Goal: Task Accomplishment & Management: Use online tool/utility

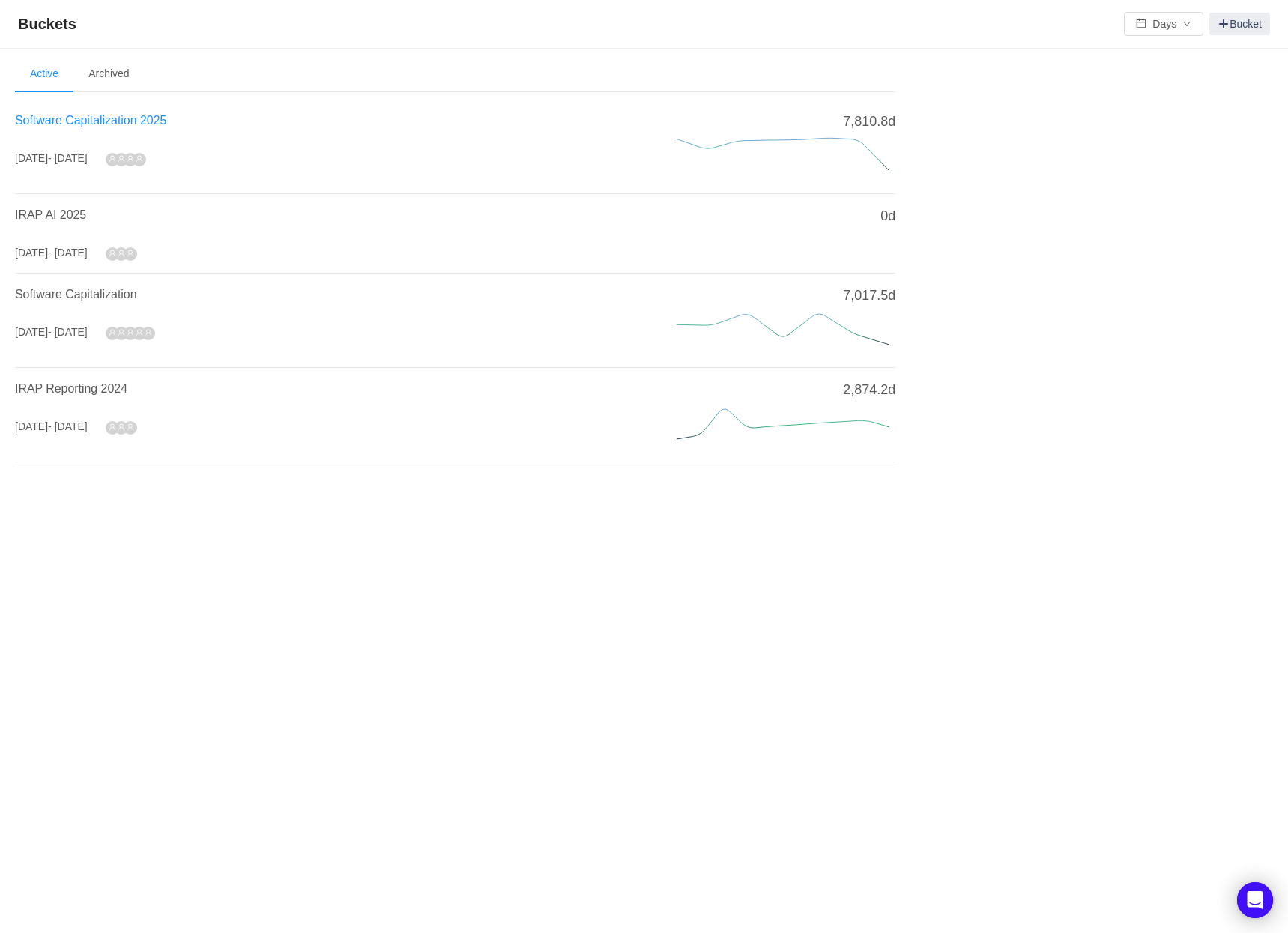
click at [132, 118] on span "Software Capitalization 2025" at bounding box center [90, 120] width 152 height 13
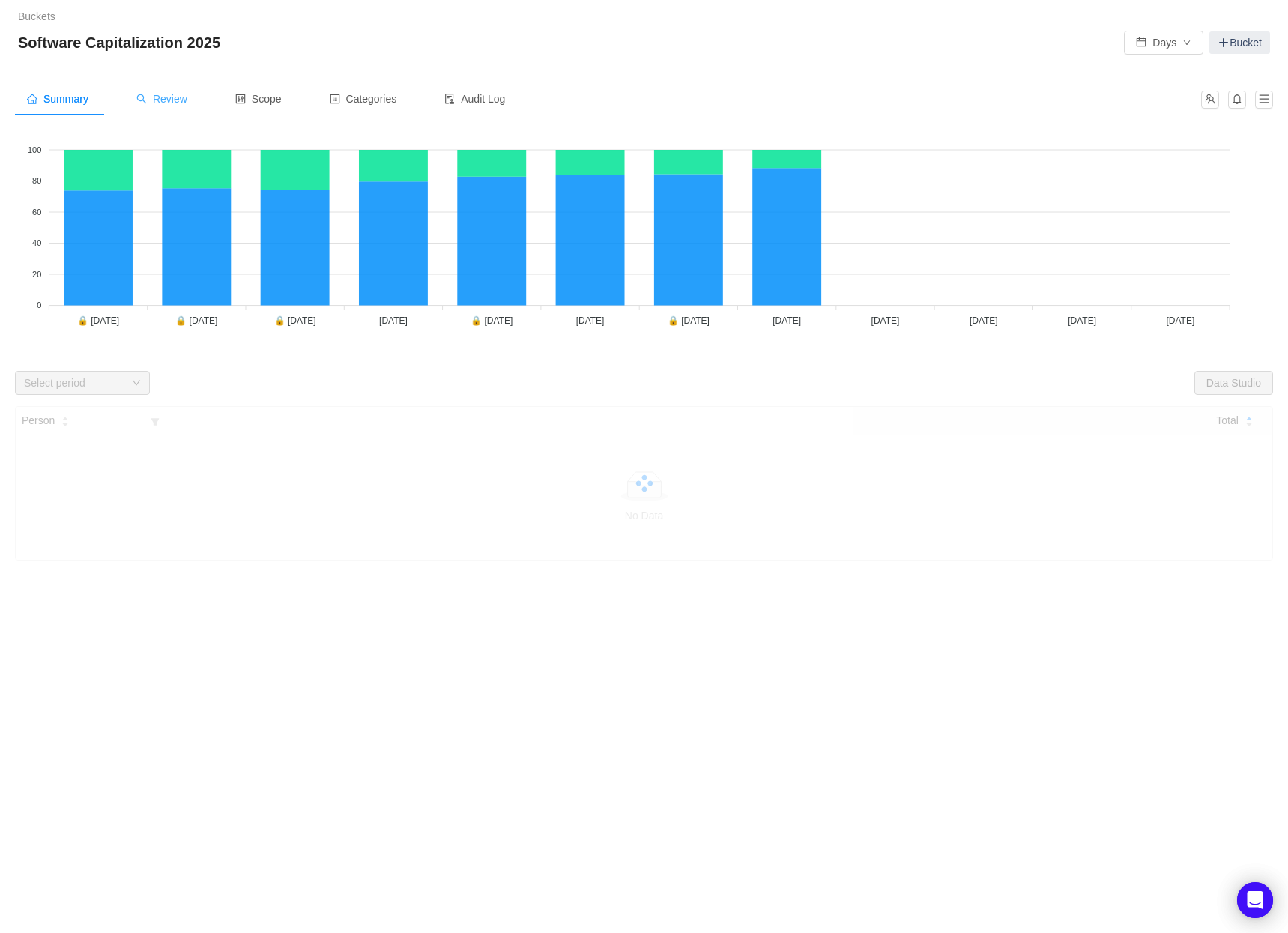
click at [170, 105] on span "Review" at bounding box center [162, 98] width 51 height 12
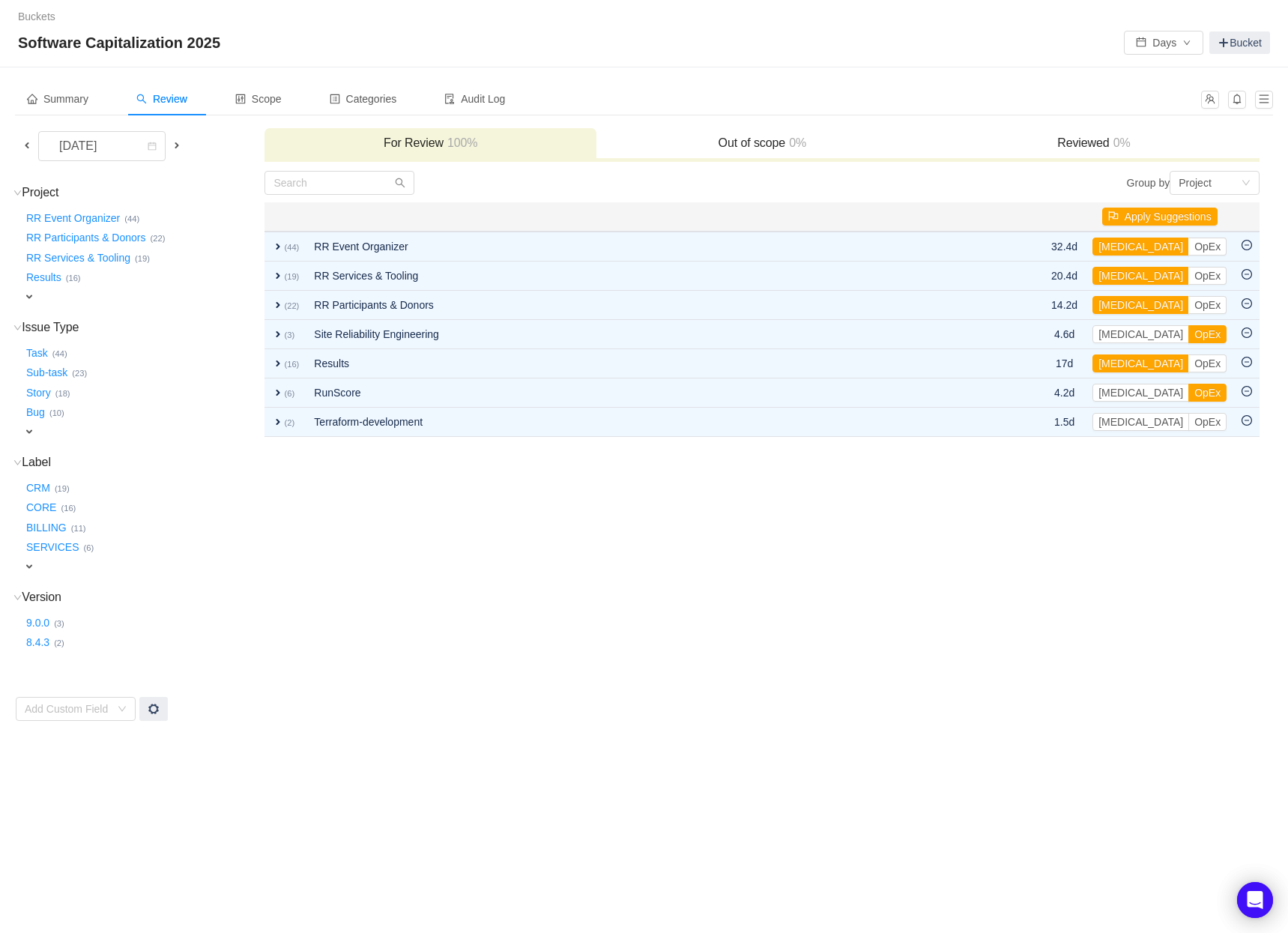
click at [28, 141] on span at bounding box center [27, 145] width 12 height 12
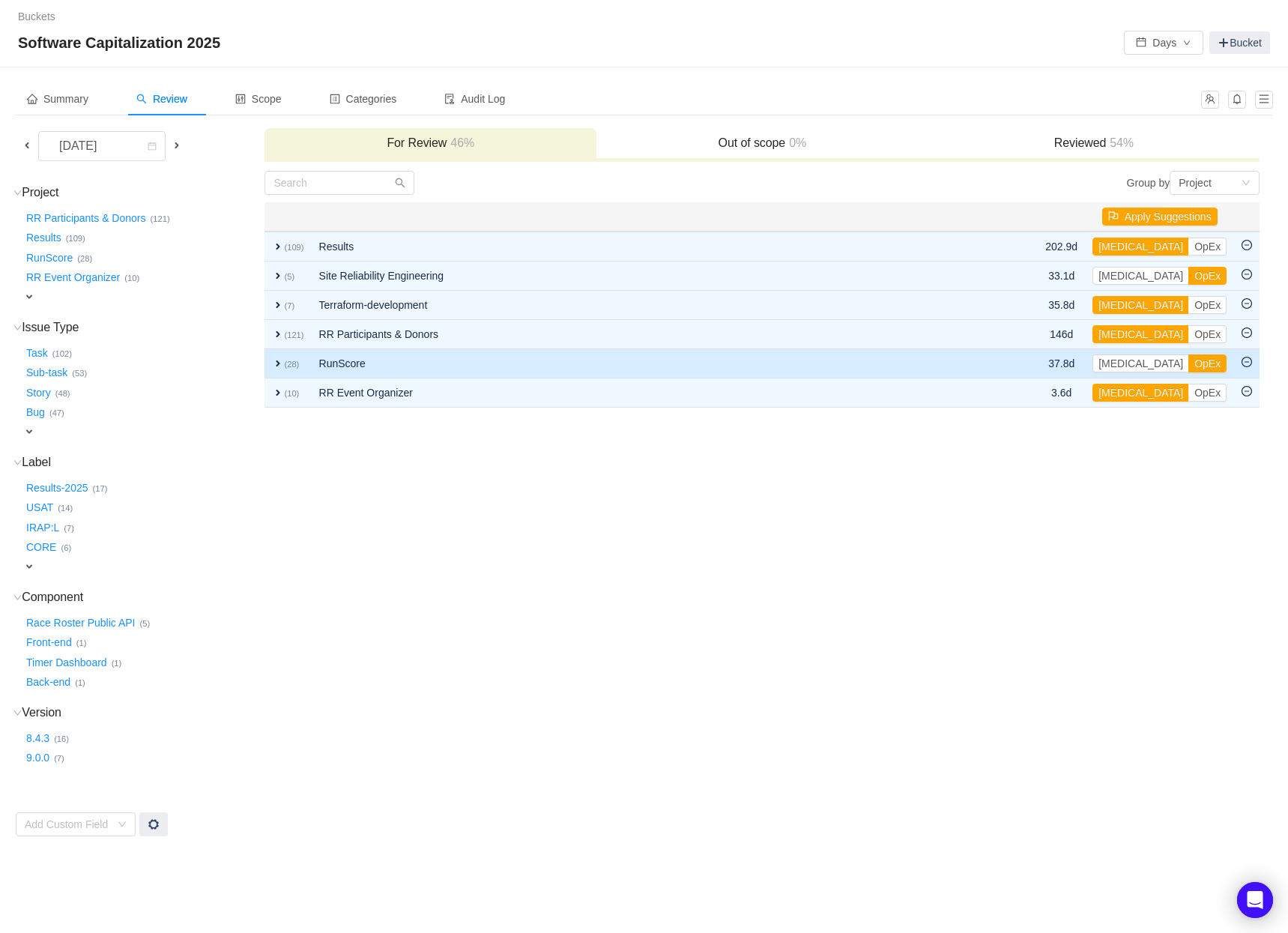
click at [280, 363] on span "expand" at bounding box center [277, 363] width 12 height 12
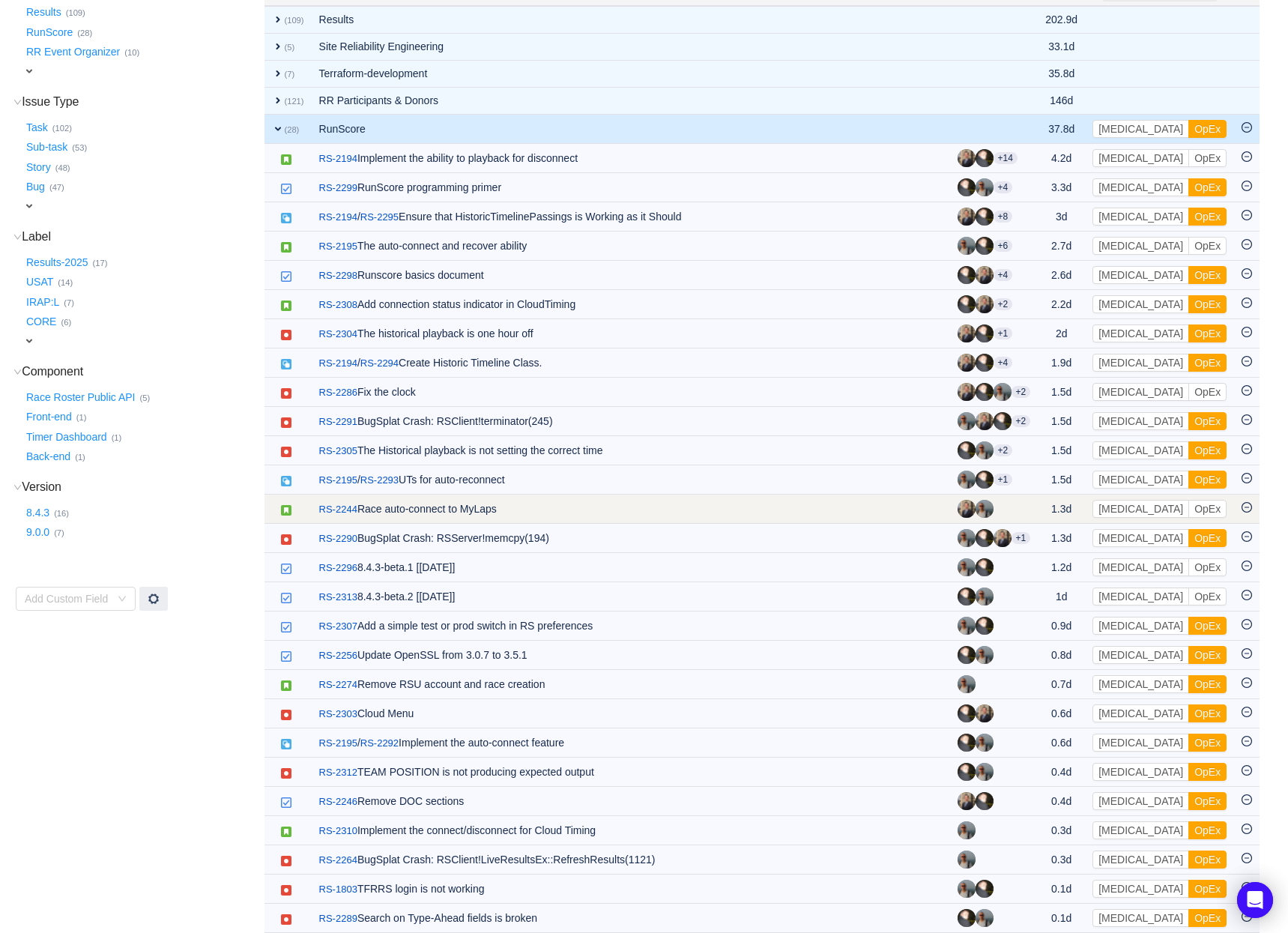
scroll to position [297, 0]
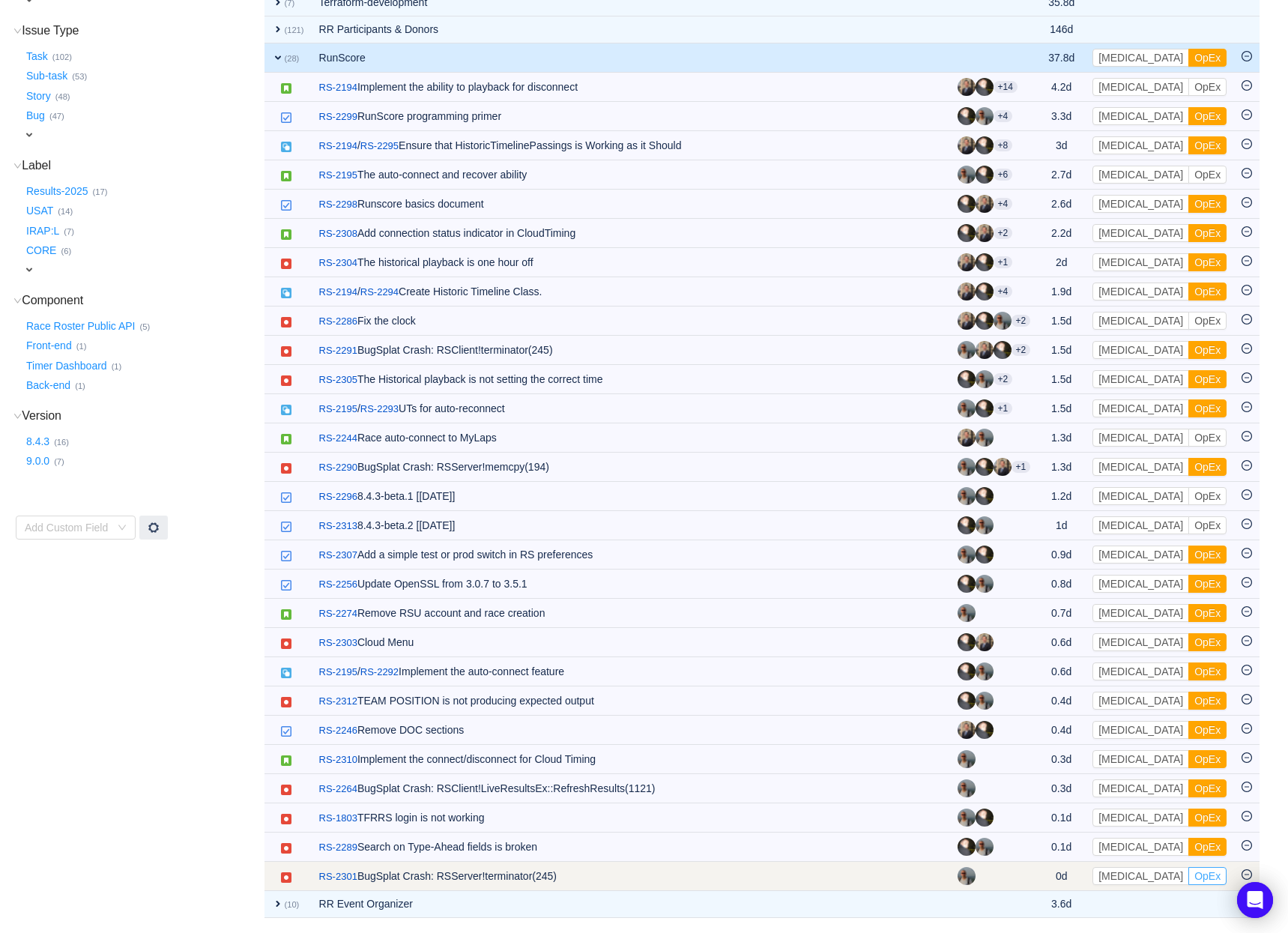
click at [1188, 875] on button "OpEx" at bounding box center [1207, 876] width 38 height 18
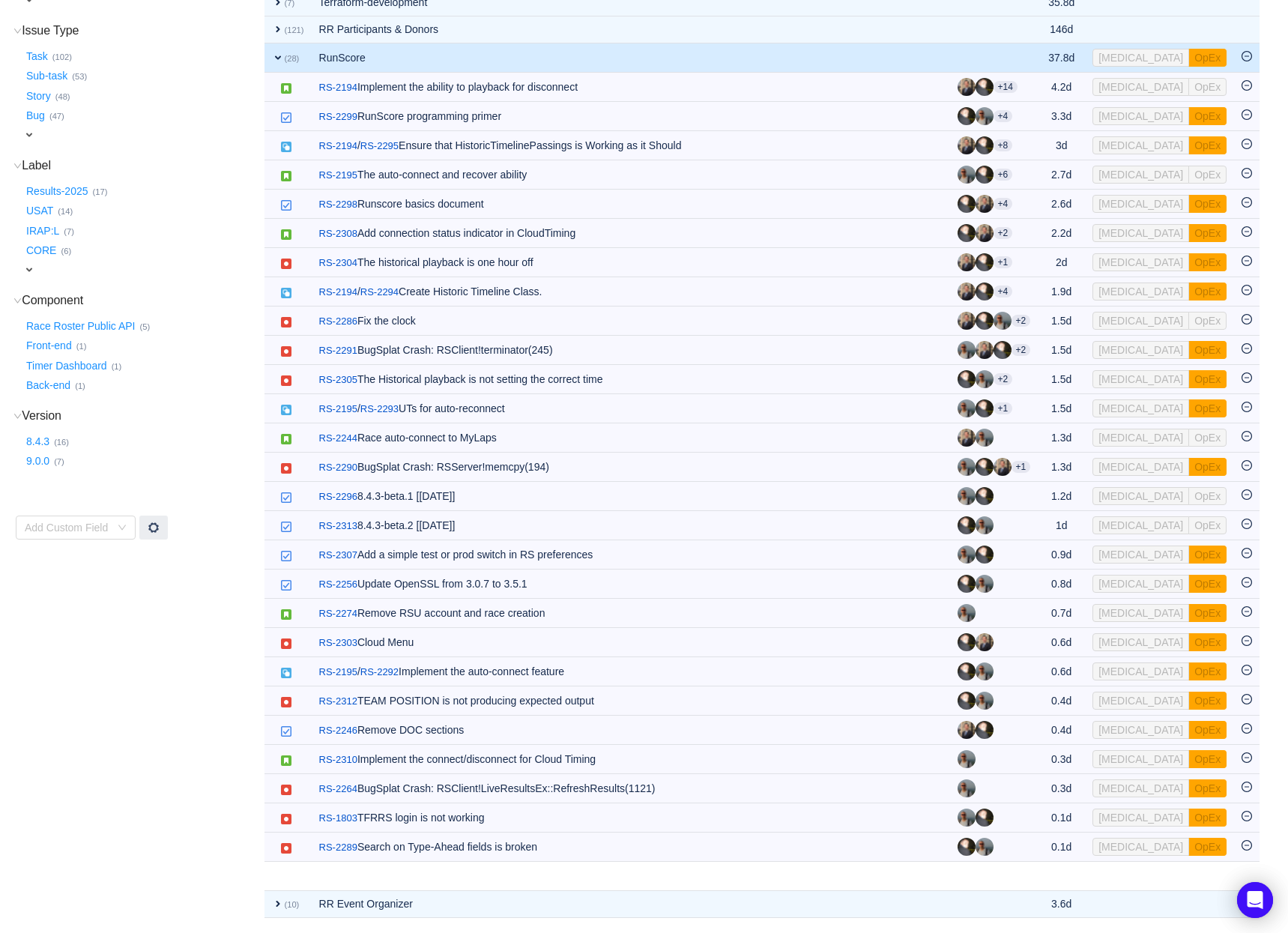
scroll to position [268, 0]
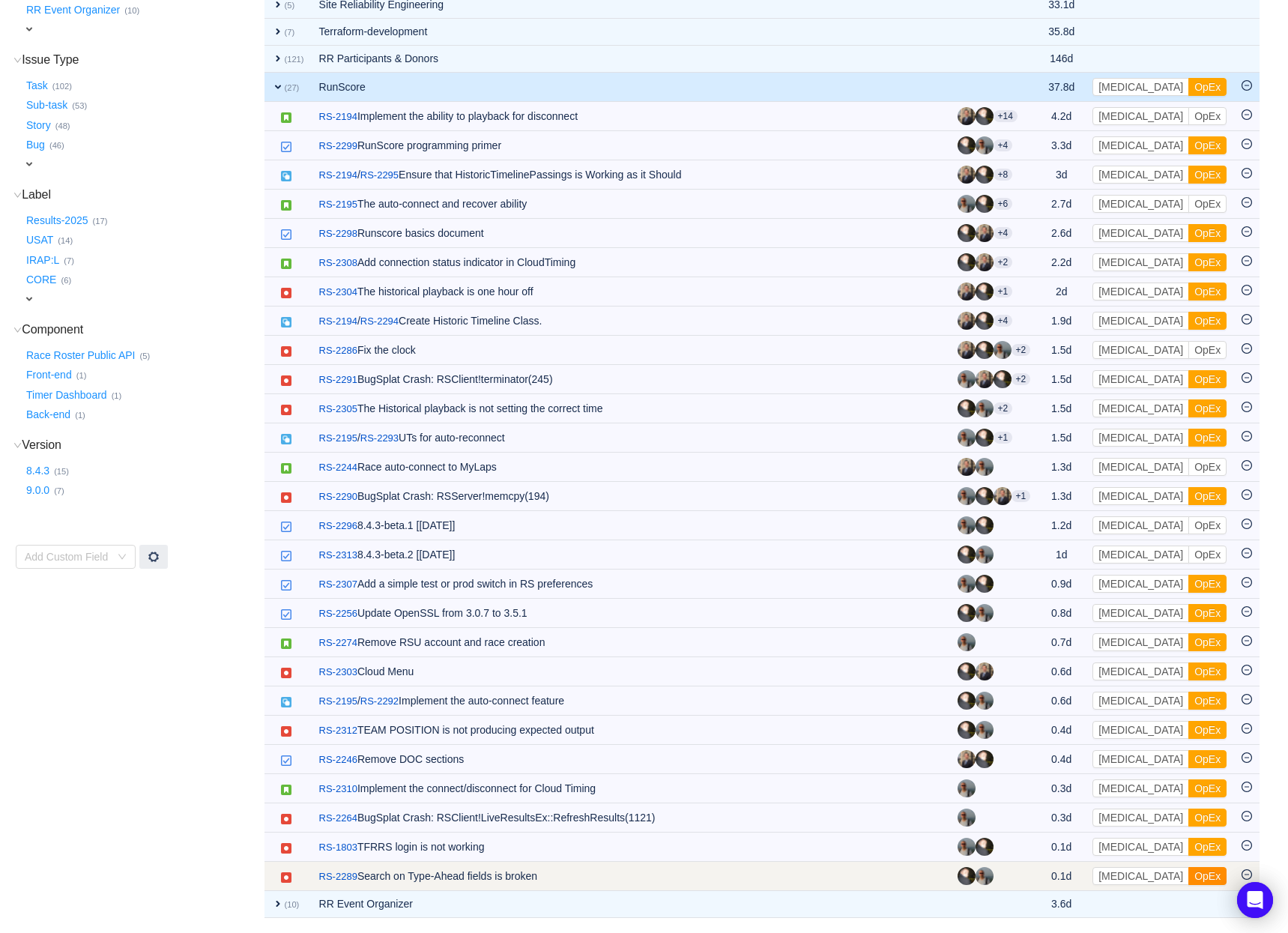
click at [1188, 874] on button "OpEx" at bounding box center [1207, 876] width 38 height 18
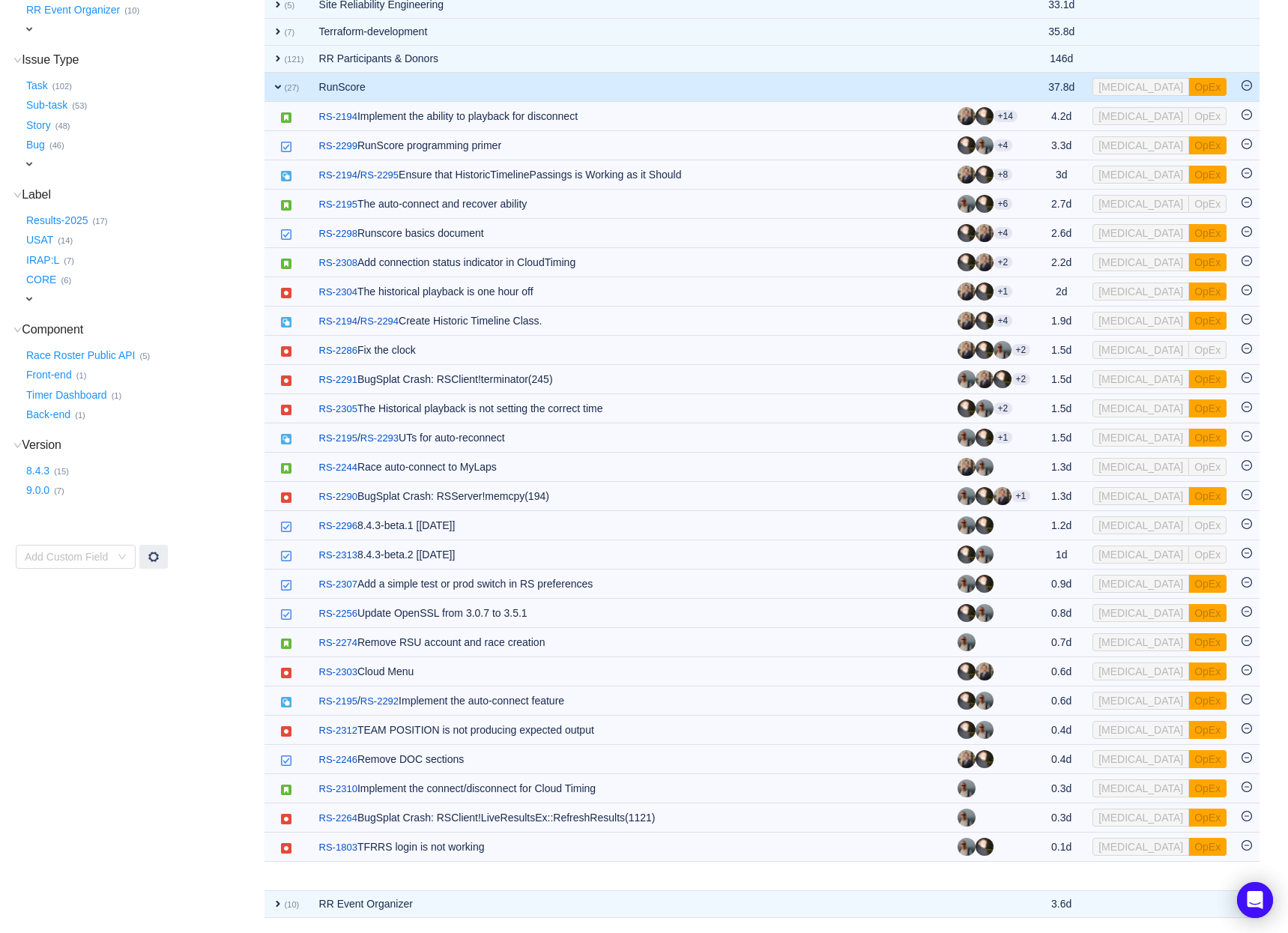
scroll to position [238, 0]
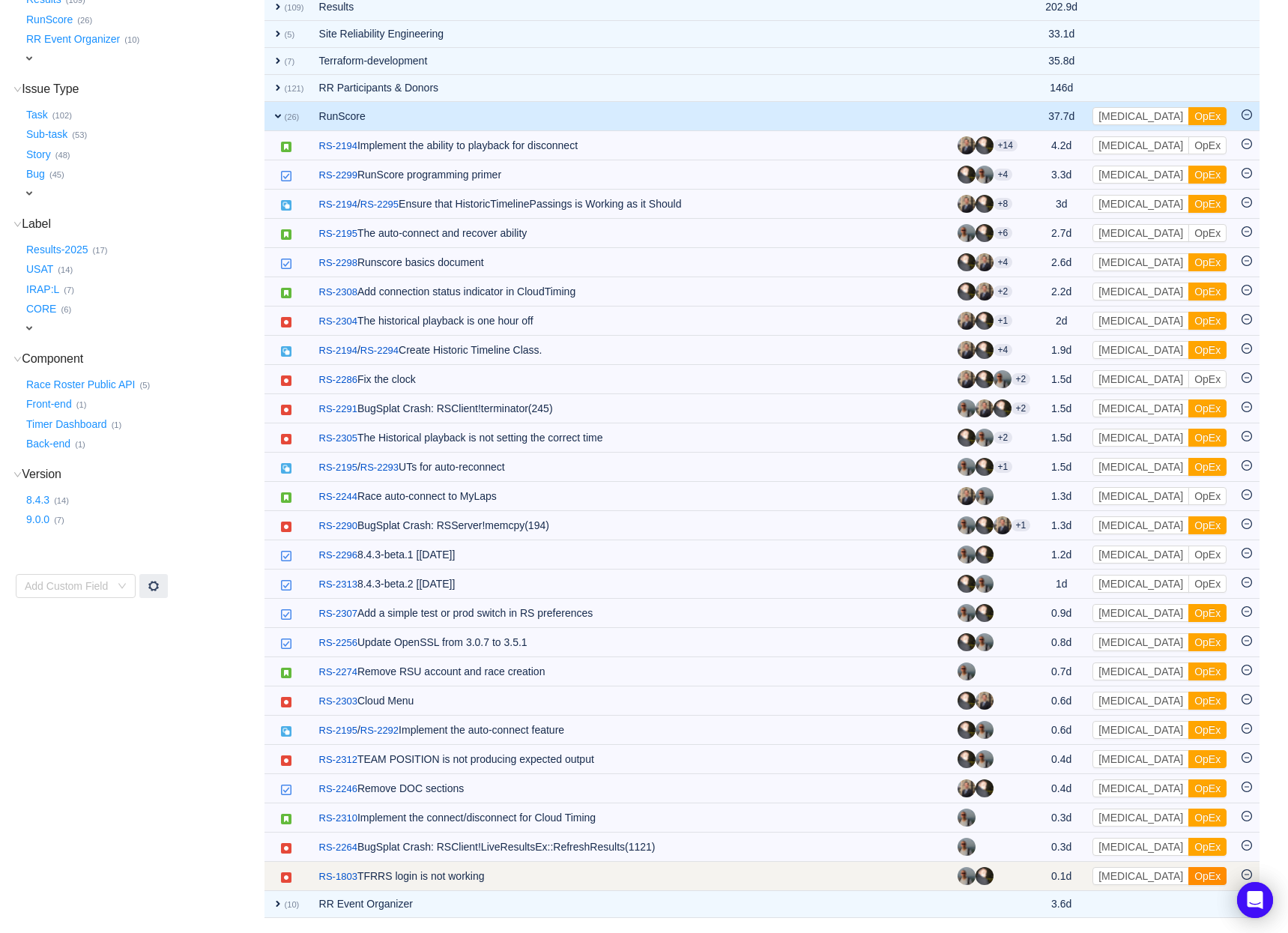
click at [1188, 874] on button "OpEx" at bounding box center [1207, 876] width 38 height 18
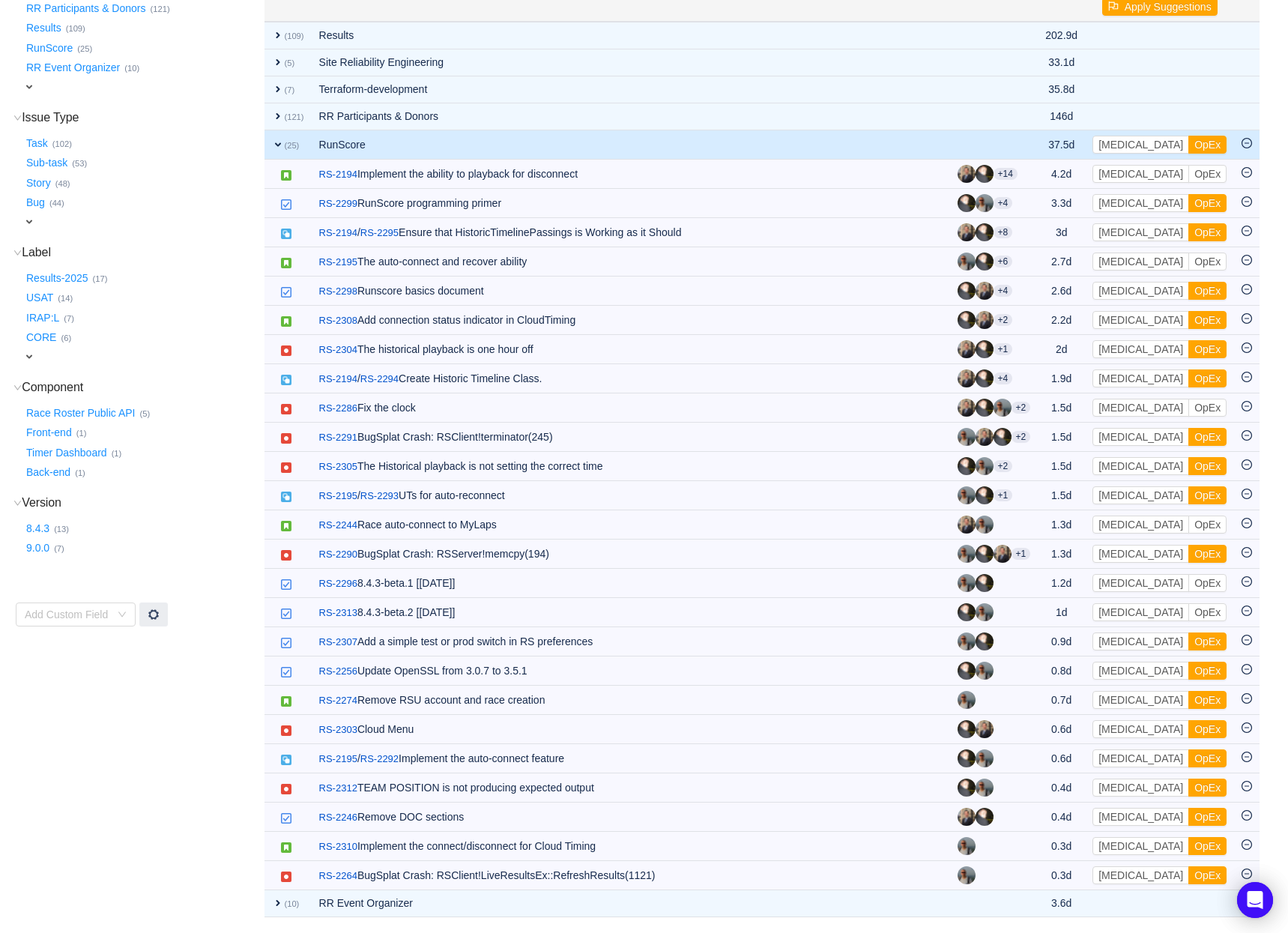
scroll to position [209, 0]
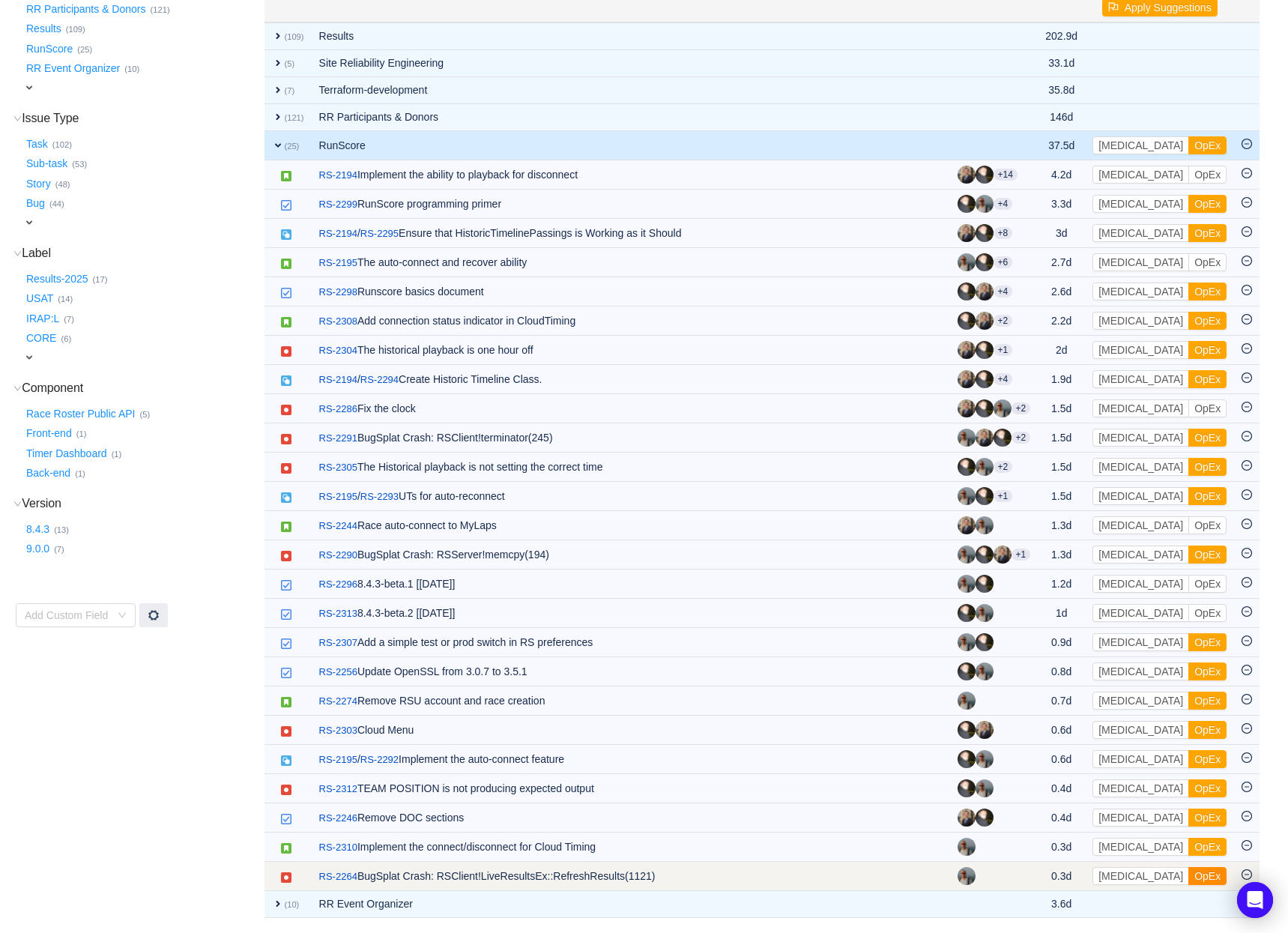
click at [1188, 874] on button "OpEx" at bounding box center [1207, 876] width 38 height 18
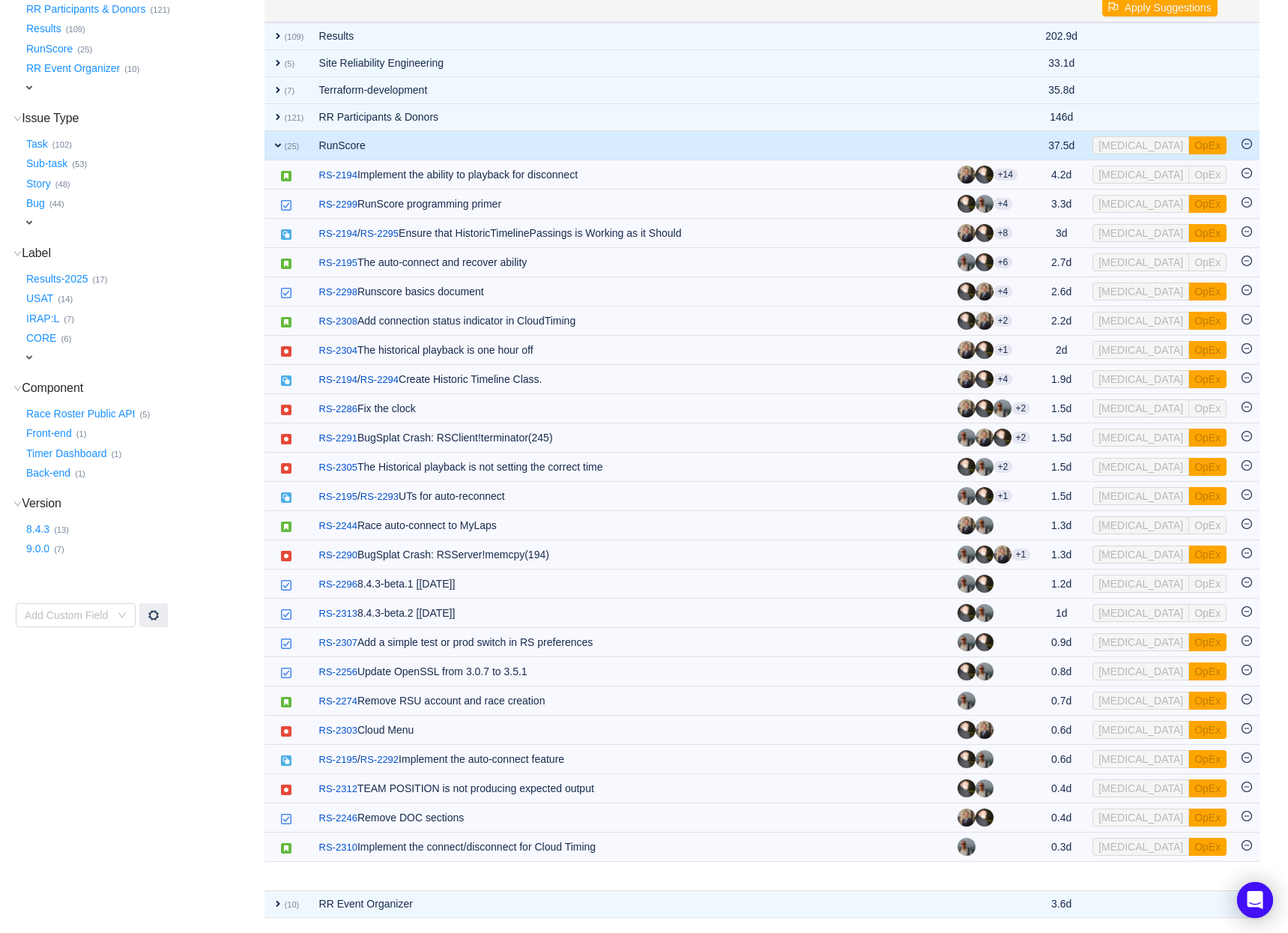
scroll to position [180, 0]
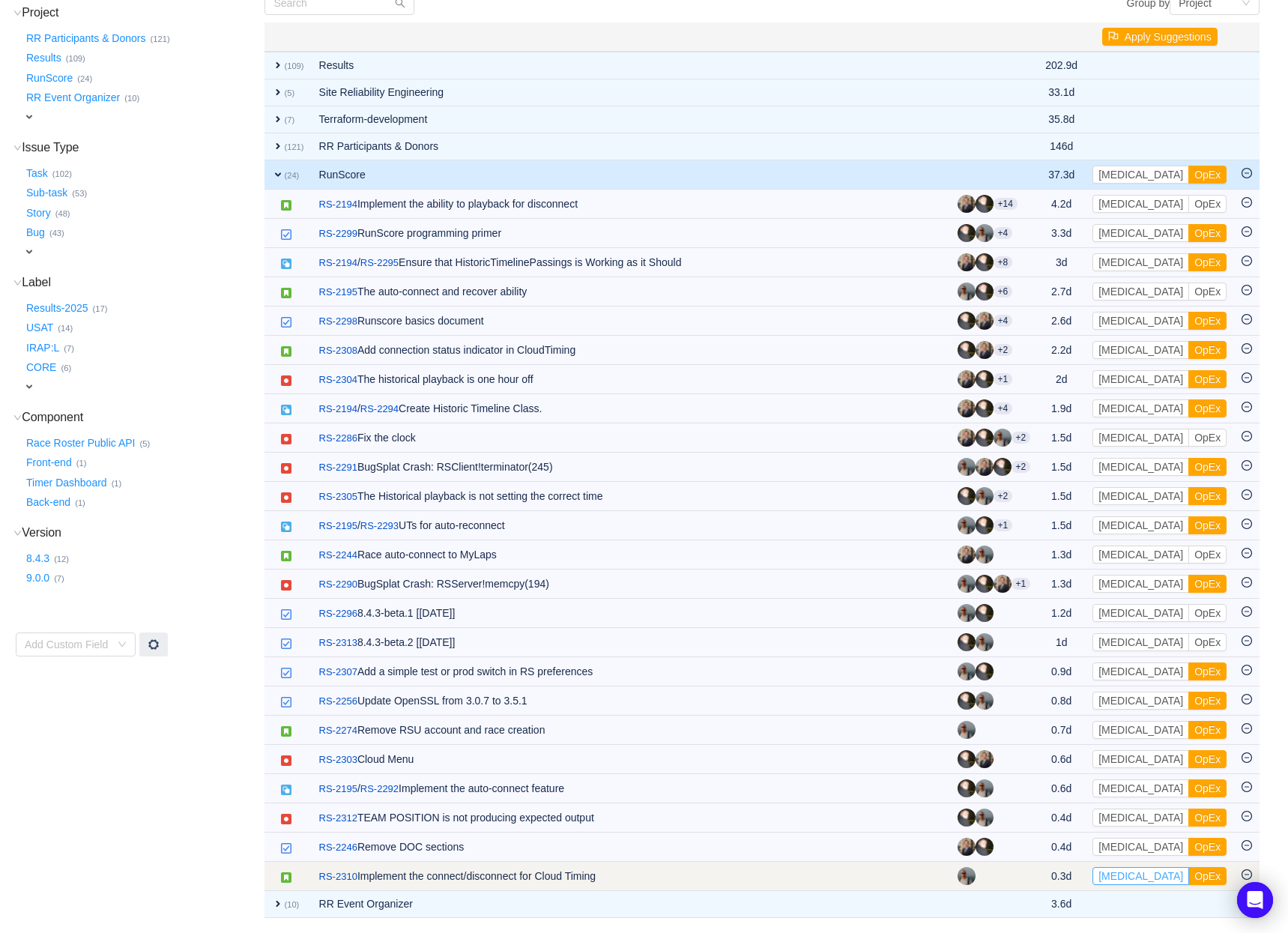
click at [1128, 873] on button "[MEDICAL_DATA]" at bounding box center [1140, 876] width 97 height 18
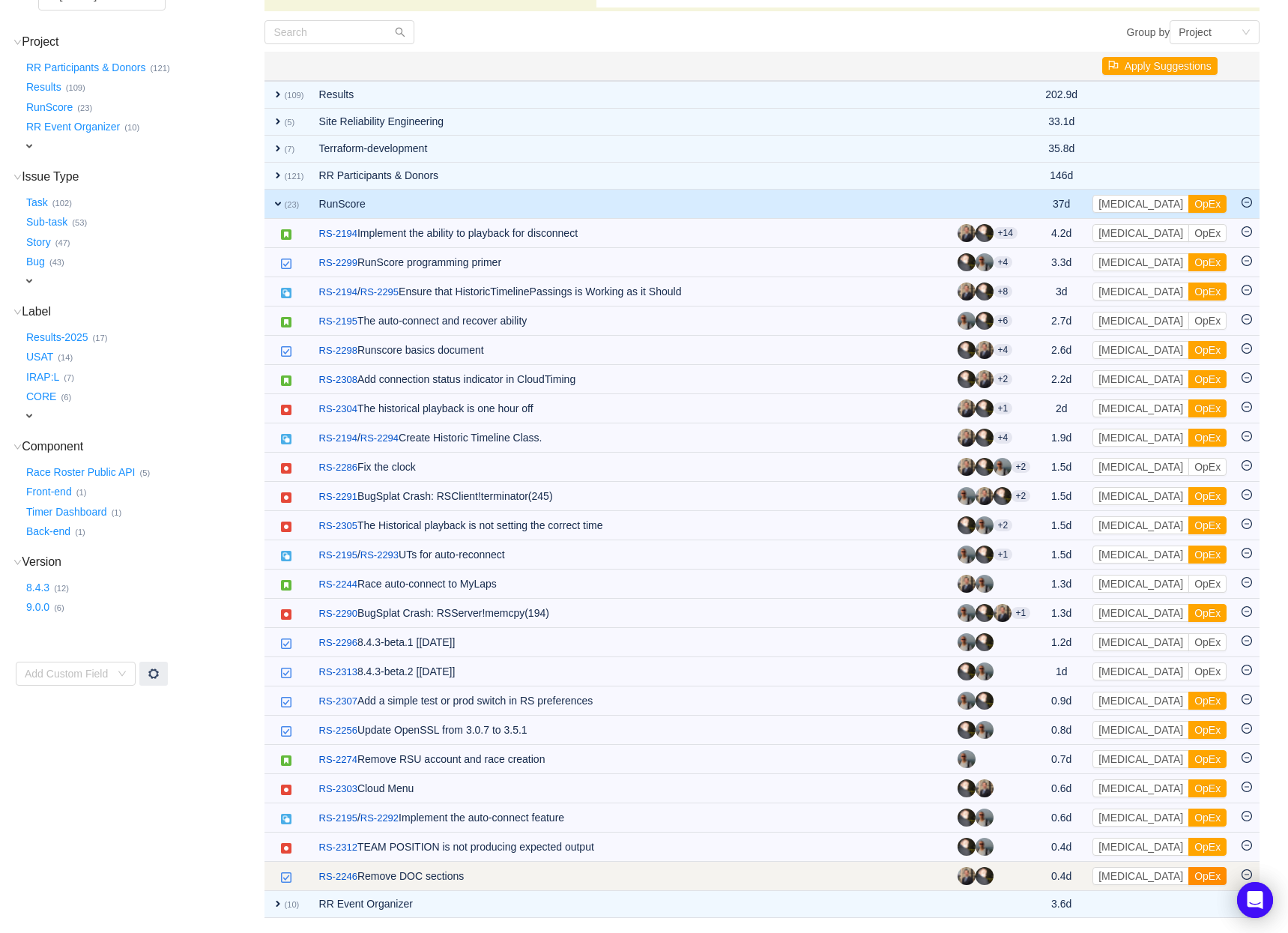
click at [1188, 872] on button "OpEx" at bounding box center [1207, 876] width 38 height 18
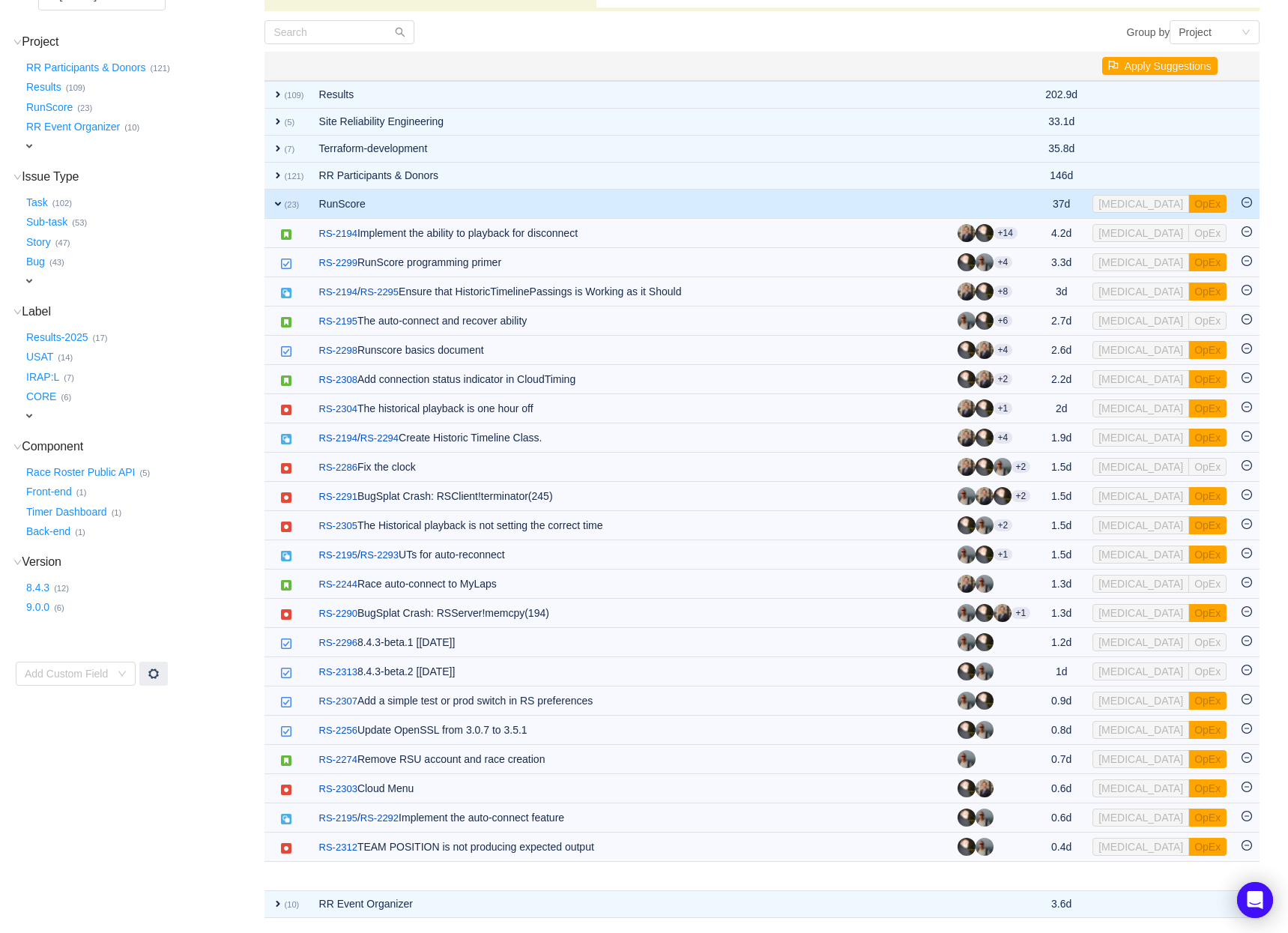
scroll to position [122, 0]
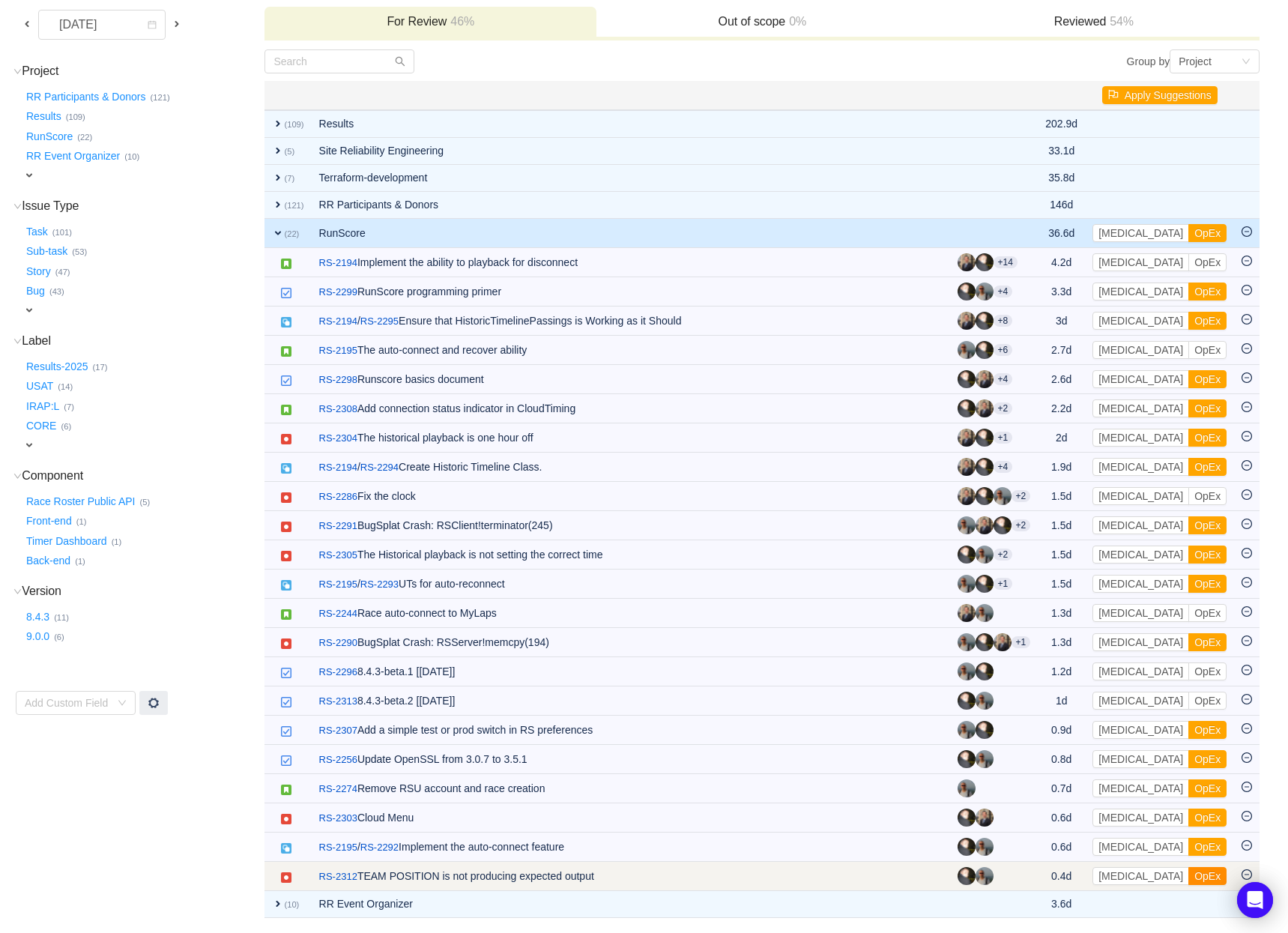
click at [1188, 876] on button "OpEx" at bounding box center [1207, 876] width 38 height 18
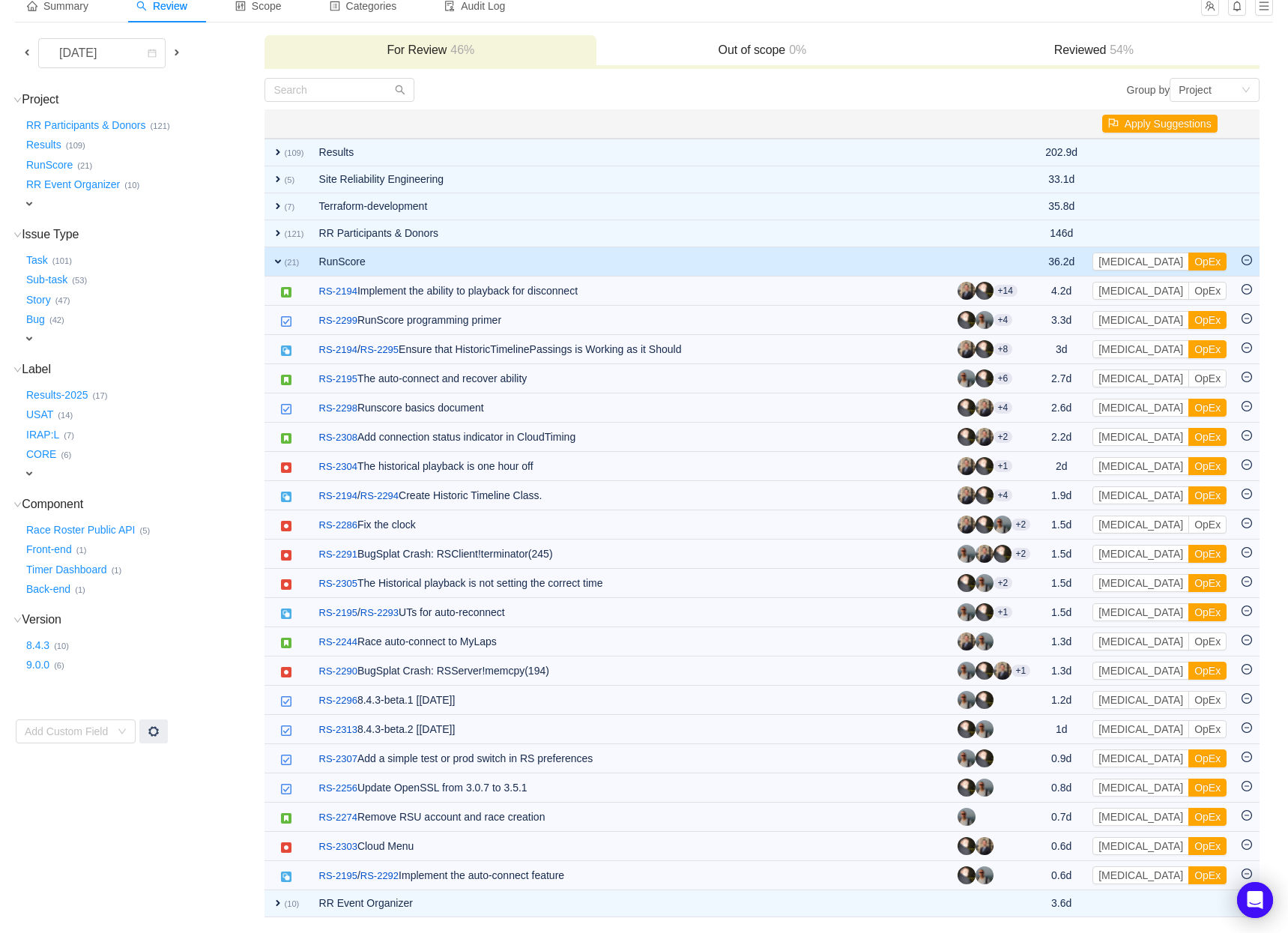
scroll to position [92, 0]
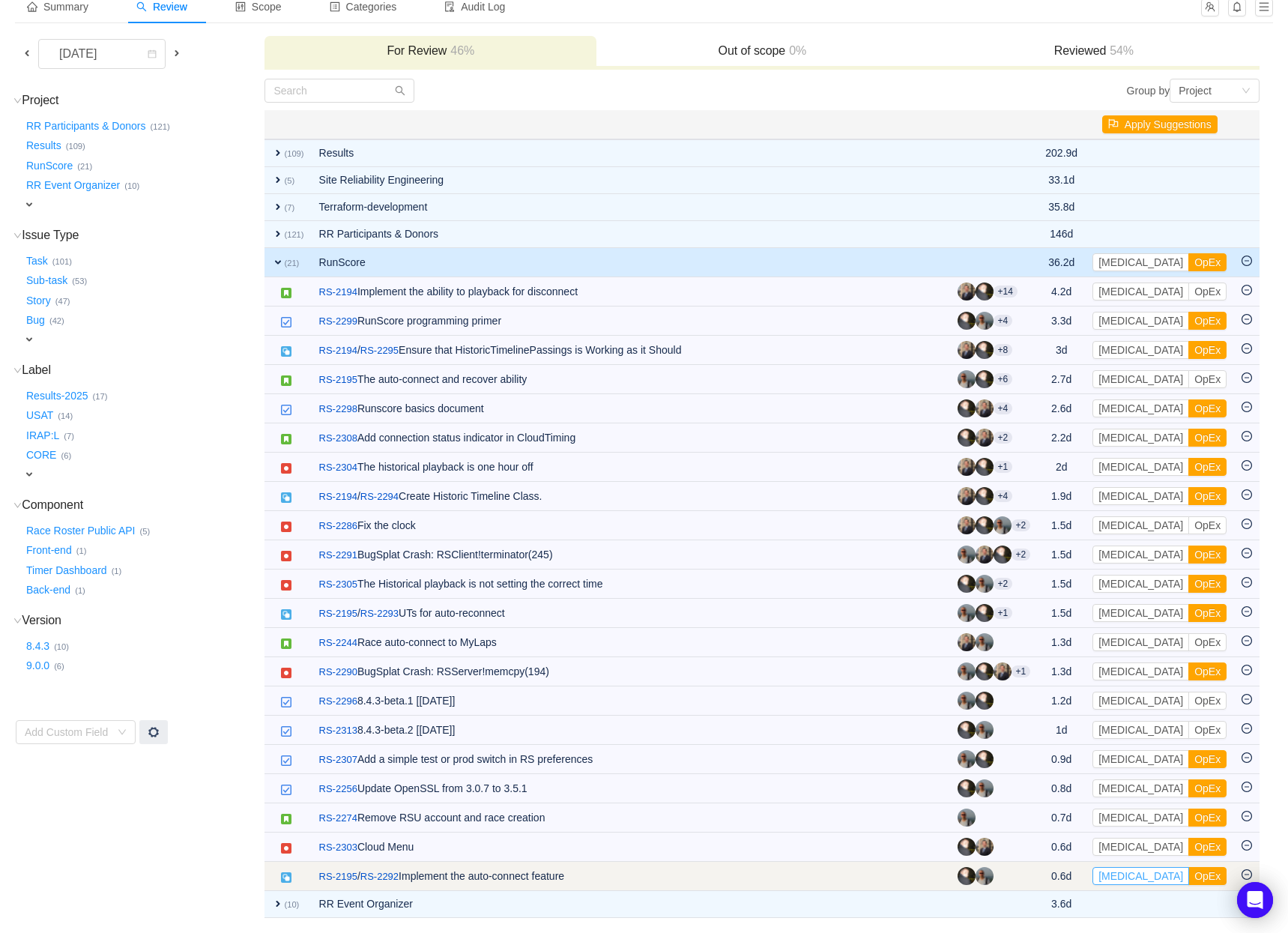
click at [1125, 875] on button "[MEDICAL_DATA]" at bounding box center [1140, 876] width 97 height 18
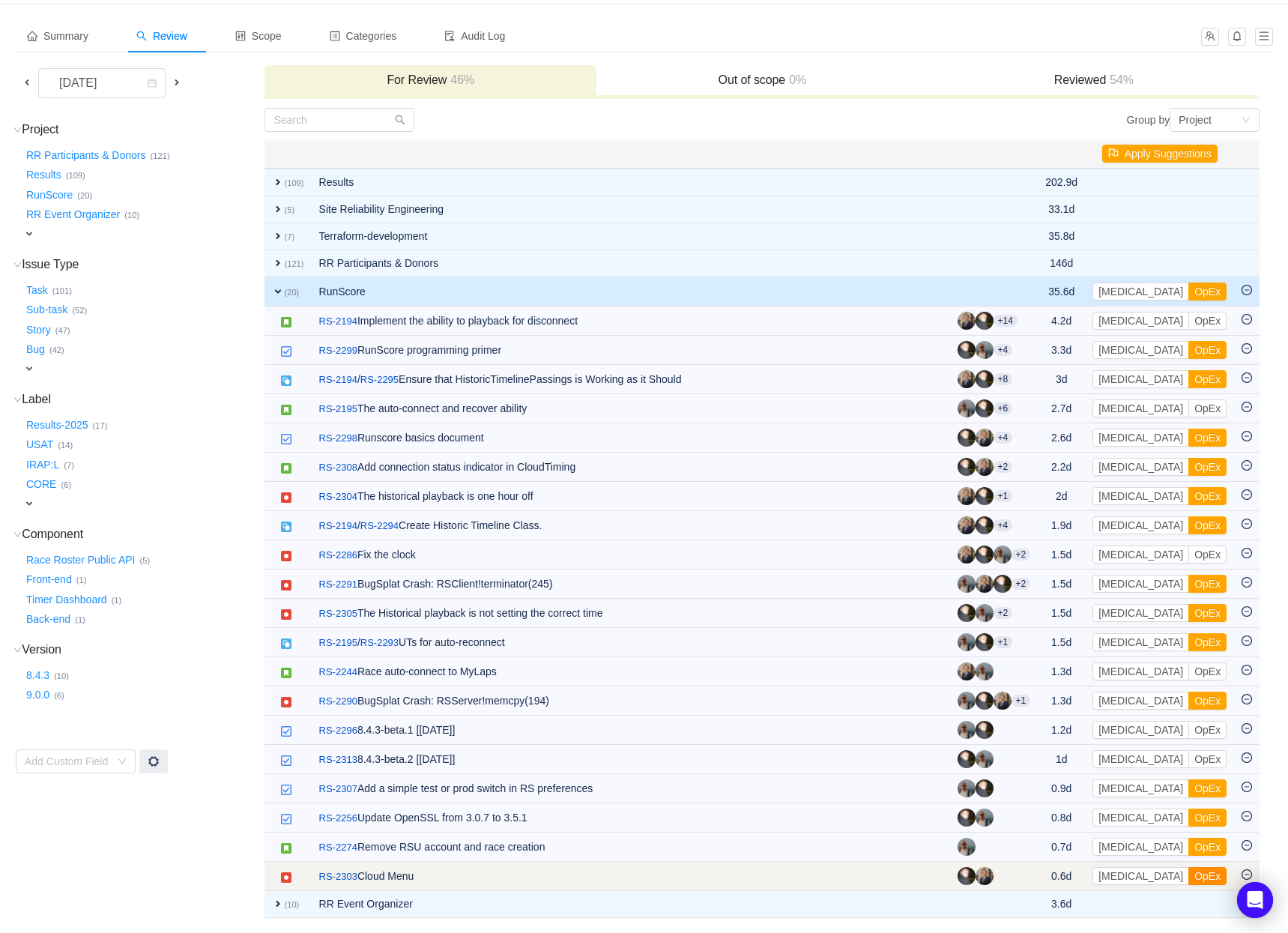
click at [1188, 873] on button "OpEx" at bounding box center [1207, 876] width 38 height 18
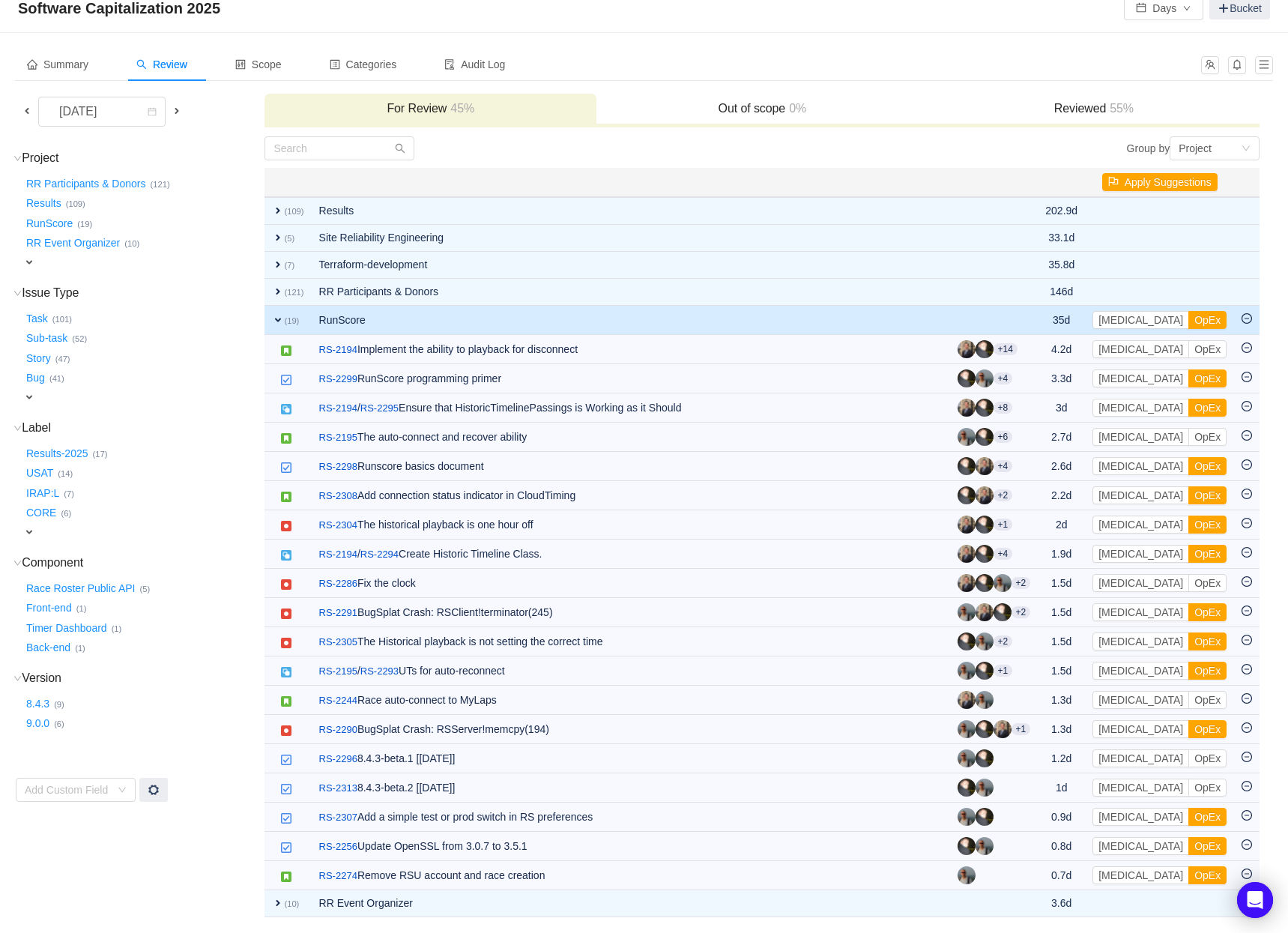
scroll to position [34, 0]
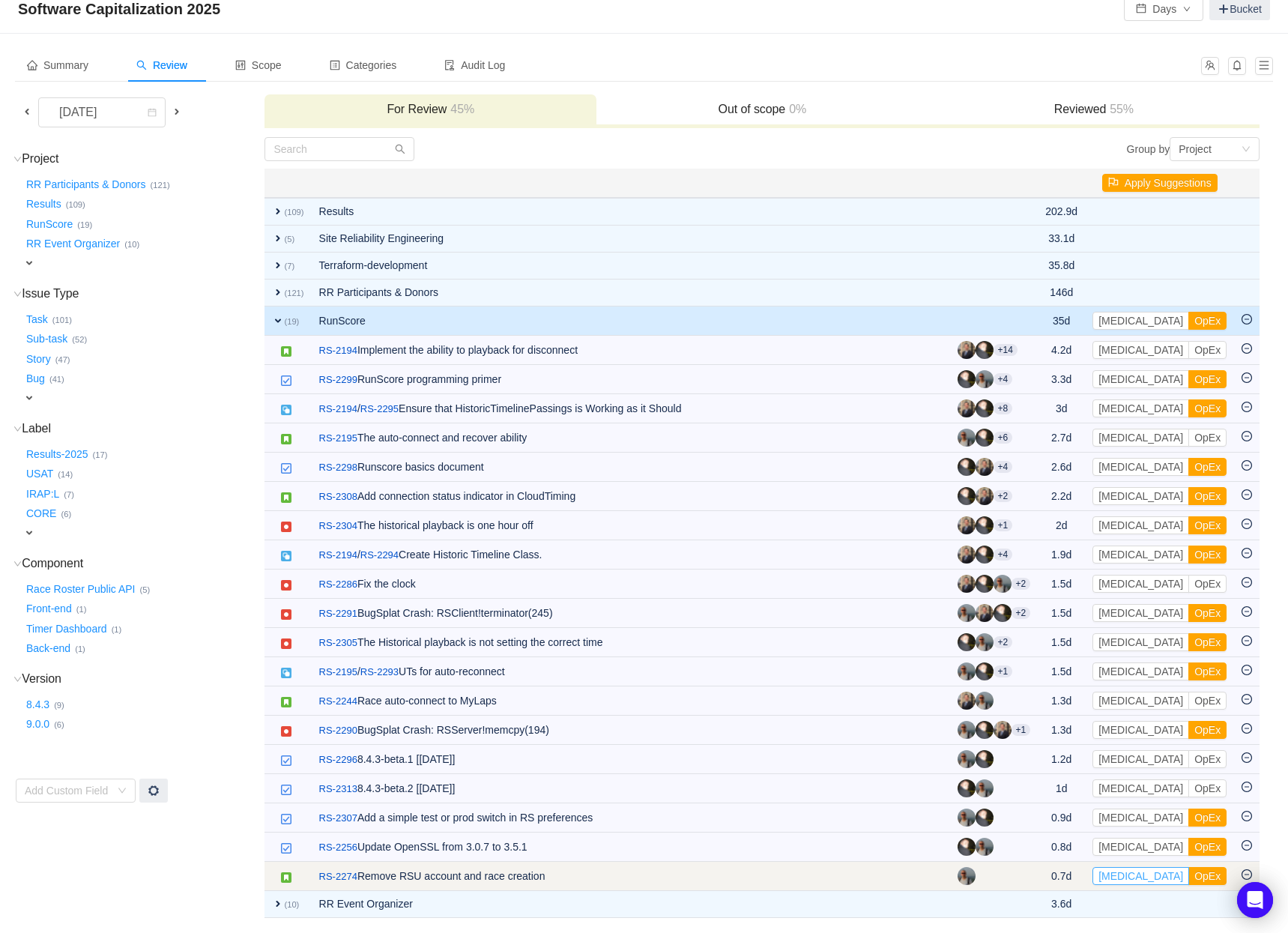
click at [1125, 877] on button "[MEDICAL_DATA]" at bounding box center [1140, 876] width 97 height 18
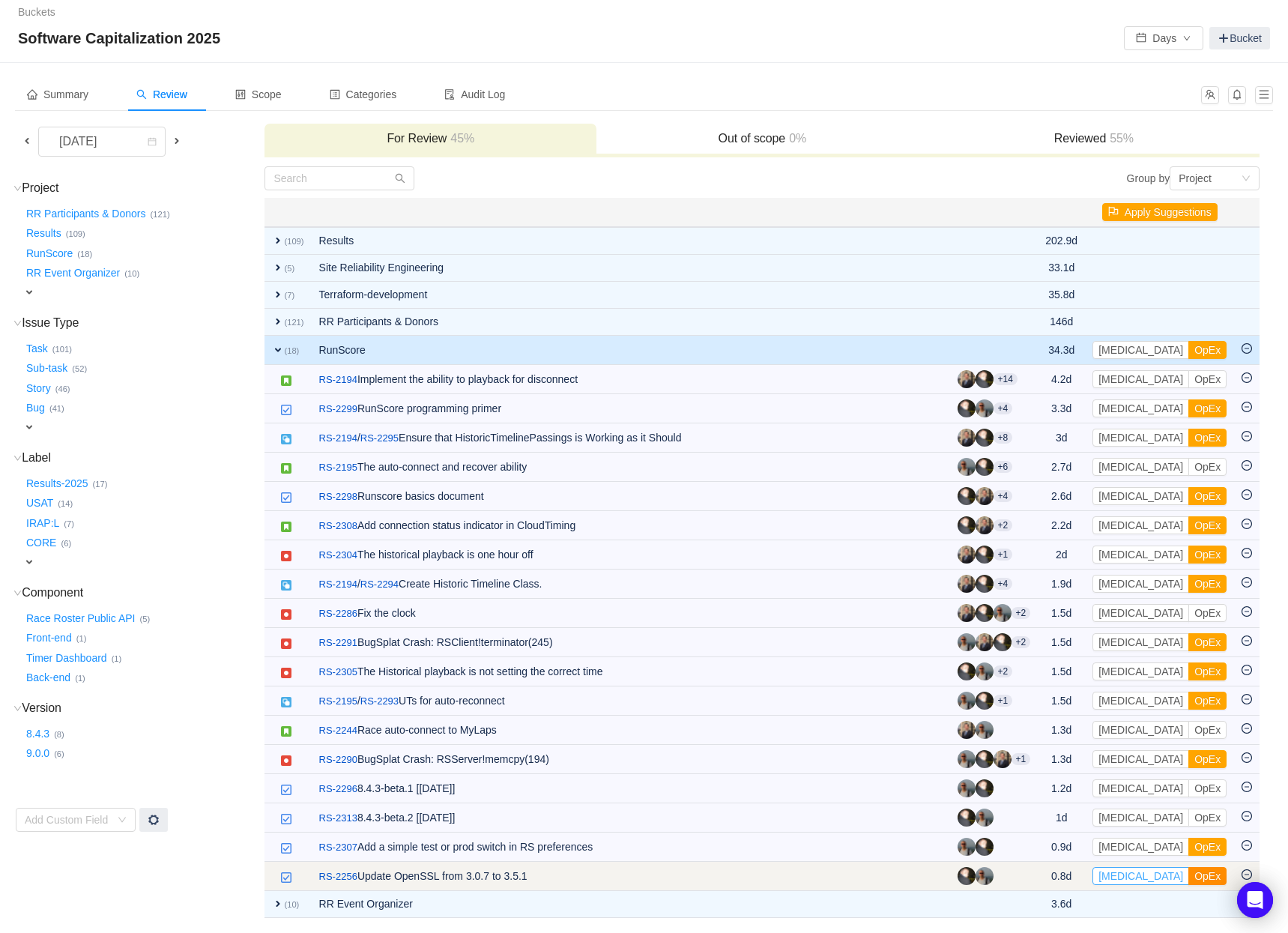
drag, startPoint x: 1125, startPoint y: 876, endPoint x: 1163, endPoint y: 876, distance: 38.0
click at [1163, 876] on div "[MEDICAL_DATA] OpEx" at bounding box center [1159, 876] width 134 height 18
click at [1188, 876] on button "OpEx" at bounding box center [1207, 876] width 38 height 18
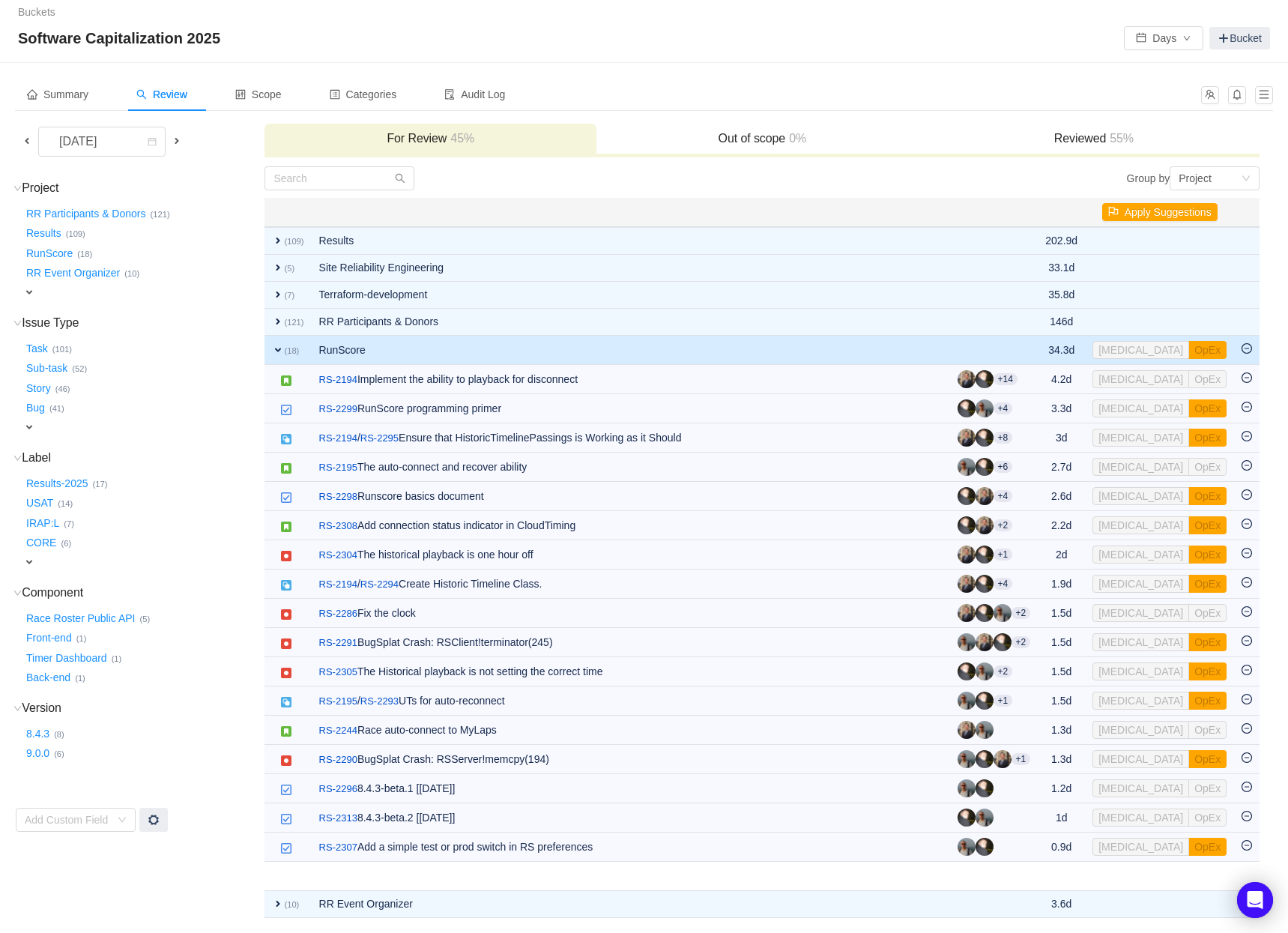
scroll to position [0, 0]
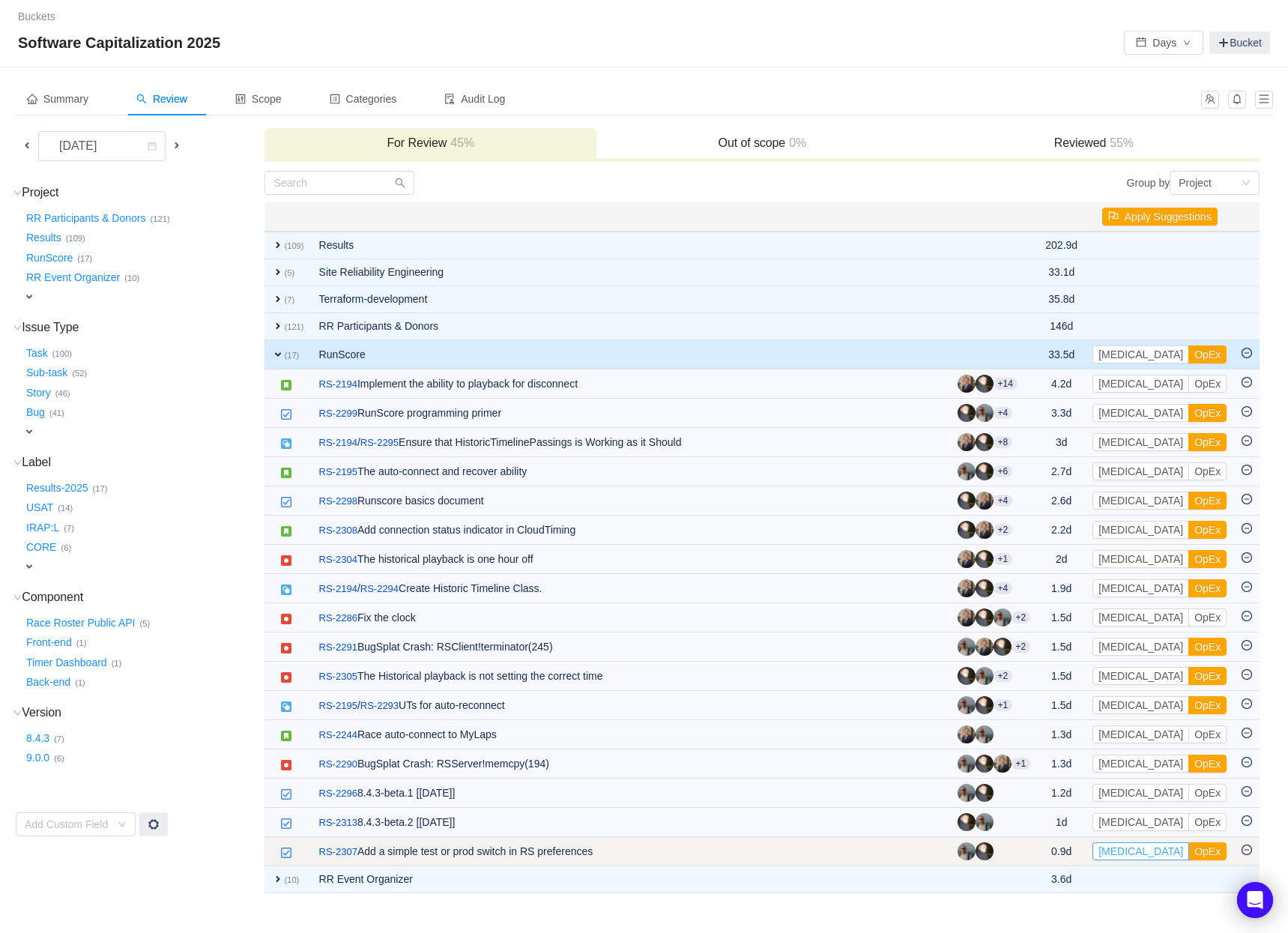
click at [1131, 851] on button "[MEDICAL_DATA]" at bounding box center [1140, 851] width 97 height 18
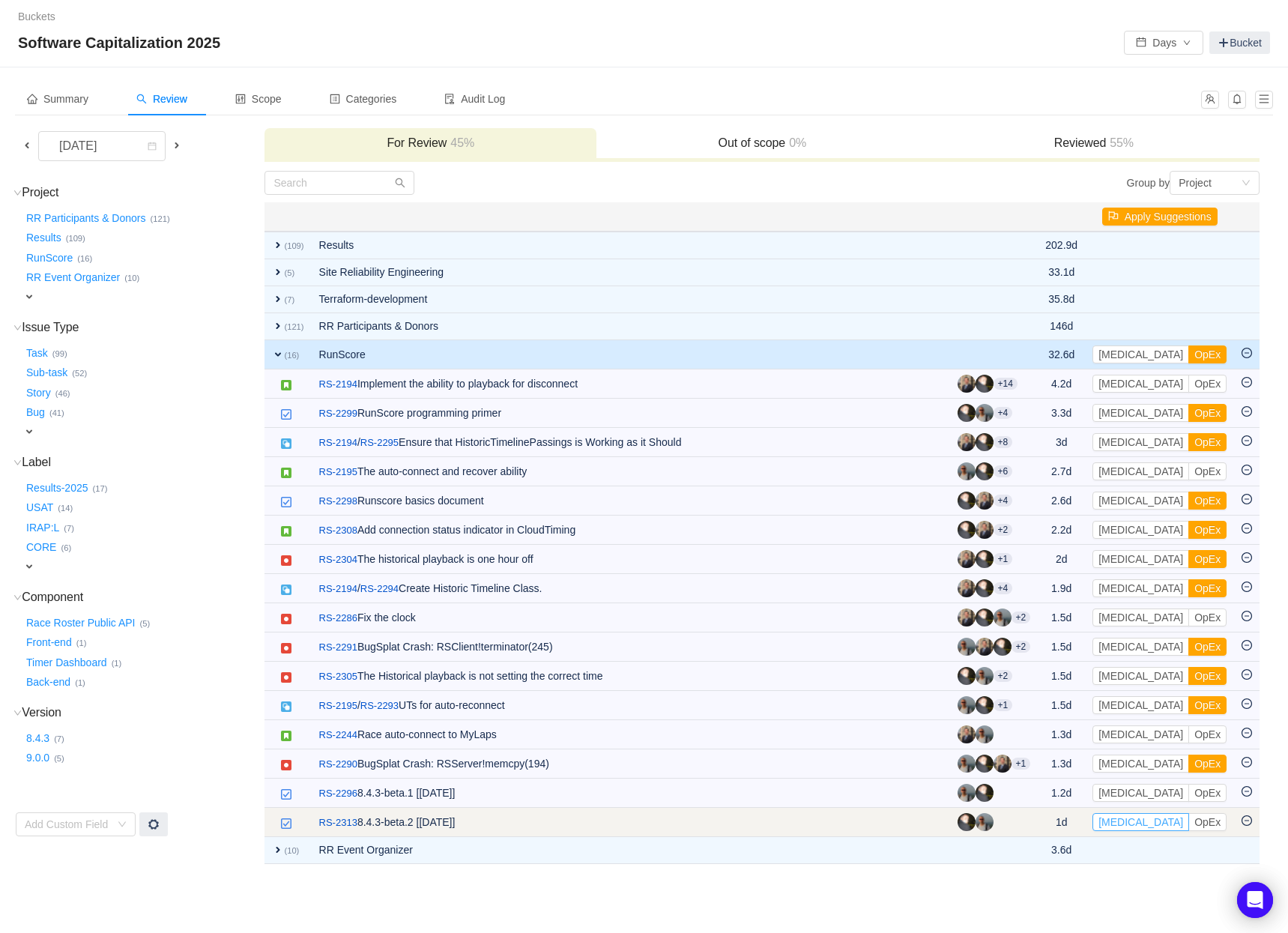
click at [1129, 825] on button "[MEDICAL_DATA]" at bounding box center [1140, 821] width 97 height 18
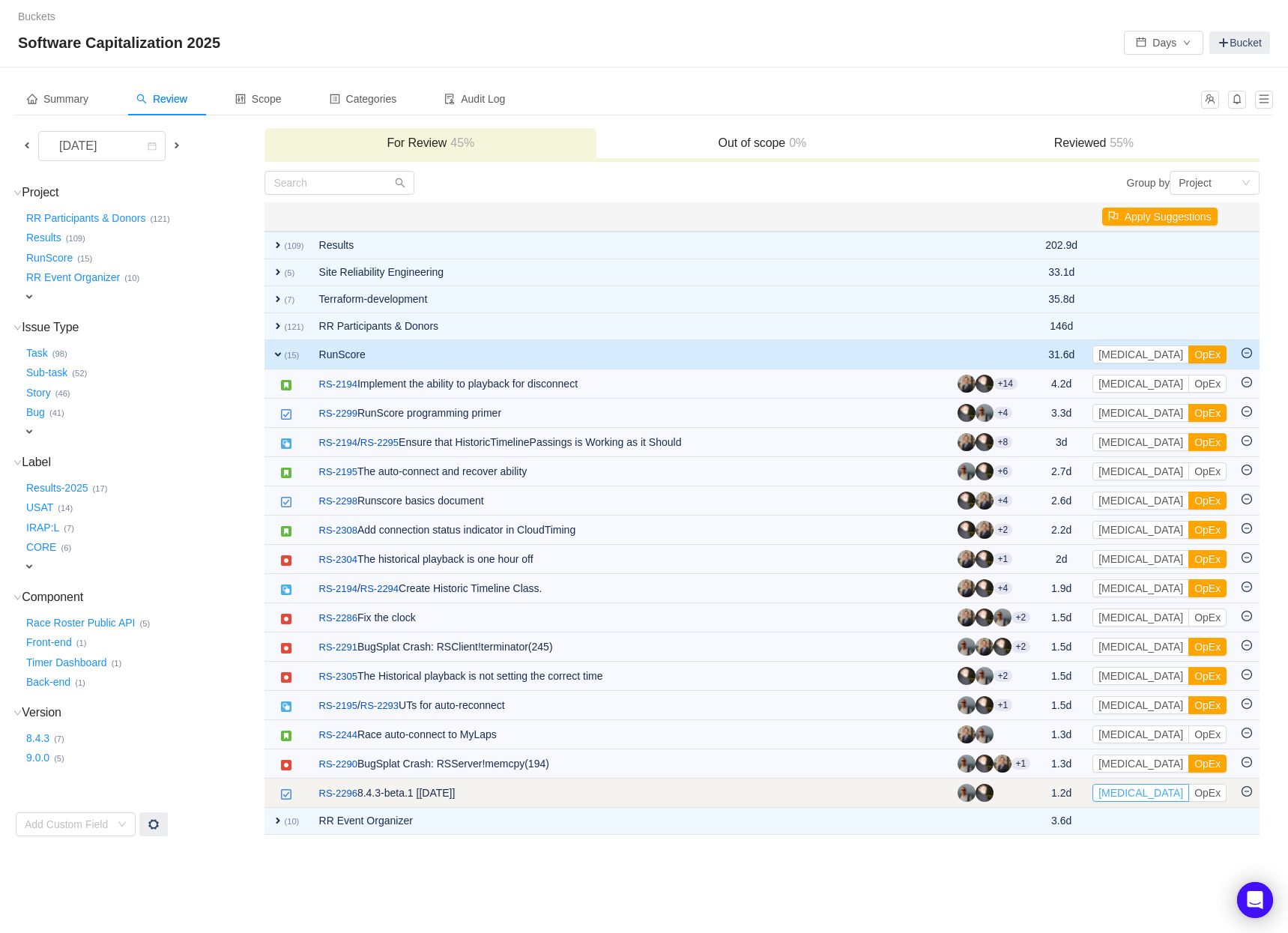
click at [1126, 795] on button "[MEDICAL_DATA]" at bounding box center [1140, 792] width 97 height 18
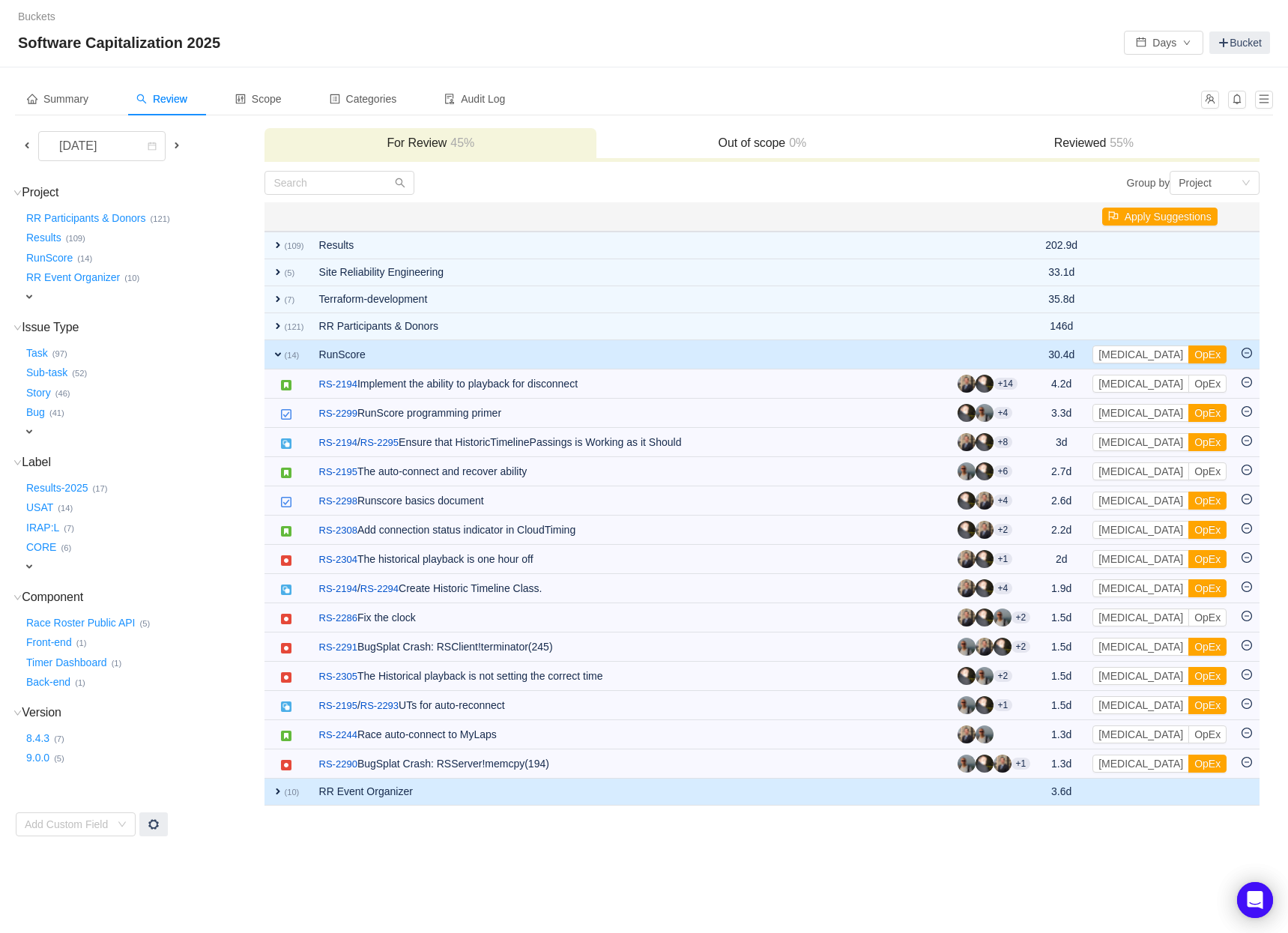
click at [1188, 765] on button "OpEx" at bounding box center [1207, 763] width 38 height 18
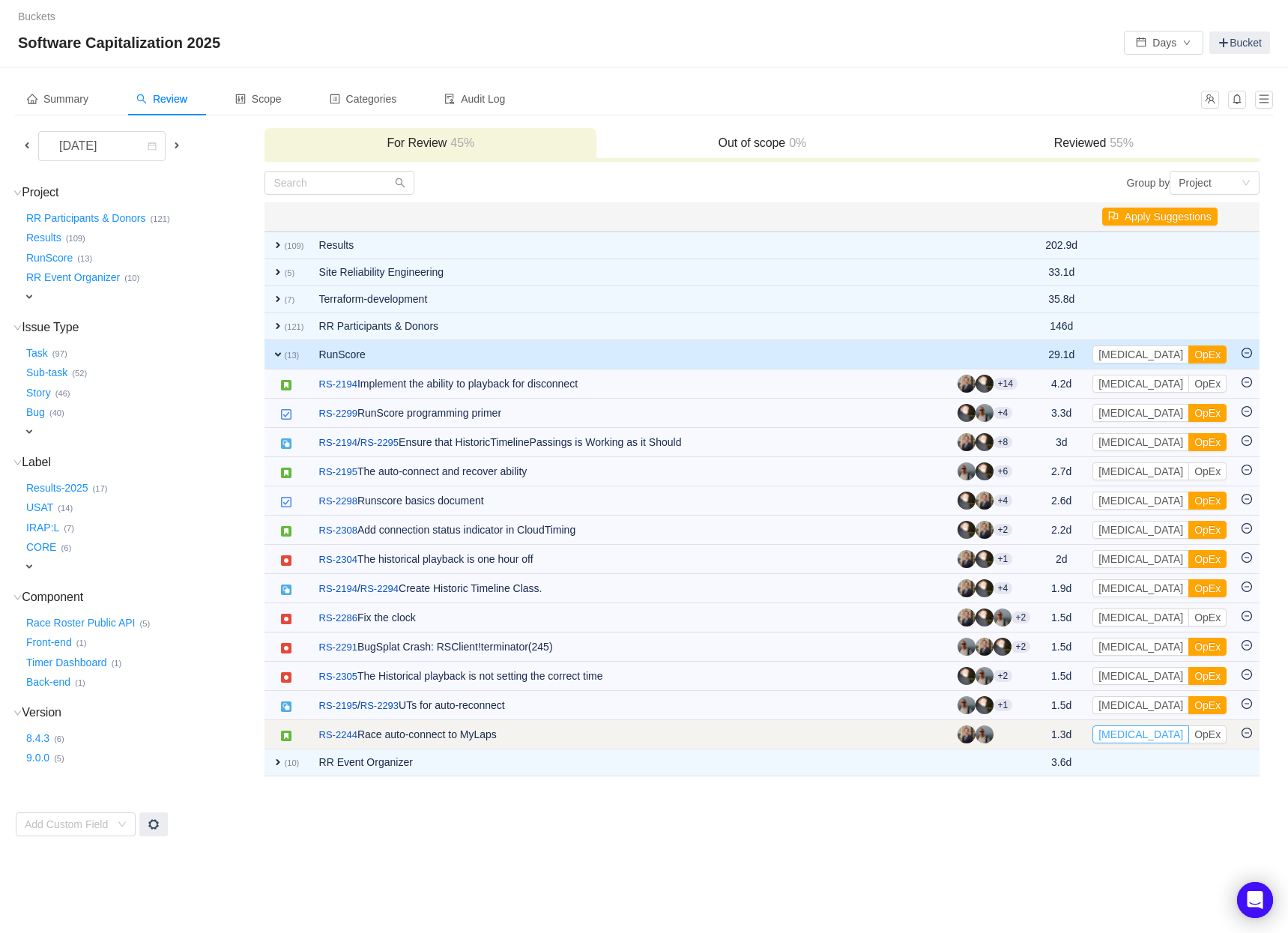
click at [1138, 739] on button "[MEDICAL_DATA]" at bounding box center [1140, 734] width 97 height 18
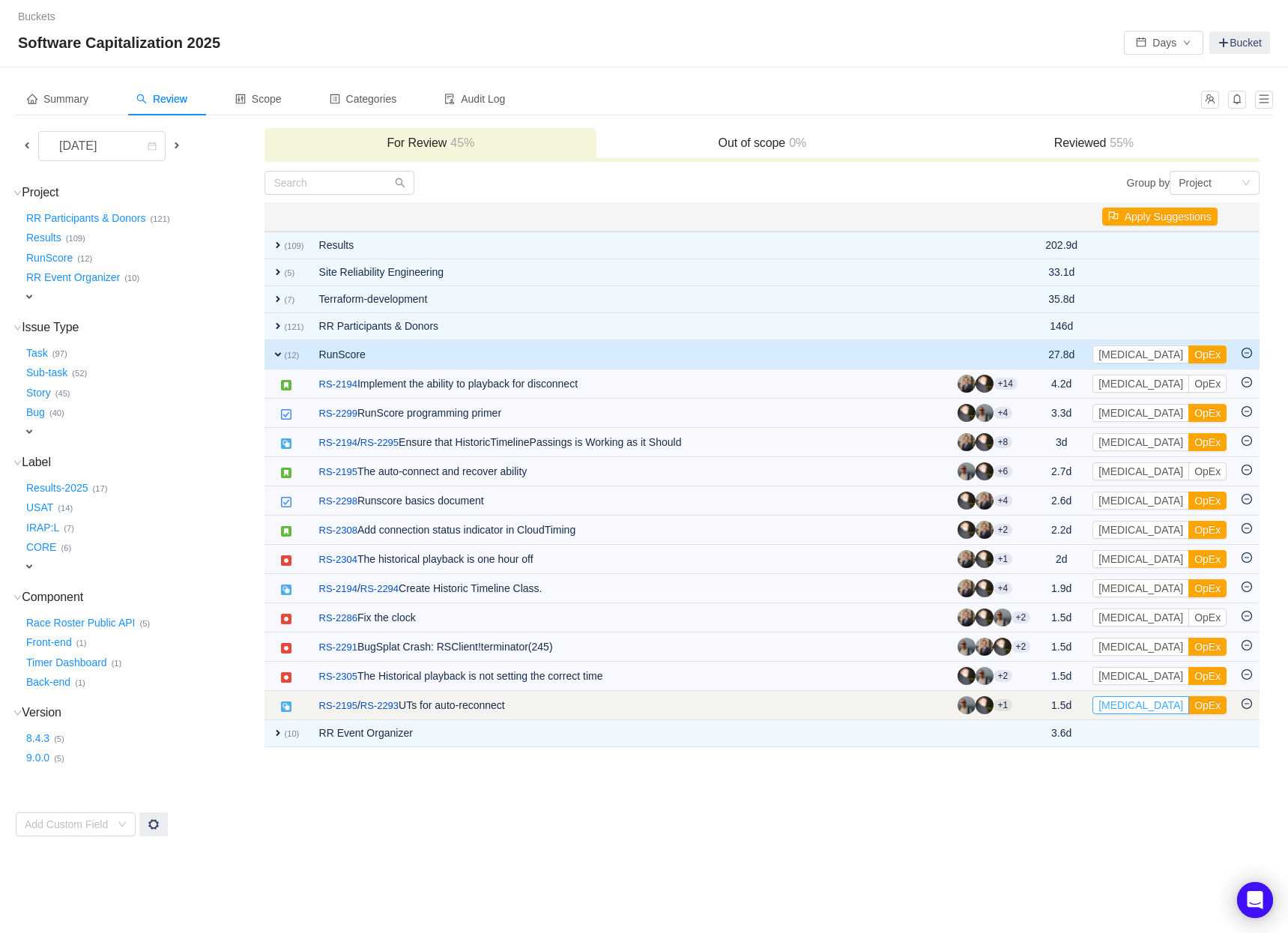
click at [1125, 704] on button "[MEDICAL_DATA]" at bounding box center [1140, 704] width 97 height 18
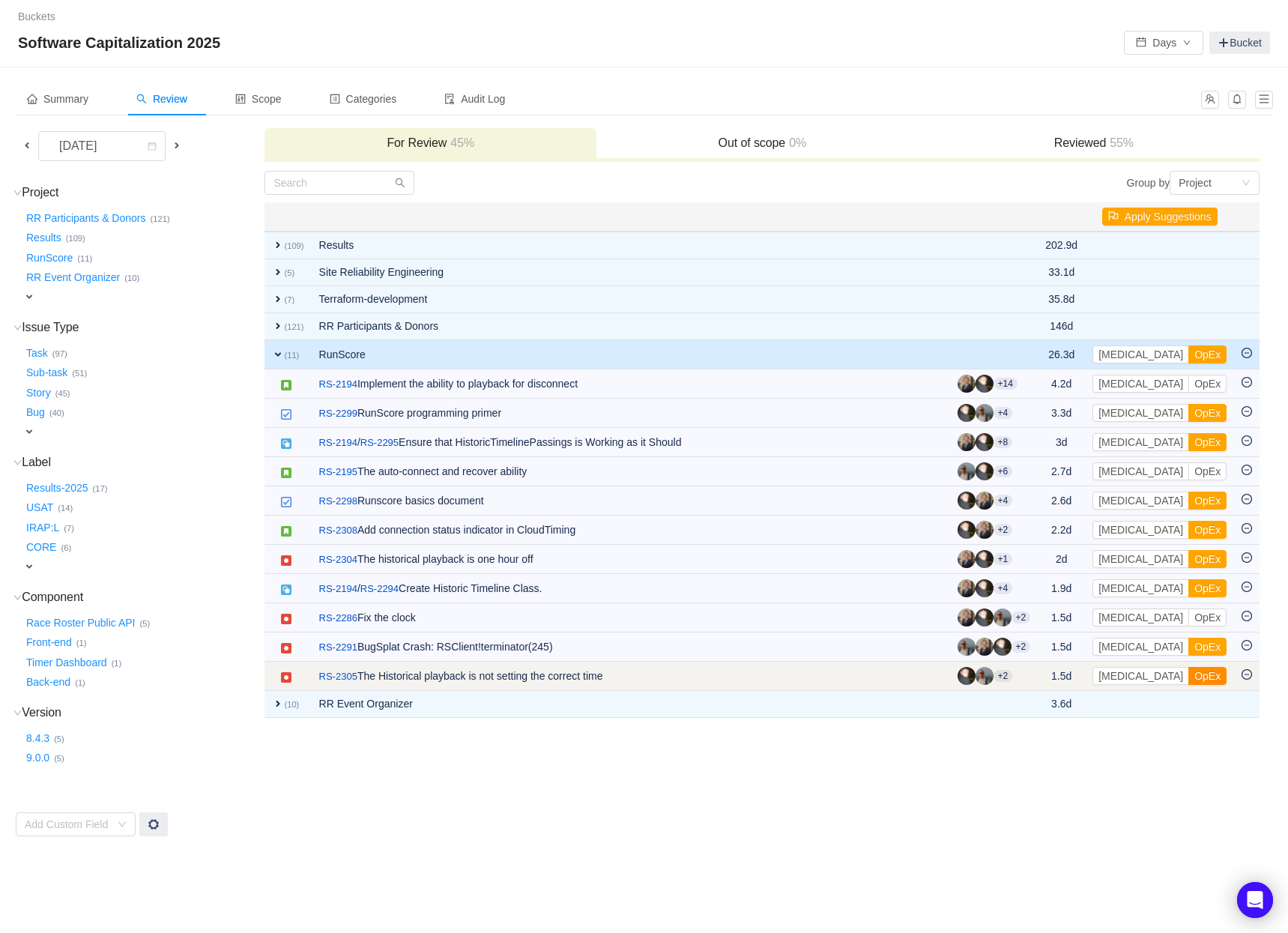
click at [1188, 672] on button "OpEx" at bounding box center [1207, 675] width 38 height 18
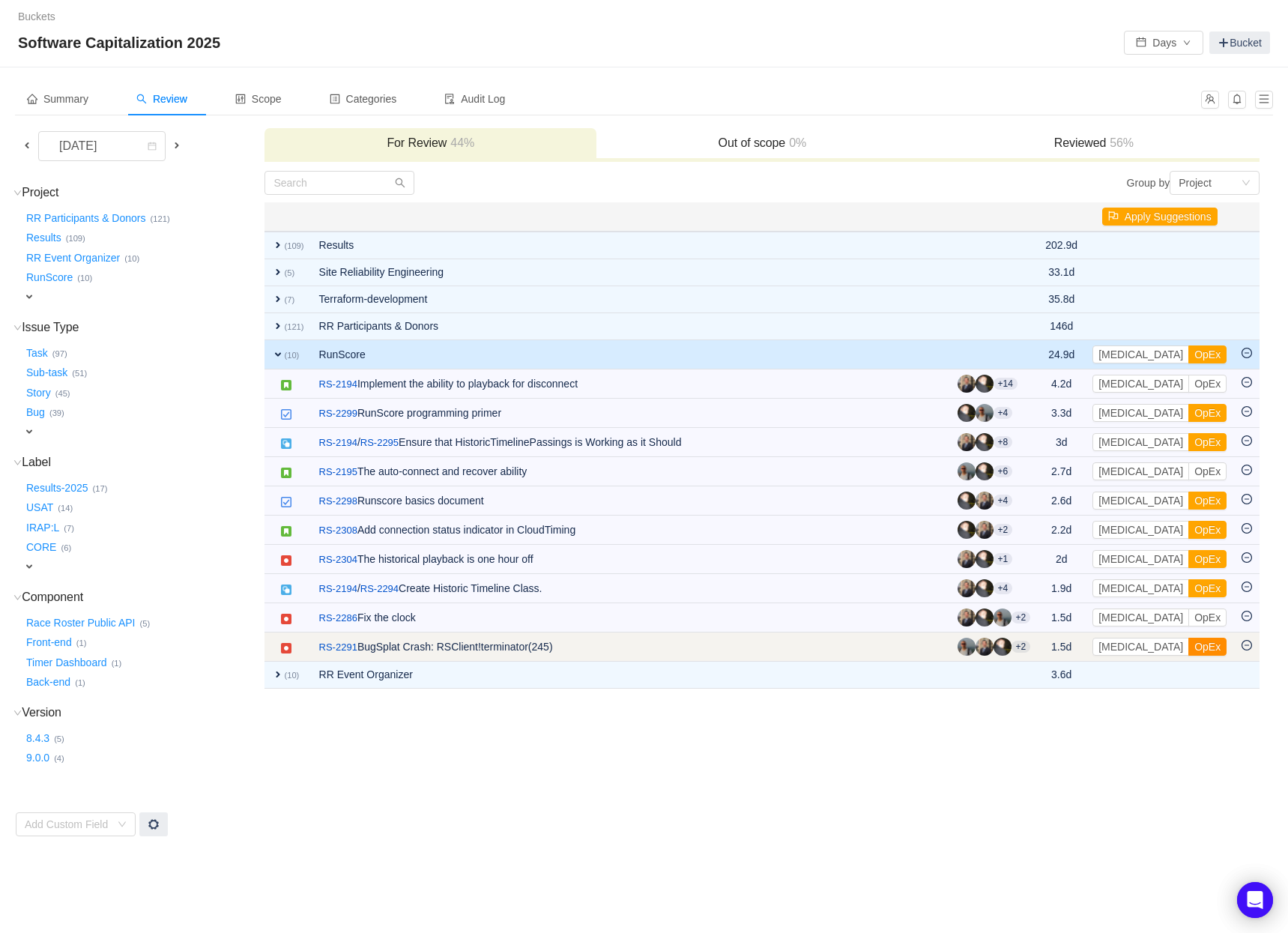
click at [1188, 641] on button "OpEx" at bounding box center [1207, 646] width 38 height 18
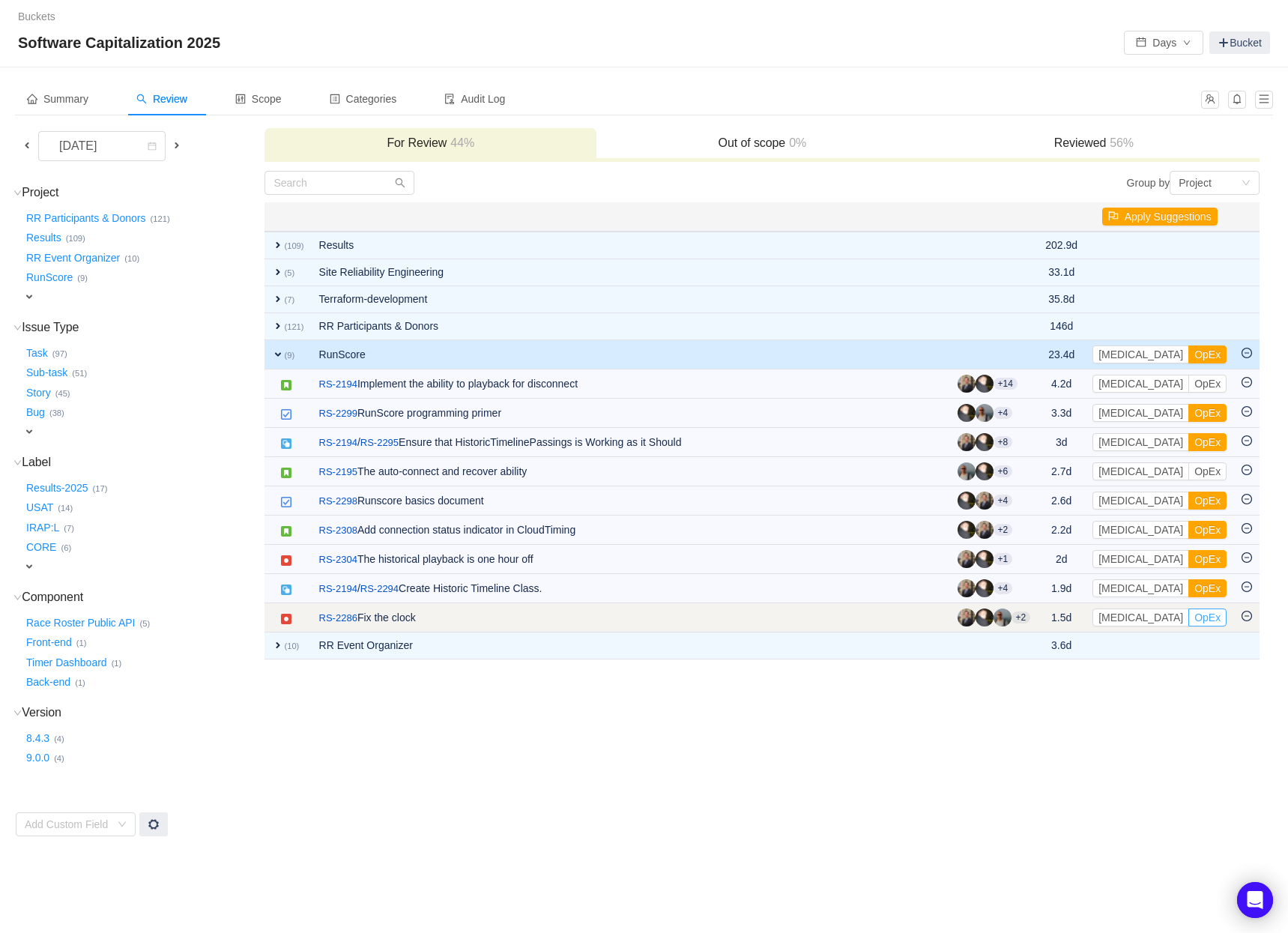
click at [1188, 618] on button "OpEx" at bounding box center [1207, 617] width 38 height 18
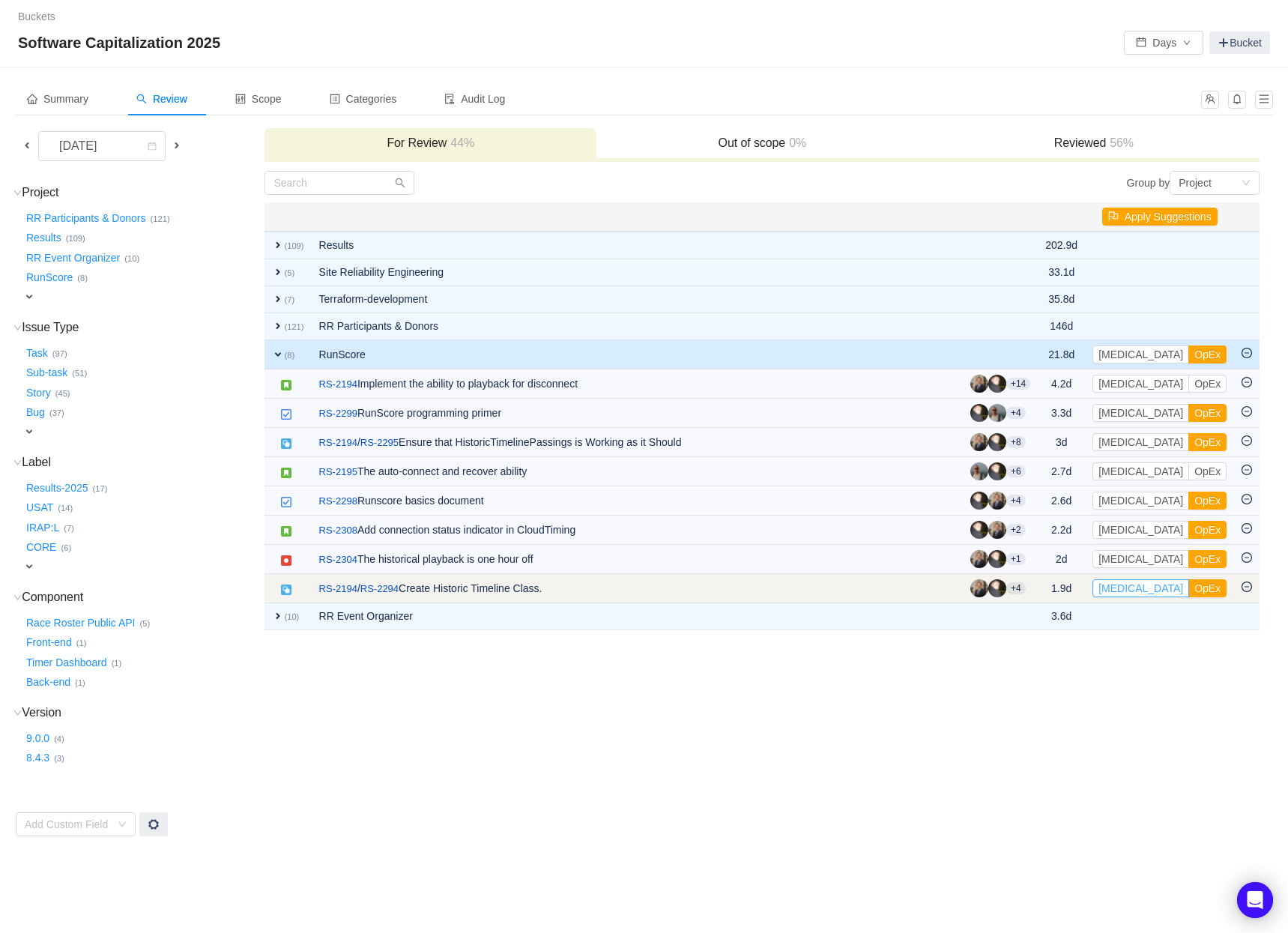
click at [1130, 592] on button "[MEDICAL_DATA]" at bounding box center [1140, 587] width 97 height 18
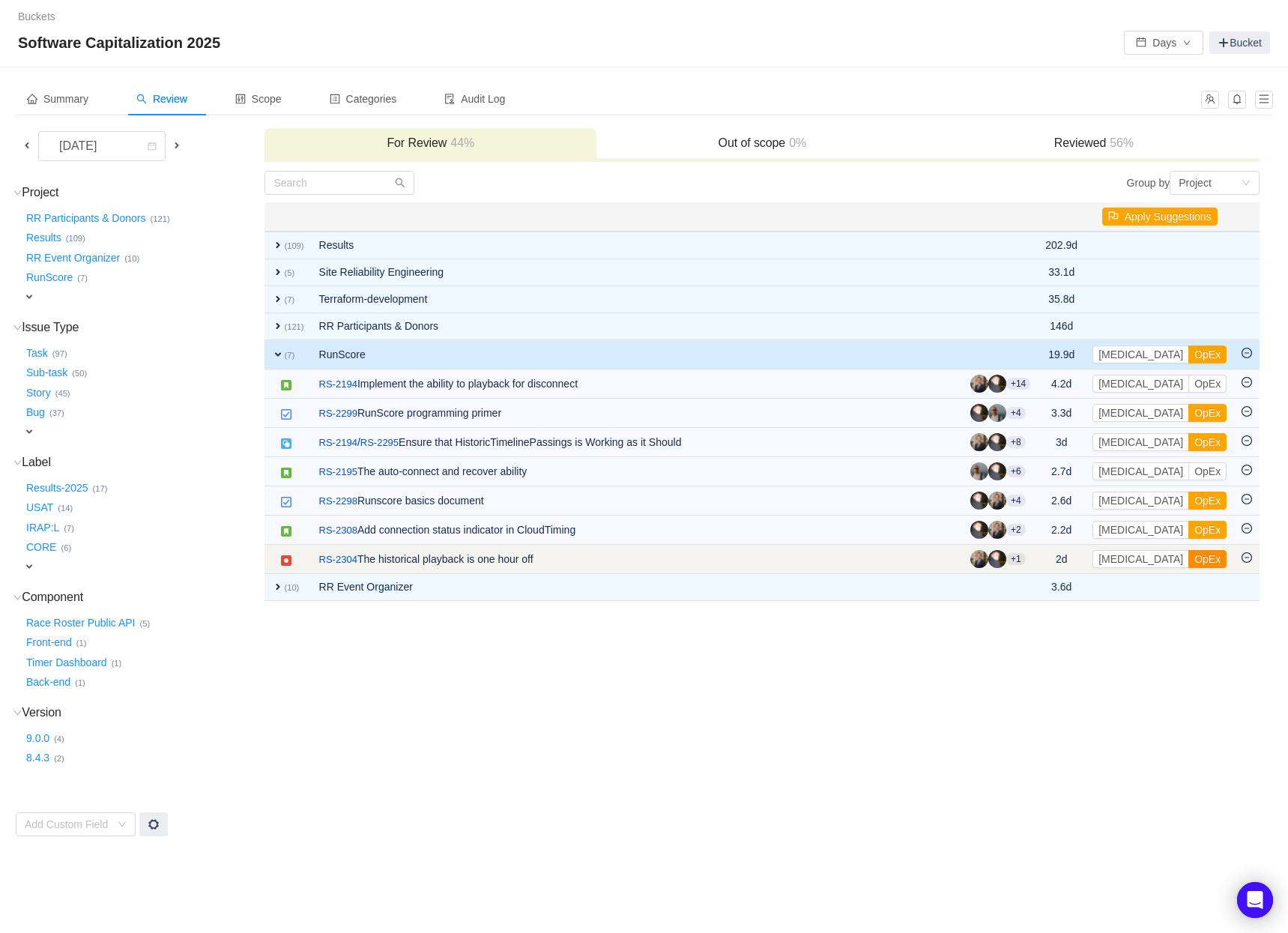
click at [1188, 559] on button "OpEx" at bounding box center [1207, 558] width 38 height 18
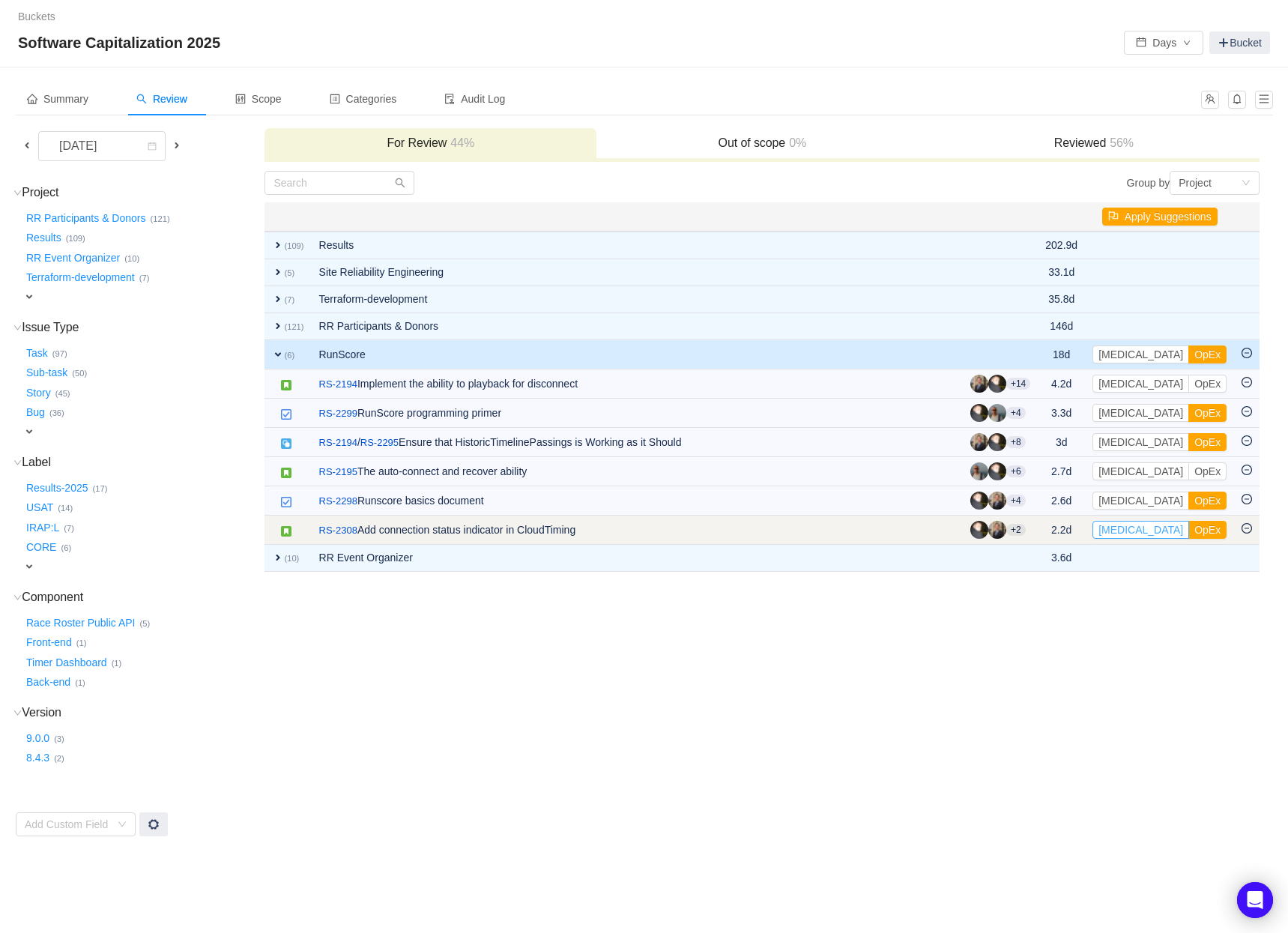
click at [1120, 532] on button "[MEDICAL_DATA]" at bounding box center [1140, 529] width 97 height 18
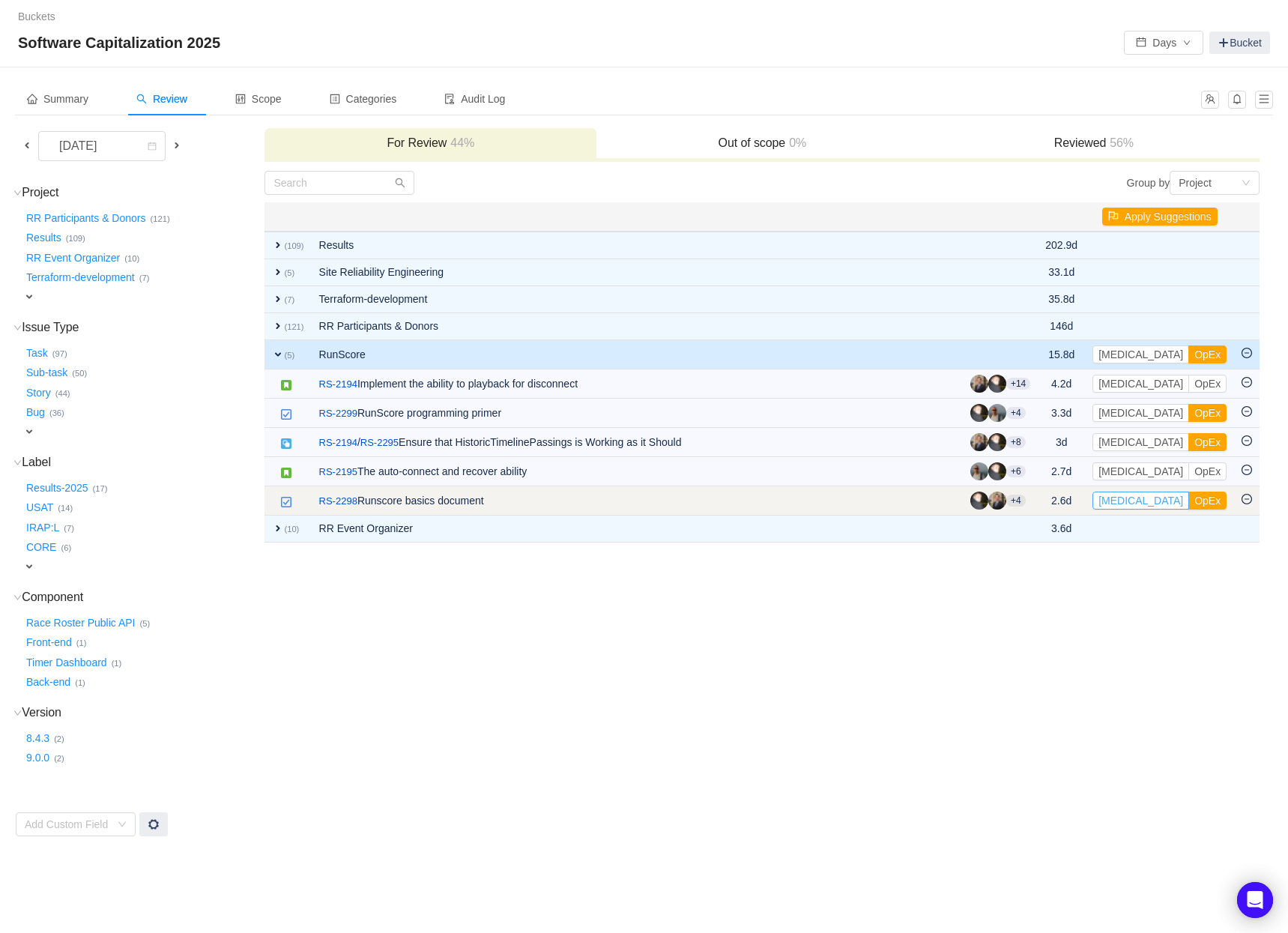
click at [1122, 502] on button "[MEDICAL_DATA]" at bounding box center [1140, 500] width 97 height 18
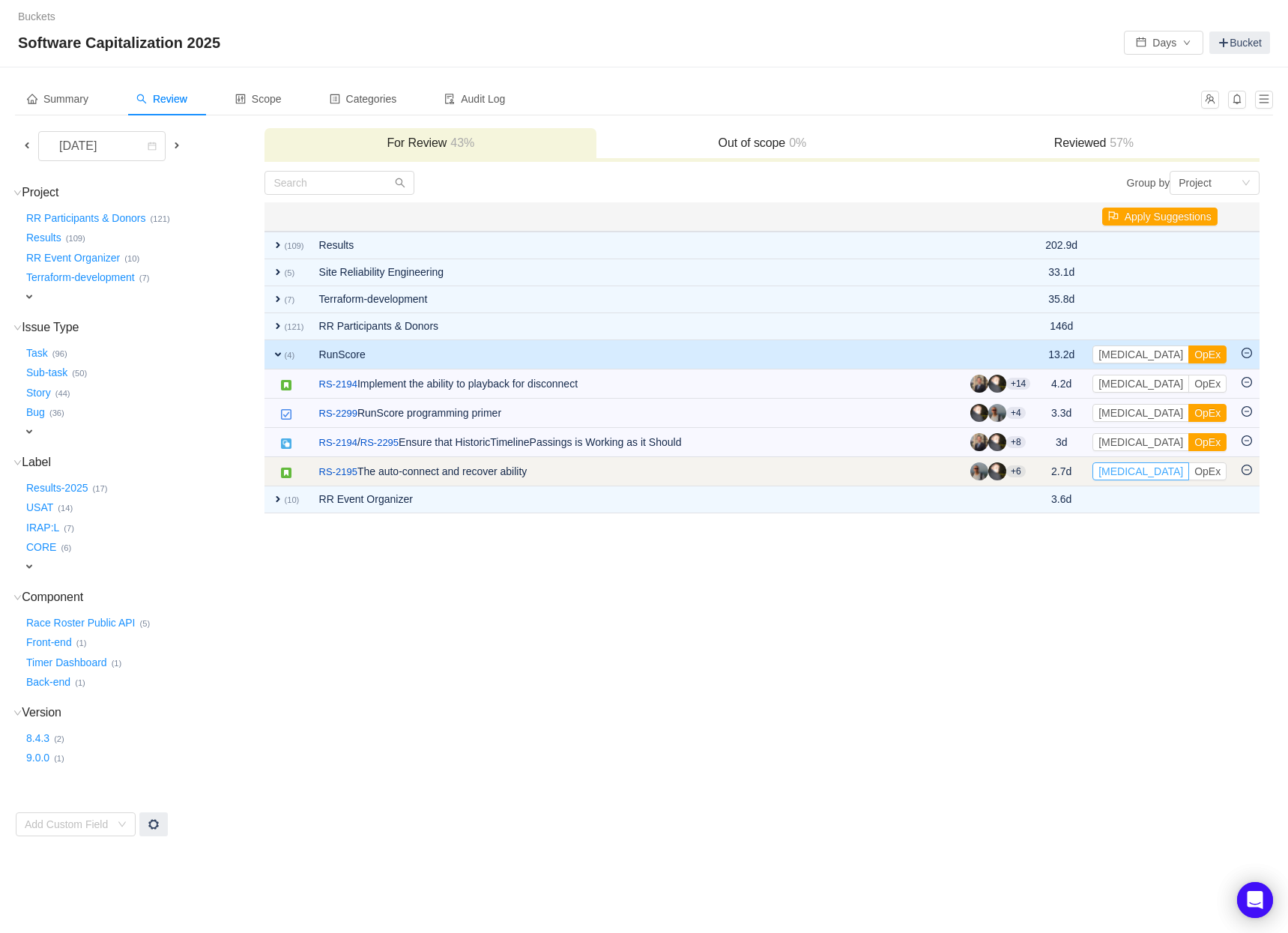
click at [1128, 474] on button "[MEDICAL_DATA]" at bounding box center [1140, 471] width 97 height 18
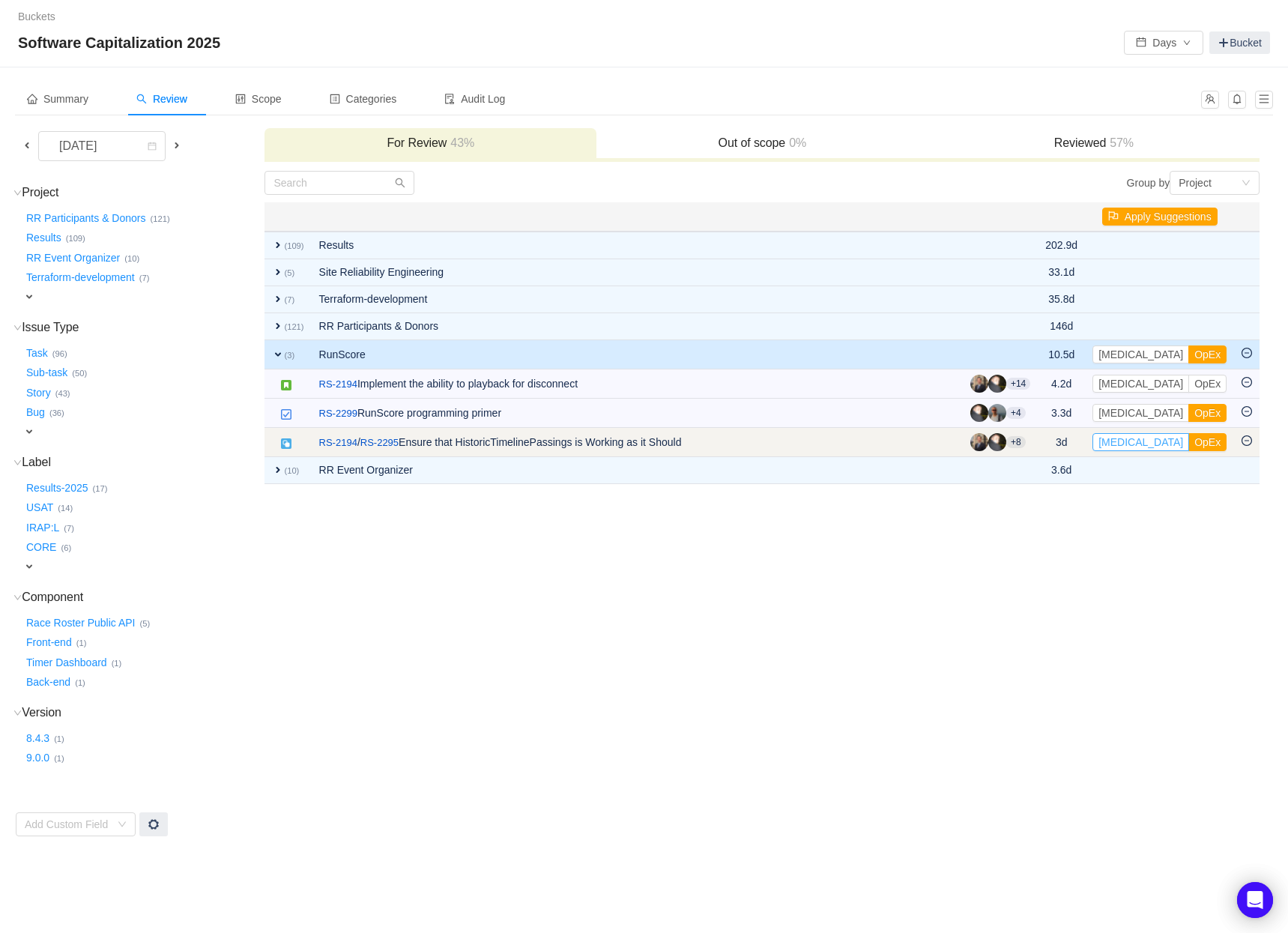
click at [1124, 440] on button "[MEDICAL_DATA]" at bounding box center [1140, 441] width 97 height 18
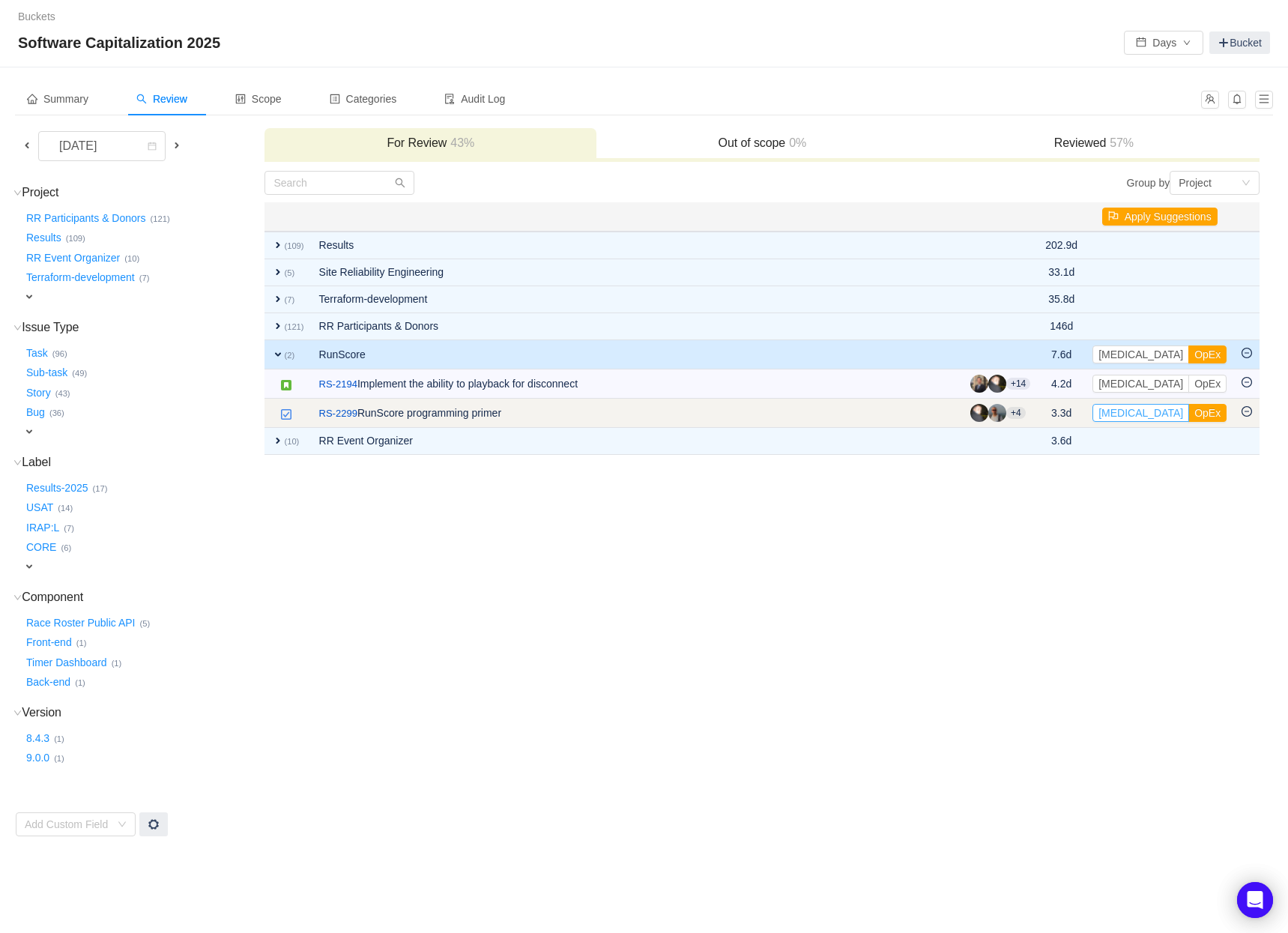
click at [1119, 416] on button "[MEDICAL_DATA]" at bounding box center [1140, 412] width 97 height 18
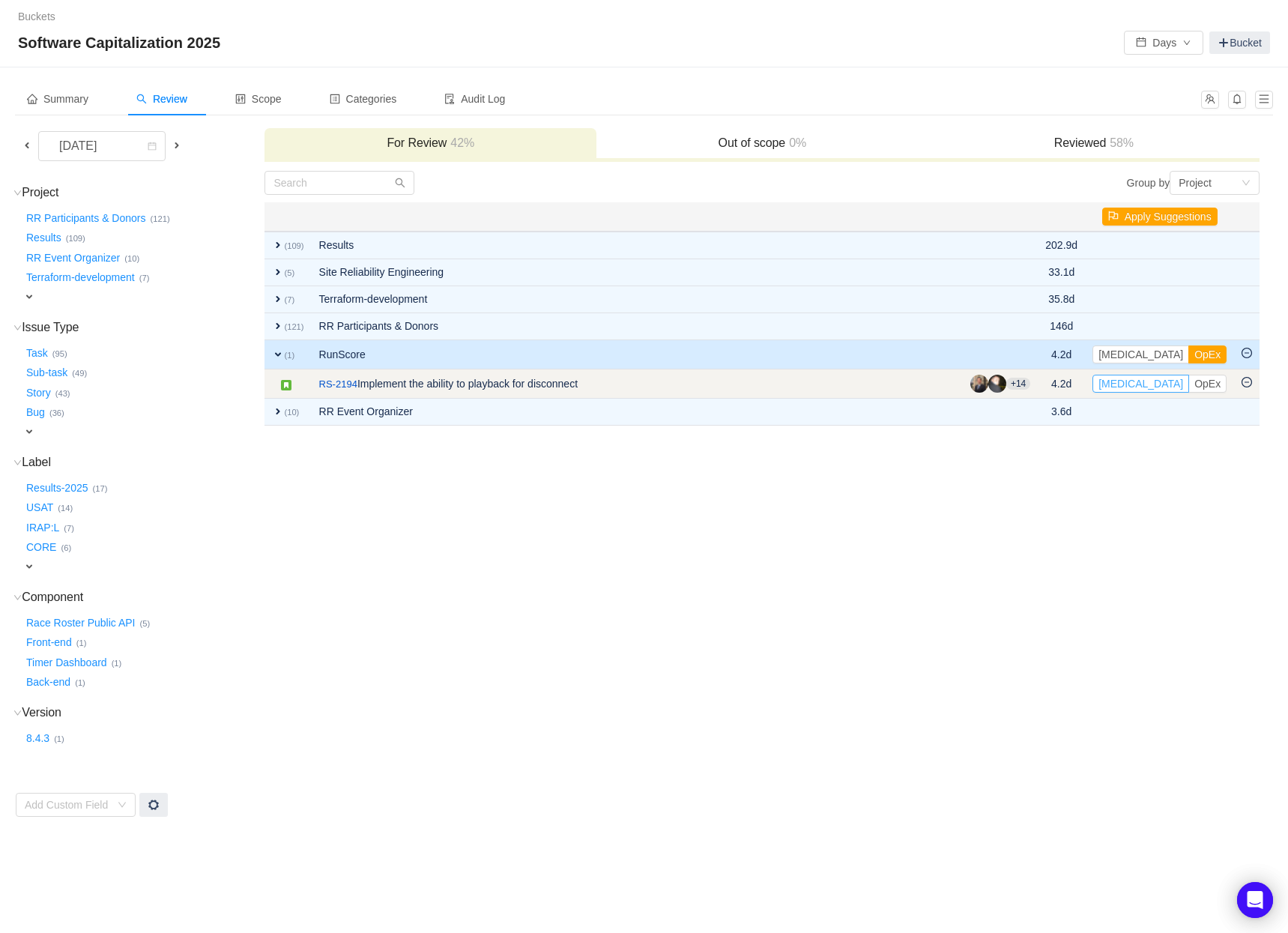
click at [1118, 386] on button "[MEDICAL_DATA]" at bounding box center [1140, 383] width 97 height 18
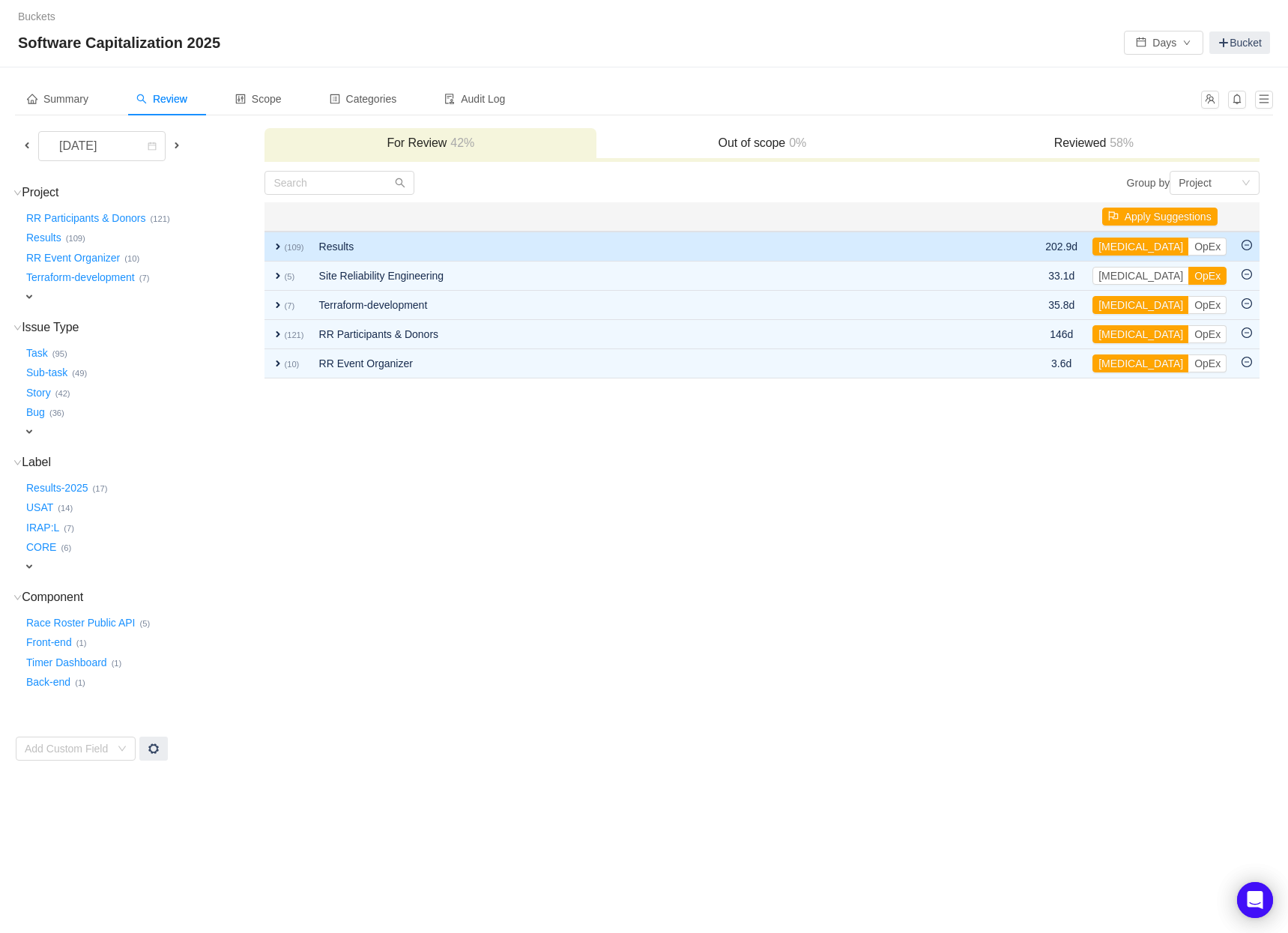
click at [274, 244] on span "expand" at bounding box center [277, 246] width 12 height 12
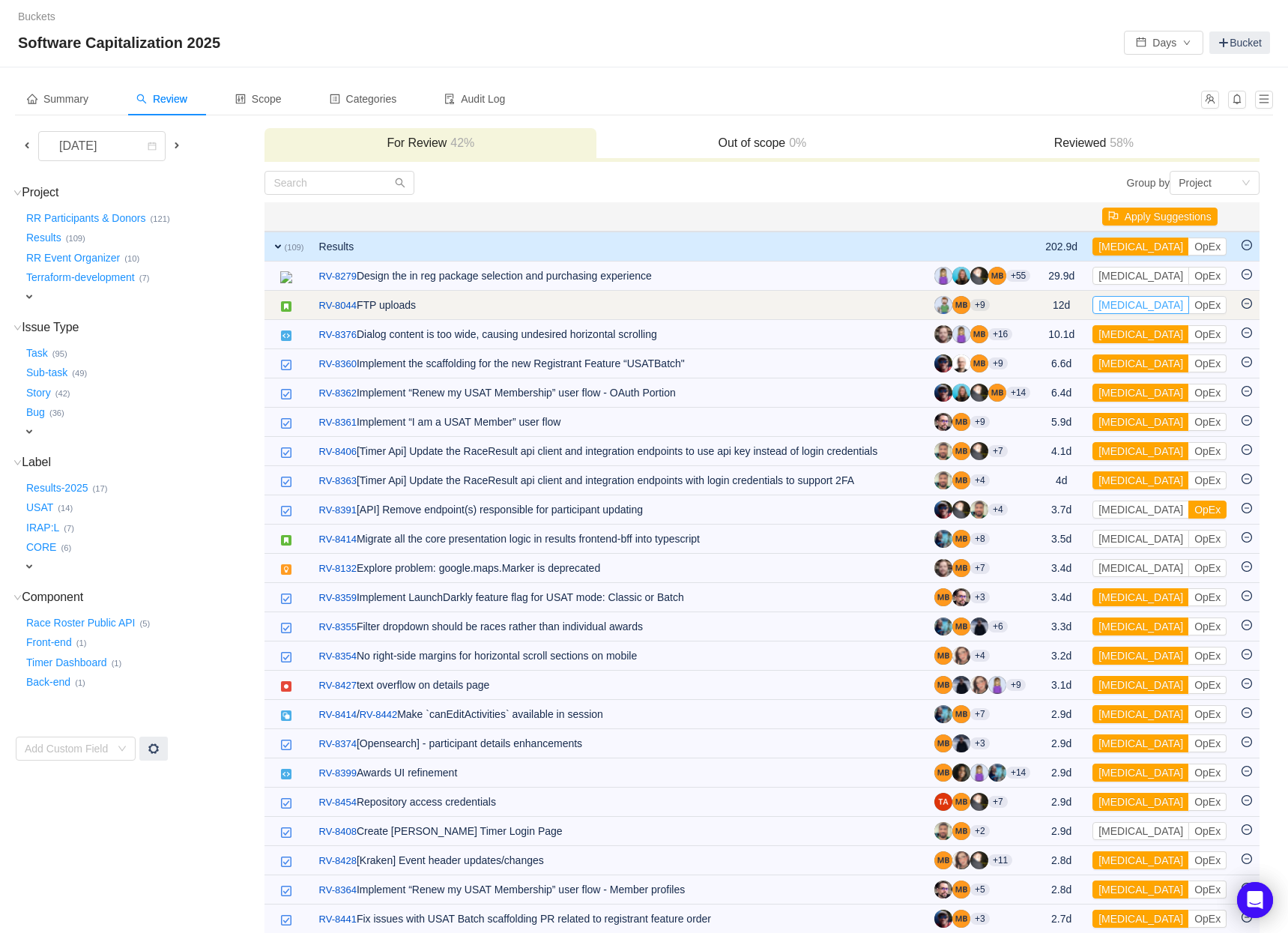
click at [1124, 304] on button "[MEDICAL_DATA]" at bounding box center [1140, 305] width 97 height 18
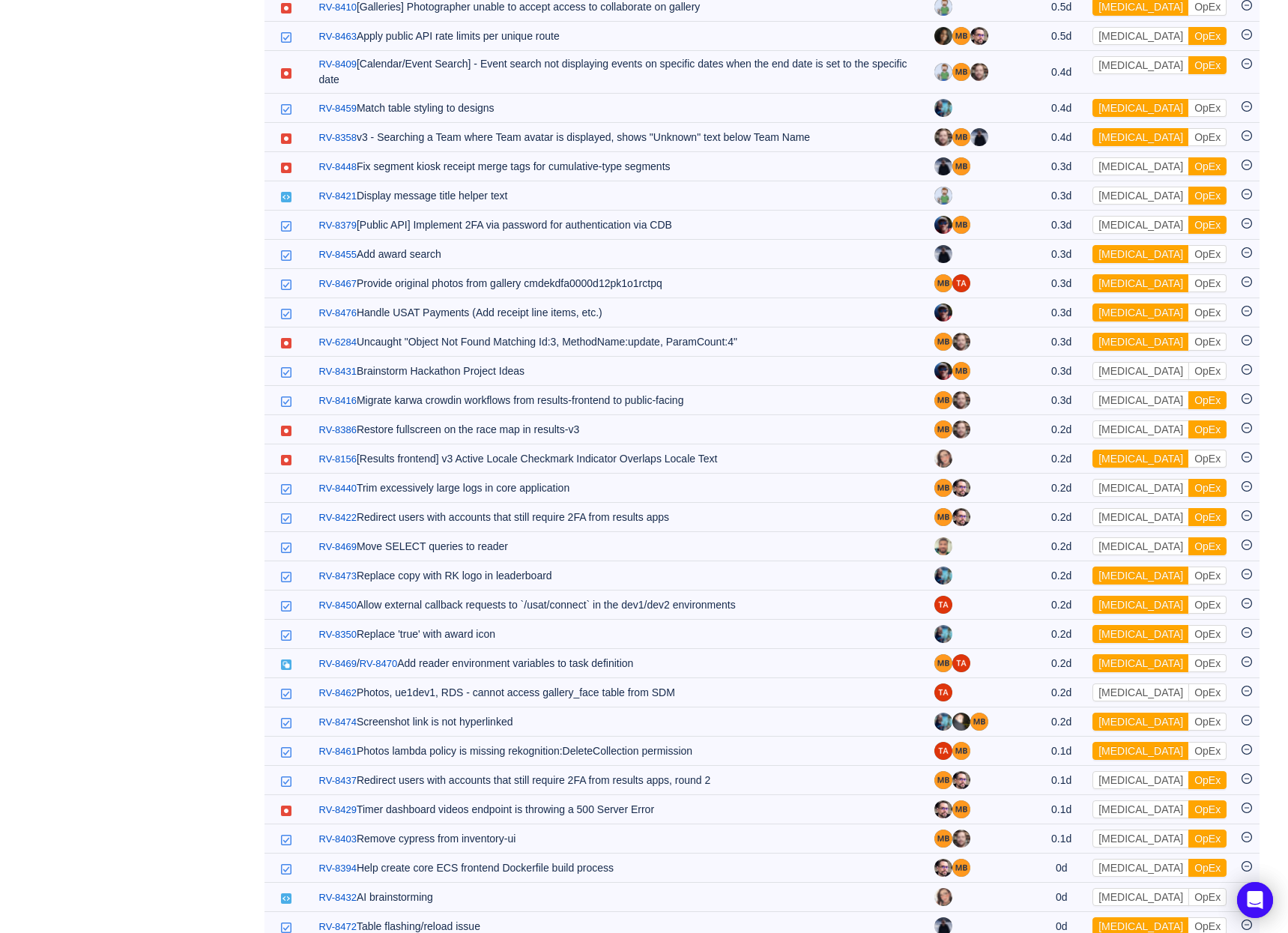
scroll to position [2647, 0]
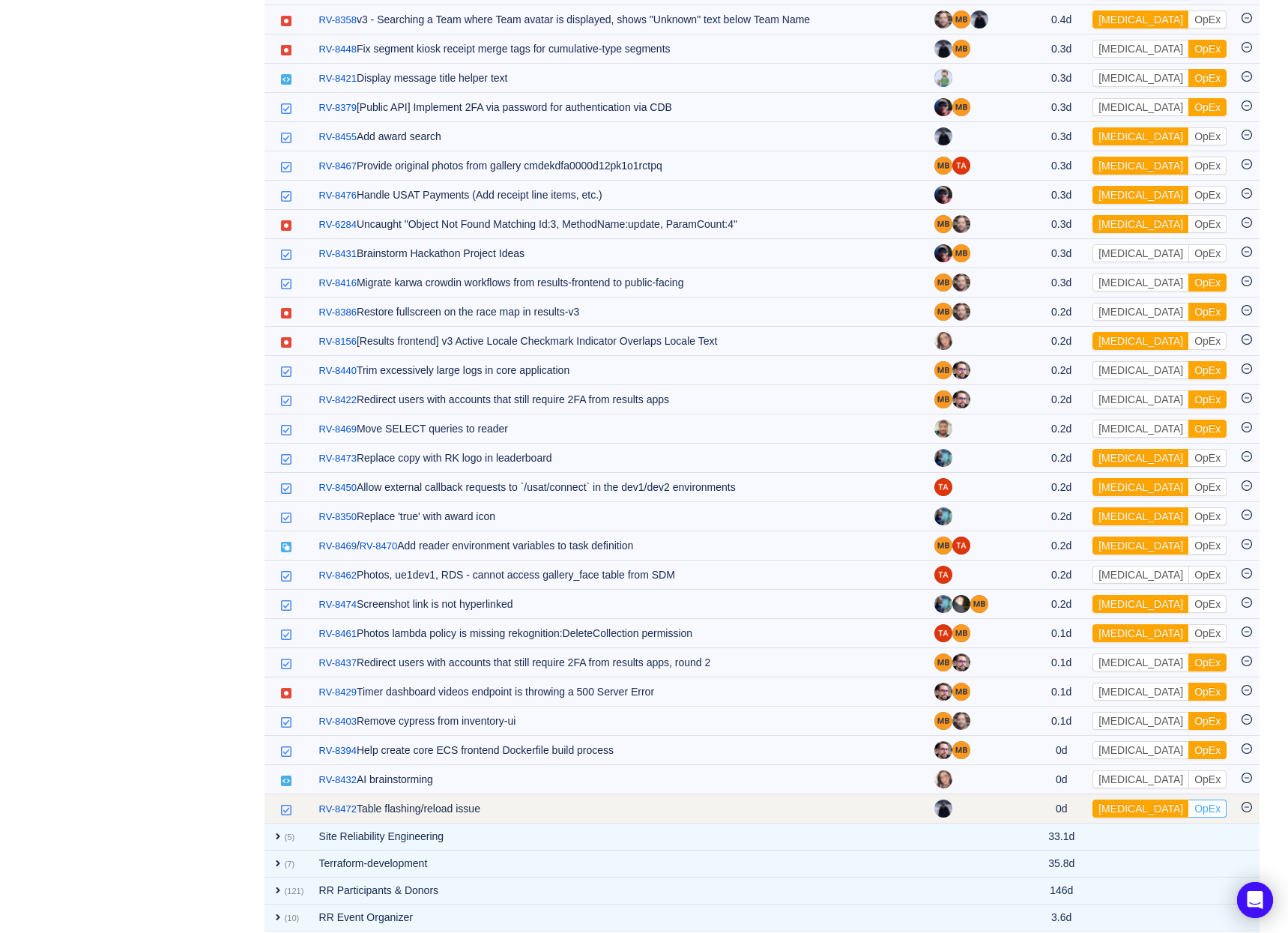
click at [1188, 799] on button "OpEx" at bounding box center [1207, 808] width 38 height 18
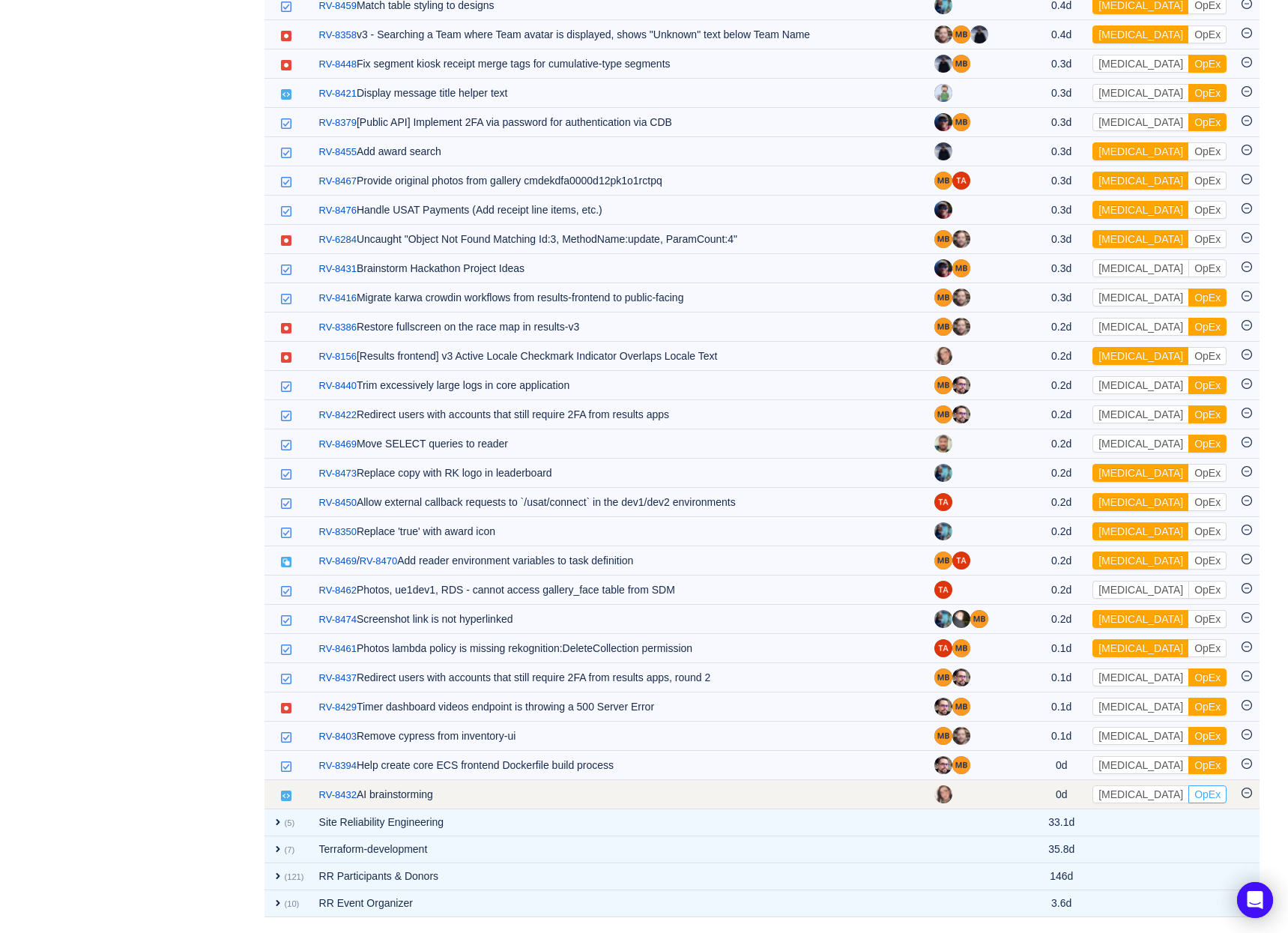
scroll to position [2618, 0]
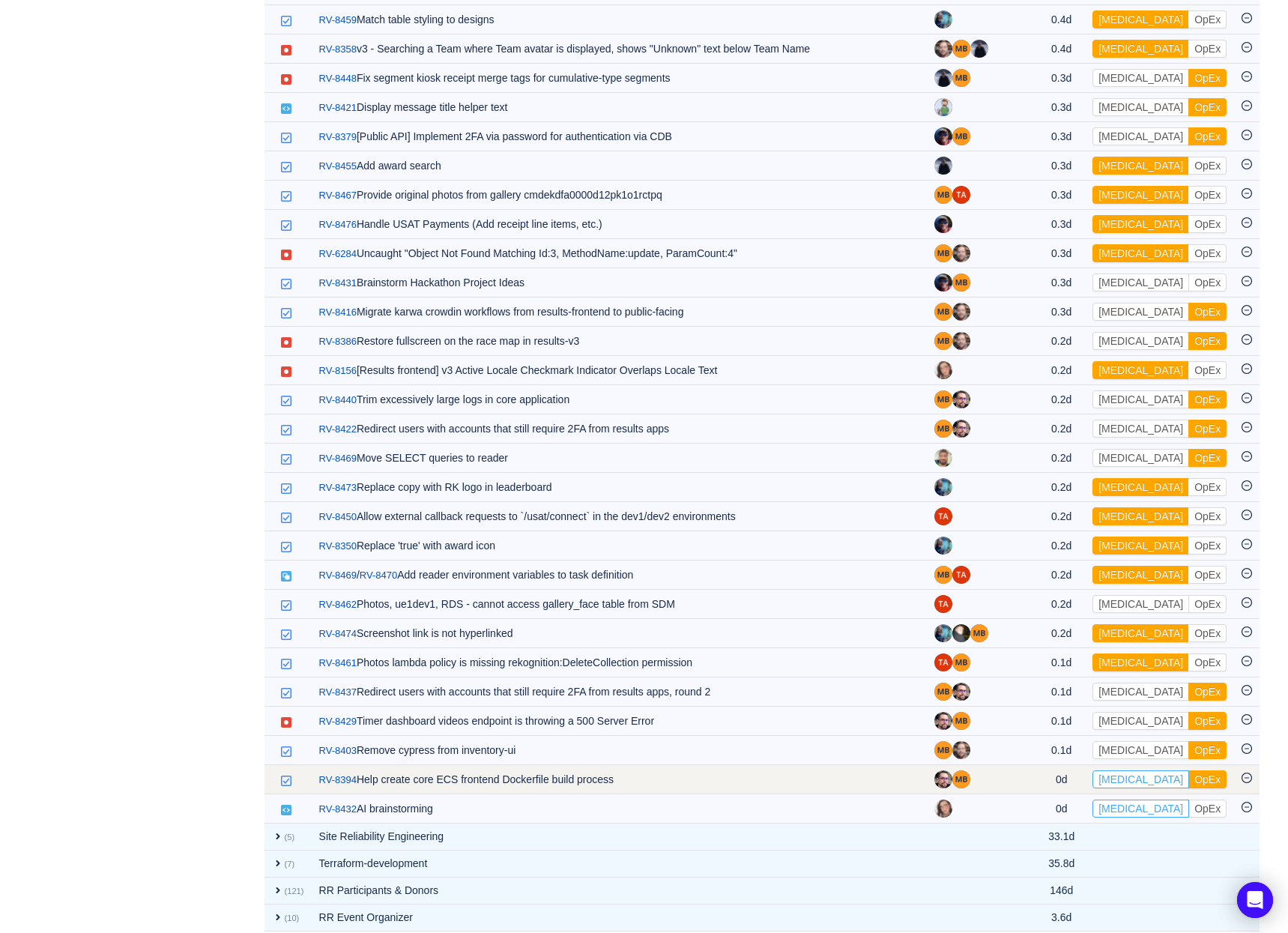
click at [1129, 799] on button "[MEDICAL_DATA]" at bounding box center [1140, 808] width 97 height 18
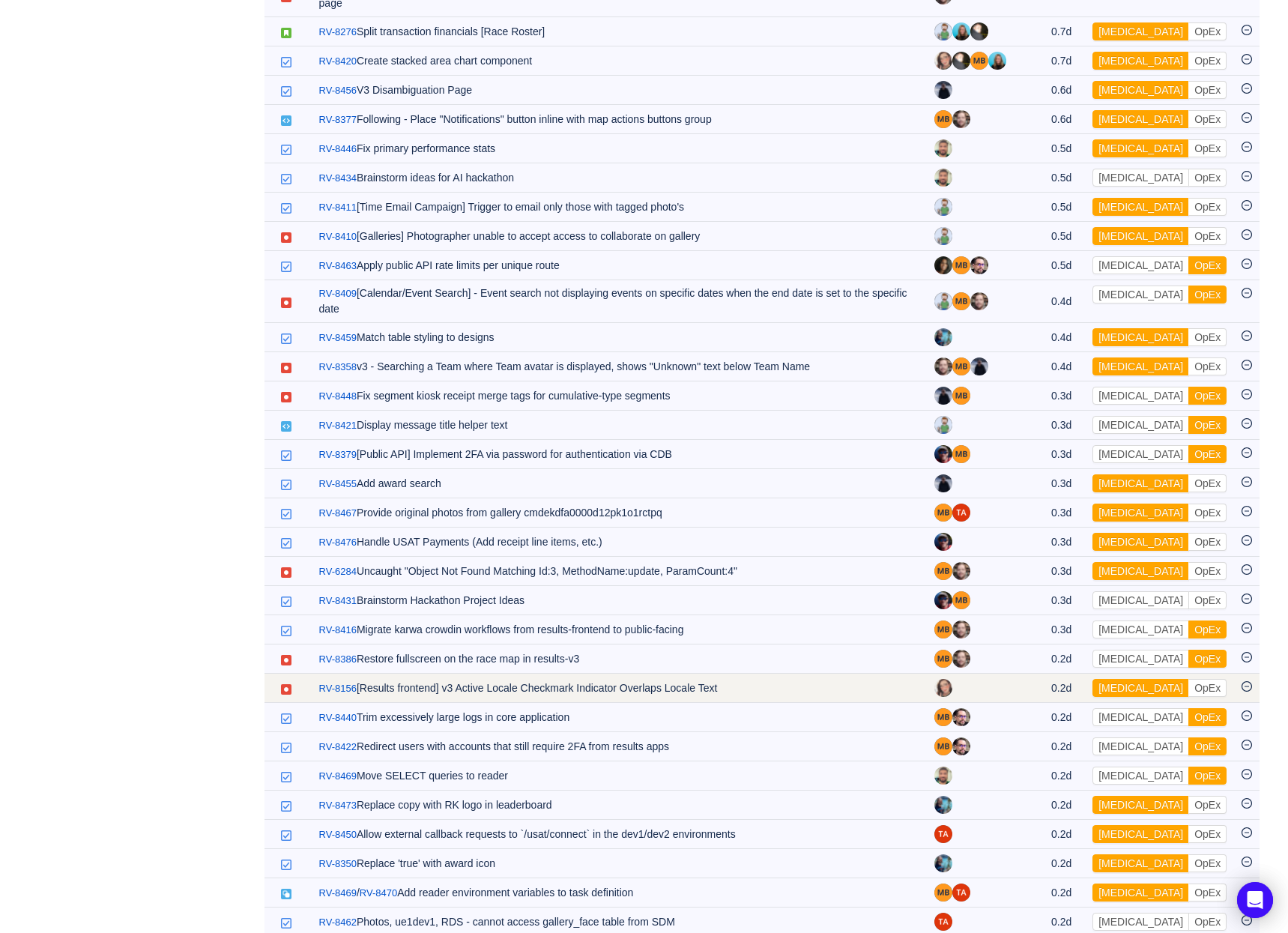
scroll to position [2589, 0]
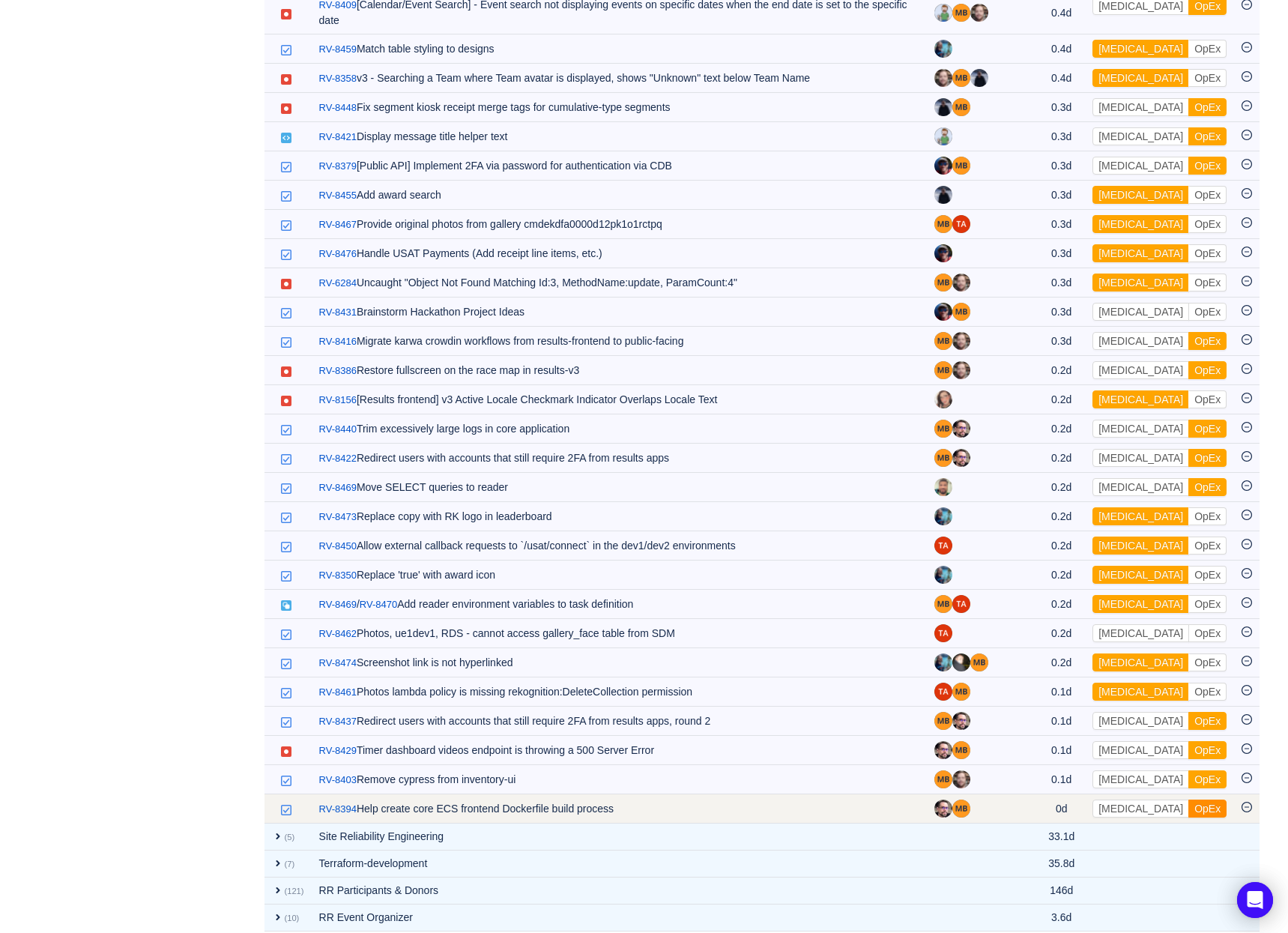
click at [1188, 799] on button "OpEx" at bounding box center [1207, 808] width 38 height 18
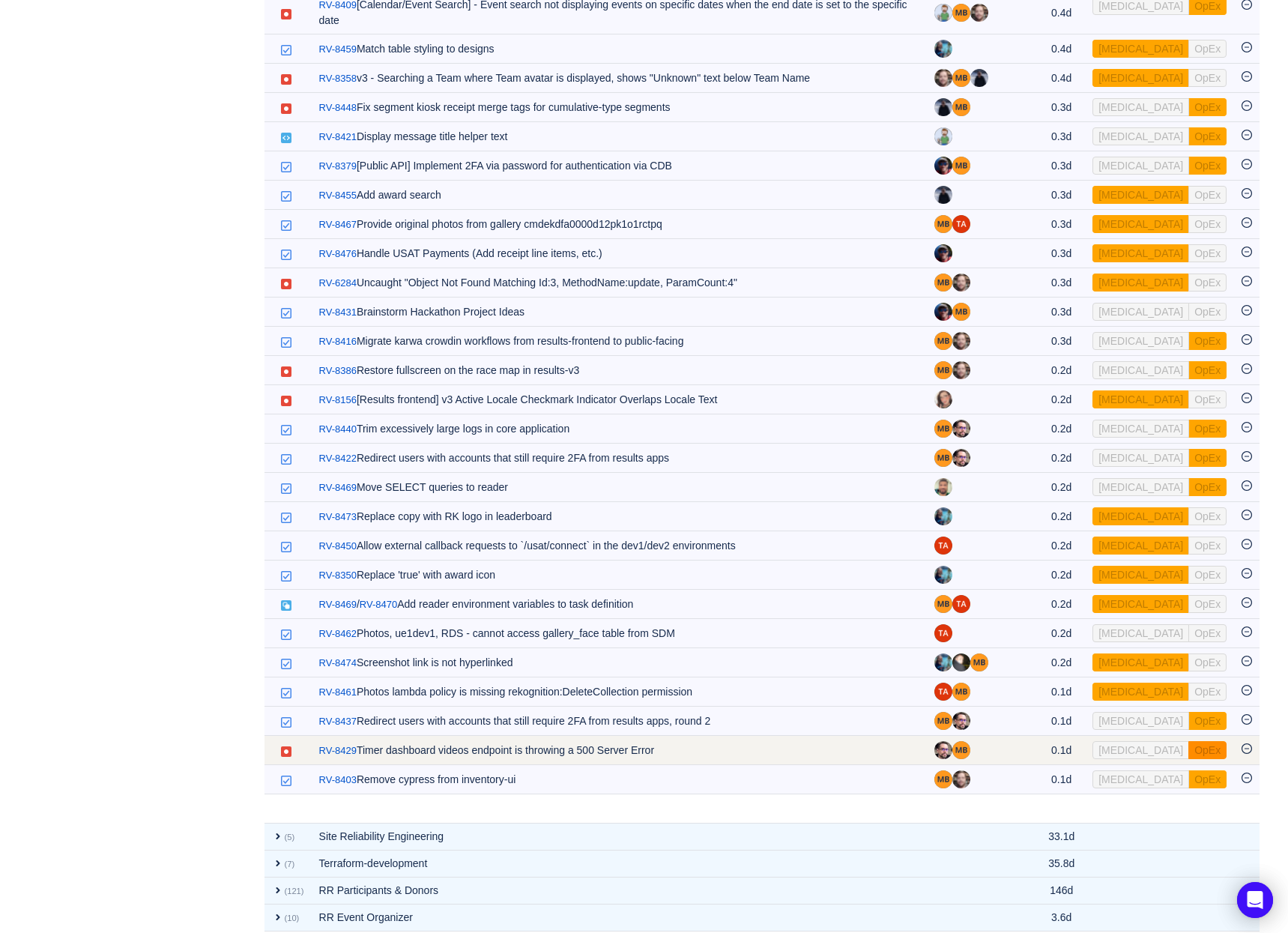
scroll to position [2559, 0]
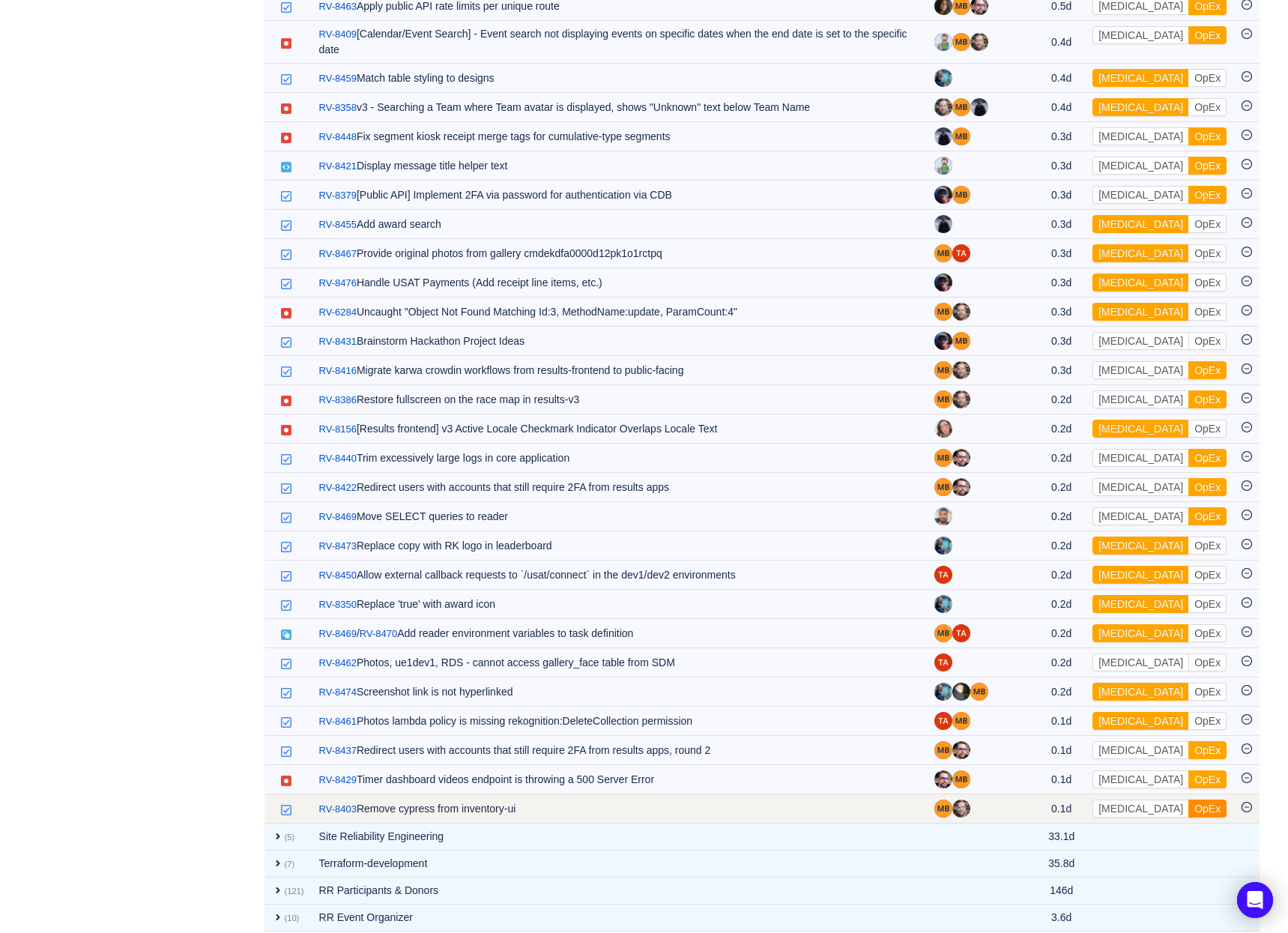
click at [1188, 799] on button "OpEx" at bounding box center [1207, 808] width 38 height 18
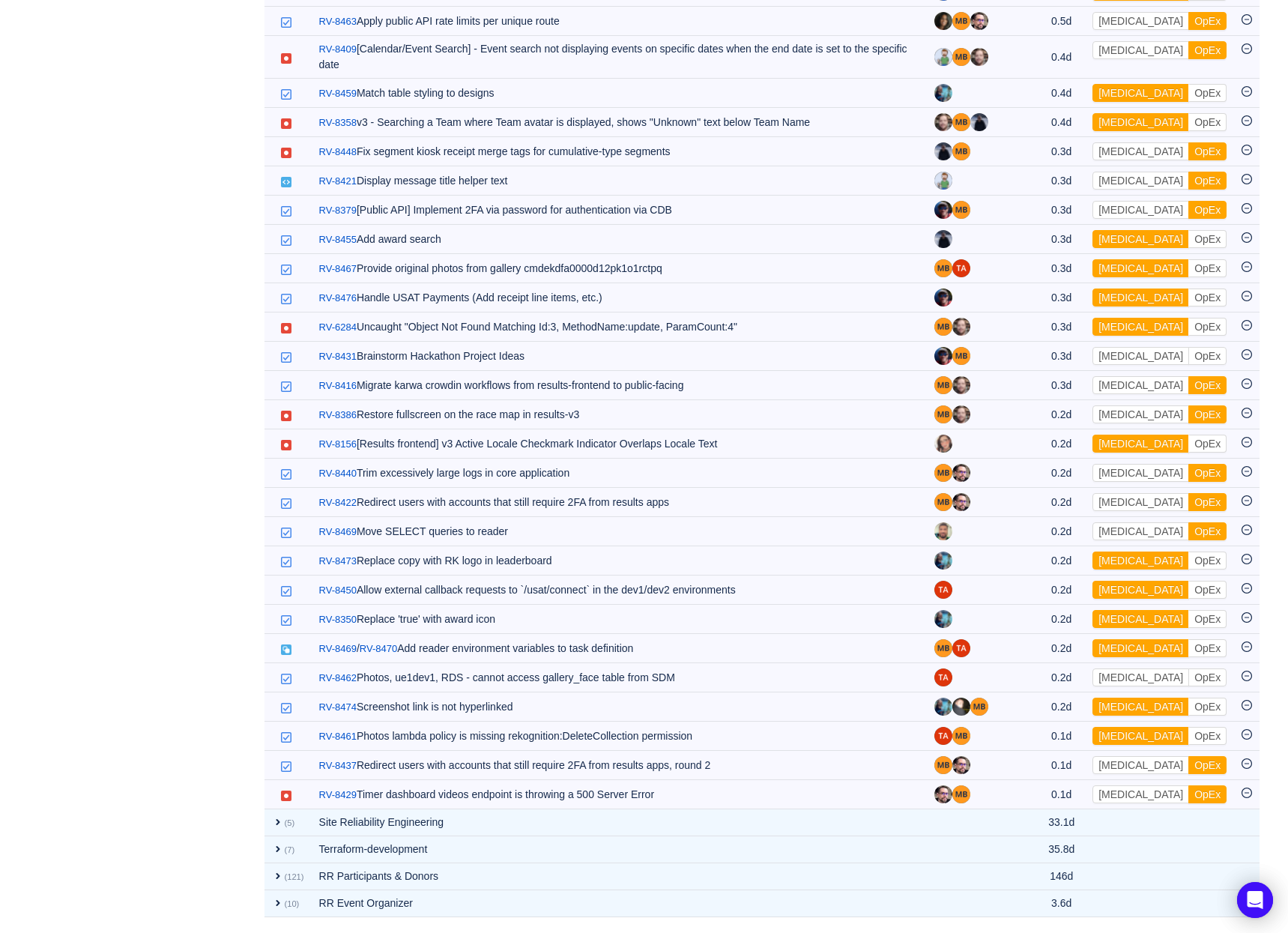
scroll to position [2530, 0]
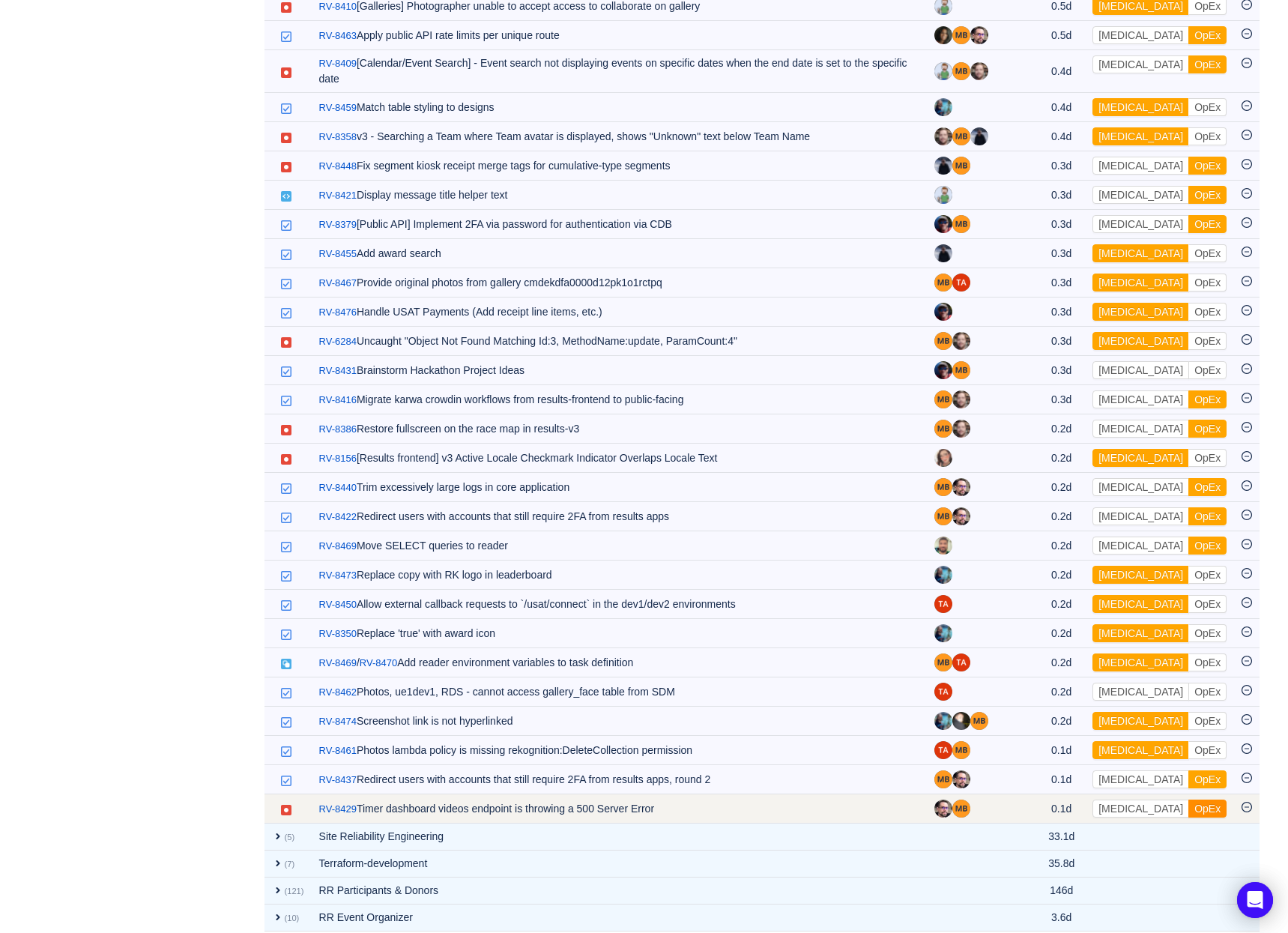
click at [1188, 799] on button "OpEx" at bounding box center [1207, 808] width 38 height 18
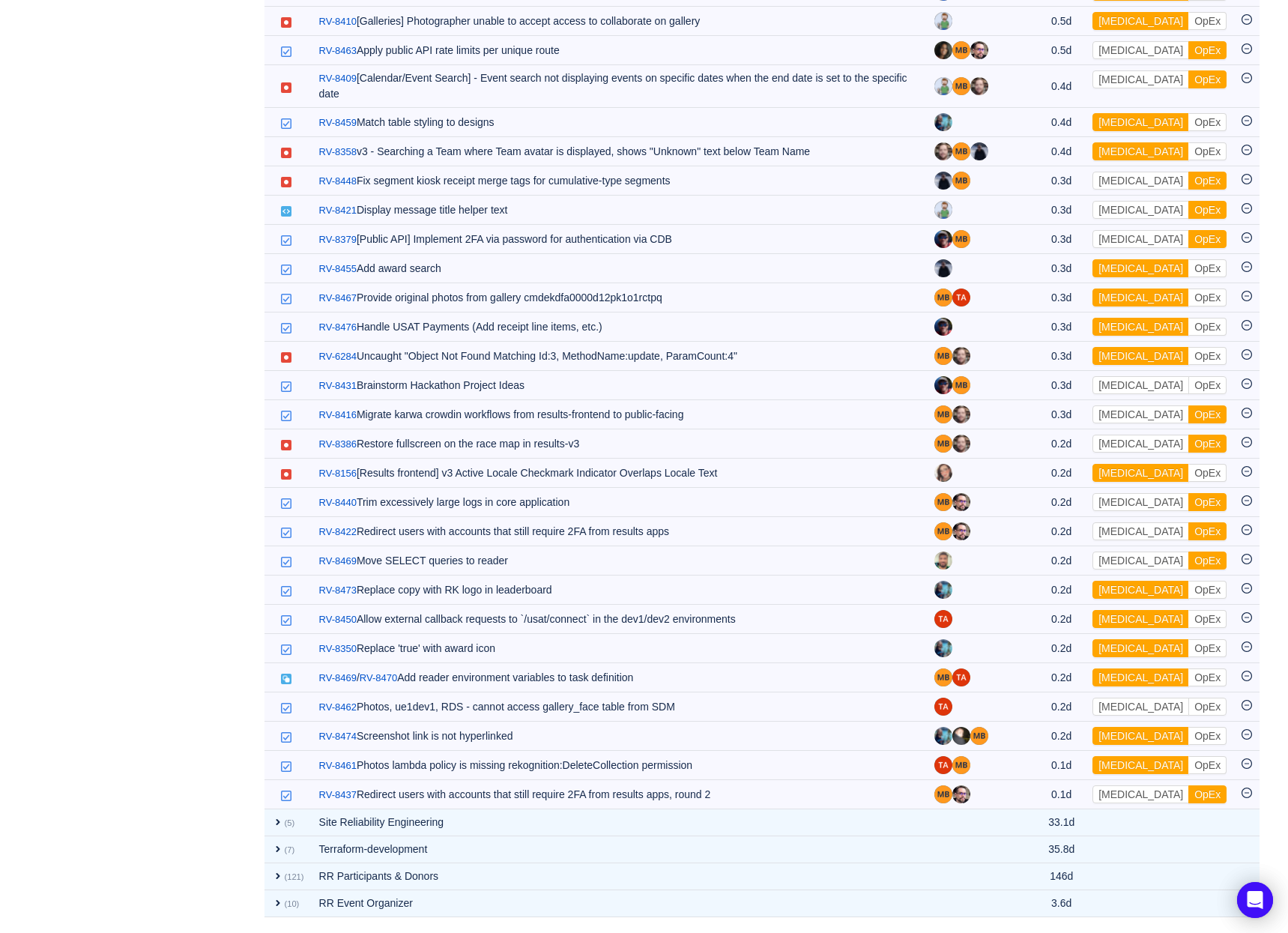
scroll to position [2501, 0]
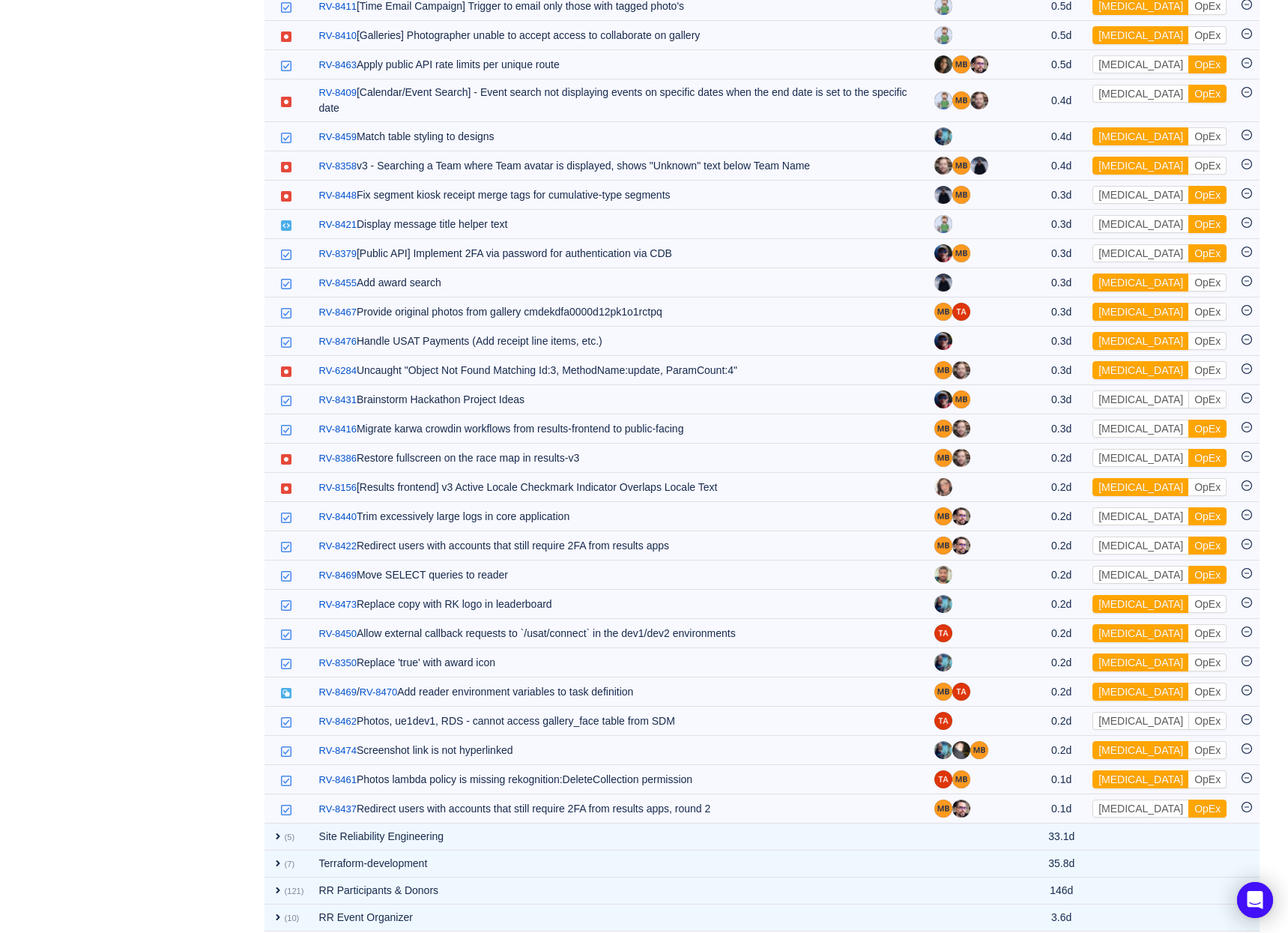
click at [1188, 799] on button "OpEx" at bounding box center [1207, 808] width 38 height 18
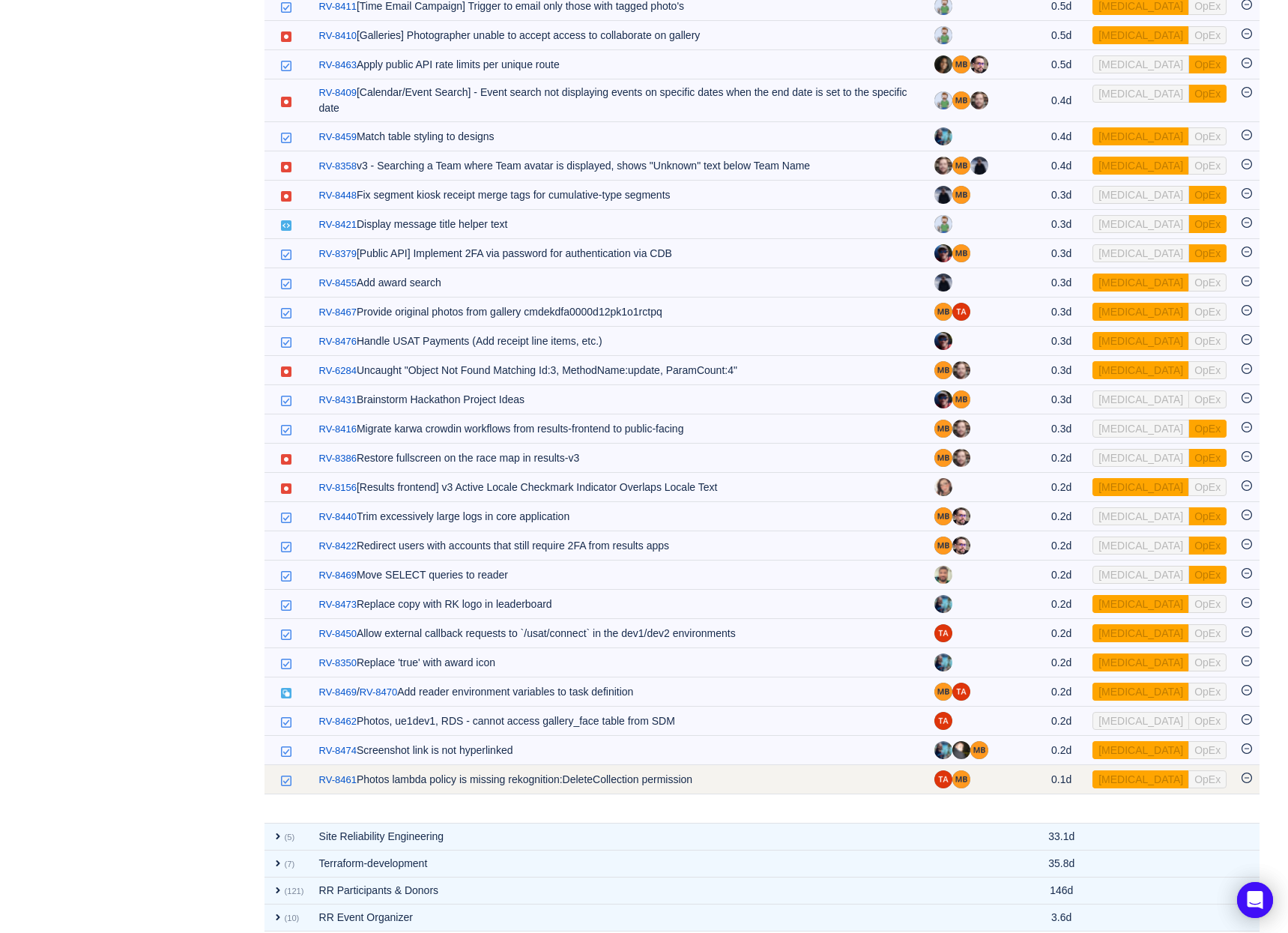
scroll to position [2472, 0]
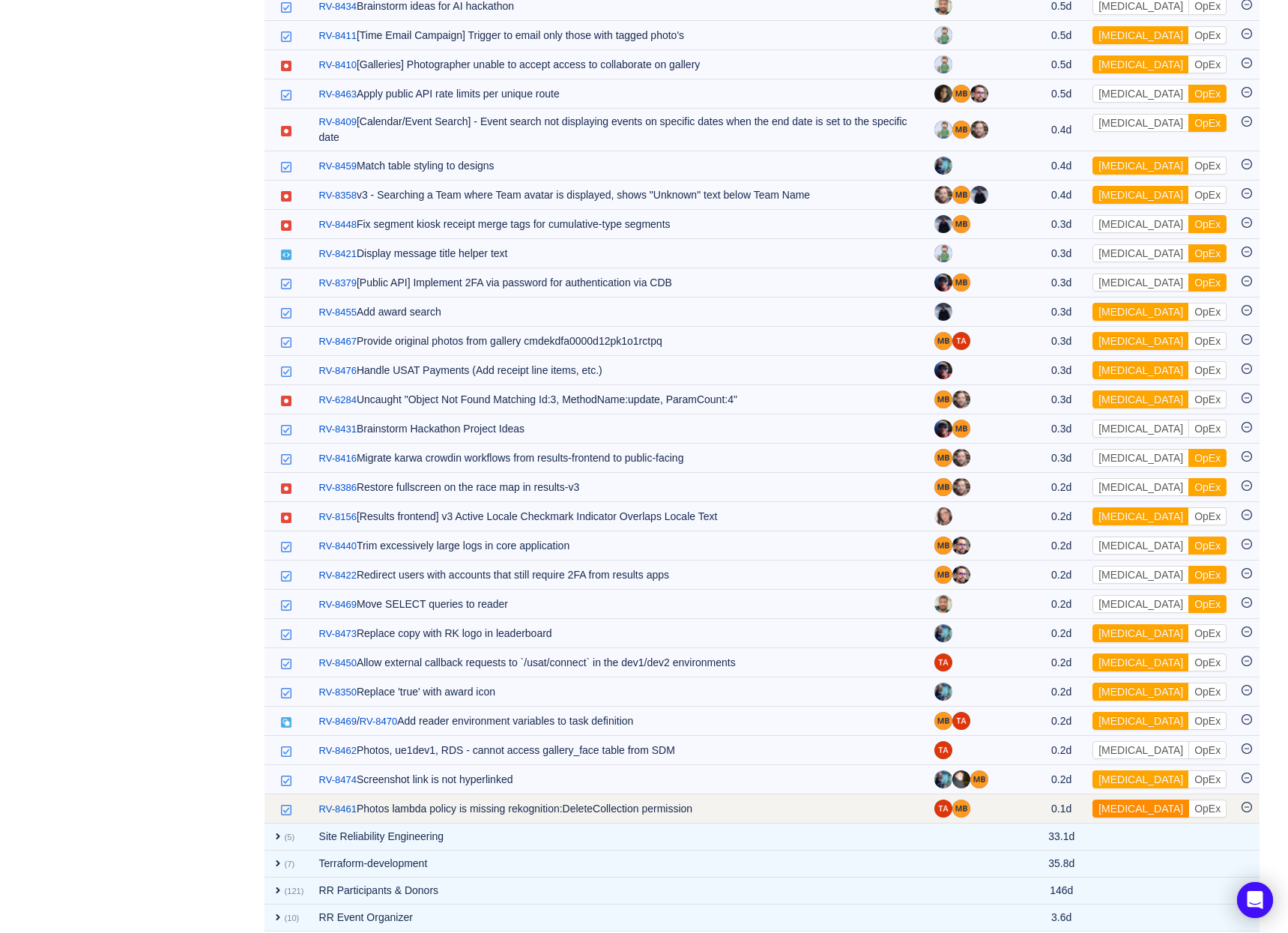
click at [1131, 799] on button "[MEDICAL_DATA]" at bounding box center [1140, 808] width 97 height 18
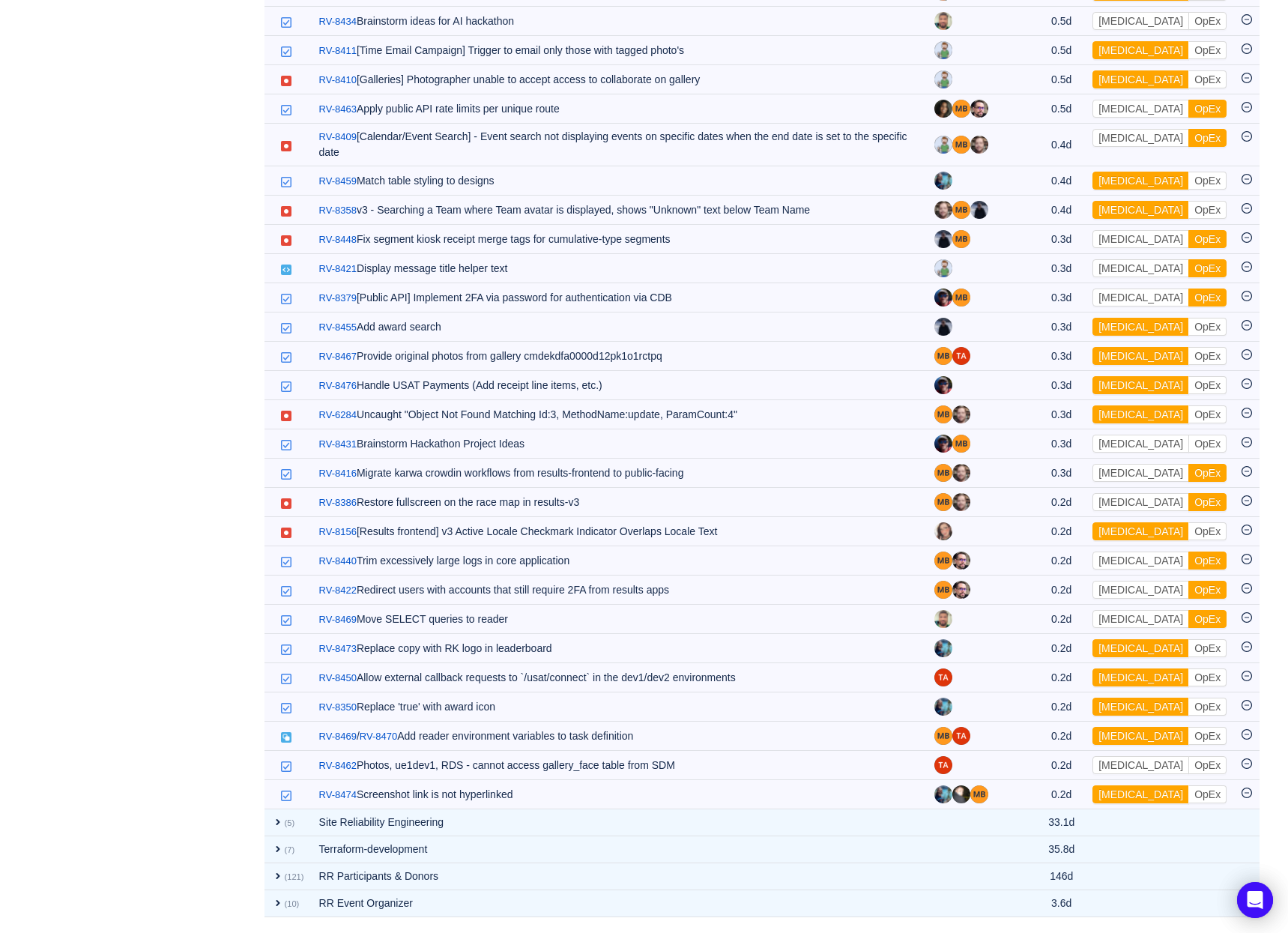
scroll to position [2443, 0]
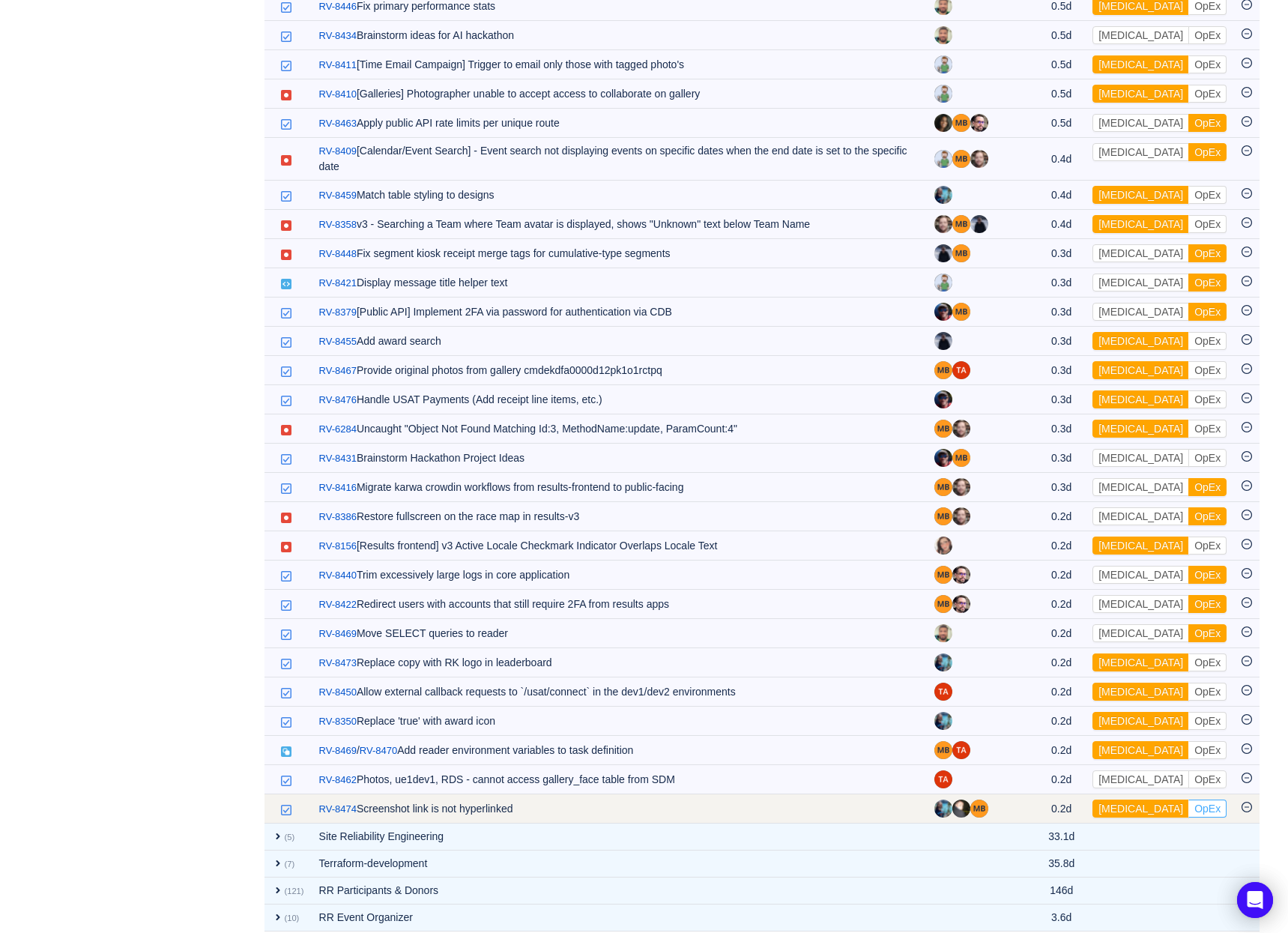
click at [1188, 799] on button "OpEx" at bounding box center [1207, 808] width 38 height 18
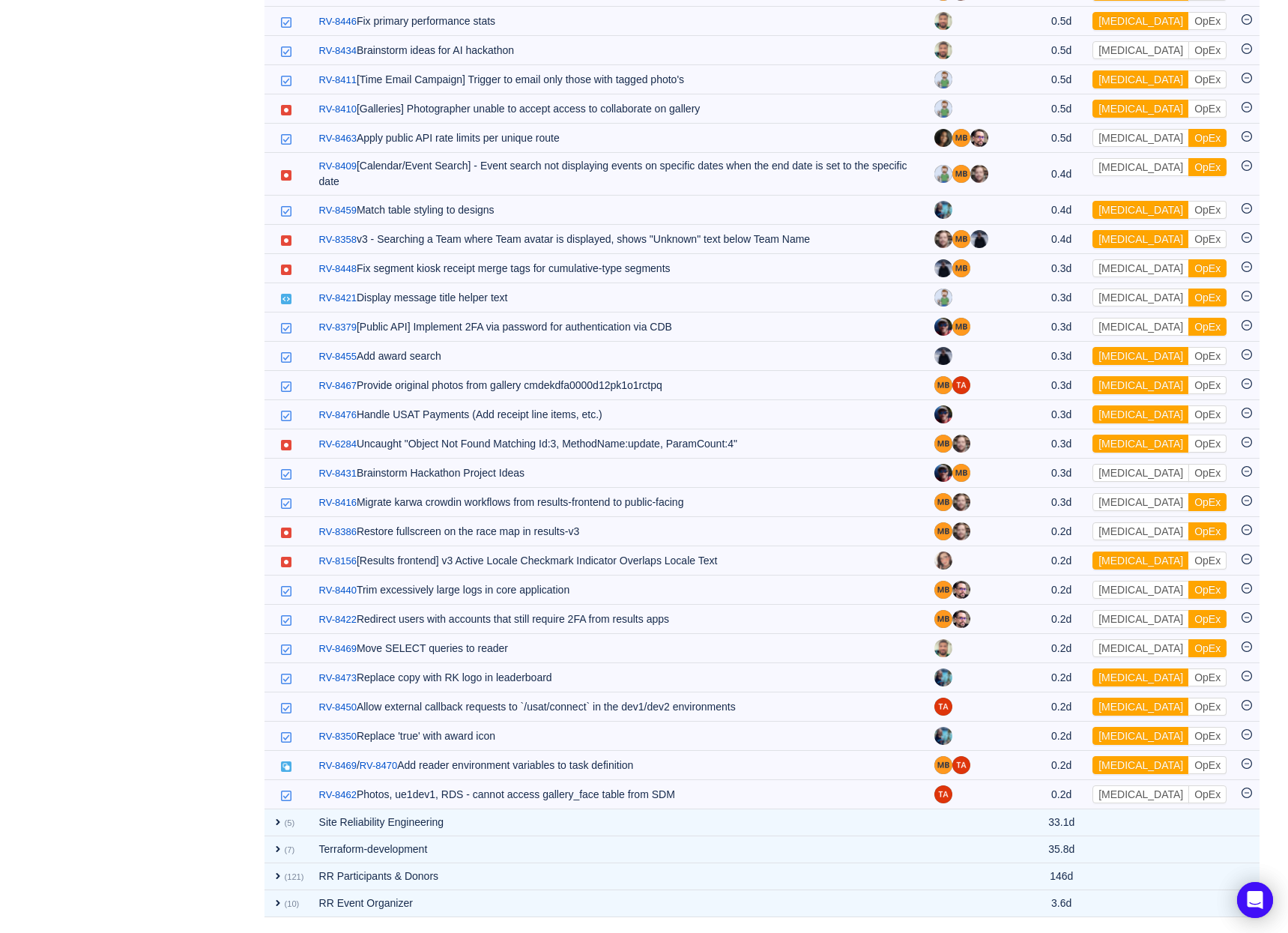
scroll to position [2413, 0]
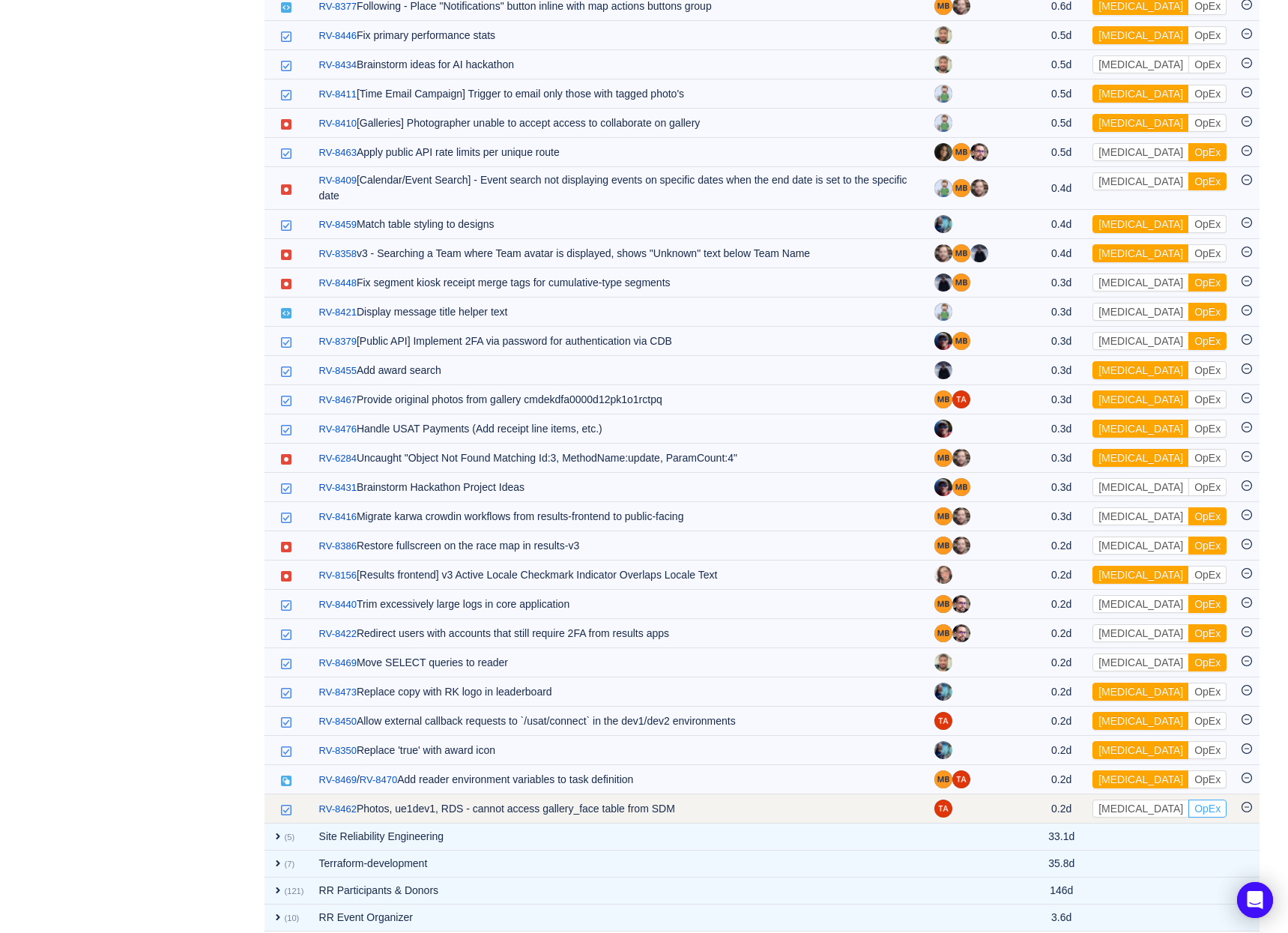
click at [1188, 799] on button "OpEx" at bounding box center [1207, 808] width 38 height 18
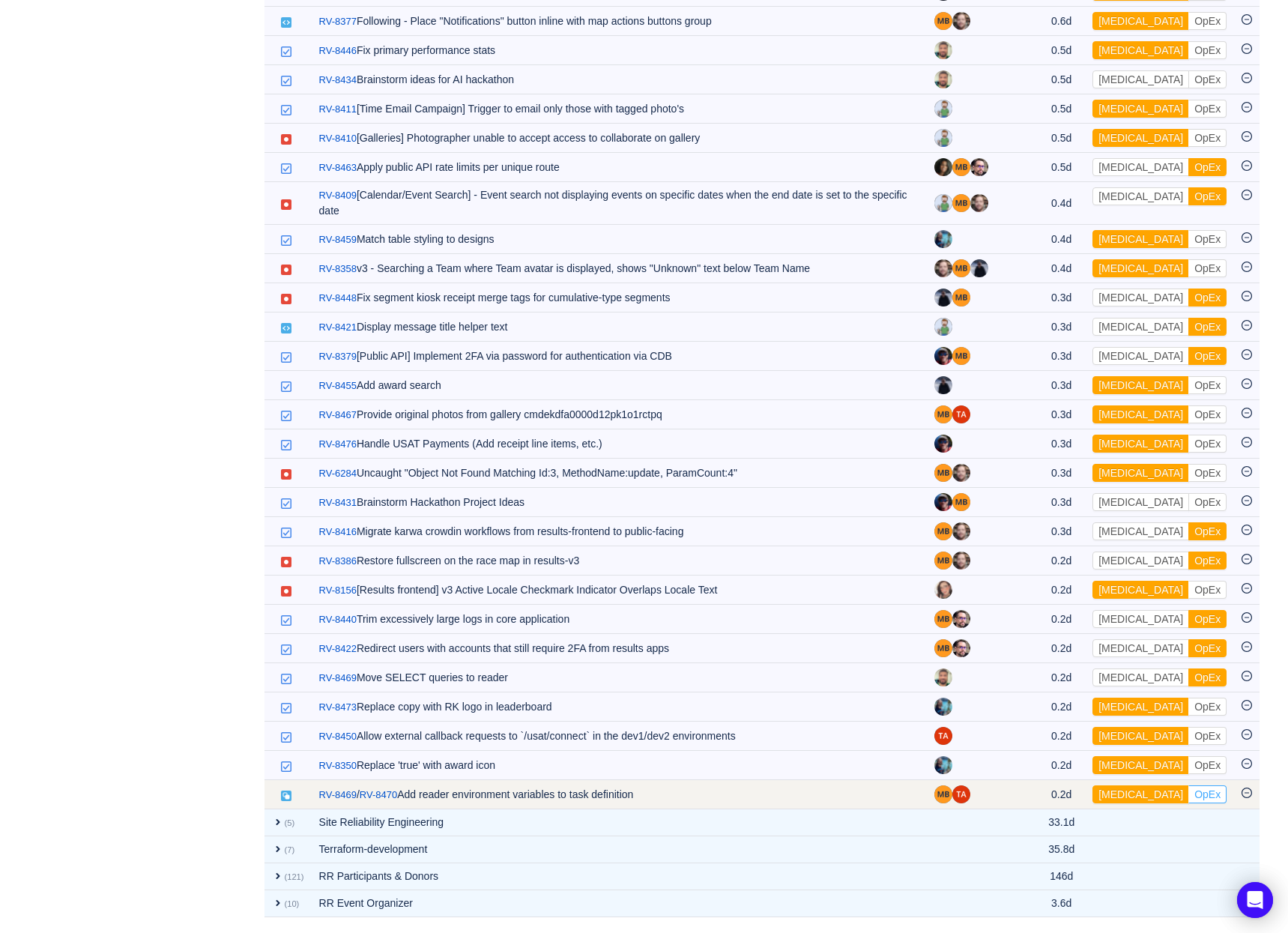
scroll to position [2384, 0]
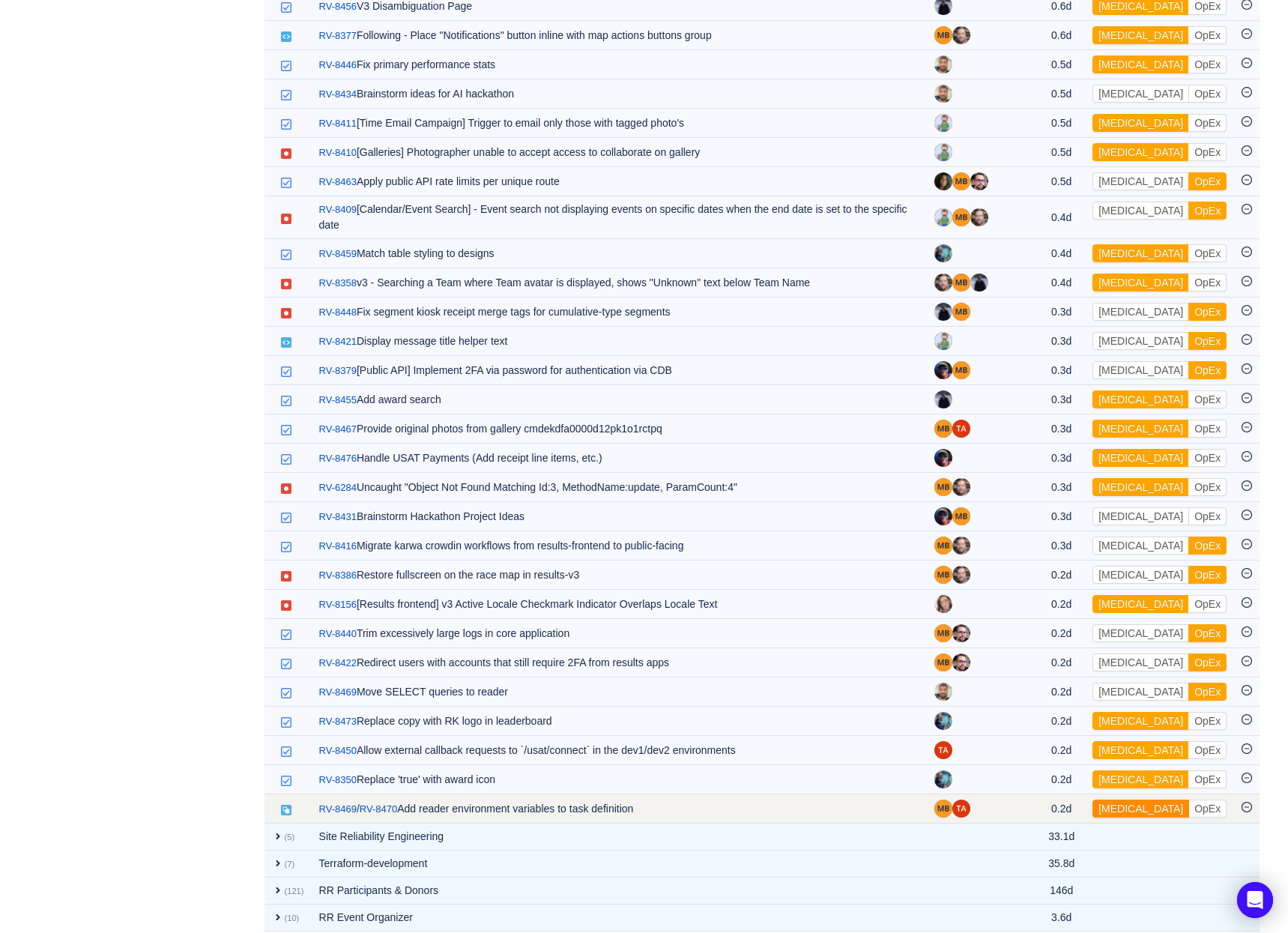
click at [1135, 799] on button "[MEDICAL_DATA]" at bounding box center [1140, 808] width 97 height 18
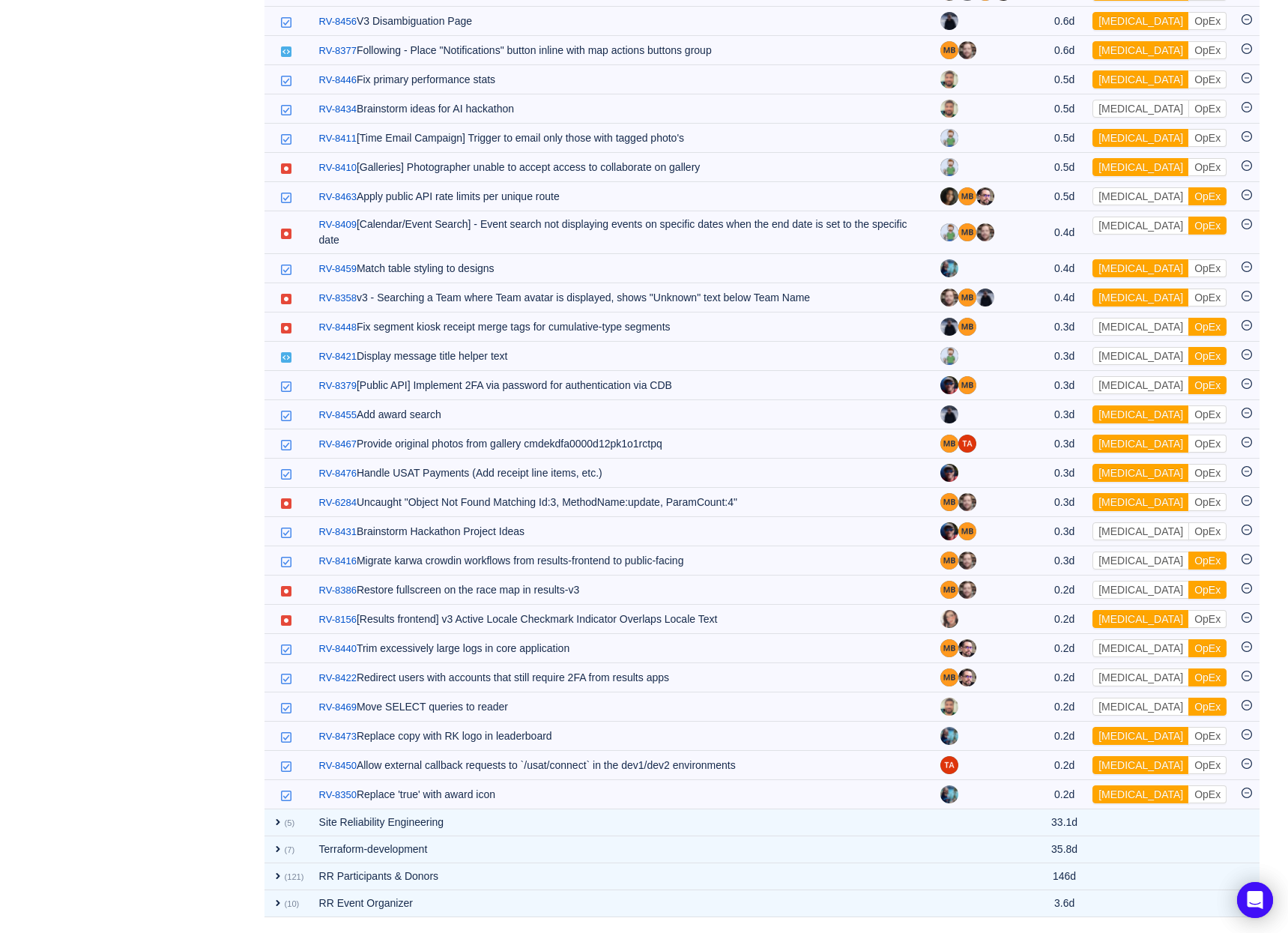
scroll to position [2355, 0]
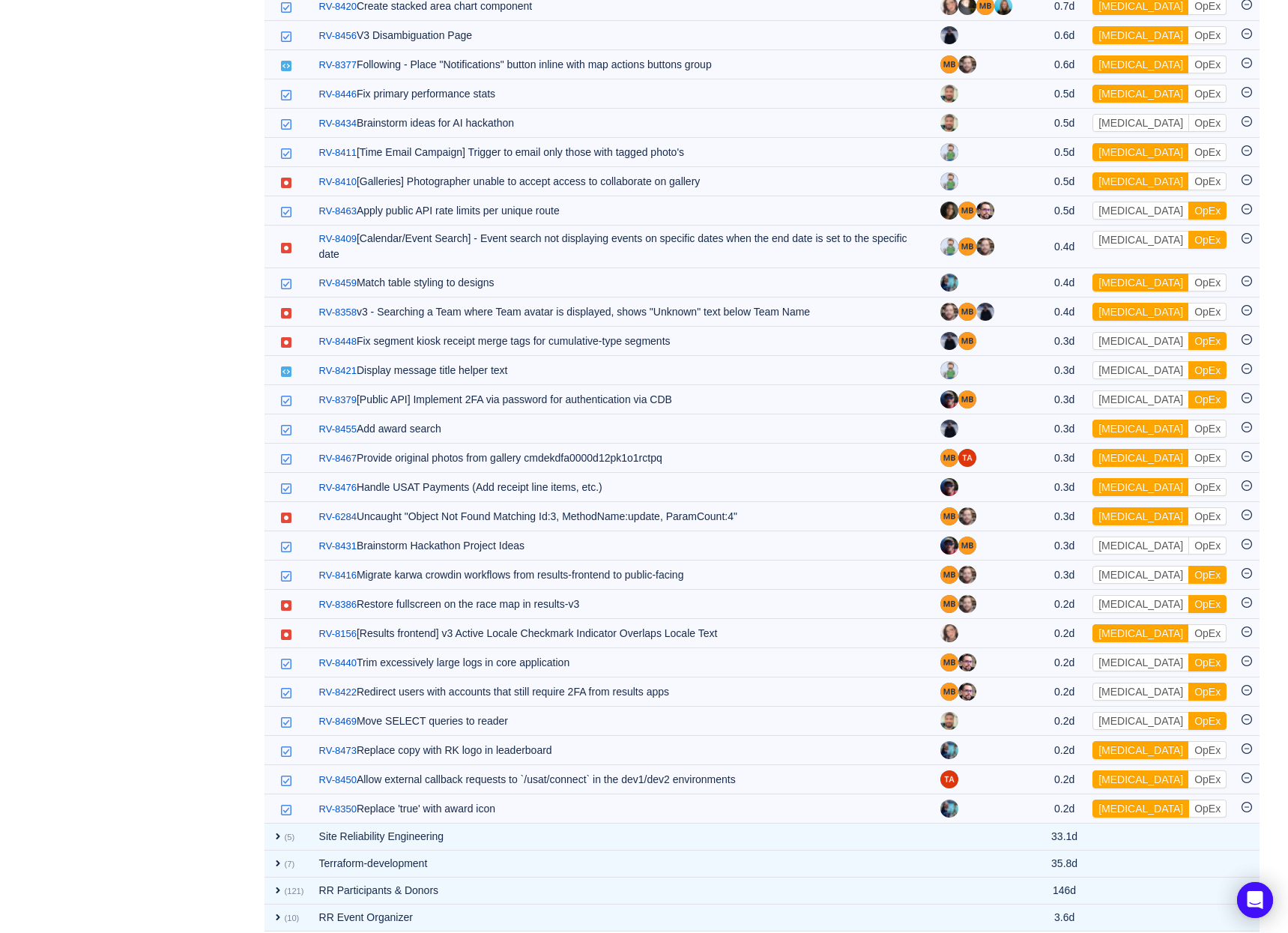
click at [1135, 799] on button "[MEDICAL_DATA]" at bounding box center [1140, 808] width 97 height 18
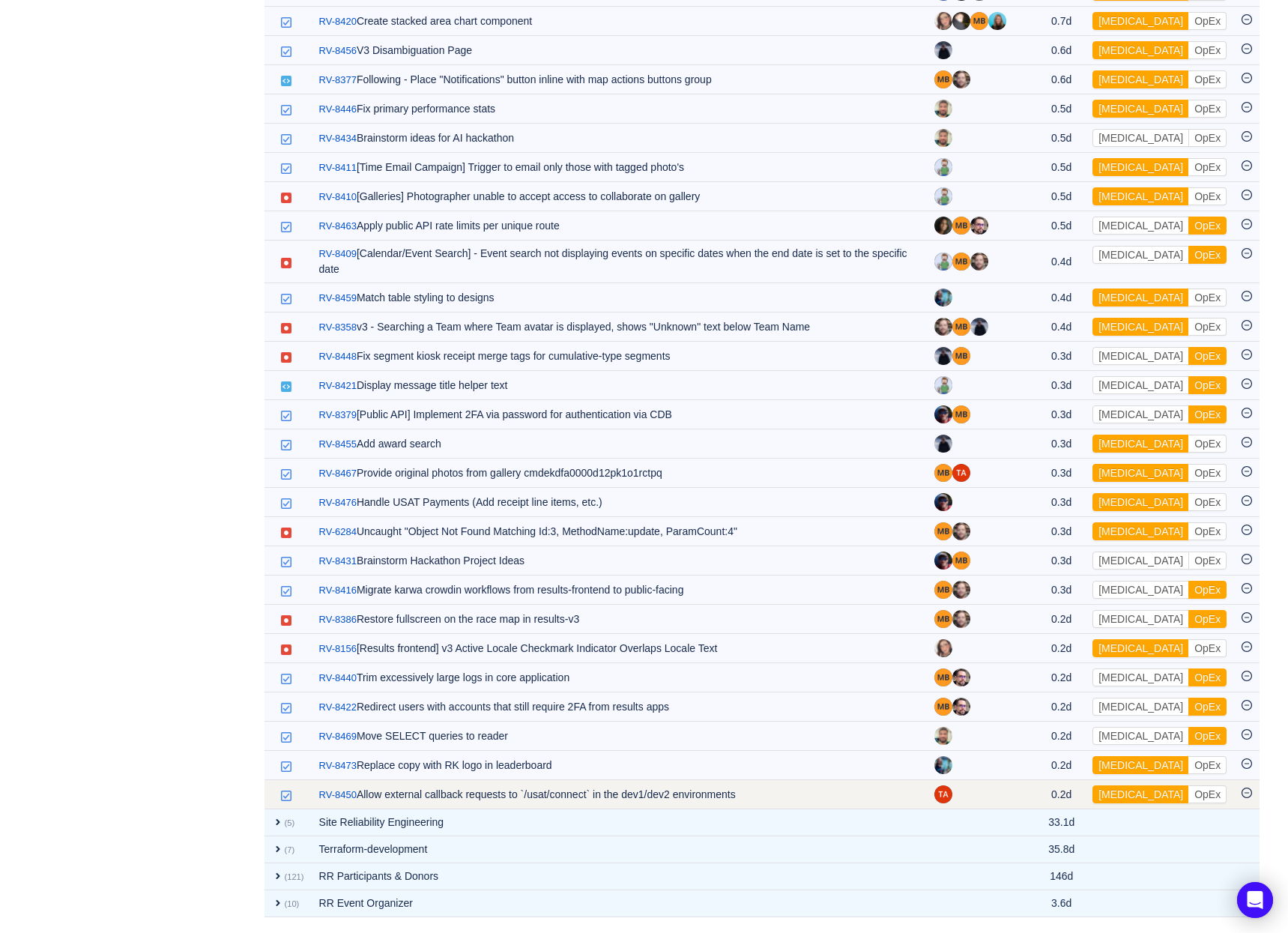
scroll to position [2326, 0]
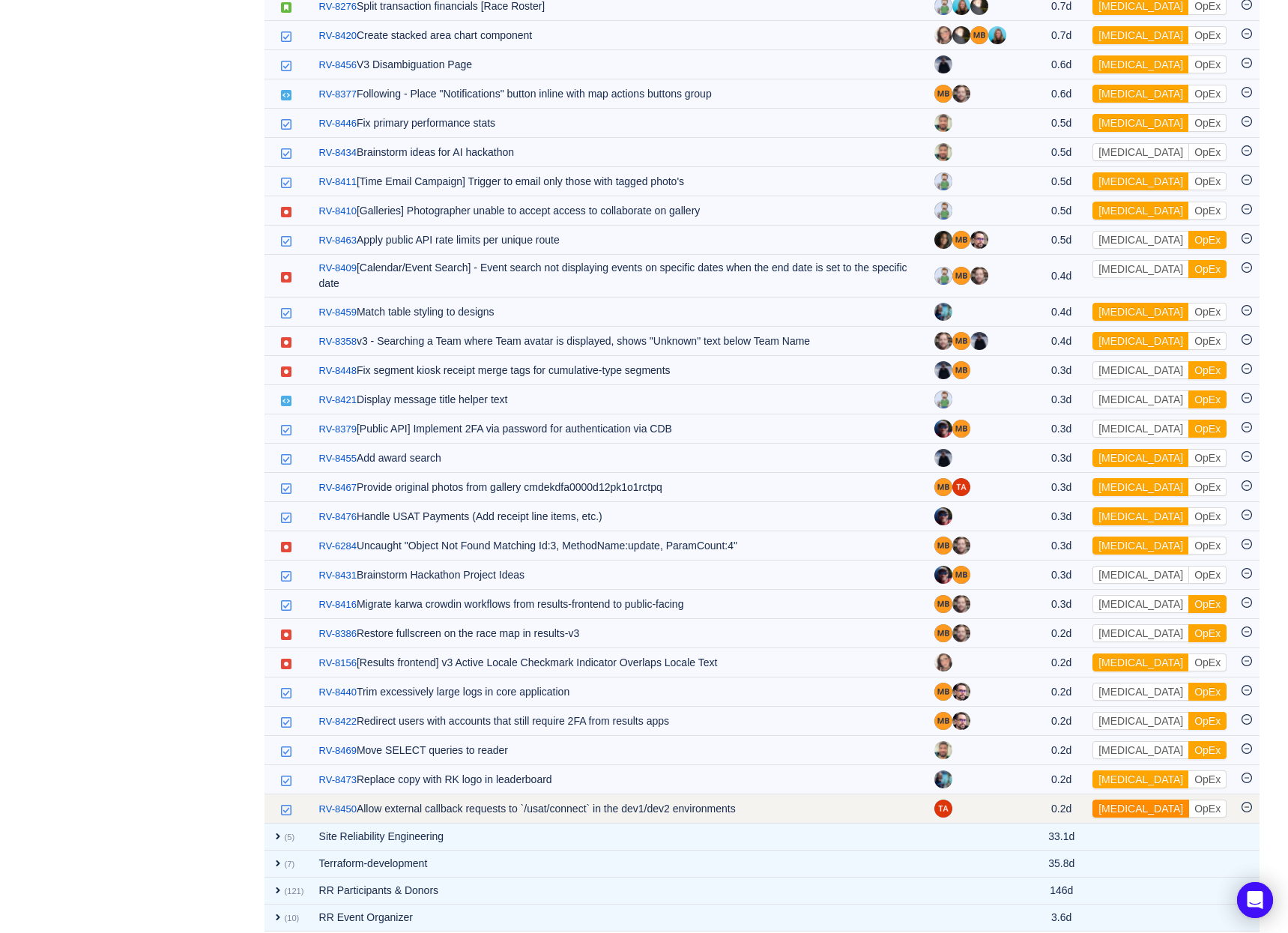
click at [1125, 799] on button "[MEDICAL_DATA]" at bounding box center [1140, 808] width 97 height 18
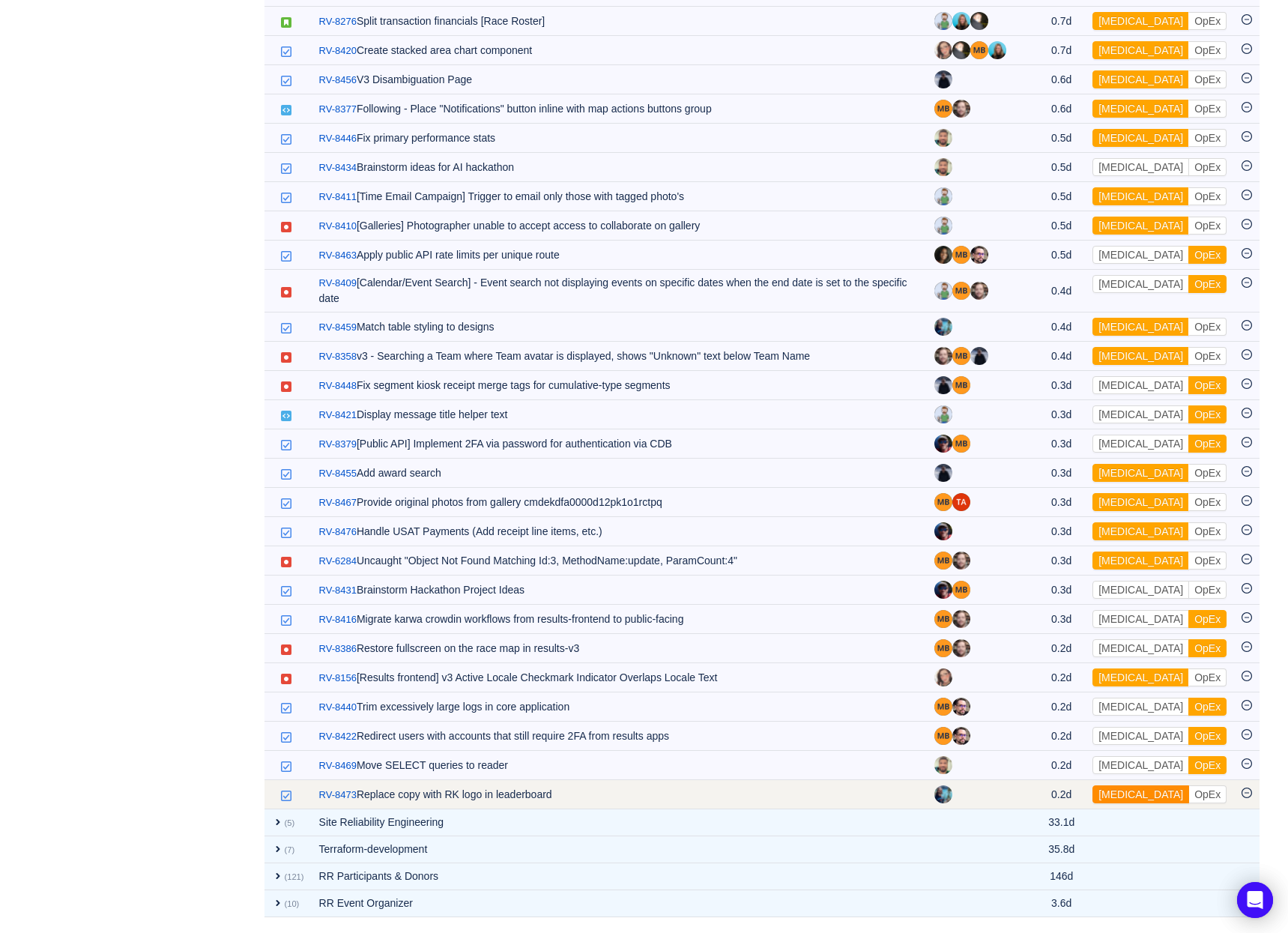
scroll to position [2297, 0]
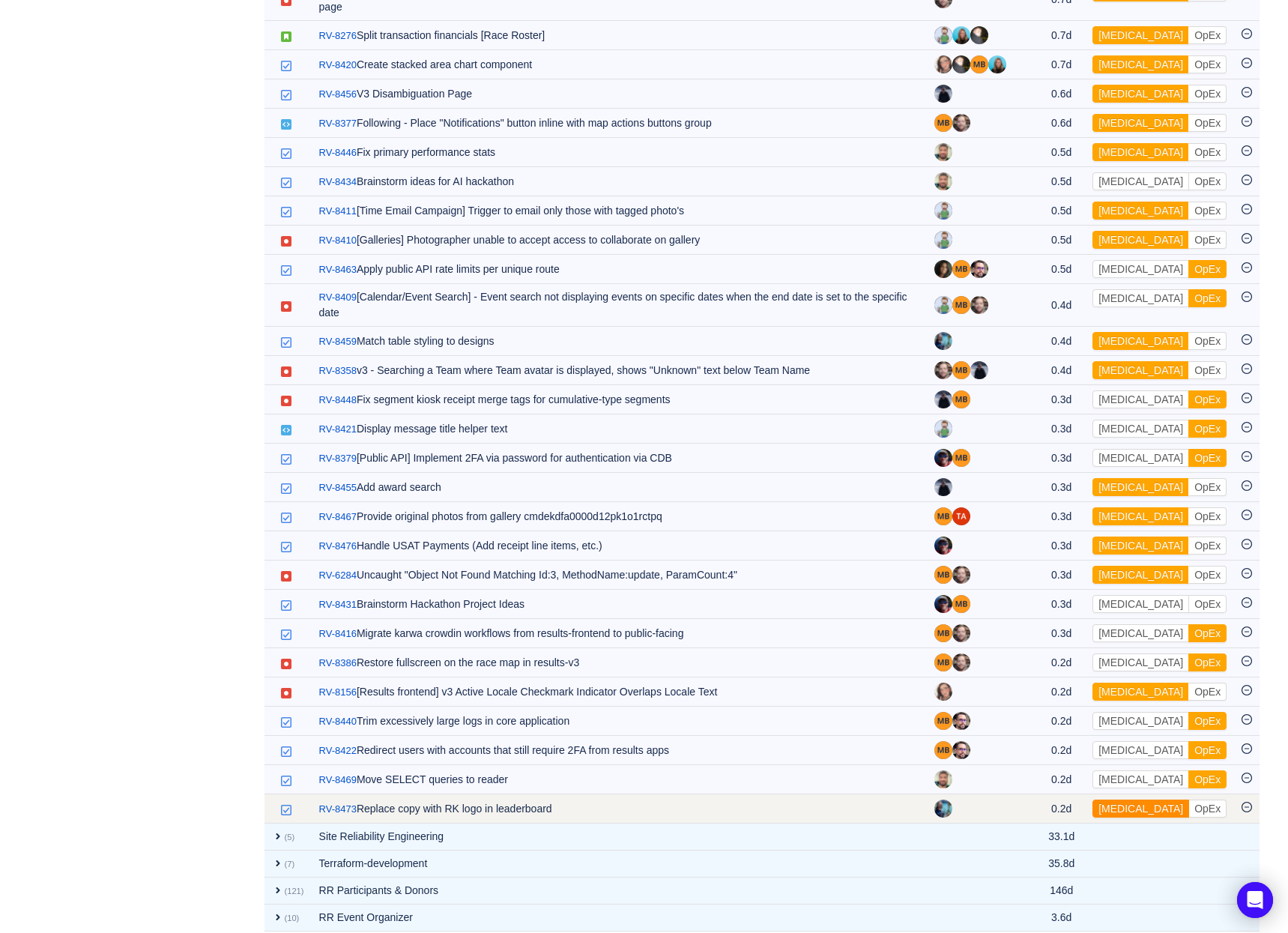
click at [1121, 799] on button "[MEDICAL_DATA]" at bounding box center [1140, 808] width 97 height 18
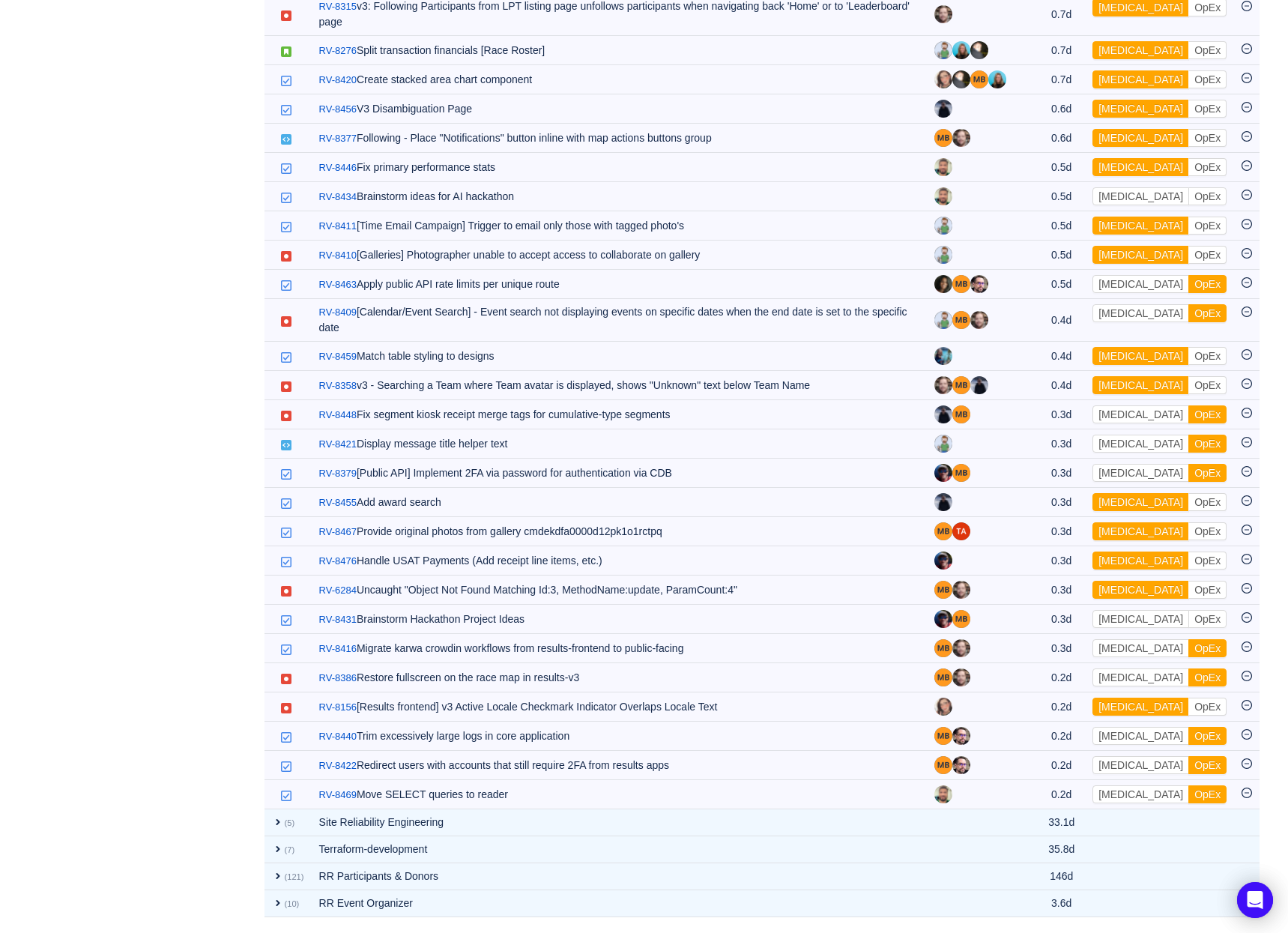
scroll to position [2267, 0]
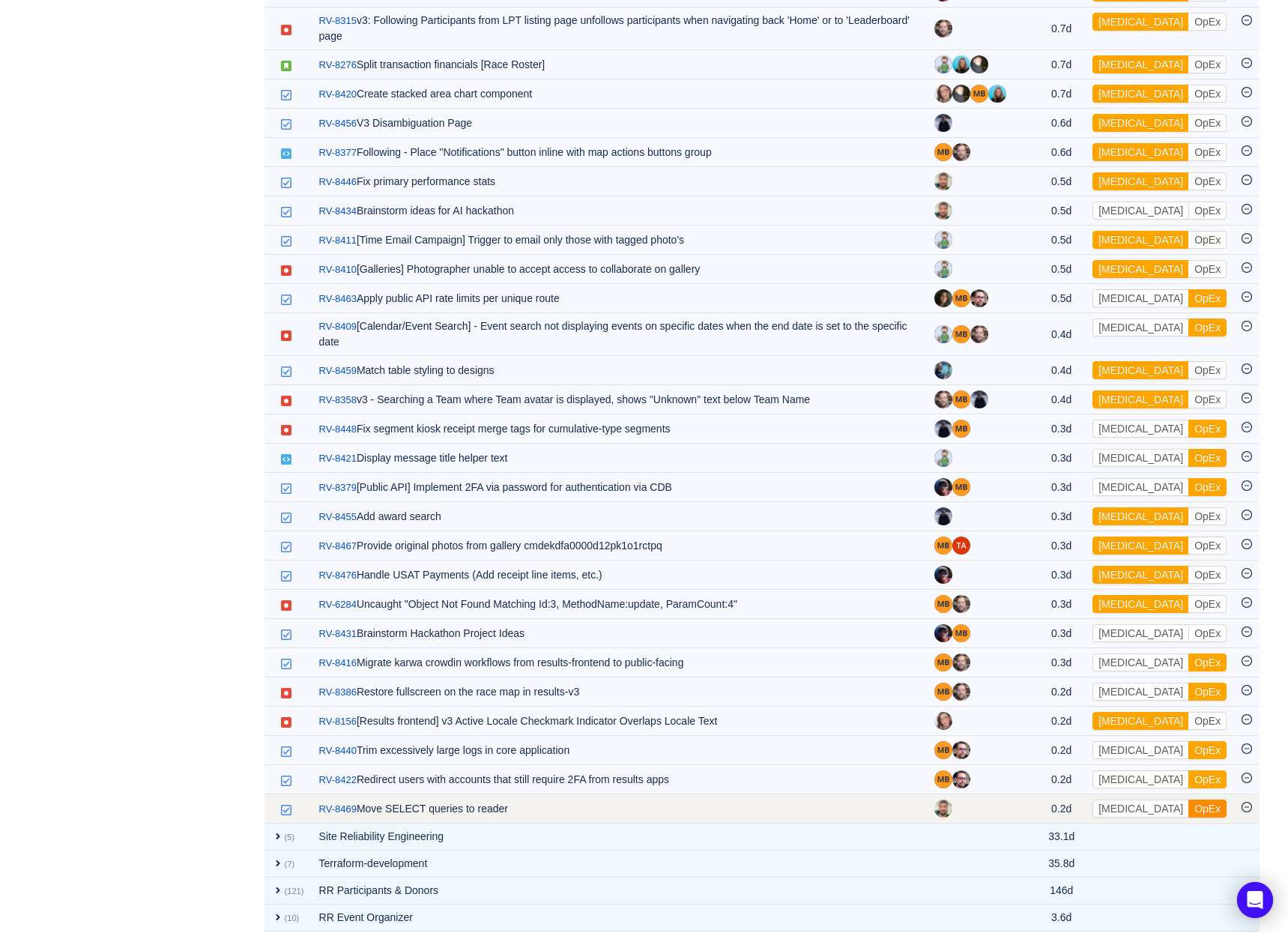
click at [1188, 799] on button "OpEx" at bounding box center [1207, 808] width 38 height 18
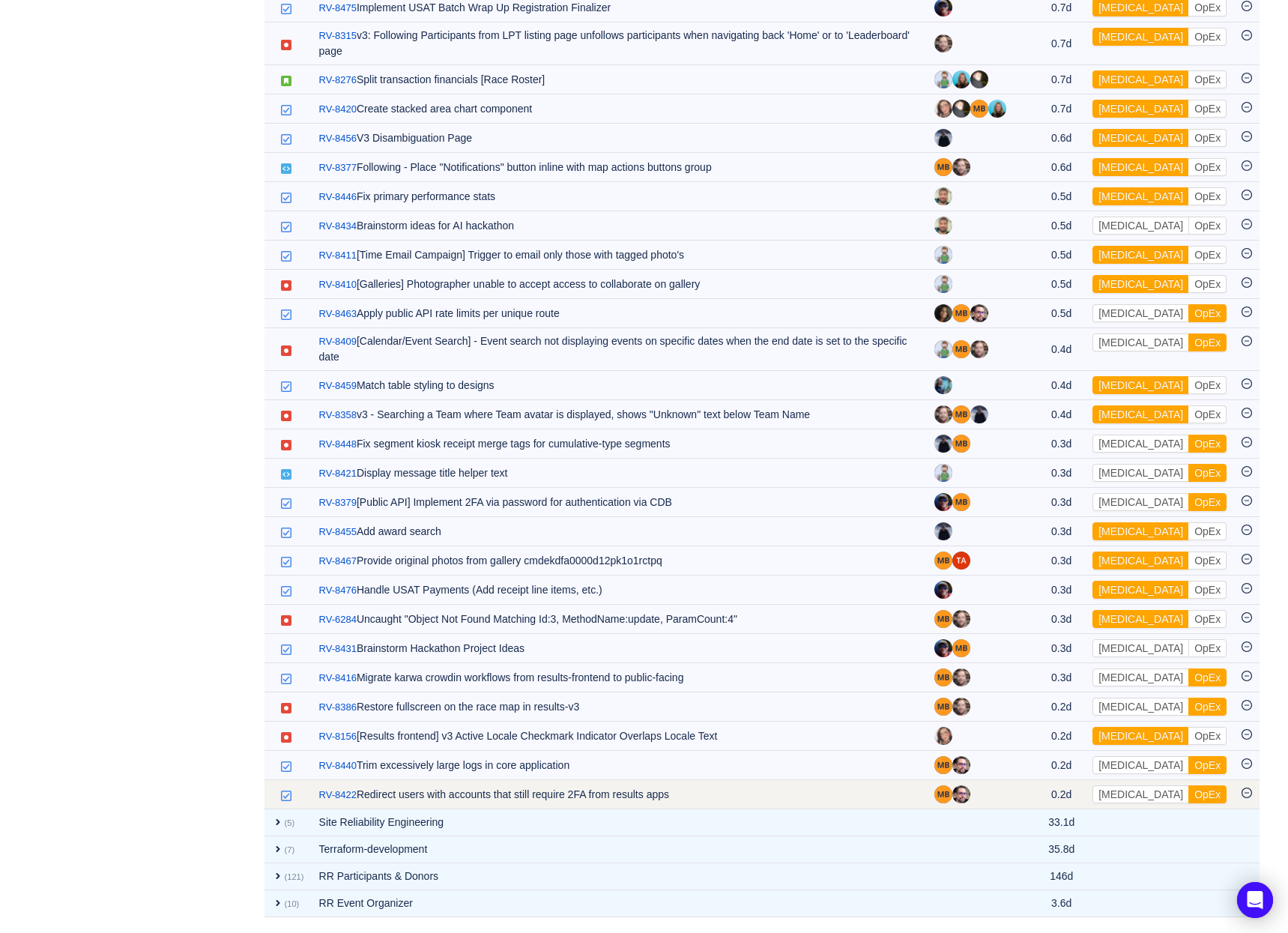
scroll to position [2238, 0]
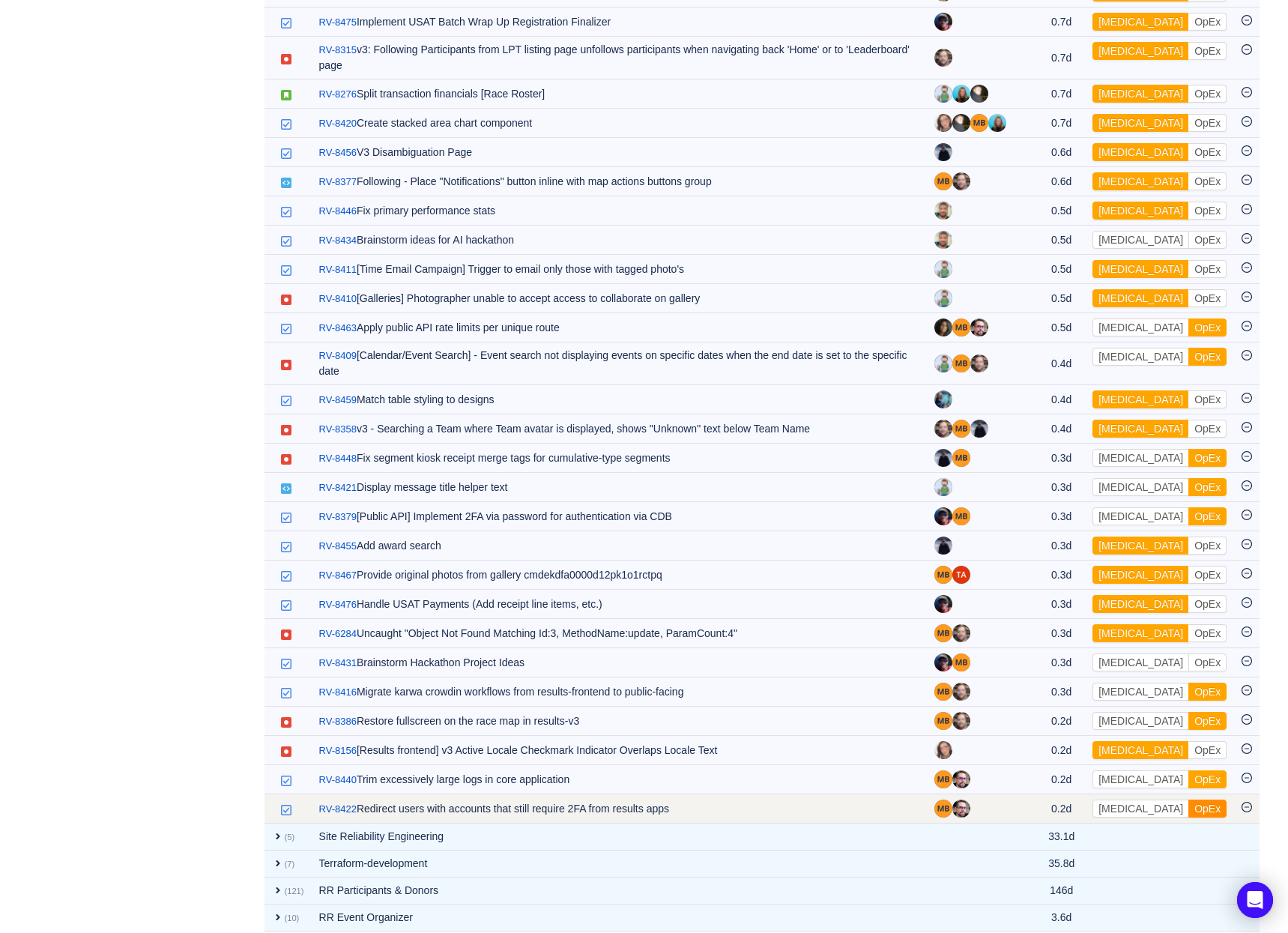
click at [1188, 799] on button "OpEx" at bounding box center [1207, 808] width 38 height 18
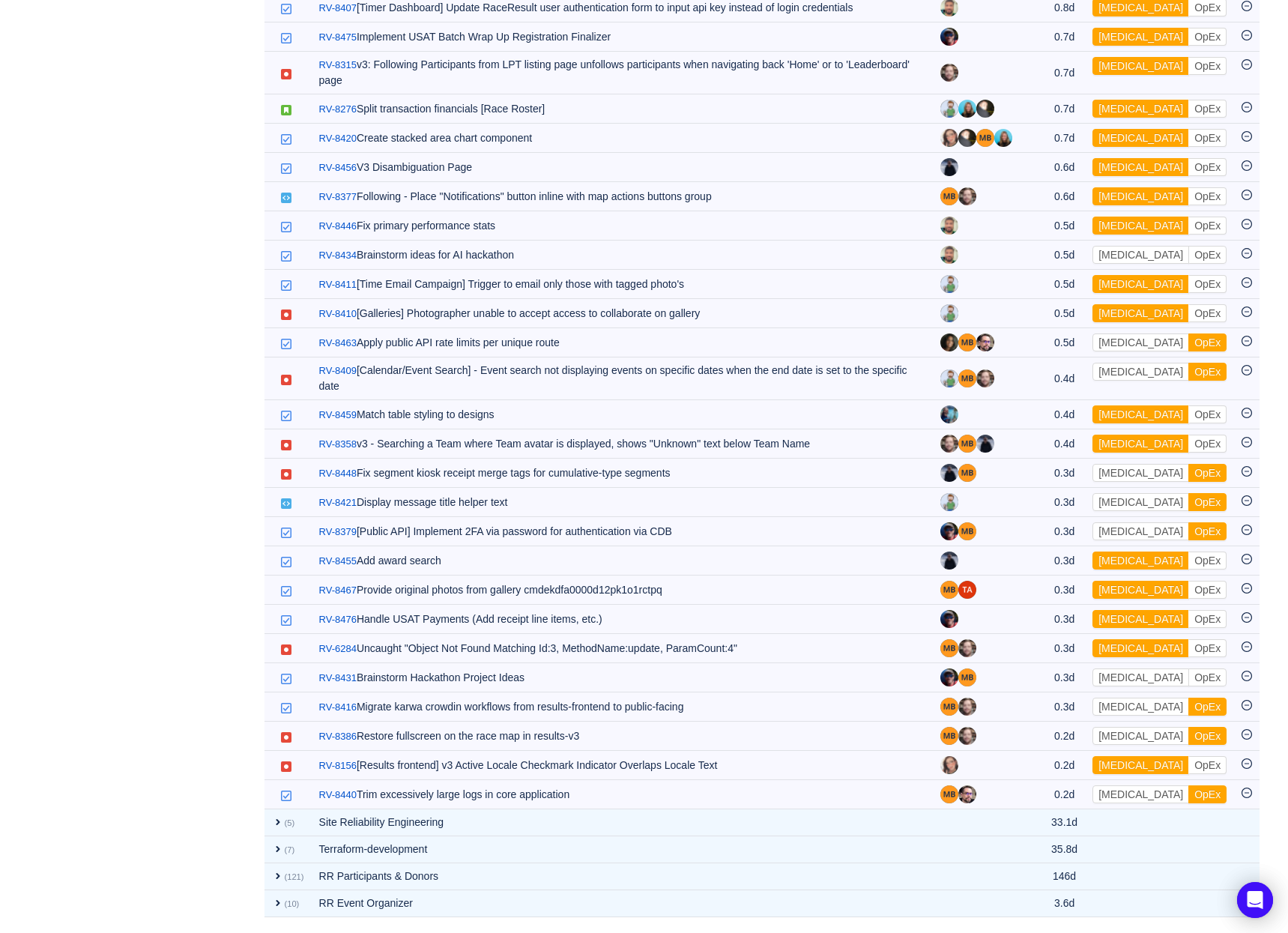
scroll to position [2209, 0]
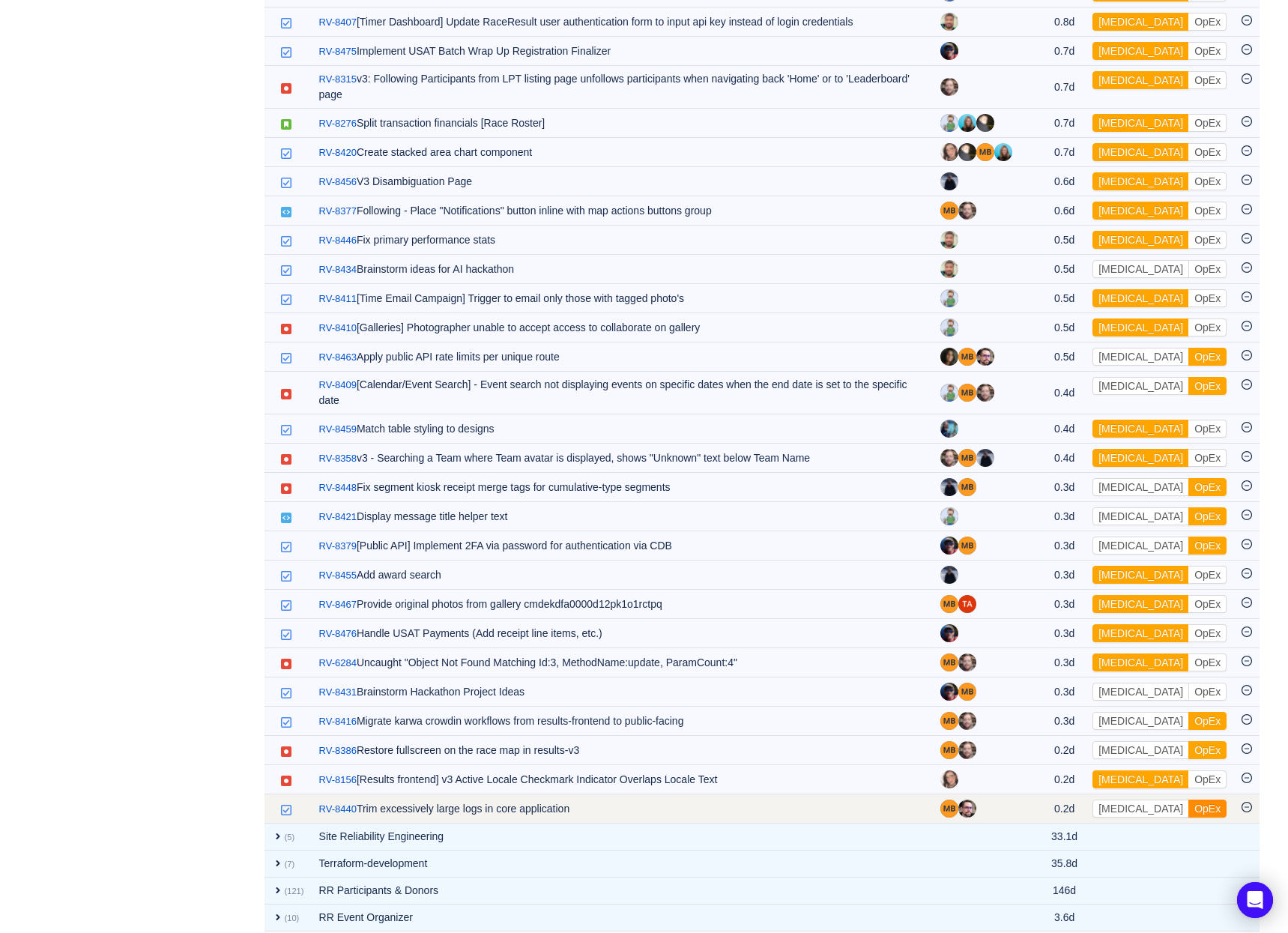
click at [1188, 799] on button "OpEx" at bounding box center [1207, 808] width 38 height 18
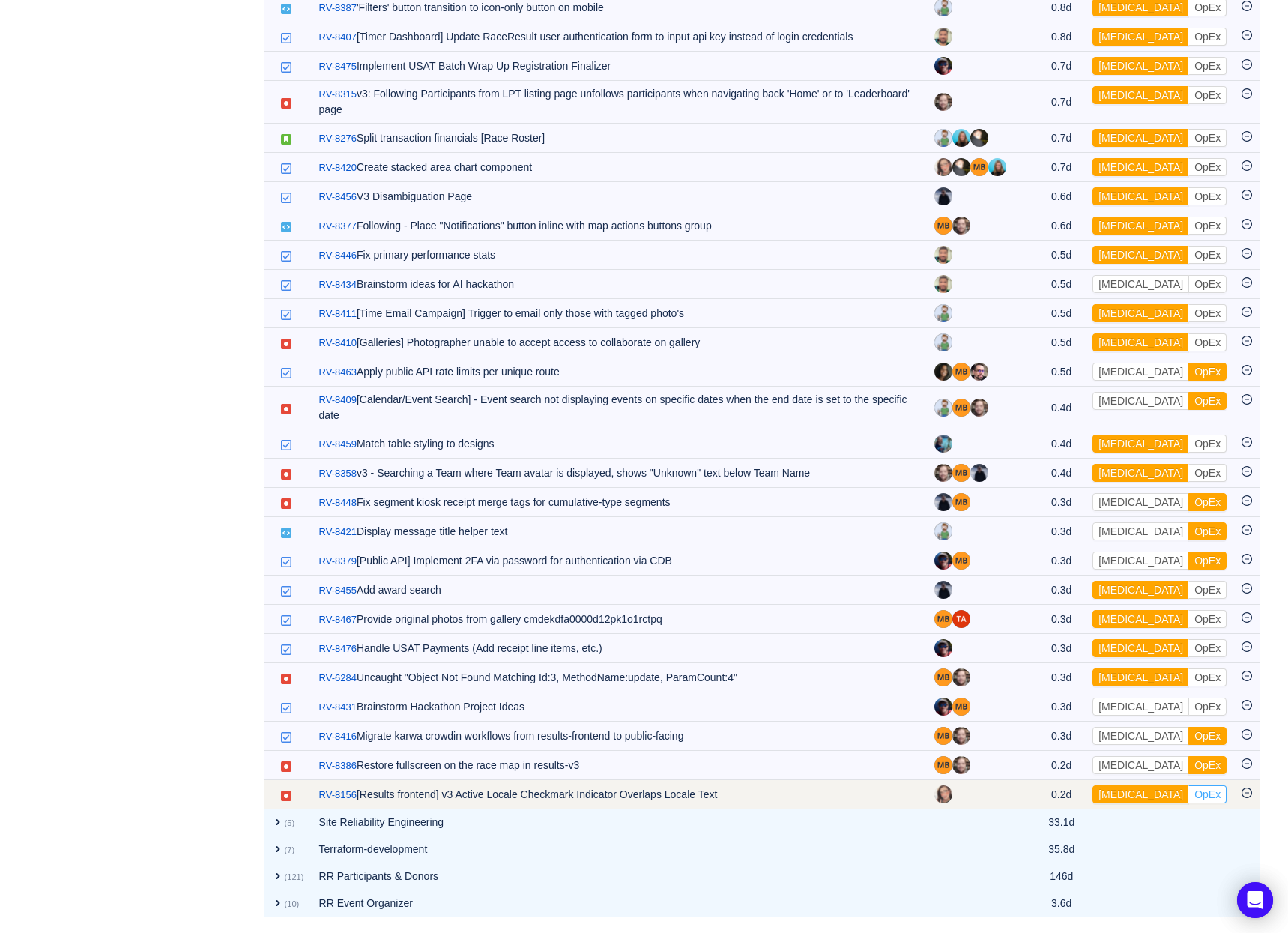
scroll to position [2180, 0]
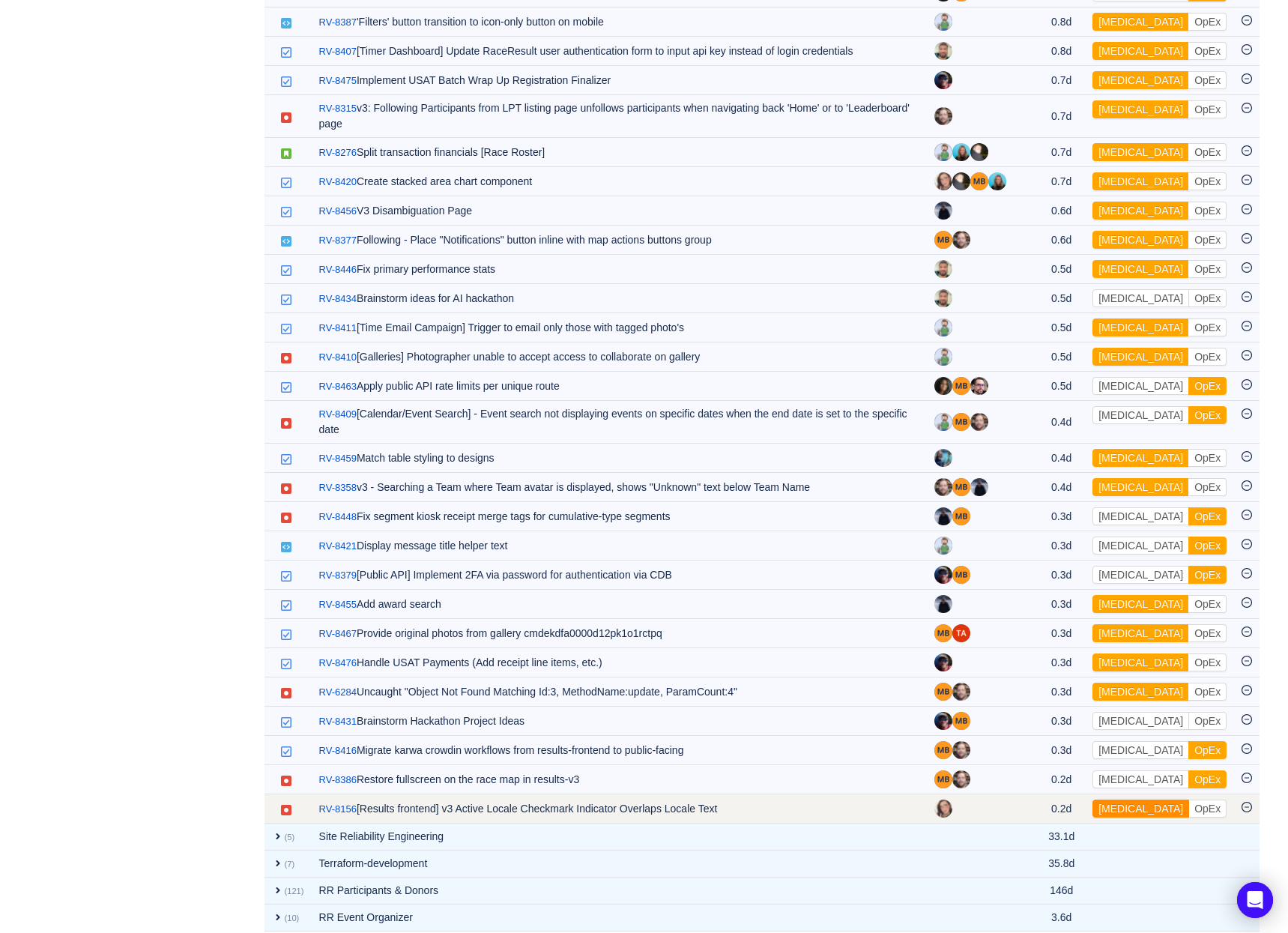
click at [1143, 799] on button "[MEDICAL_DATA]" at bounding box center [1140, 808] width 97 height 18
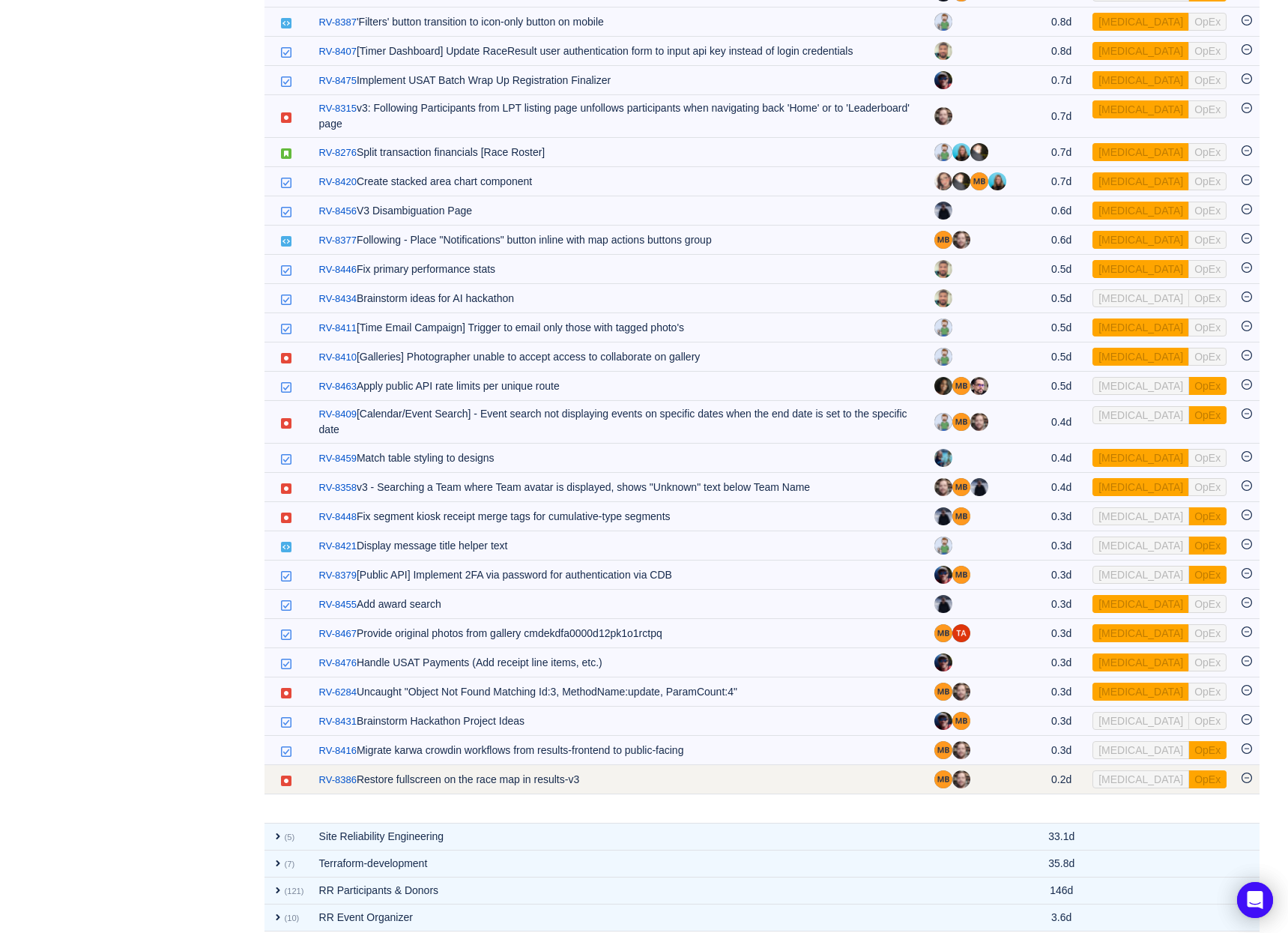
scroll to position [2151, 0]
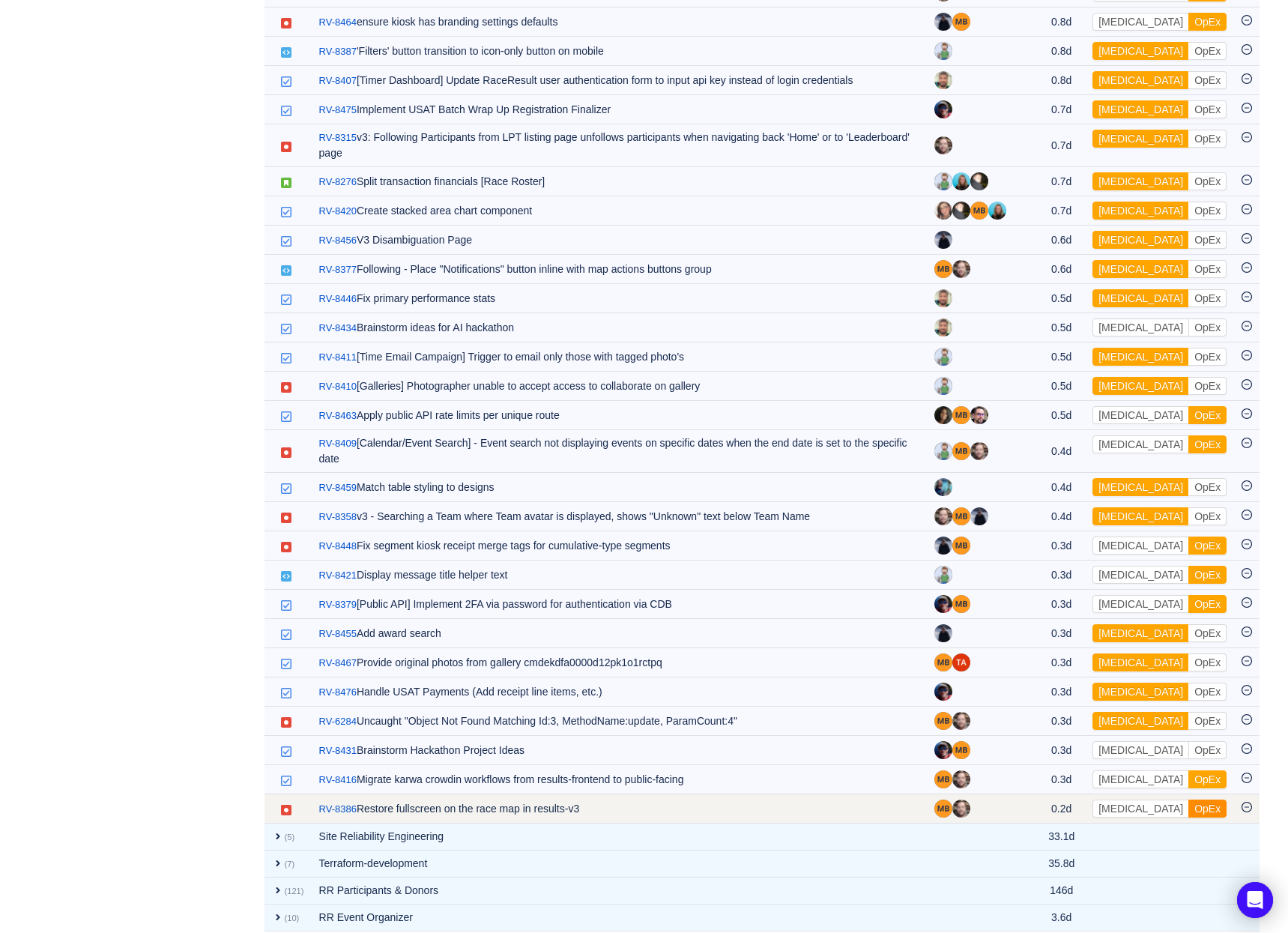
click at [1188, 799] on button "OpEx" at bounding box center [1207, 808] width 38 height 18
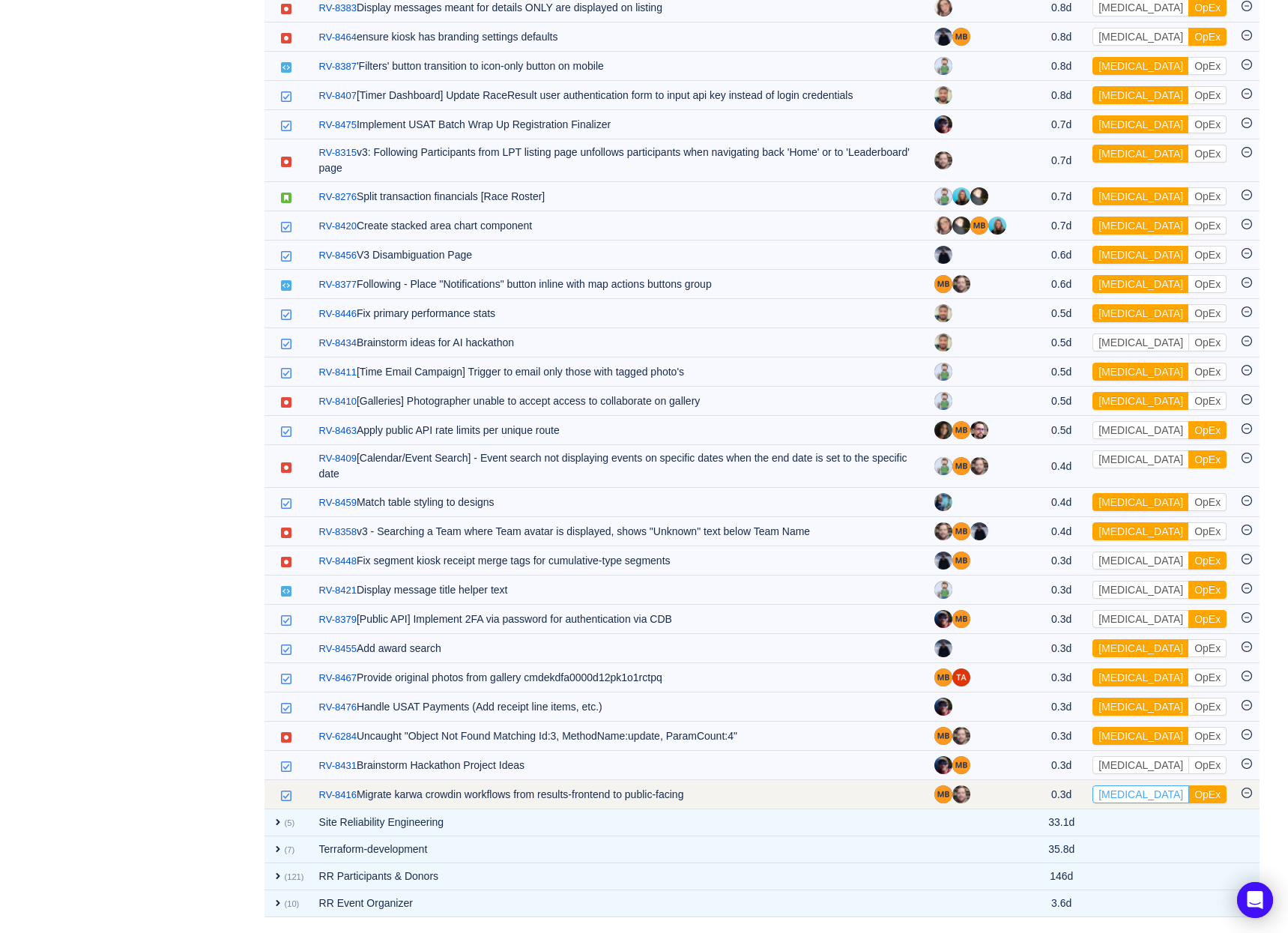
scroll to position [2121, 0]
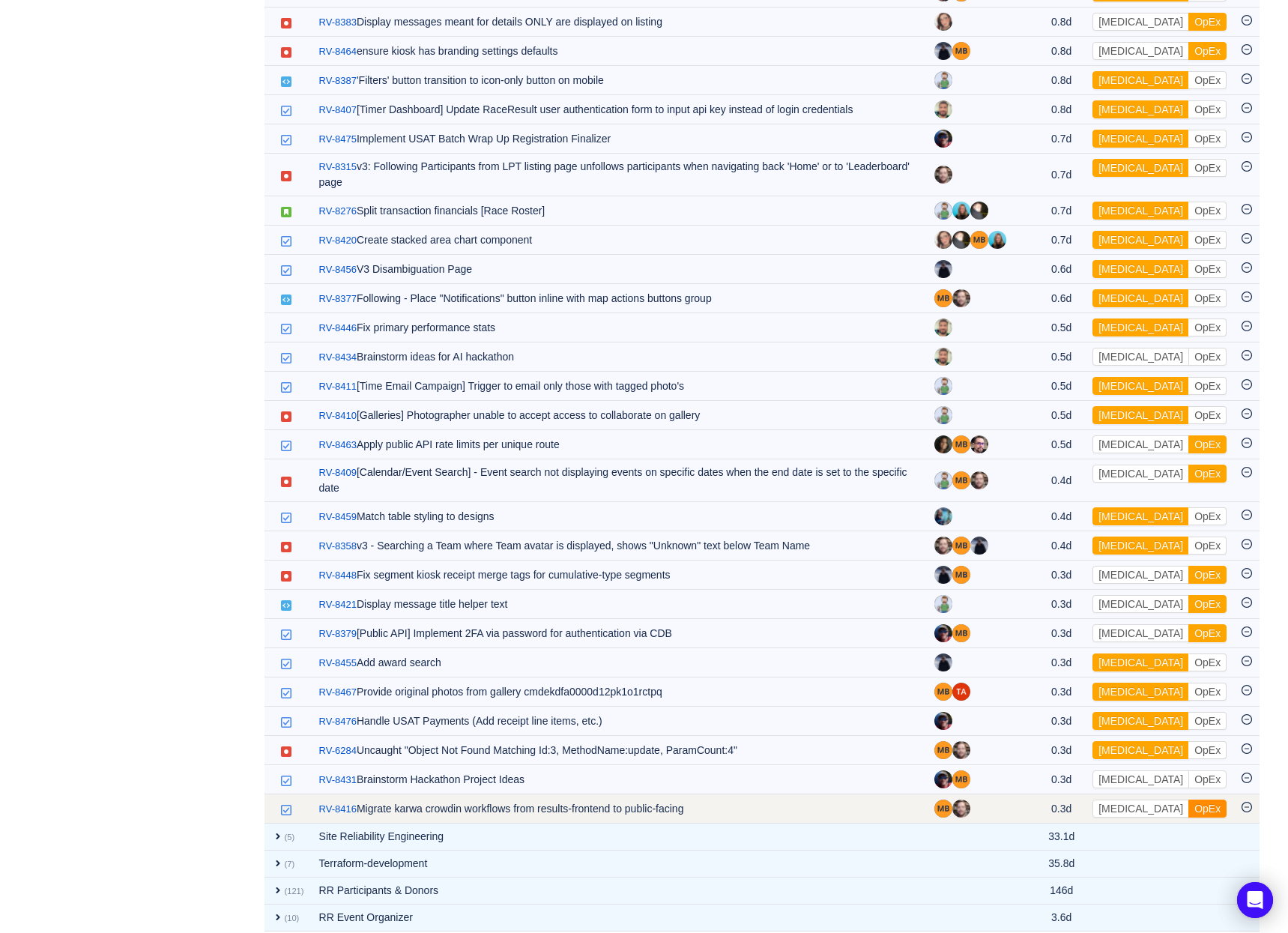
click at [1188, 799] on button "OpEx" at bounding box center [1207, 808] width 38 height 18
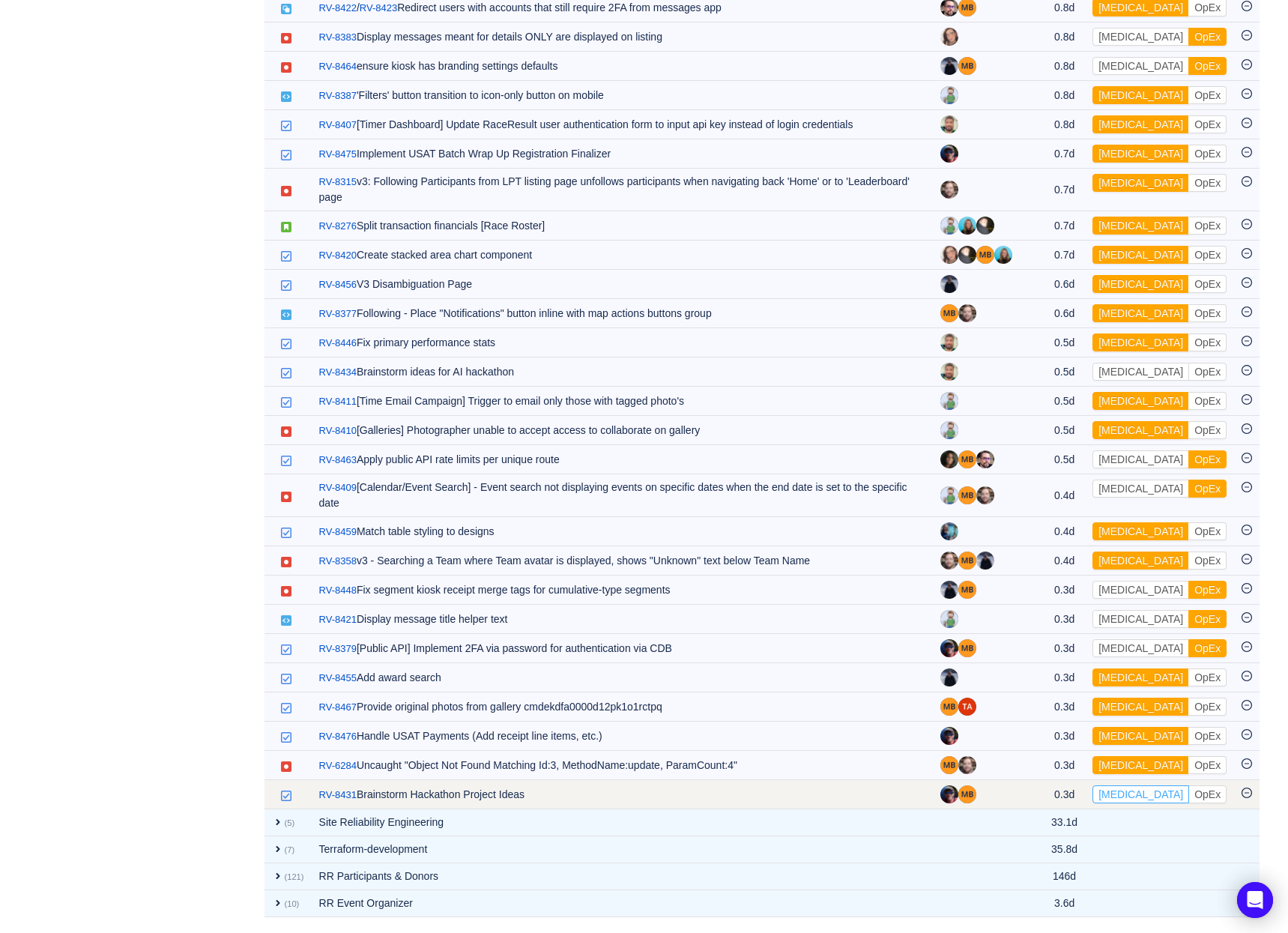
scroll to position [2092, 0]
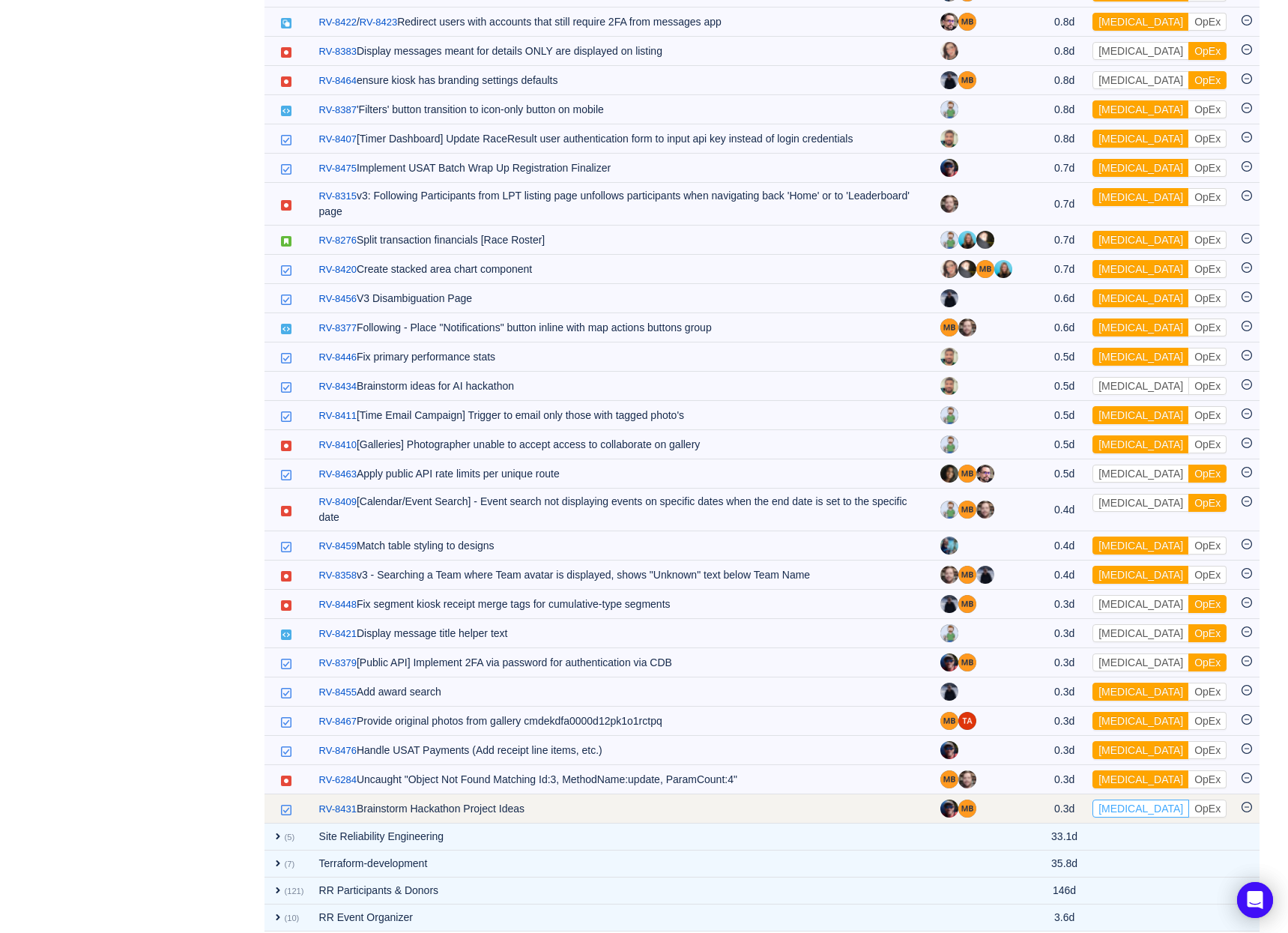
click at [1130, 799] on button "[MEDICAL_DATA]" at bounding box center [1140, 808] width 97 height 18
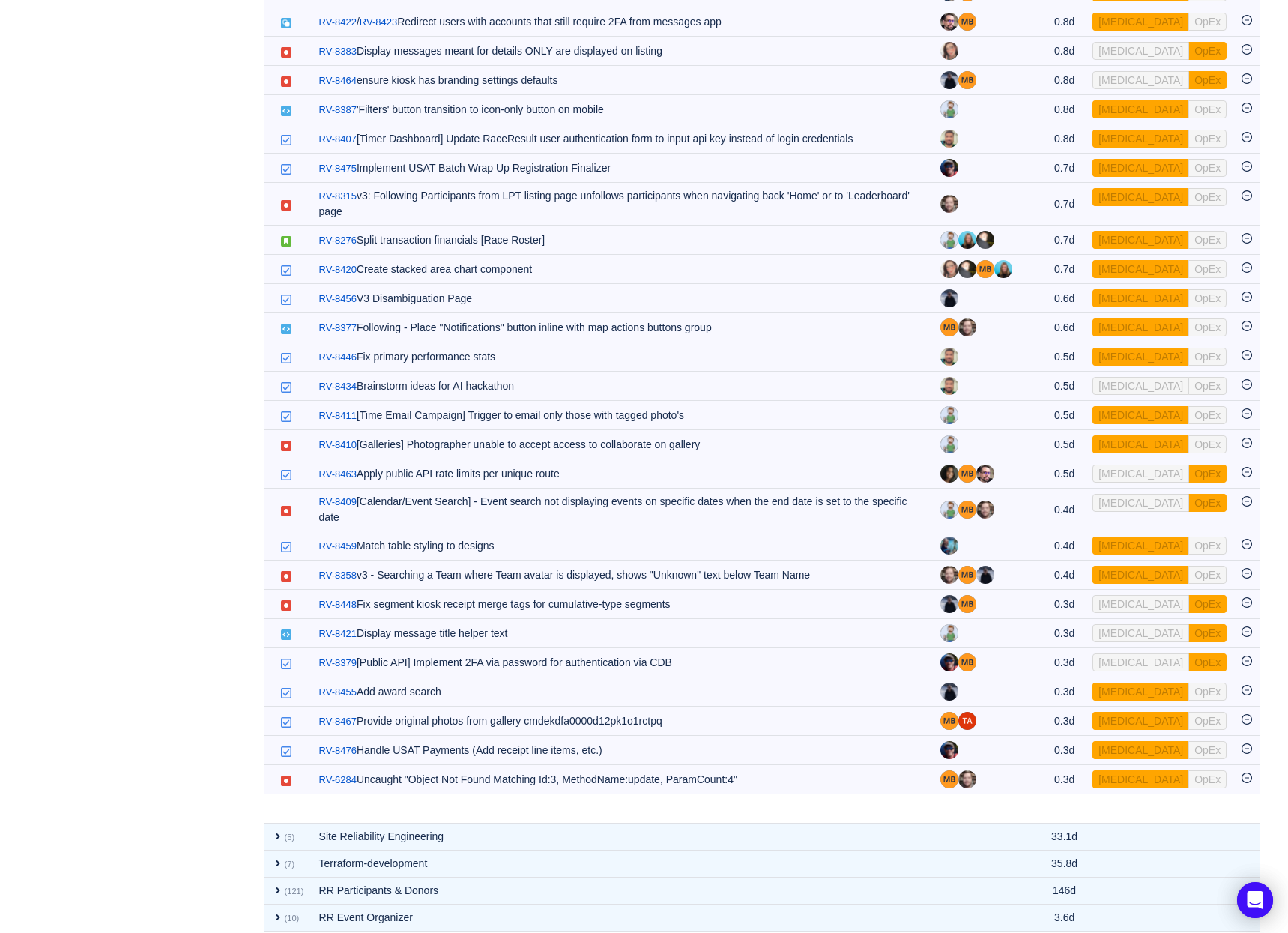
scroll to position [2063, 0]
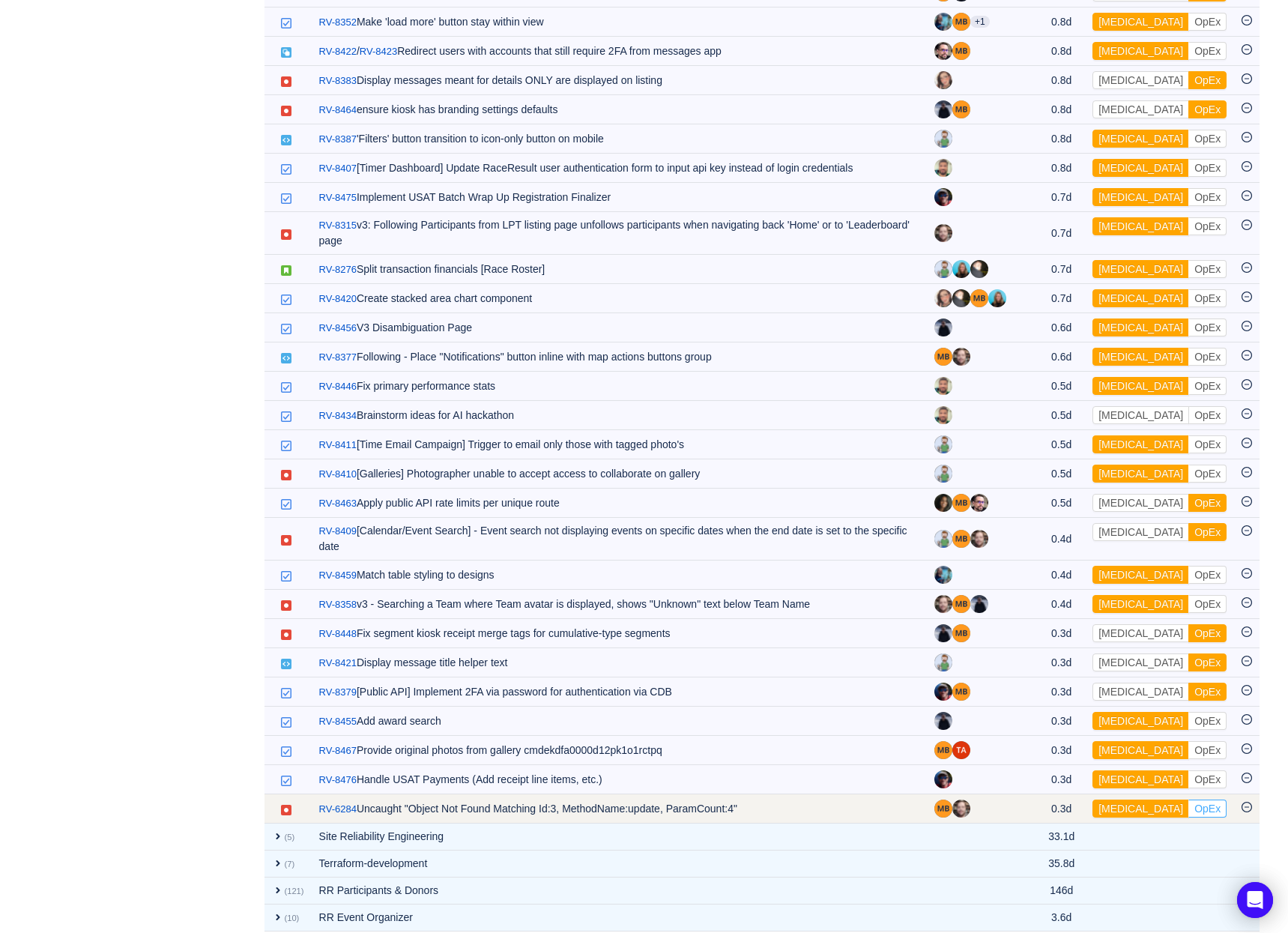
click at [1188, 799] on button "OpEx" at bounding box center [1207, 808] width 38 height 18
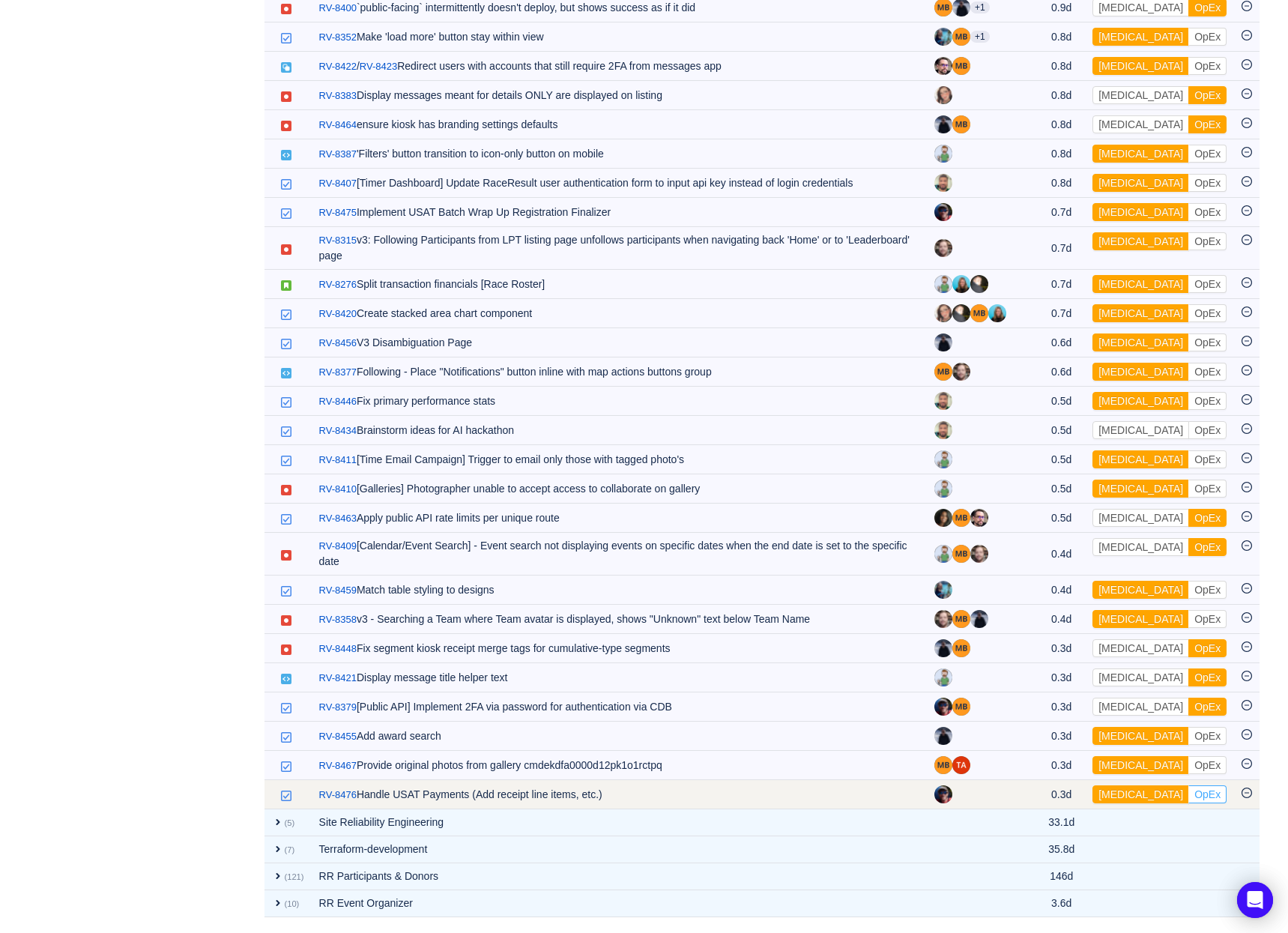
scroll to position [2034, 0]
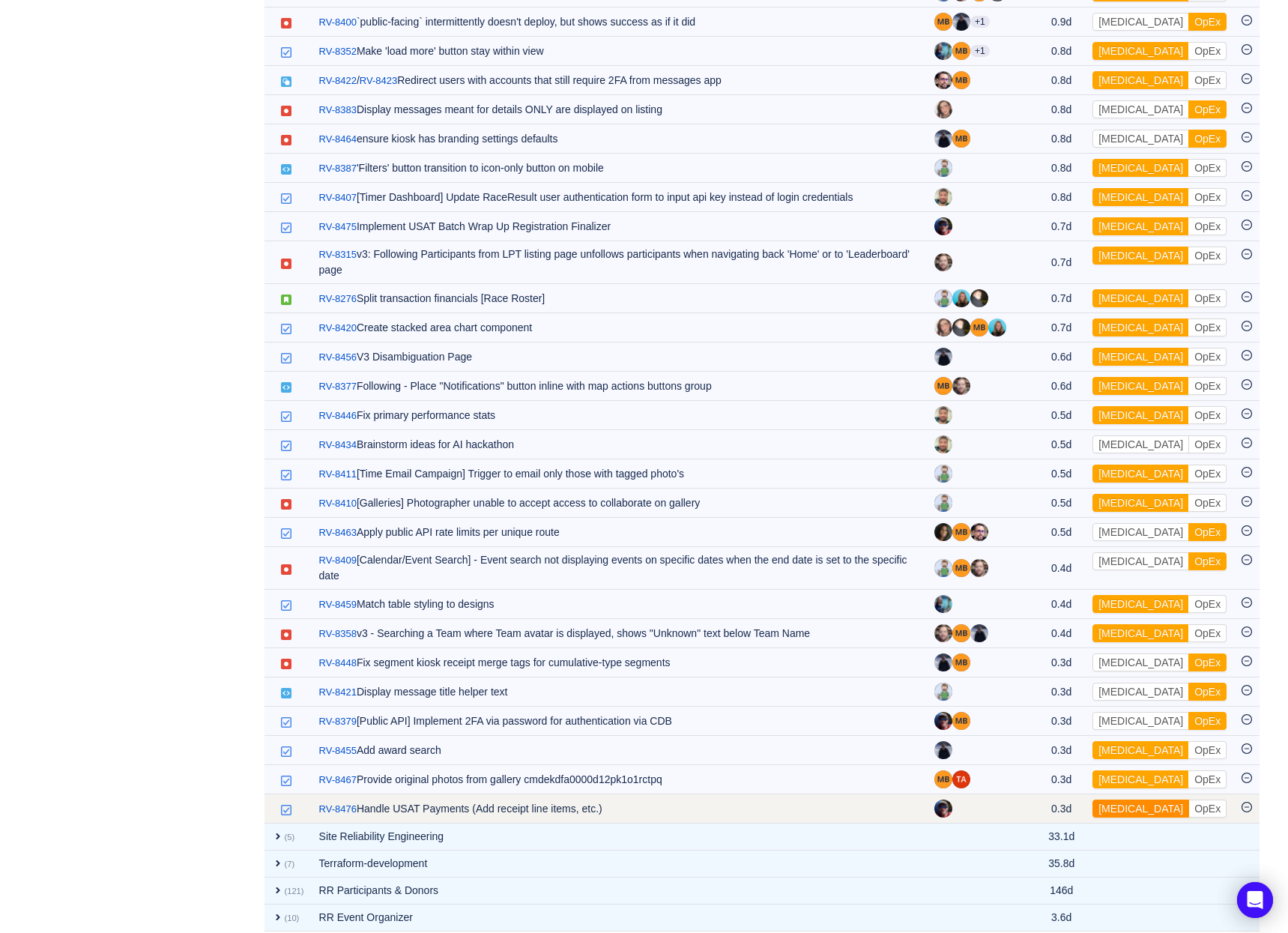
click at [1127, 799] on button "[MEDICAL_DATA]" at bounding box center [1140, 808] width 97 height 18
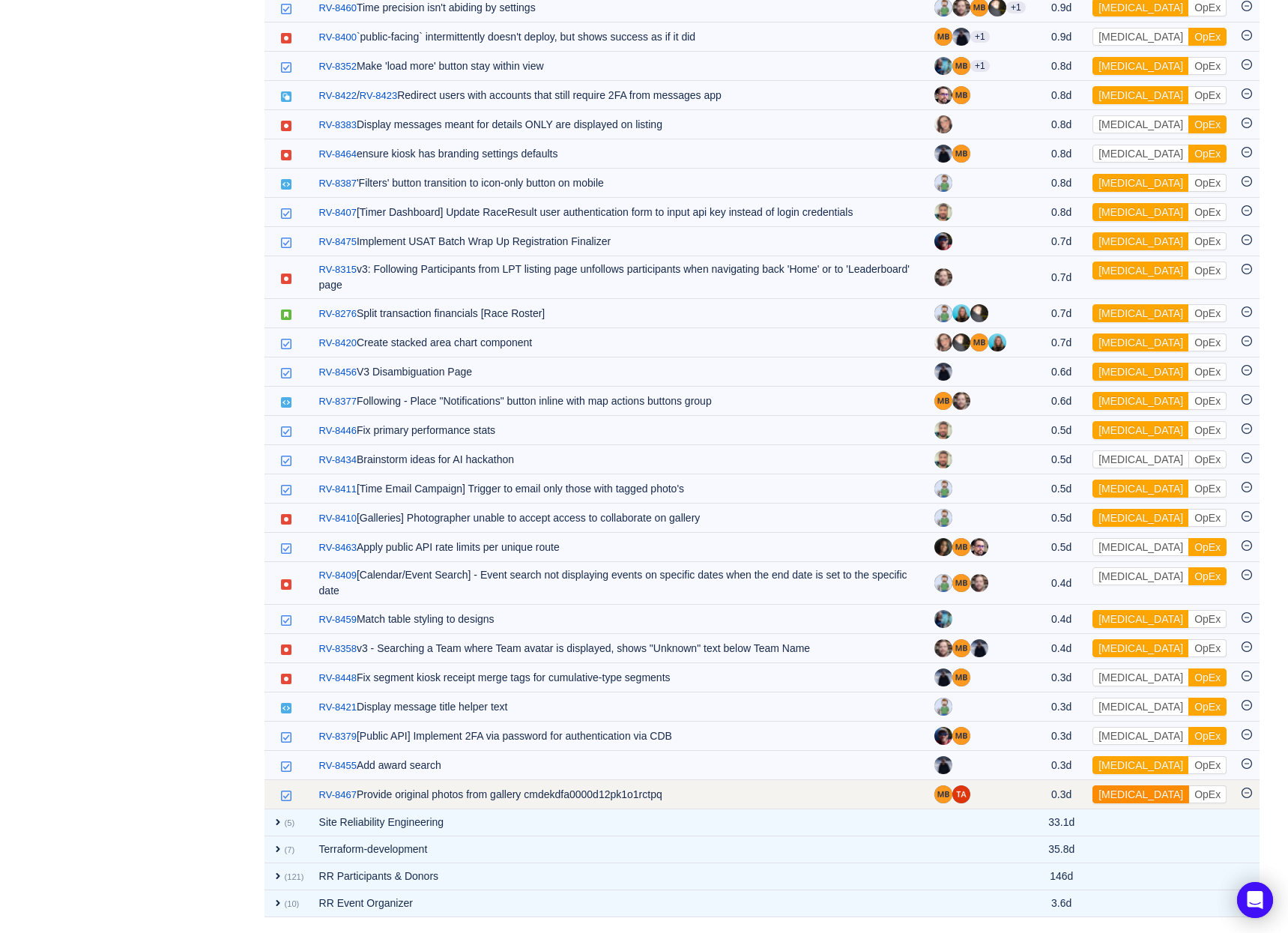
scroll to position [2005, 0]
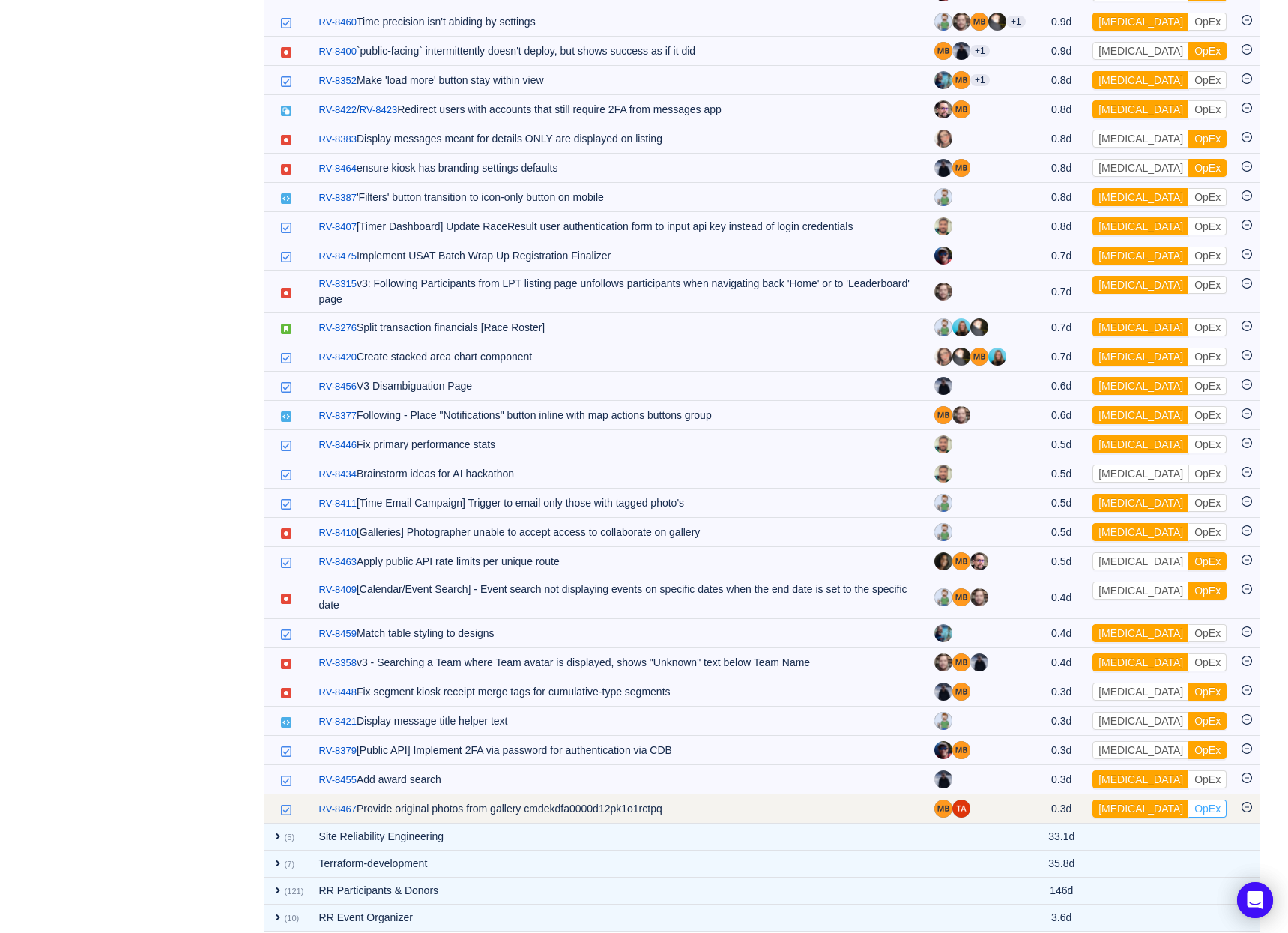
click at [1188, 799] on button "OpEx" at bounding box center [1207, 808] width 38 height 18
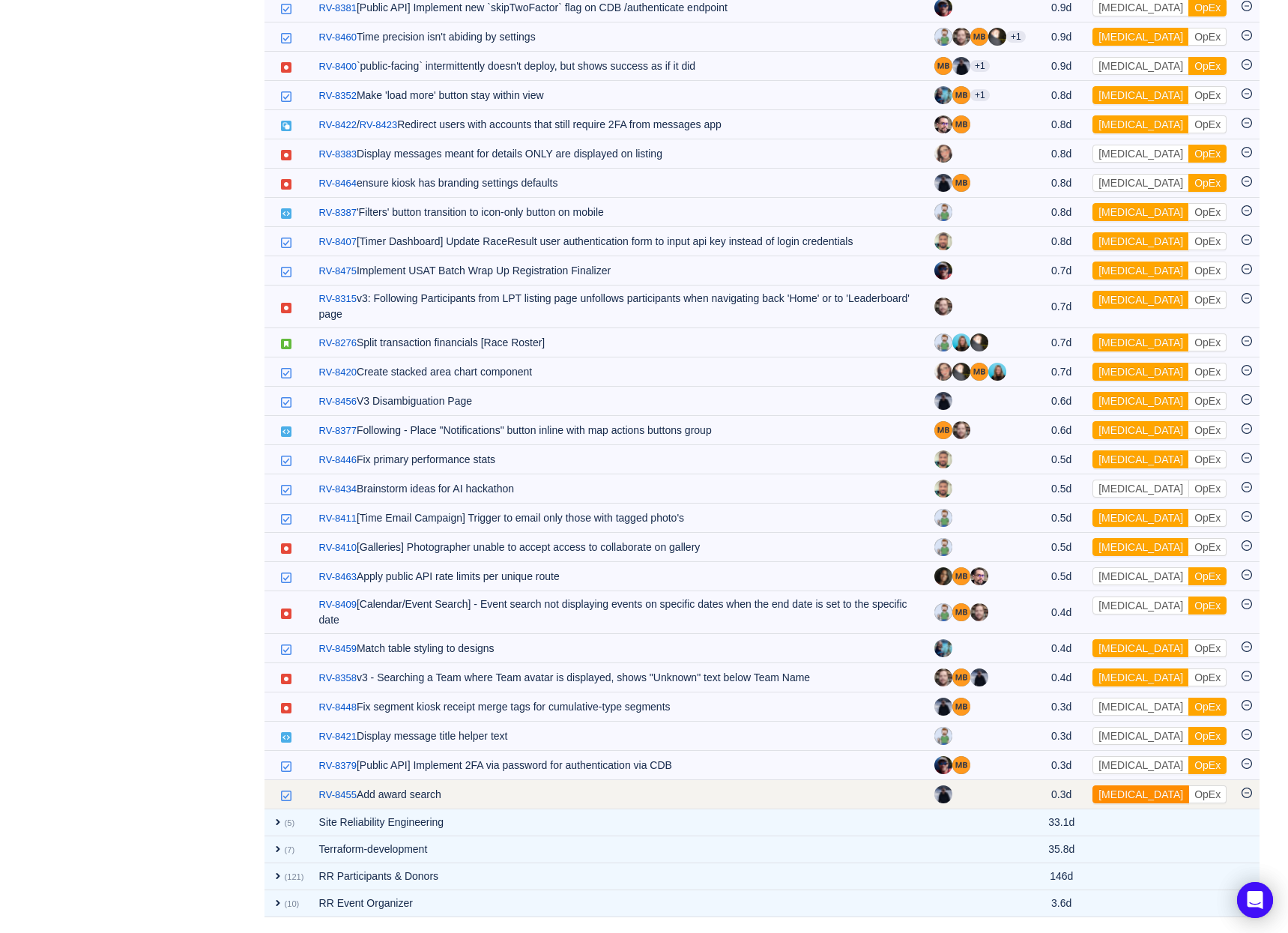
scroll to position [1975, 0]
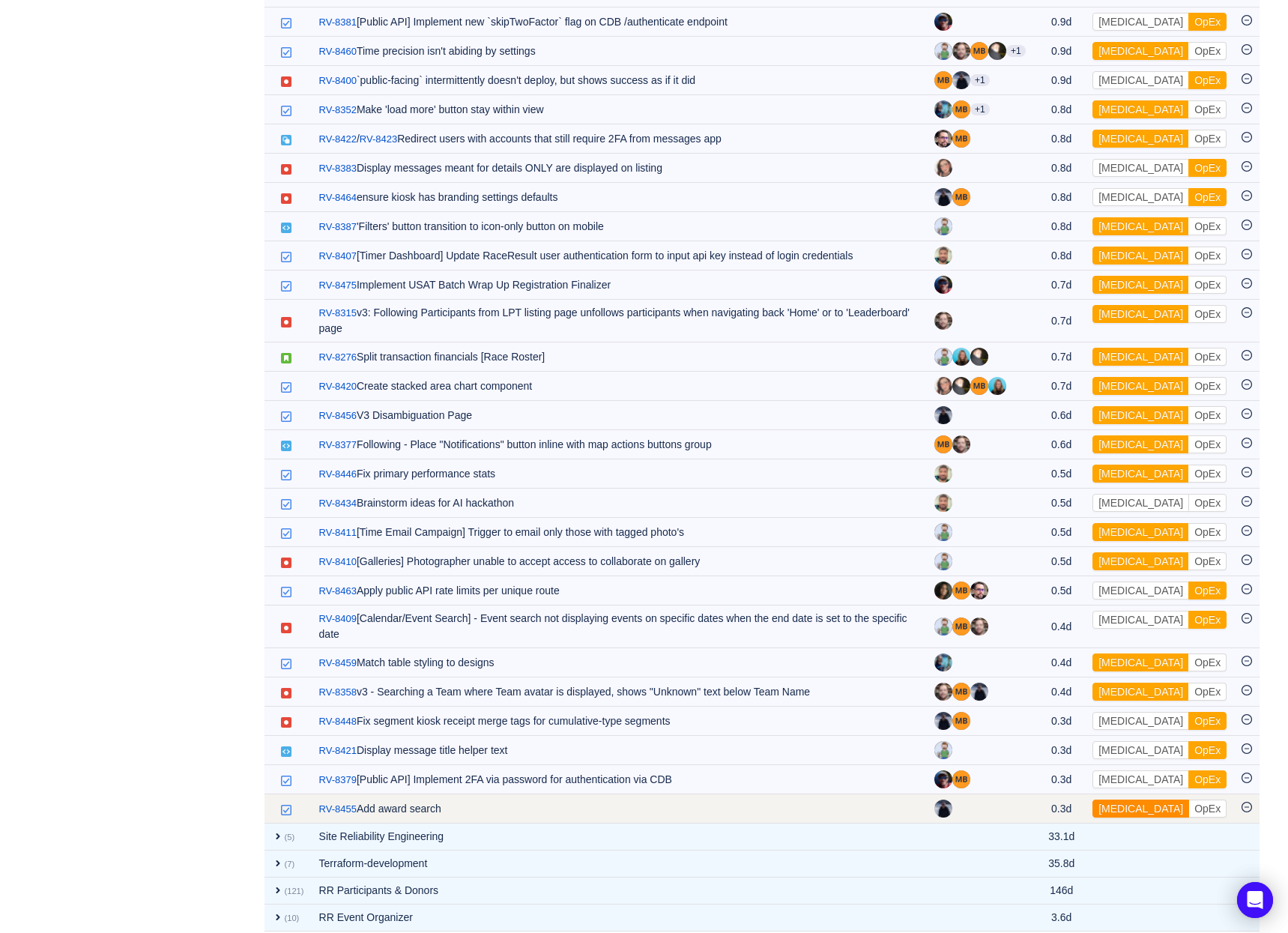
click at [1125, 799] on button "[MEDICAL_DATA]" at bounding box center [1140, 808] width 97 height 18
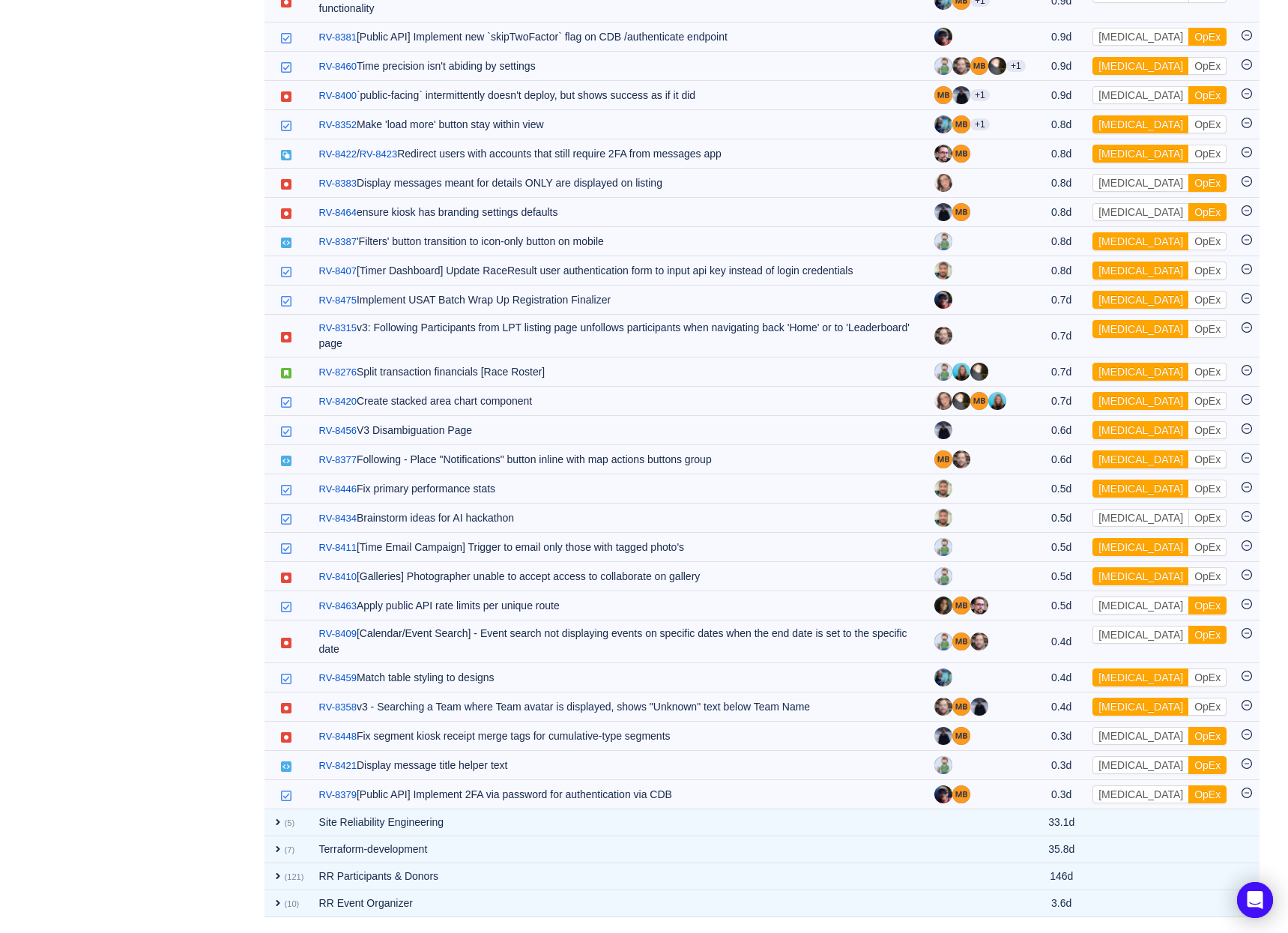
scroll to position [1946, 0]
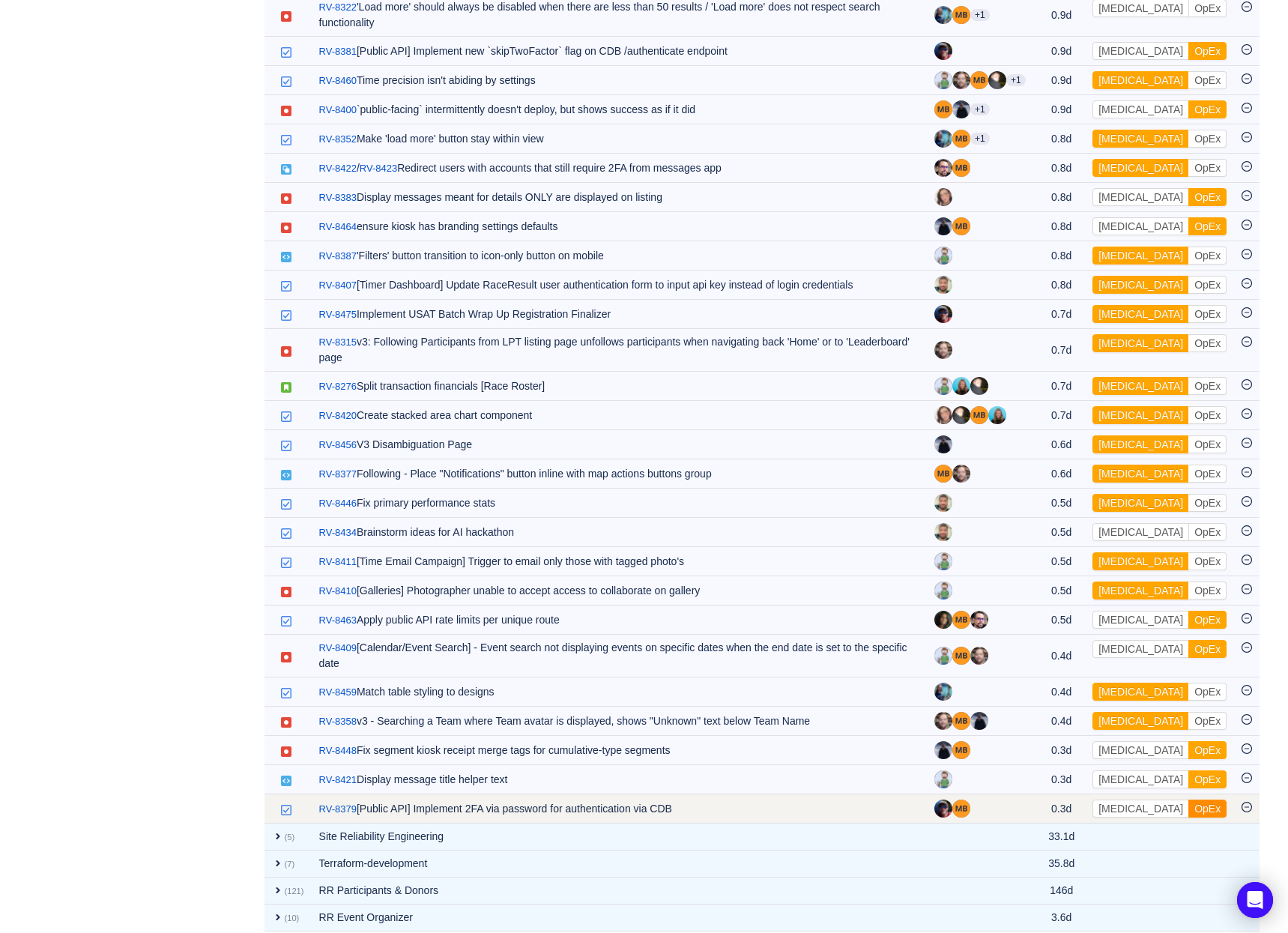
click at [1188, 799] on button "OpEx" at bounding box center [1207, 808] width 38 height 18
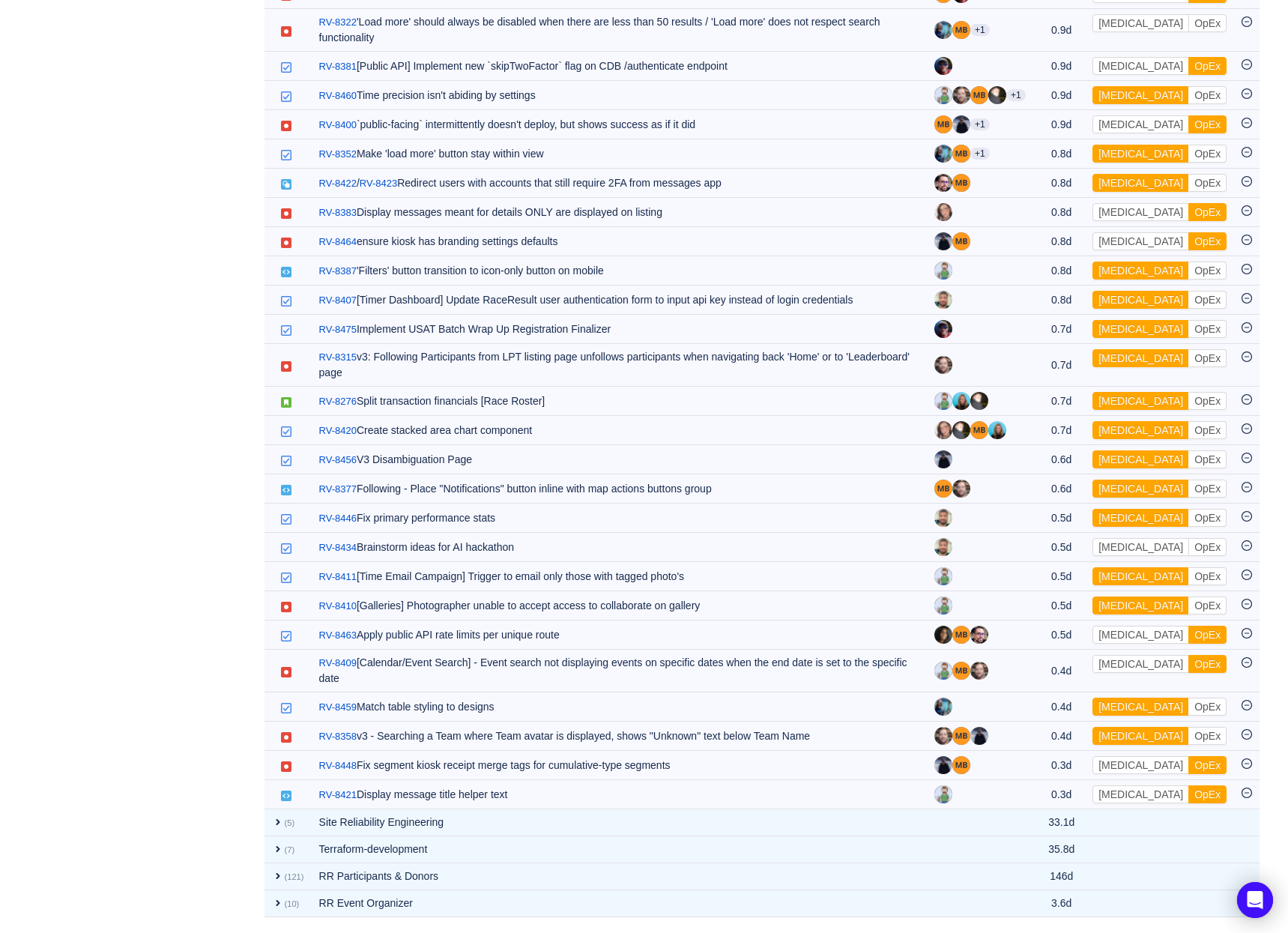
scroll to position [1917, 0]
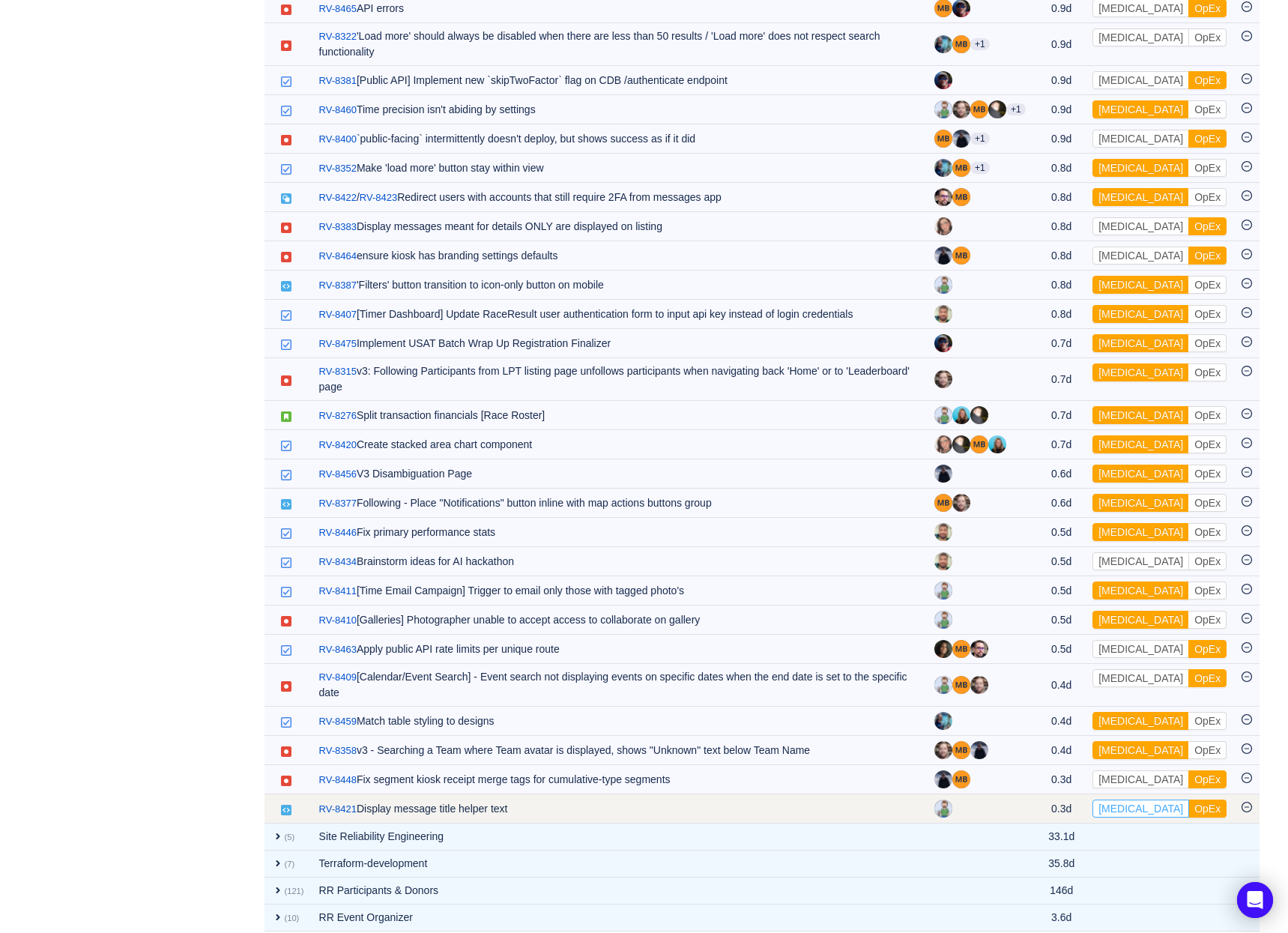
click at [1129, 799] on button "[MEDICAL_DATA]" at bounding box center [1140, 808] width 97 height 18
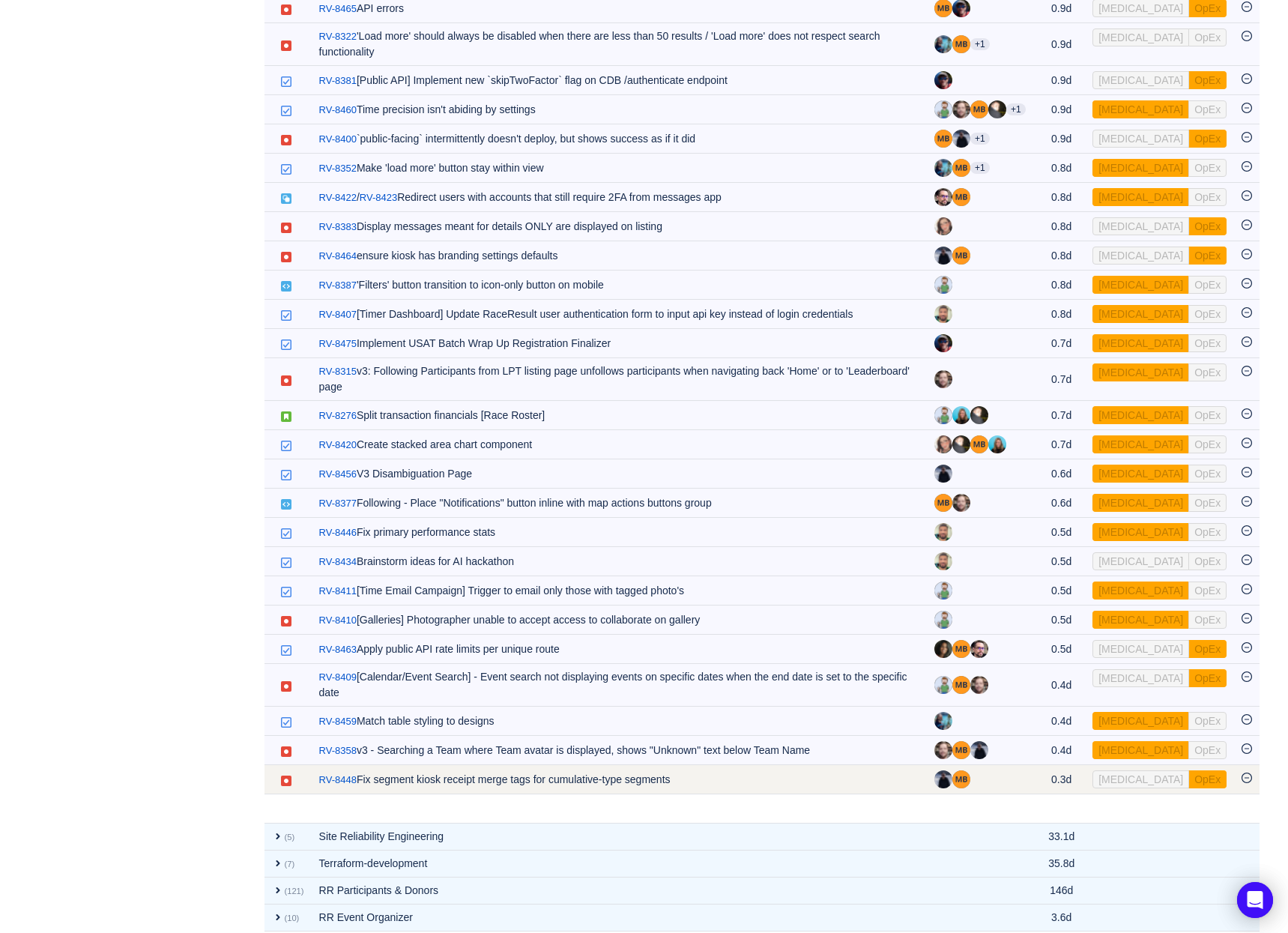
scroll to position [1888, 0]
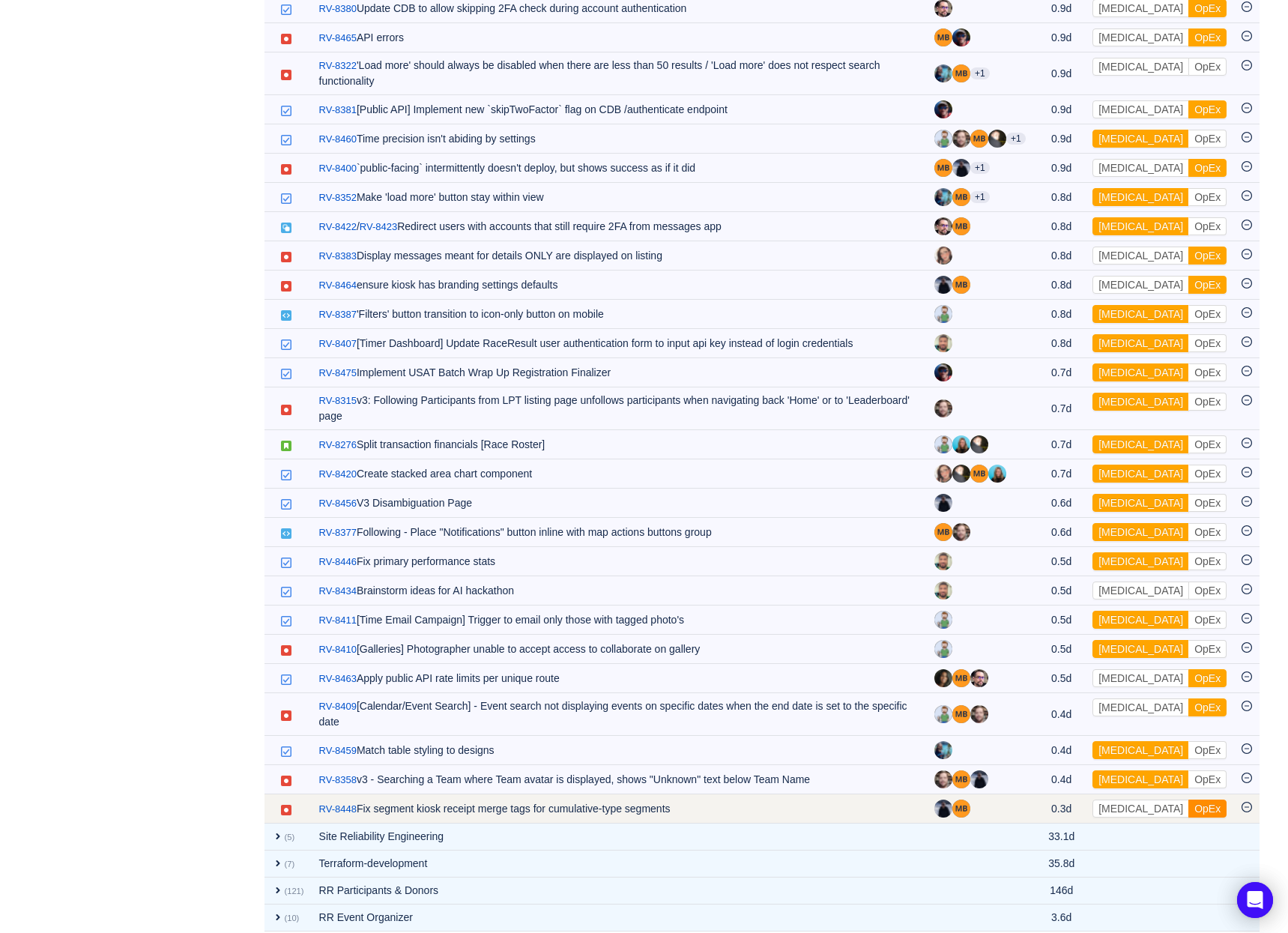
click at [1188, 799] on button "OpEx" at bounding box center [1207, 808] width 38 height 18
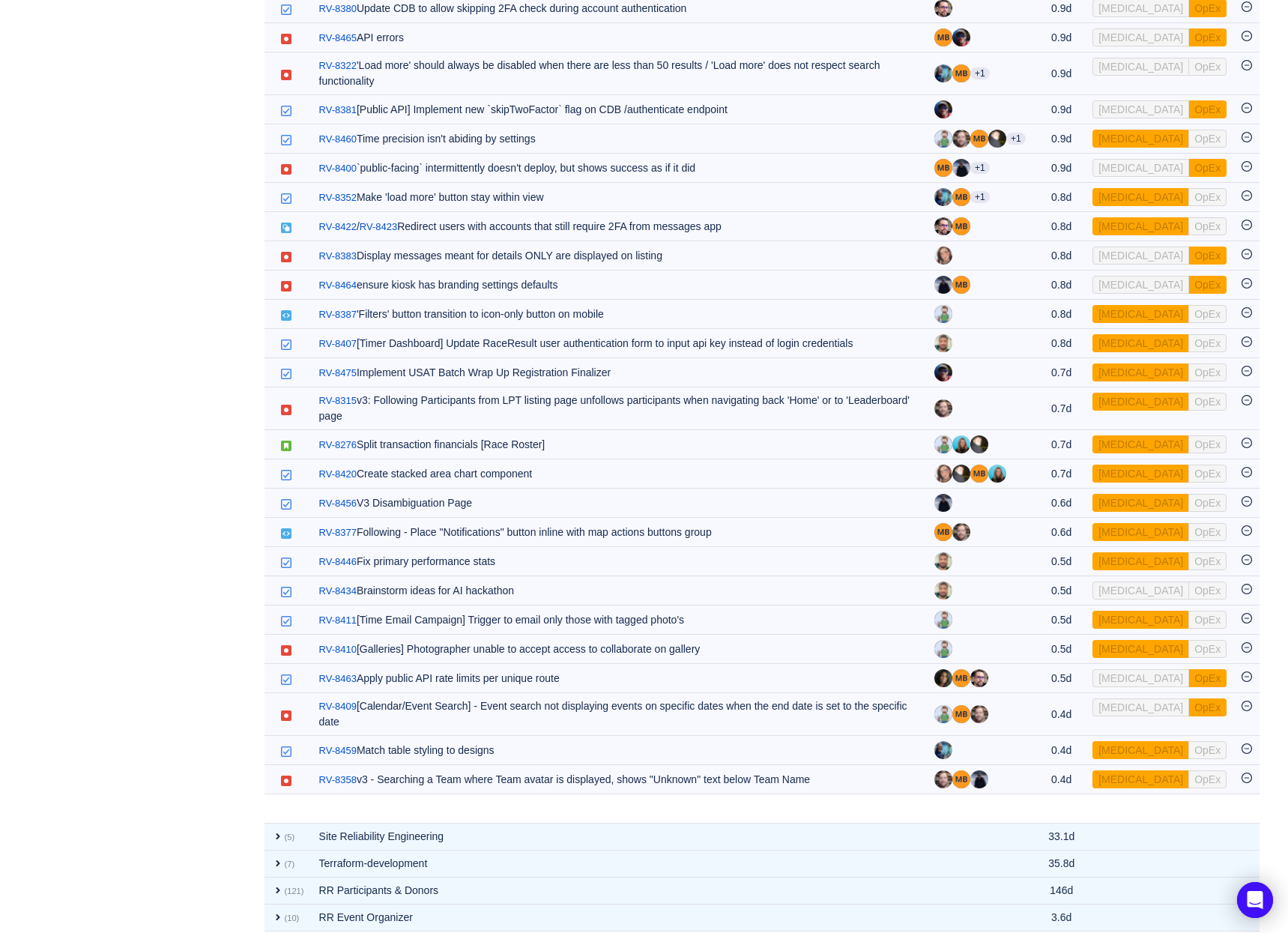
scroll to position [1859, 0]
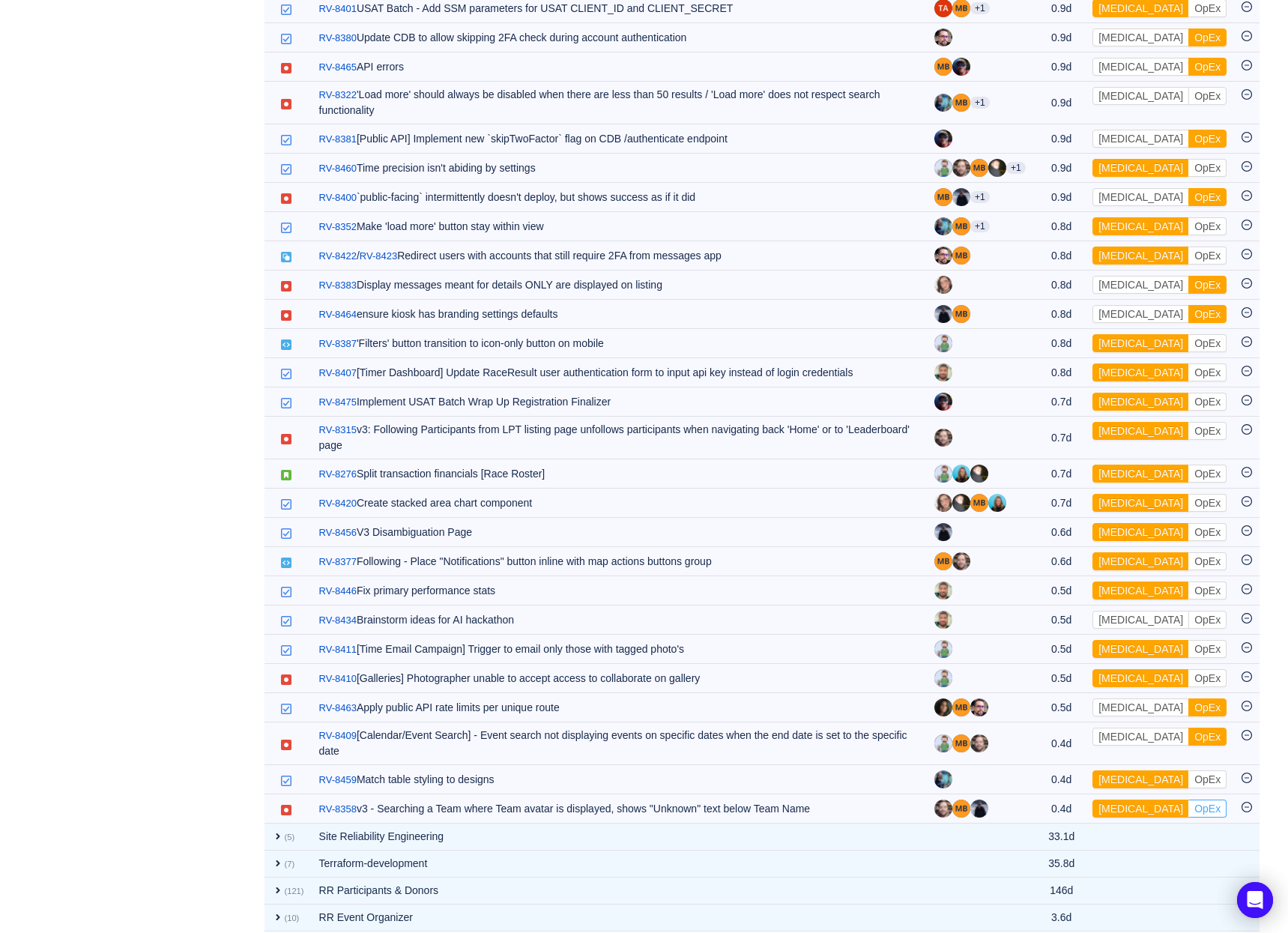
click at [1188, 799] on button "OpEx" at bounding box center [1207, 808] width 38 height 18
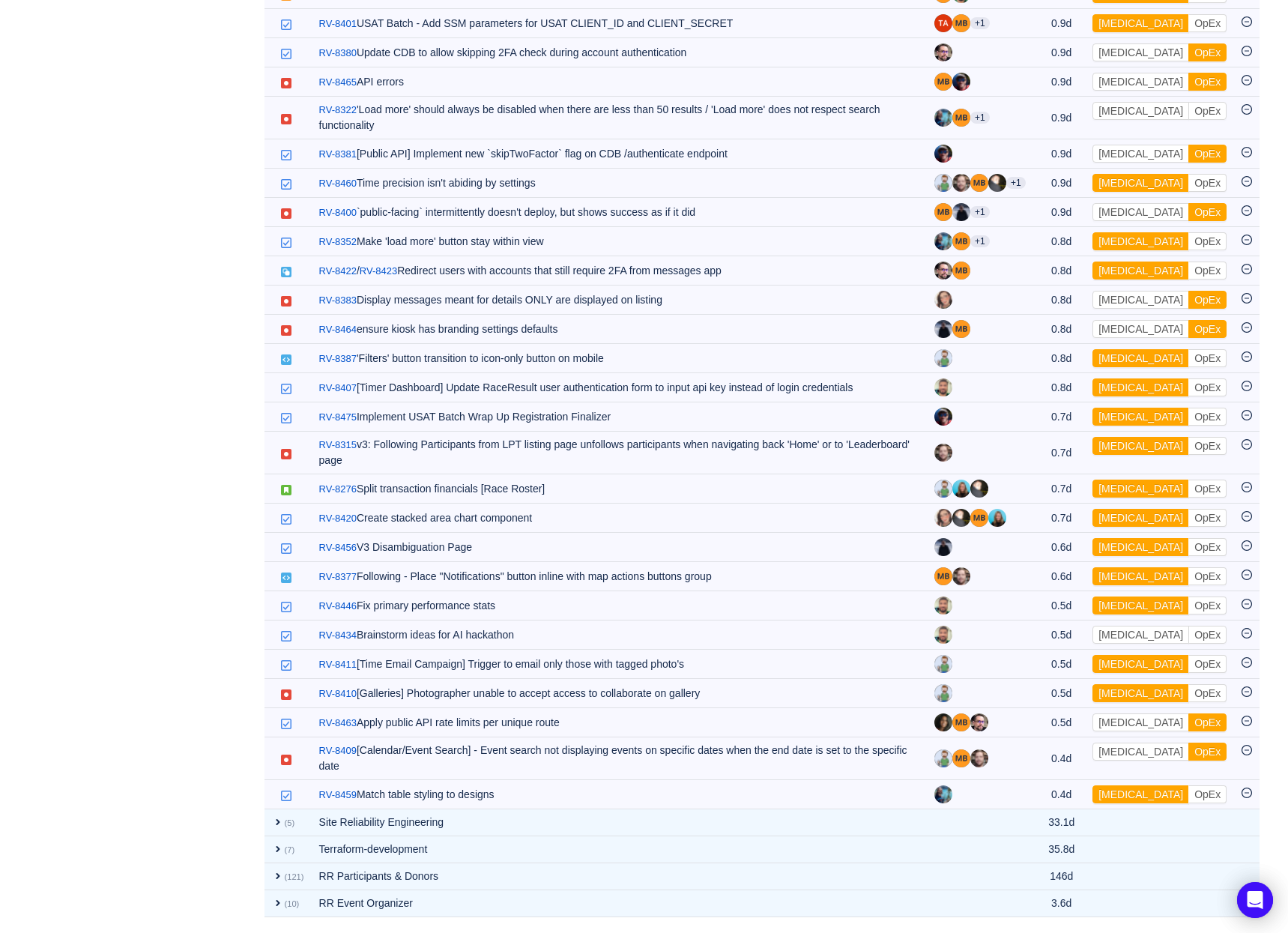
scroll to position [1829, 0]
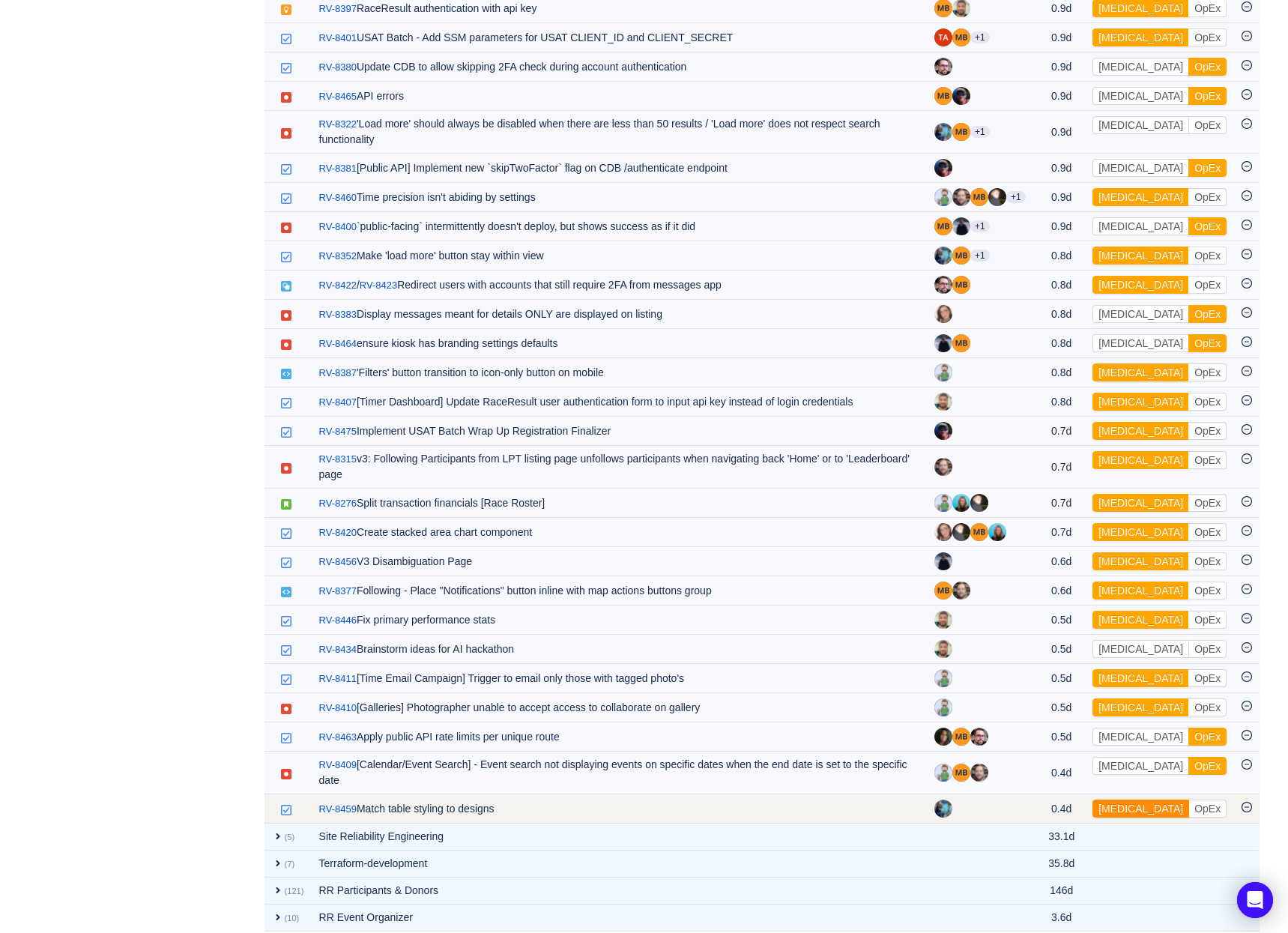
click at [1131, 799] on button "[MEDICAL_DATA]" at bounding box center [1140, 808] width 97 height 18
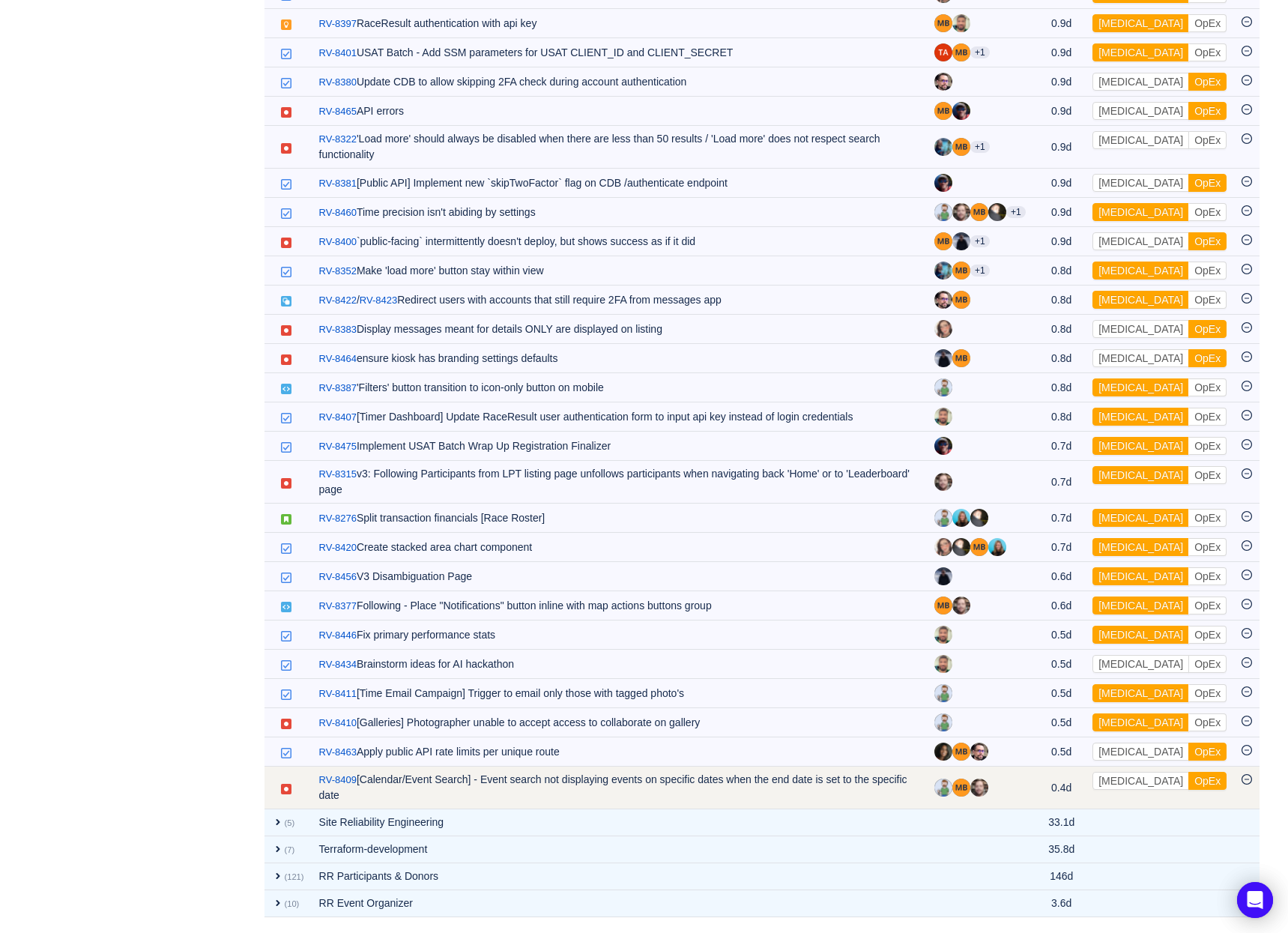
scroll to position [1800, 0]
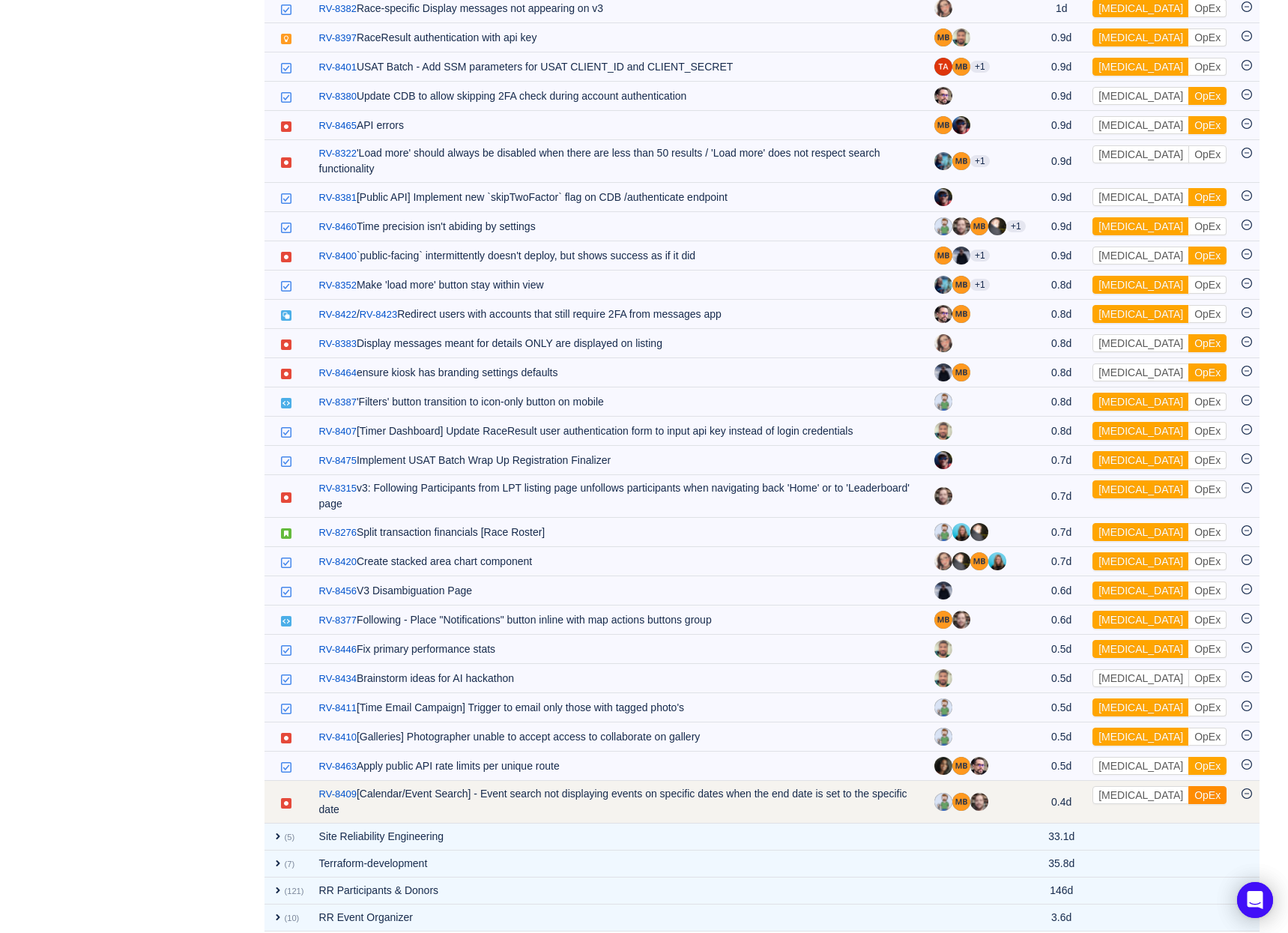
click at [1188, 786] on button "OpEx" at bounding box center [1207, 795] width 38 height 18
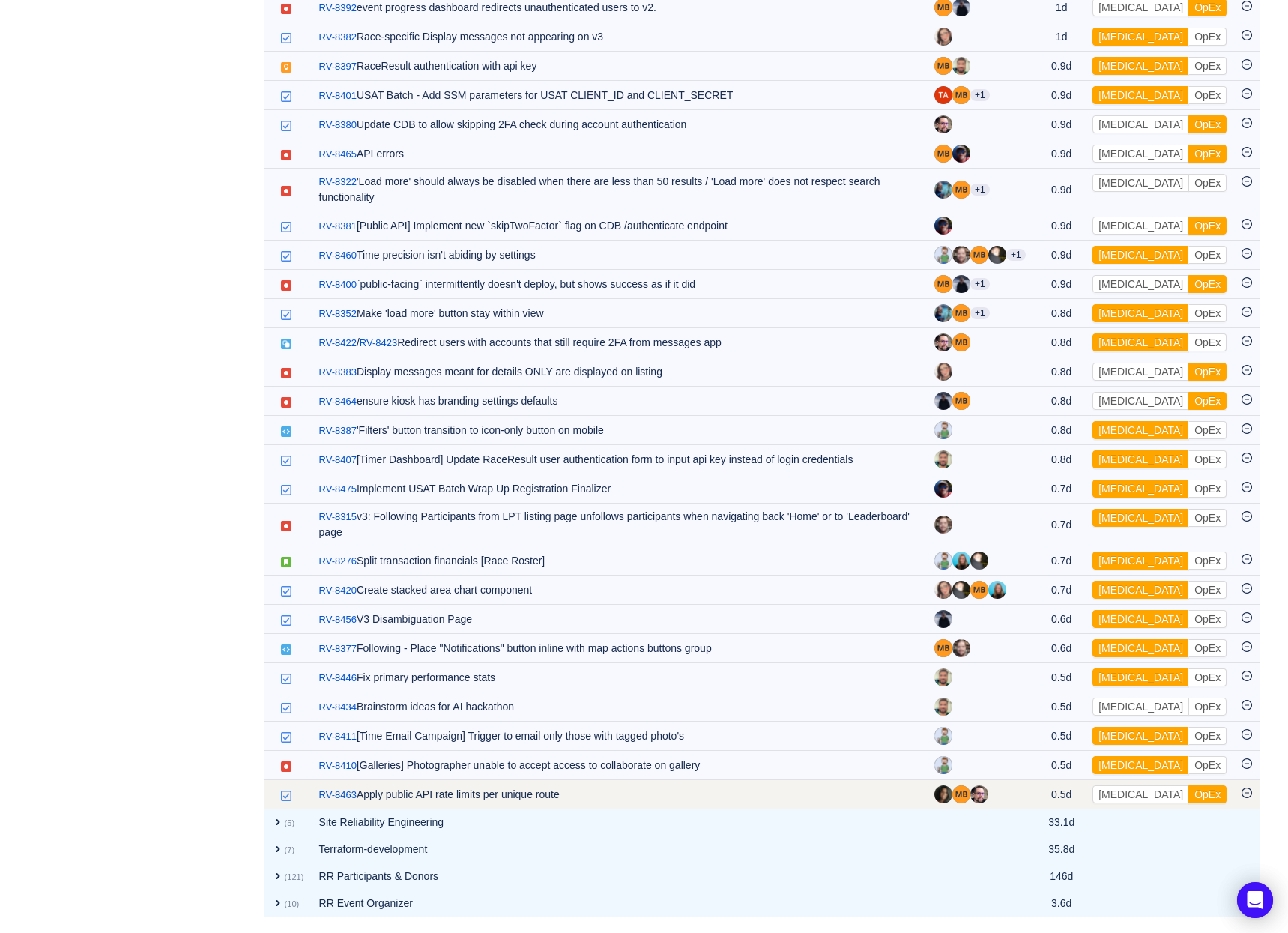
scroll to position [1758, 0]
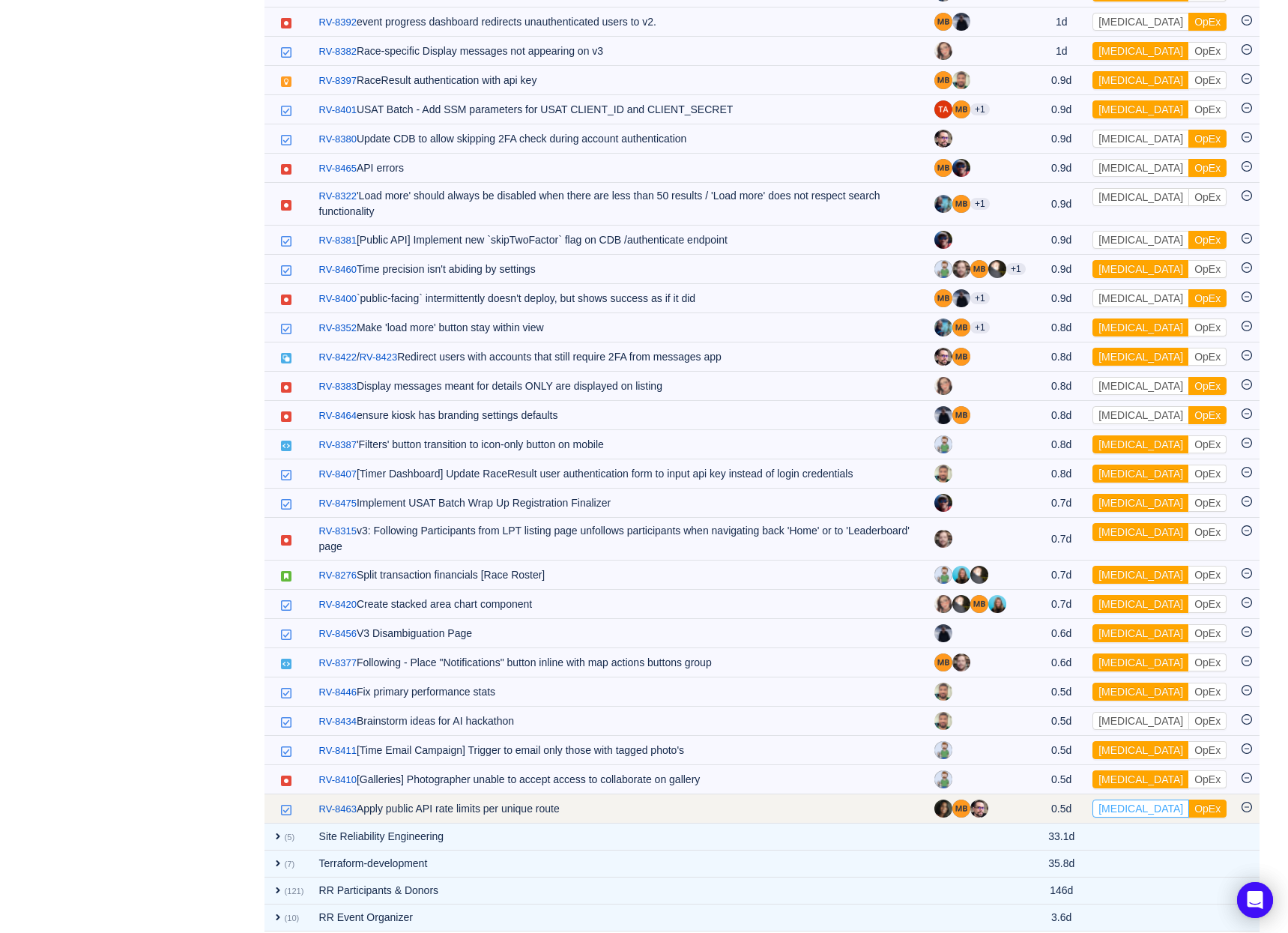
click at [1122, 799] on button "[MEDICAL_DATA]" at bounding box center [1140, 808] width 97 height 18
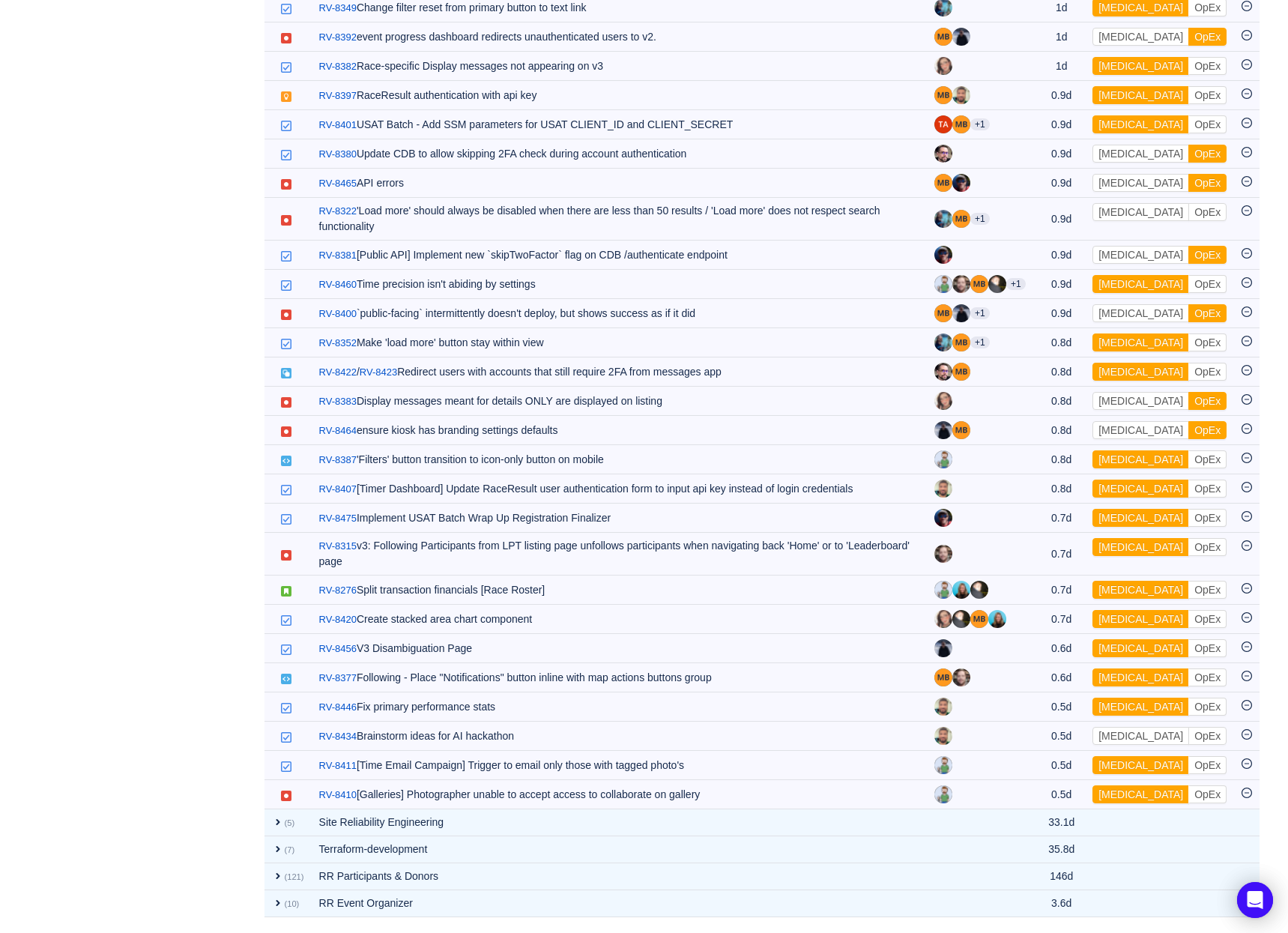
scroll to position [1729, 0]
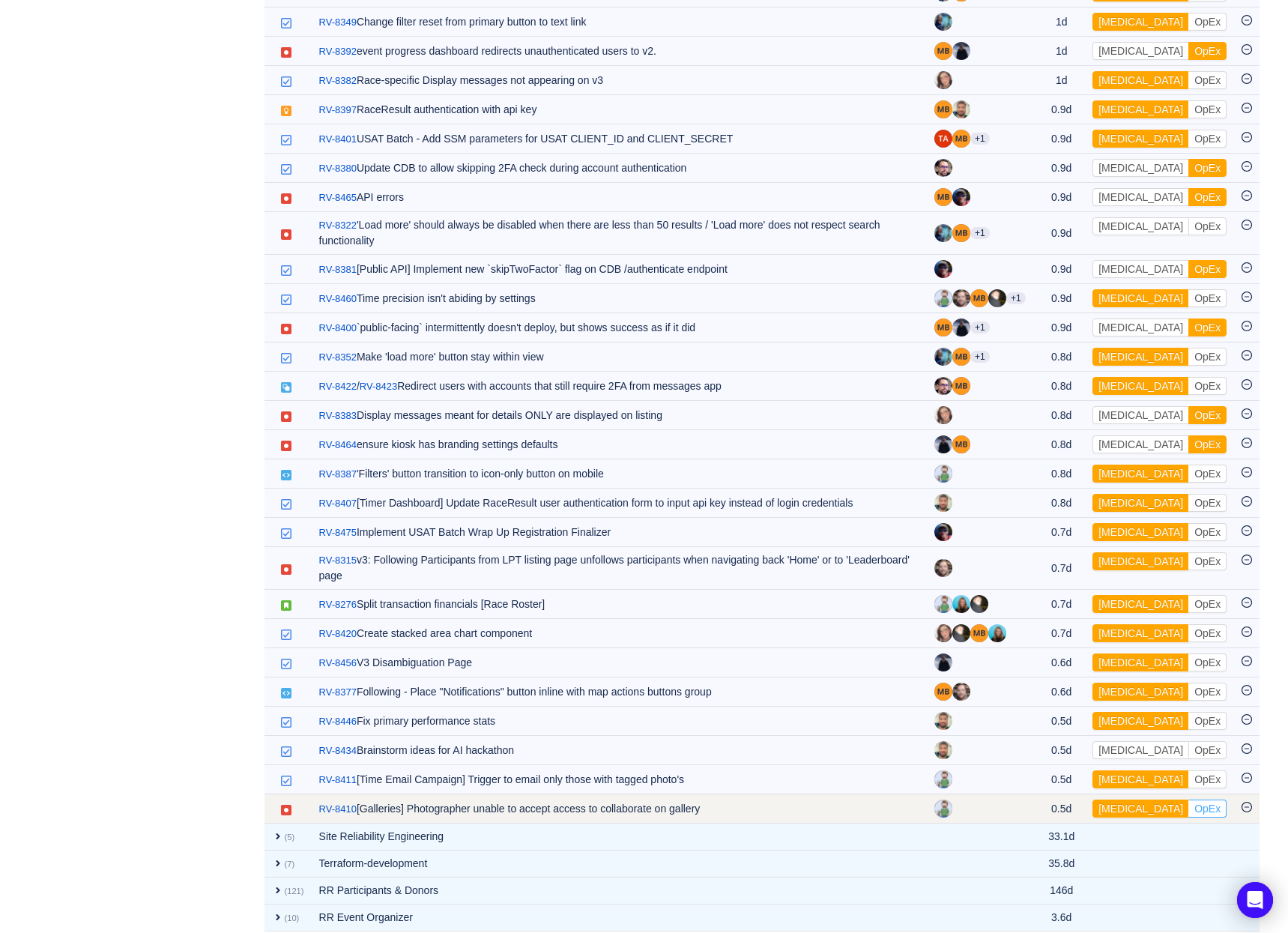
click at [1188, 799] on button "OpEx" at bounding box center [1207, 808] width 38 height 18
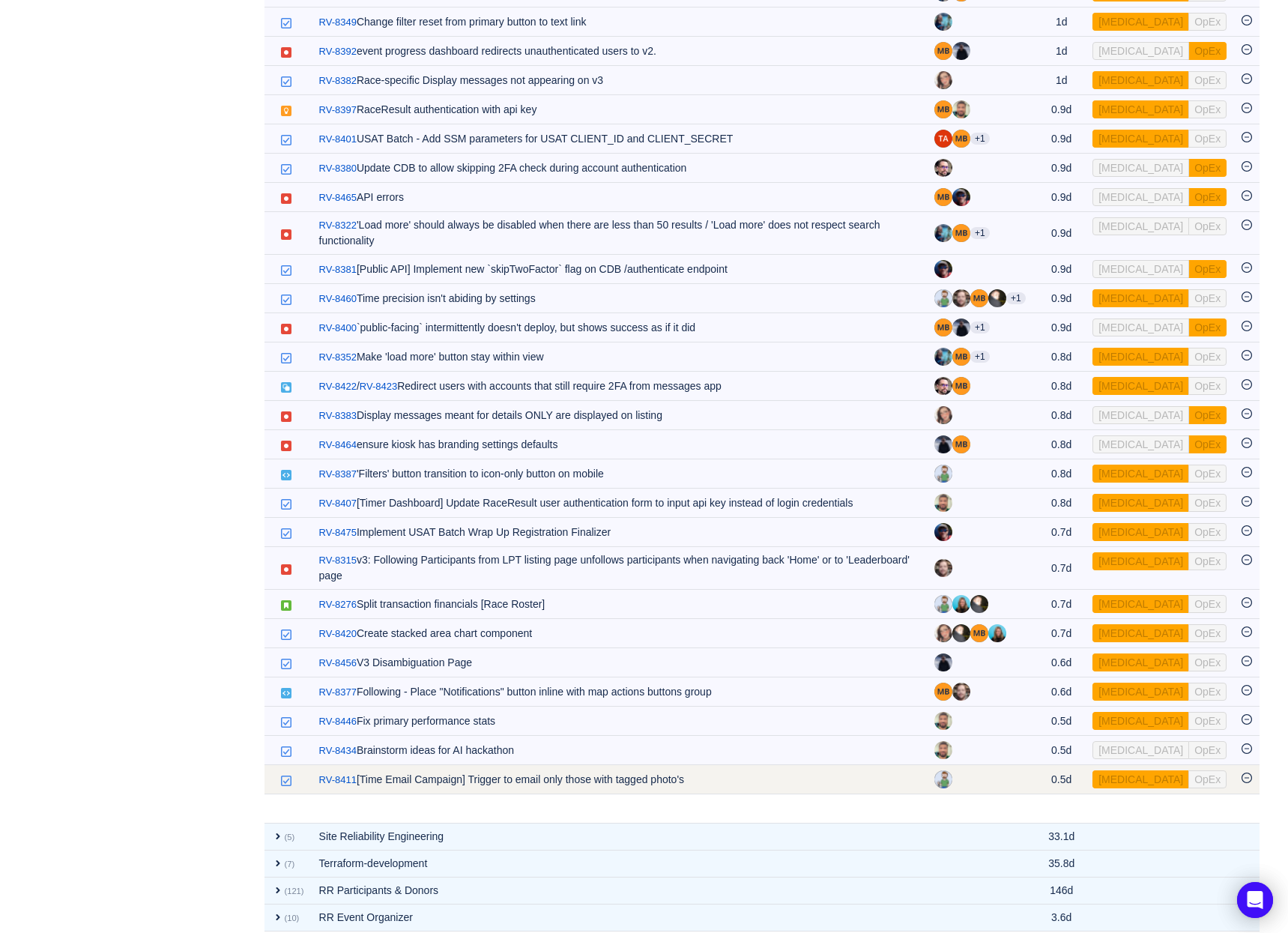
scroll to position [1699, 0]
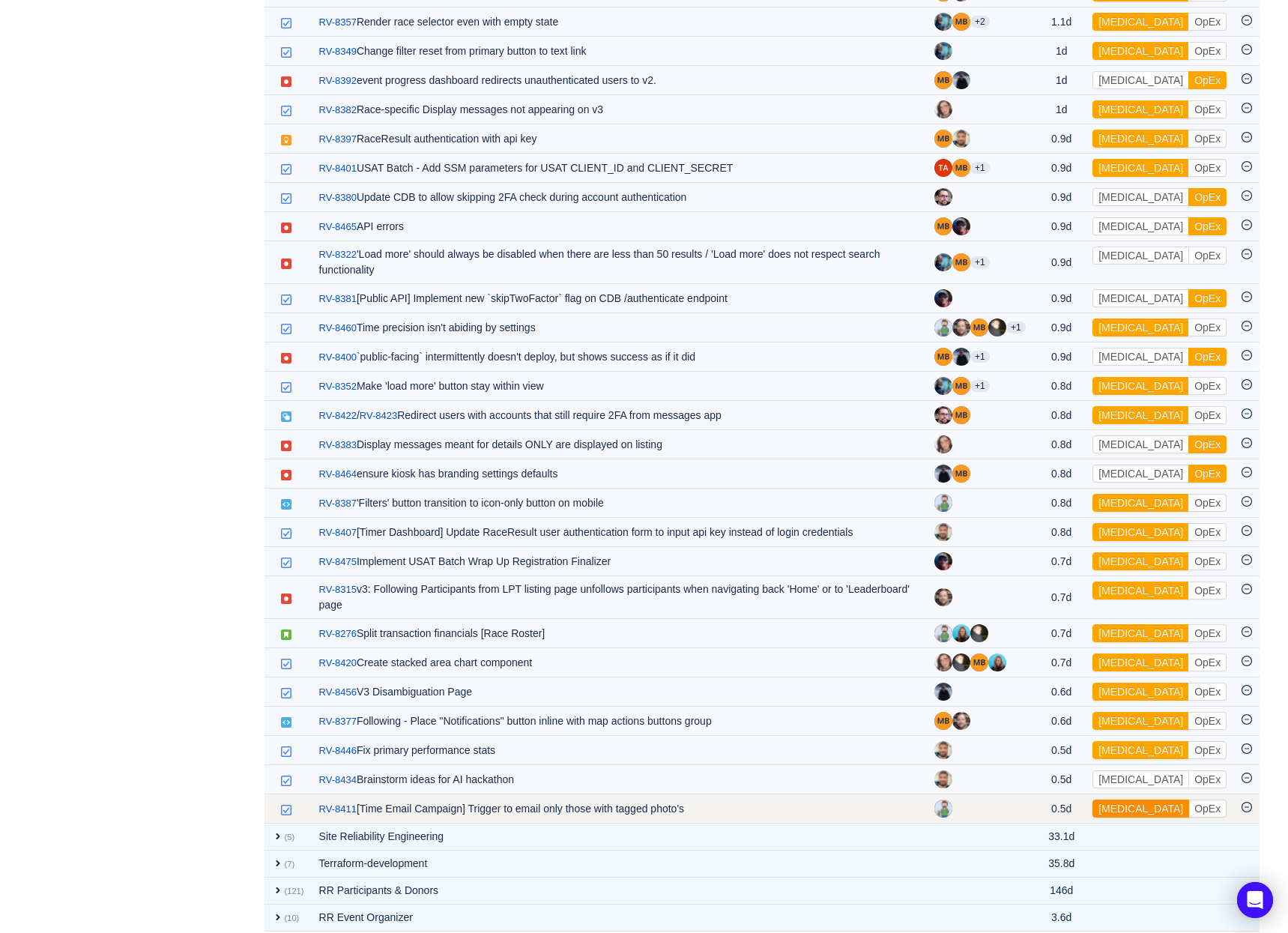
click at [1124, 799] on button "[MEDICAL_DATA]" at bounding box center [1140, 808] width 97 height 18
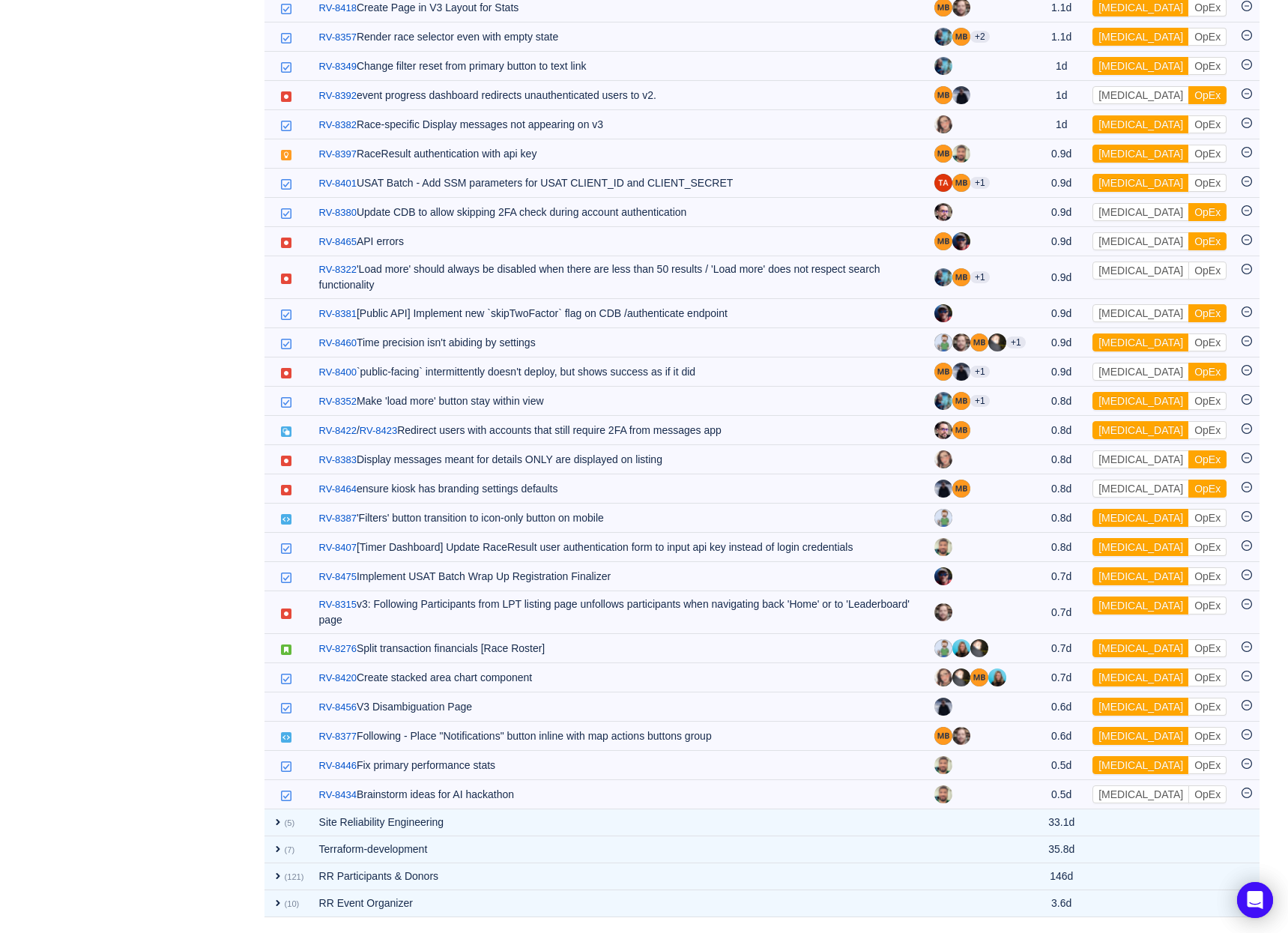
scroll to position [1670, 0]
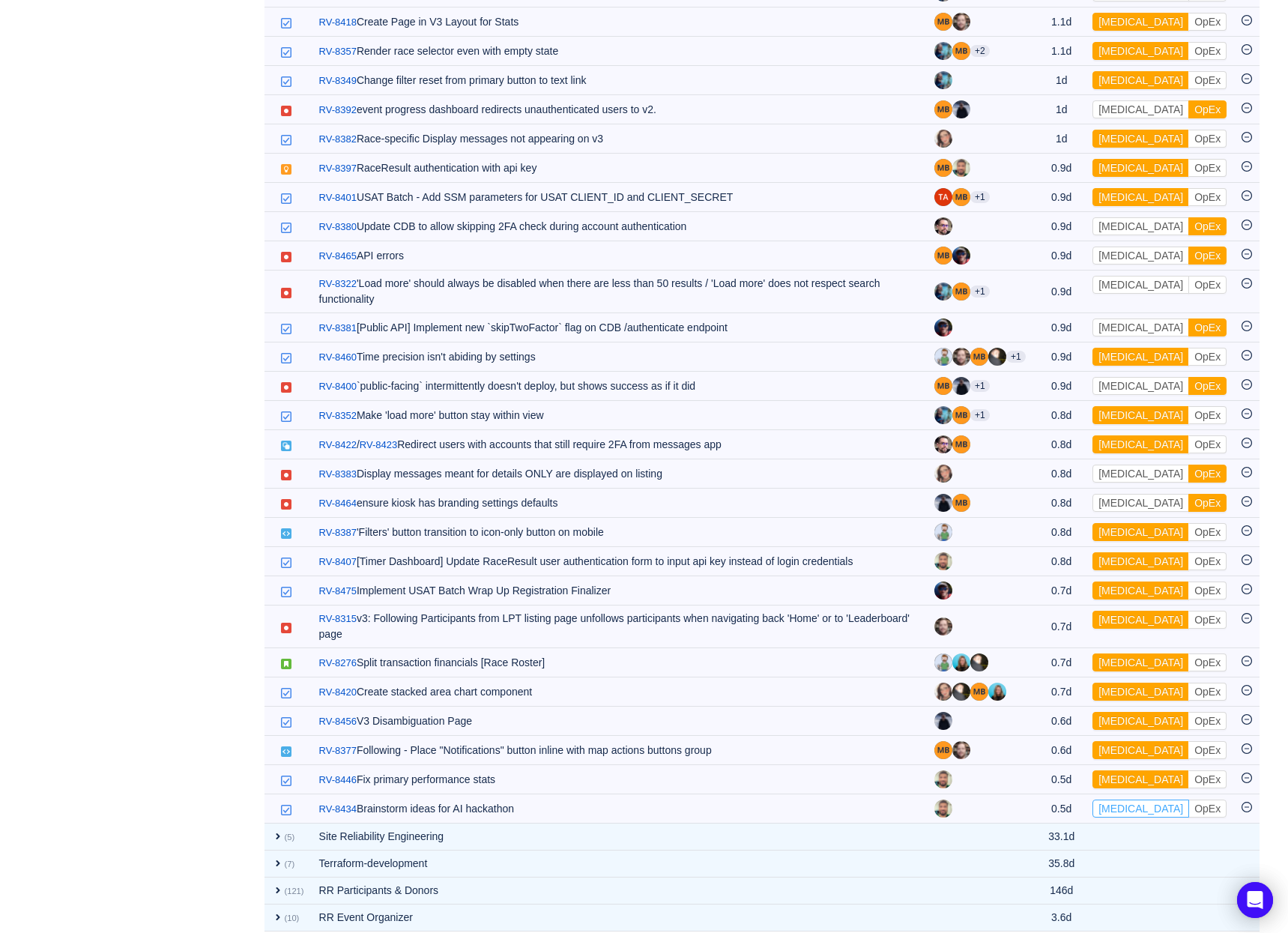
click at [1124, 799] on button "[MEDICAL_DATA]" at bounding box center [1140, 808] width 97 height 18
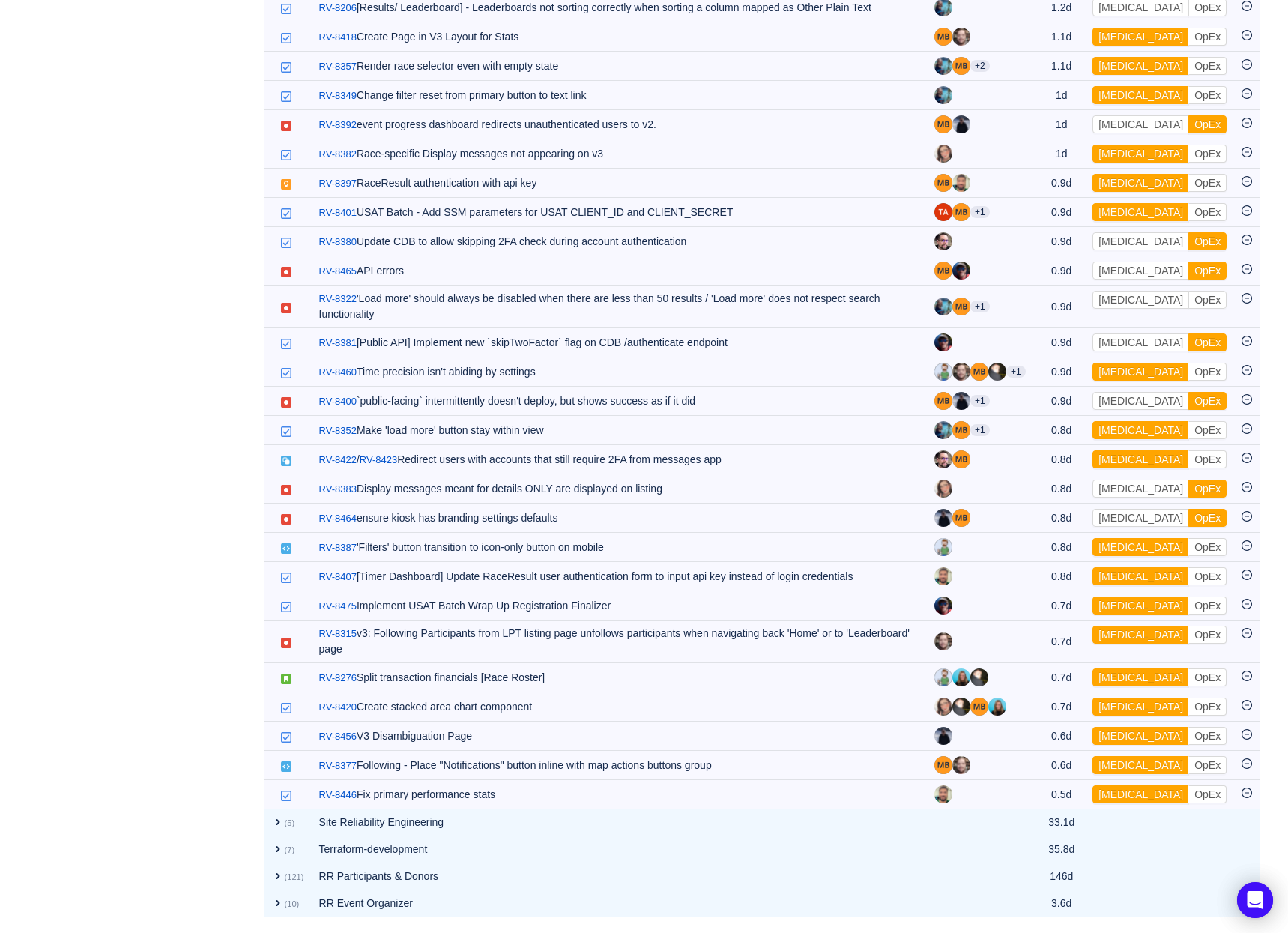
scroll to position [1641, 0]
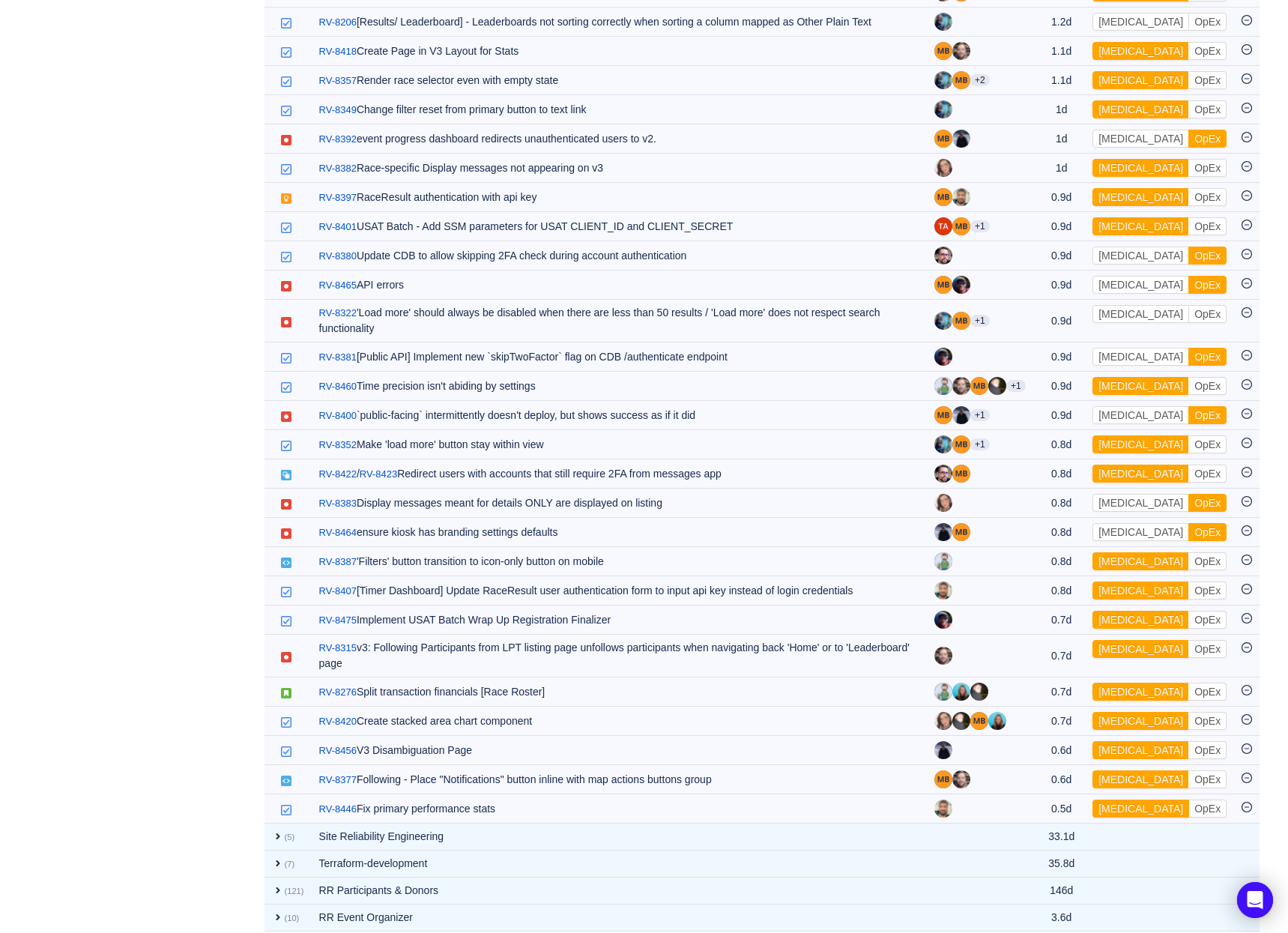
click at [1124, 799] on button "[MEDICAL_DATA]" at bounding box center [1140, 808] width 97 height 18
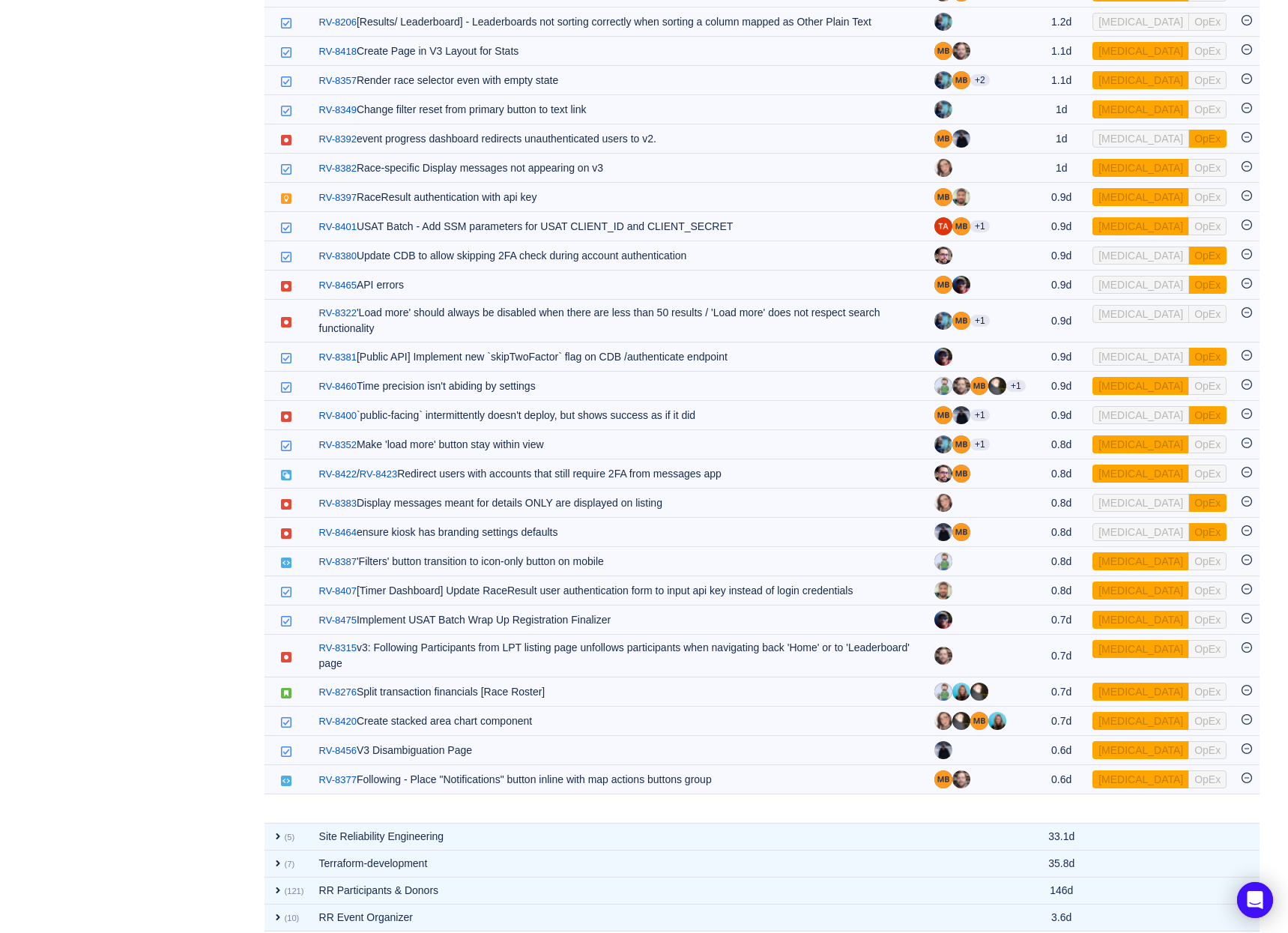
scroll to position [1612, 0]
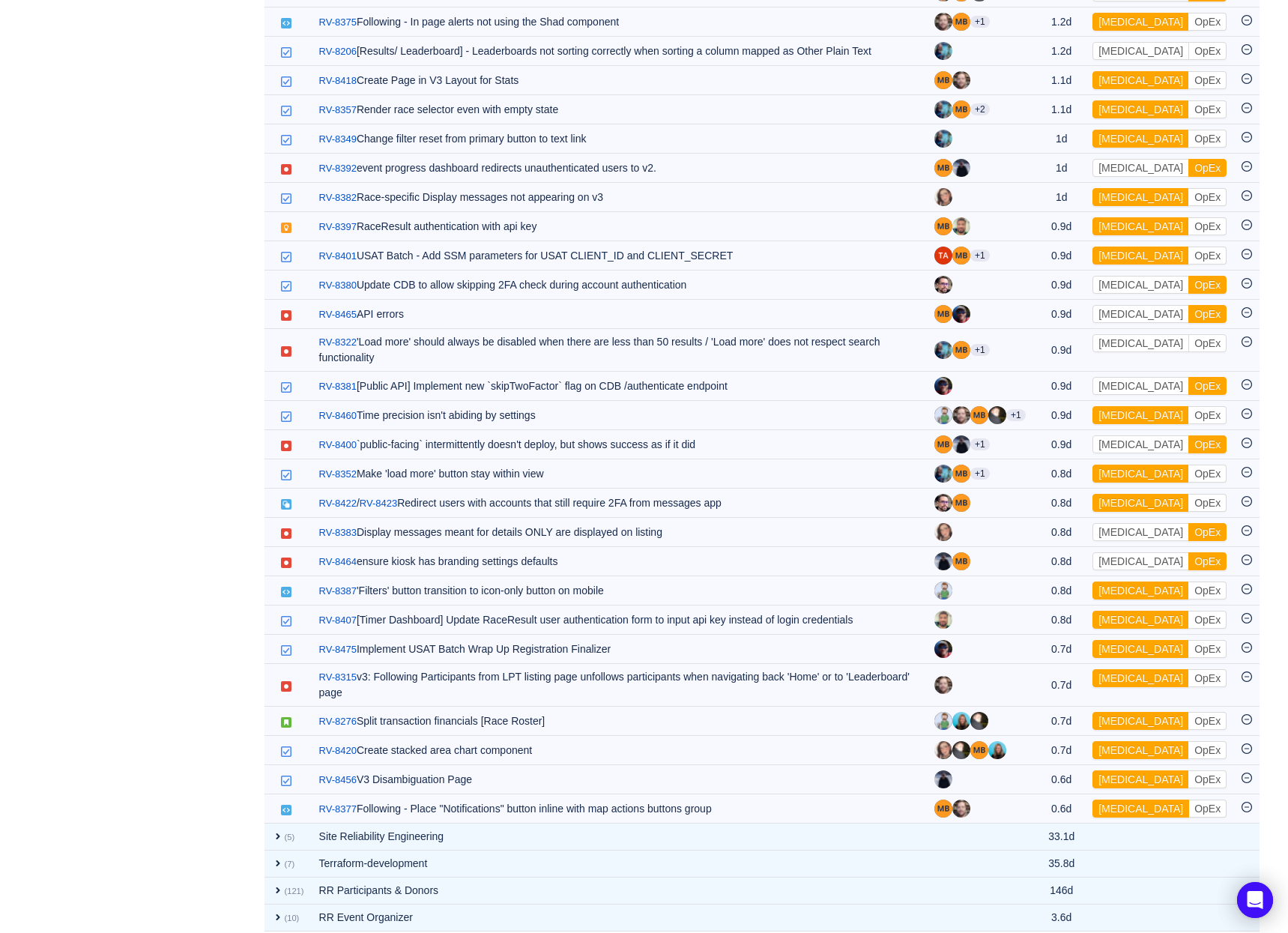
click at [1124, 799] on button "[MEDICAL_DATA]" at bounding box center [1140, 808] width 97 height 18
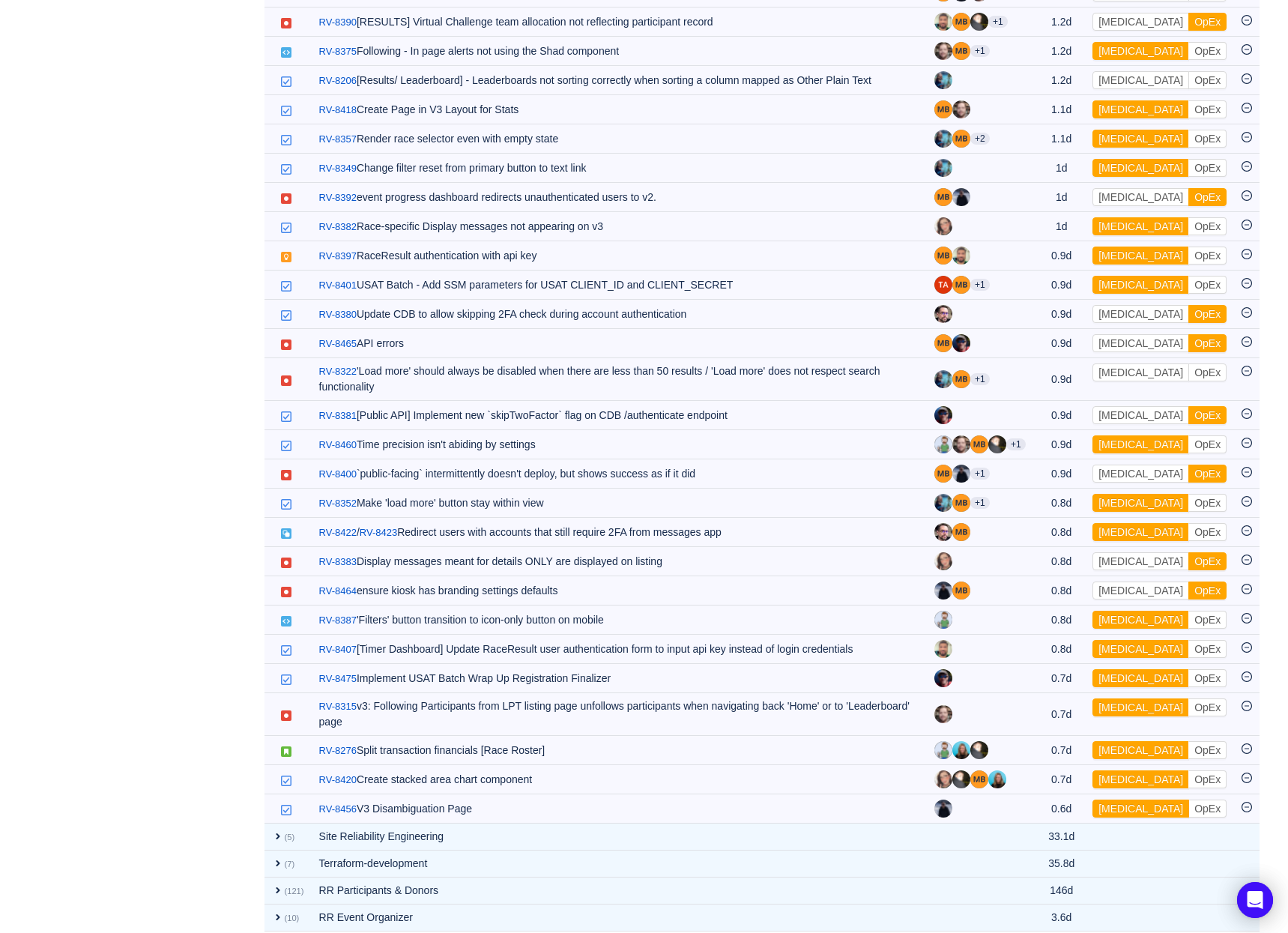
click at [1124, 799] on button "[MEDICAL_DATA]" at bounding box center [1140, 808] width 97 height 18
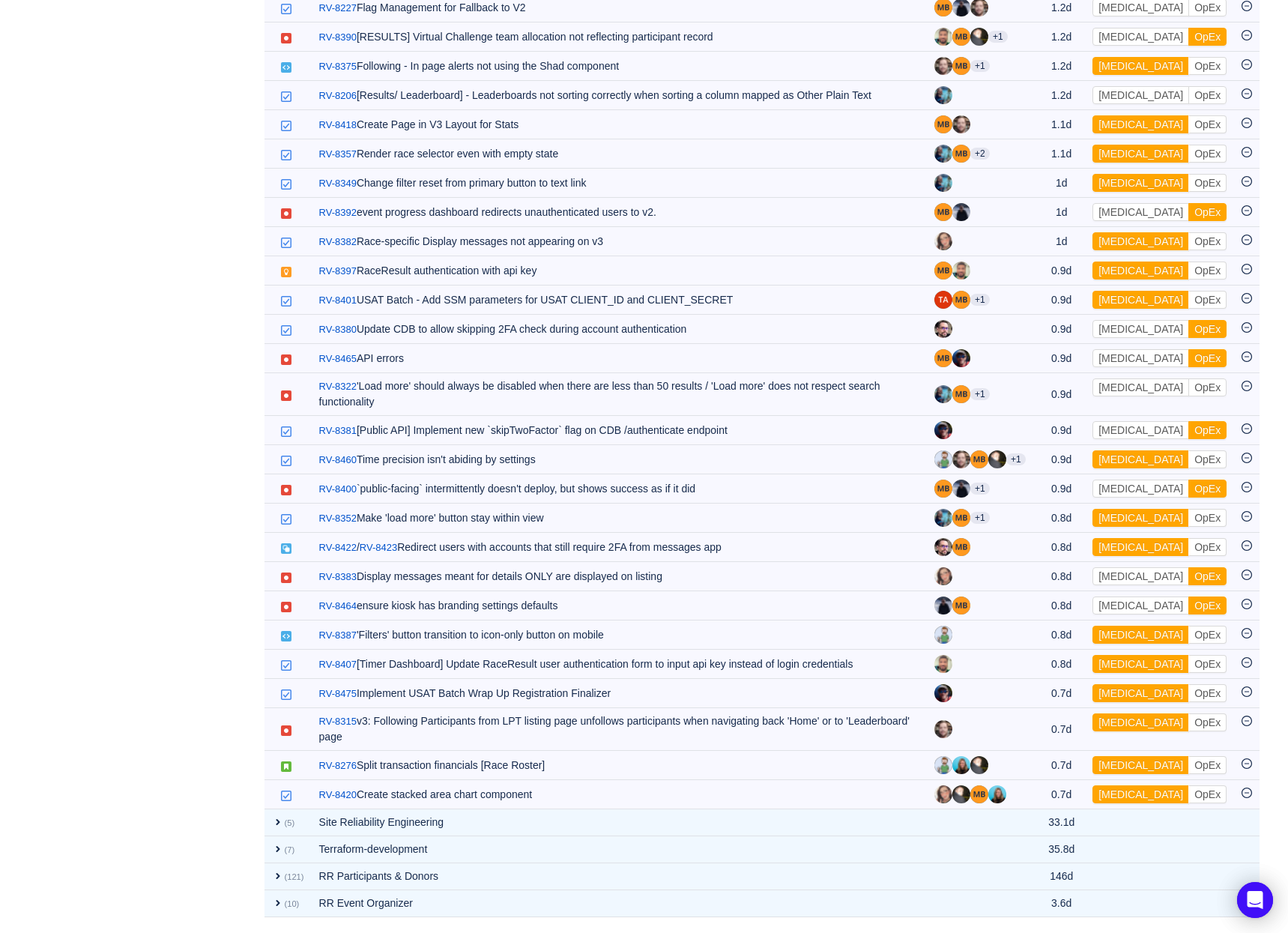
scroll to position [1553, 0]
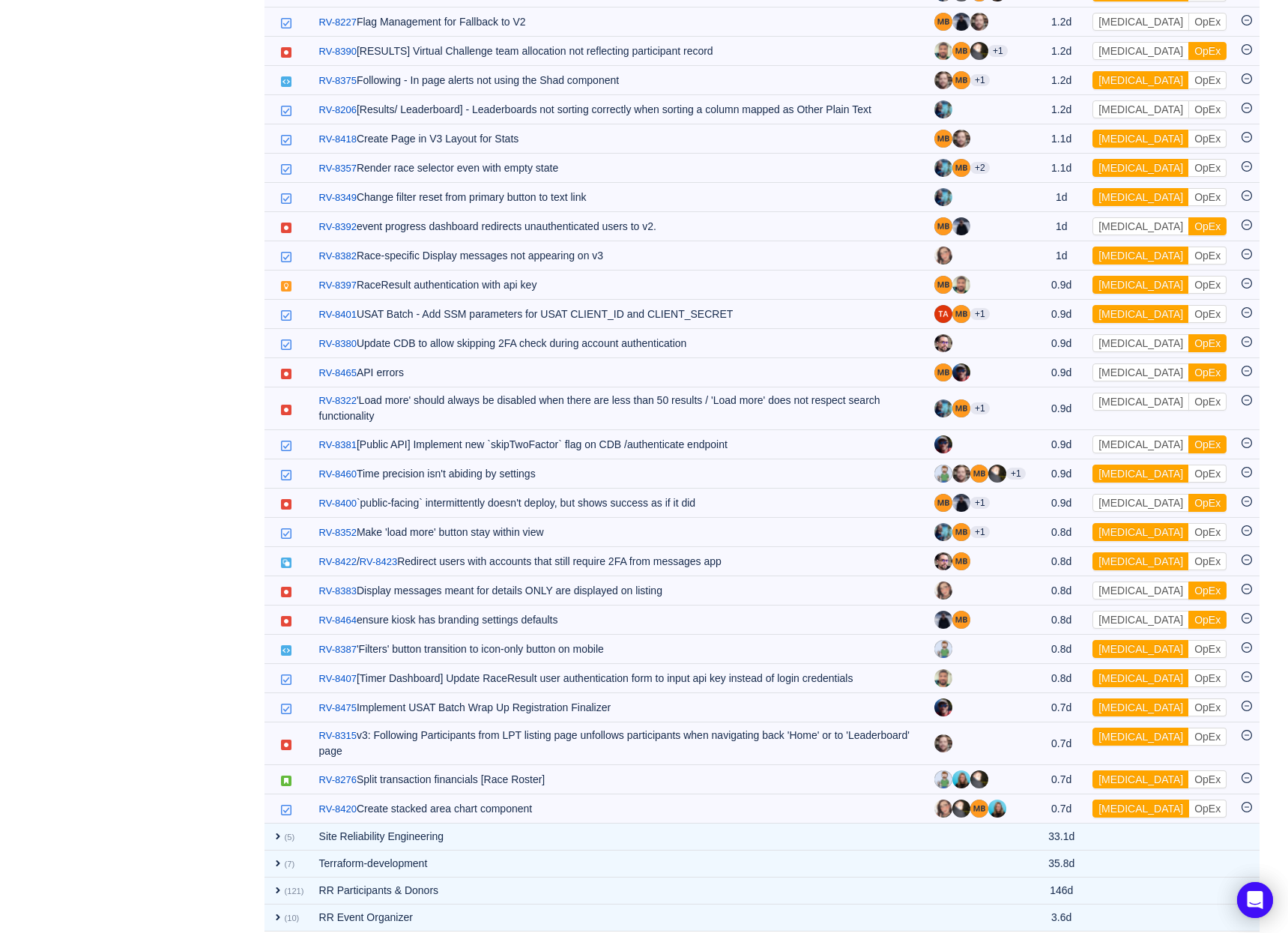
click at [1124, 799] on button "[MEDICAL_DATA]" at bounding box center [1140, 808] width 97 height 18
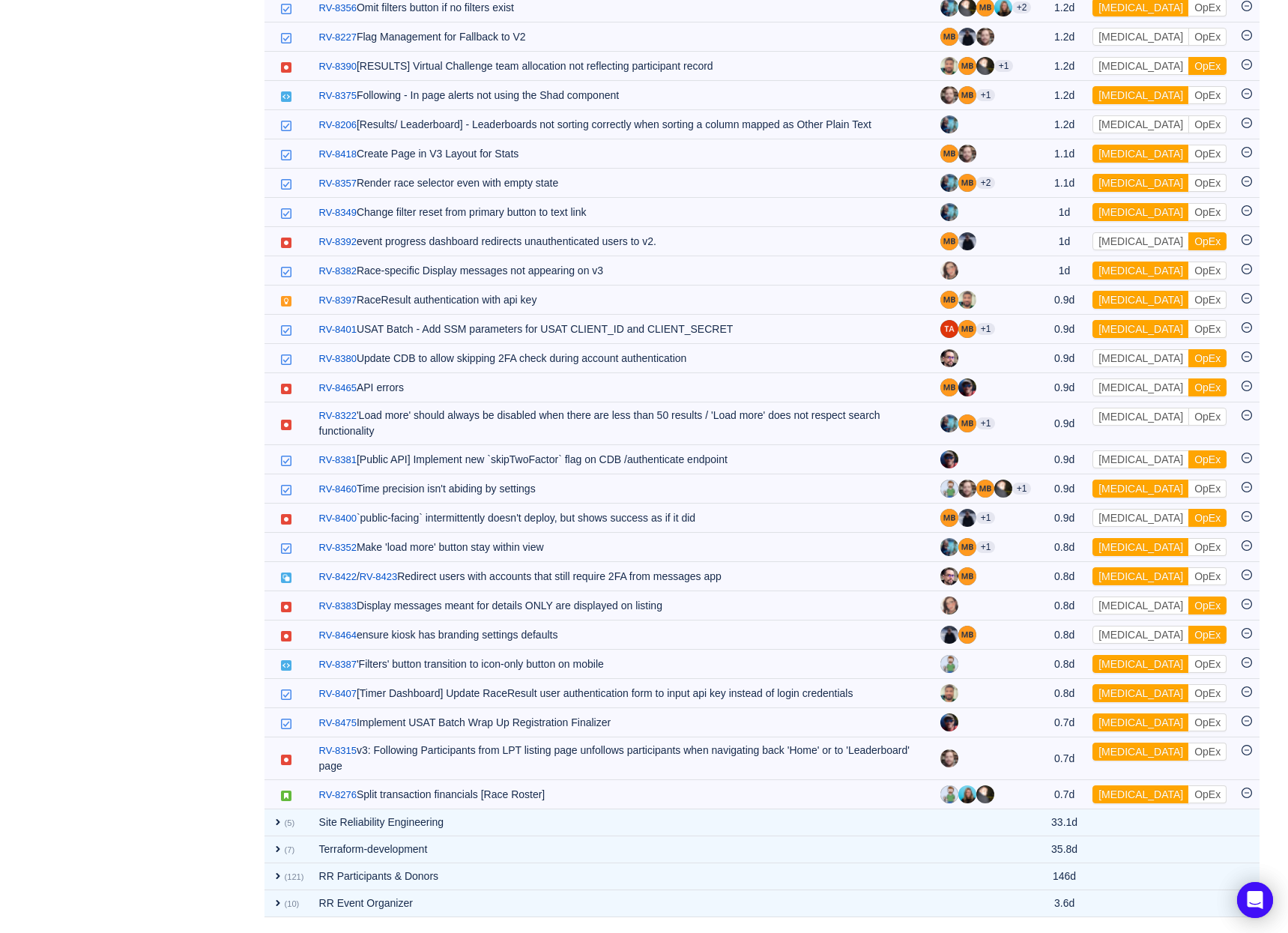
scroll to position [1524, 0]
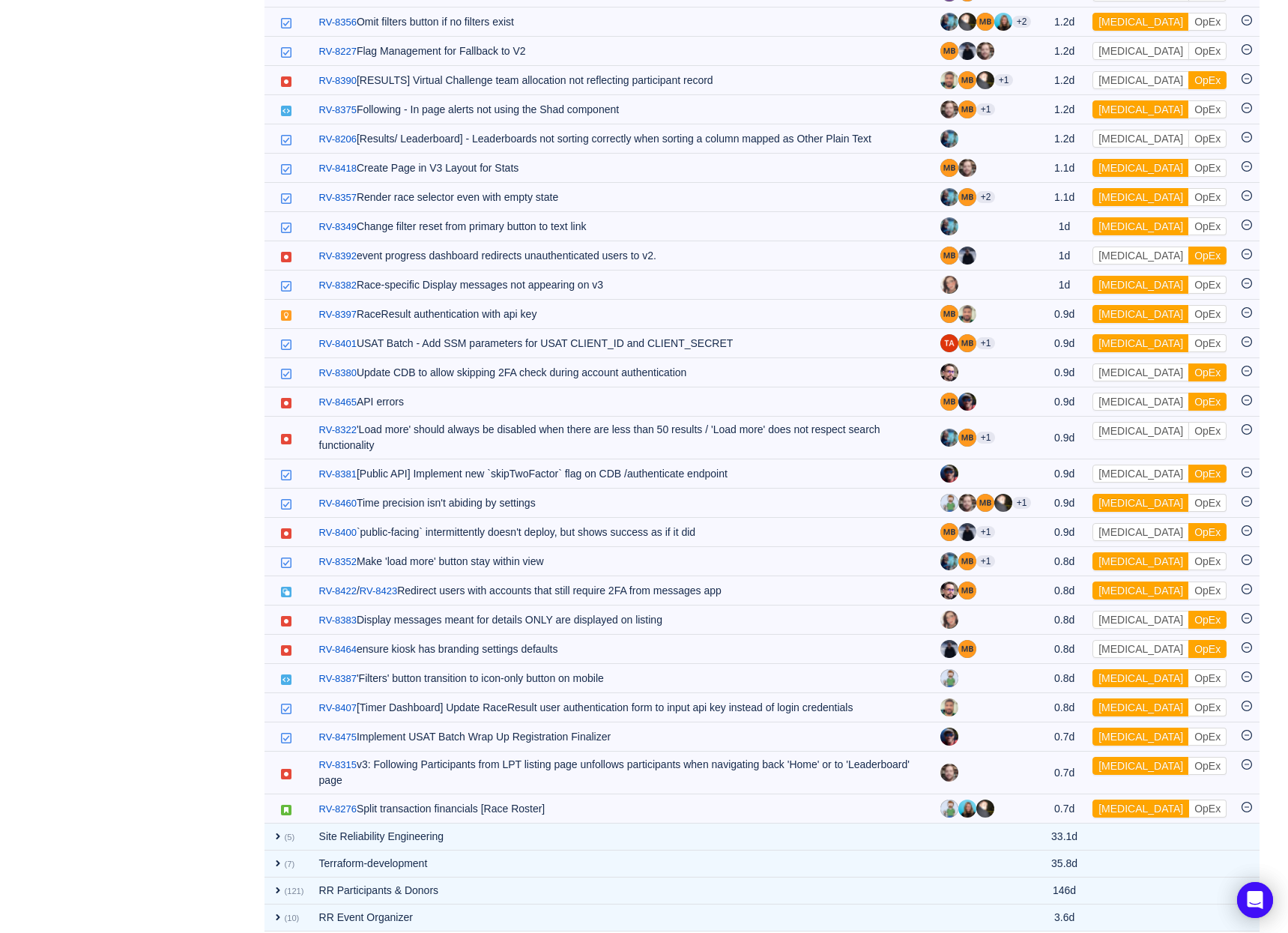
click at [1124, 799] on button "[MEDICAL_DATA]" at bounding box center [1140, 808] width 97 height 18
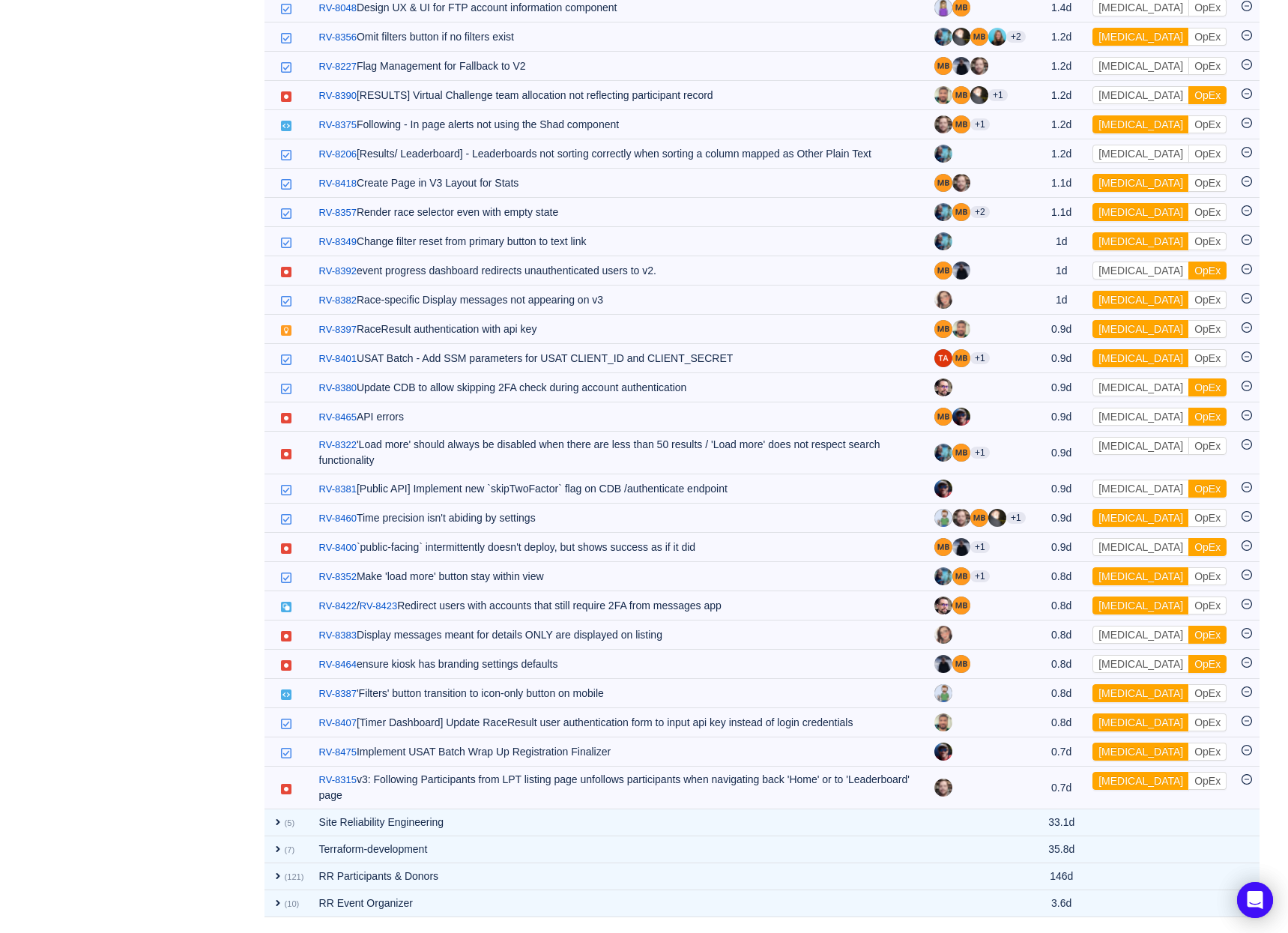
scroll to position [1495, 0]
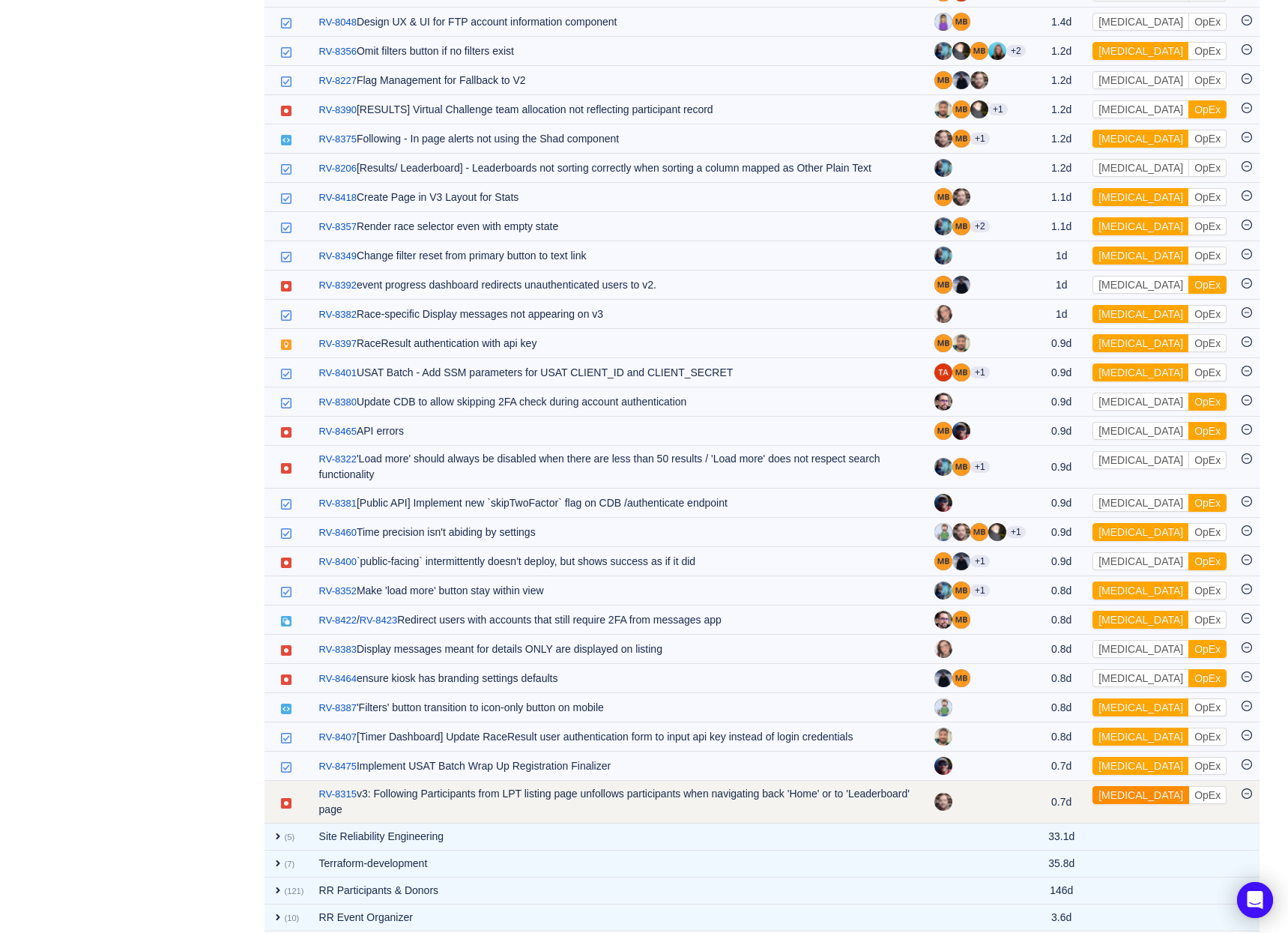
click at [1122, 786] on button "[MEDICAL_DATA]" at bounding box center [1140, 795] width 97 height 18
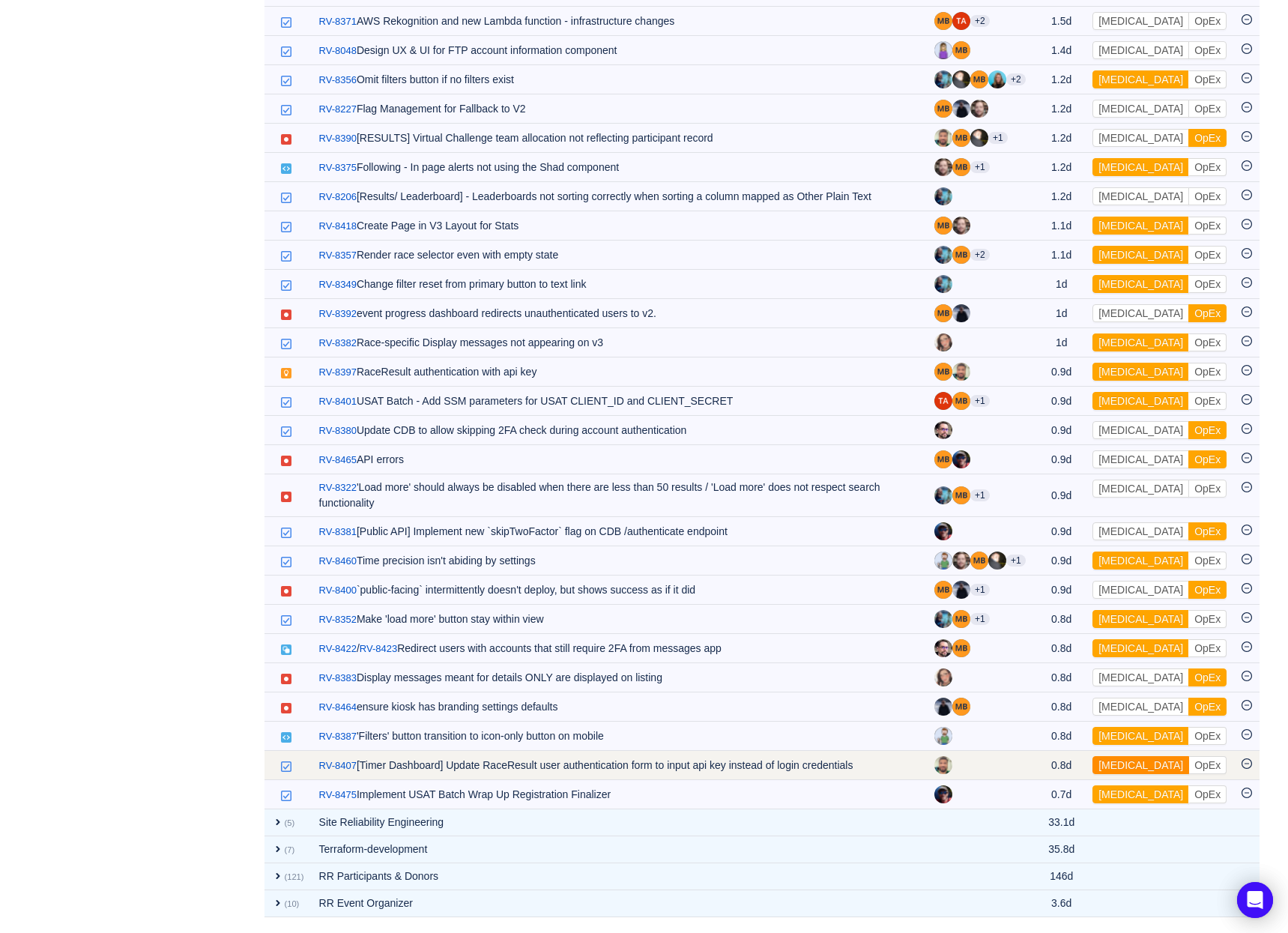
scroll to position [1452, 0]
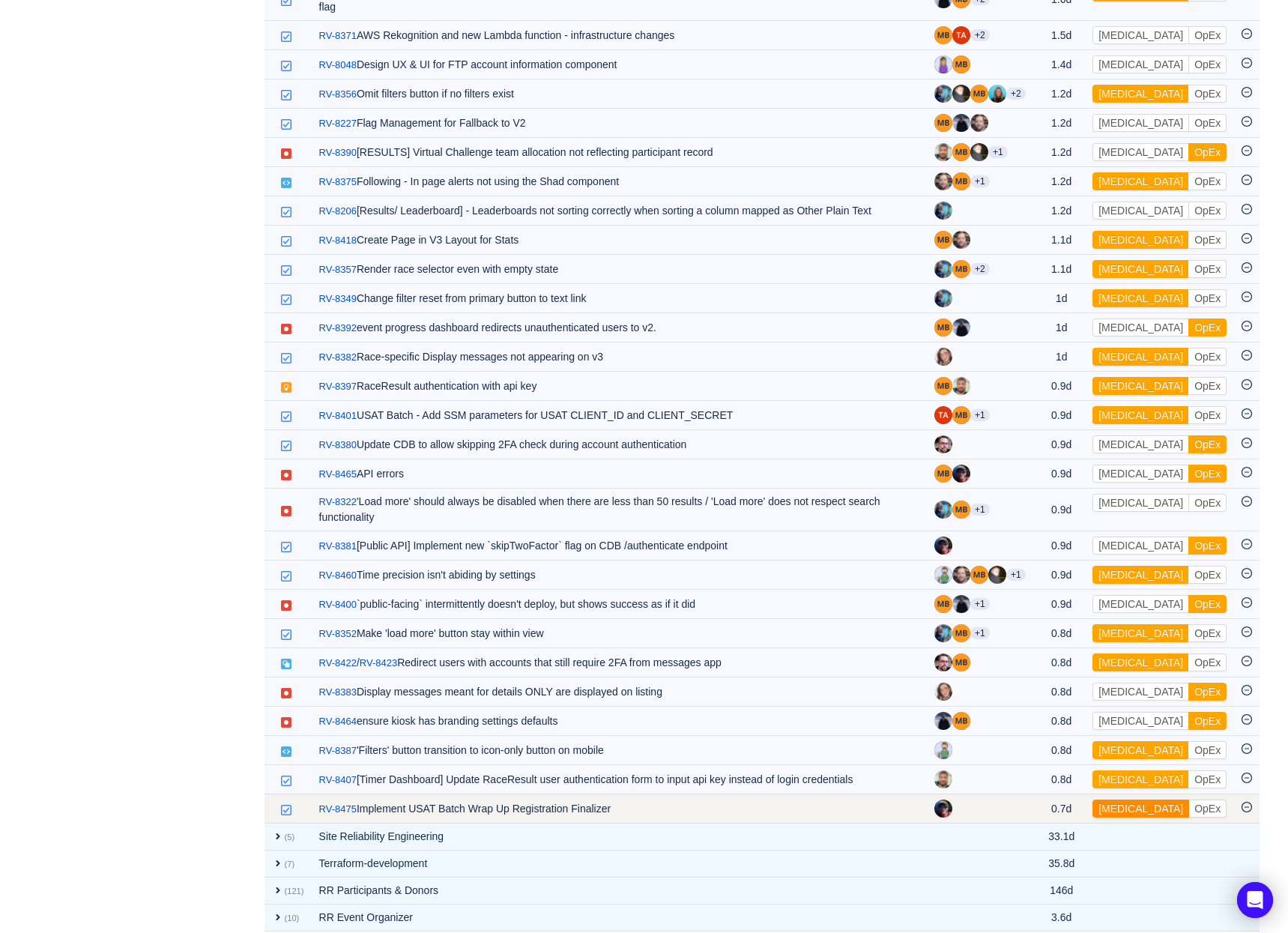
click at [1122, 799] on button "[MEDICAL_DATA]" at bounding box center [1140, 808] width 97 height 18
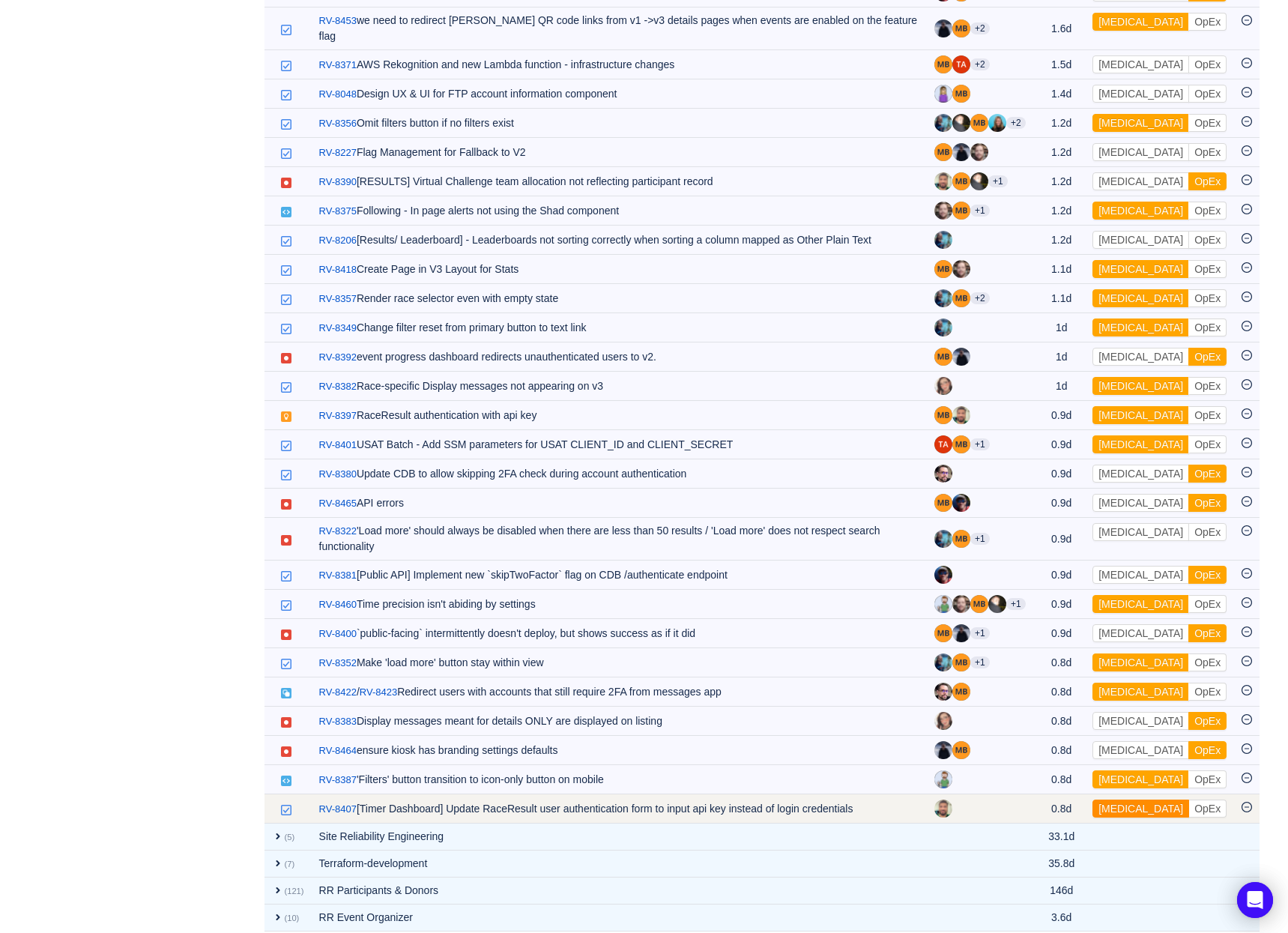
click at [1122, 799] on button "[MEDICAL_DATA]" at bounding box center [1140, 808] width 97 height 18
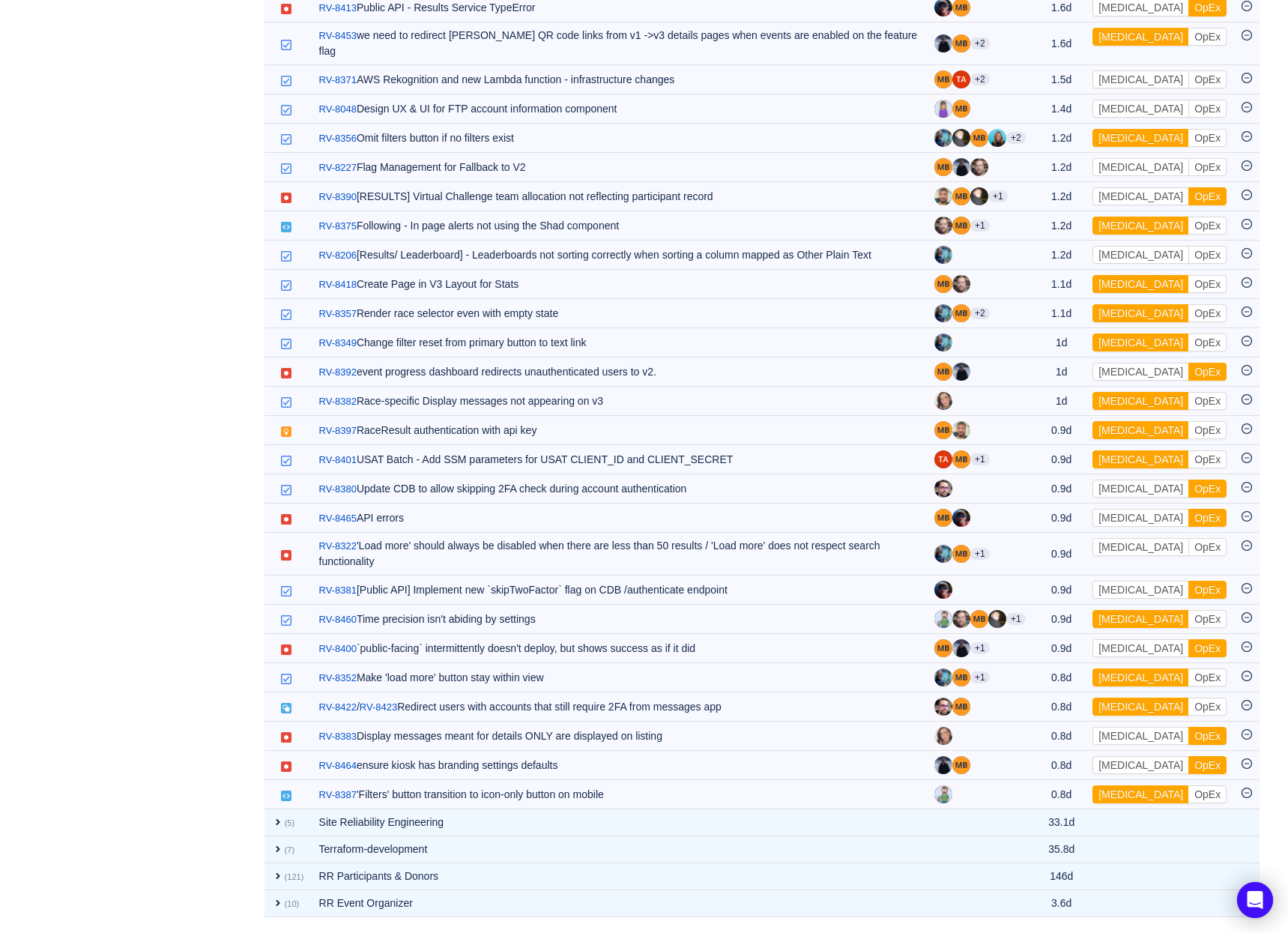
scroll to position [1393, 0]
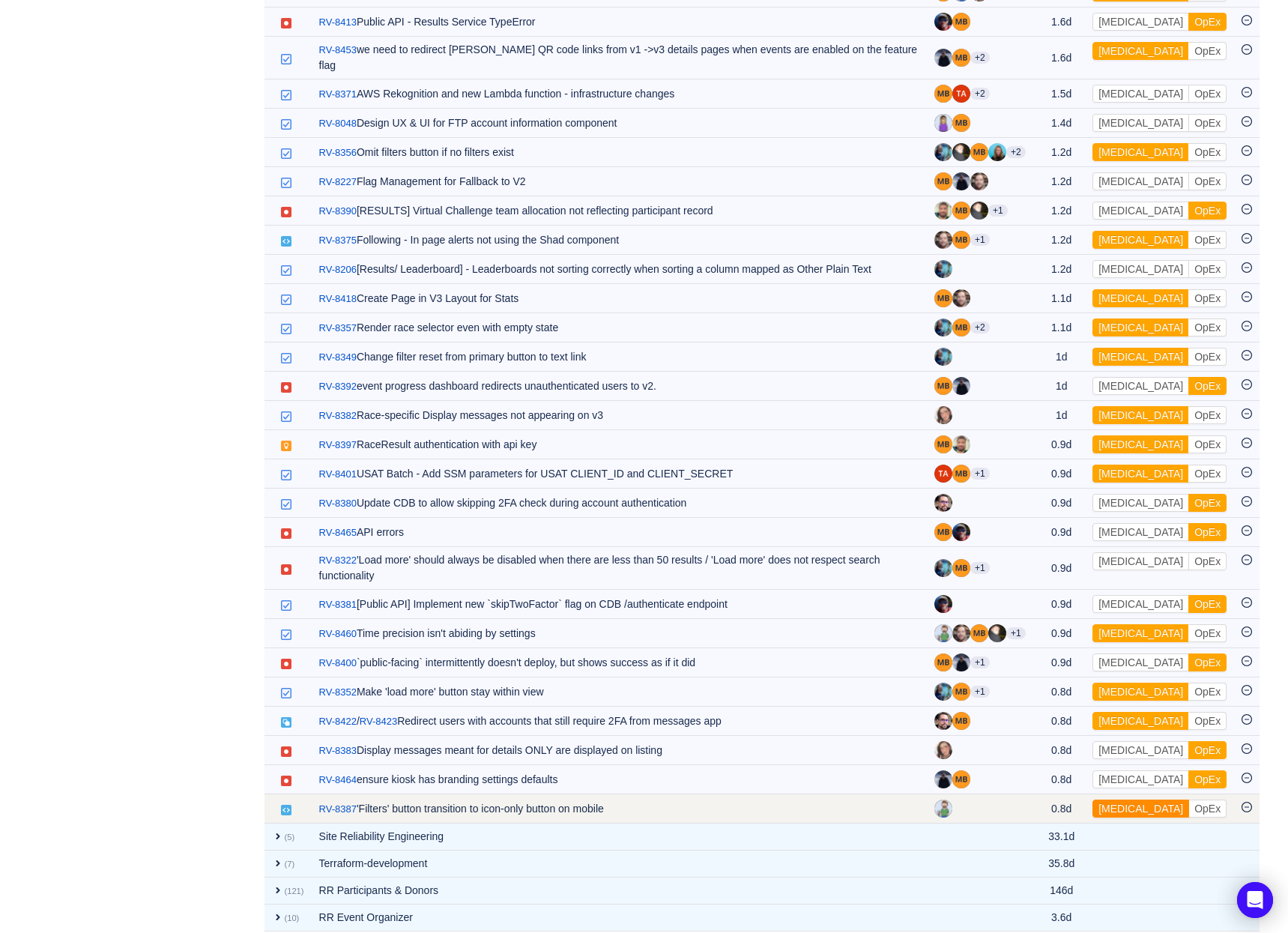
click at [1124, 799] on button "[MEDICAL_DATA]" at bounding box center [1140, 808] width 97 height 18
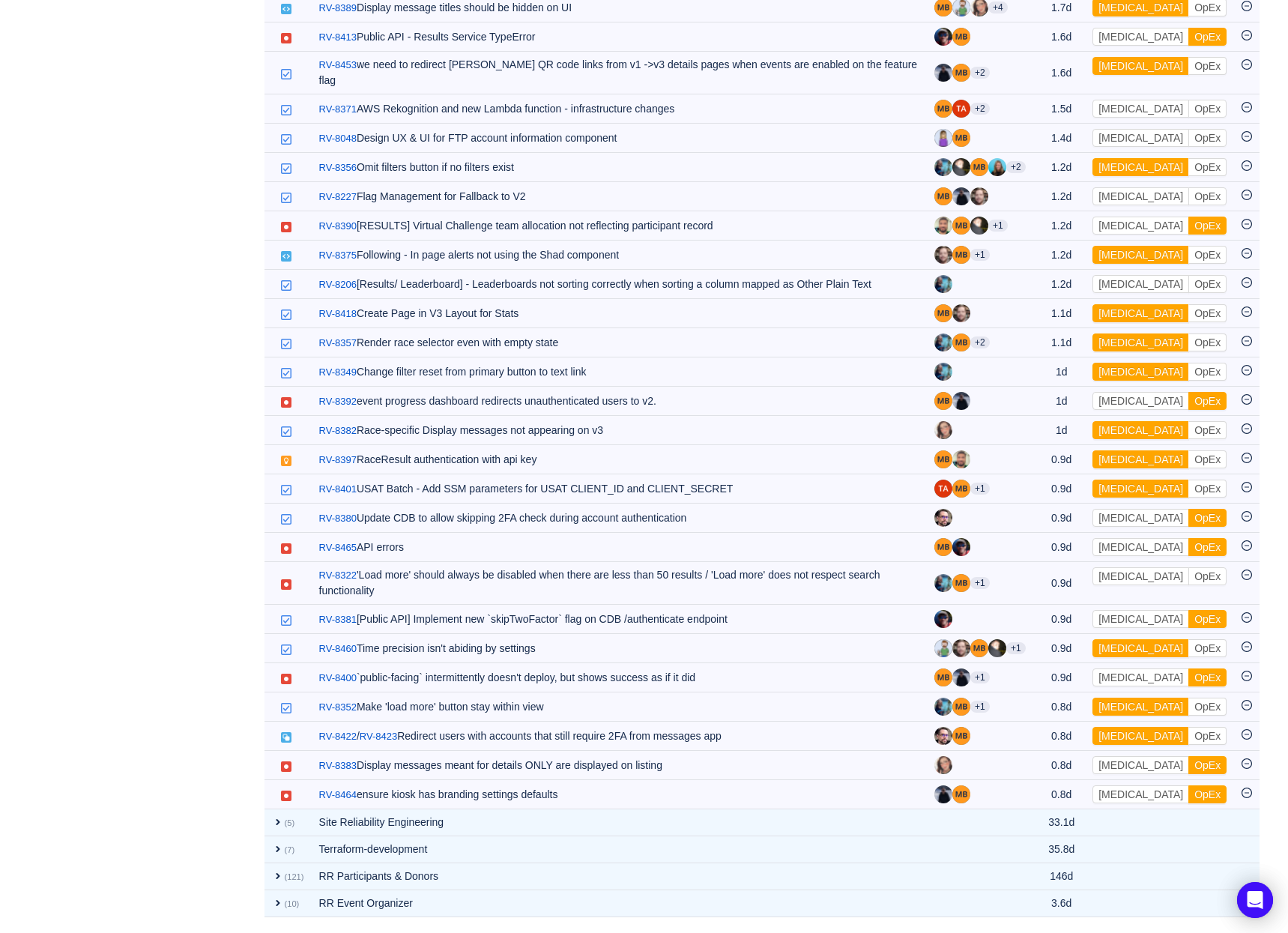
scroll to position [1364, 0]
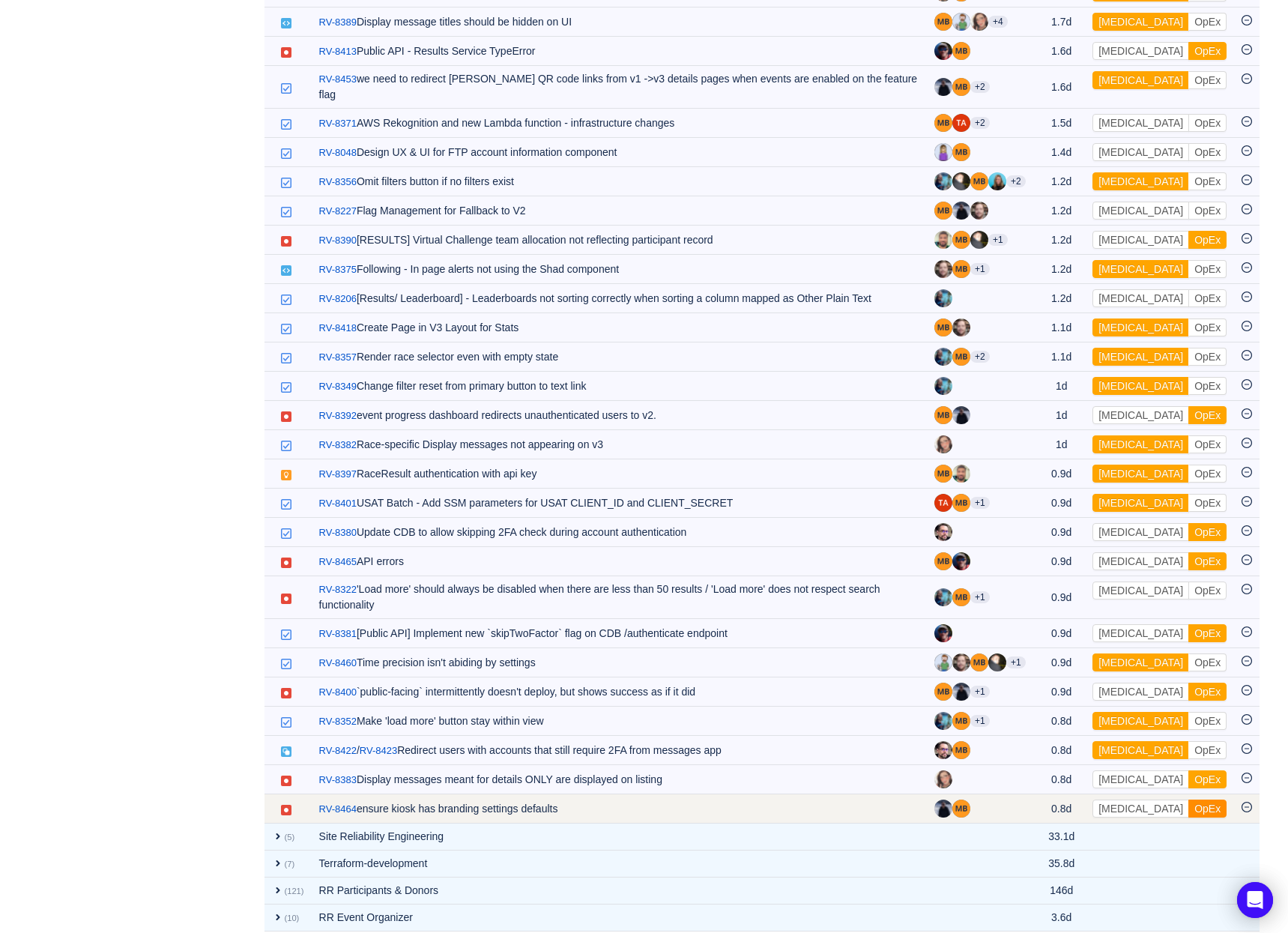
click at [1188, 799] on button "OpEx" at bounding box center [1207, 808] width 38 height 18
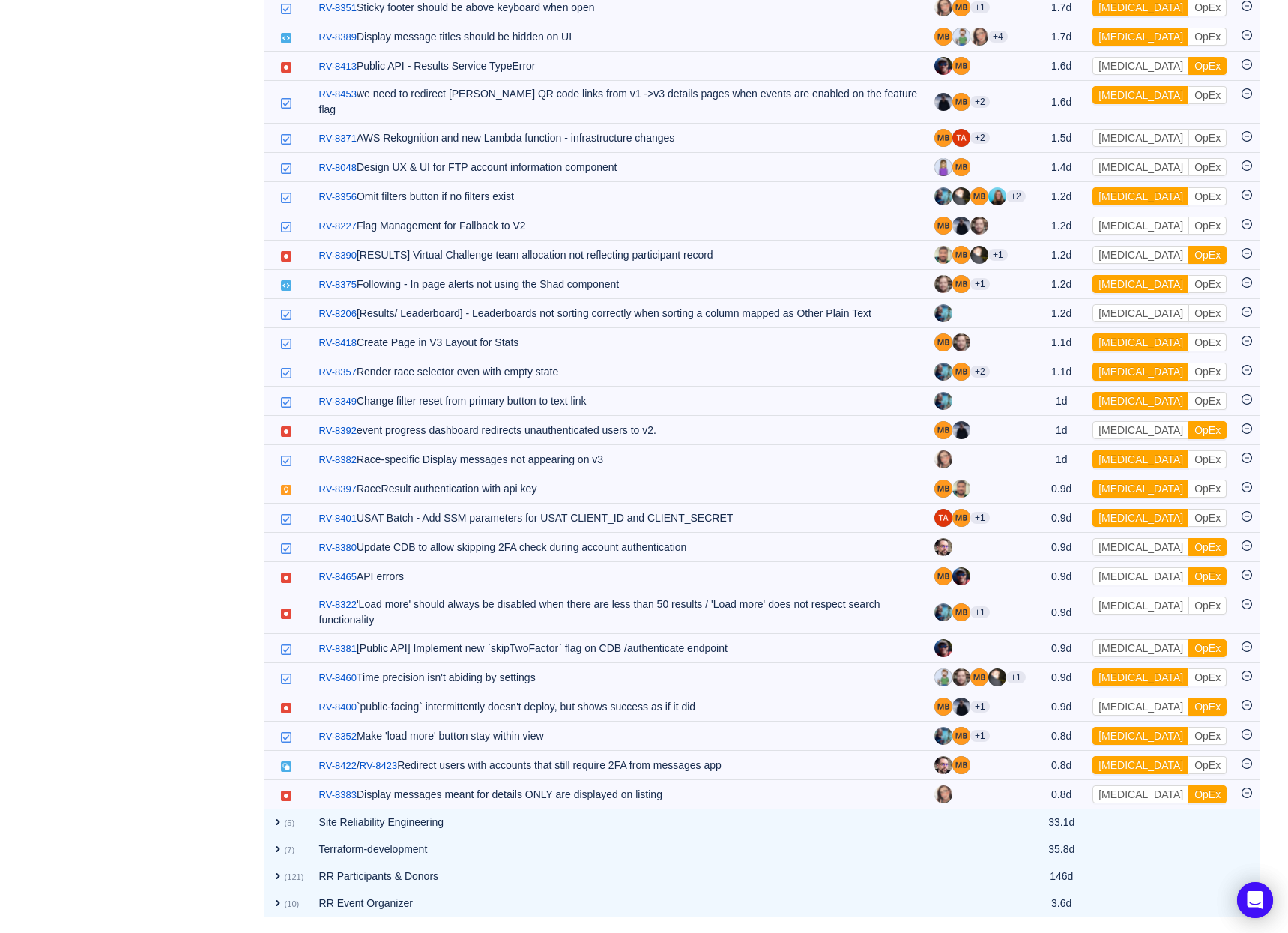
scroll to position [1335, 0]
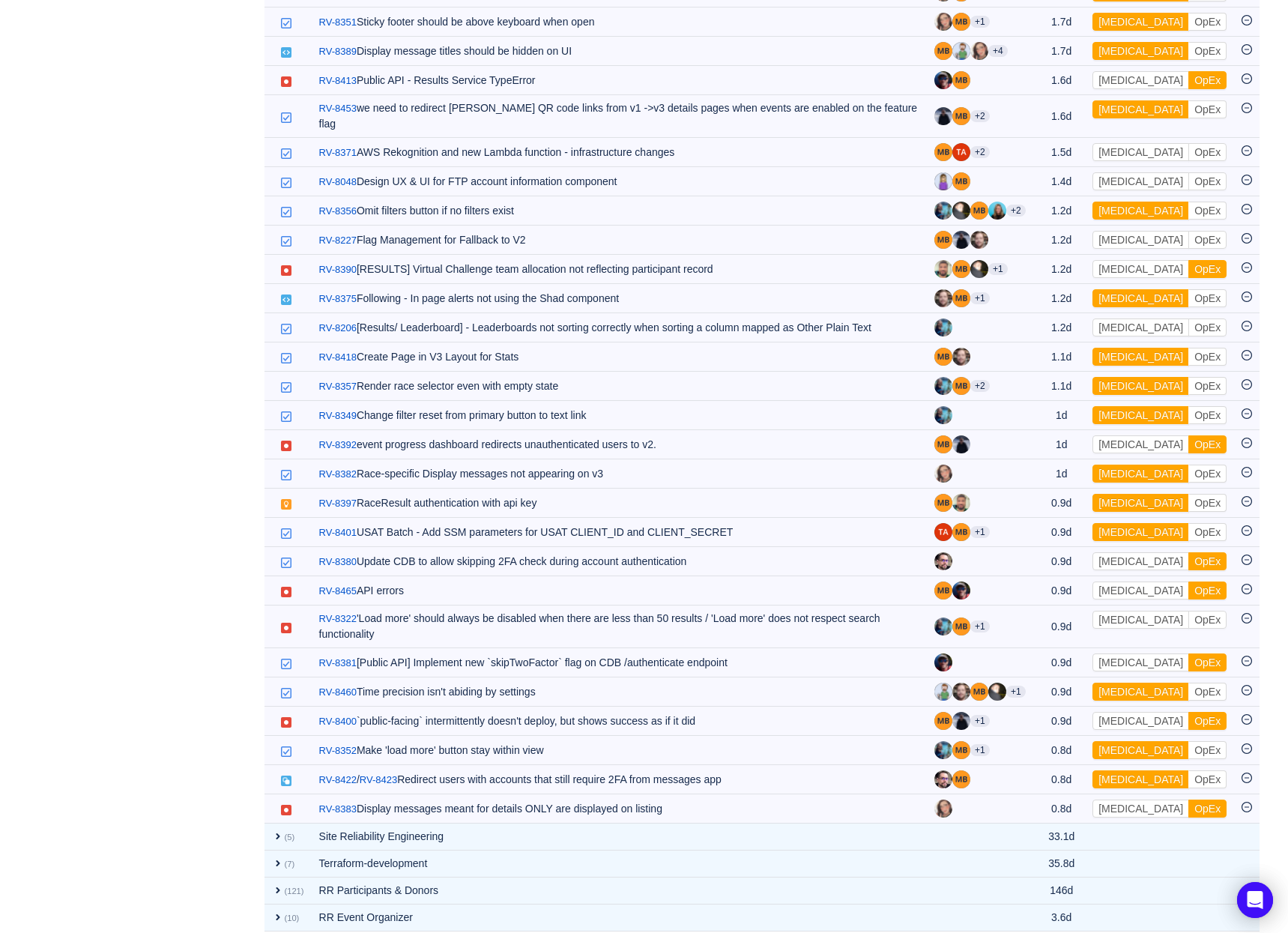
click at [1188, 799] on button "OpEx" at bounding box center [1207, 808] width 38 height 18
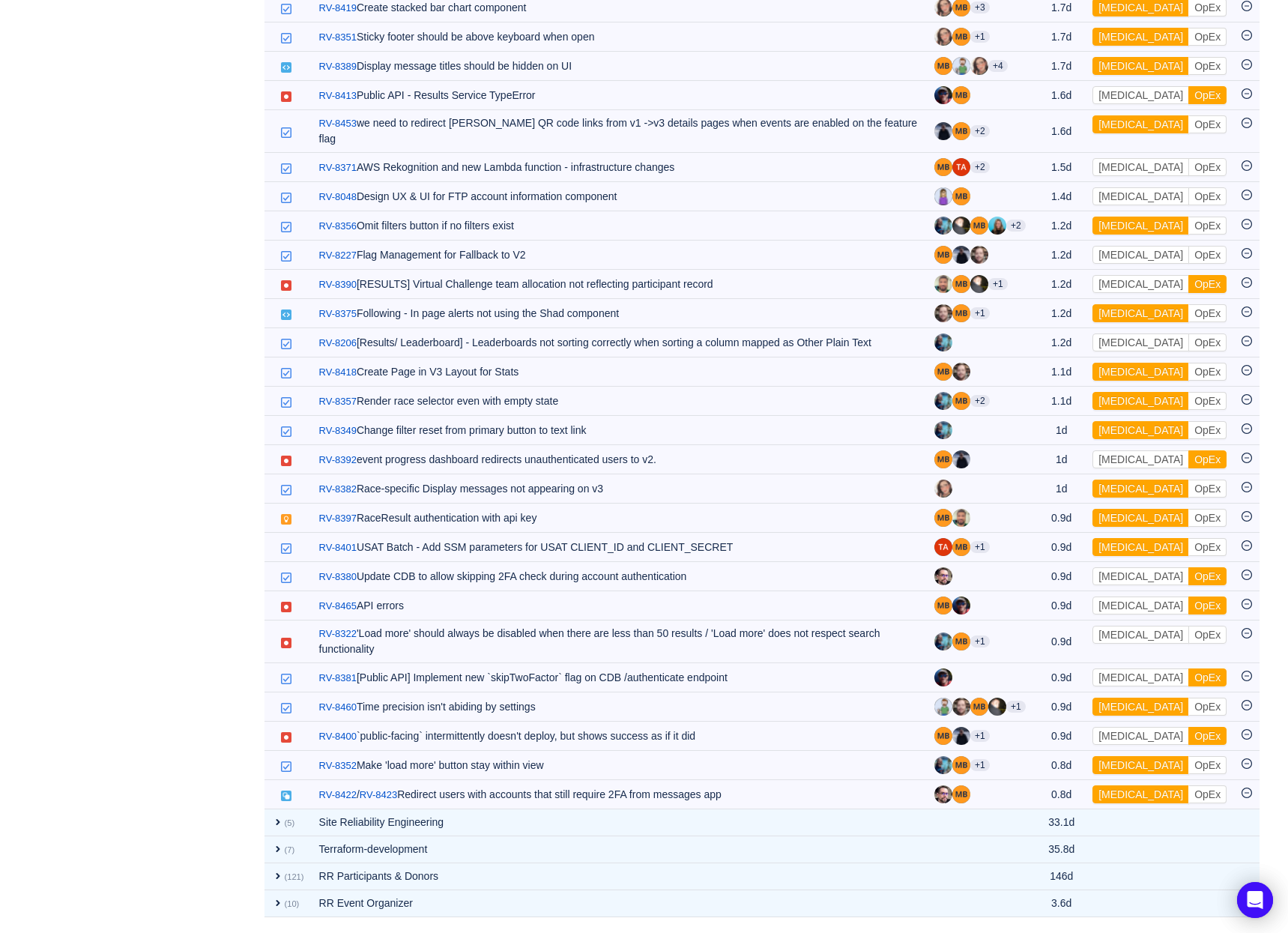
scroll to position [1306, 0]
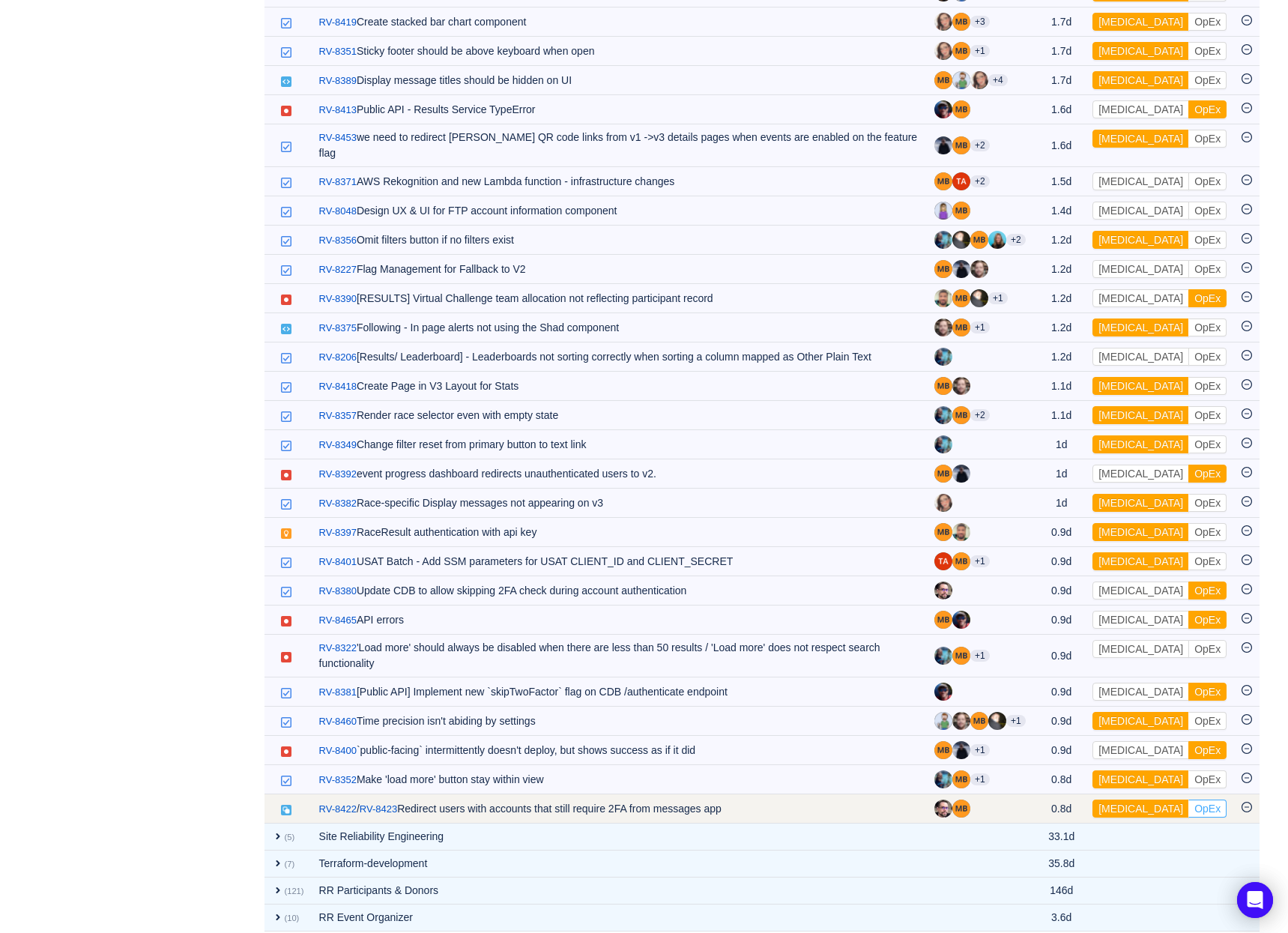
click at [1188, 799] on button "OpEx" at bounding box center [1207, 808] width 38 height 18
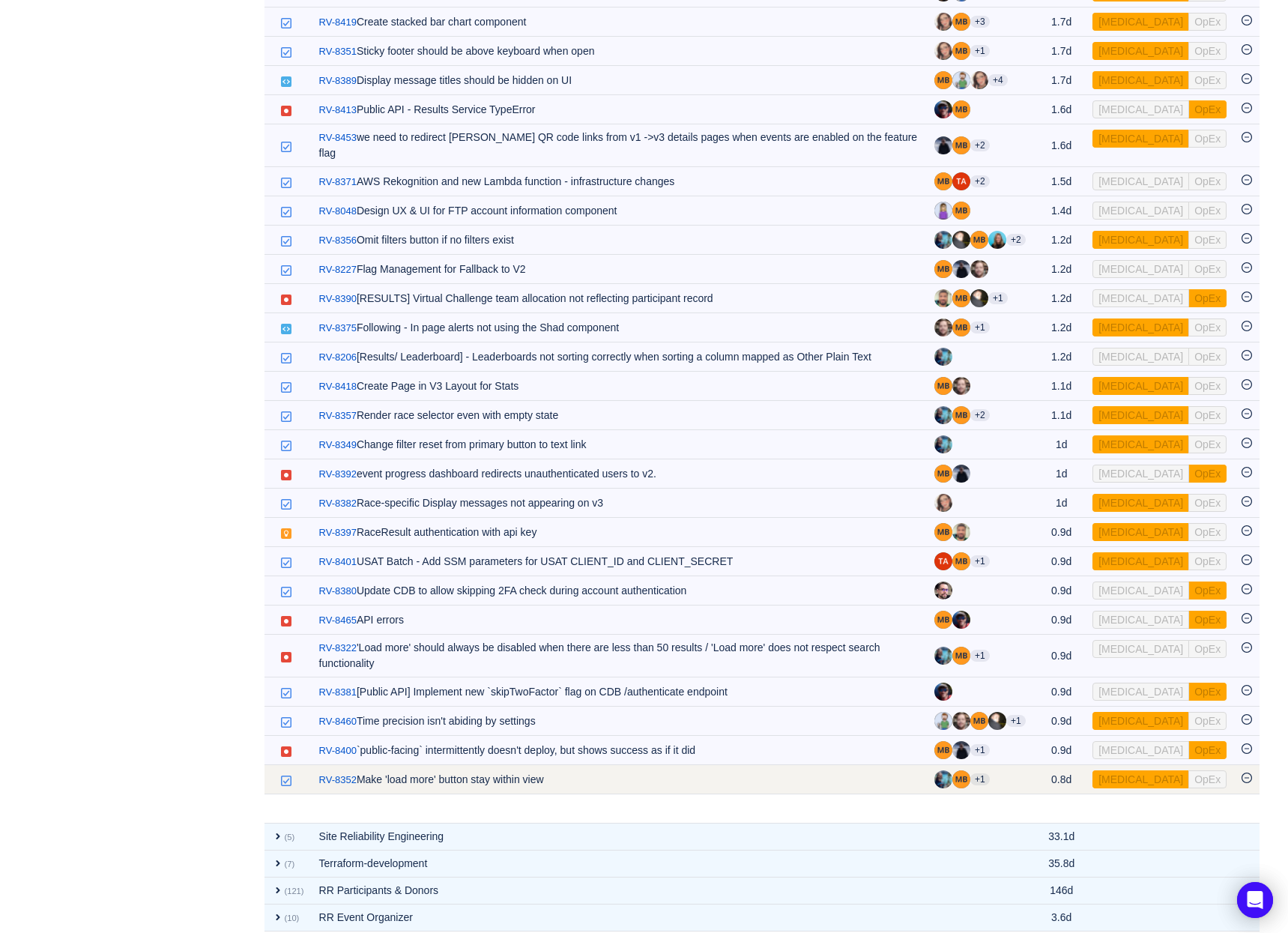
scroll to position [1276, 0]
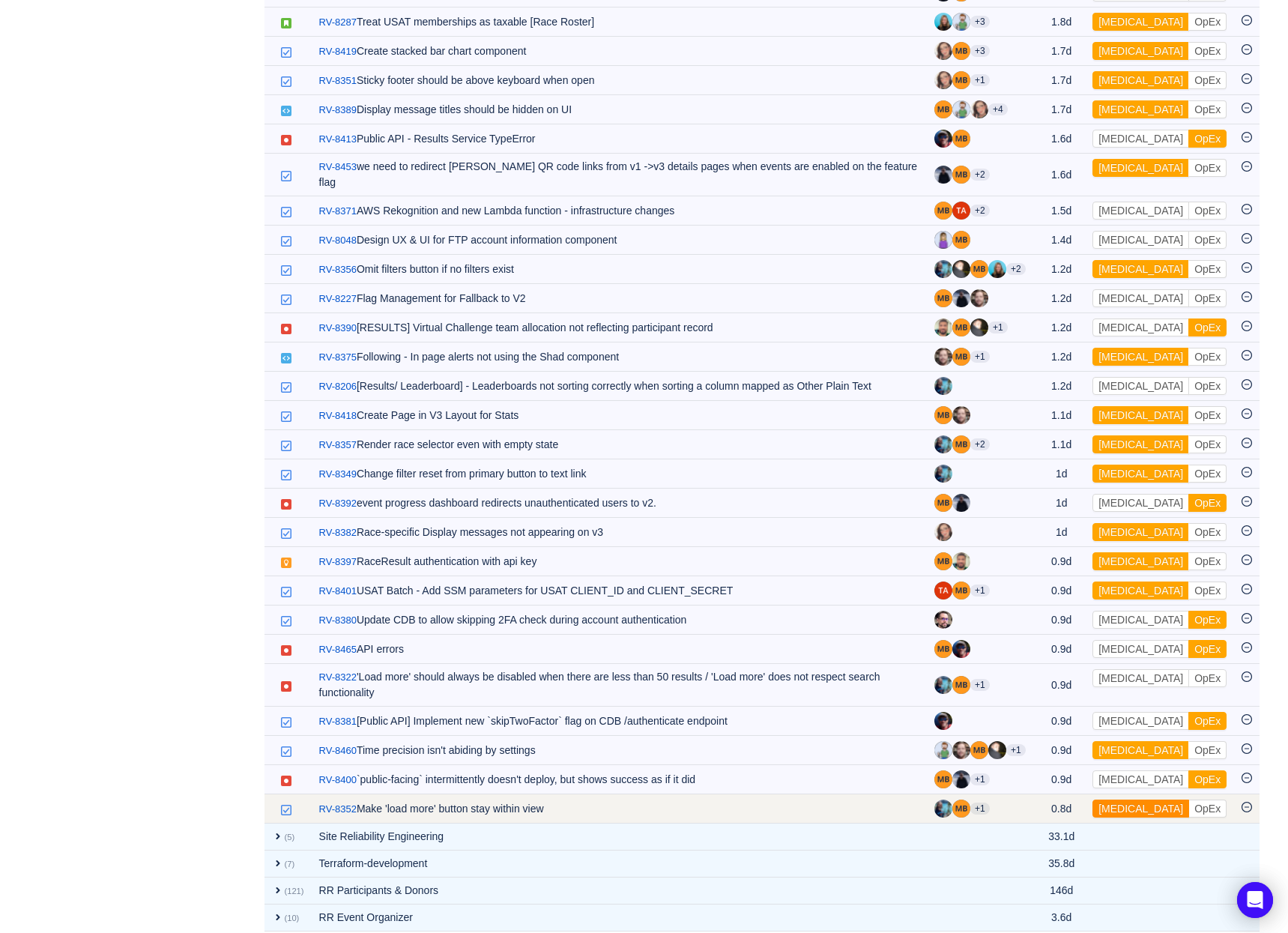
click at [1129, 799] on button "[MEDICAL_DATA]" at bounding box center [1140, 808] width 97 height 18
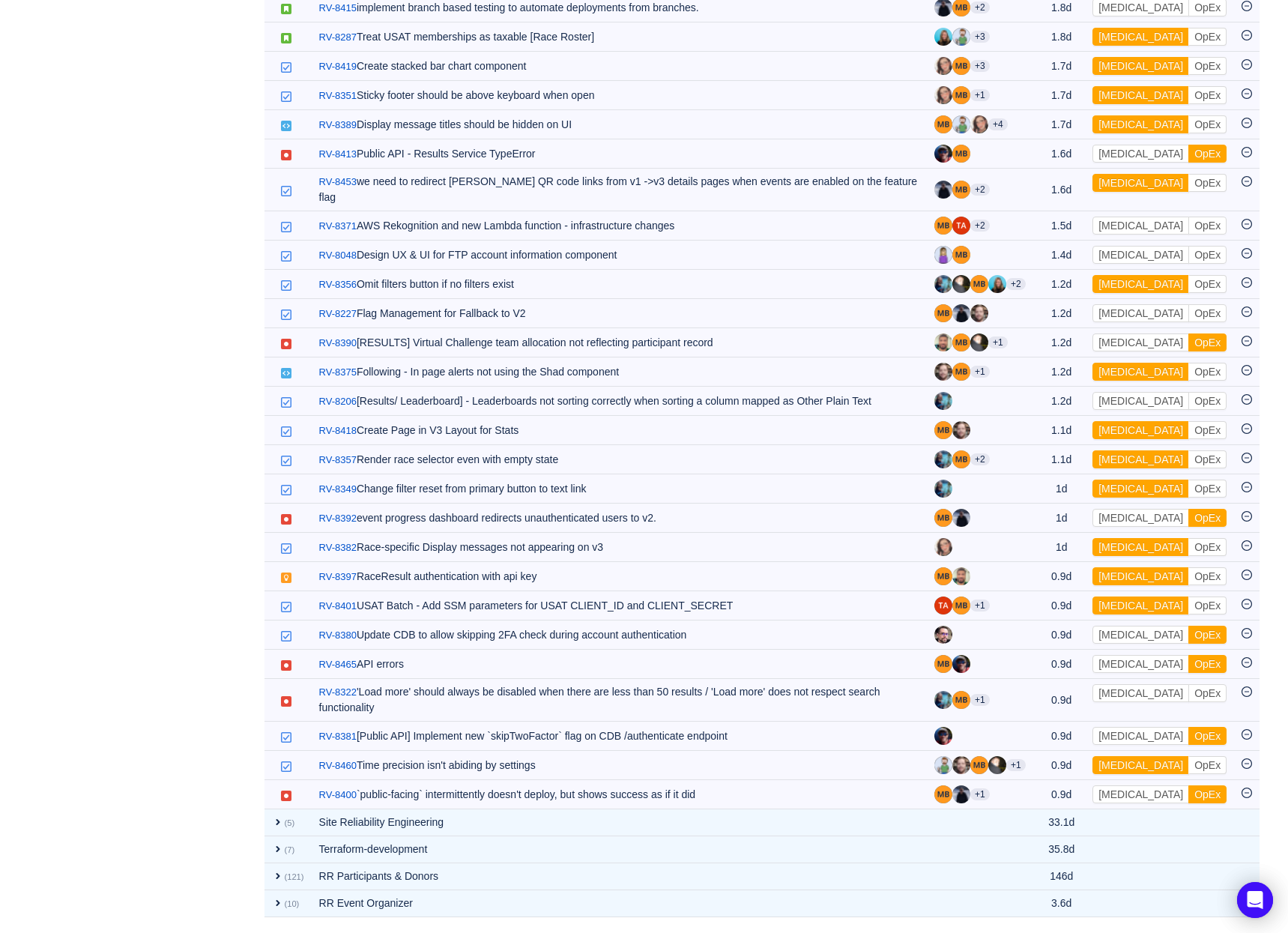
scroll to position [1247, 0]
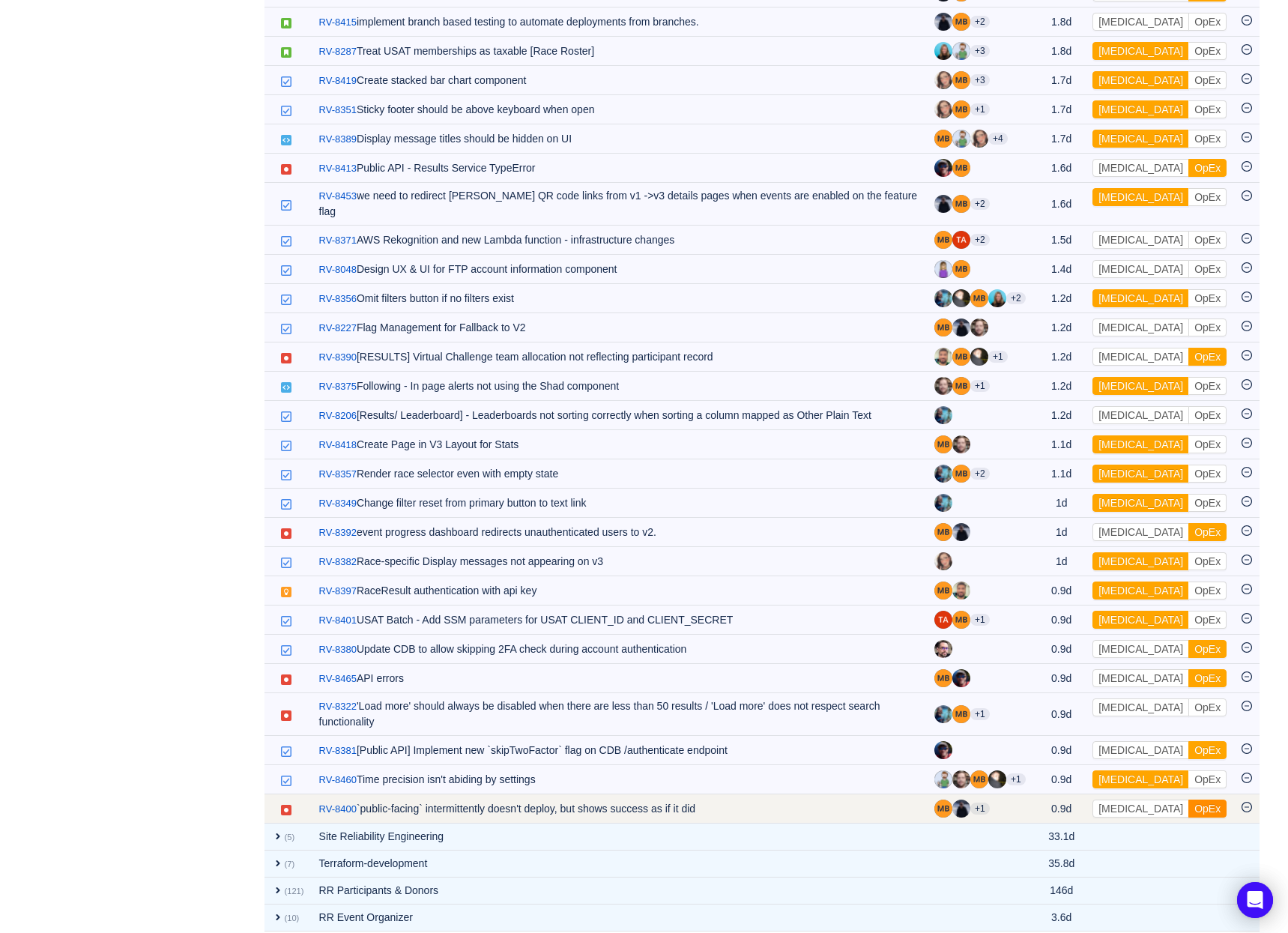
click at [1188, 799] on button "OpEx" at bounding box center [1207, 808] width 38 height 18
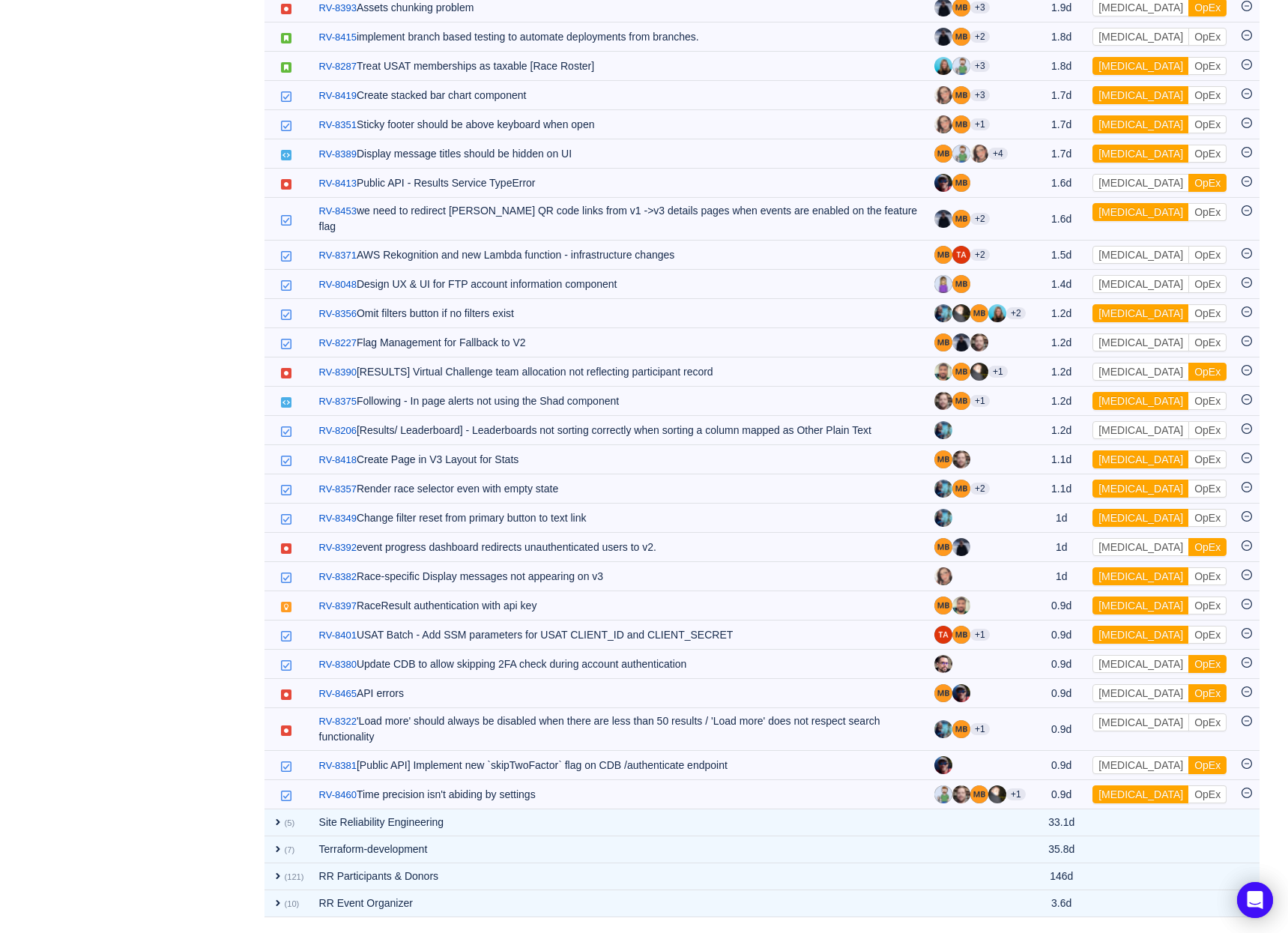
scroll to position [1218, 0]
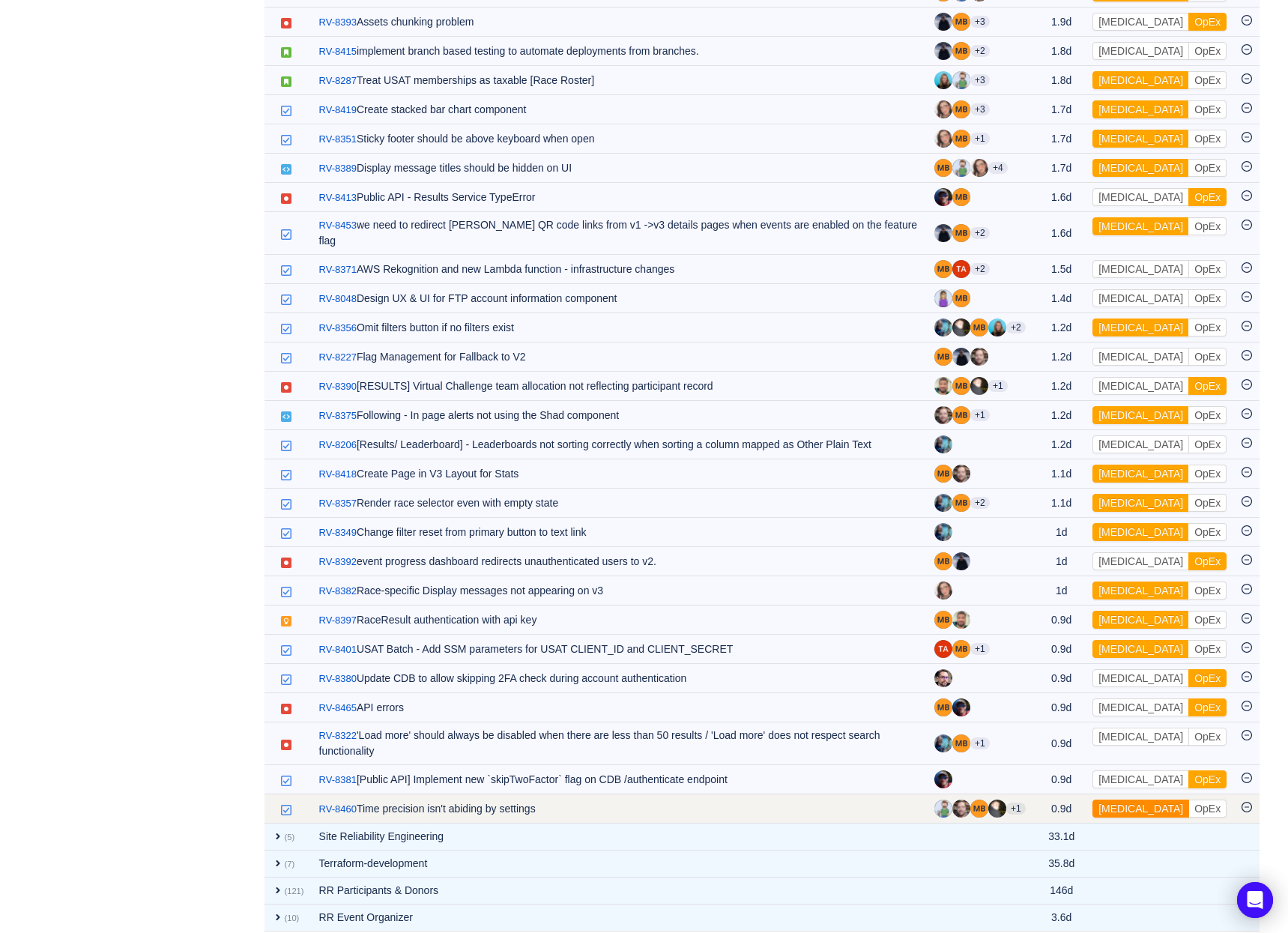
click at [1135, 799] on button "[MEDICAL_DATA]" at bounding box center [1140, 808] width 97 height 18
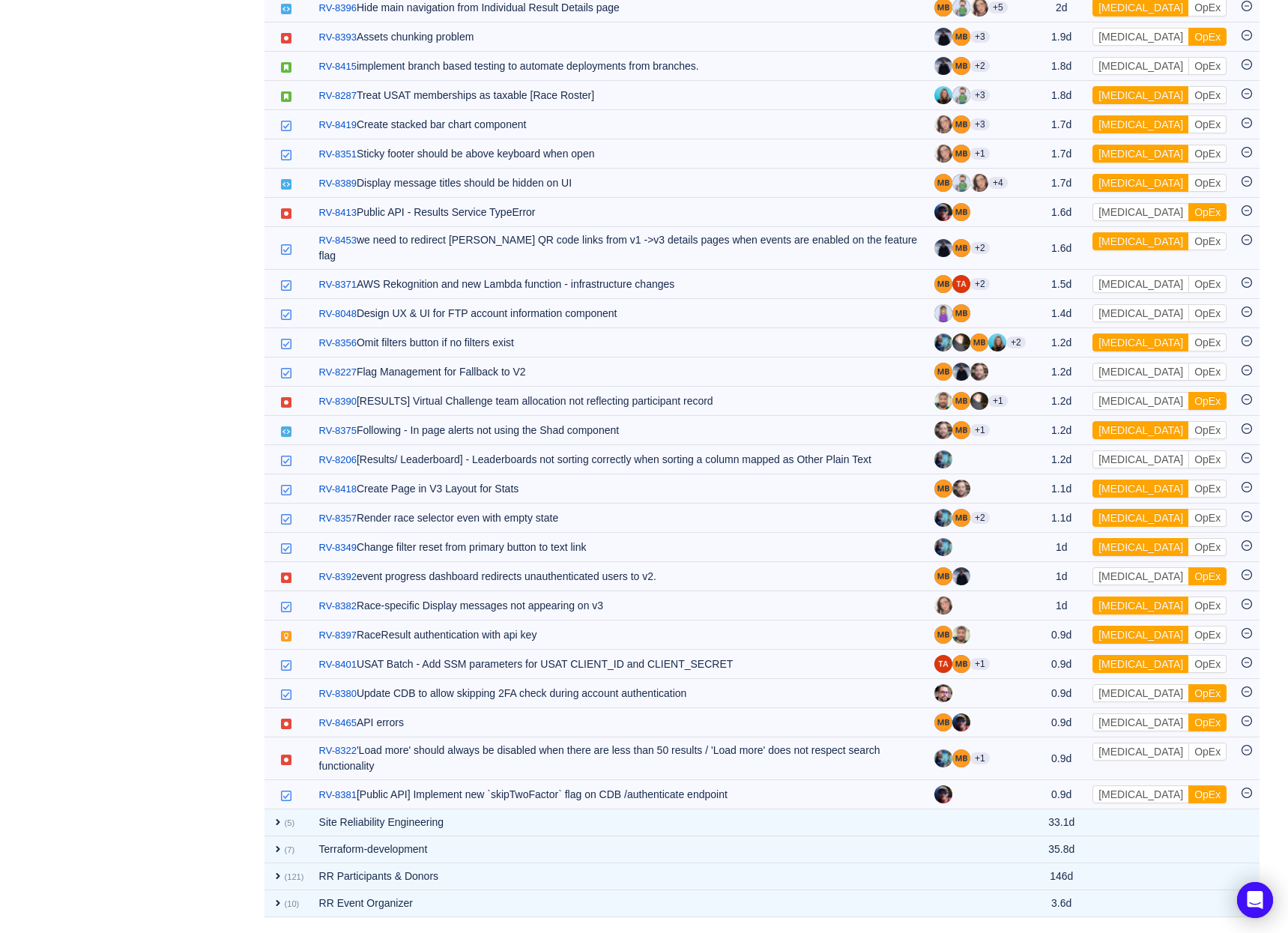
scroll to position [1189, 0]
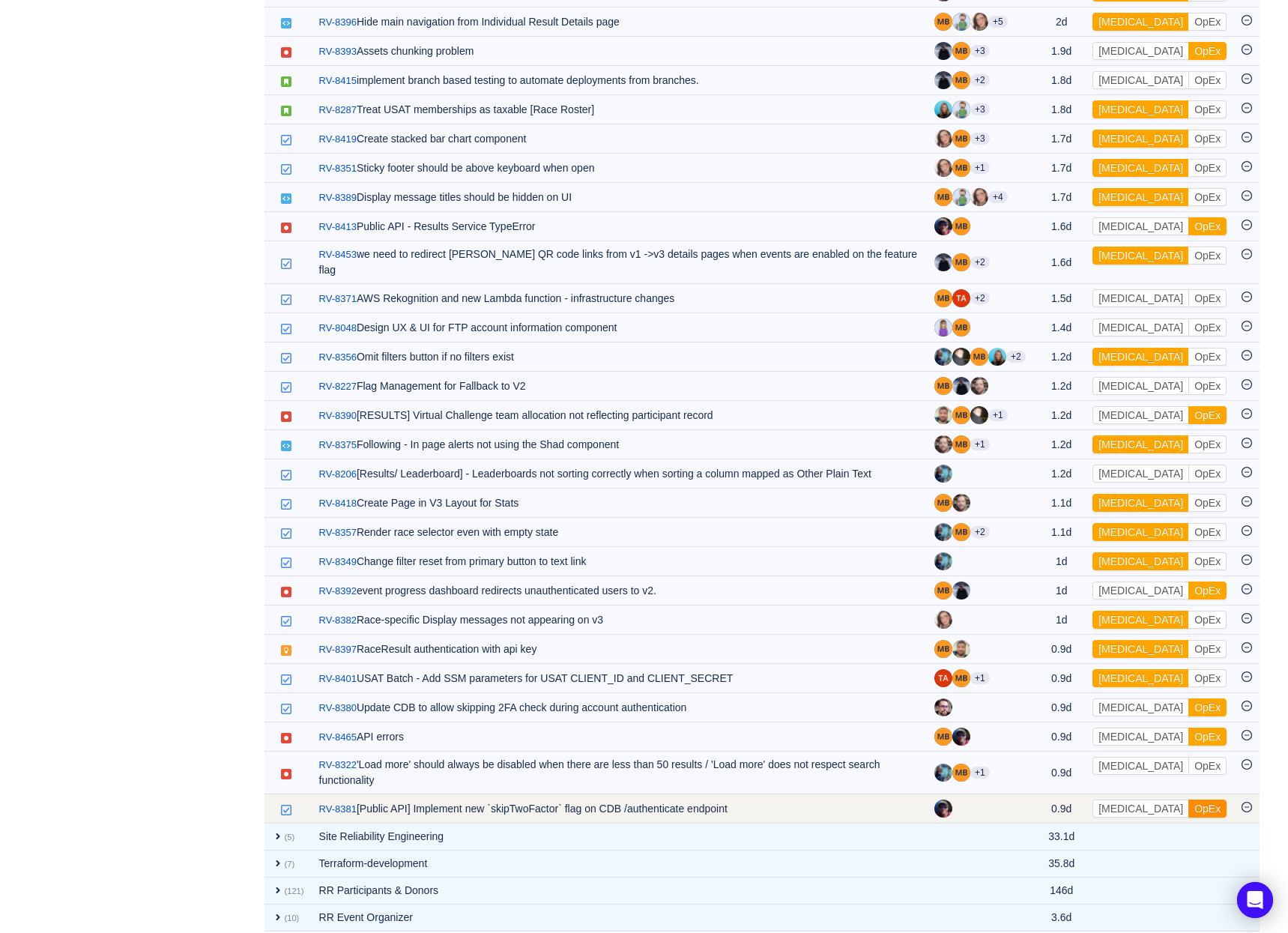
click at [1188, 799] on button "OpEx" at bounding box center [1207, 808] width 38 height 18
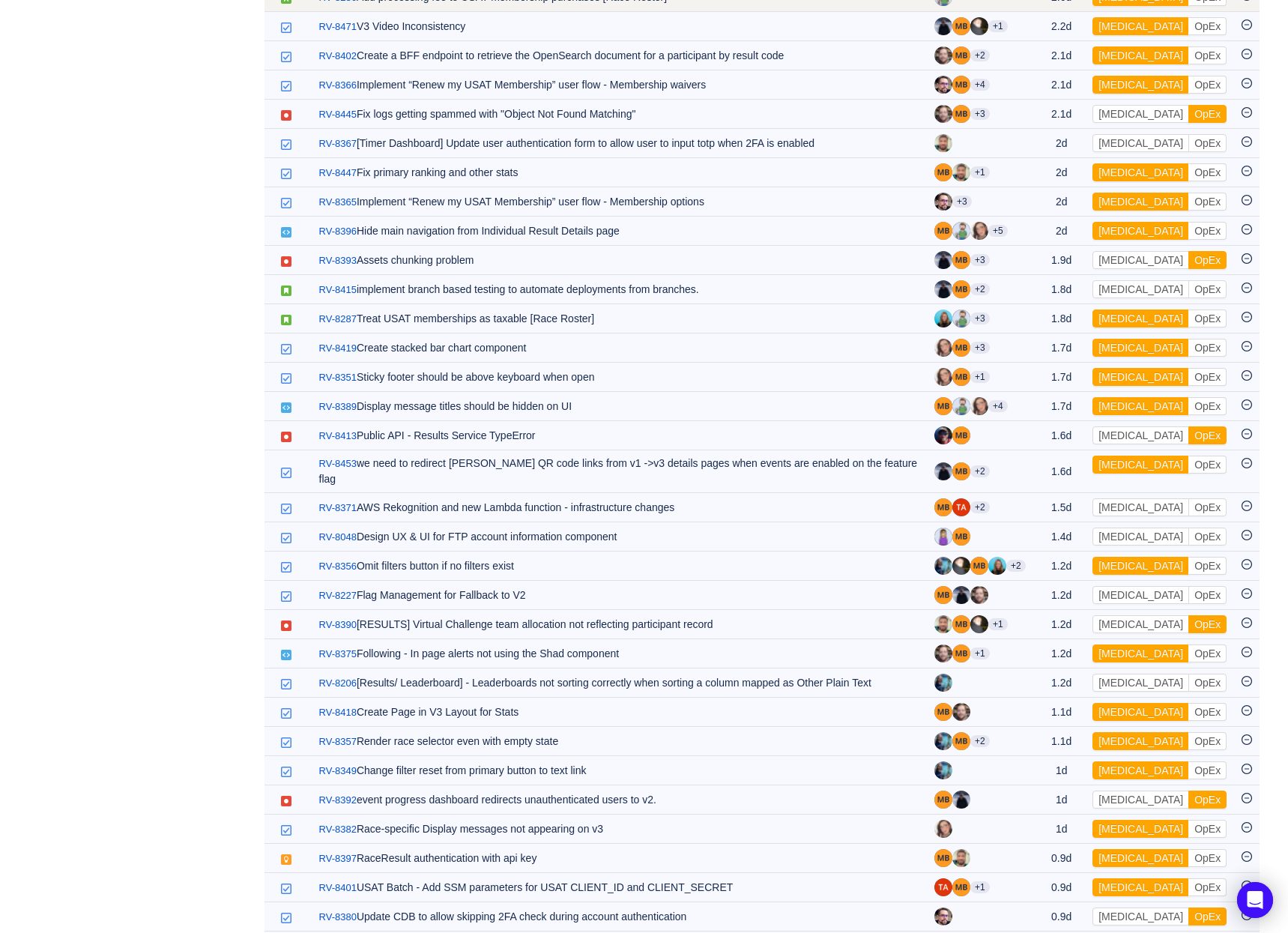
scroll to position [1160, 0]
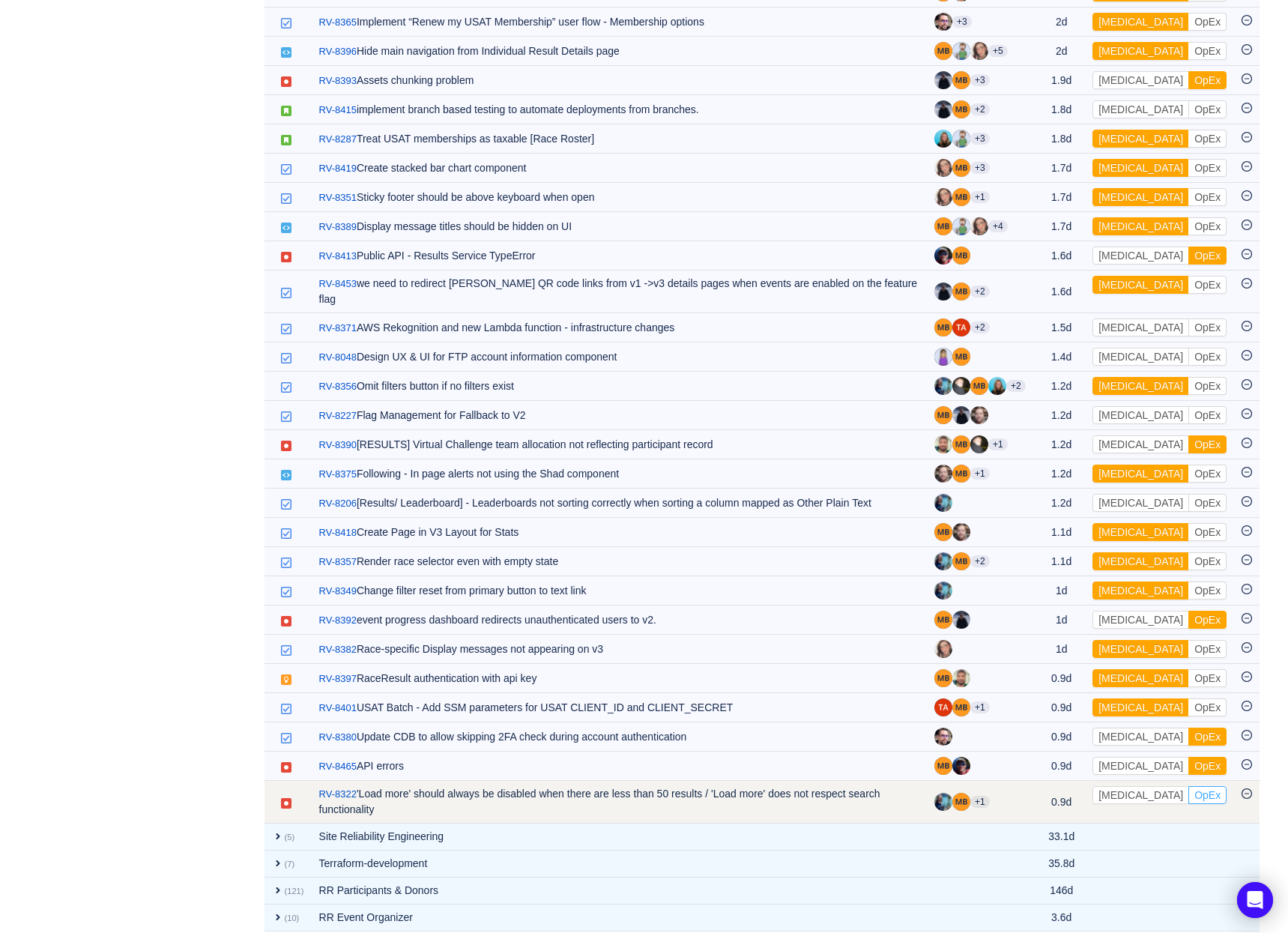
click at [1188, 786] on button "OpEx" at bounding box center [1207, 795] width 38 height 18
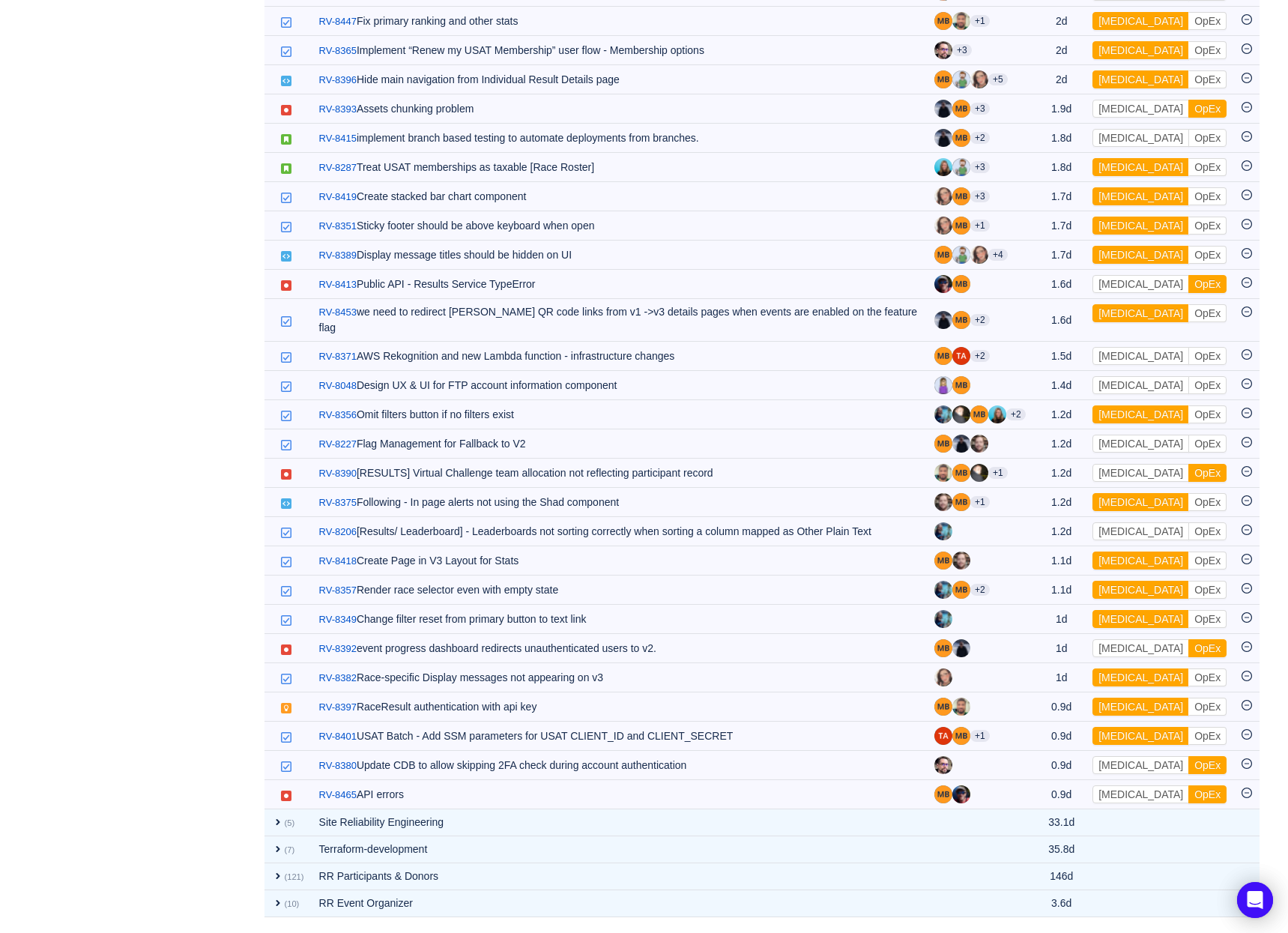
scroll to position [1117, 0]
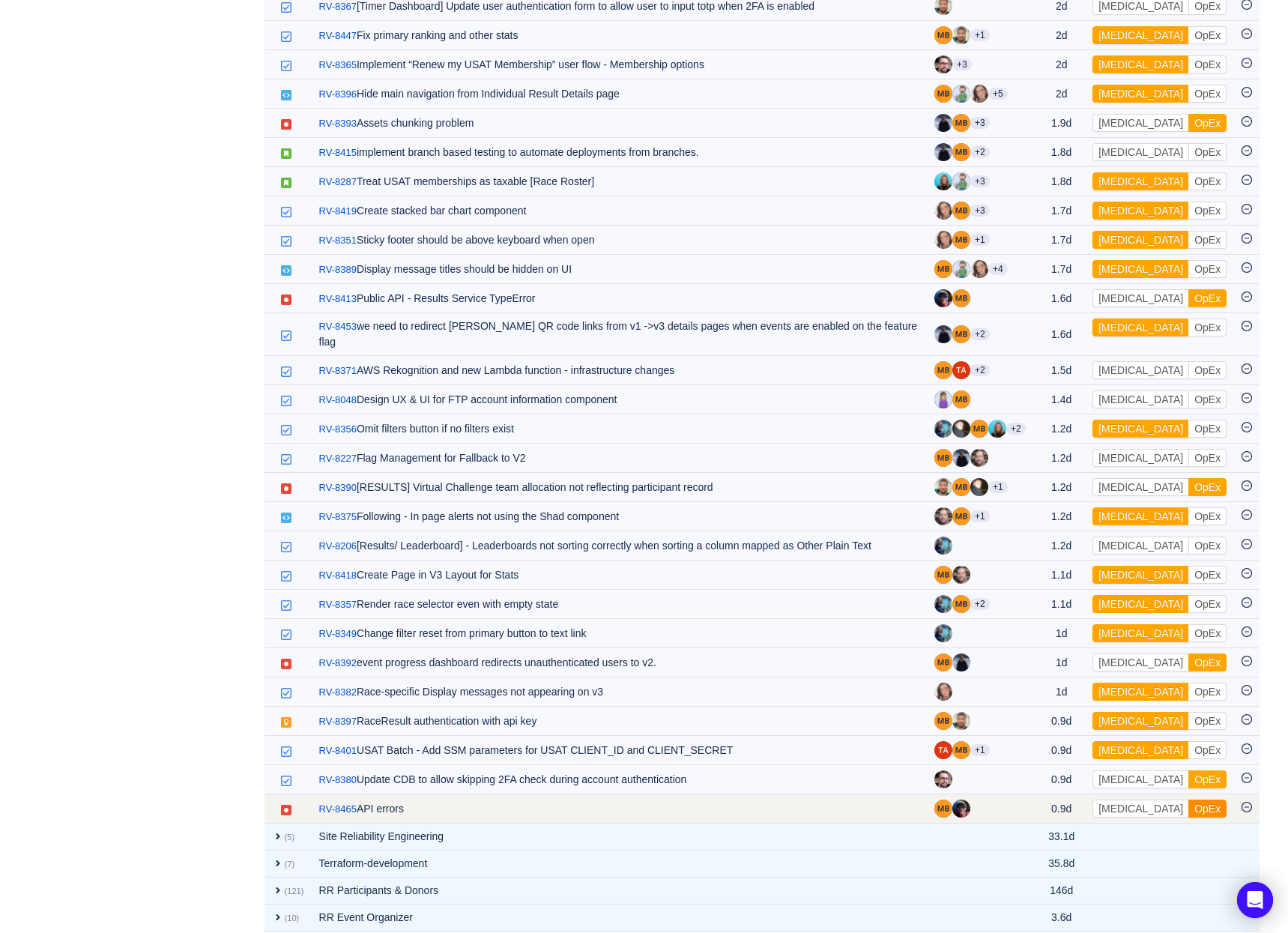
click at [1188, 799] on button "OpEx" at bounding box center [1207, 808] width 38 height 18
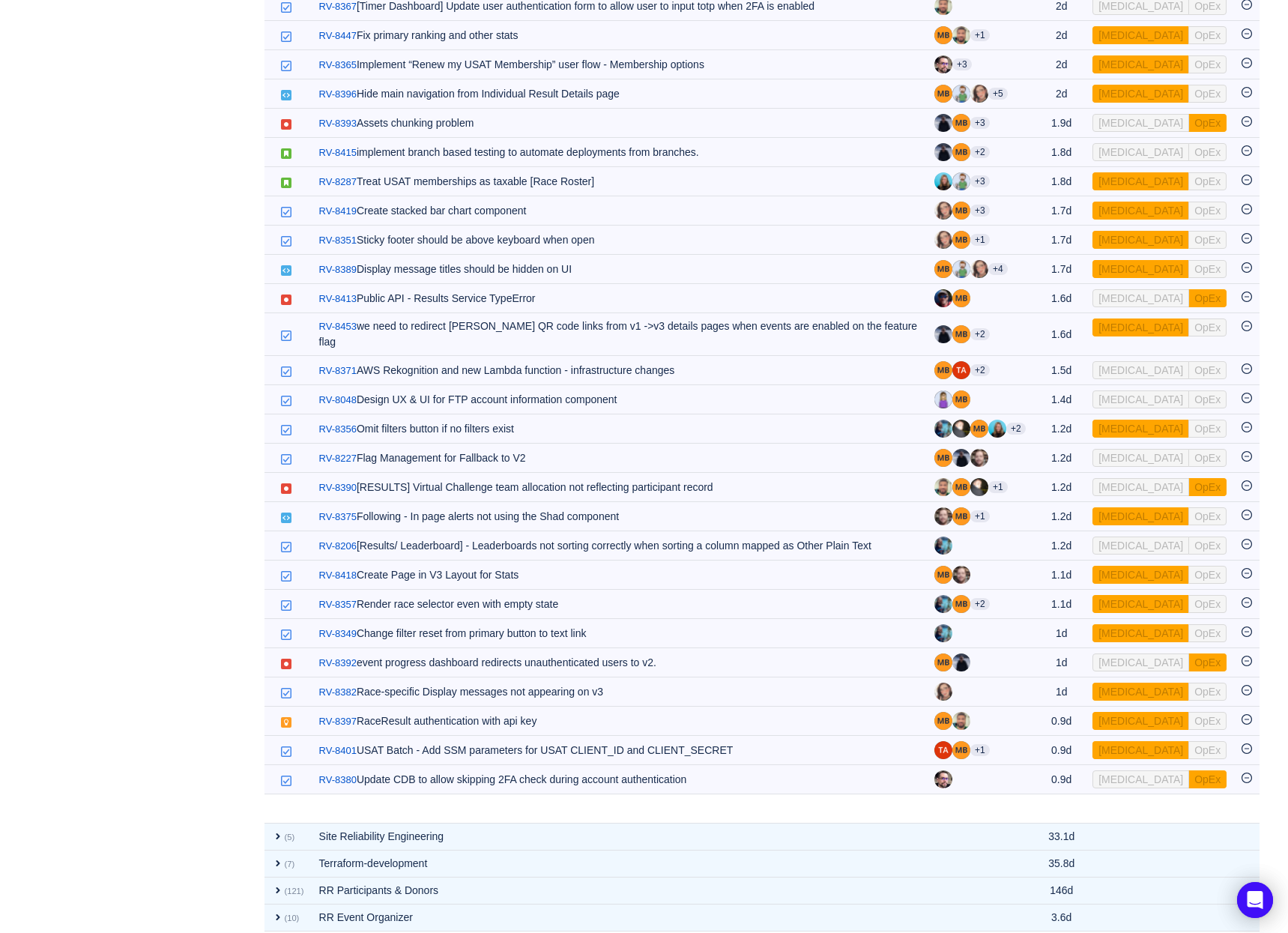
scroll to position [1088, 0]
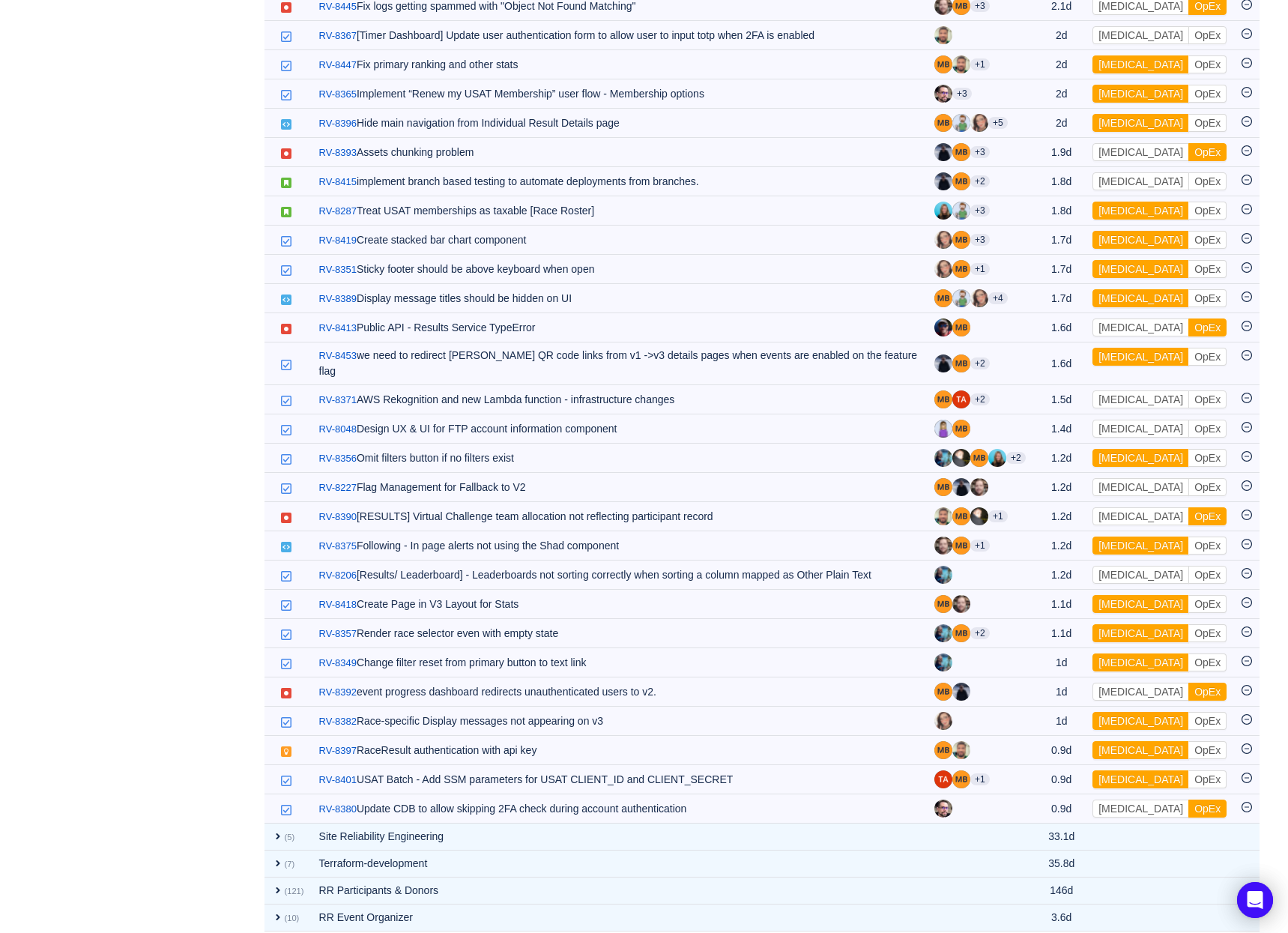
click at [1188, 799] on button "OpEx" at bounding box center [1207, 808] width 38 height 18
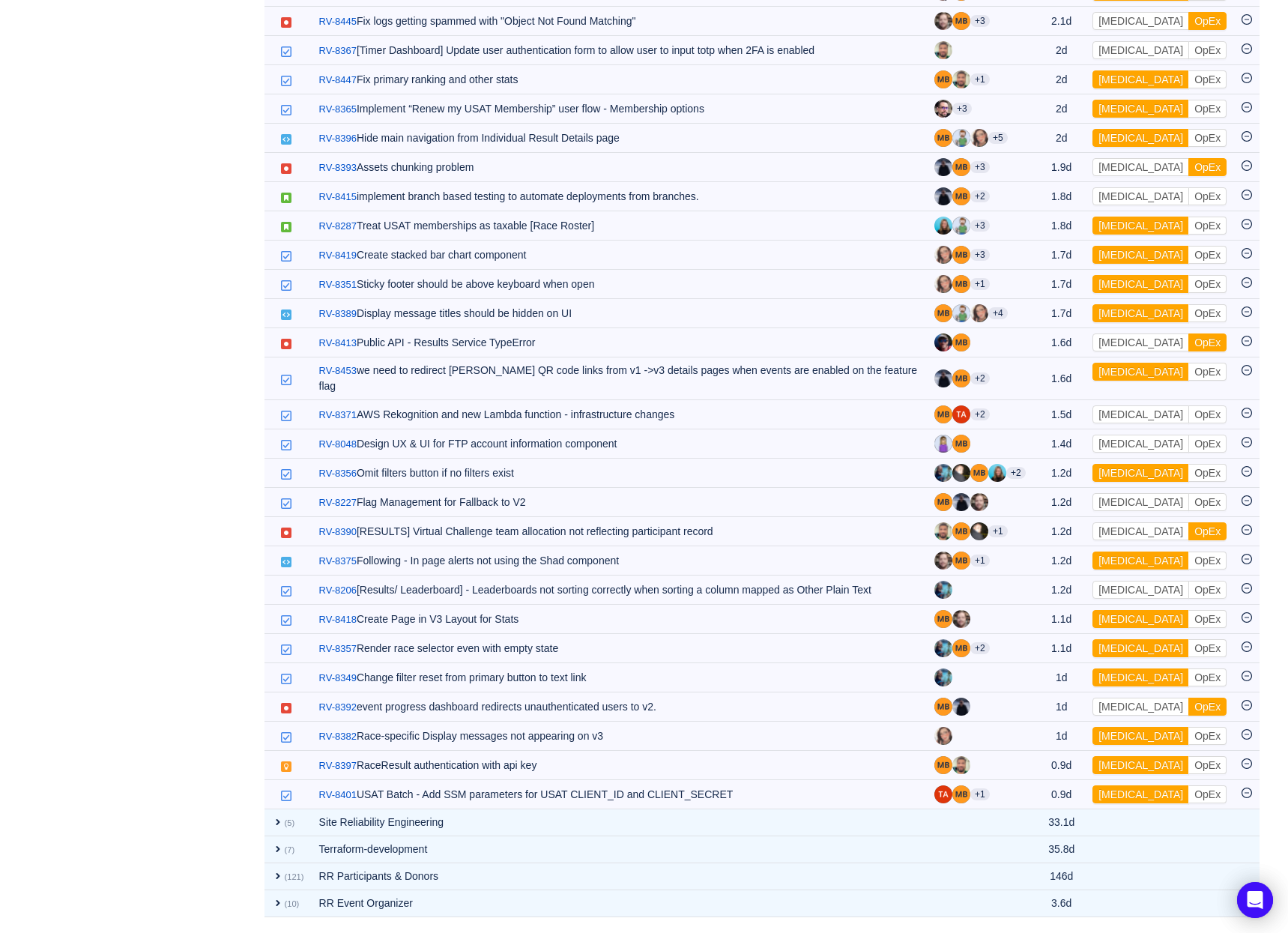
scroll to position [1059, 0]
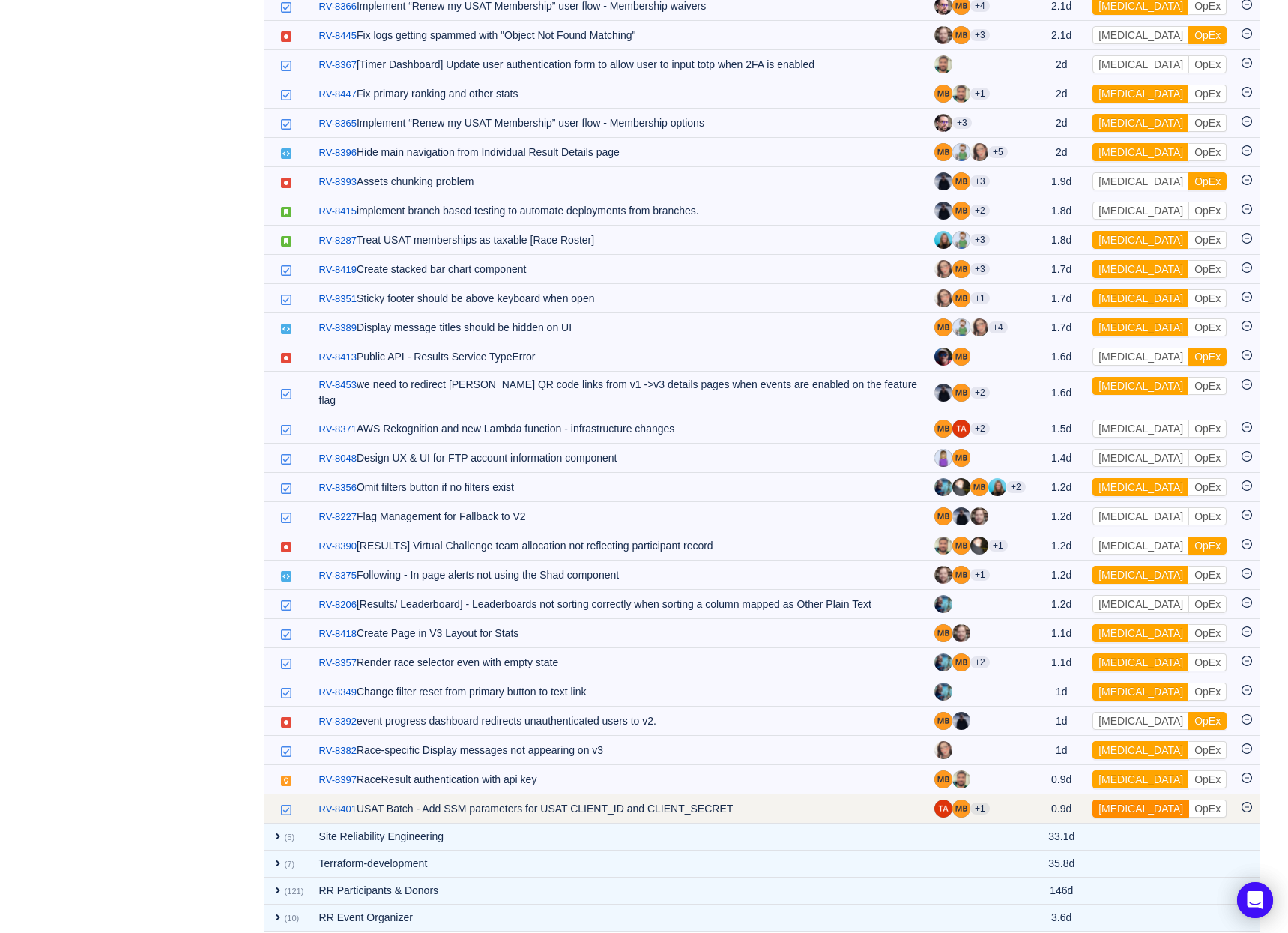
click at [1128, 799] on button "[MEDICAL_DATA]" at bounding box center [1140, 808] width 97 height 18
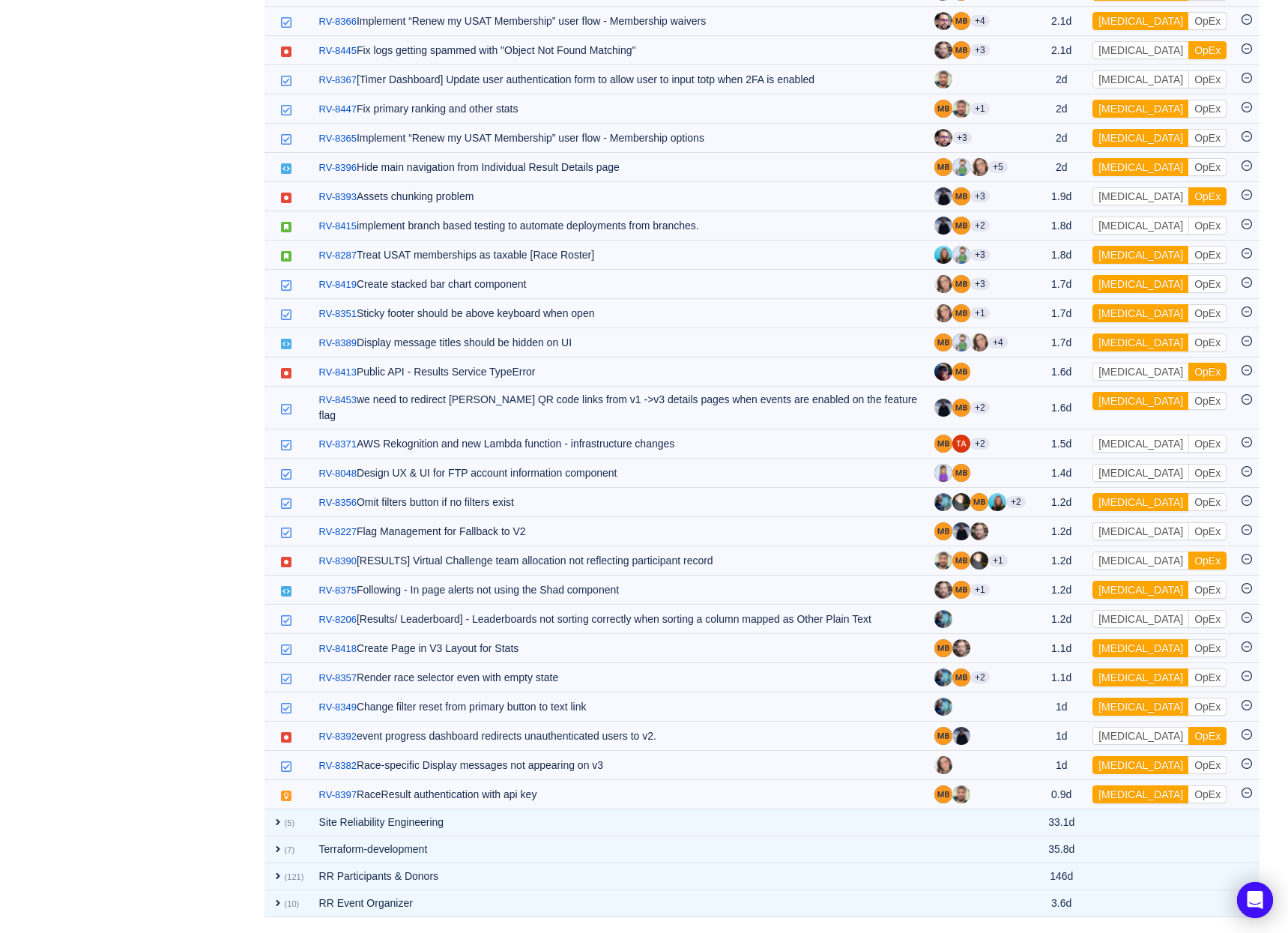
scroll to position [1030, 0]
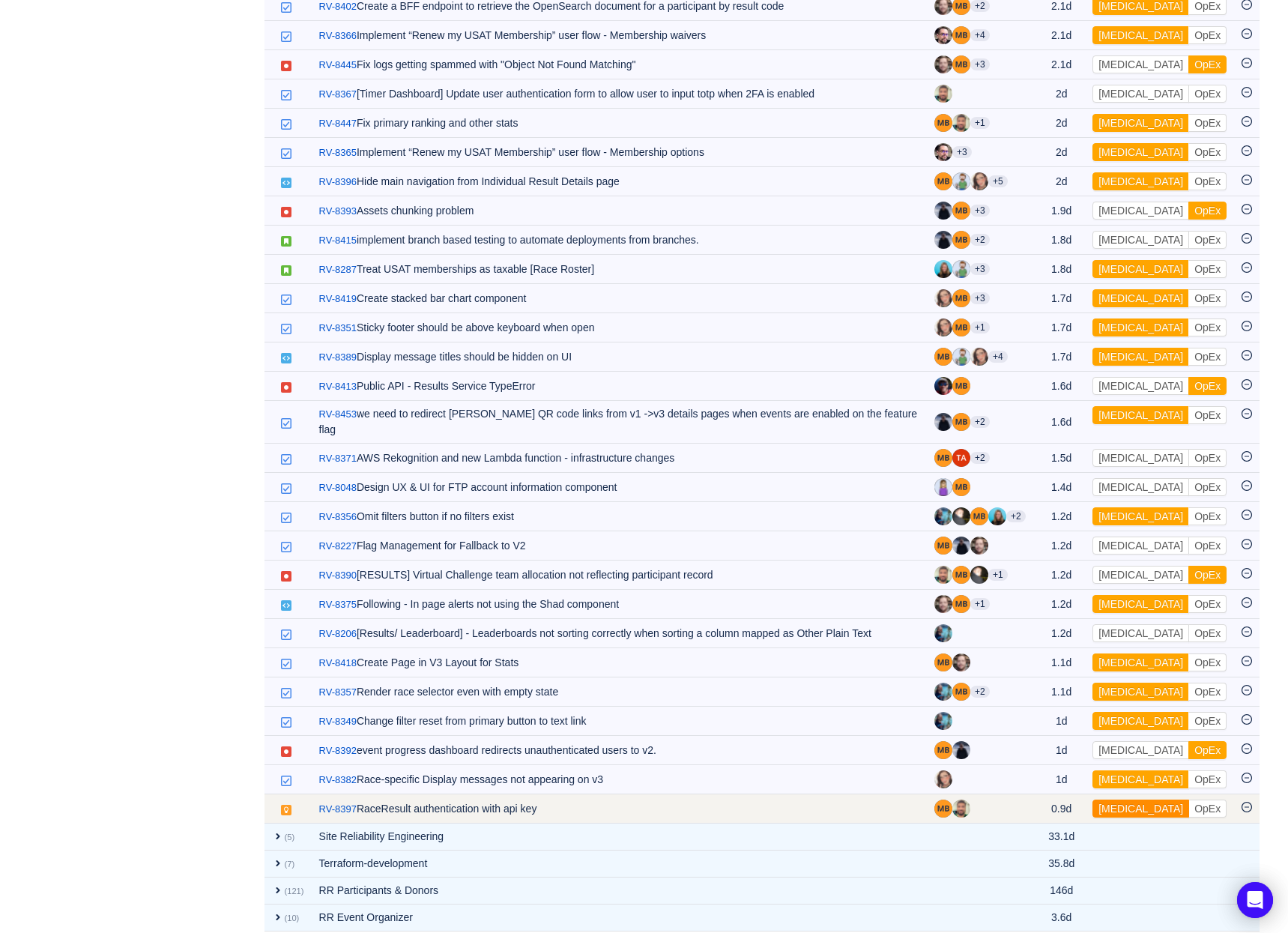
click at [1125, 799] on button "[MEDICAL_DATA]" at bounding box center [1140, 808] width 97 height 18
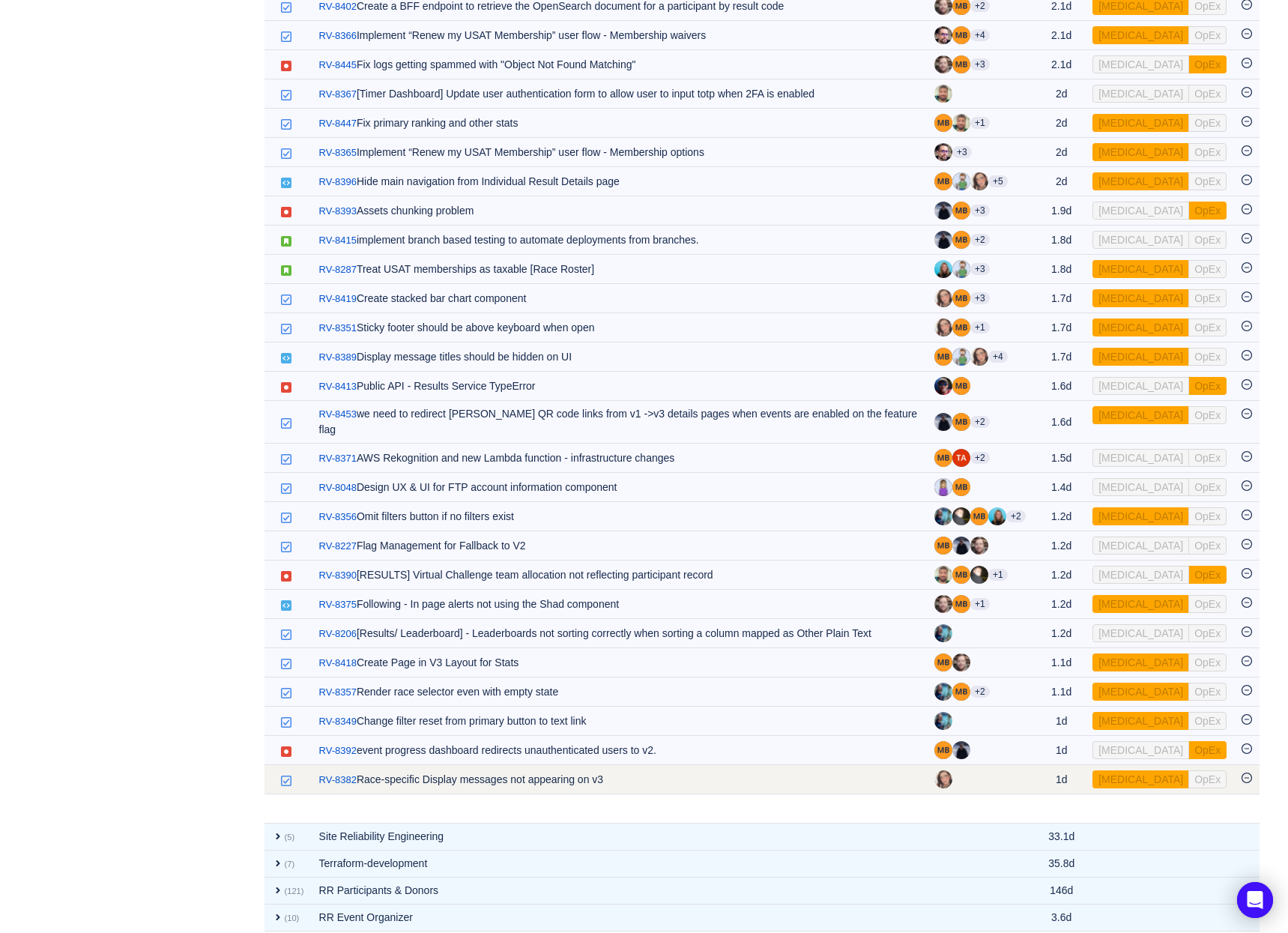
scroll to position [1000, 0]
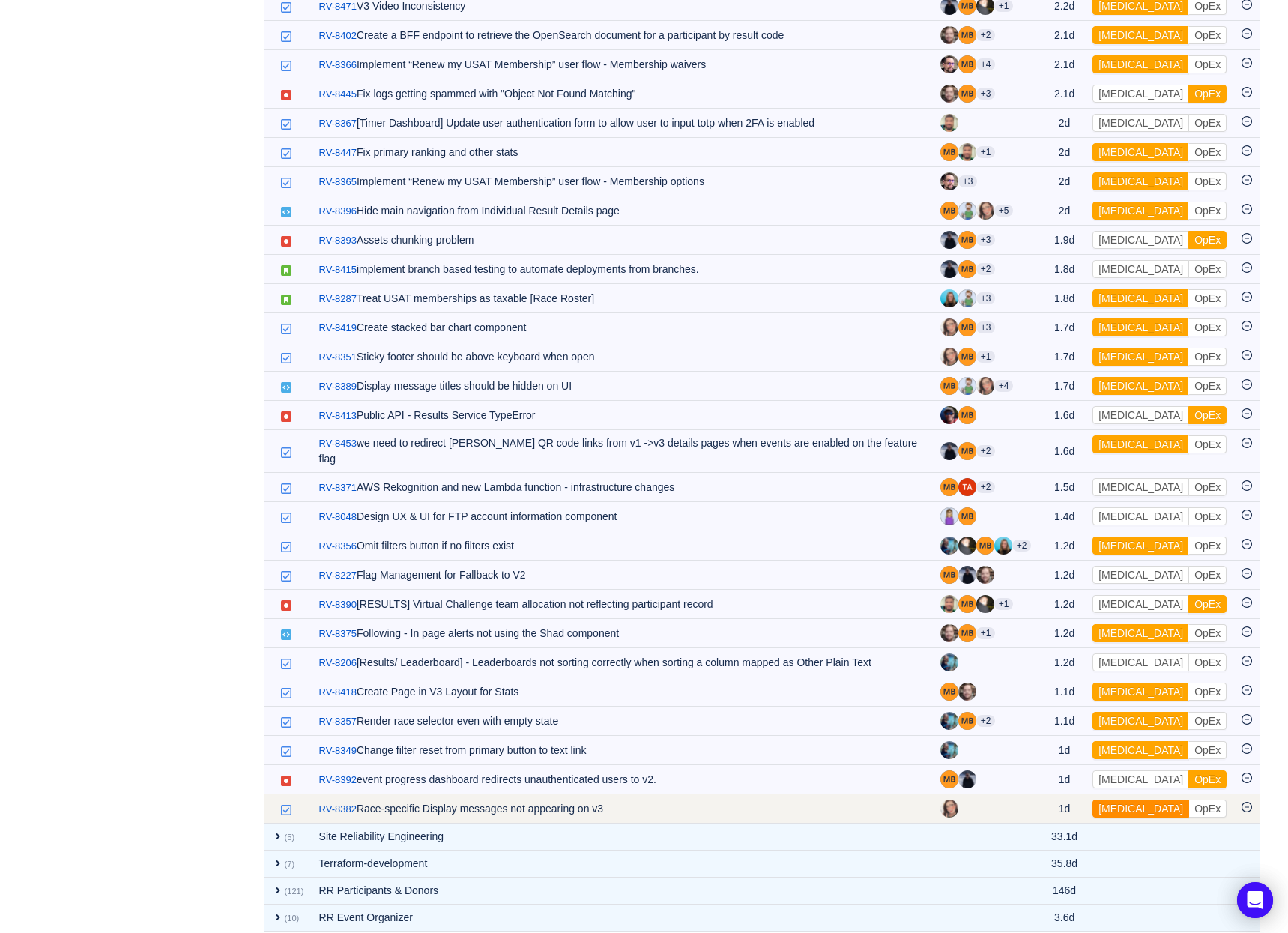
click at [1124, 799] on button "[MEDICAL_DATA]" at bounding box center [1140, 808] width 97 height 18
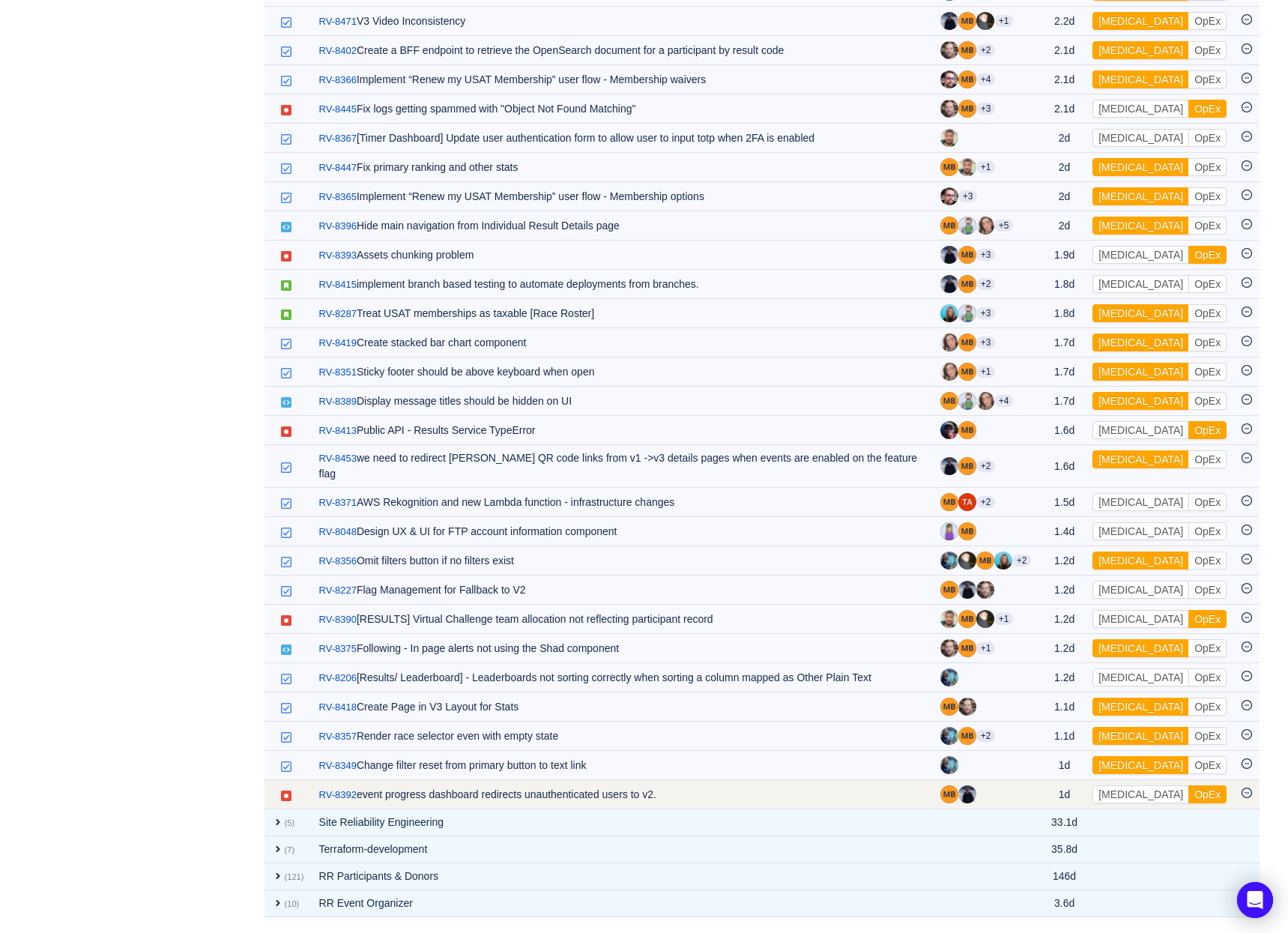
scroll to position [971, 0]
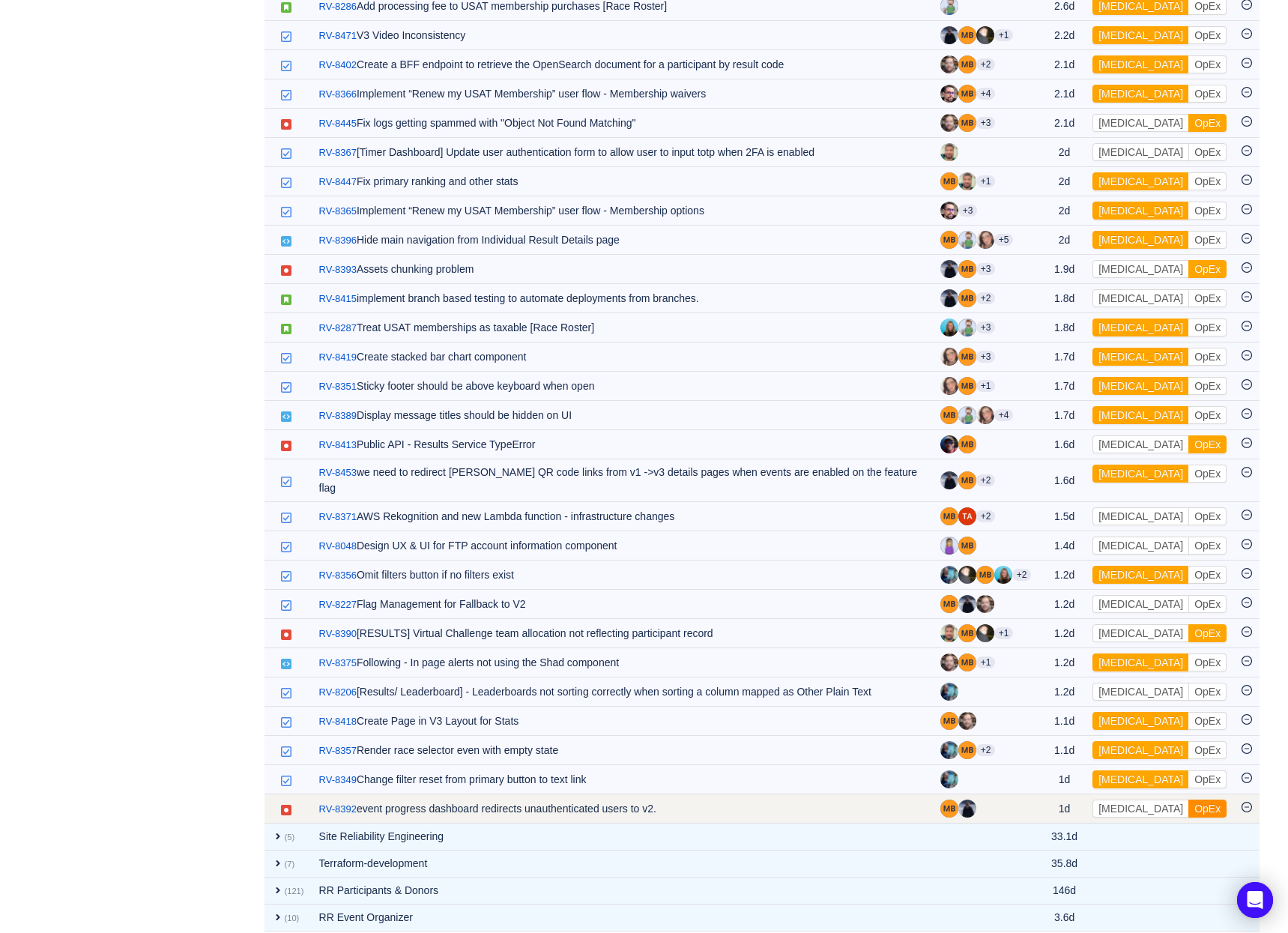
click at [1188, 799] on button "OpEx" at bounding box center [1207, 808] width 38 height 18
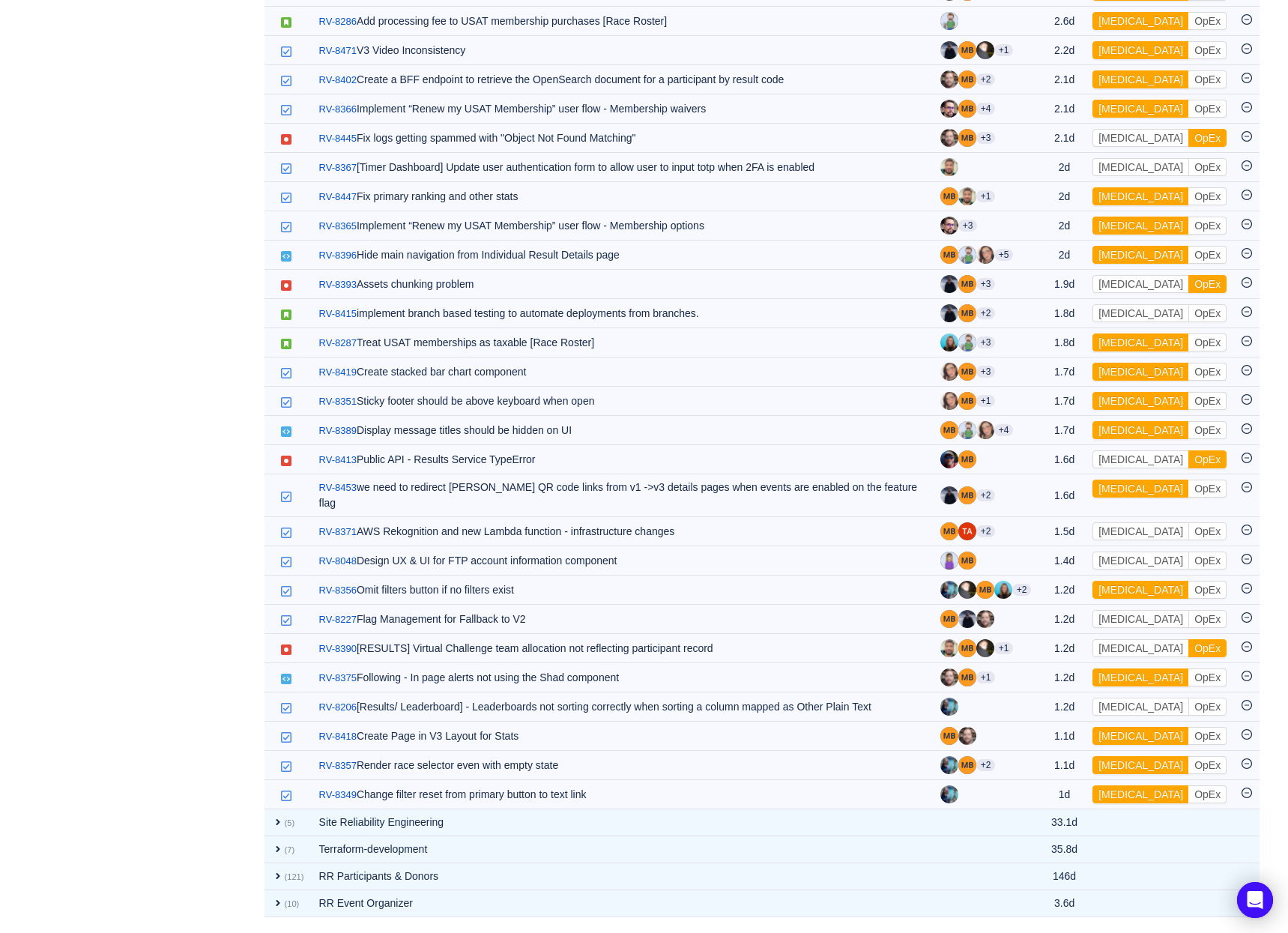
scroll to position [942, 0]
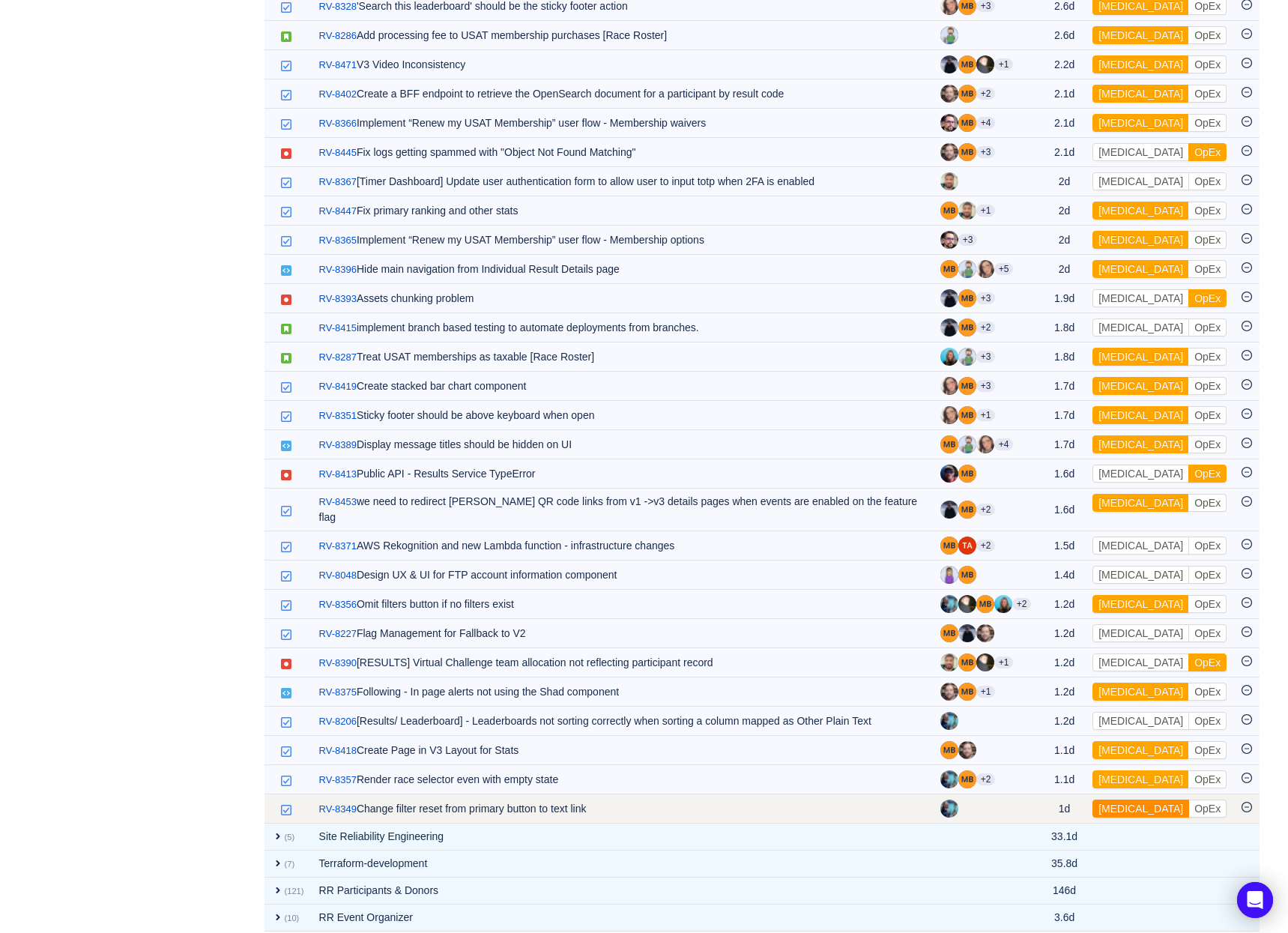
click at [1121, 799] on button "[MEDICAL_DATA]" at bounding box center [1140, 808] width 97 height 18
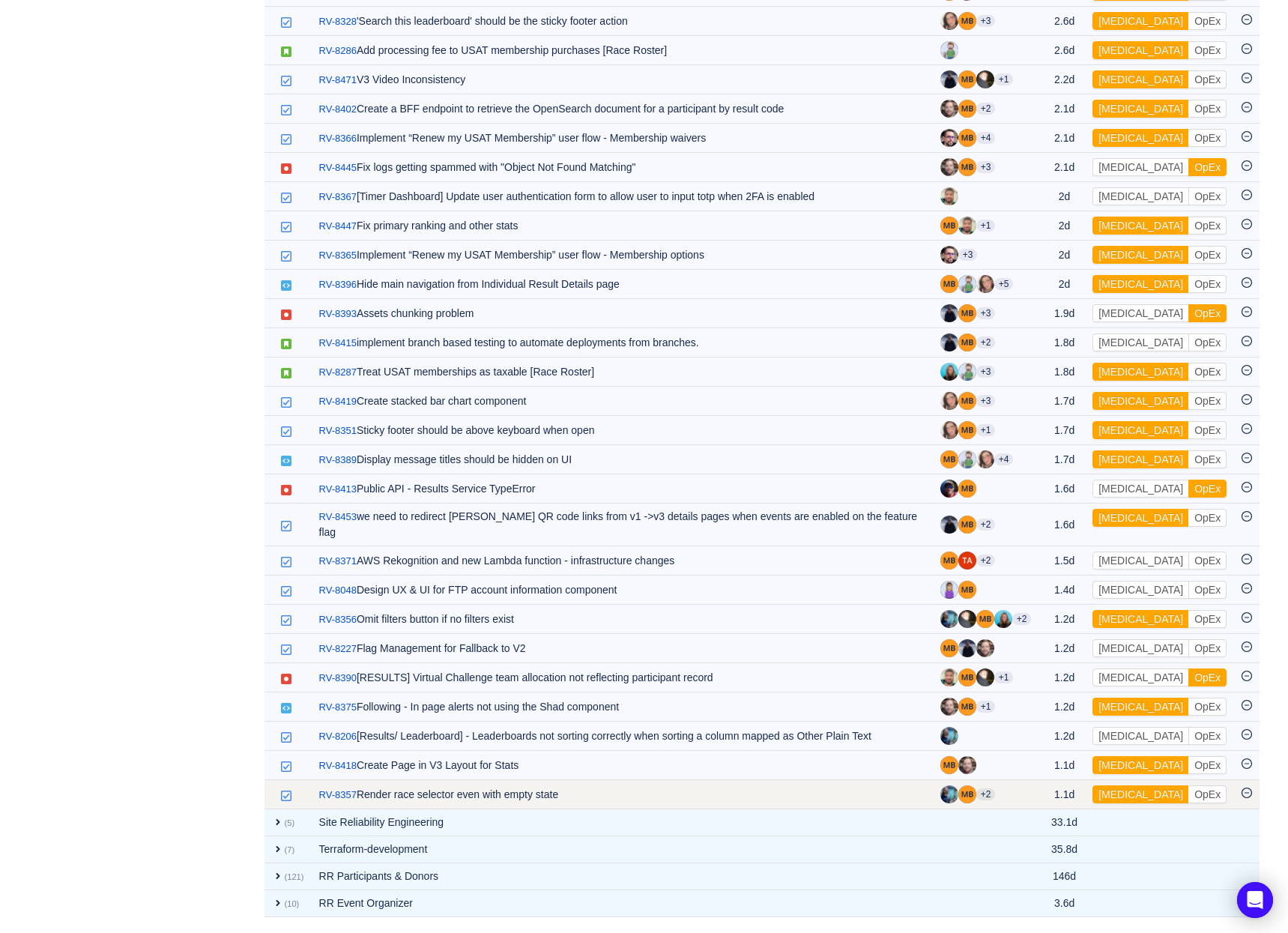
scroll to position [913, 0]
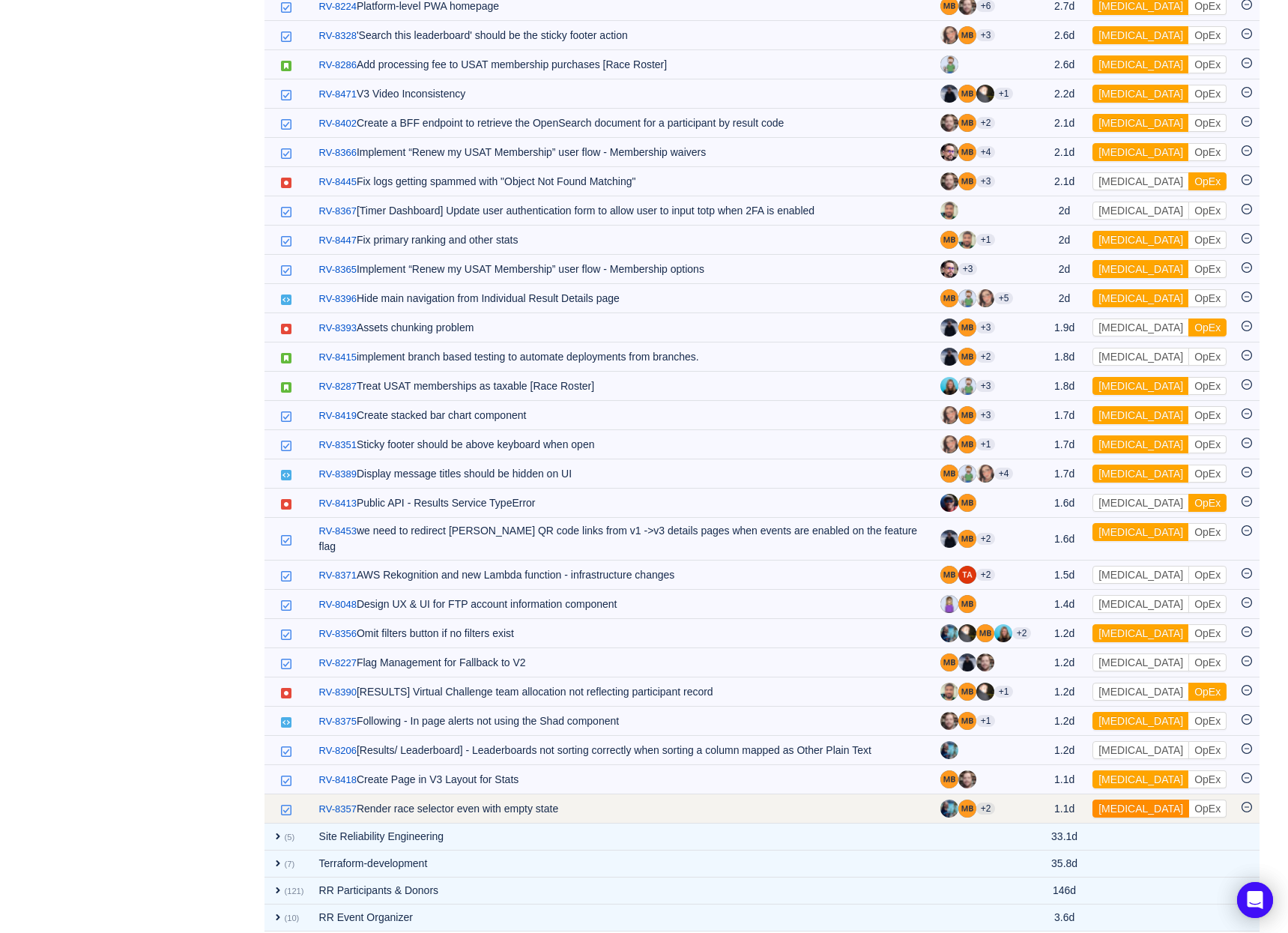
click at [1121, 799] on button "[MEDICAL_DATA]" at bounding box center [1140, 808] width 97 height 18
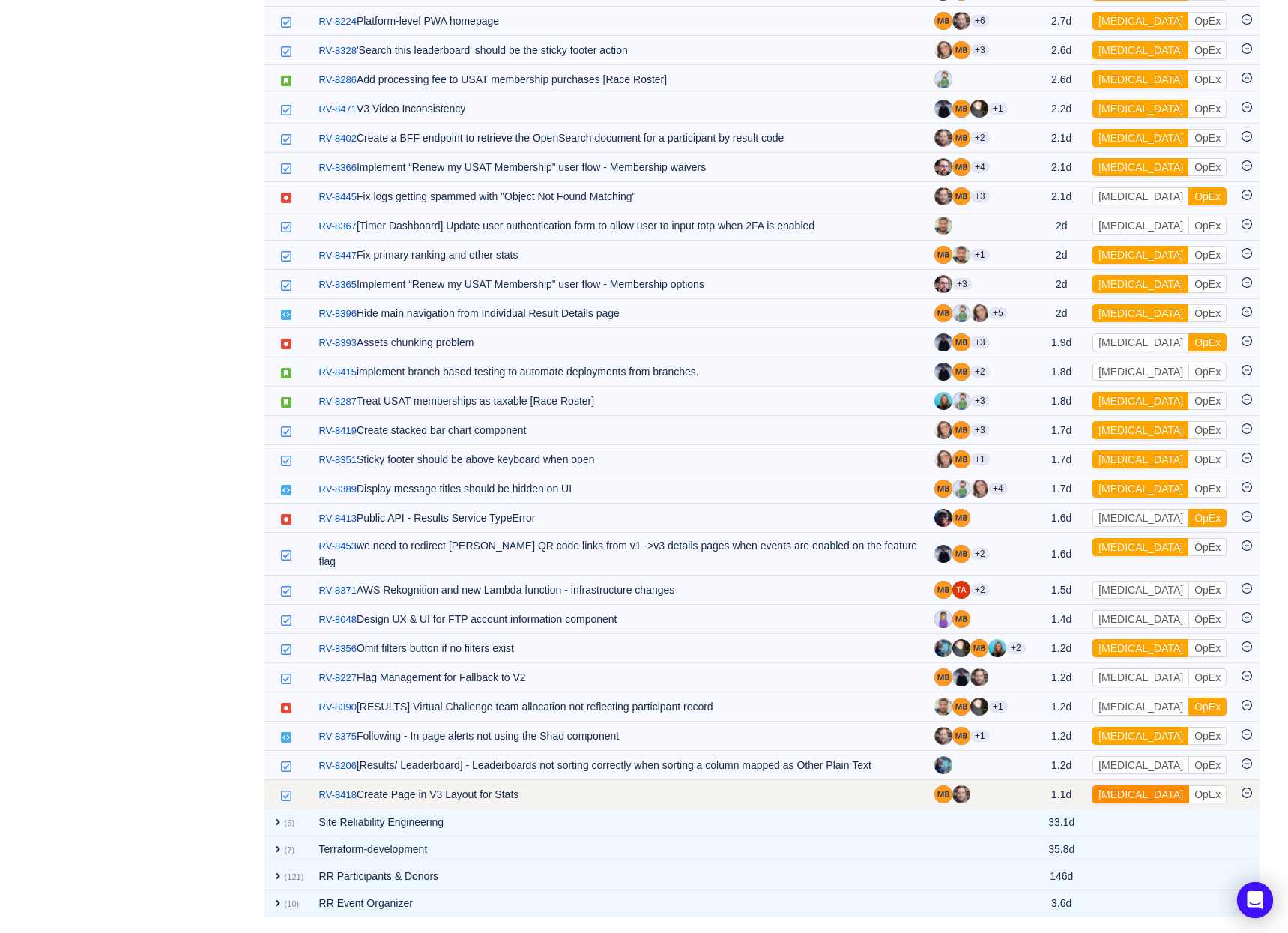
scroll to position [884, 0]
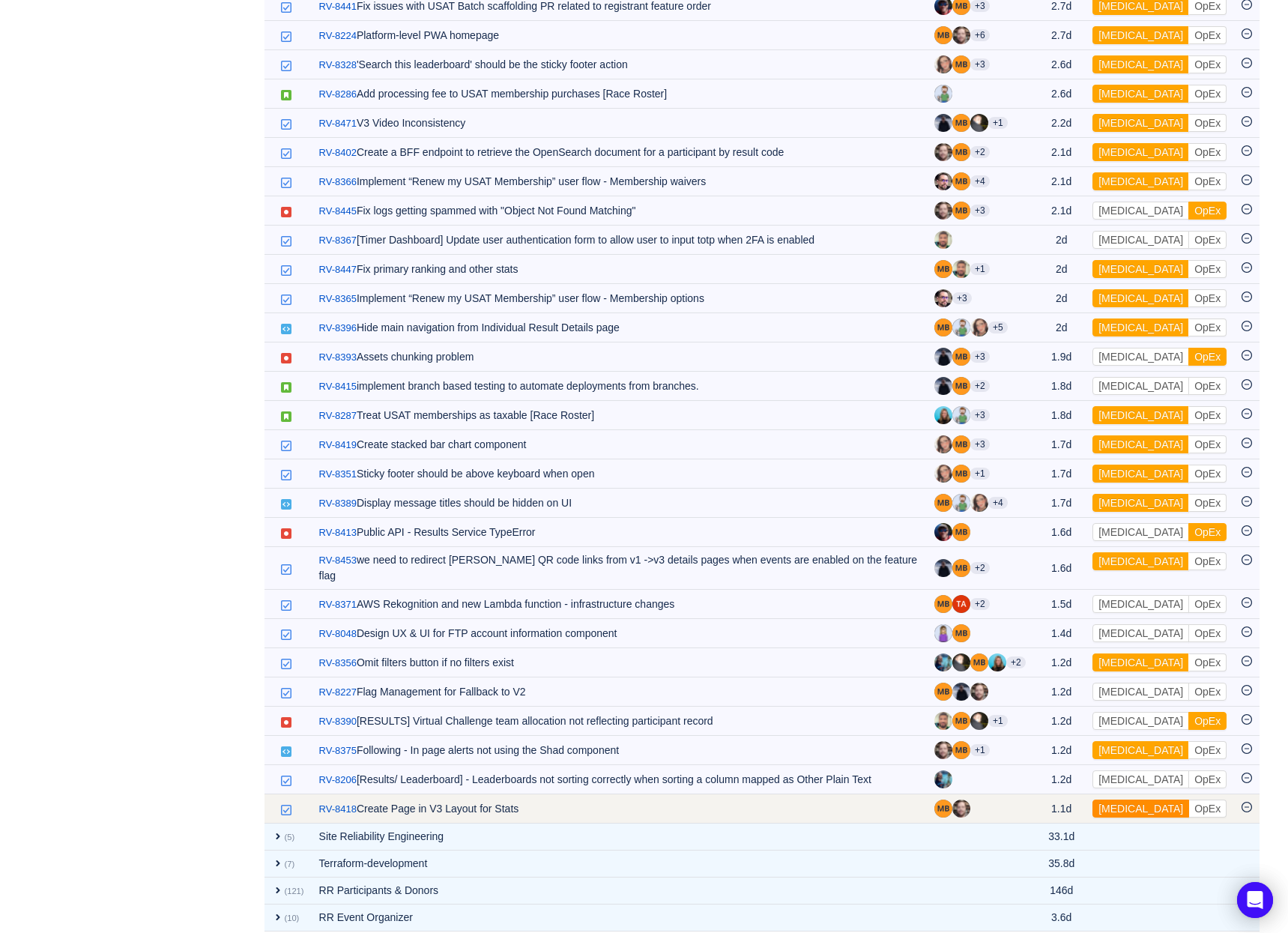
click at [1120, 799] on button "[MEDICAL_DATA]" at bounding box center [1140, 808] width 97 height 18
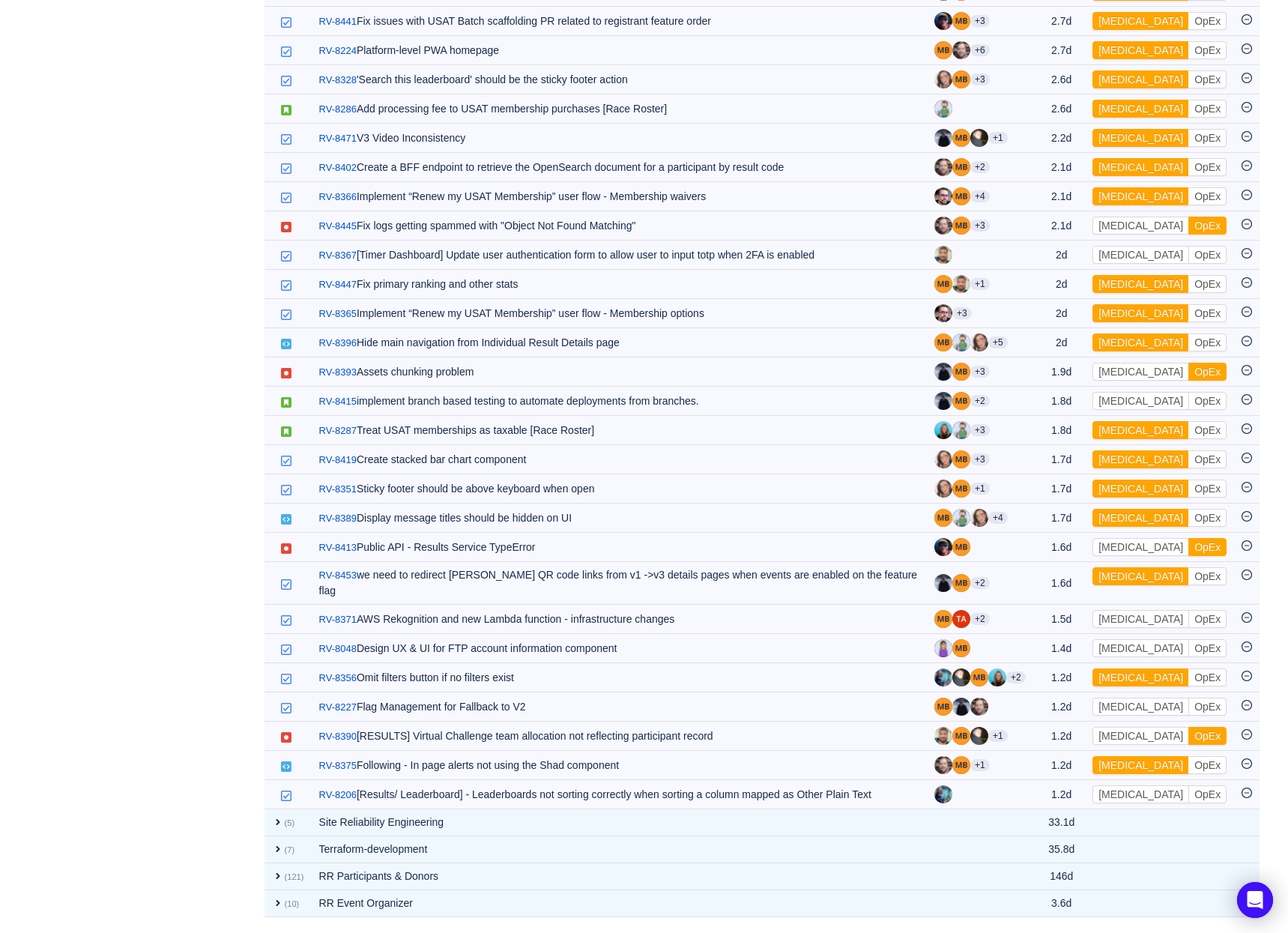
scroll to position [854, 0]
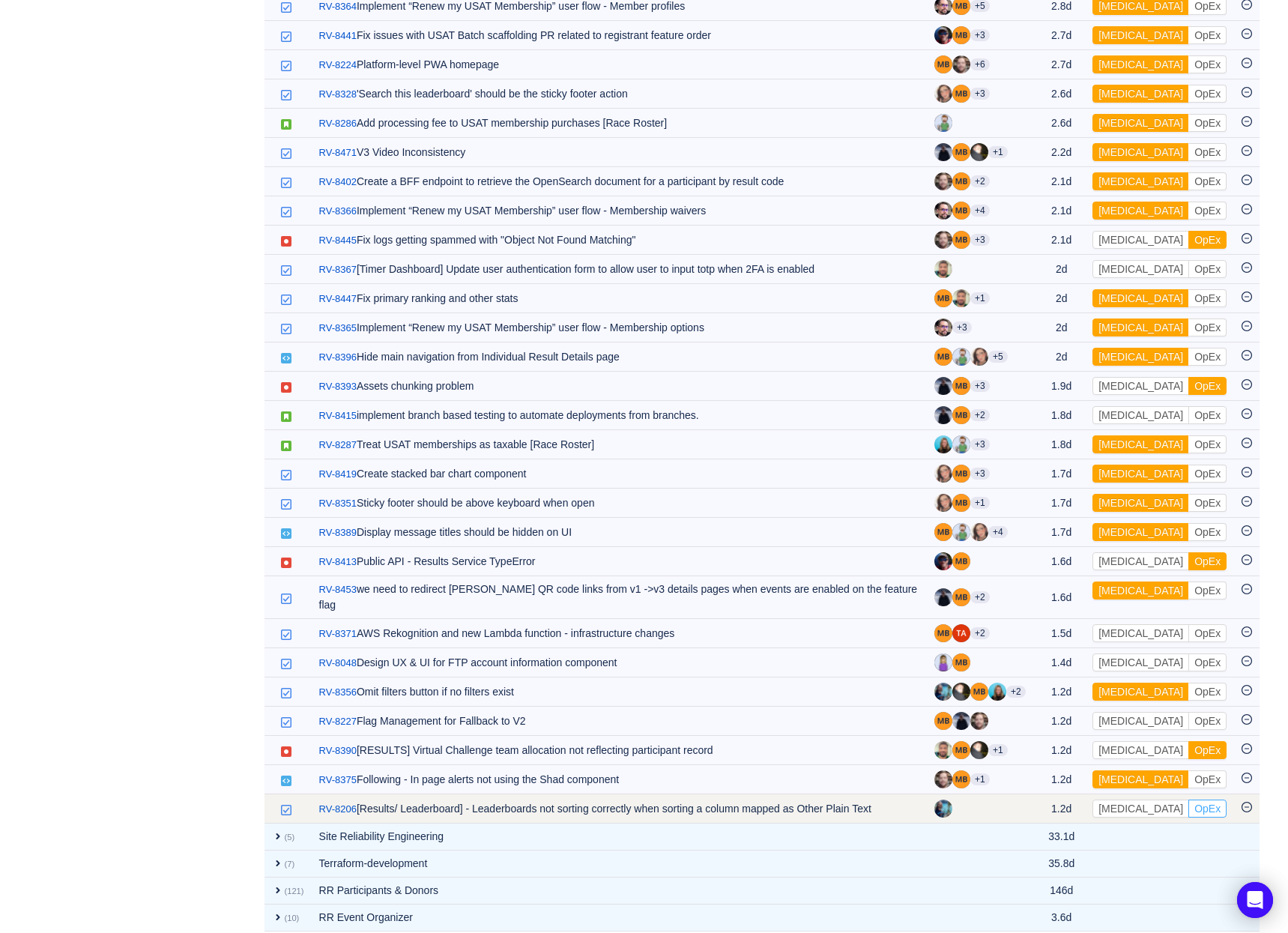
click at [1188, 799] on button "OpEx" at bounding box center [1207, 808] width 38 height 18
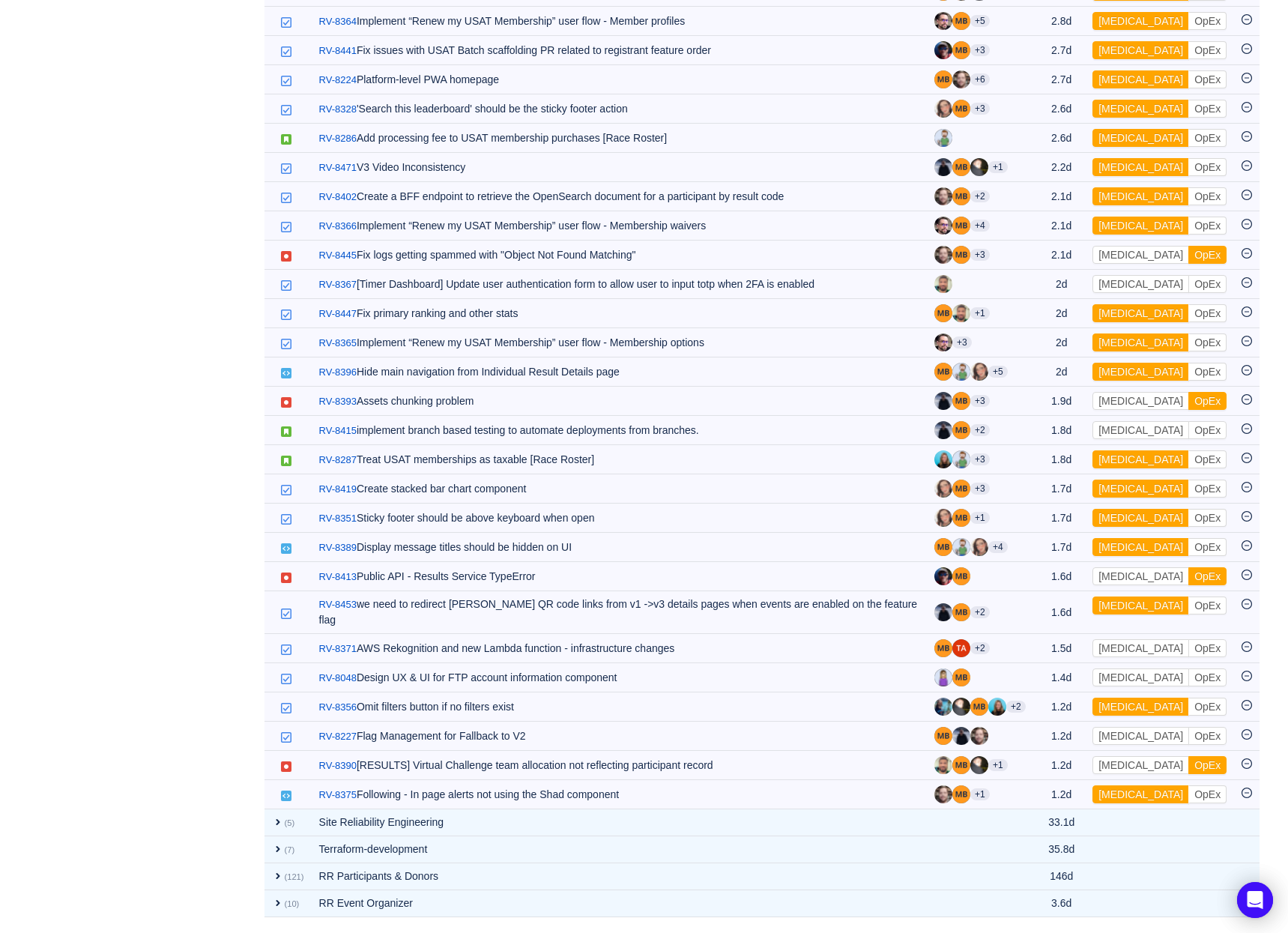
scroll to position [825, 0]
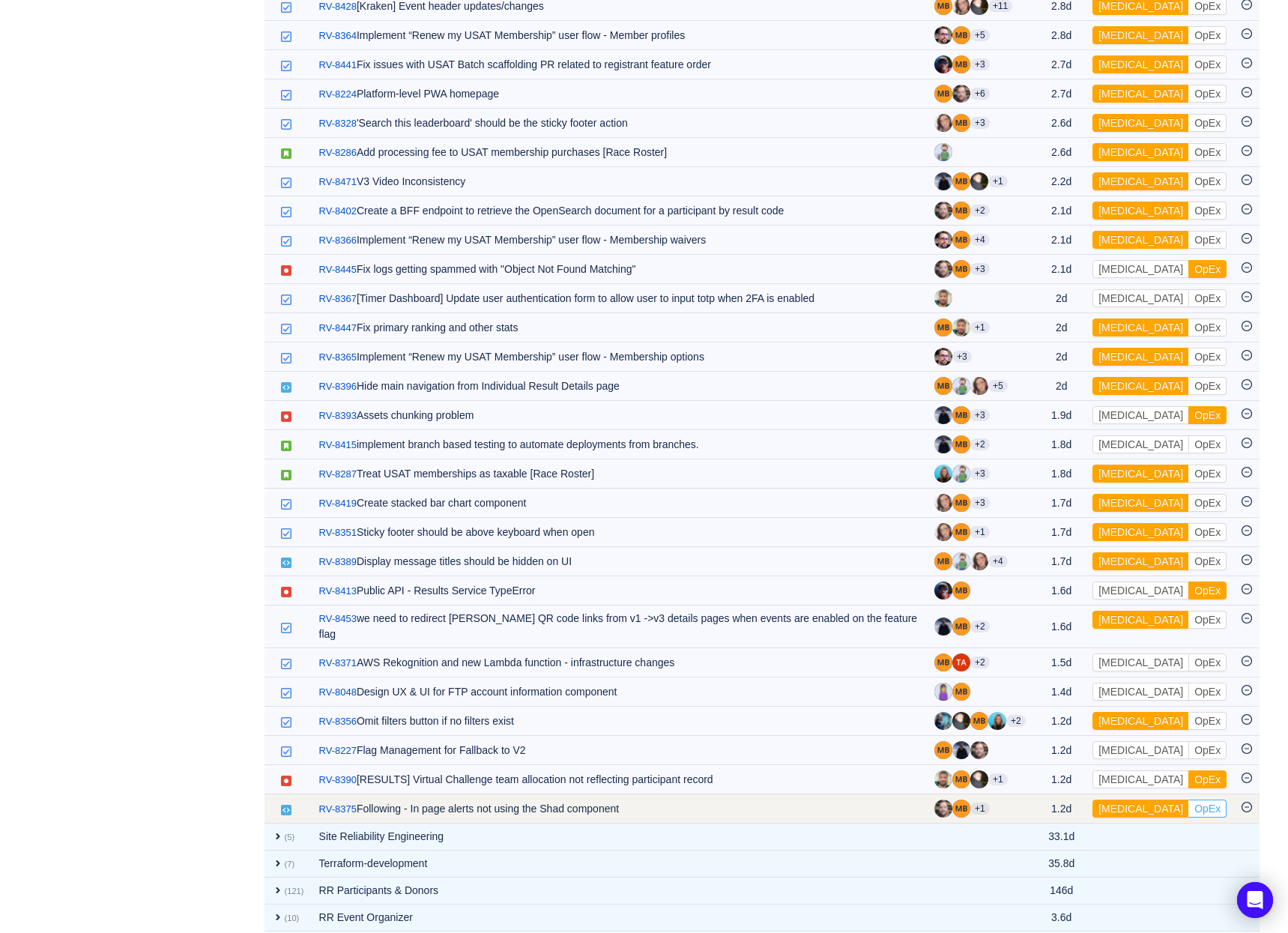
click at [1188, 799] on button "OpEx" at bounding box center [1207, 808] width 38 height 18
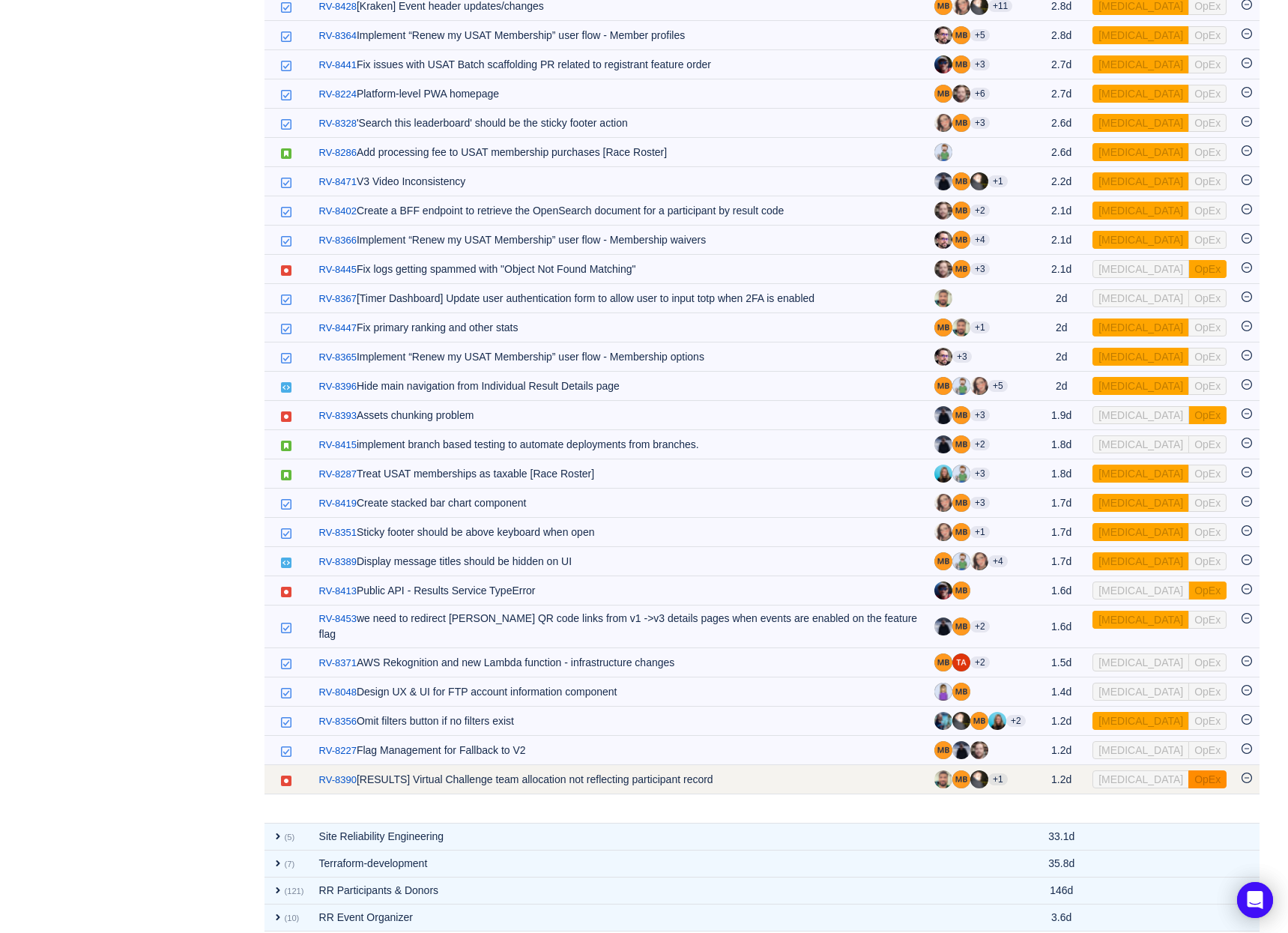
scroll to position [796, 0]
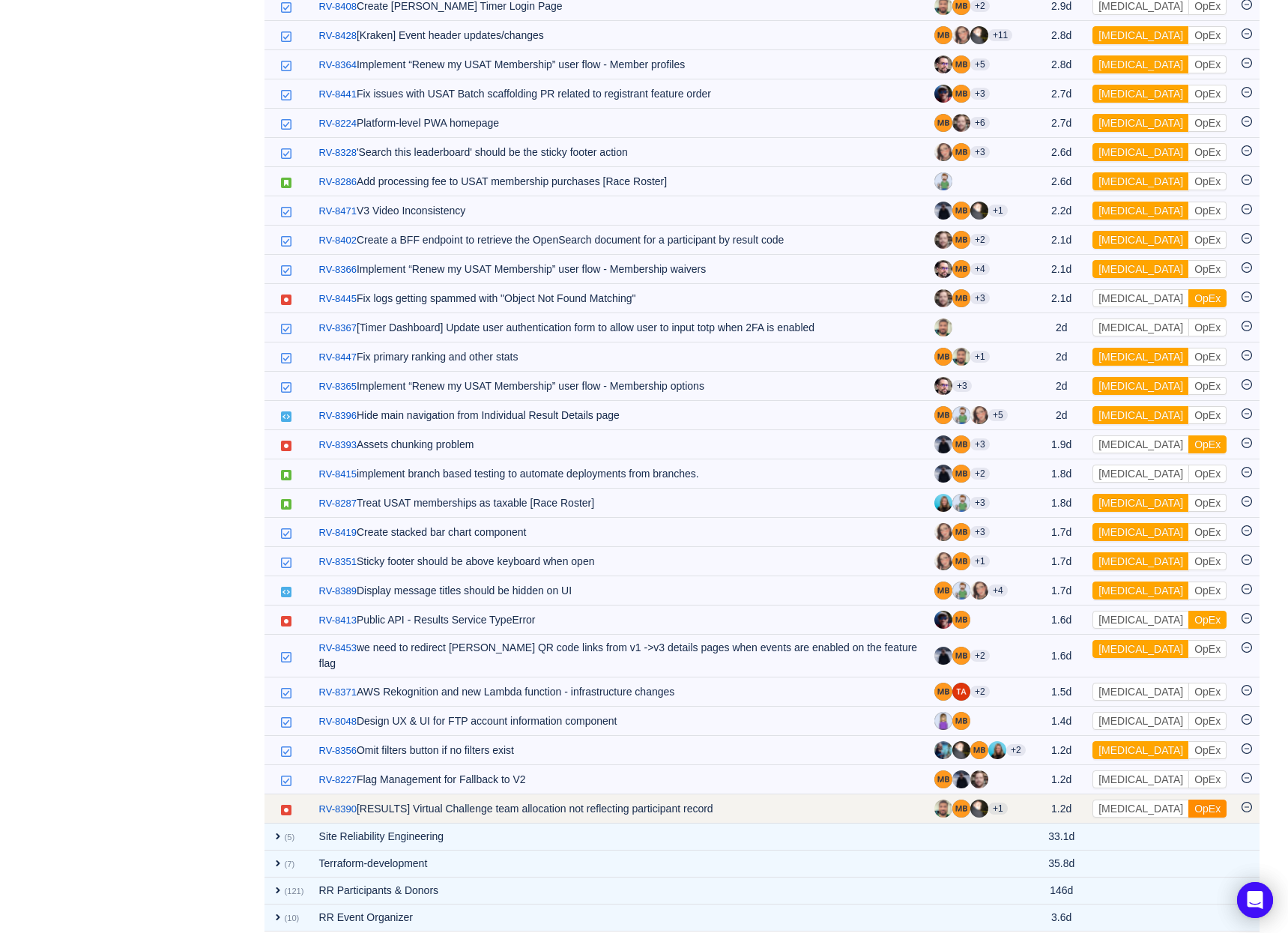
click at [1188, 799] on button "OpEx" at bounding box center [1207, 808] width 38 height 18
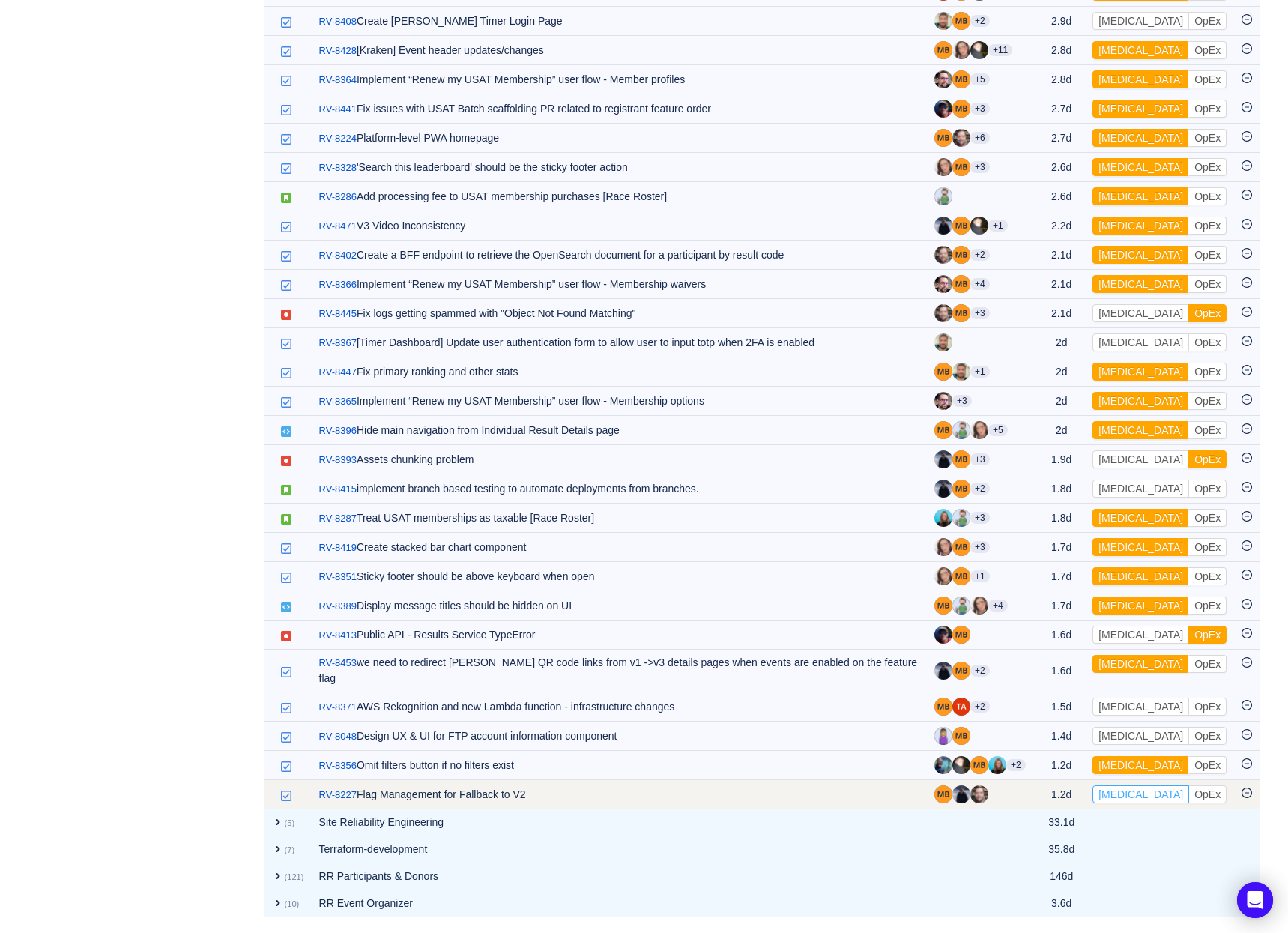
scroll to position [767, 0]
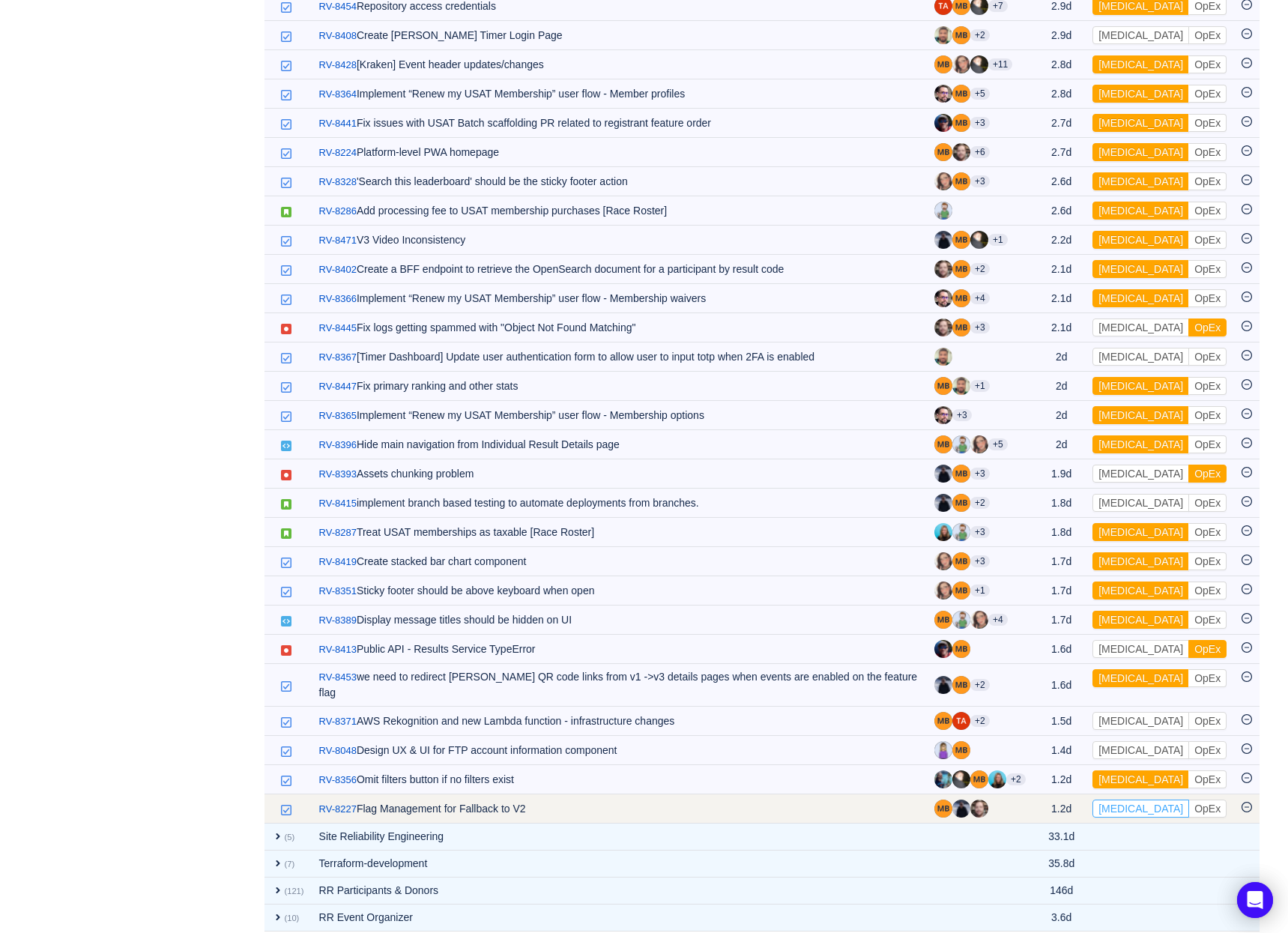
click at [1125, 799] on button "[MEDICAL_DATA]" at bounding box center [1140, 808] width 97 height 18
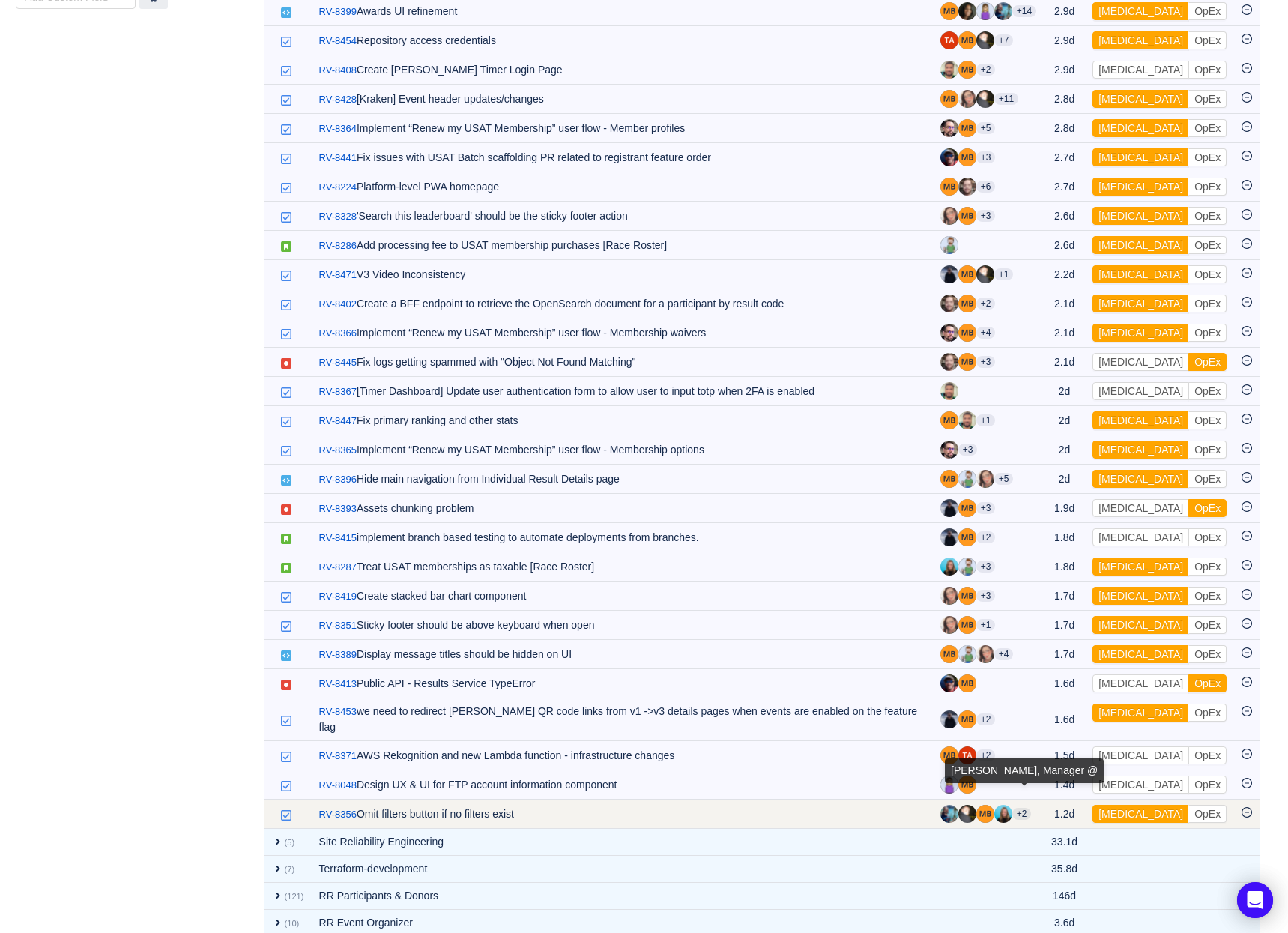
scroll to position [737, 0]
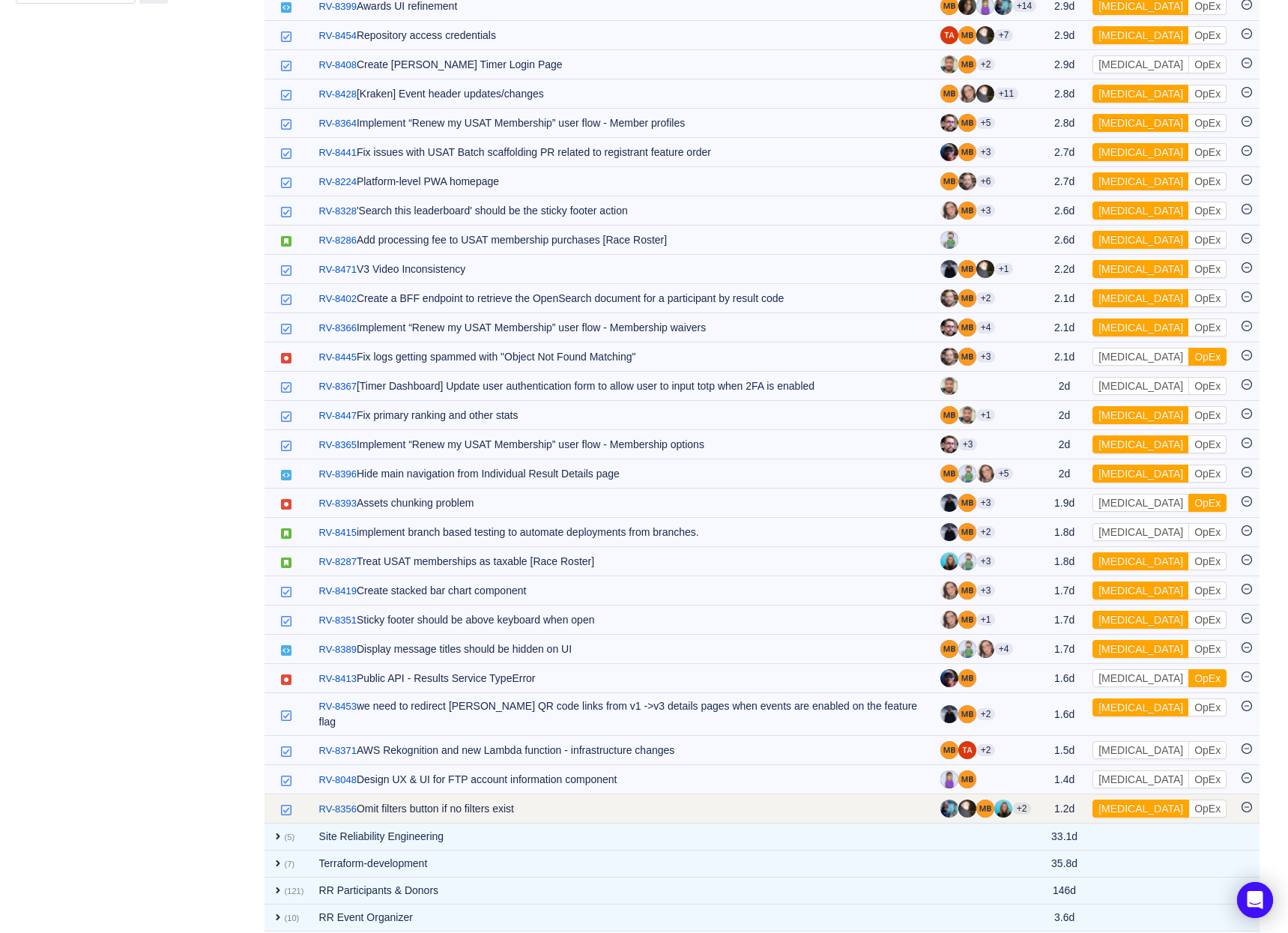
click at [1129, 799] on button "[MEDICAL_DATA]" at bounding box center [1140, 808] width 97 height 18
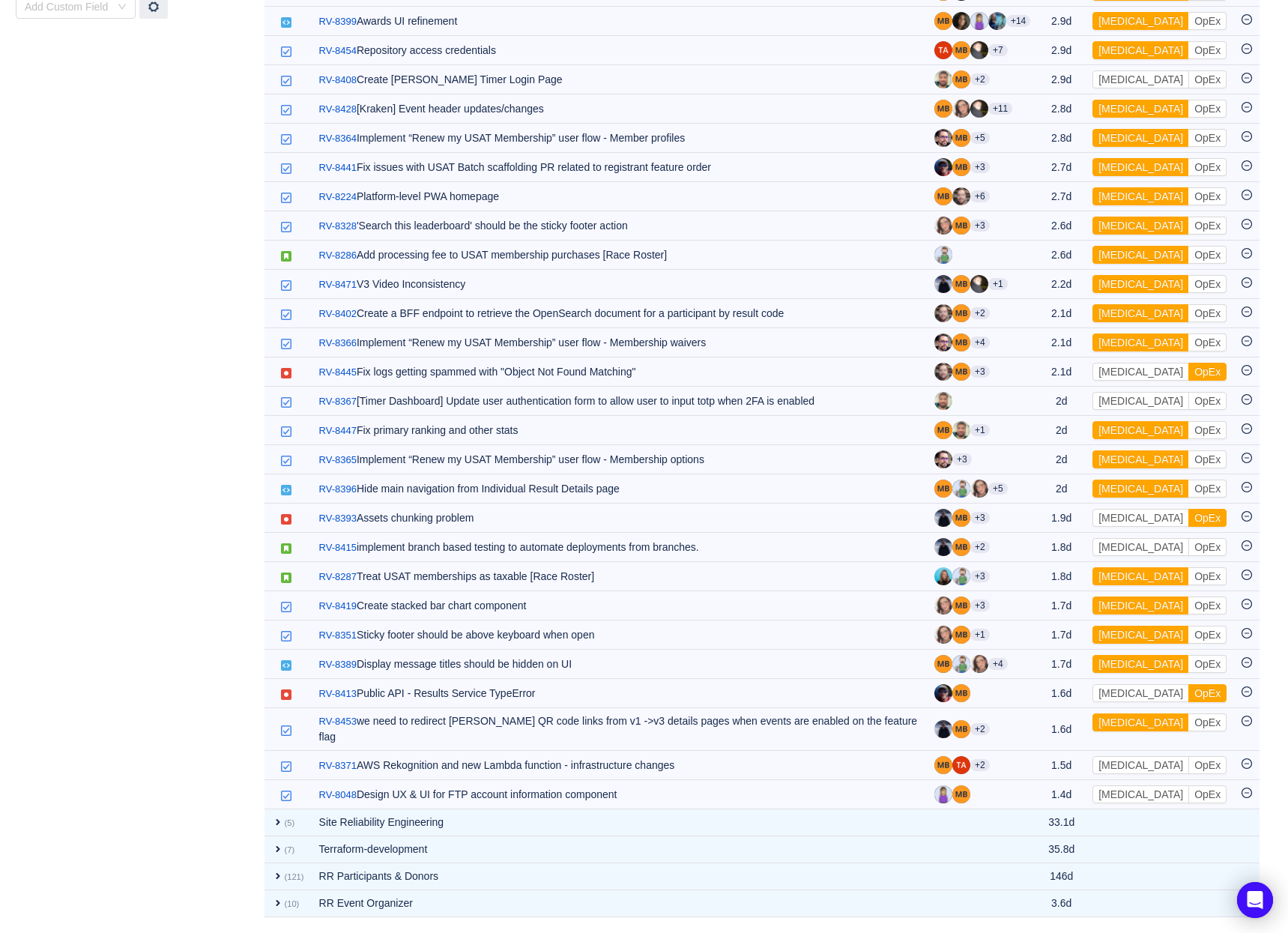
scroll to position [708, 0]
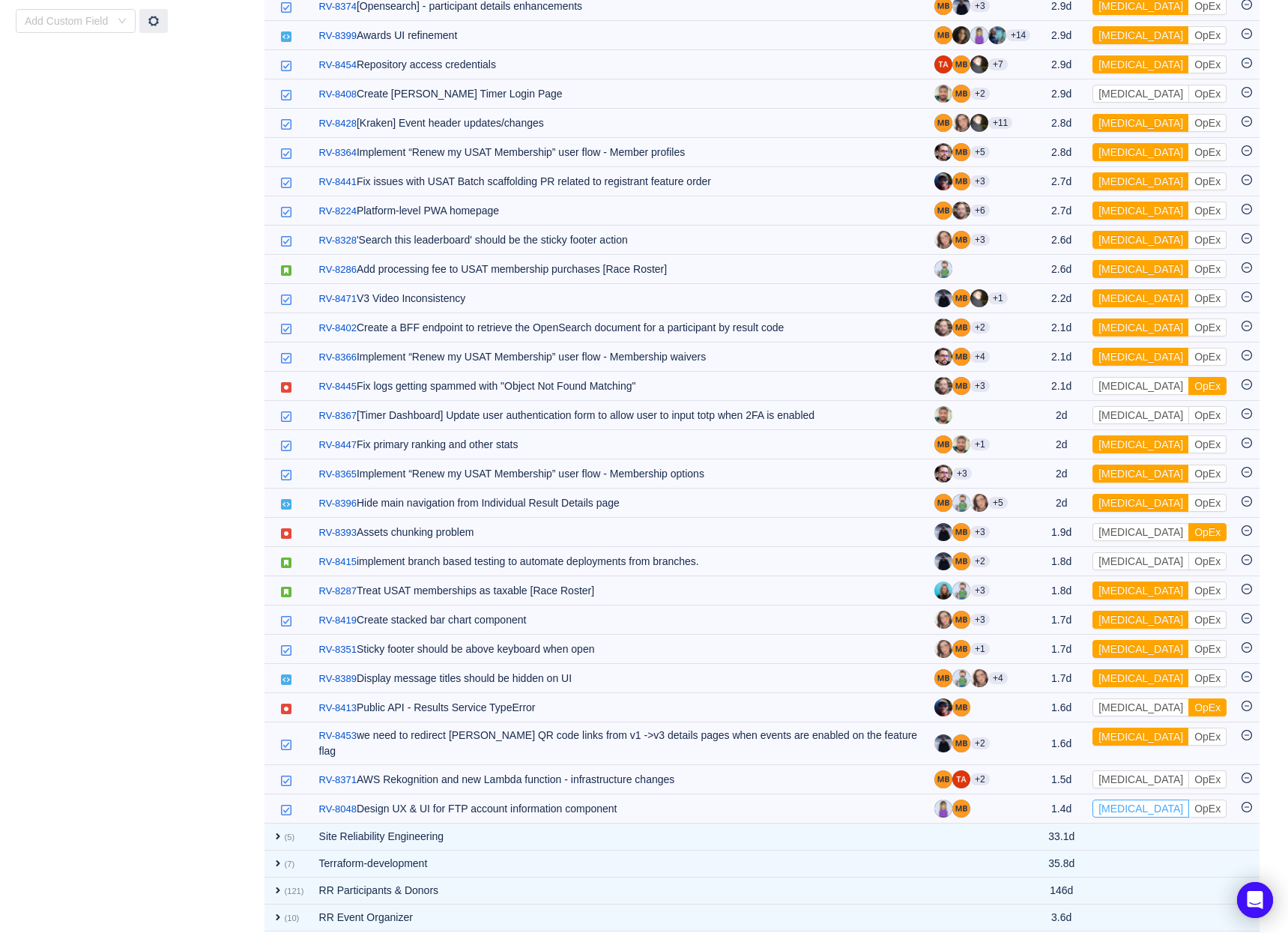
click at [1129, 799] on button "[MEDICAL_DATA]" at bounding box center [1140, 808] width 97 height 18
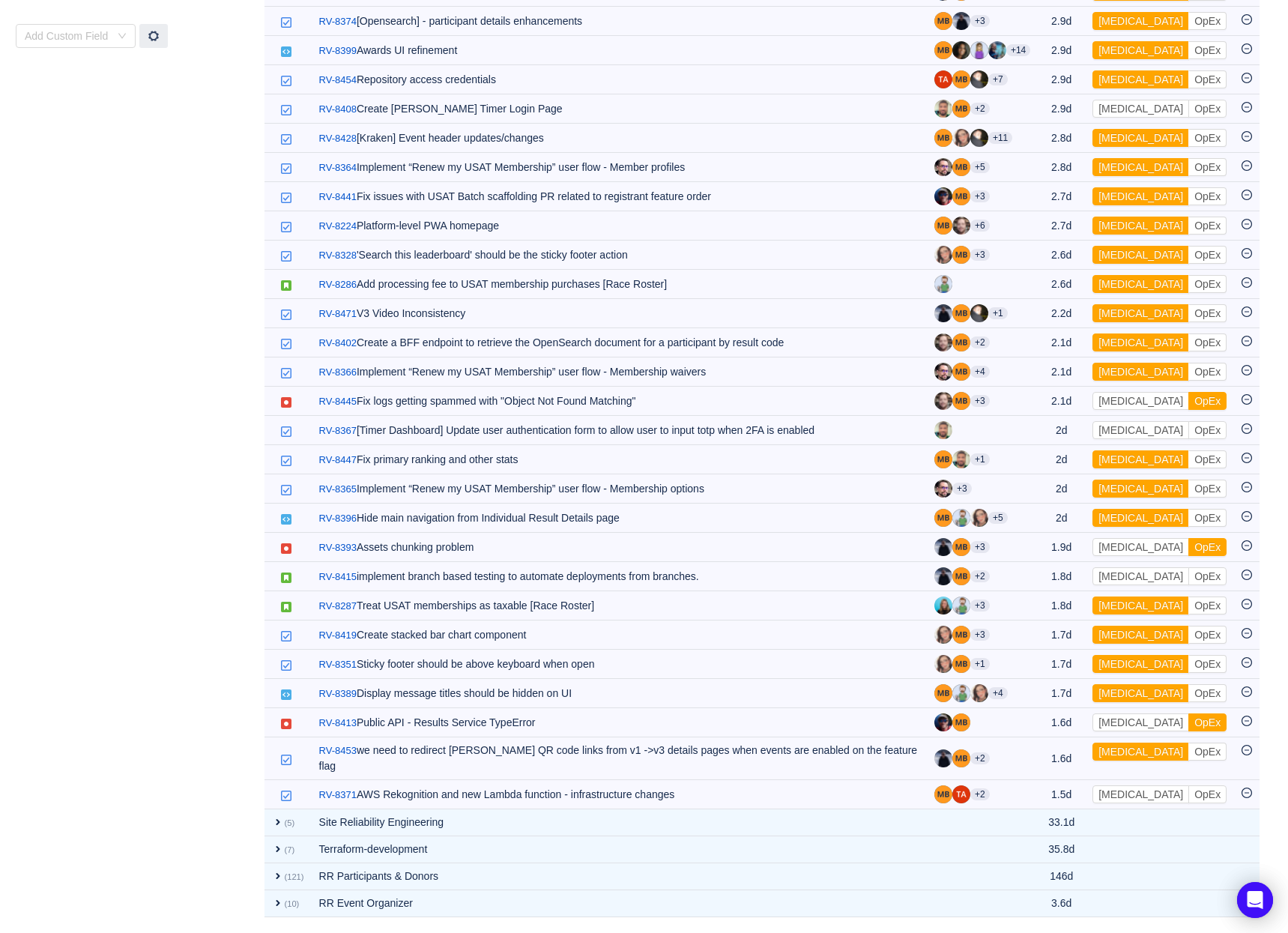
scroll to position [679, 0]
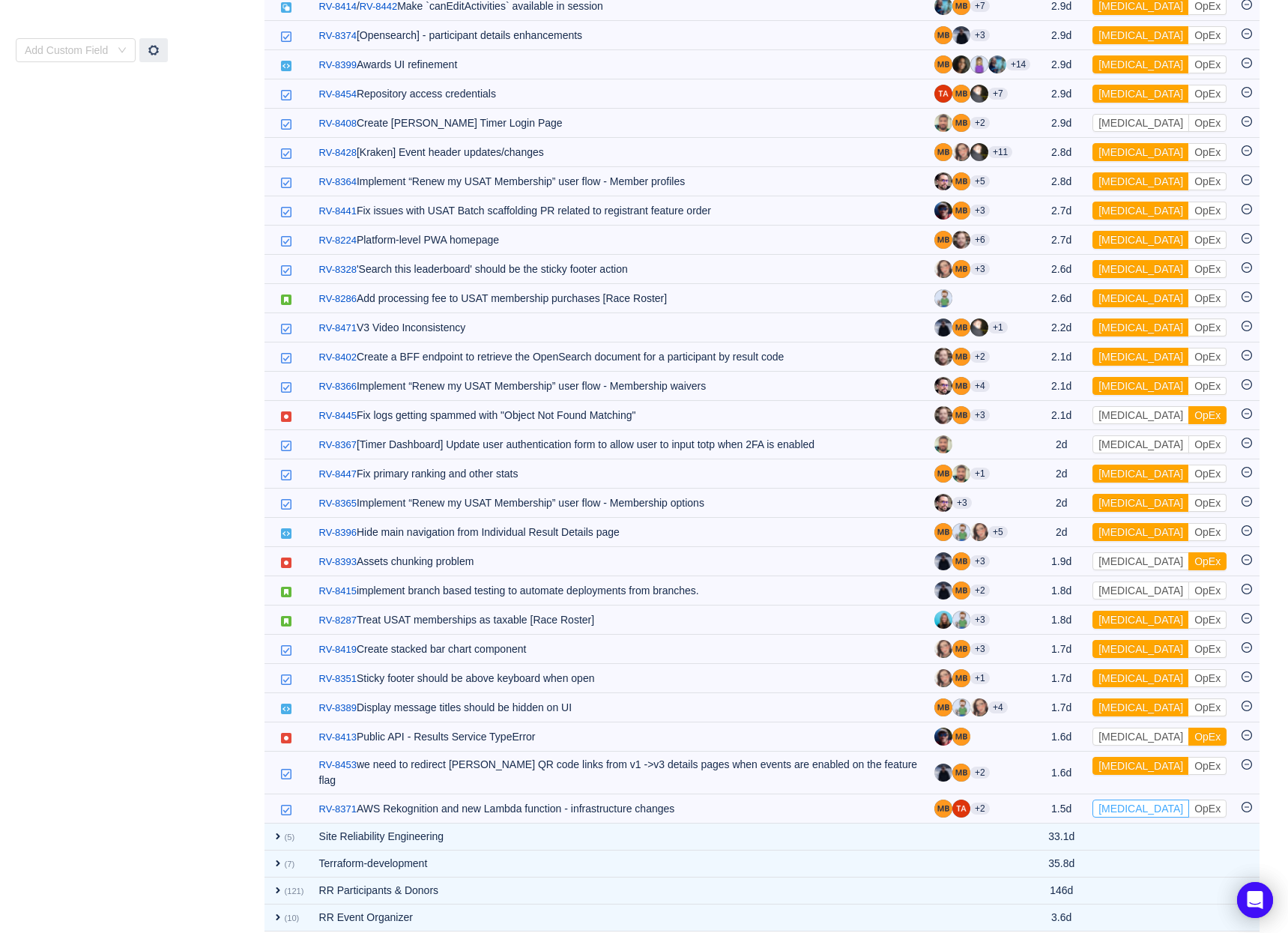
click at [1129, 799] on button "[MEDICAL_DATA]" at bounding box center [1140, 808] width 97 height 18
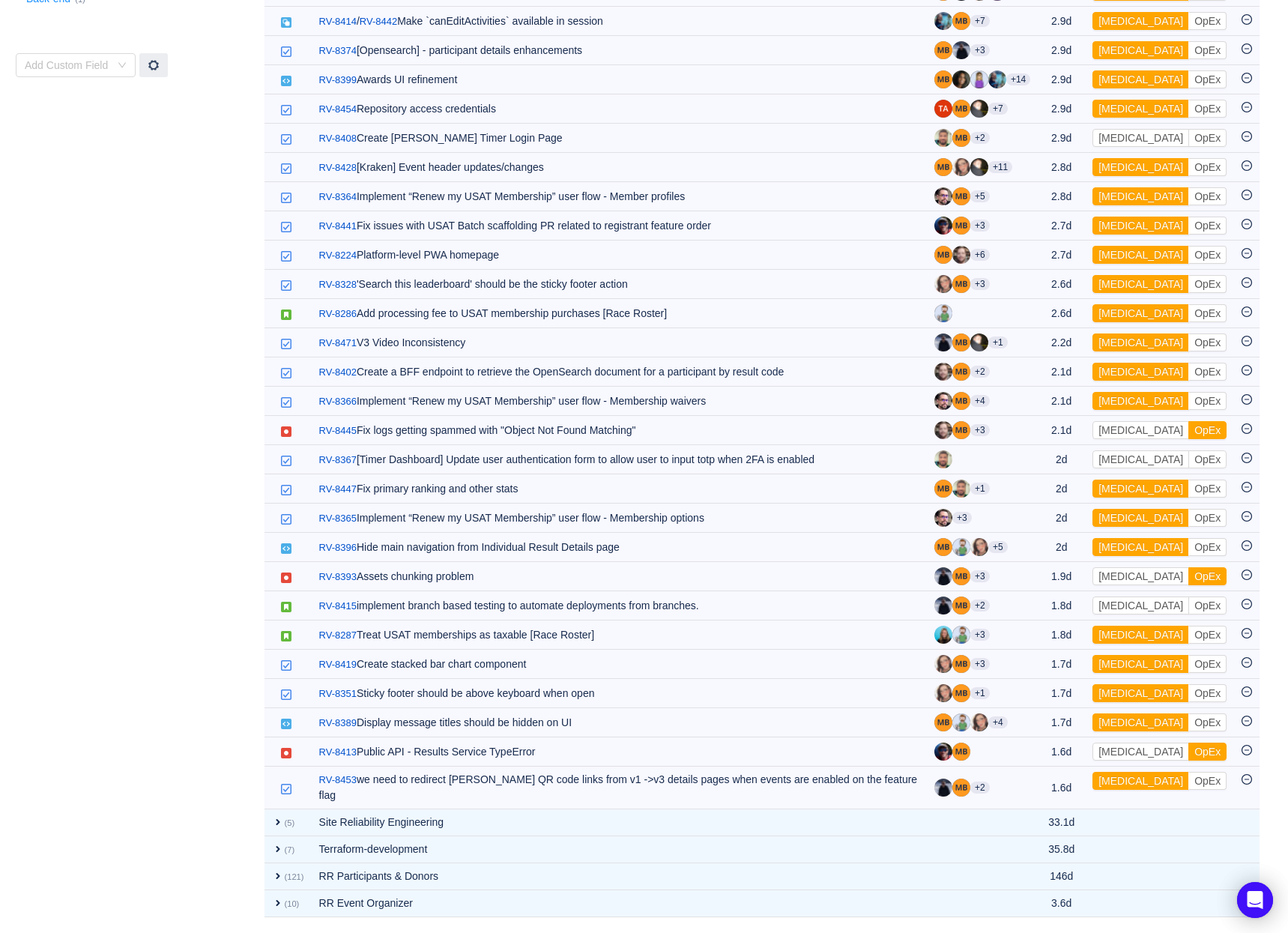
scroll to position [649, 0]
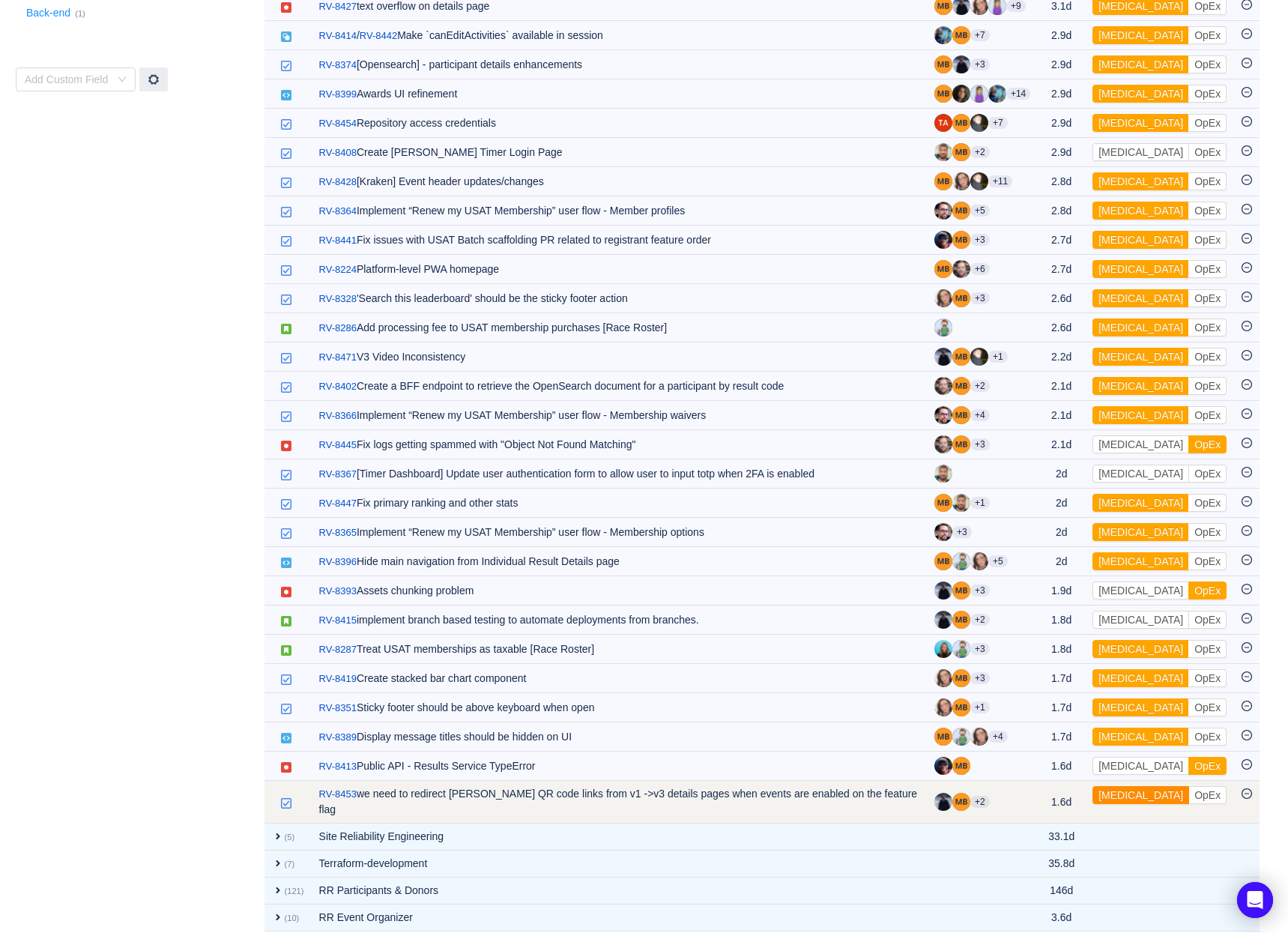
click at [1129, 796] on button "[MEDICAL_DATA]" at bounding box center [1140, 795] width 97 height 18
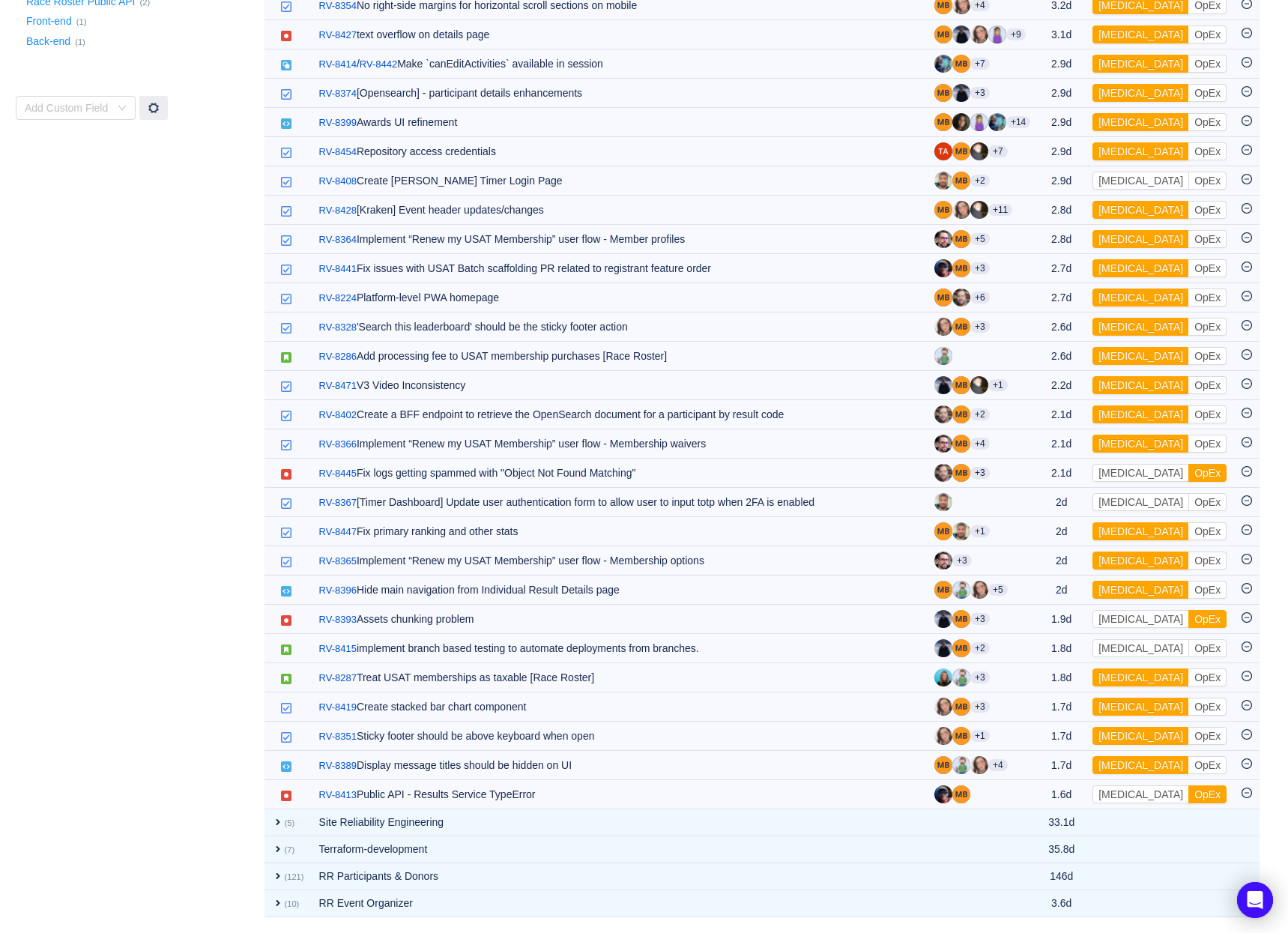
scroll to position [620, 0]
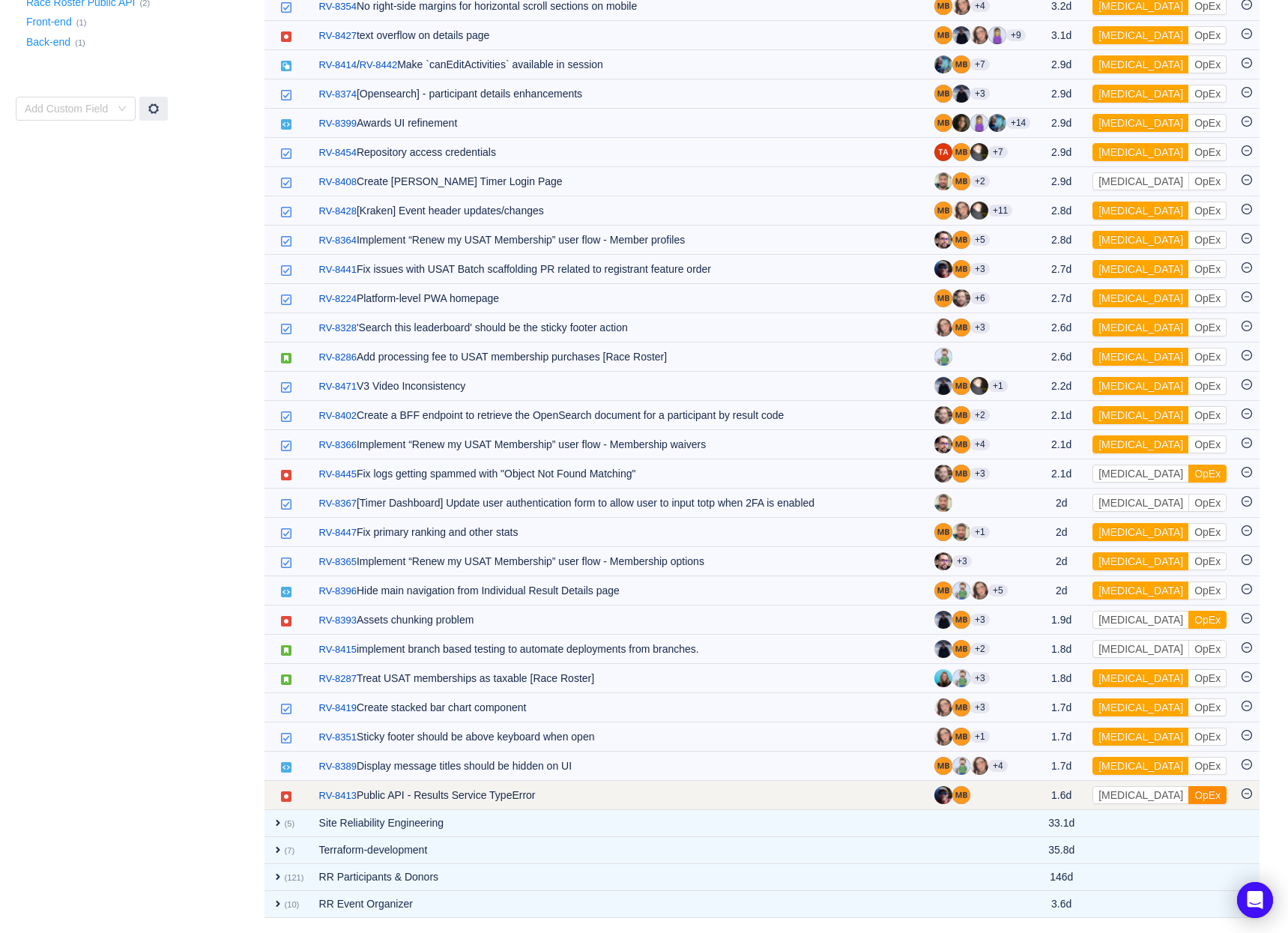
click at [1188, 796] on button "OpEx" at bounding box center [1207, 795] width 38 height 18
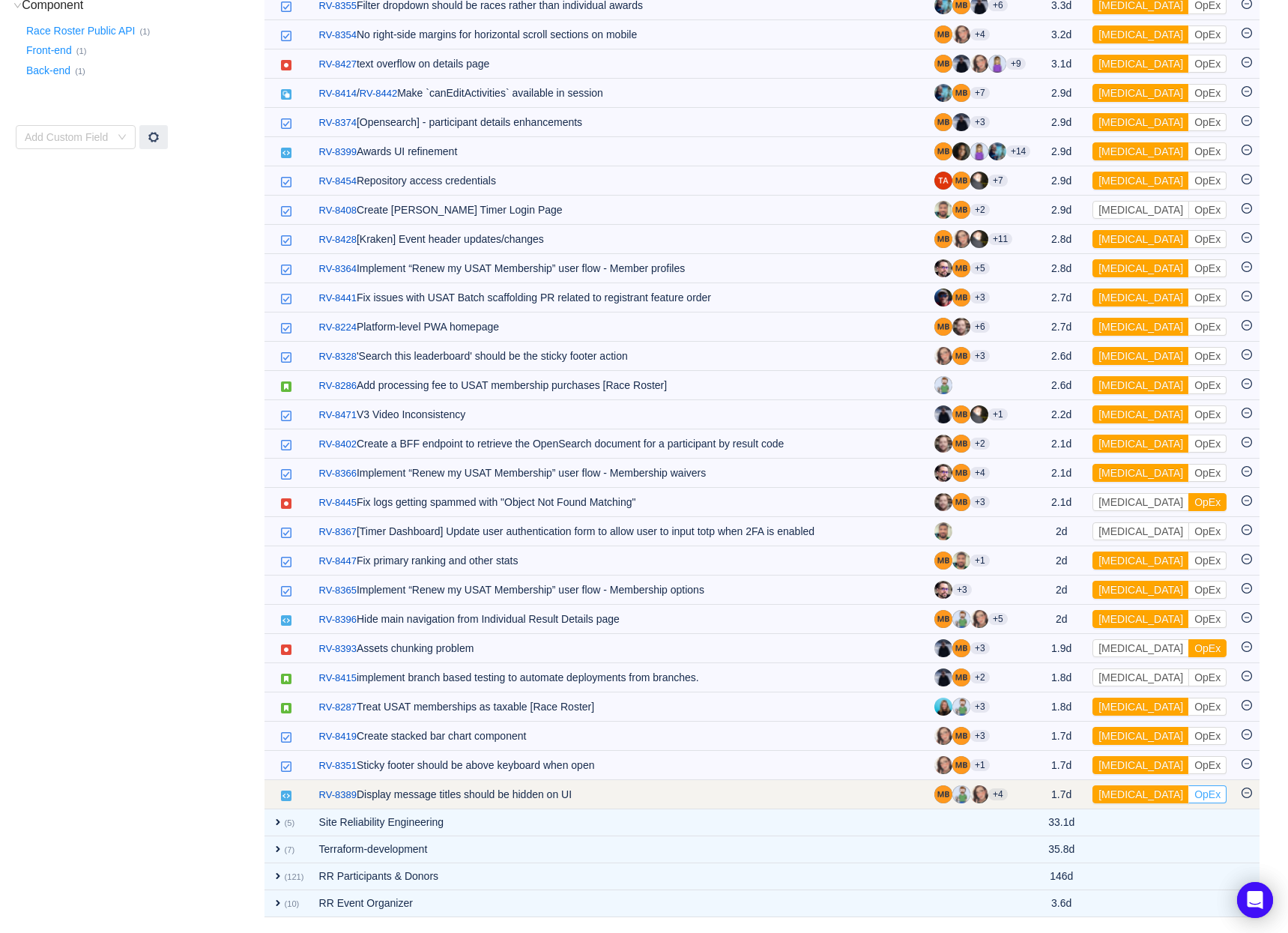
scroll to position [591, 0]
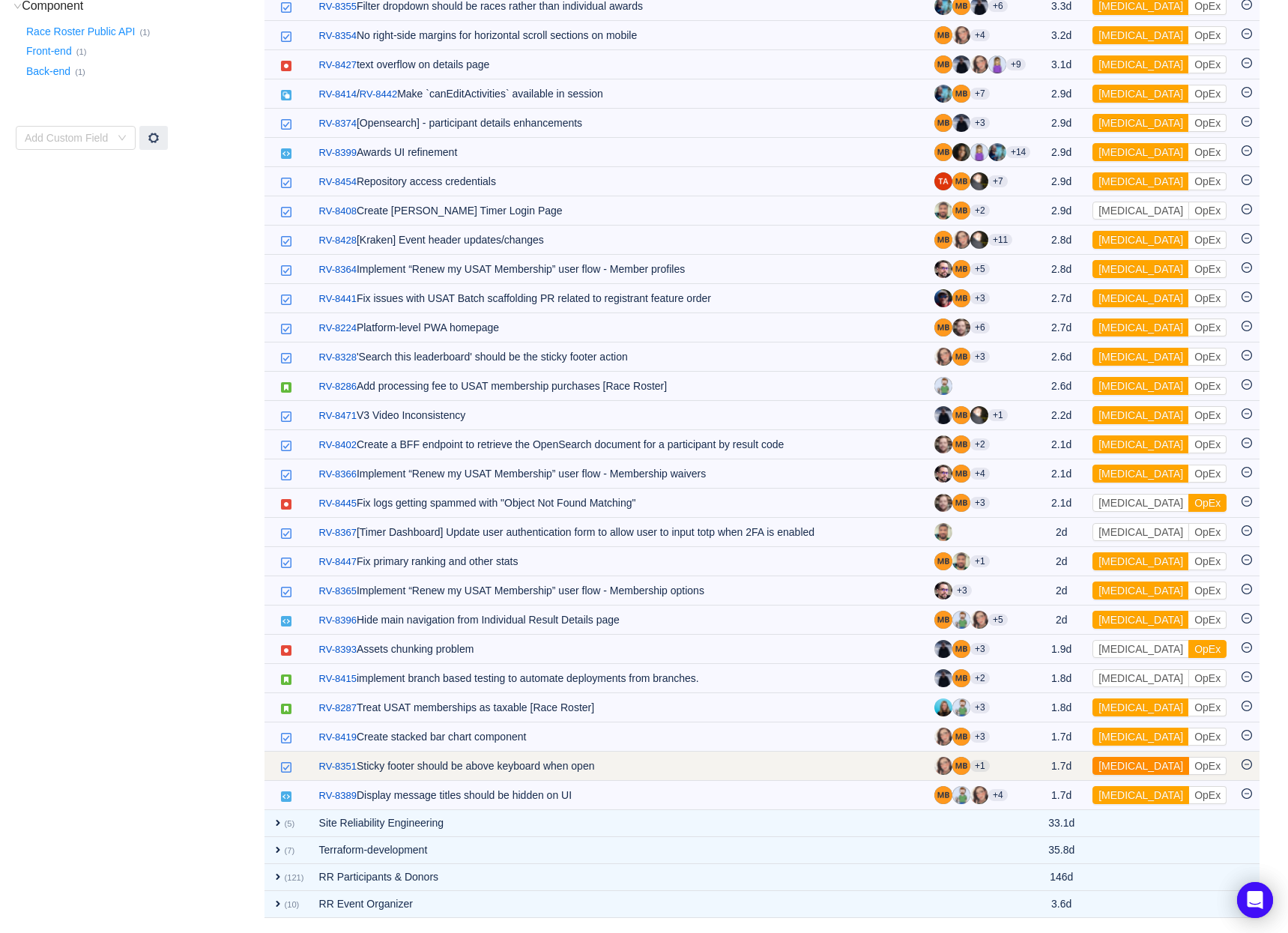
click at [1114, 793] on button "[MEDICAL_DATA]" at bounding box center [1140, 795] width 97 height 18
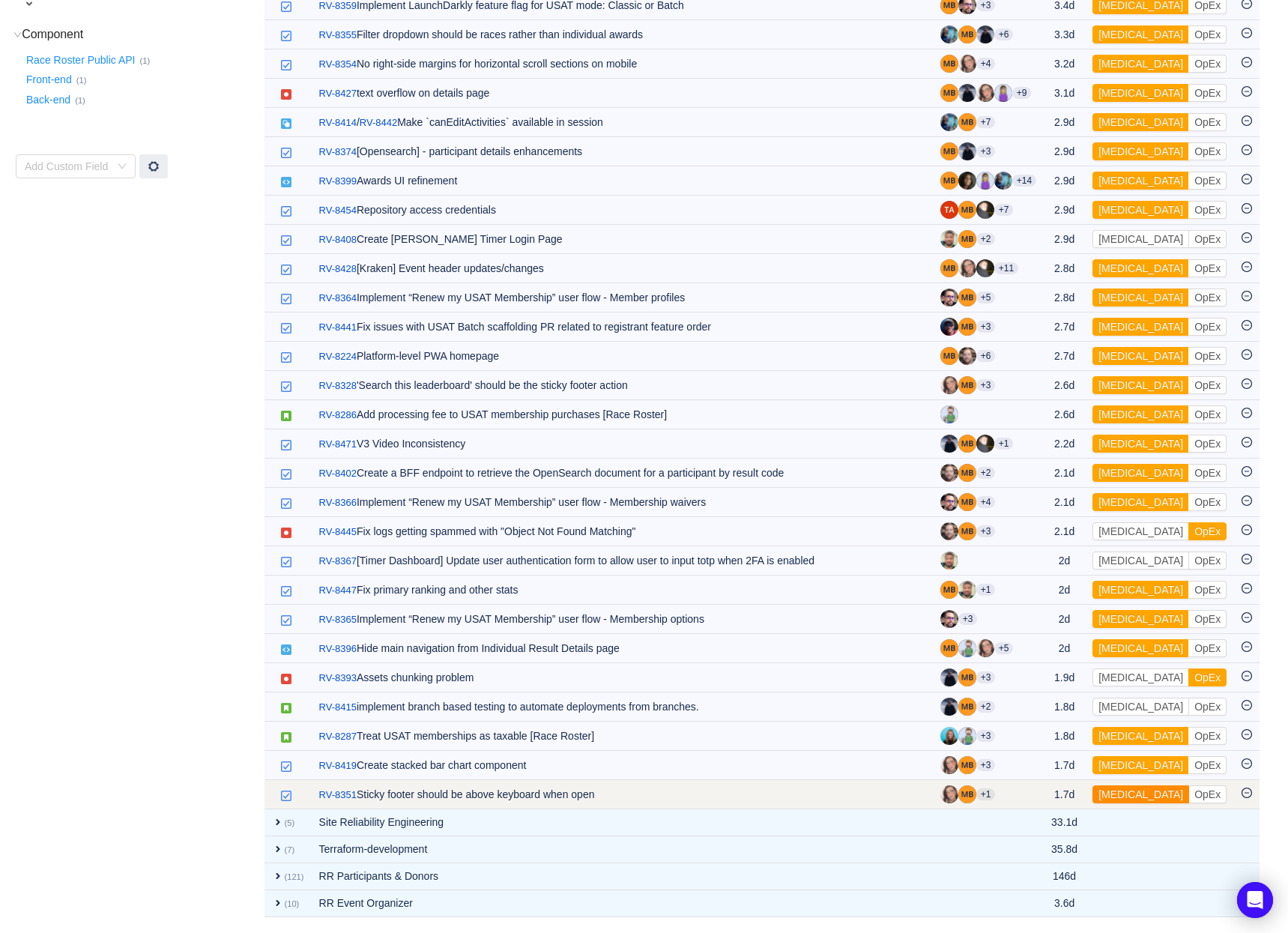
scroll to position [562, 0]
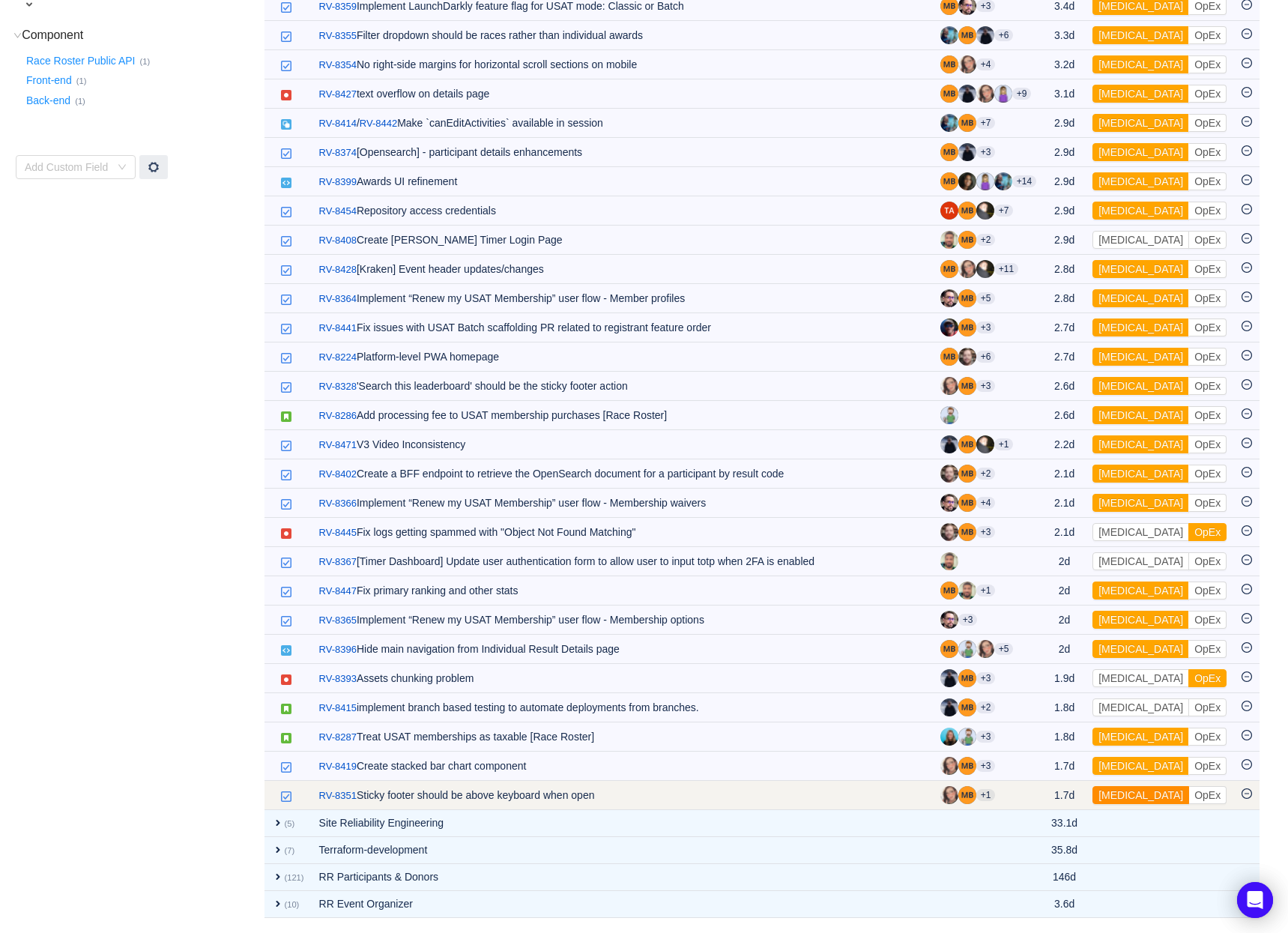
click at [1114, 793] on button "[MEDICAL_DATA]" at bounding box center [1140, 795] width 97 height 18
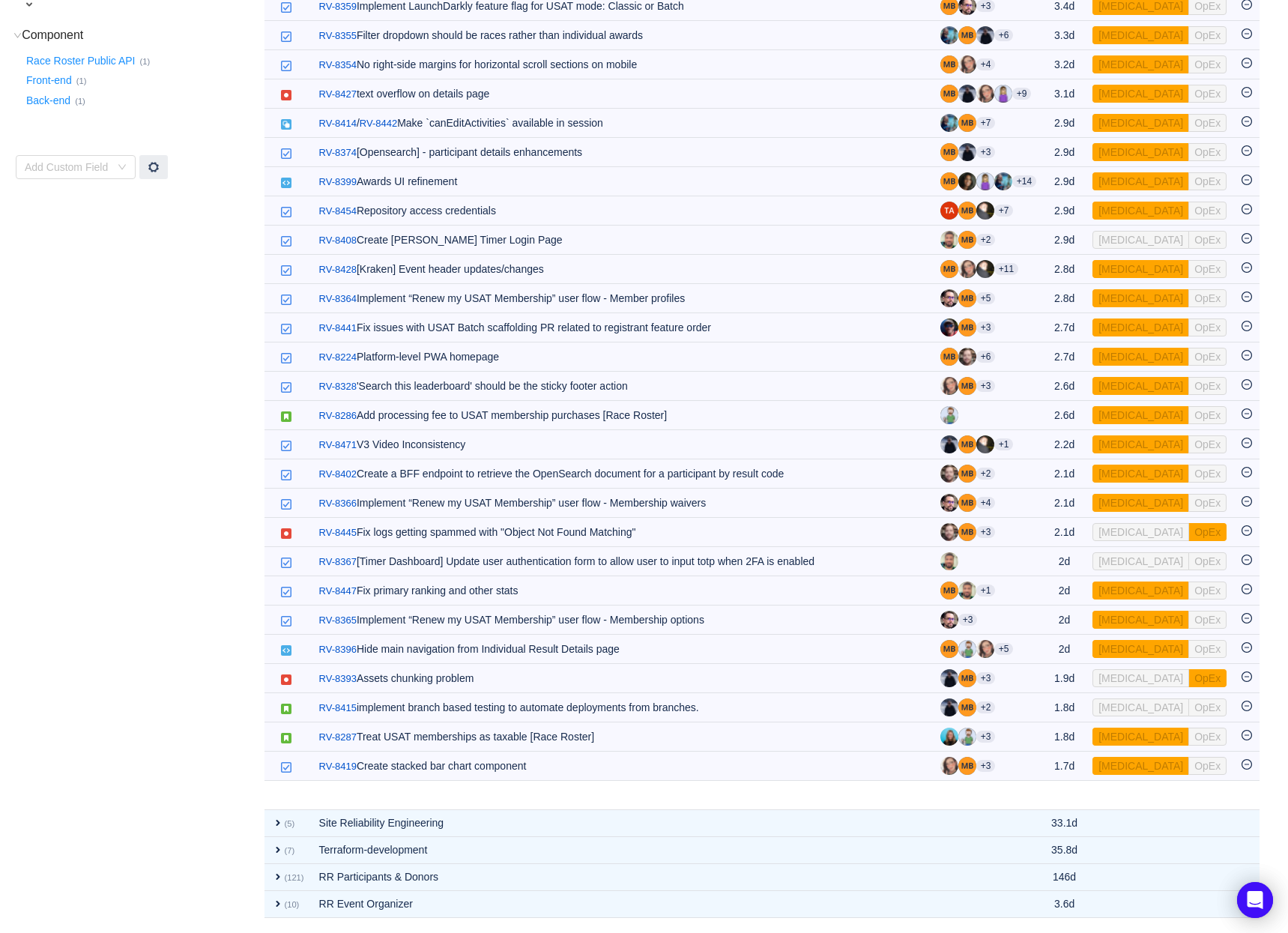
scroll to position [532, 0]
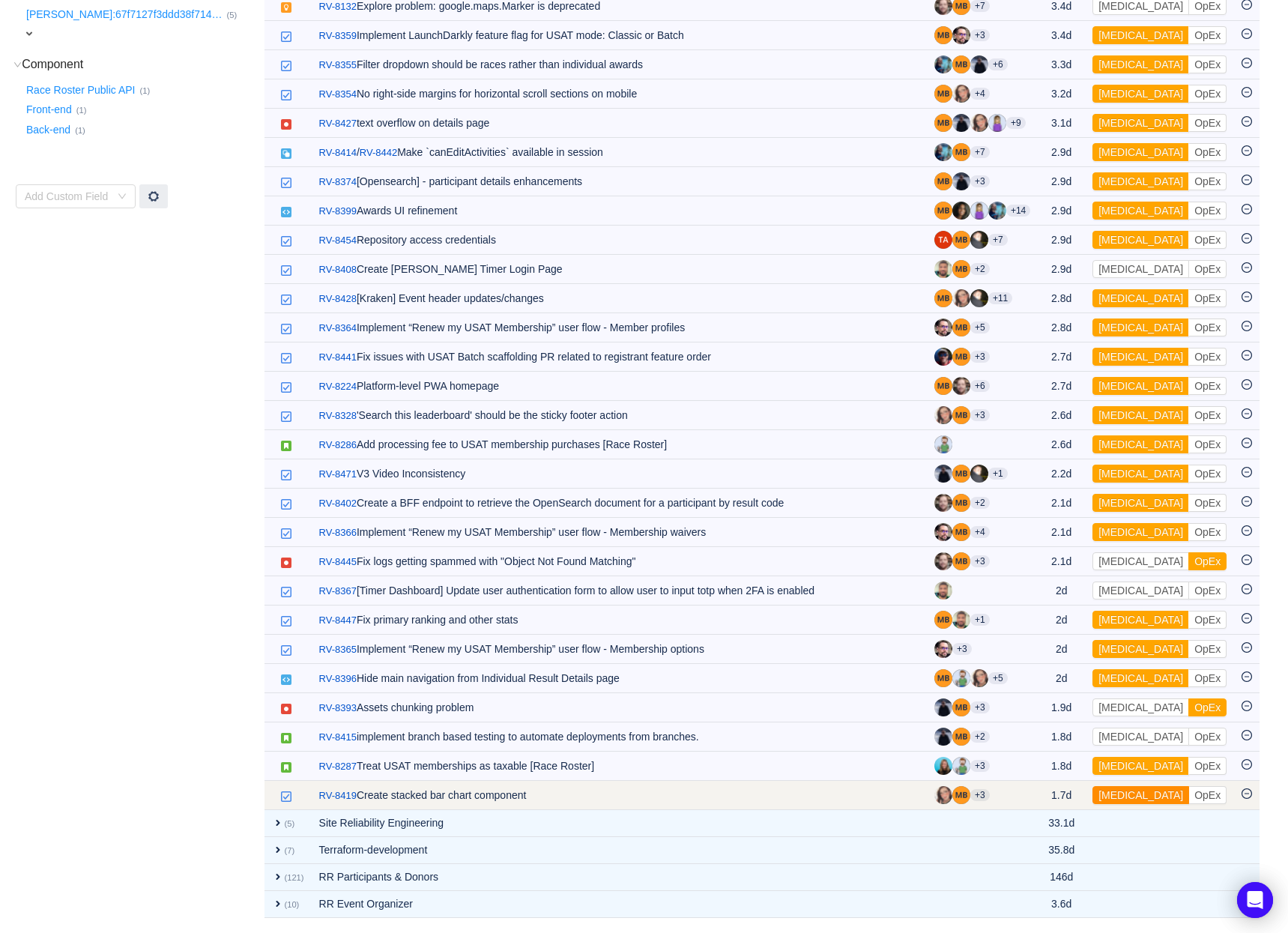
click at [1114, 793] on button "[MEDICAL_DATA]" at bounding box center [1140, 795] width 97 height 18
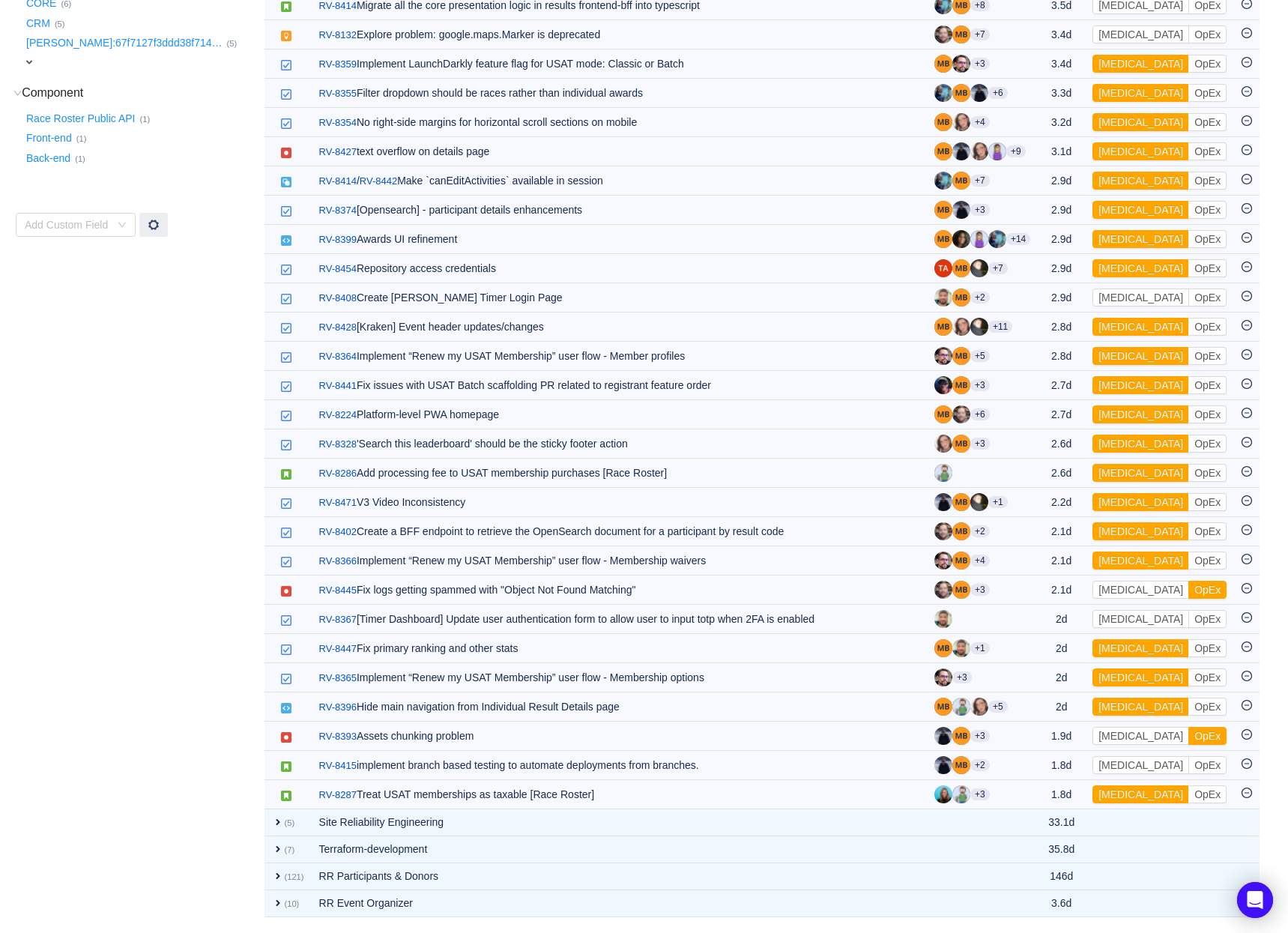
scroll to position [503, 0]
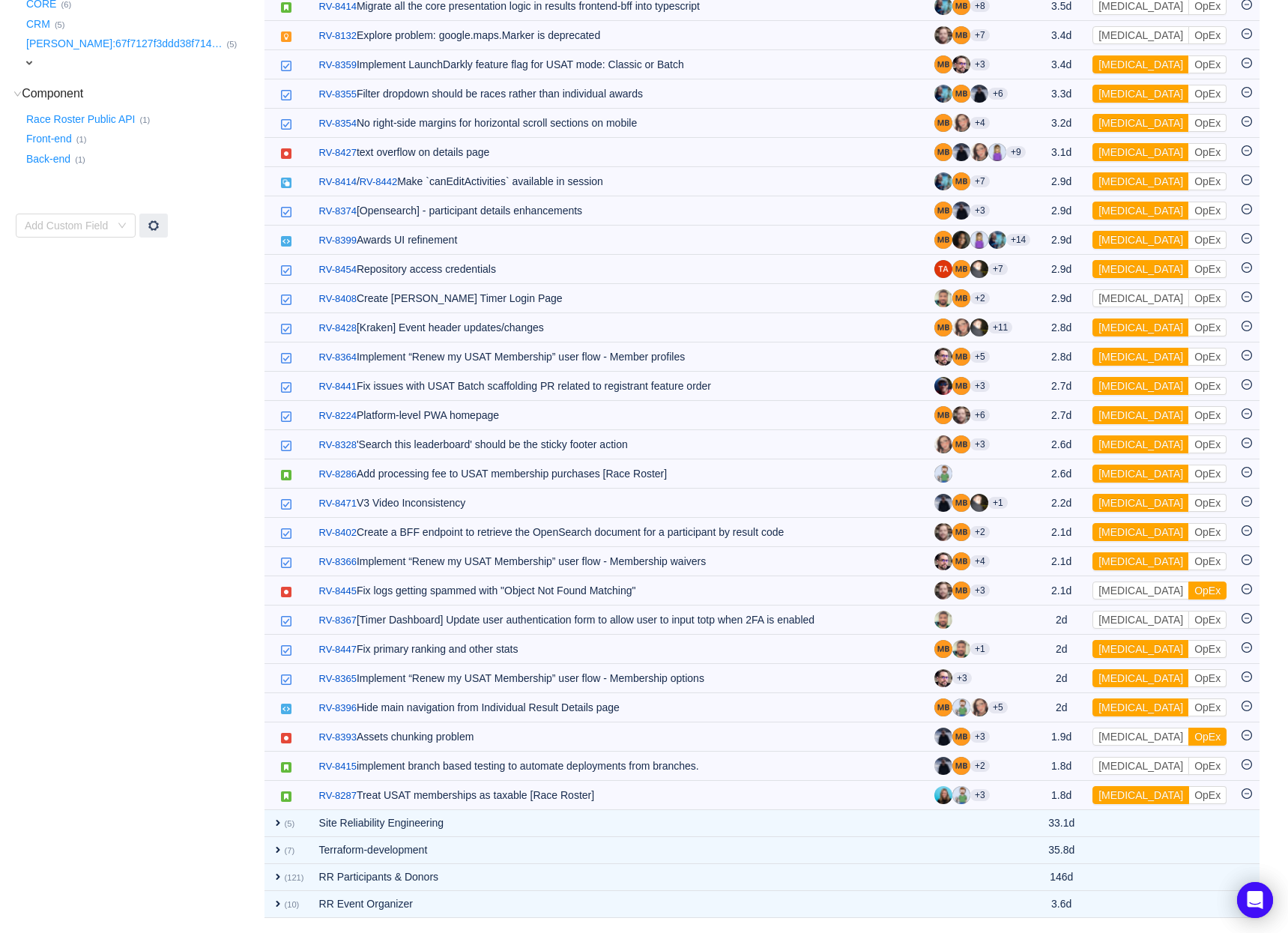
click at [1114, 793] on button "[MEDICAL_DATA]" at bounding box center [1140, 795] width 97 height 18
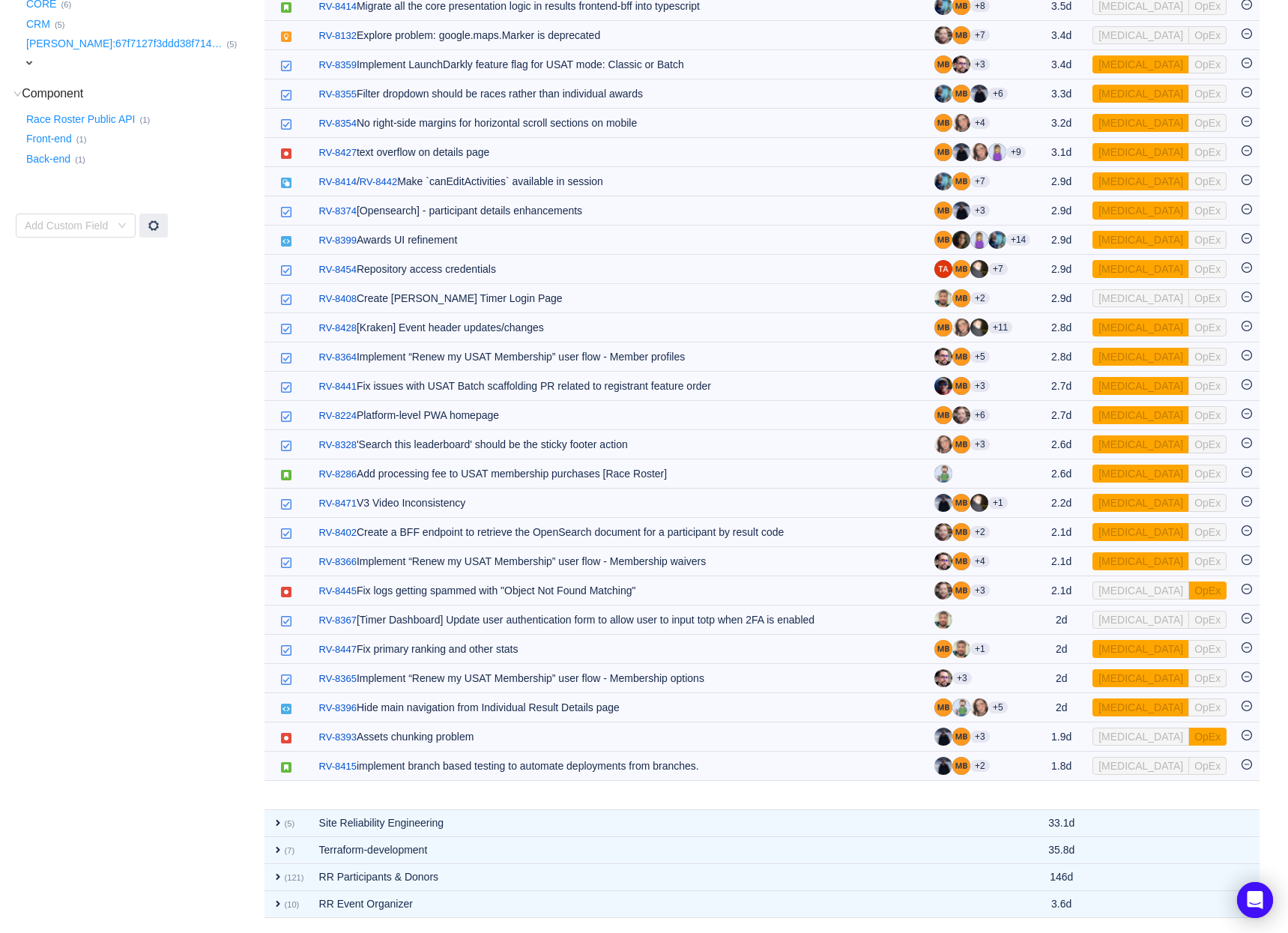
scroll to position [474, 0]
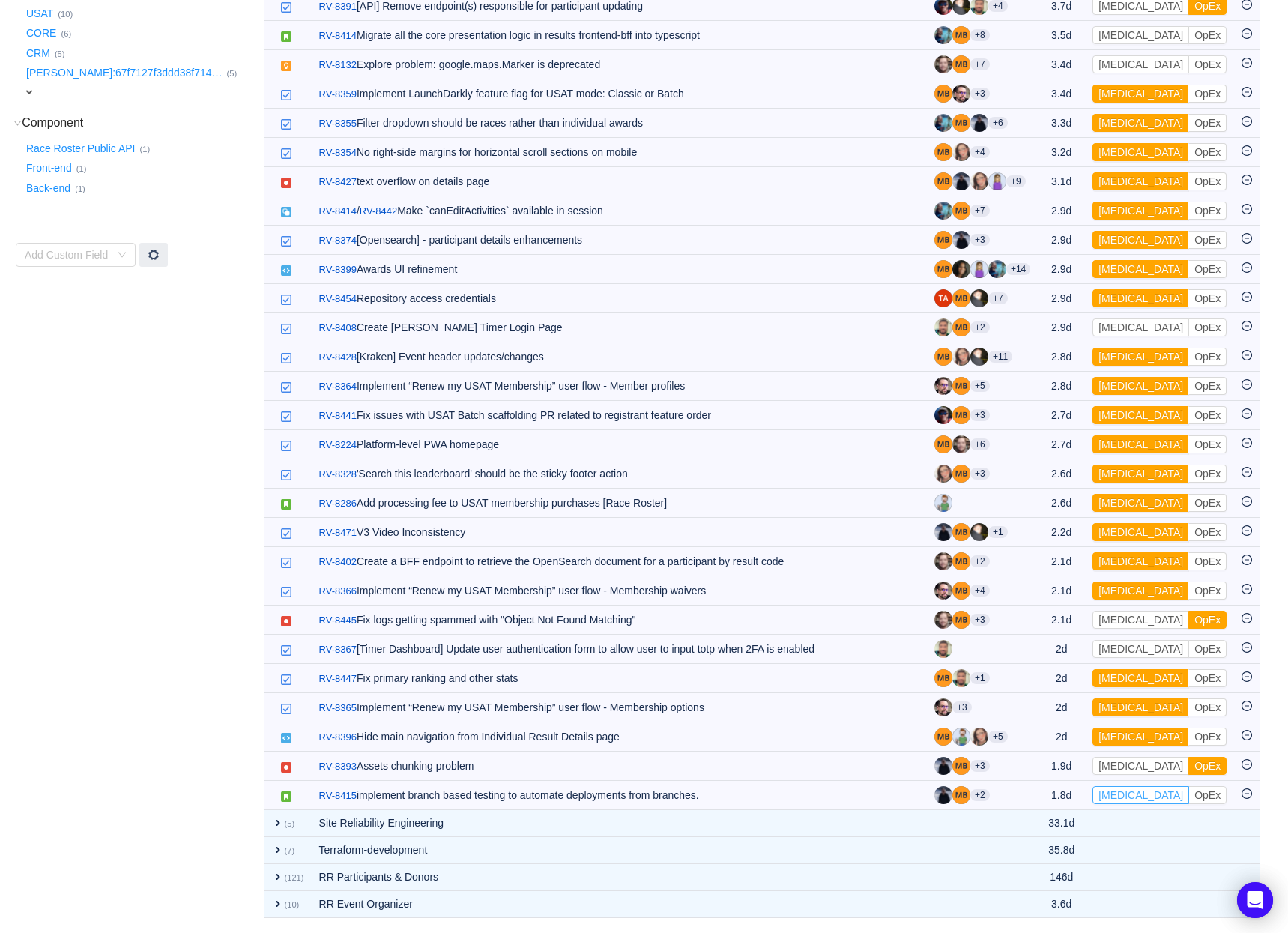
click at [1114, 793] on button "[MEDICAL_DATA]" at bounding box center [1140, 795] width 97 height 18
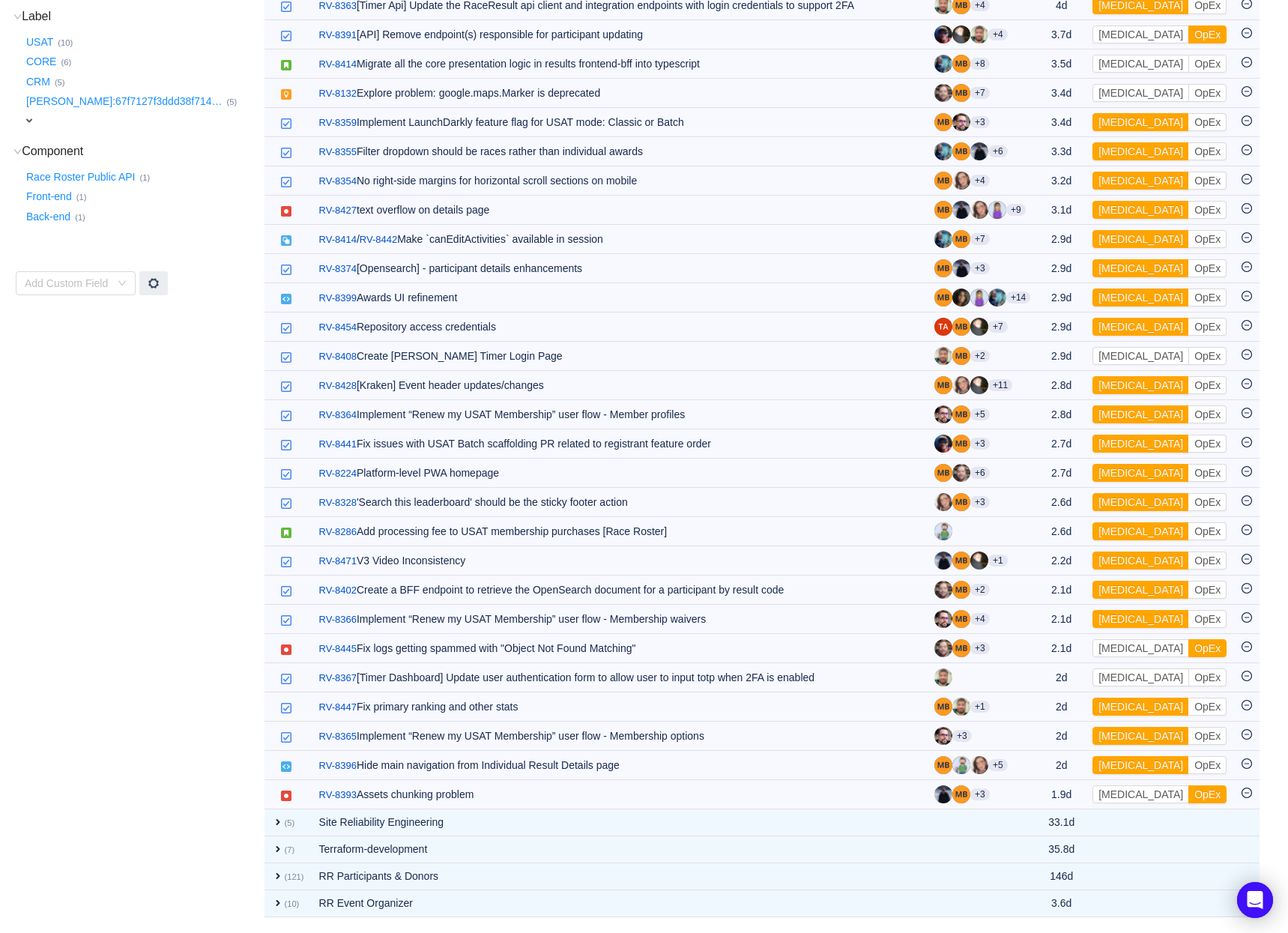
scroll to position [445, 0]
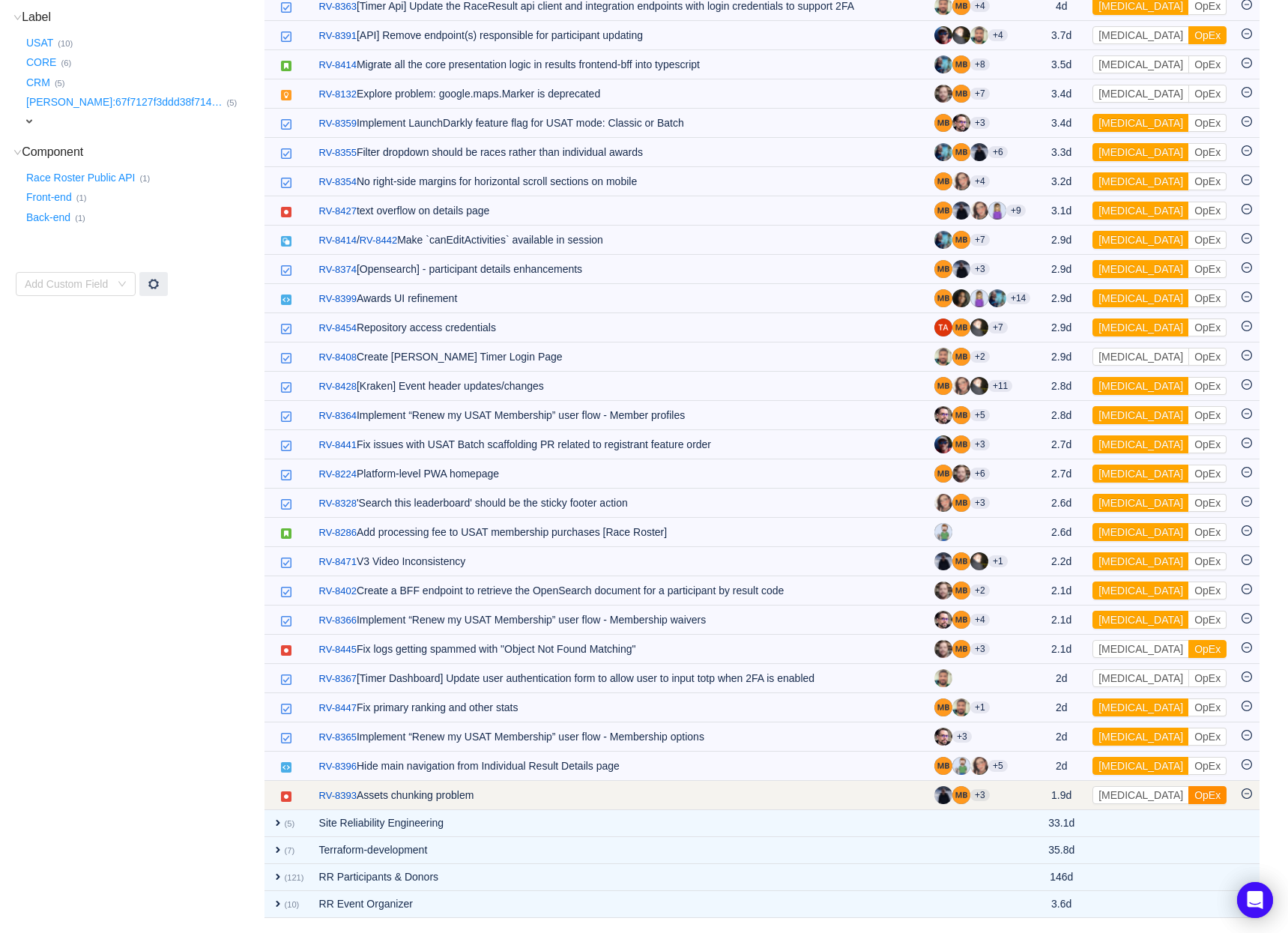
click at [1188, 794] on button "OpEx" at bounding box center [1207, 795] width 38 height 18
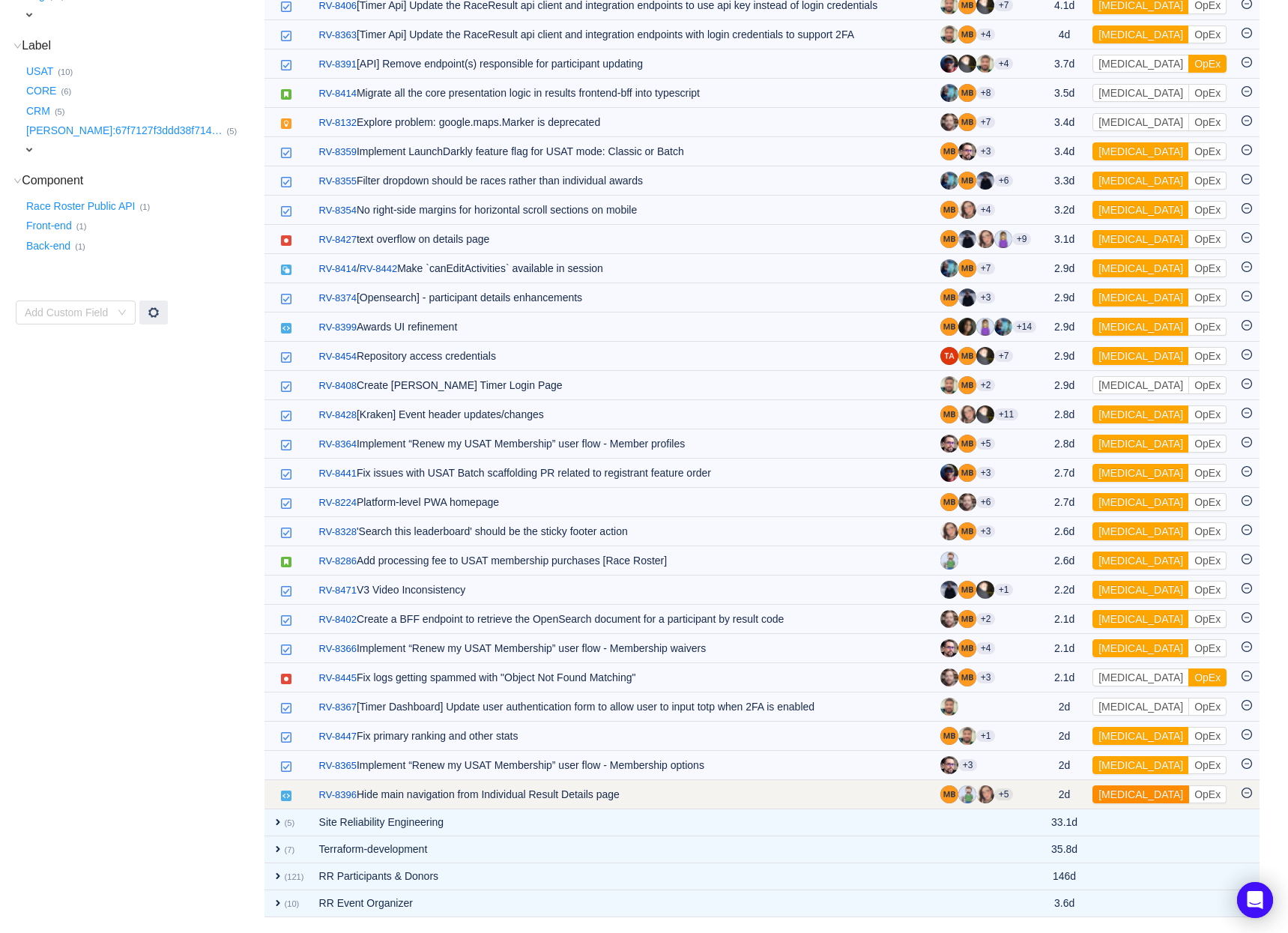
scroll to position [415, 0]
click at [1124, 792] on button "[MEDICAL_DATA]" at bounding box center [1140, 795] width 97 height 18
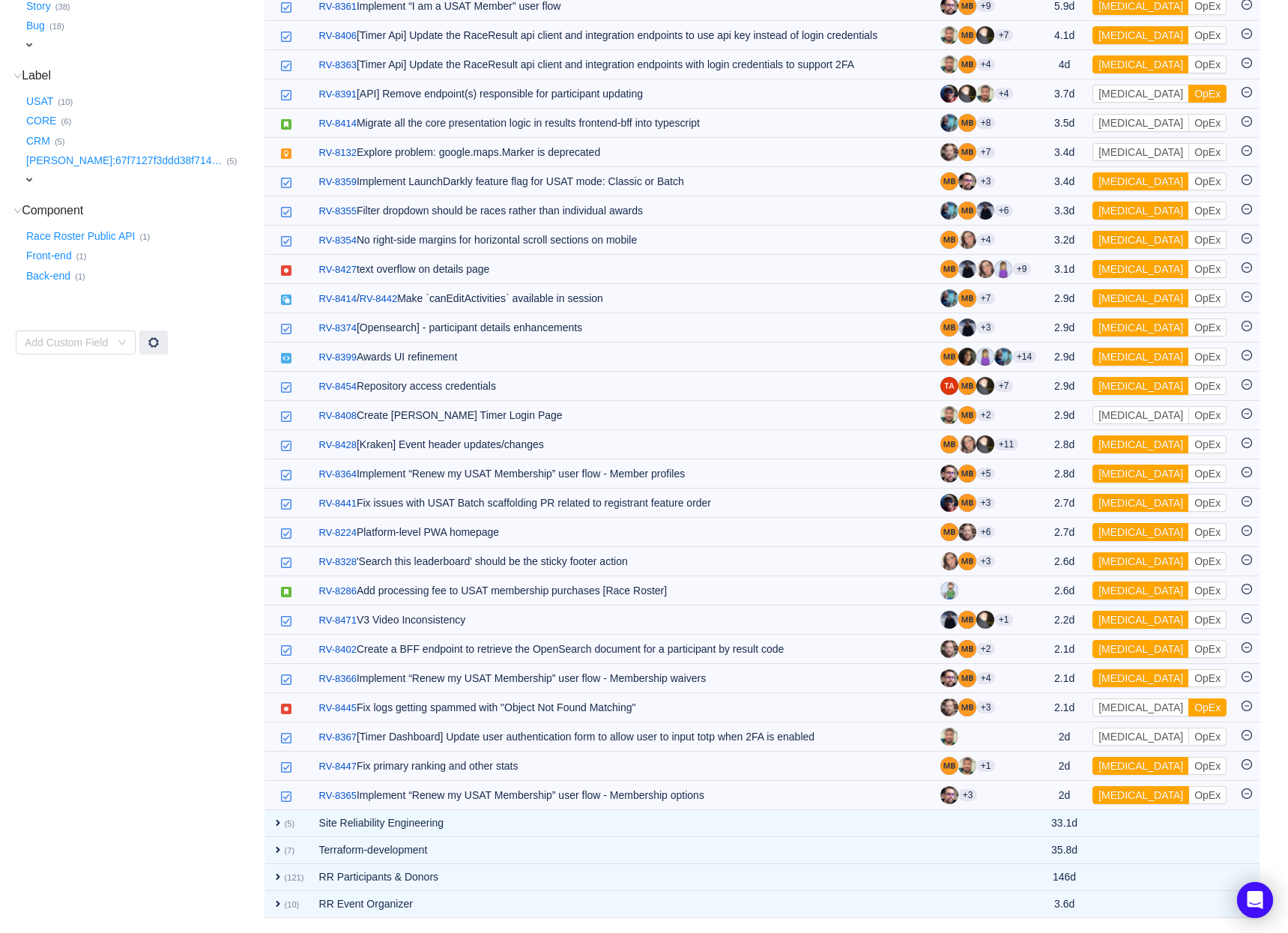
click at [1124, 792] on button "[MEDICAL_DATA]" at bounding box center [1140, 795] width 97 height 18
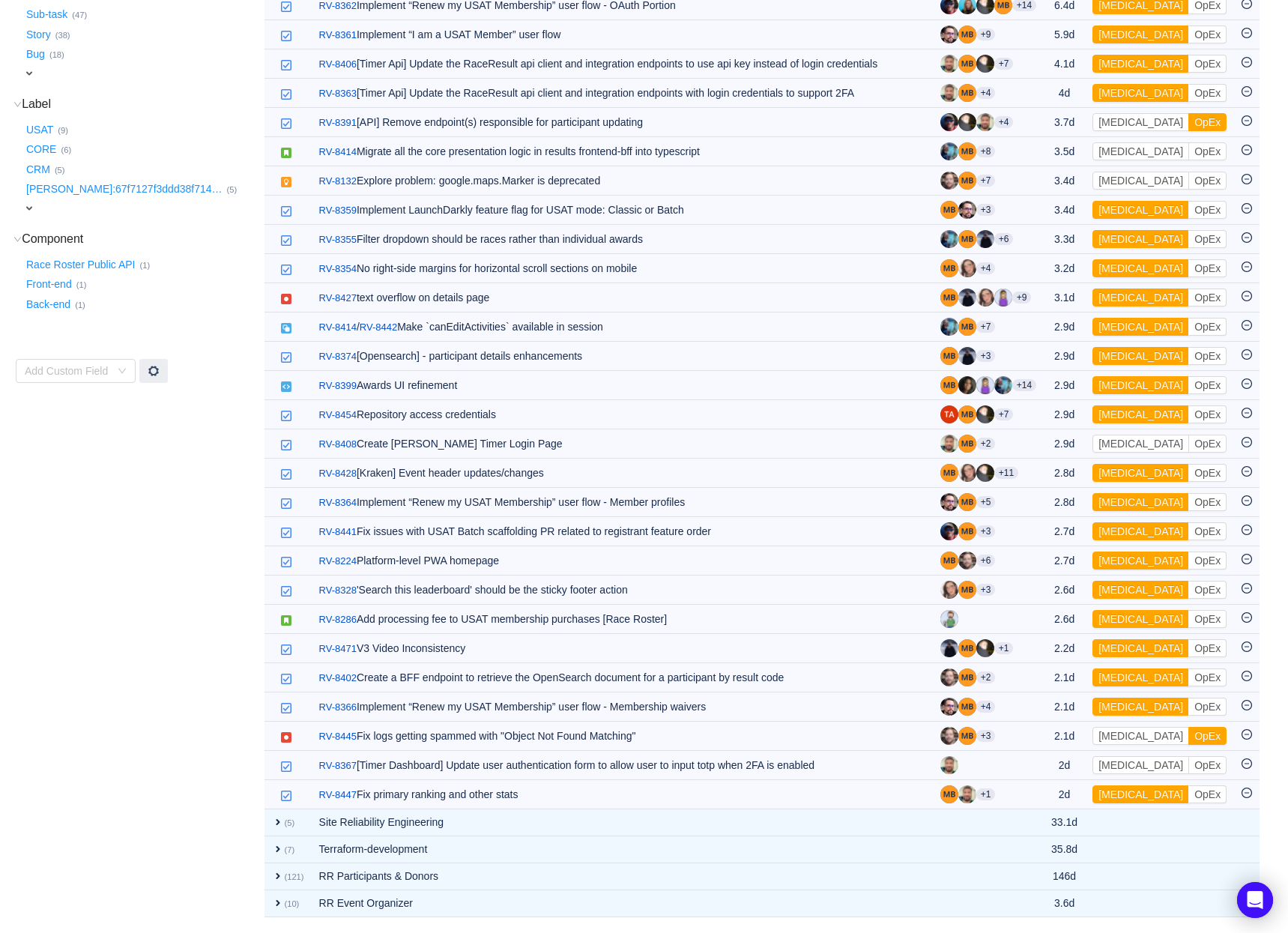
scroll to position [357, 0]
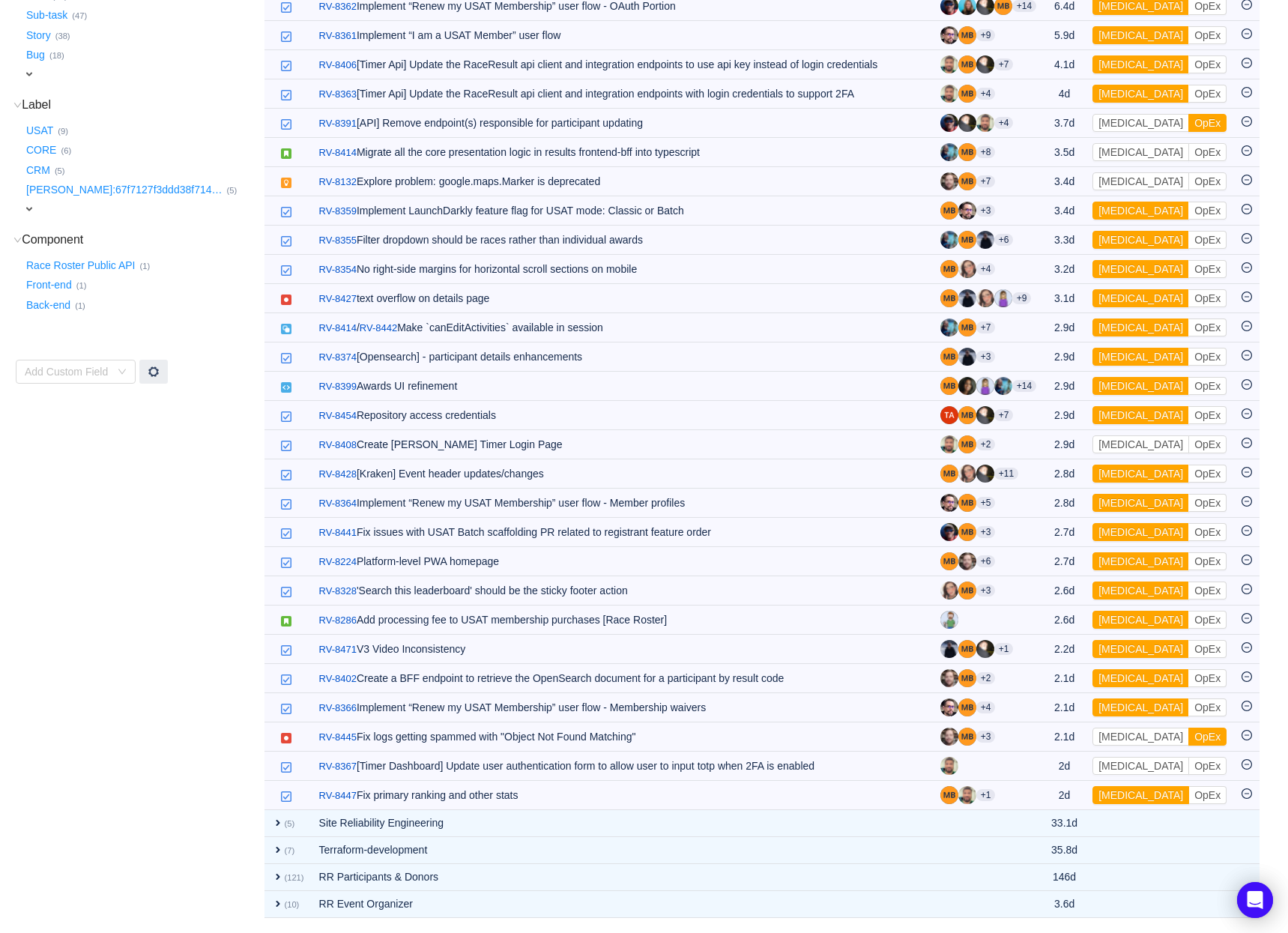
click at [1124, 792] on button "[MEDICAL_DATA]" at bounding box center [1140, 795] width 97 height 18
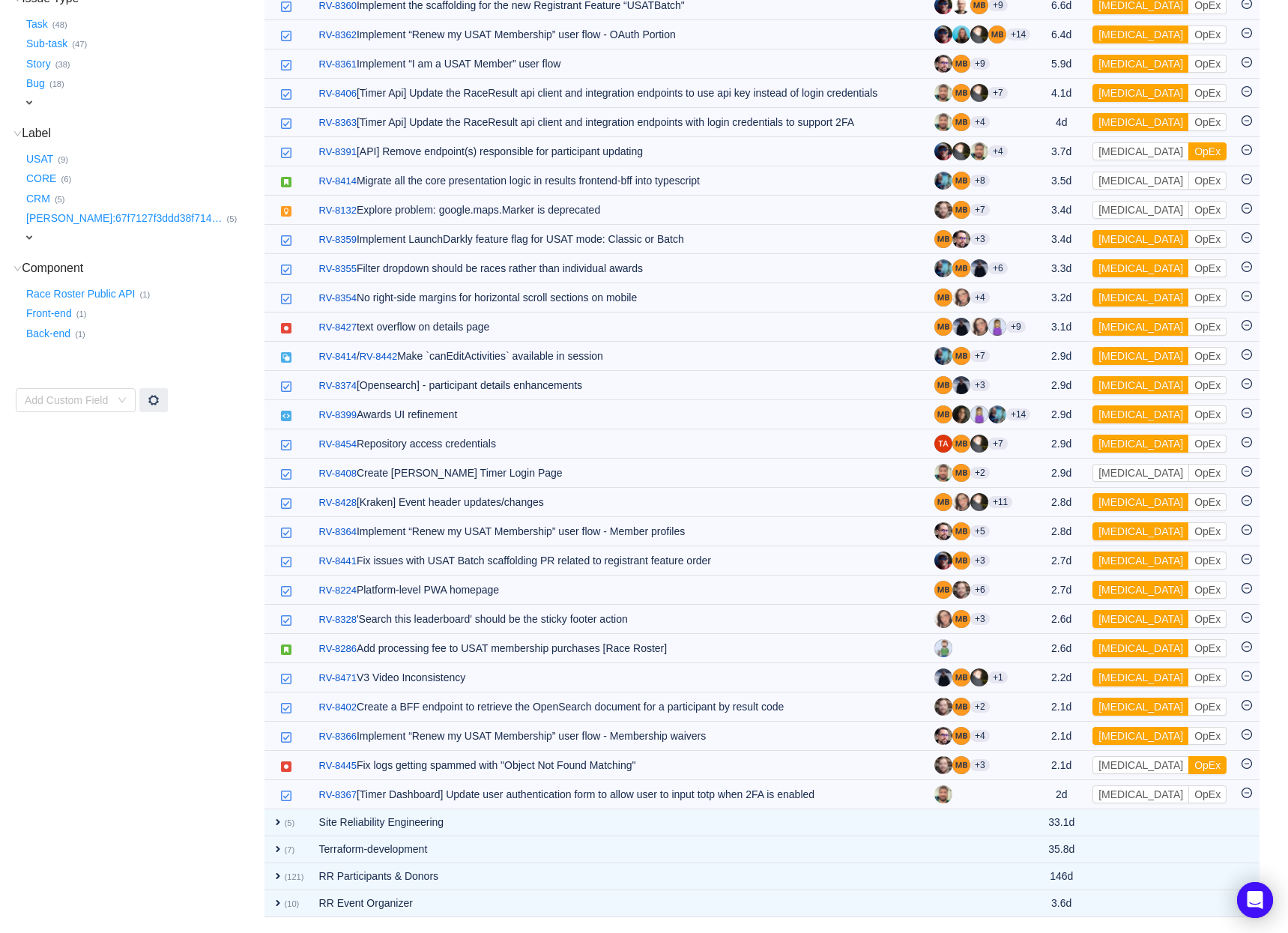
scroll to position [328, 0]
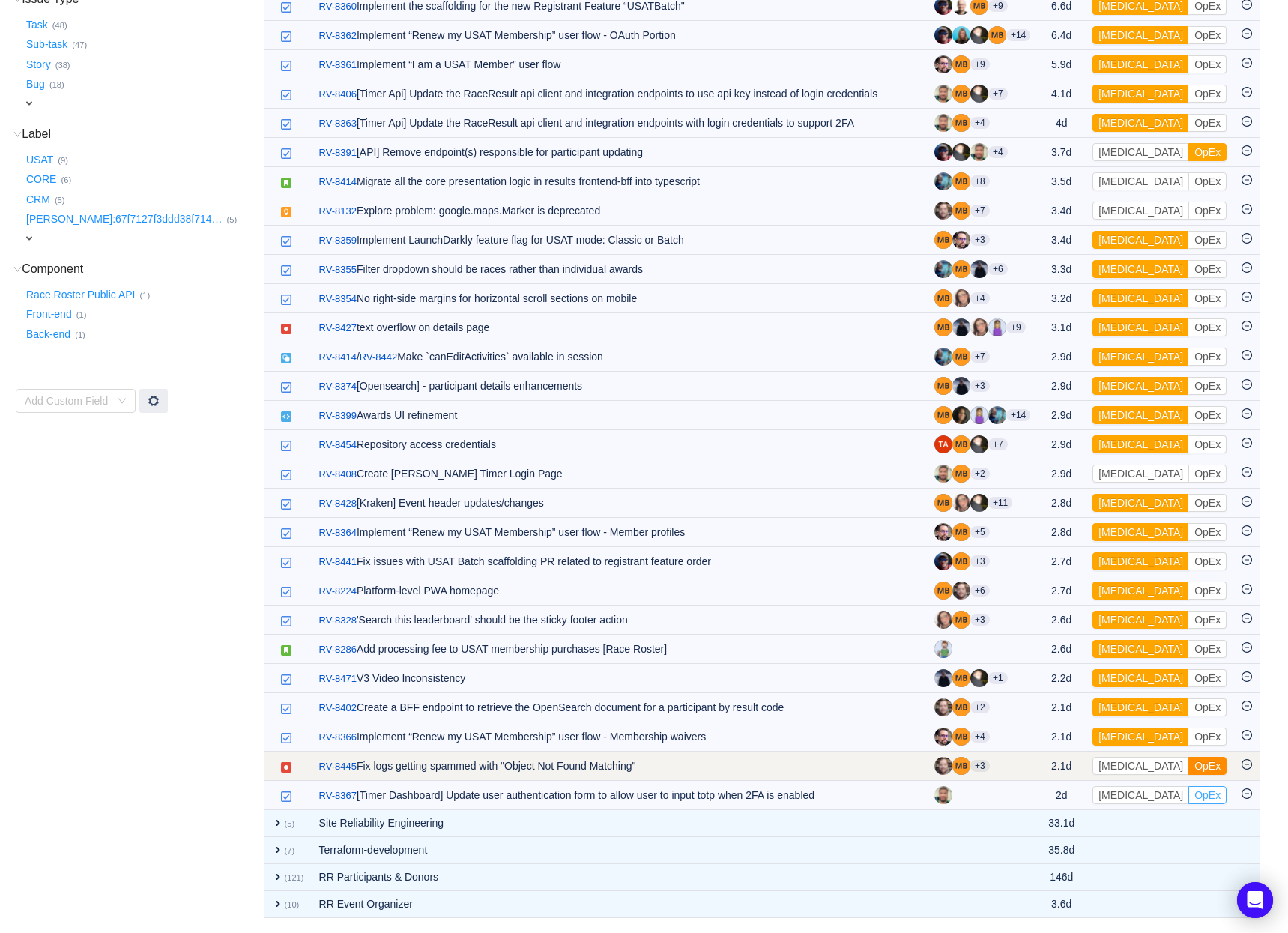
click at [1188, 797] on button "OpEx" at bounding box center [1207, 795] width 38 height 18
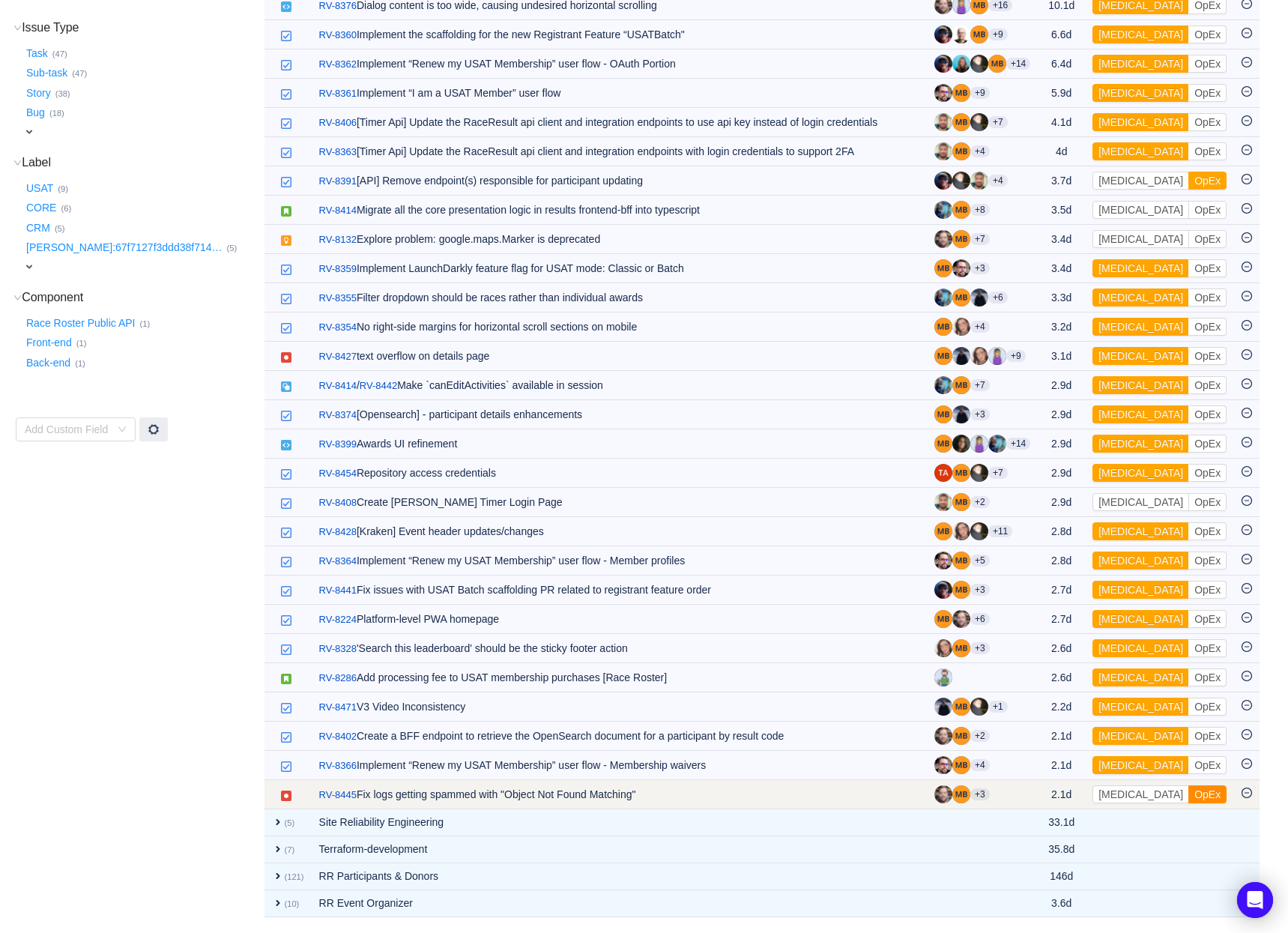
scroll to position [299, 0]
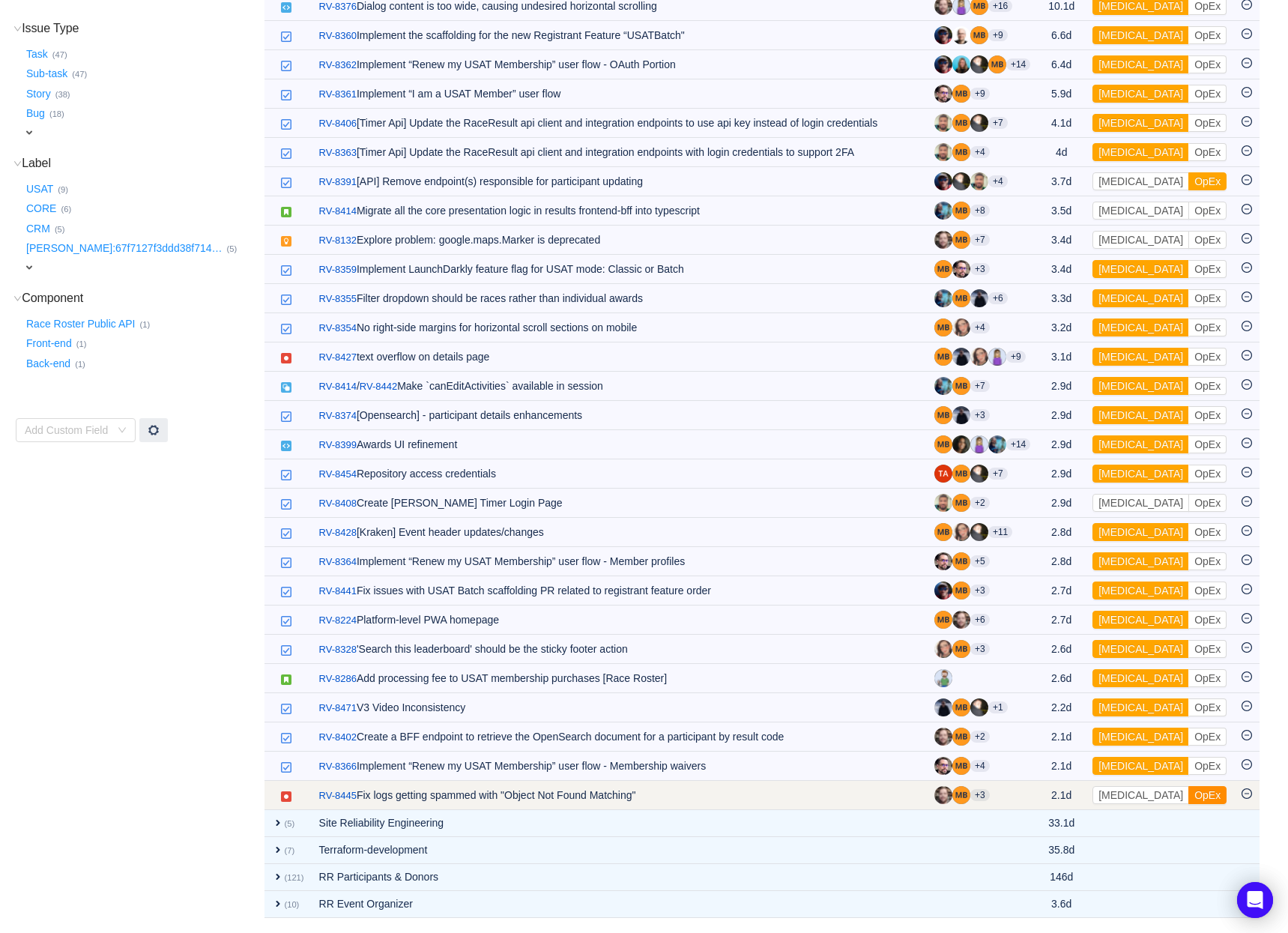
click at [1188, 796] on button "OpEx" at bounding box center [1207, 795] width 38 height 18
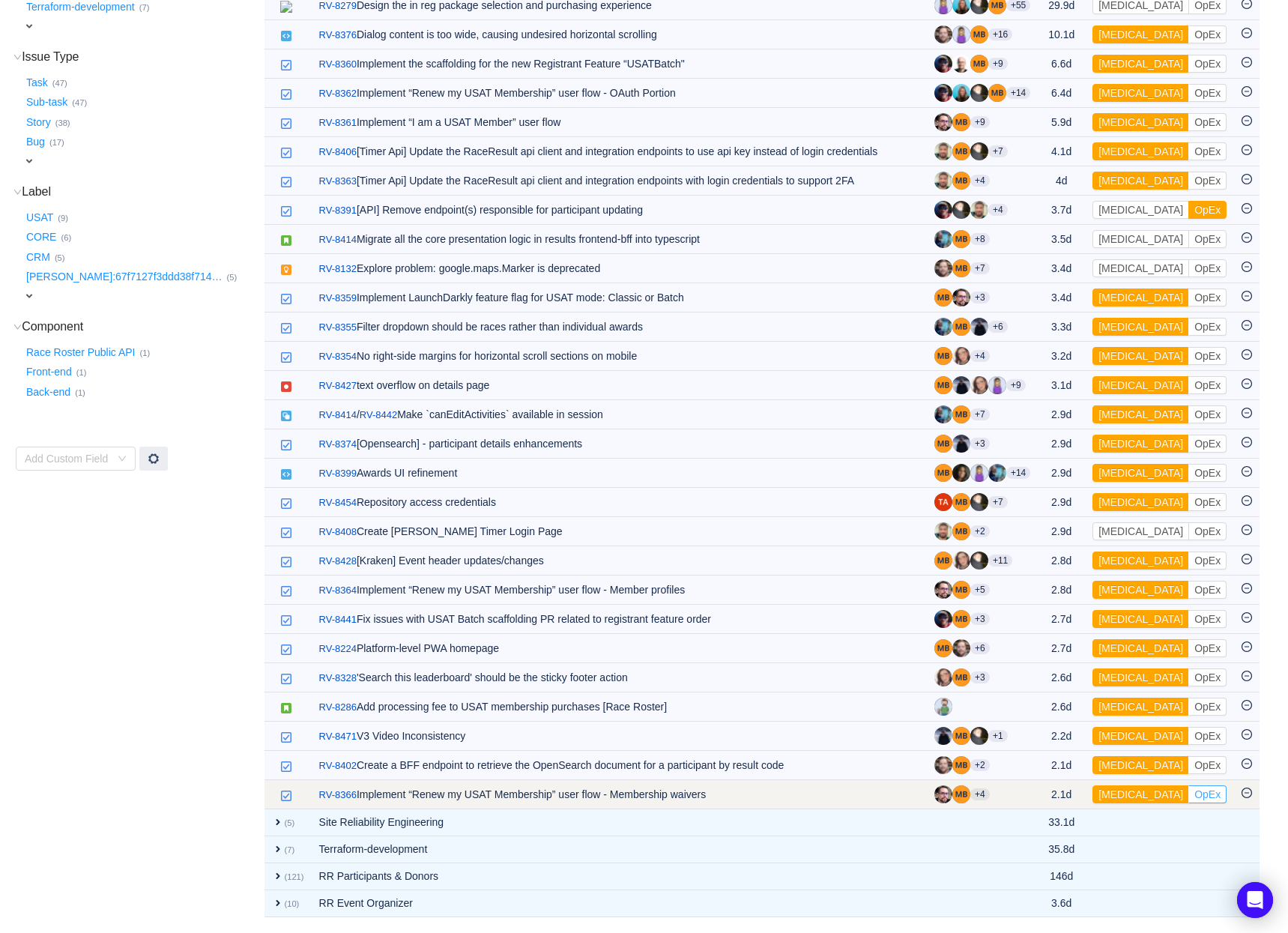
scroll to position [269, 0]
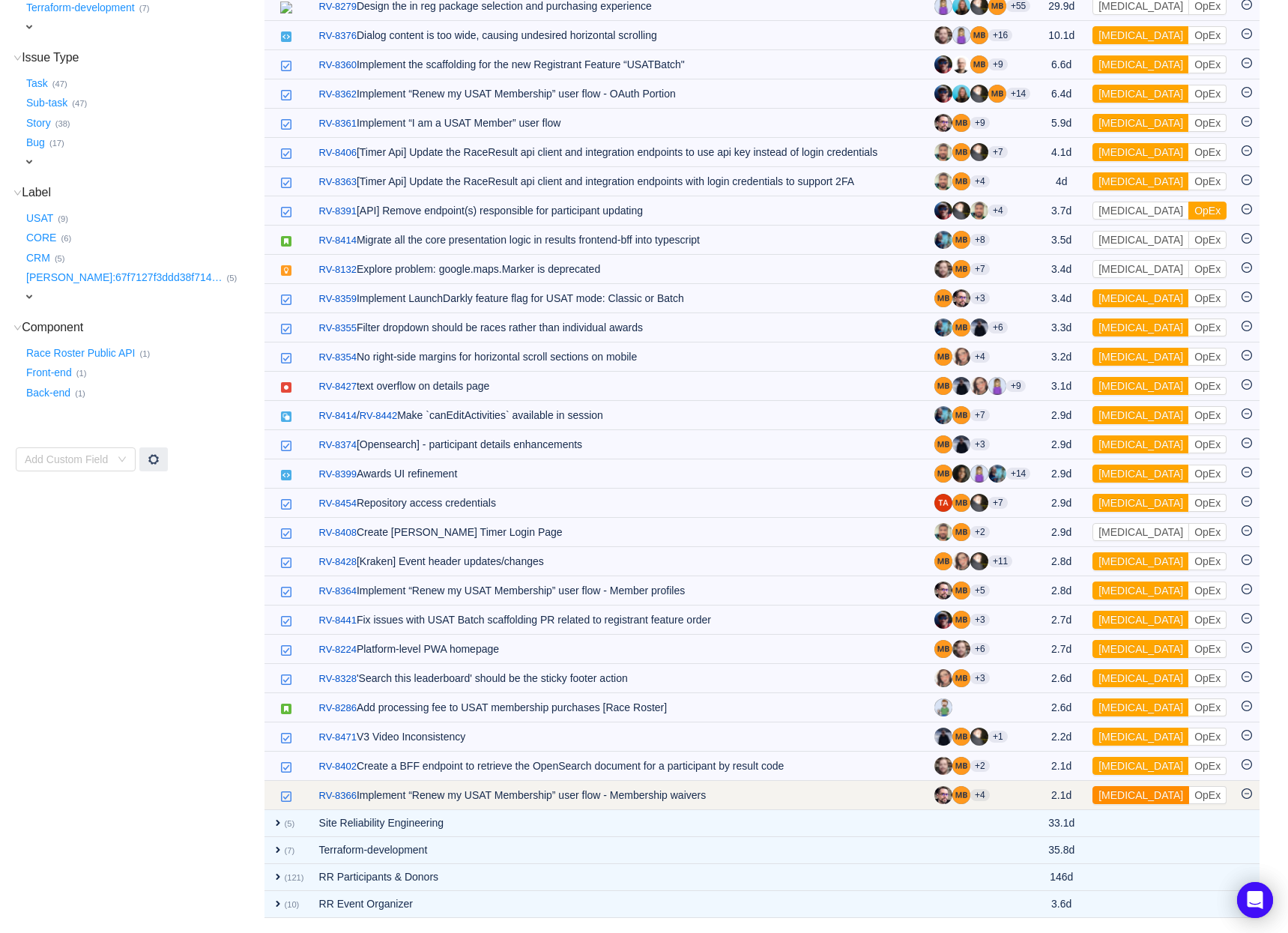
click at [1125, 794] on button "[MEDICAL_DATA]" at bounding box center [1140, 795] width 97 height 18
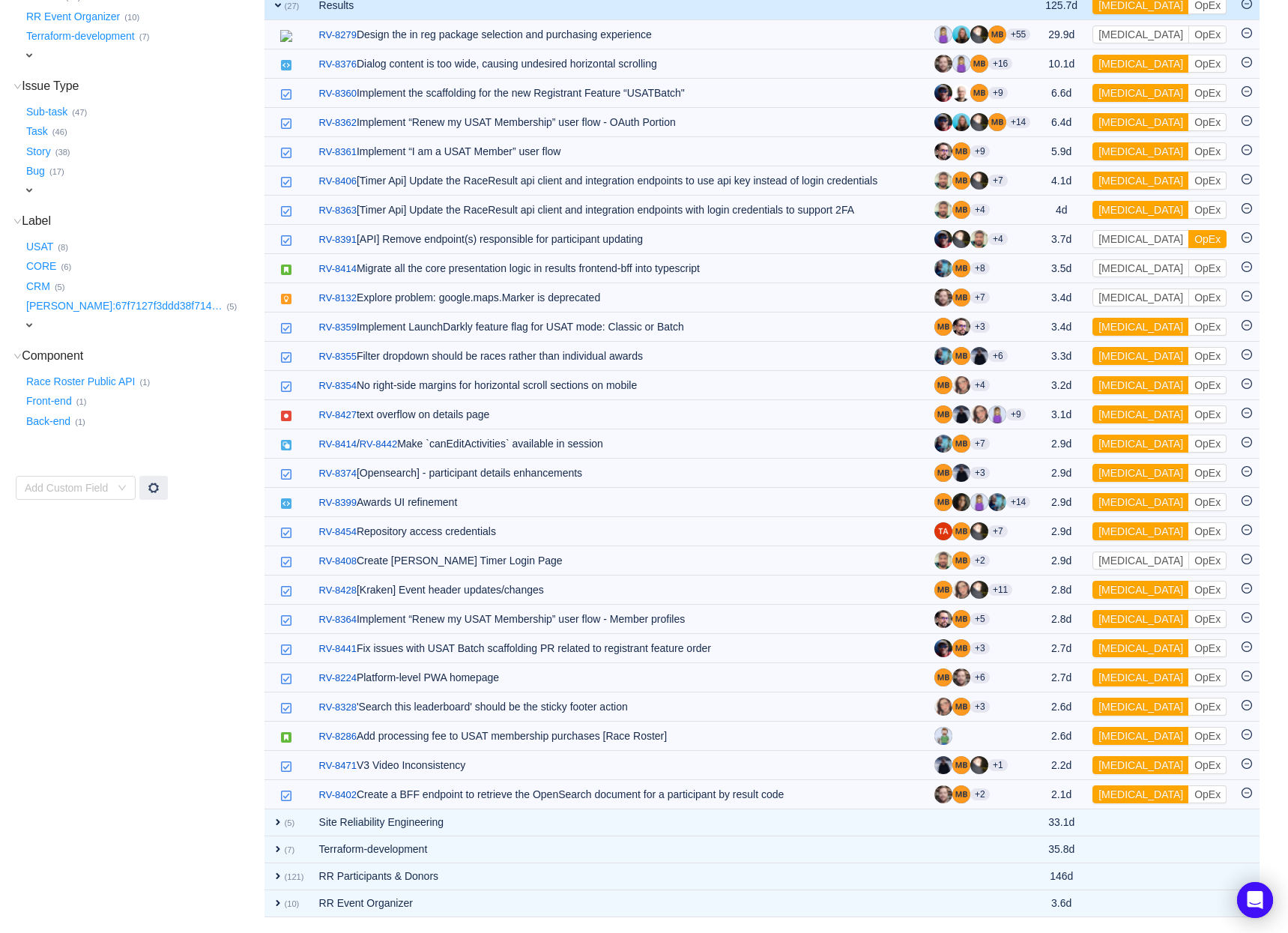
scroll to position [240, 0]
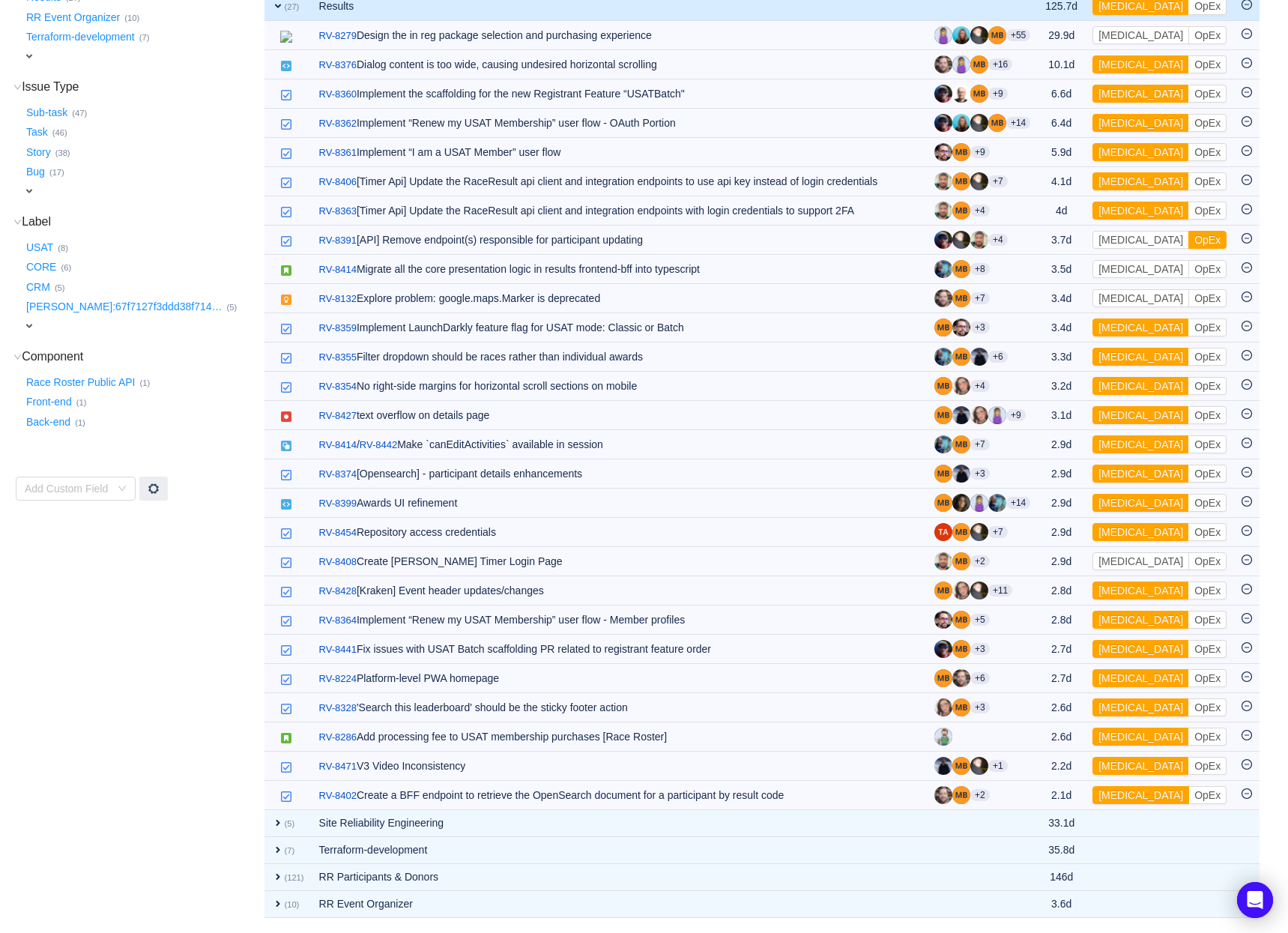
click at [1125, 794] on button "[MEDICAL_DATA]" at bounding box center [1140, 795] width 97 height 18
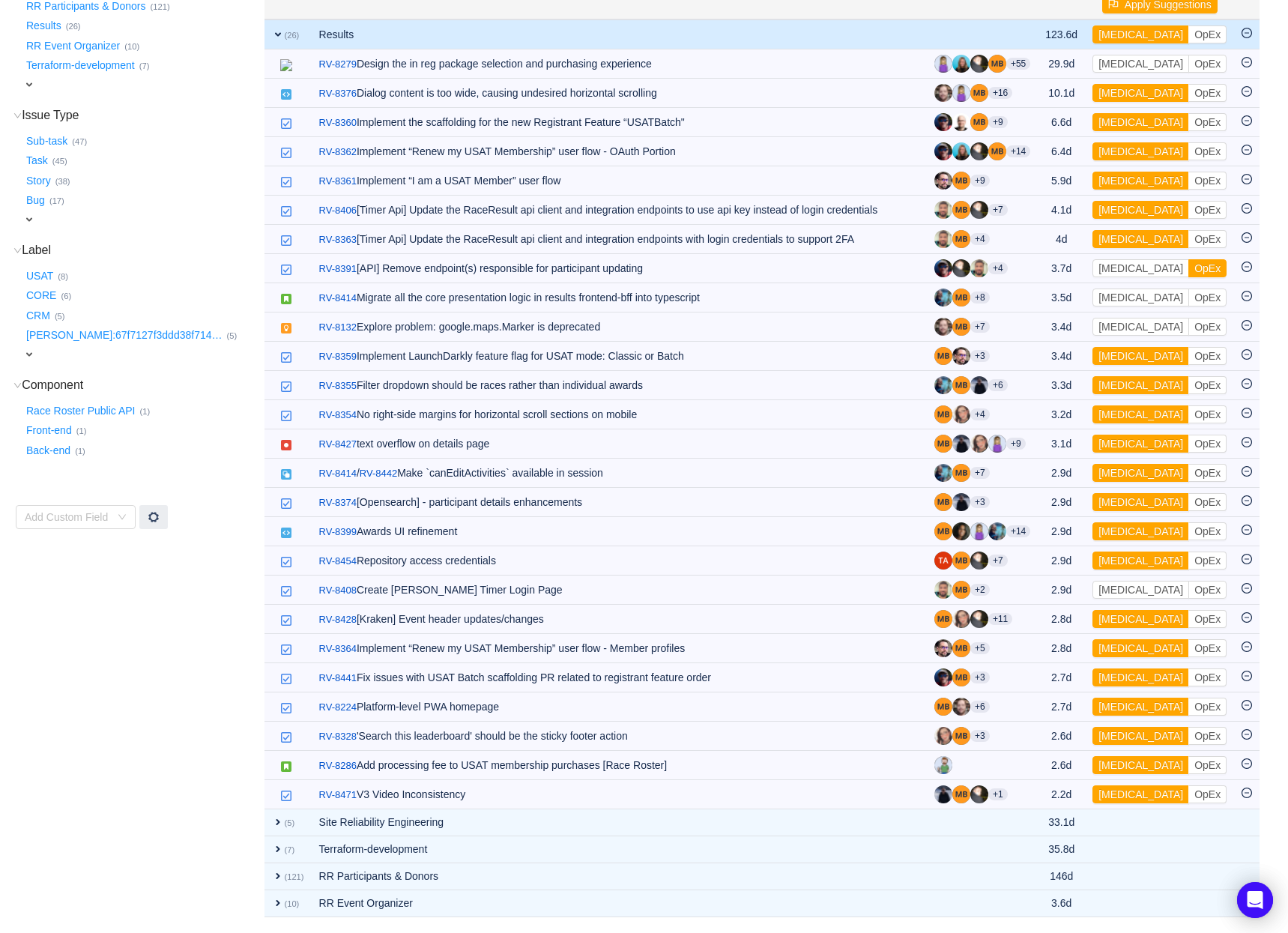
scroll to position [211, 0]
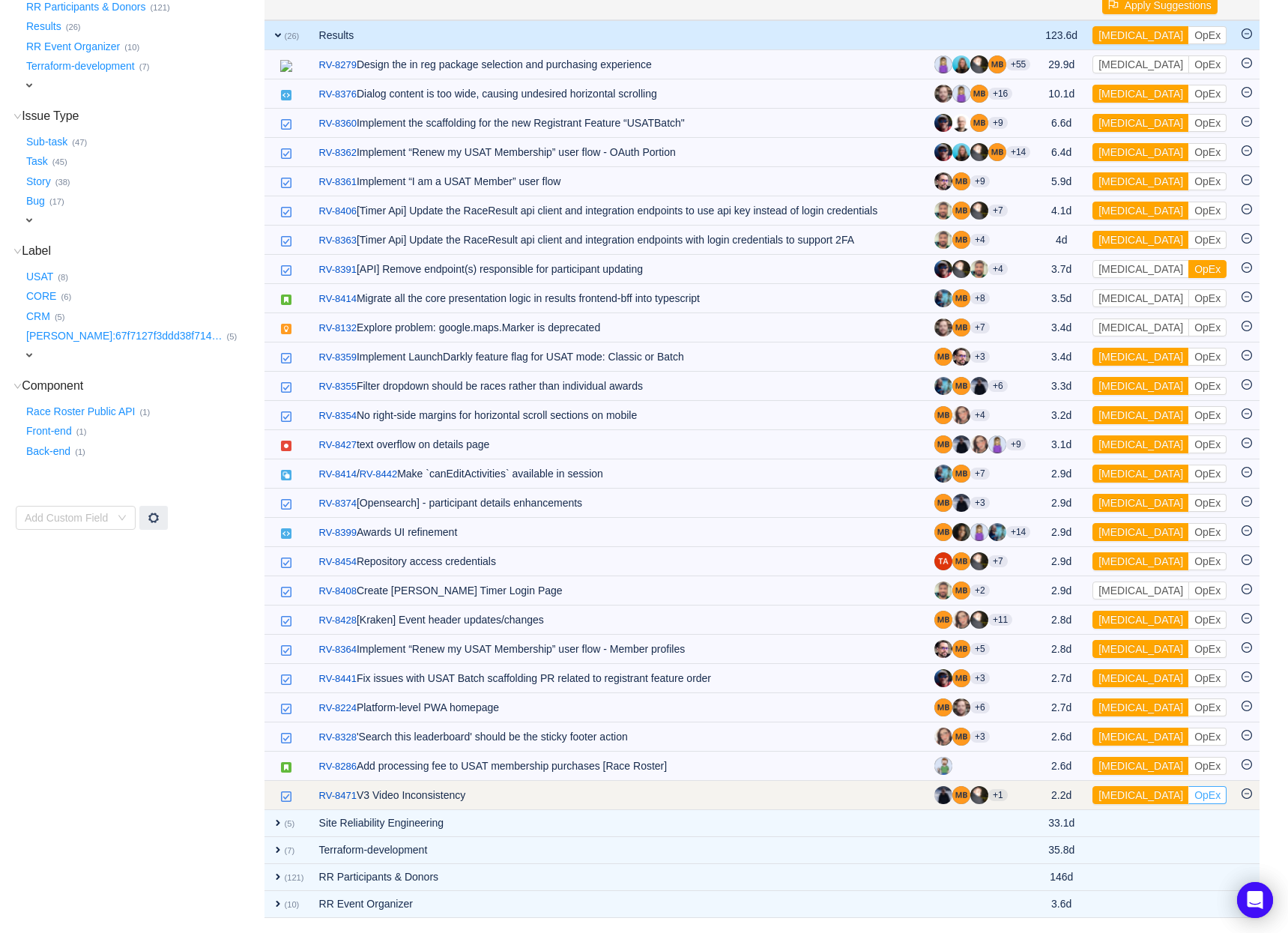
click at [1188, 795] on button "OpEx" at bounding box center [1207, 795] width 38 height 18
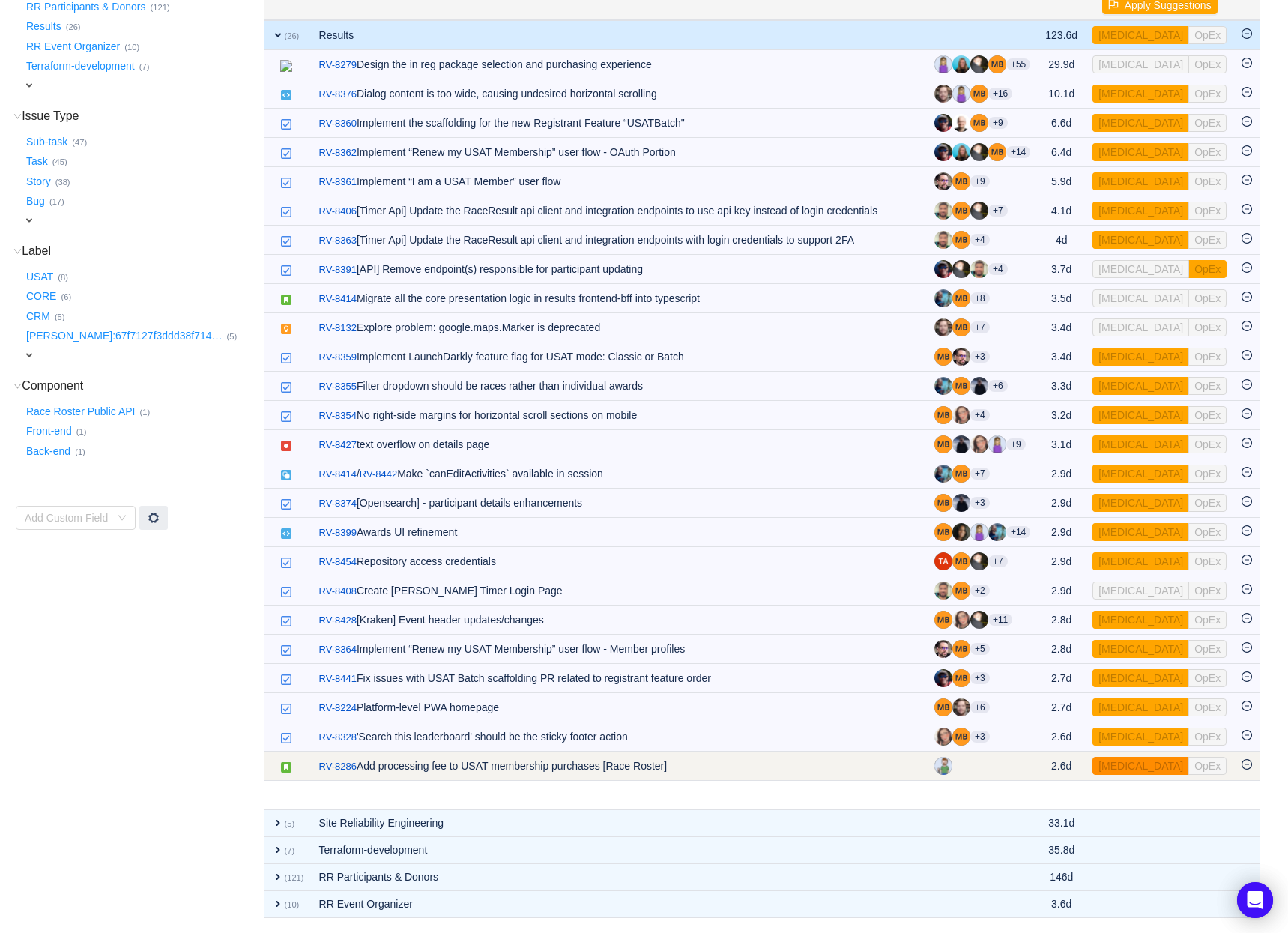
scroll to position [182, 0]
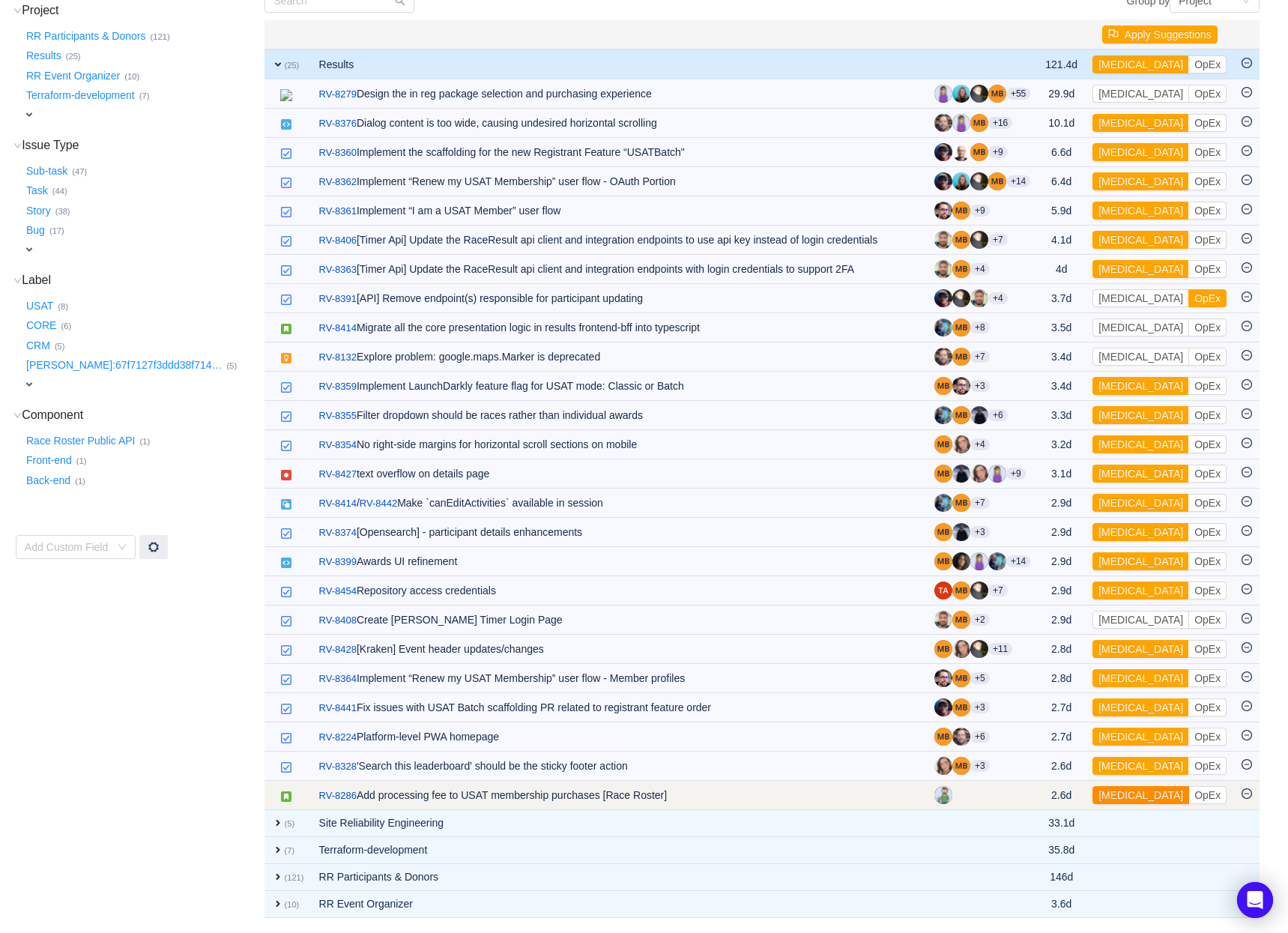
click at [1135, 795] on button "[MEDICAL_DATA]" at bounding box center [1140, 795] width 97 height 18
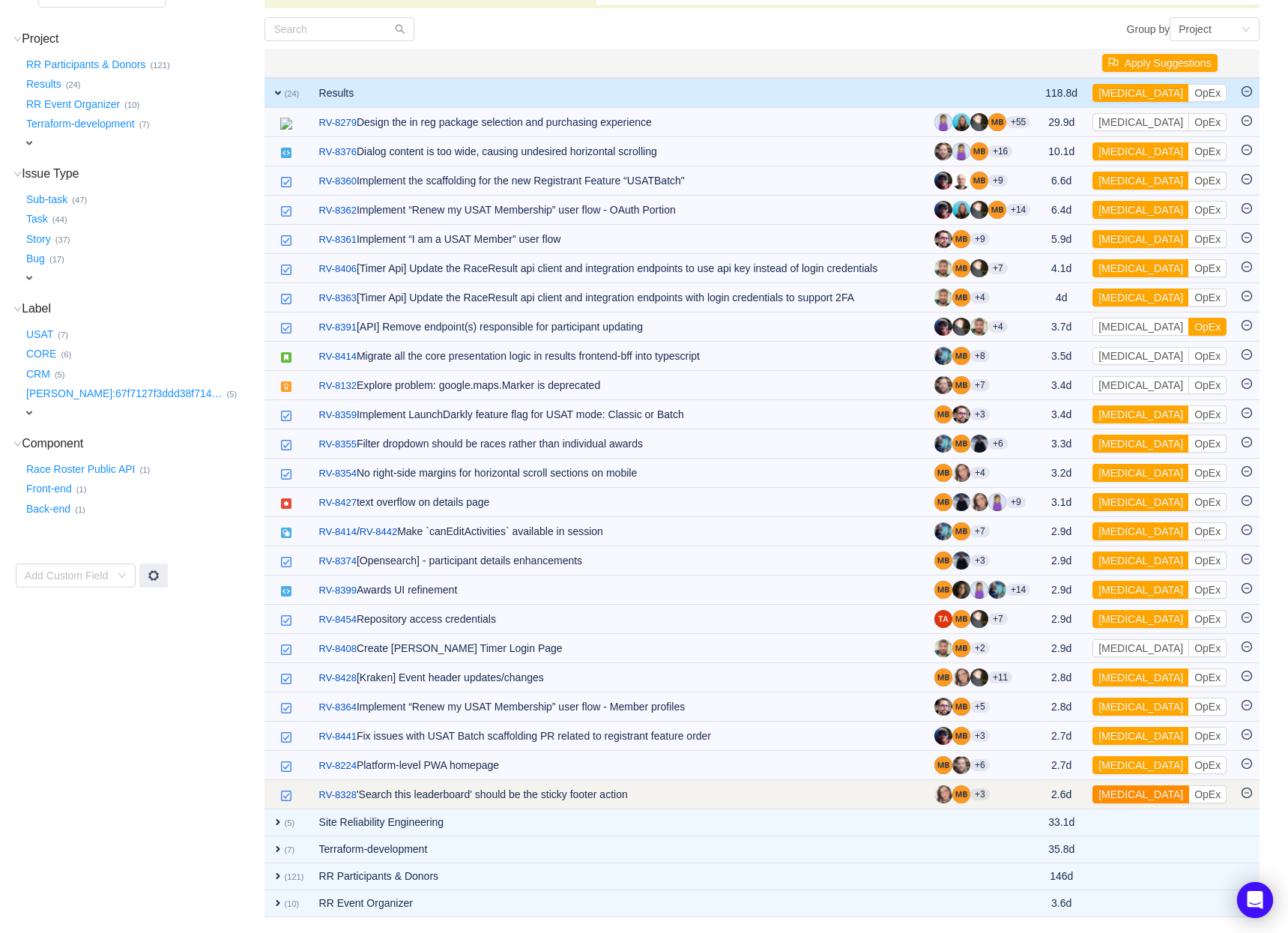
scroll to position [153, 0]
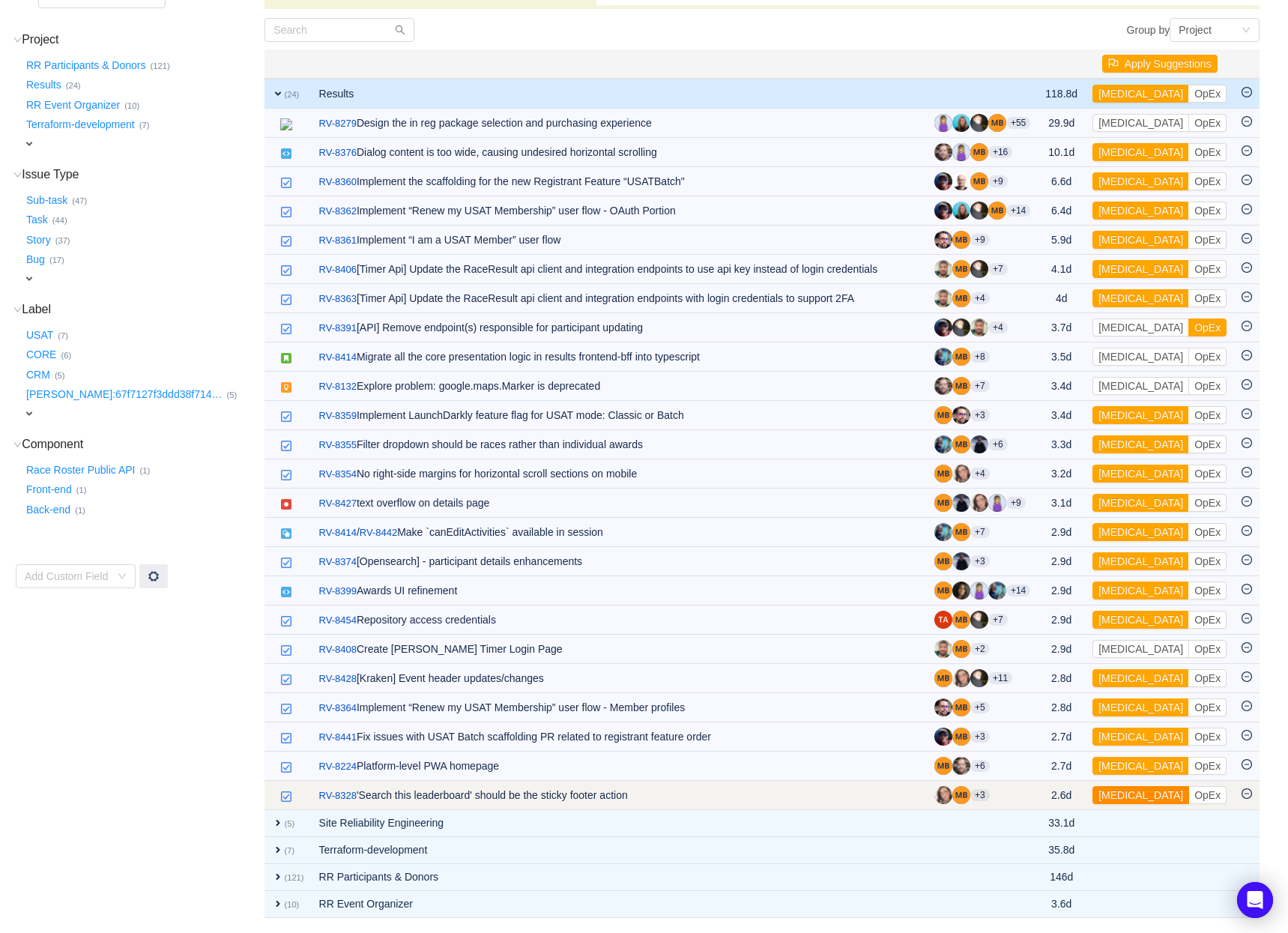
click at [1134, 796] on button "[MEDICAL_DATA]" at bounding box center [1140, 795] width 97 height 18
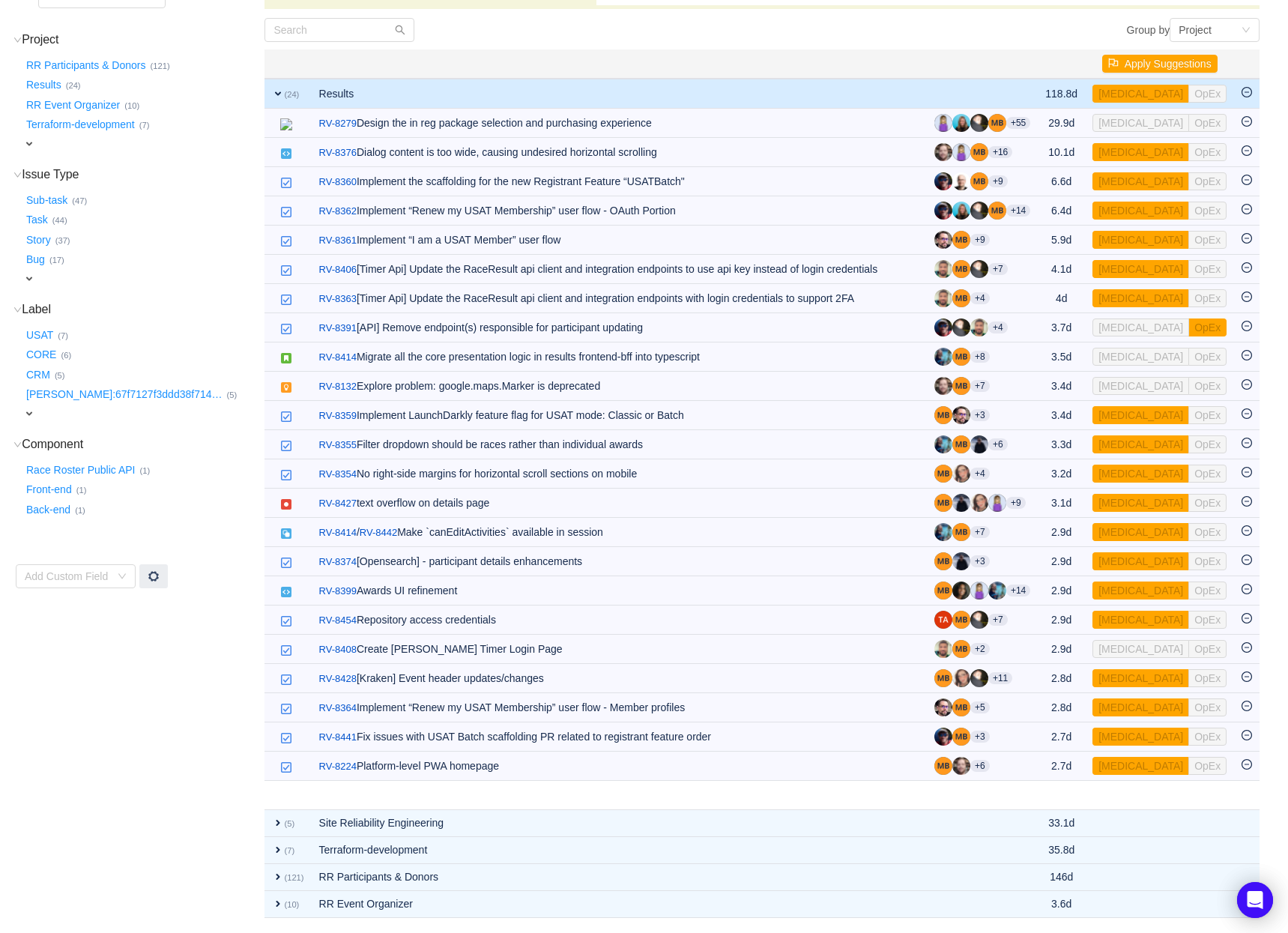
scroll to position [123, 0]
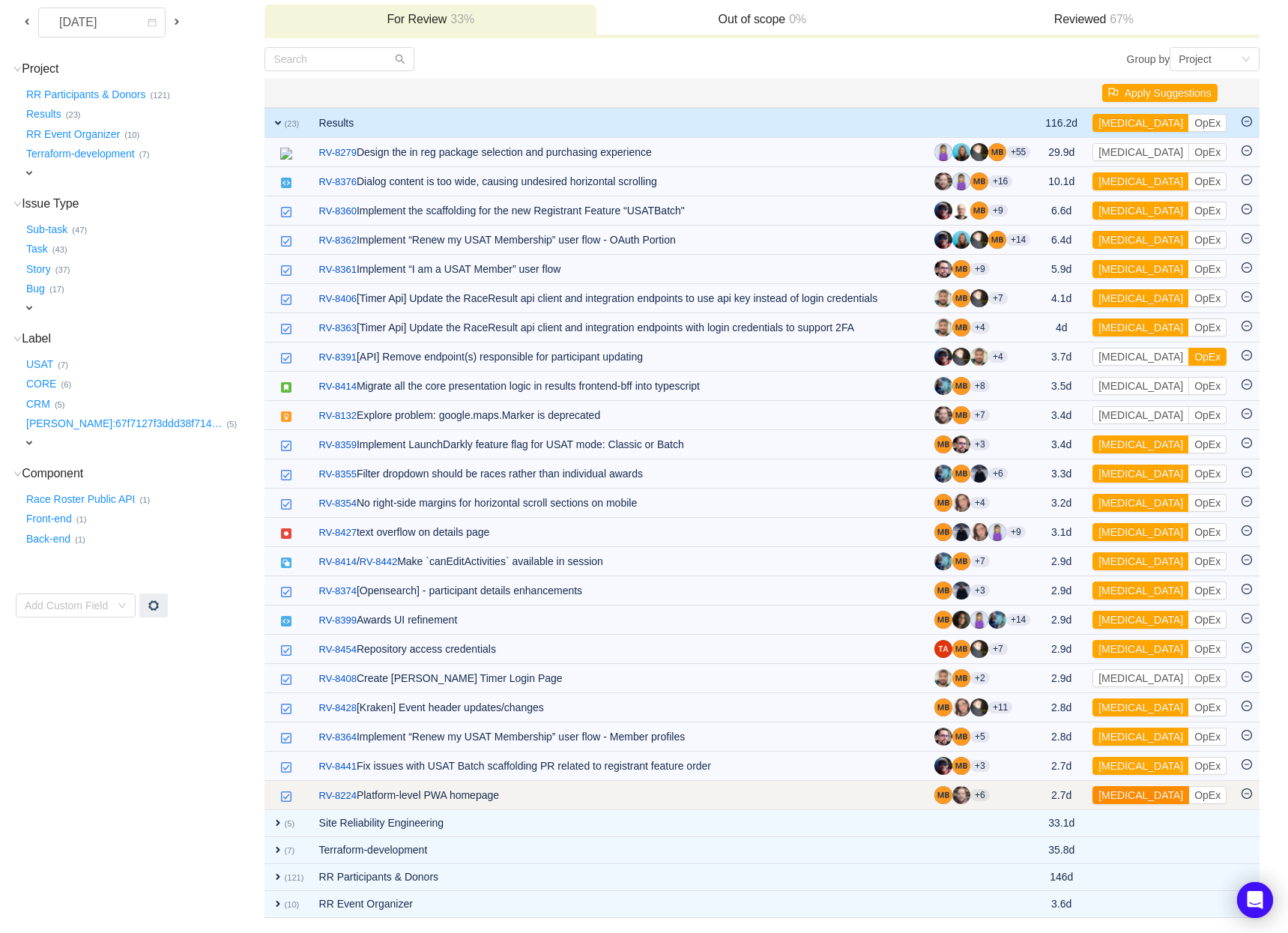
click at [1133, 796] on button "[MEDICAL_DATA]" at bounding box center [1140, 795] width 97 height 18
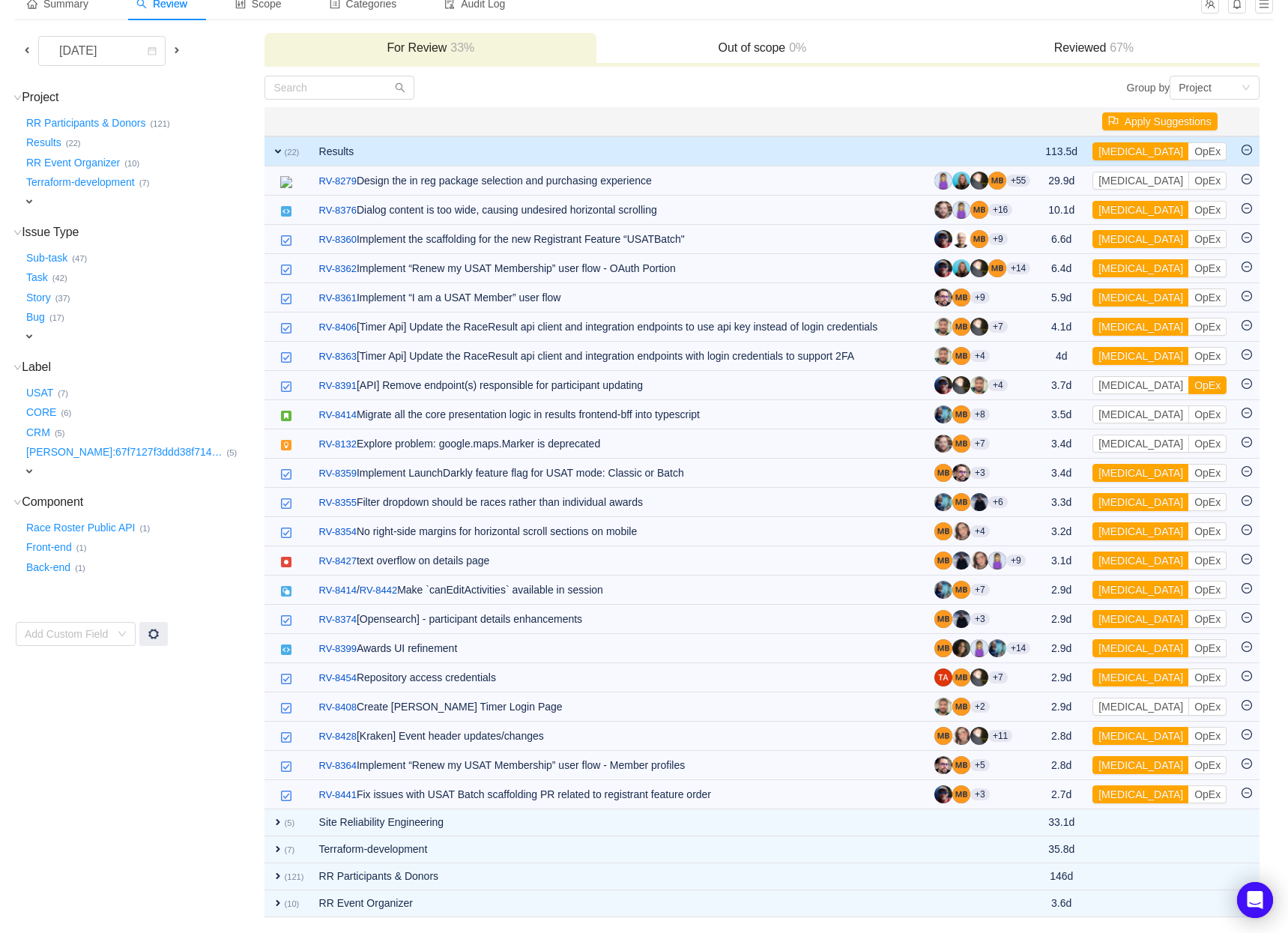
scroll to position [94, 0]
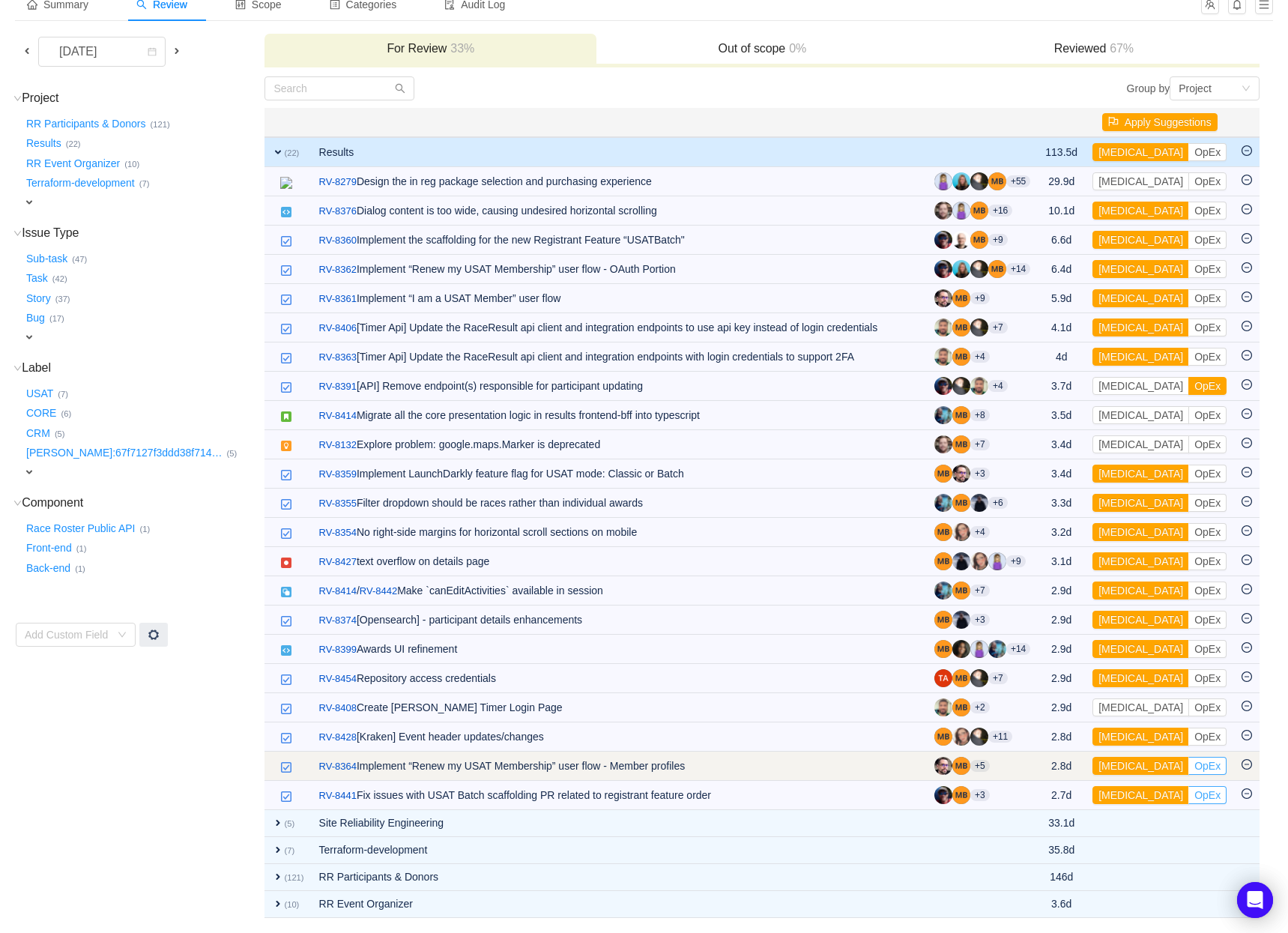
click at [1188, 794] on button "OpEx" at bounding box center [1207, 795] width 38 height 18
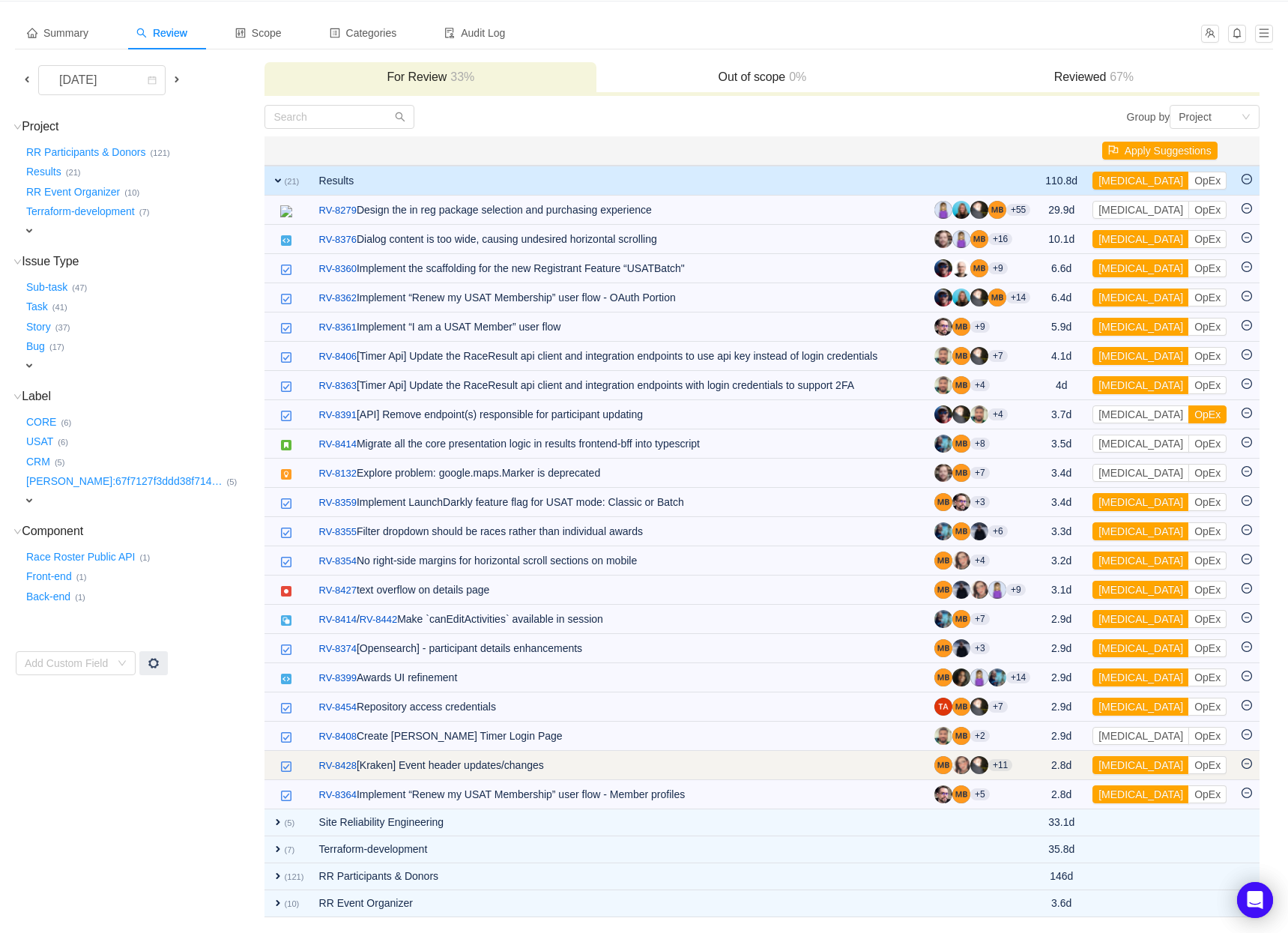
scroll to position [65, 0]
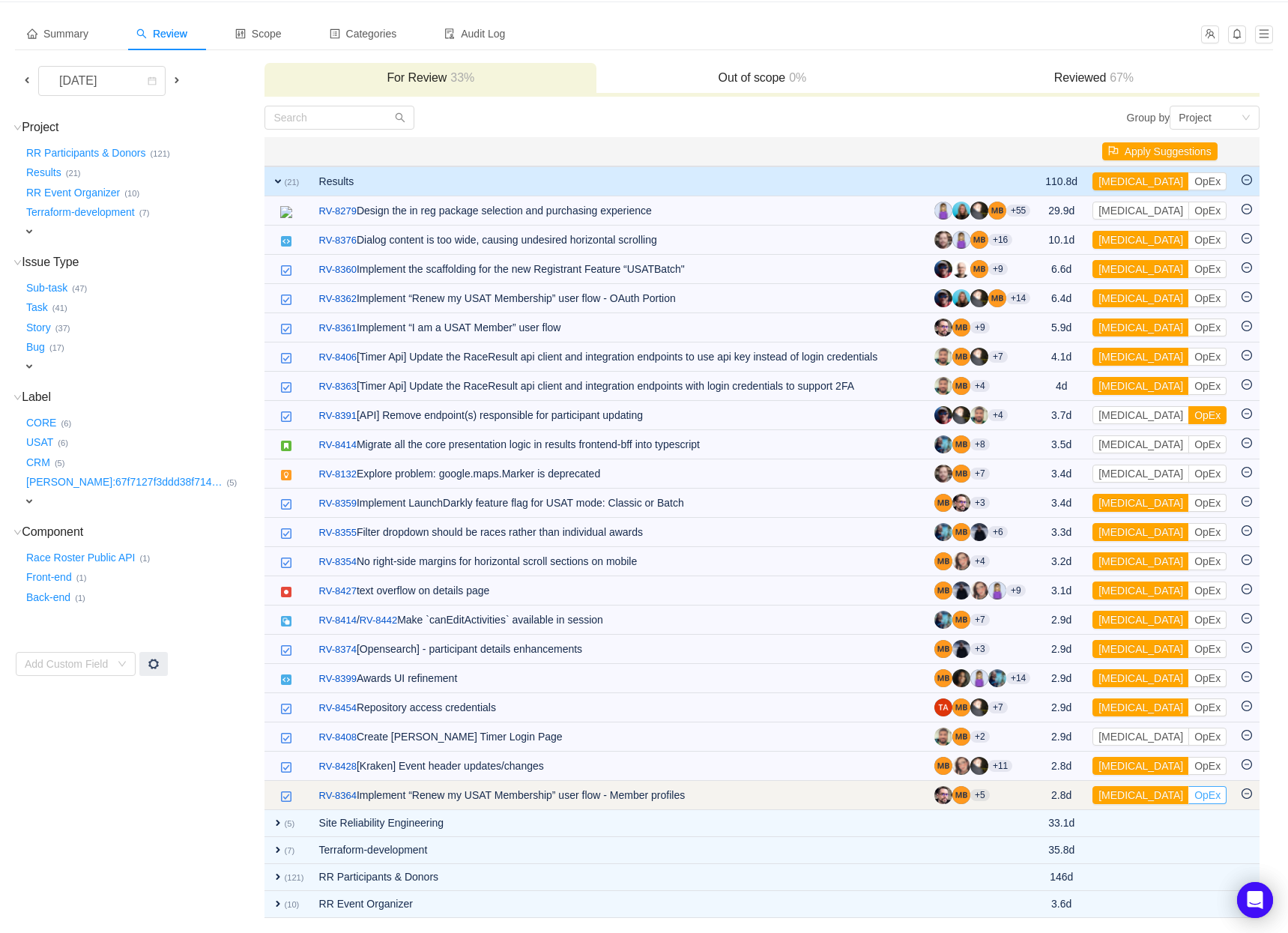
click at [1140, 796] on button "[MEDICAL_DATA]" at bounding box center [1140, 795] width 97 height 18
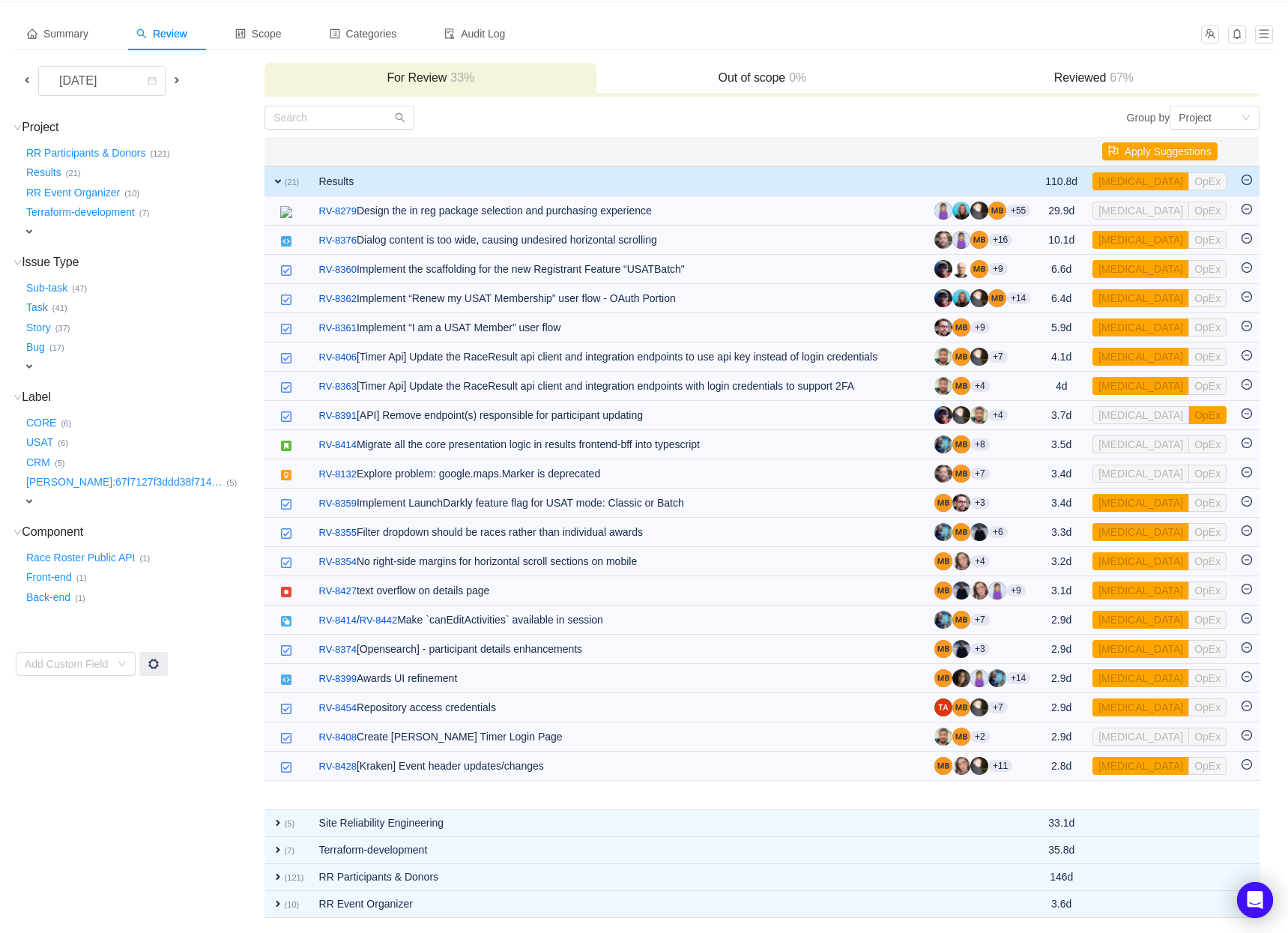
scroll to position [36, 0]
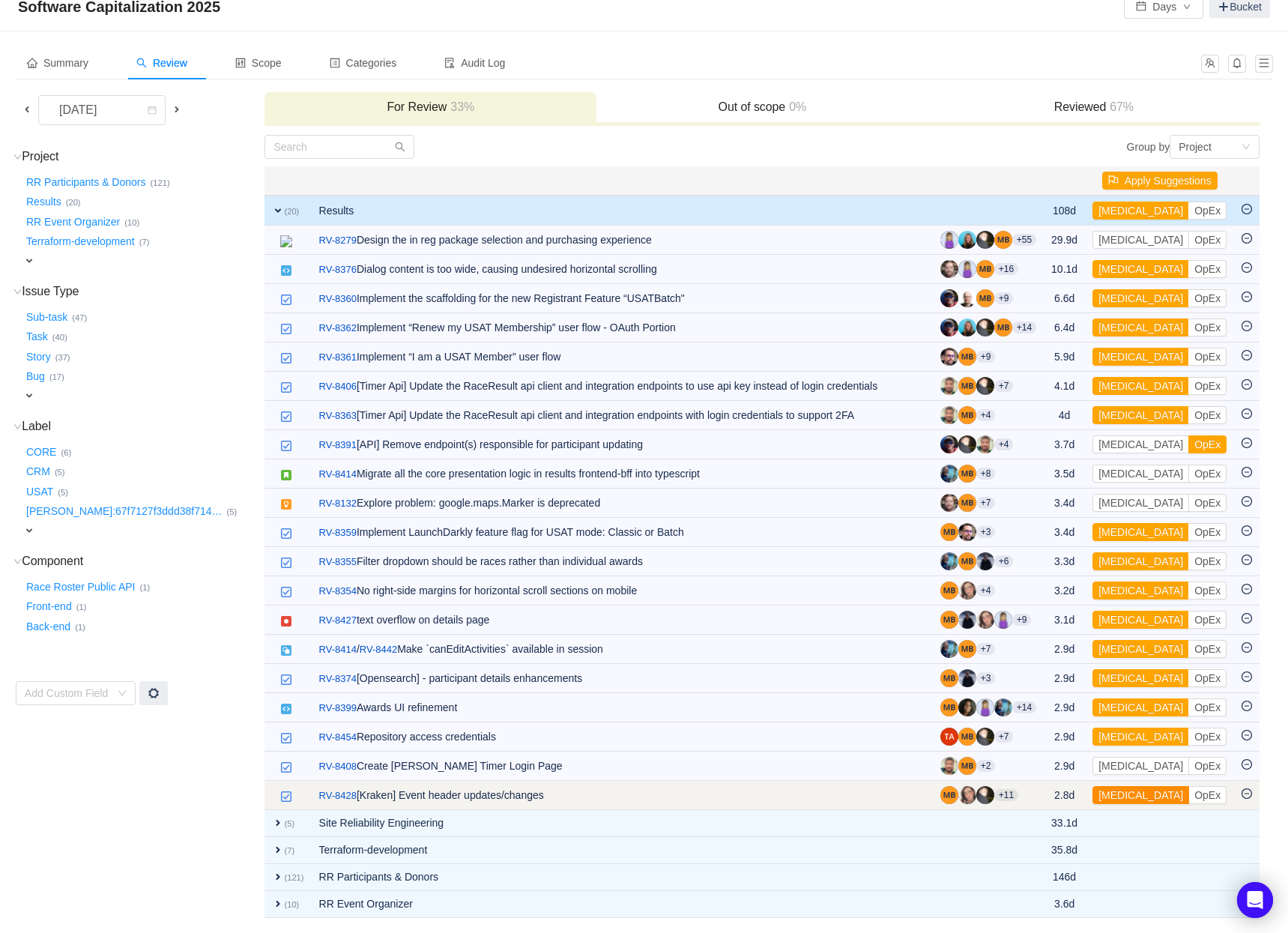
click at [1134, 796] on button "[MEDICAL_DATA]" at bounding box center [1140, 795] width 97 height 18
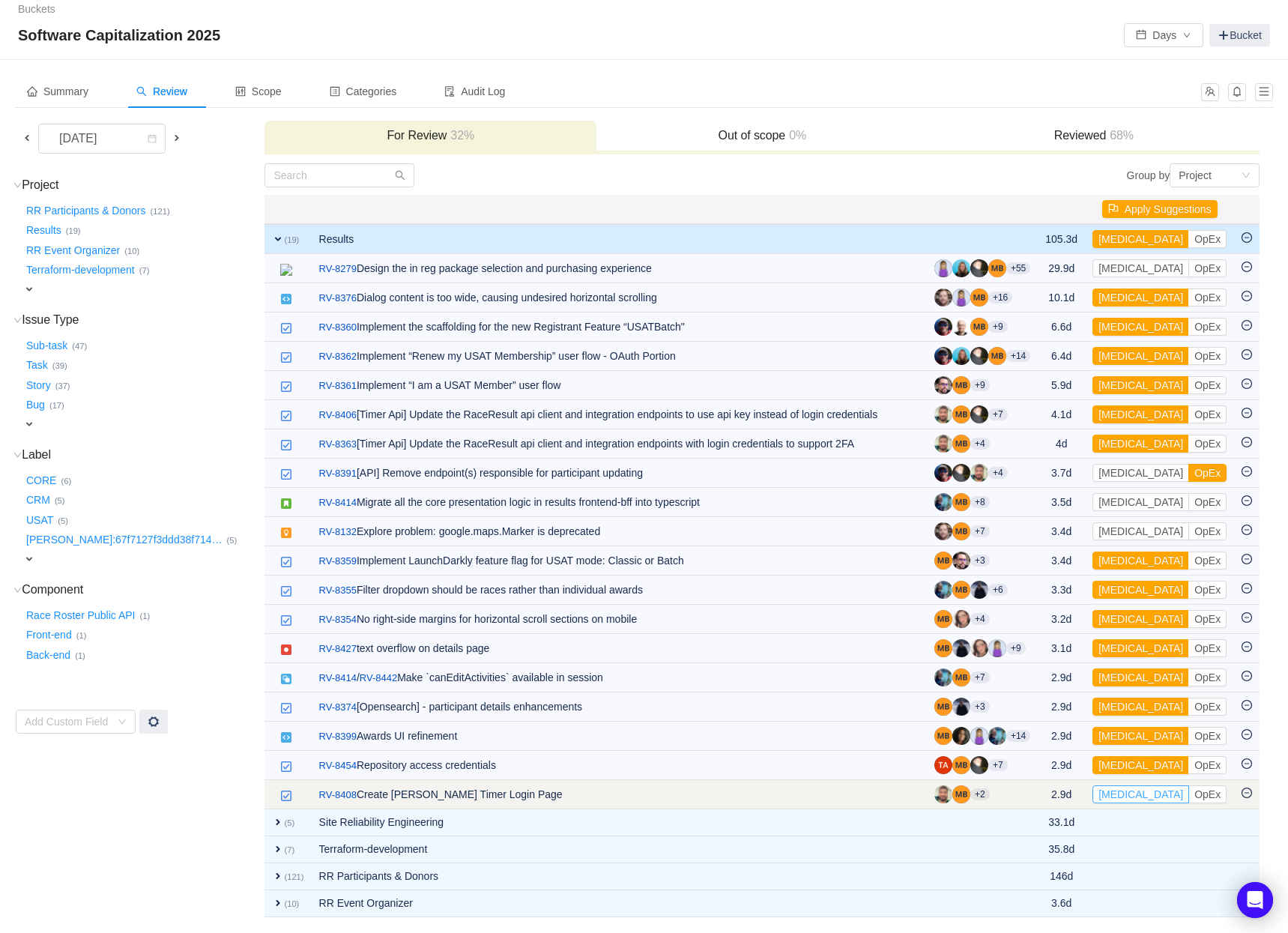
scroll to position [7, 0]
click at [1130, 796] on button "[MEDICAL_DATA]" at bounding box center [1140, 795] width 97 height 18
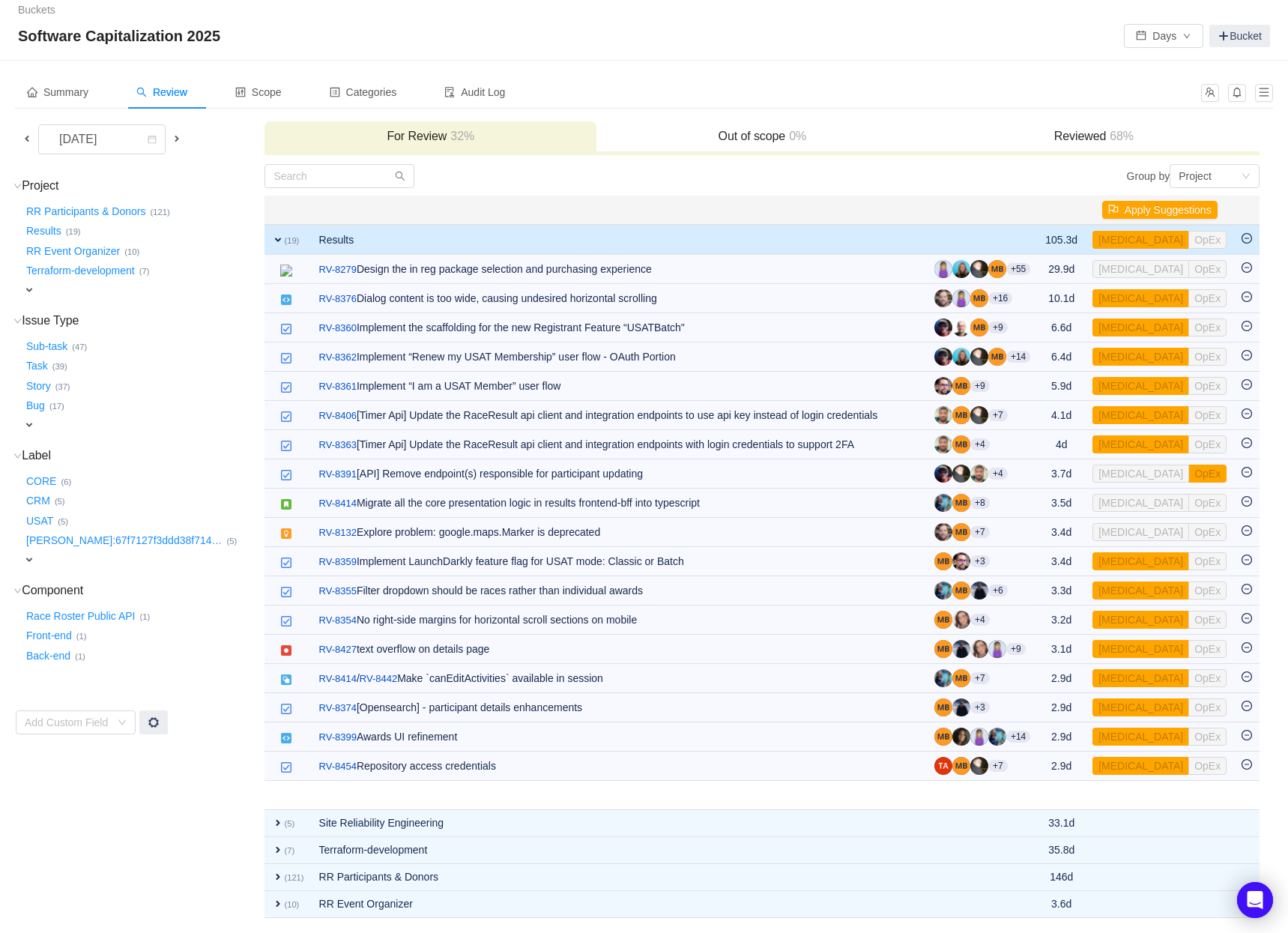
scroll to position [0, 0]
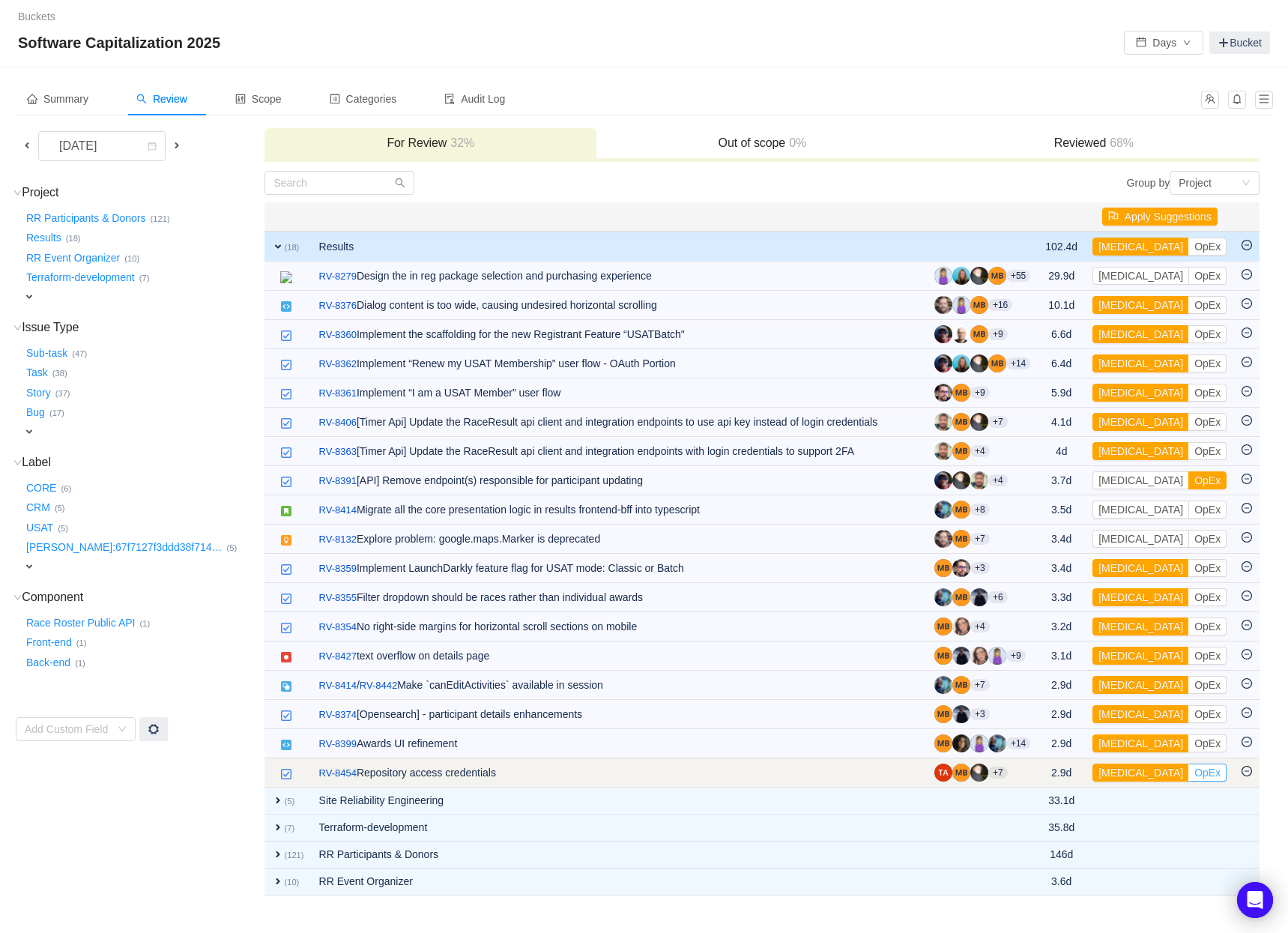
click at [1188, 768] on button "OpEx" at bounding box center [1207, 772] width 38 height 18
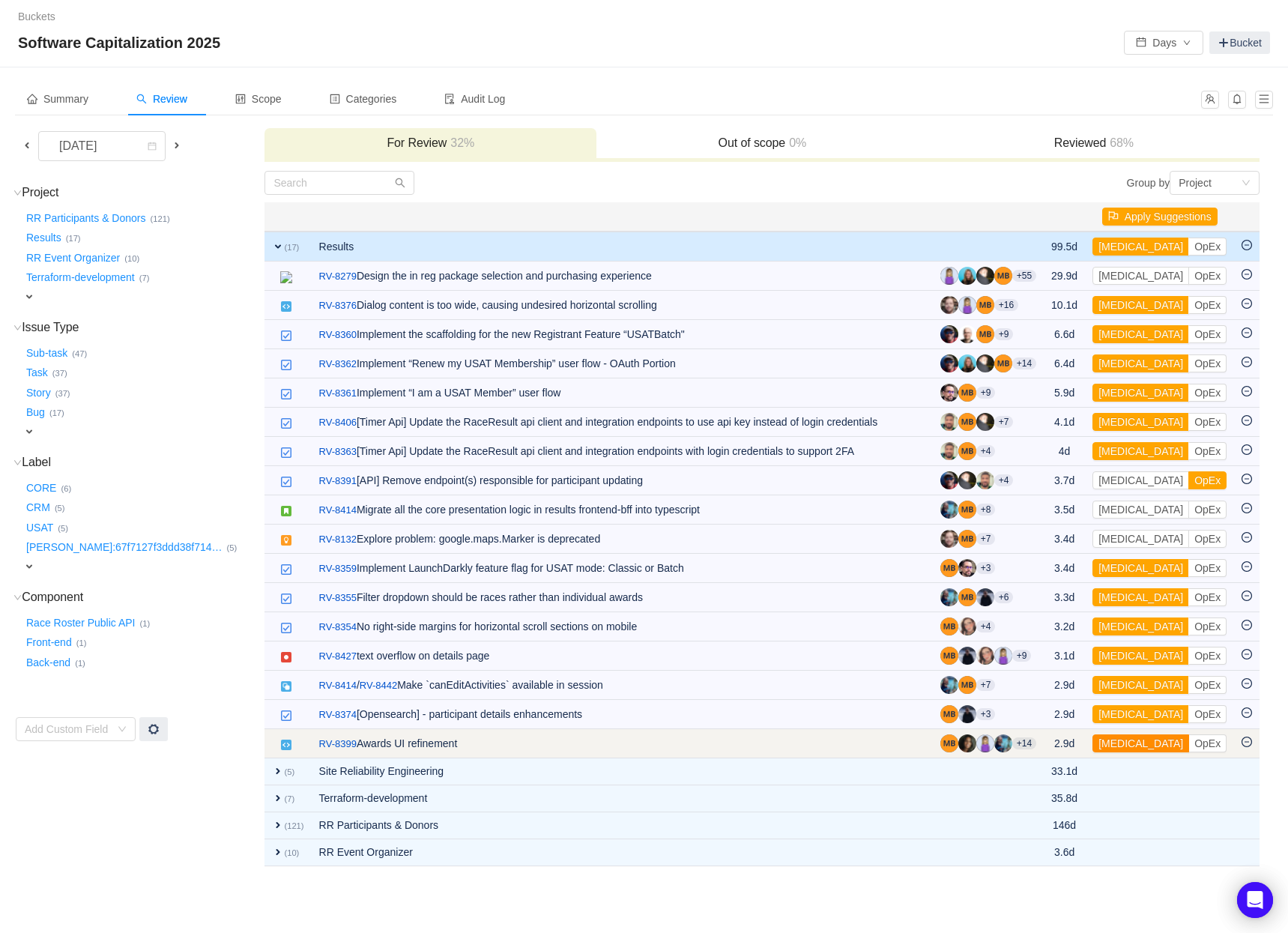
click at [1129, 745] on button "[MEDICAL_DATA]" at bounding box center [1140, 743] width 97 height 18
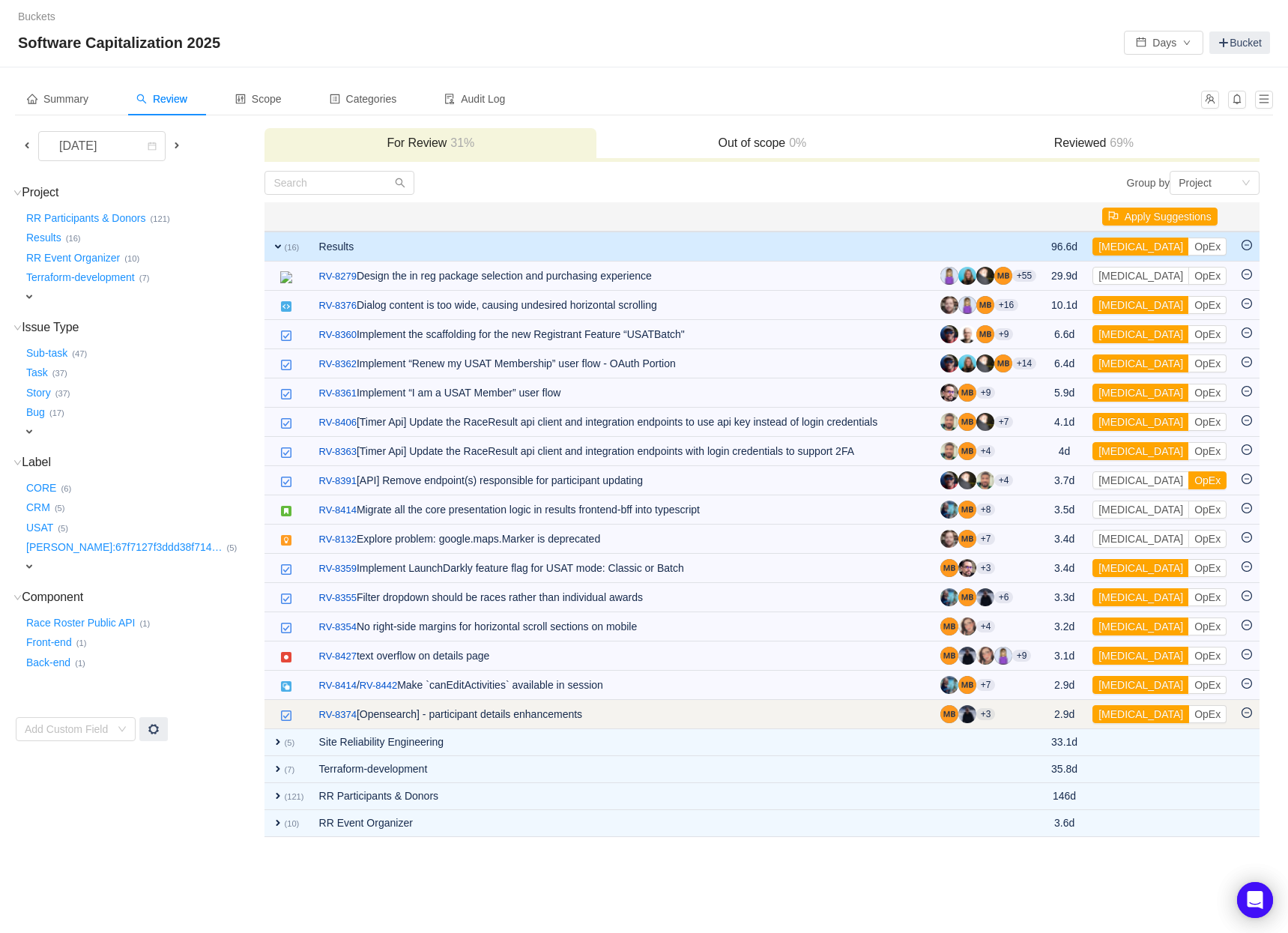
click at [1129, 716] on button "[MEDICAL_DATA]" at bounding box center [1140, 714] width 97 height 18
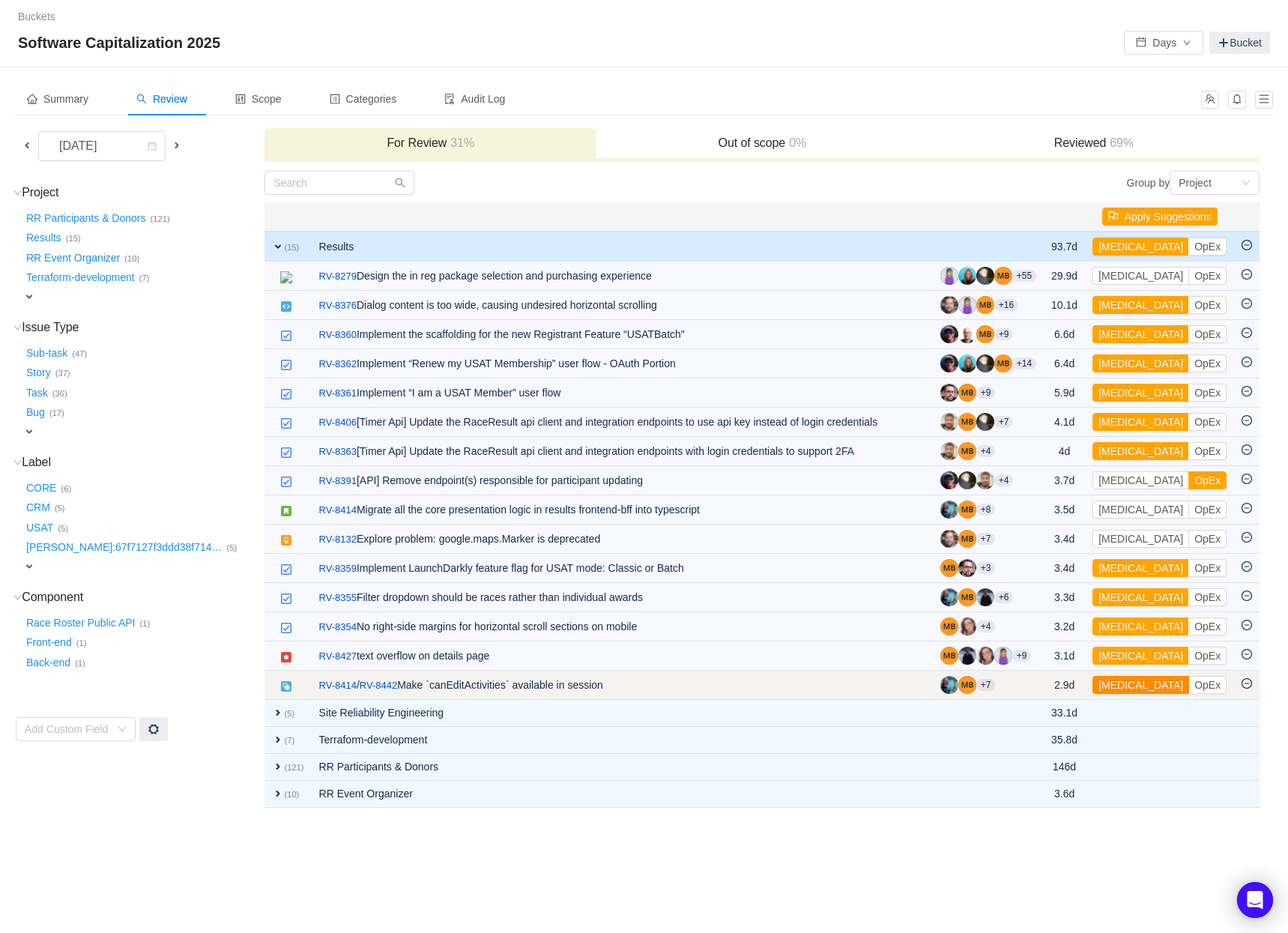
click at [1122, 688] on button "[MEDICAL_DATA]" at bounding box center [1140, 684] width 97 height 18
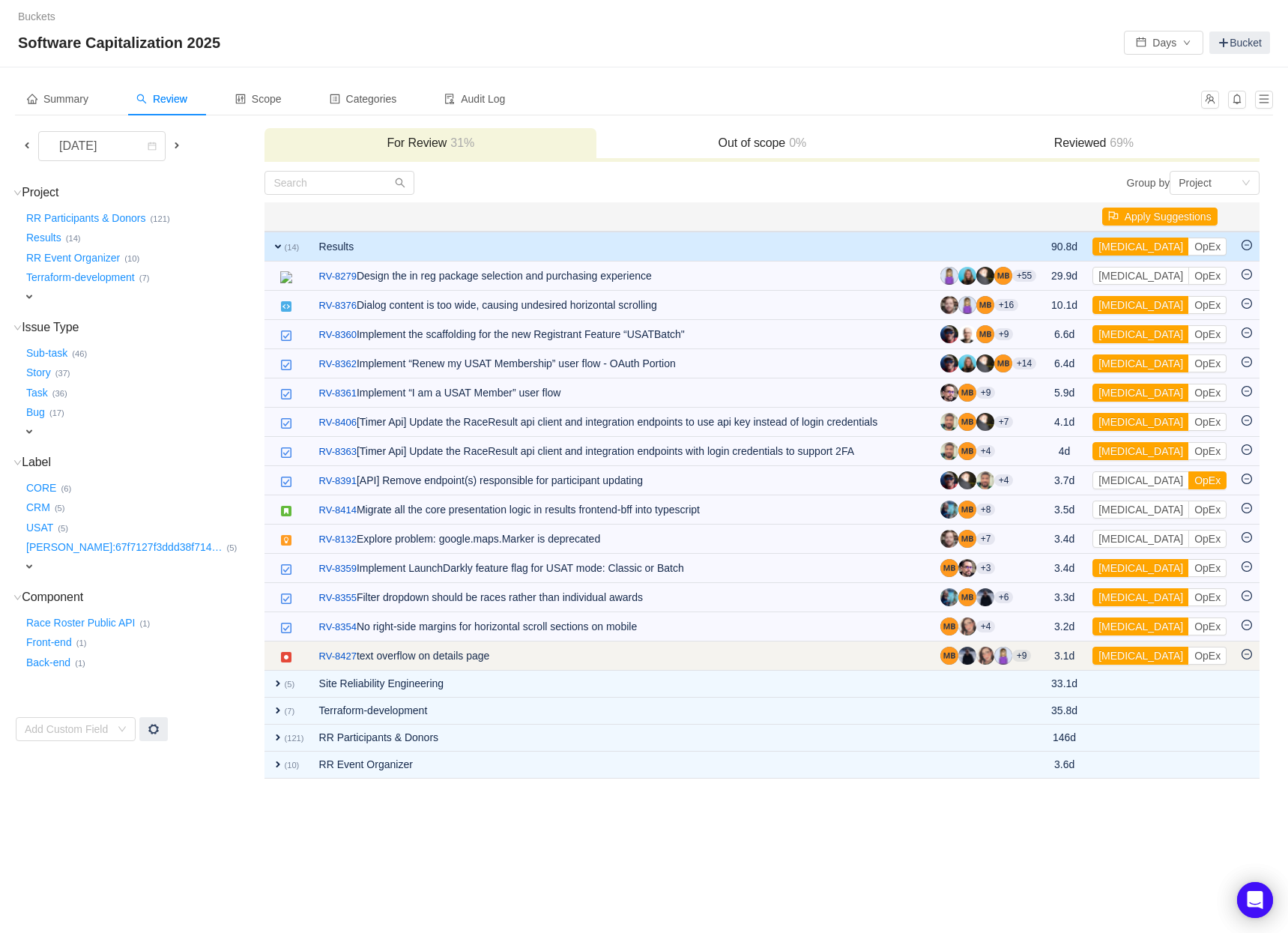
click at [1190, 651] on div "[MEDICAL_DATA] OpEx" at bounding box center [1159, 655] width 134 height 18
click at [1188, 654] on button "OpEx" at bounding box center [1207, 655] width 38 height 18
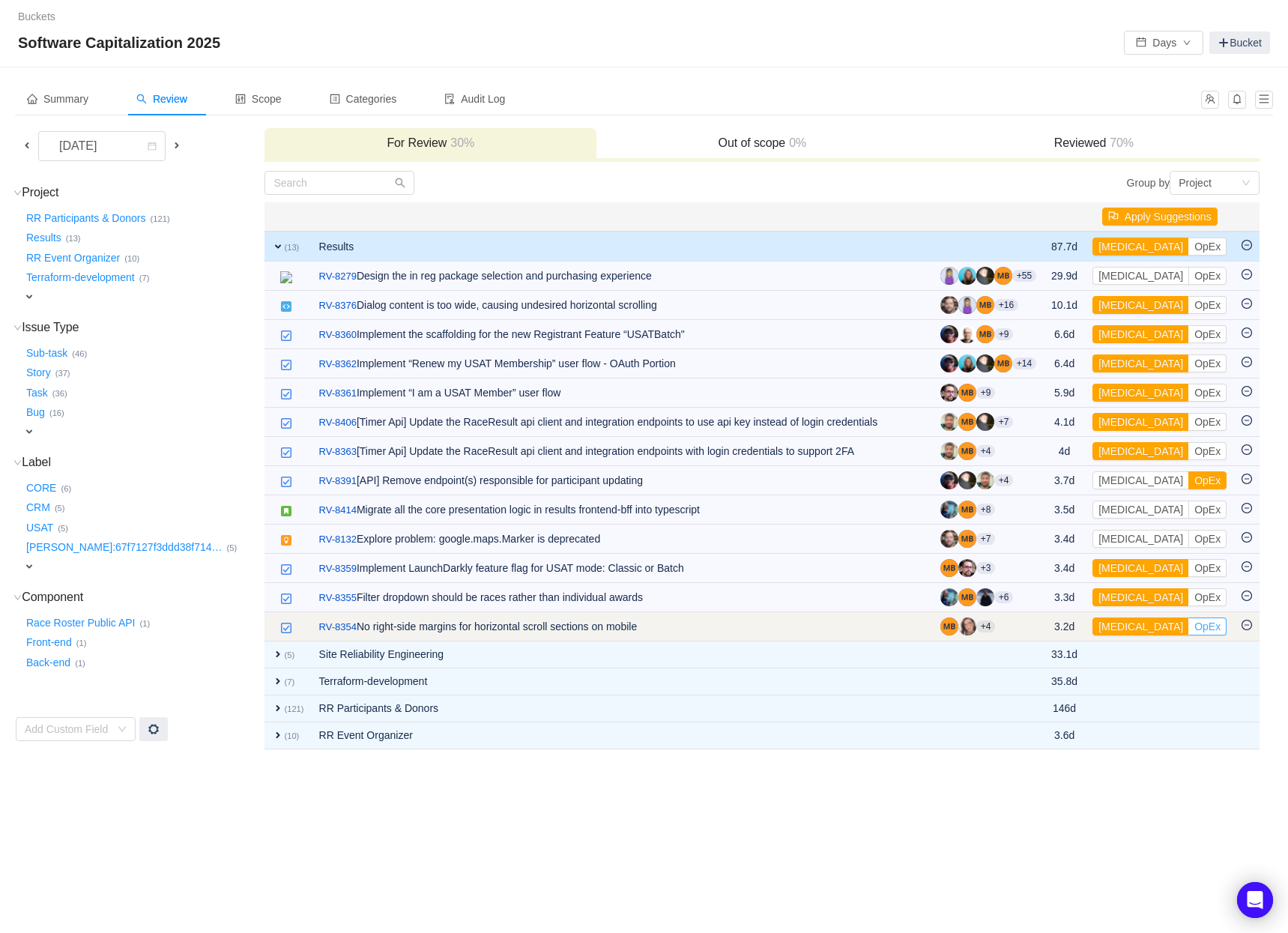
click at [1188, 625] on button "OpEx" at bounding box center [1207, 626] width 38 height 18
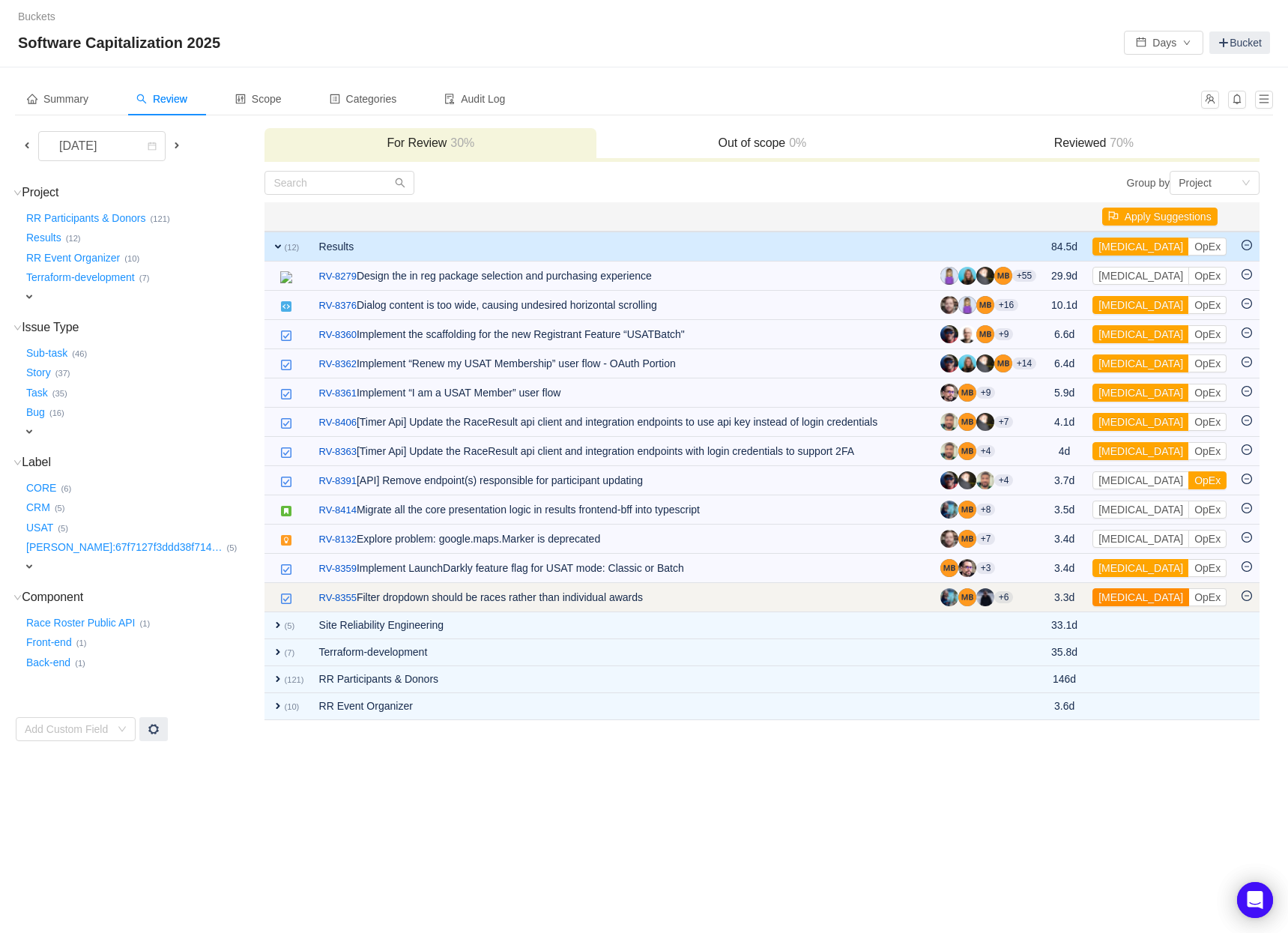
click at [1125, 598] on button "[MEDICAL_DATA]" at bounding box center [1140, 597] width 97 height 18
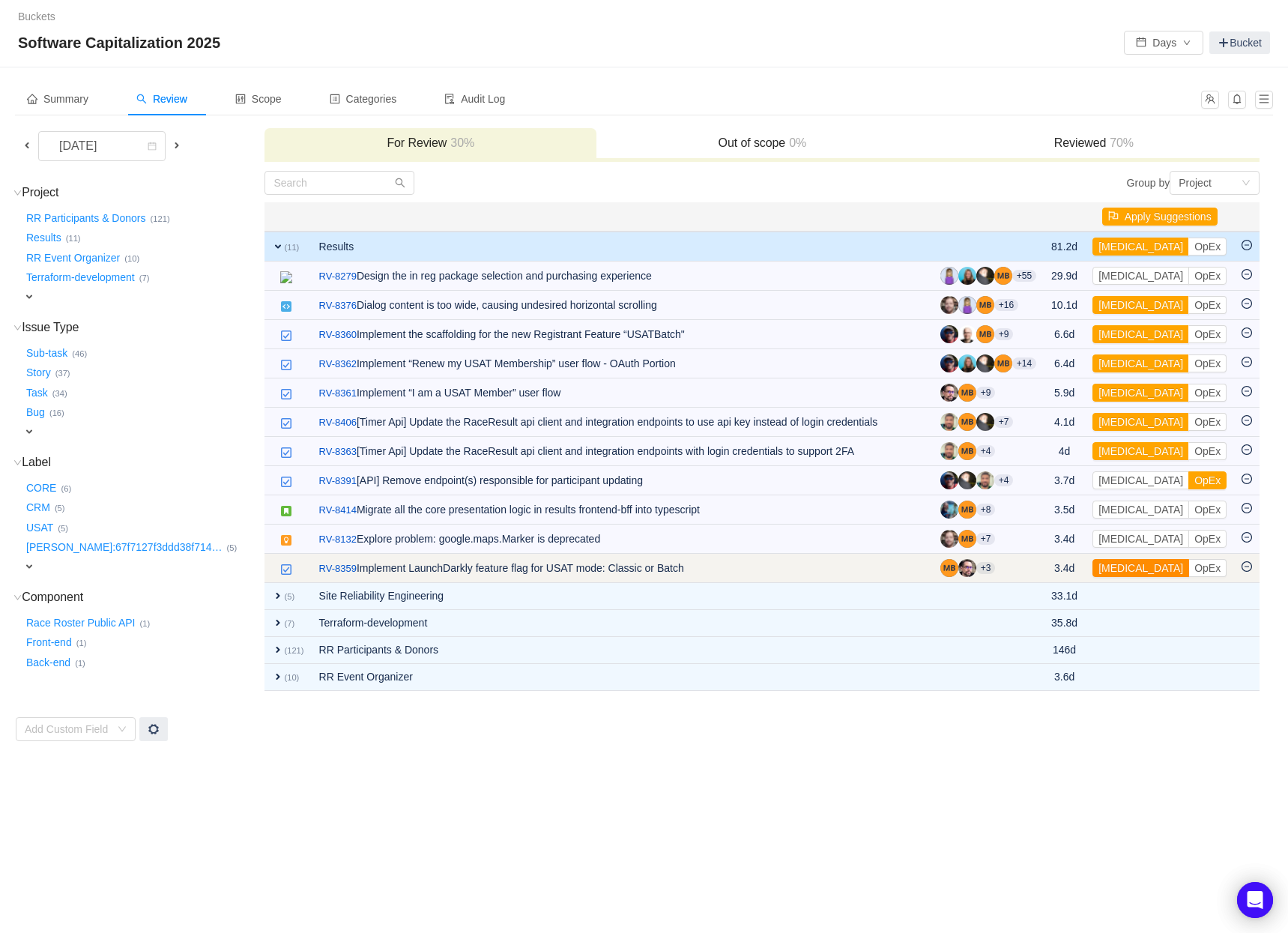
click at [1125, 570] on button "[MEDICAL_DATA]" at bounding box center [1140, 568] width 97 height 18
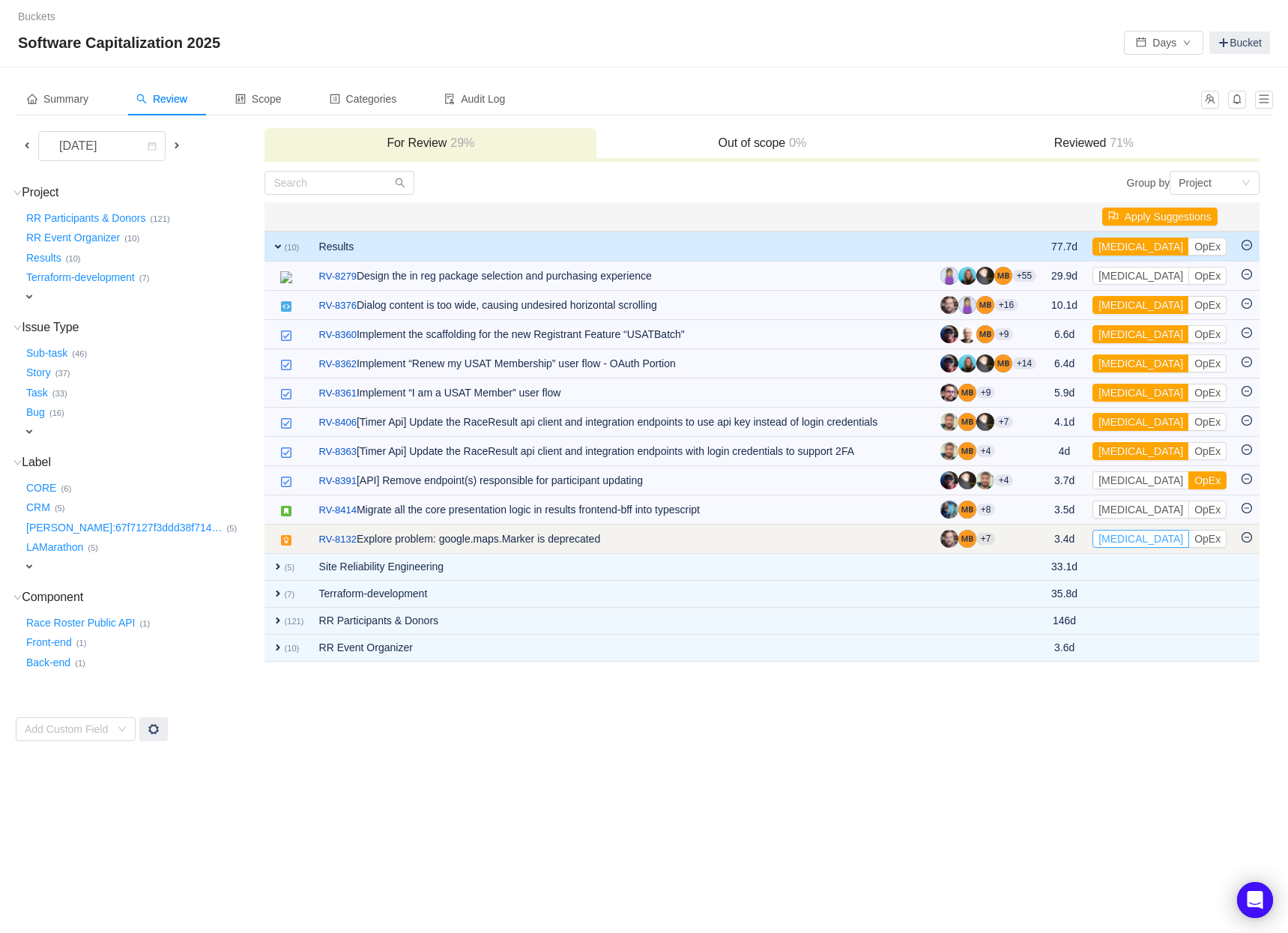
click at [1125, 539] on button "[MEDICAL_DATA]" at bounding box center [1140, 538] width 97 height 18
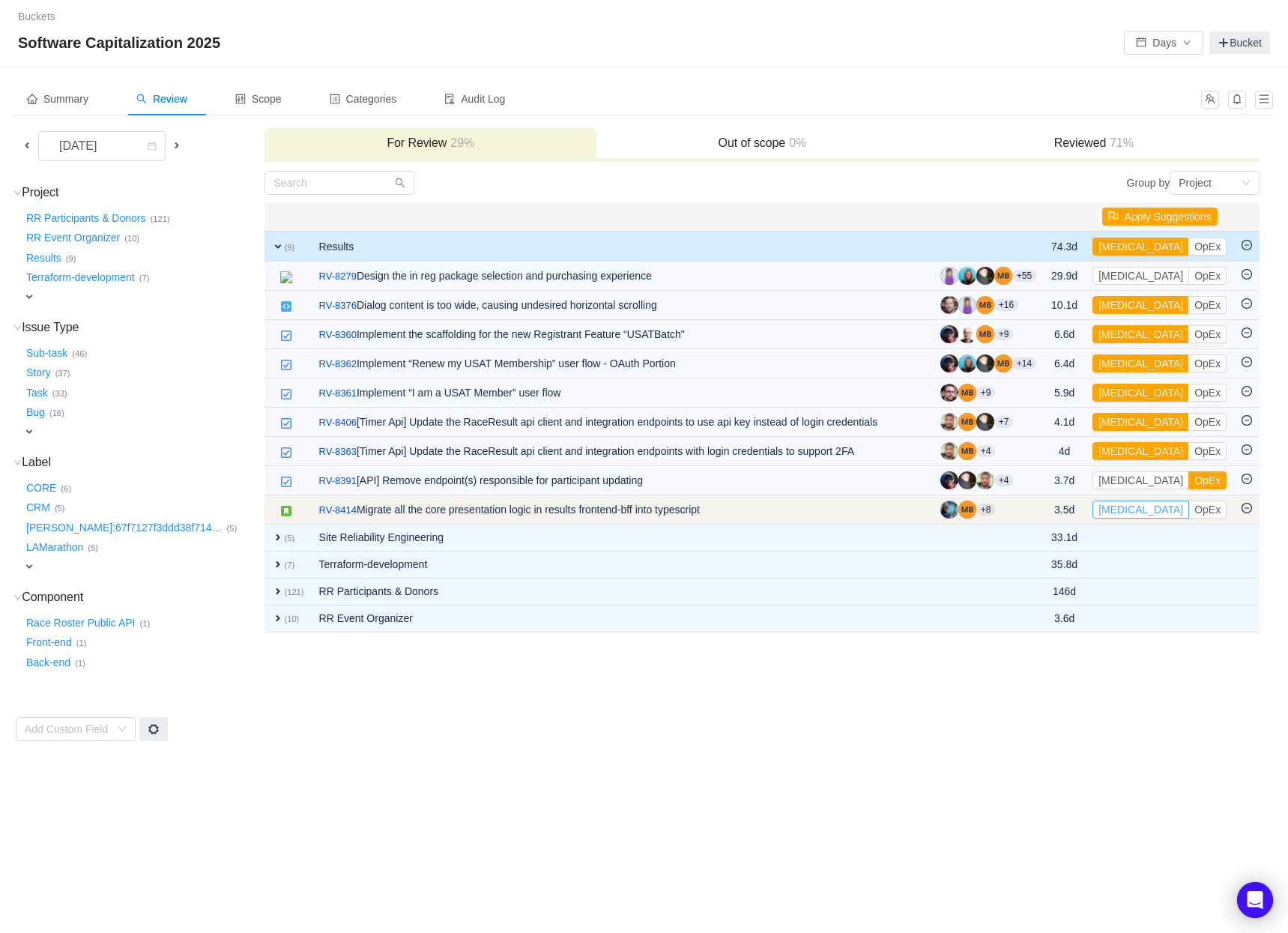
drag, startPoint x: 1129, startPoint y: 511, endPoint x: 1015, endPoint y: 516, distance: 114.1
click at [1015, 516] on tr "/ RV-8414 Migrate all the core presentation logic in results frontend-bff into …" at bounding box center [762, 510] width 995 height 29
click at [1188, 511] on button "OpEx" at bounding box center [1207, 509] width 38 height 18
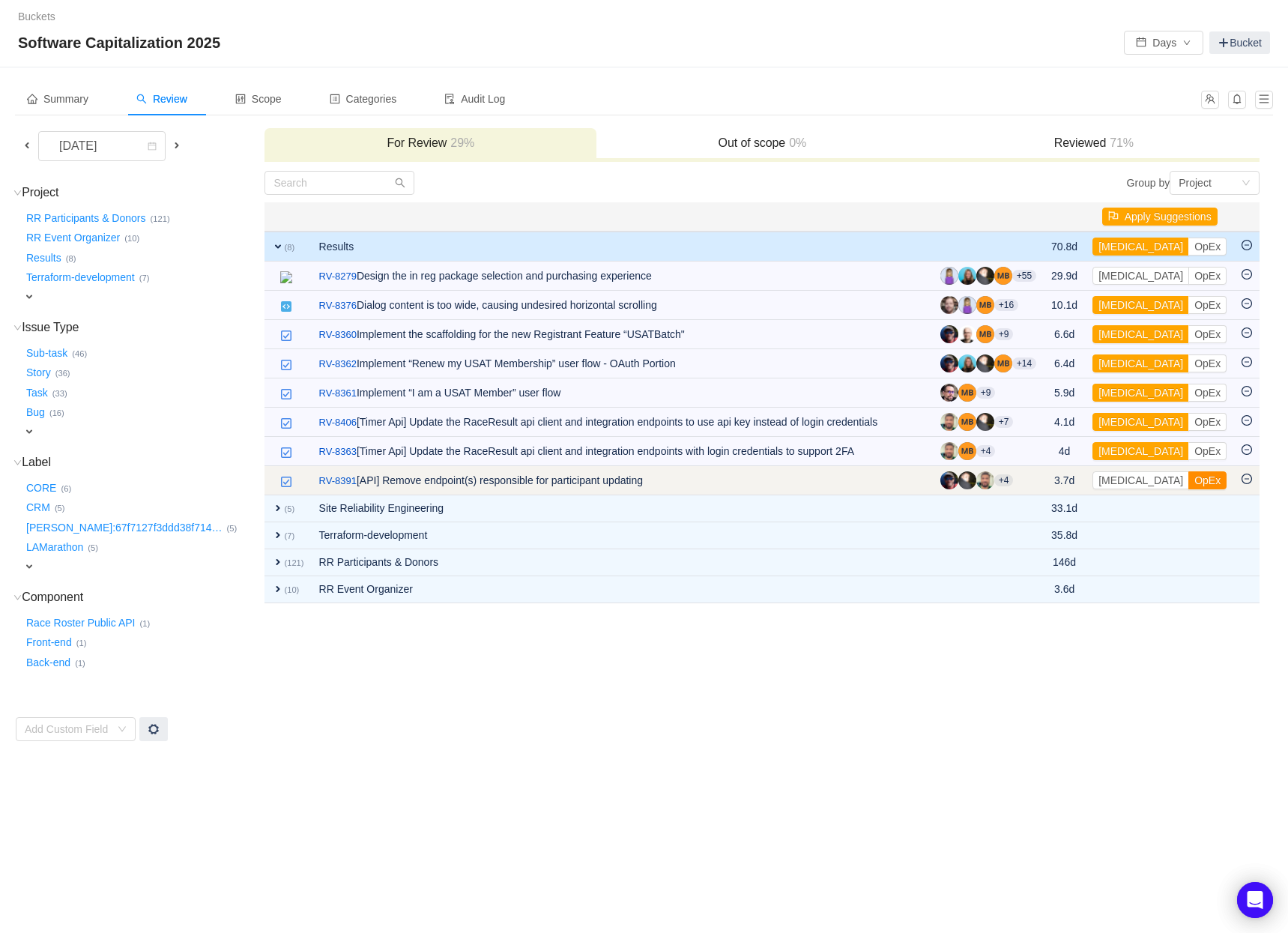
click at [1188, 477] on button "OpEx" at bounding box center [1207, 480] width 38 height 18
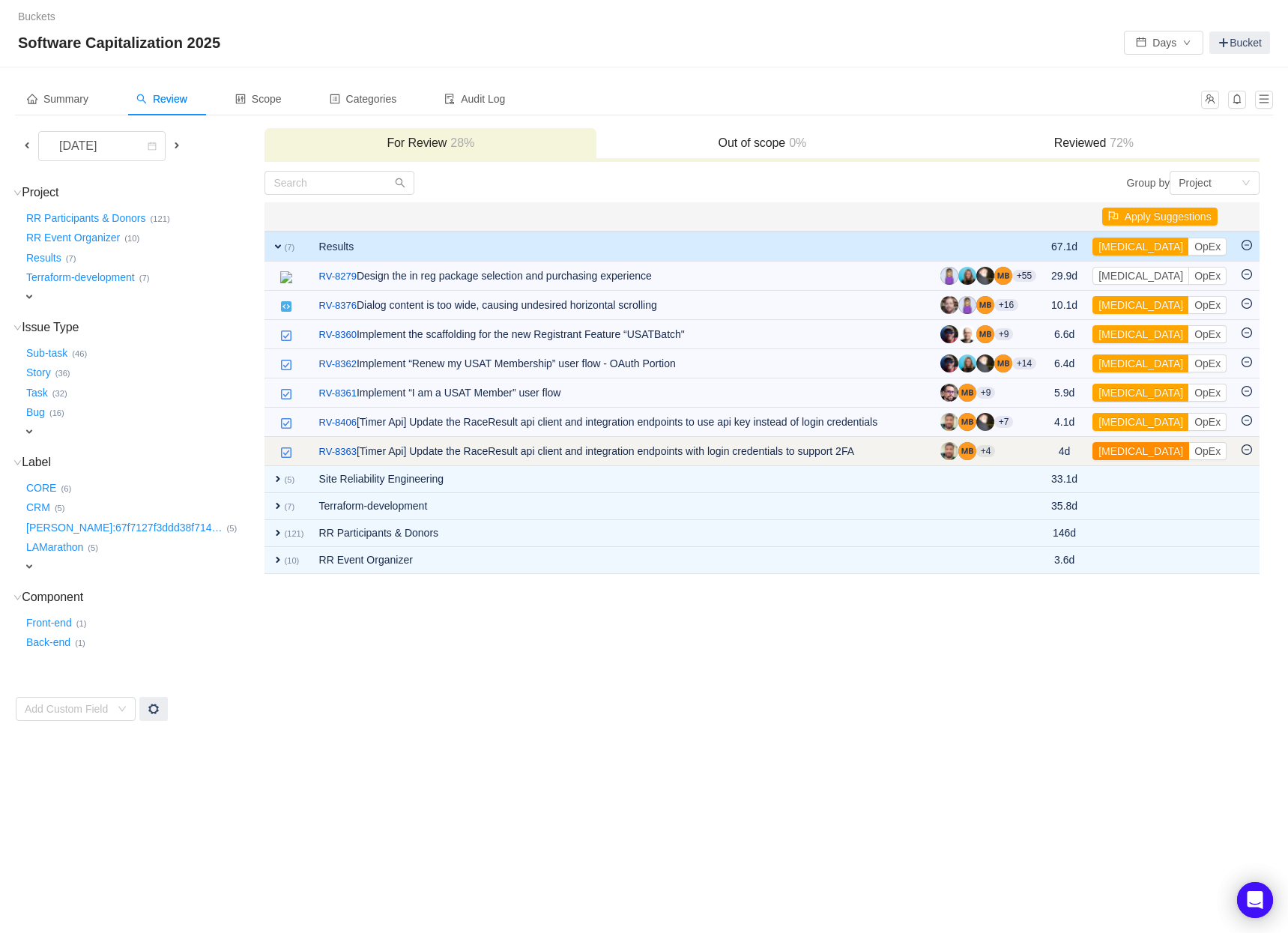
click at [1129, 452] on button "[MEDICAL_DATA]" at bounding box center [1140, 451] width 97 height 18
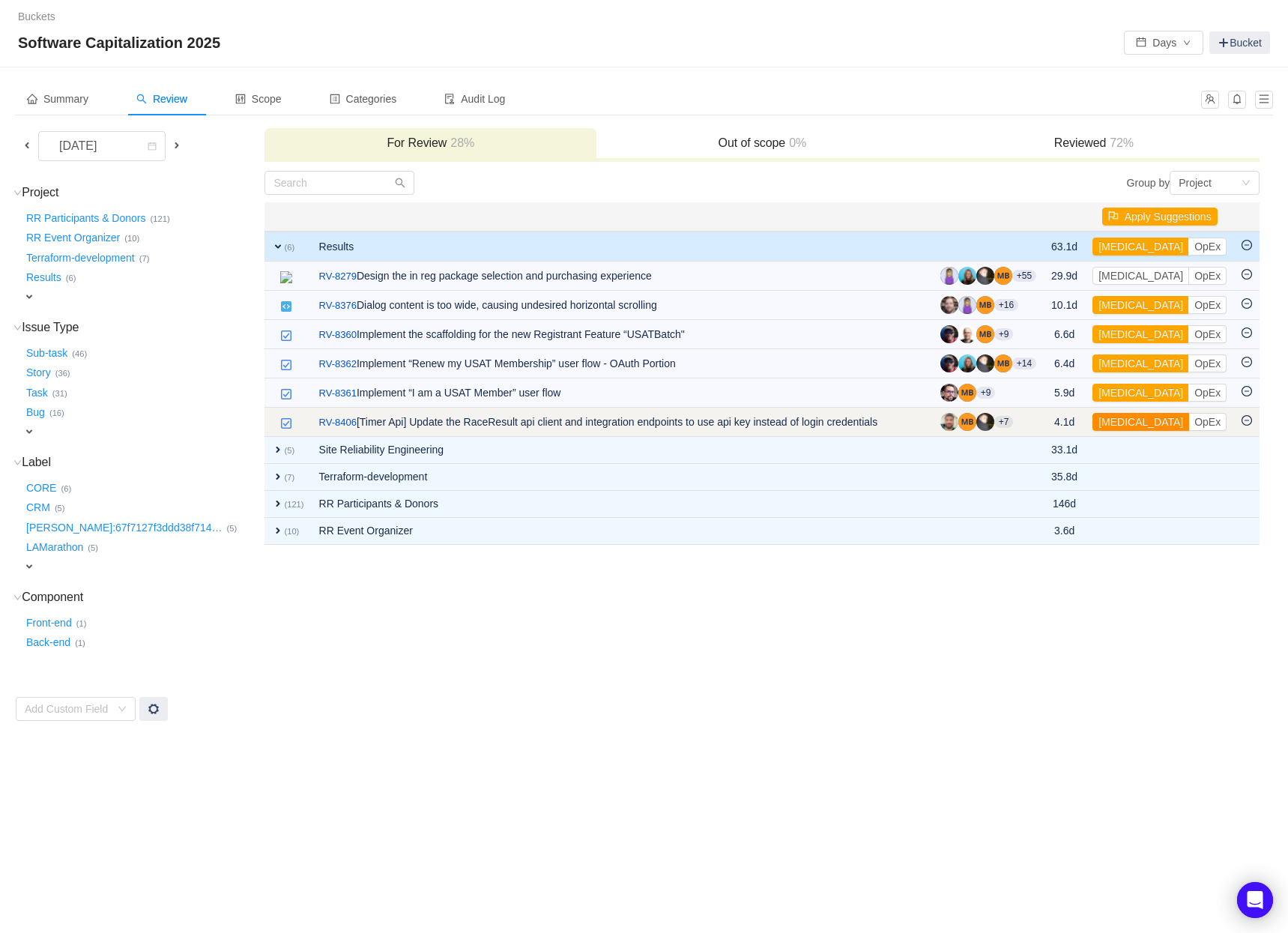
click at [1127, 419] on button "[MEDICAL_DATA]" at bounding box center [1140, 422] width 97 height 18
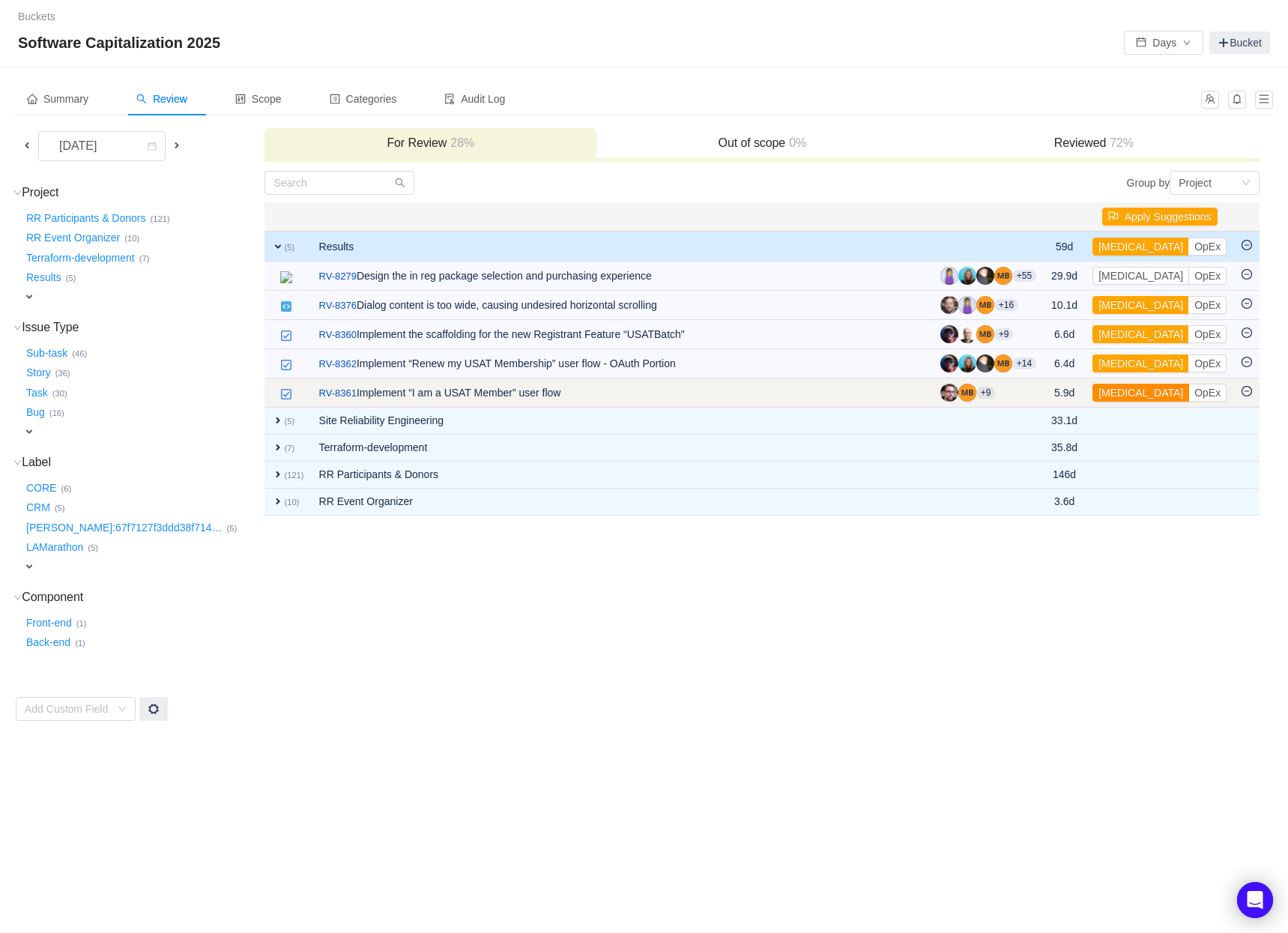
click at [1124, 396] on button "[MEDICAL_DATA]" at bounding box center [1140, 392] width 97 height 18
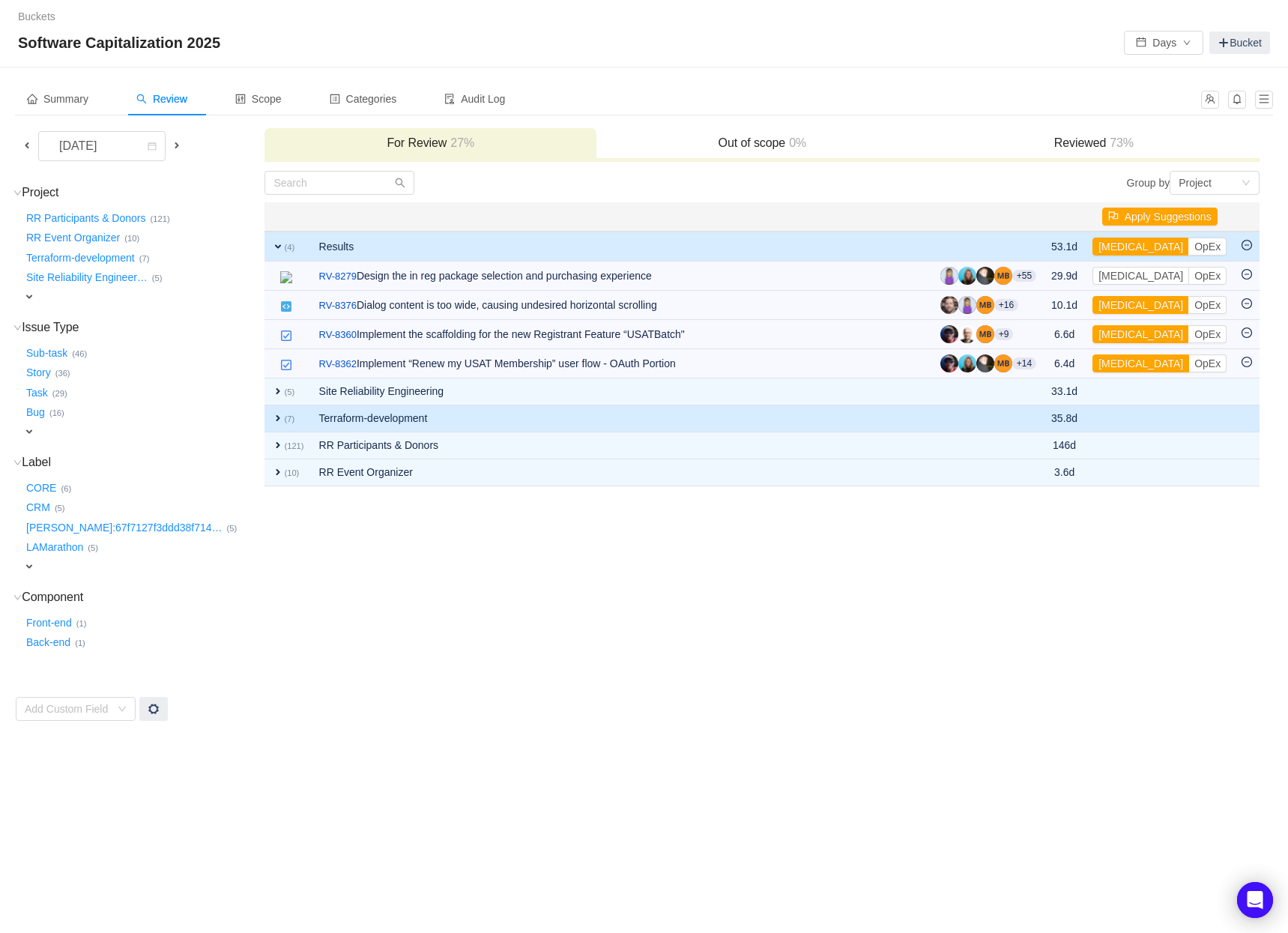
drag, startPoint x: 1120, startPoint y: 360, endPoint x: 1114, endPoint y: 379, distance: 19.9
click at [1119, 360] on button "[MEDICAL_DATA]" at bounding box center [1140, 363] width 97 height 18
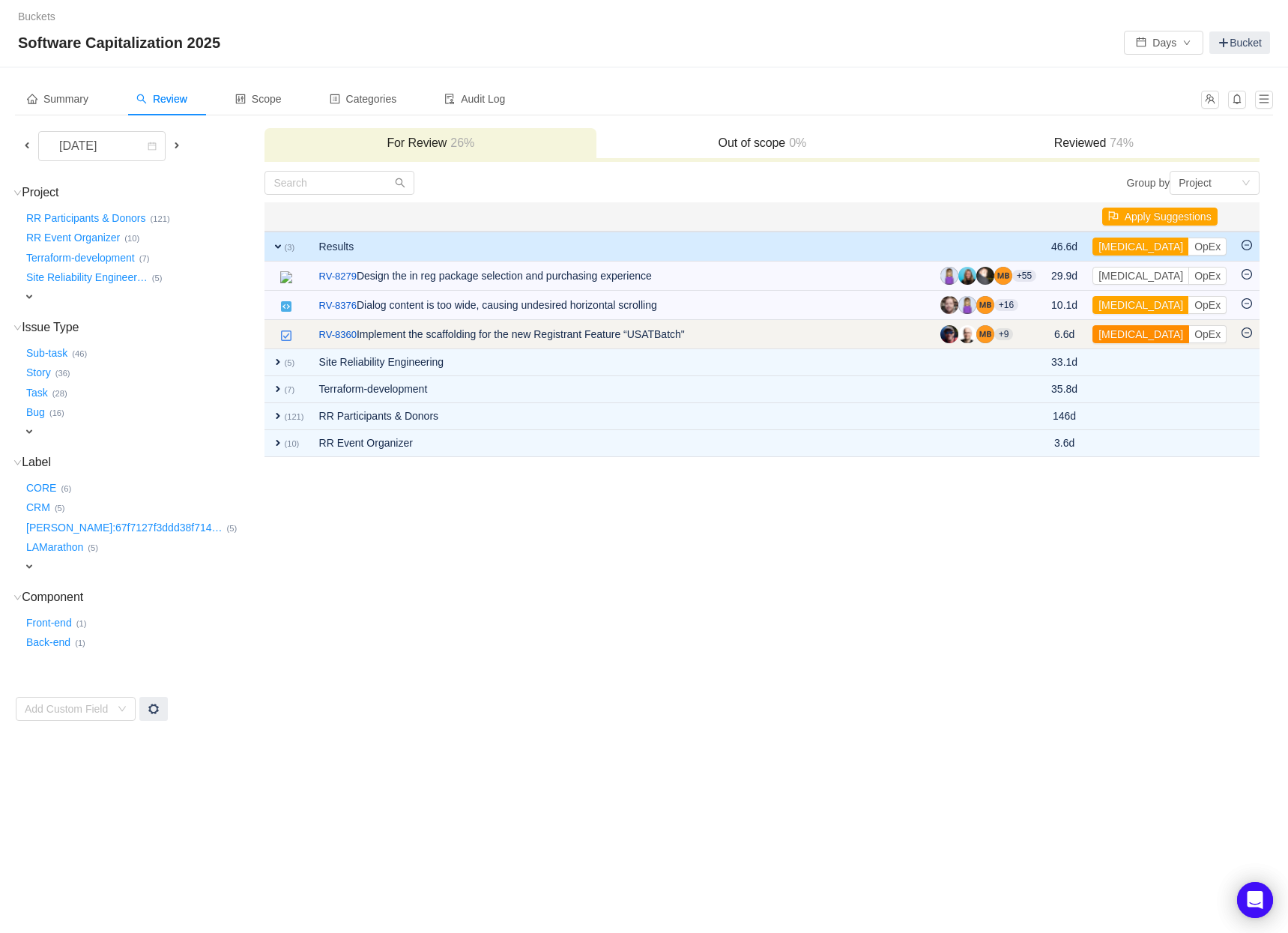
click at [1122, 329] on button "[MEDICAL_DATA]" at bounding box center [1140, 334] width 97 height 18
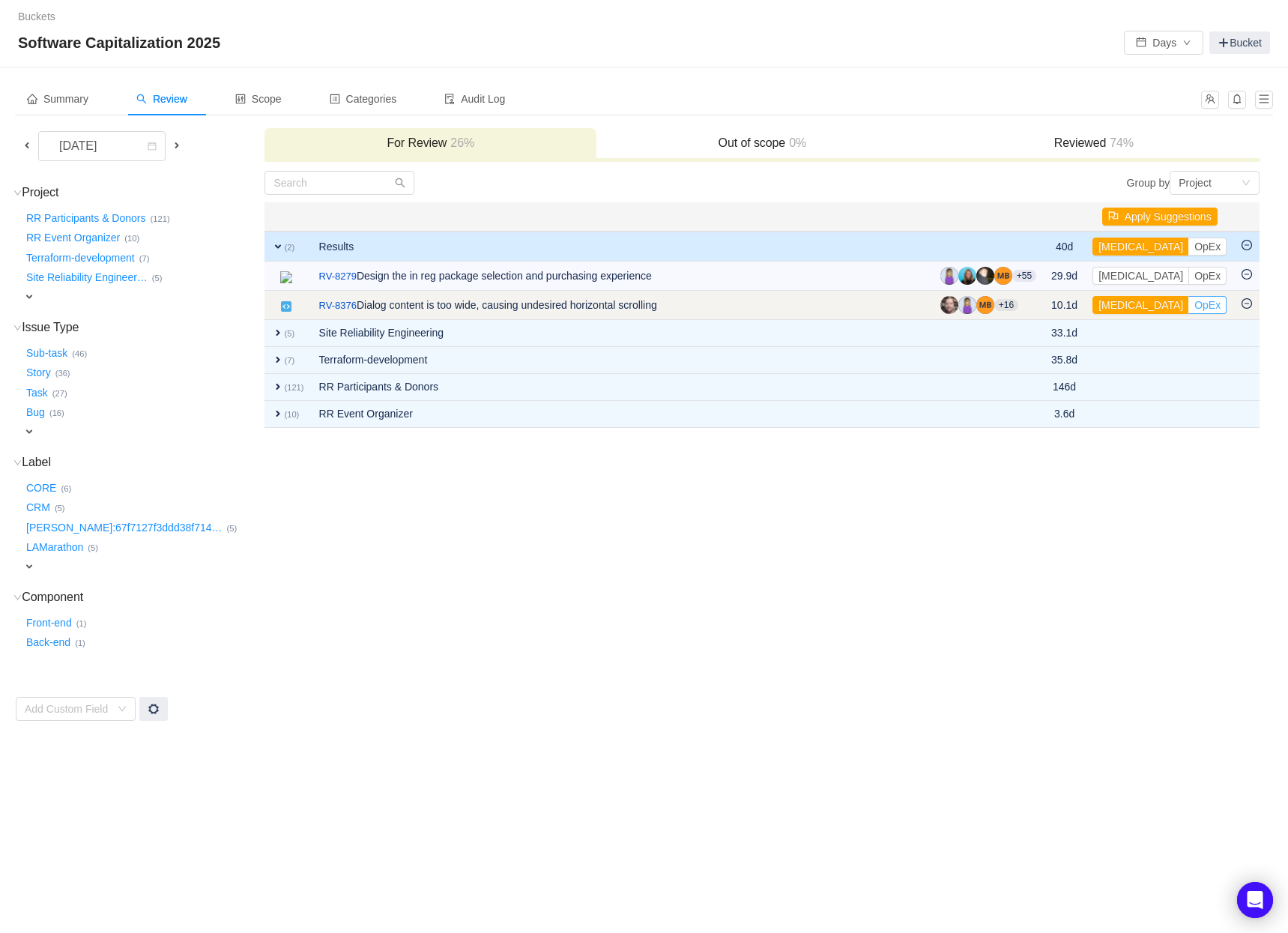
drag, startPoint x: 1173, startPoint y: 306, endPoint x: 1161, endPoint y: 304, distance: 12.2
click at [1188, 306] on button "OpEx" at bounding box center [1207, 305] width 38 height 18
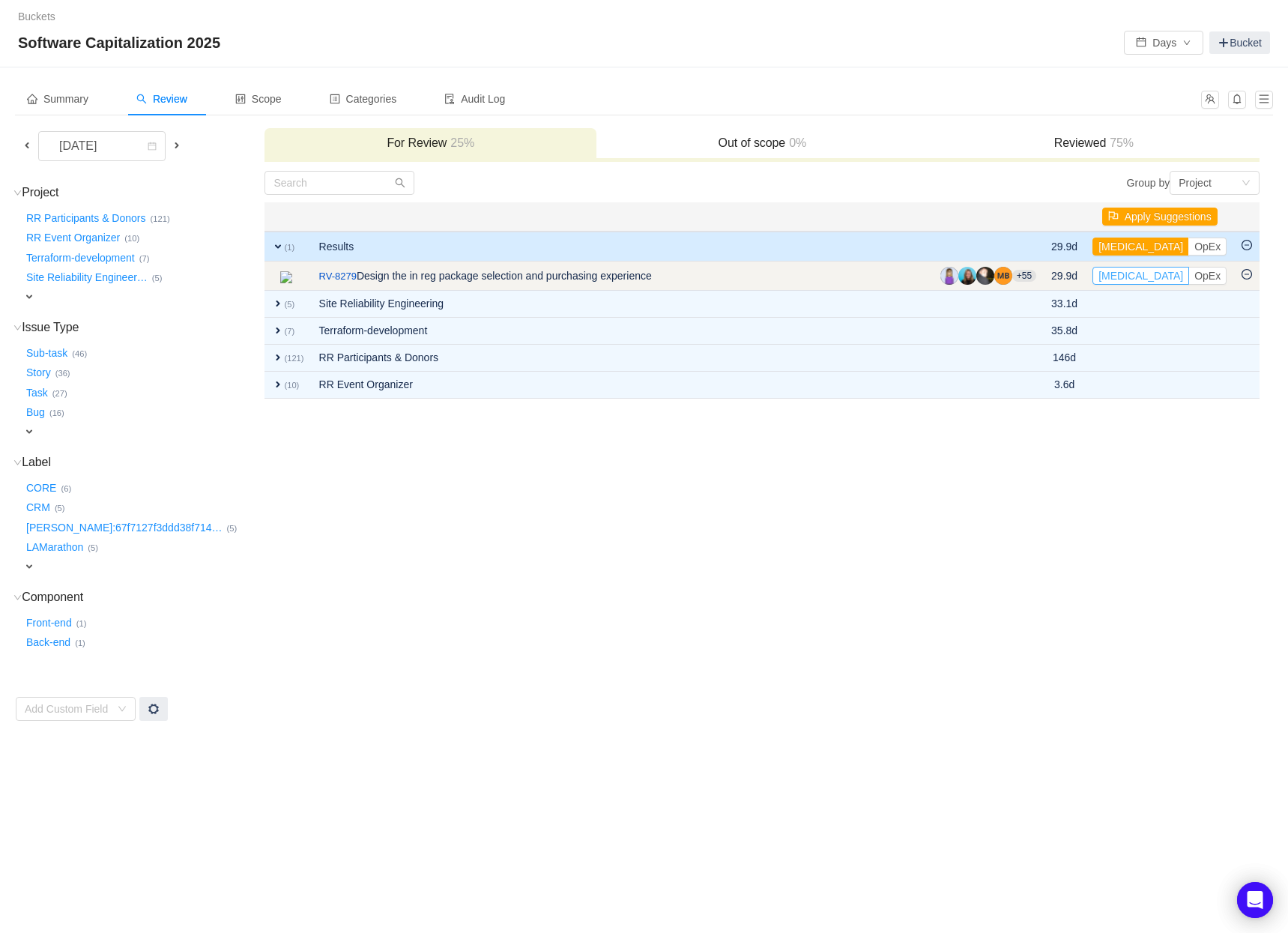
click at [1129, 276] on button "[MEDICAL_DATA]" at bounding box center [1140, 276] width 97 height 18
